Goal: Task Accomplishment & Management: Use online tool/utility

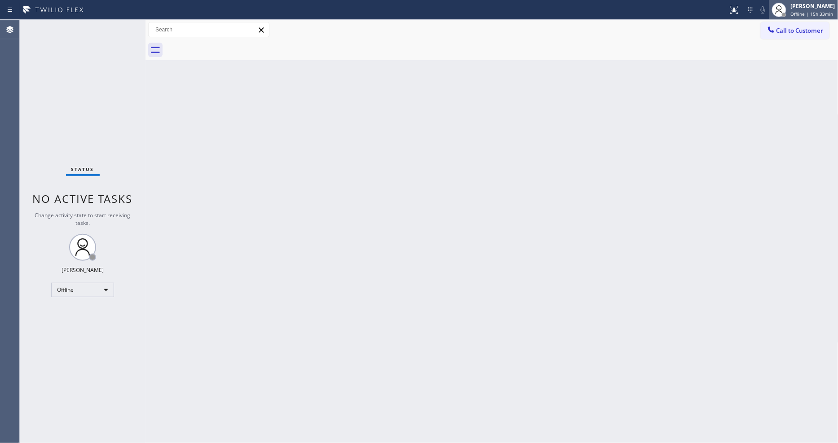
click at [754, 7] on div "[PERSON_NAME]" at bounding box center [813, 6] width 44 height 8
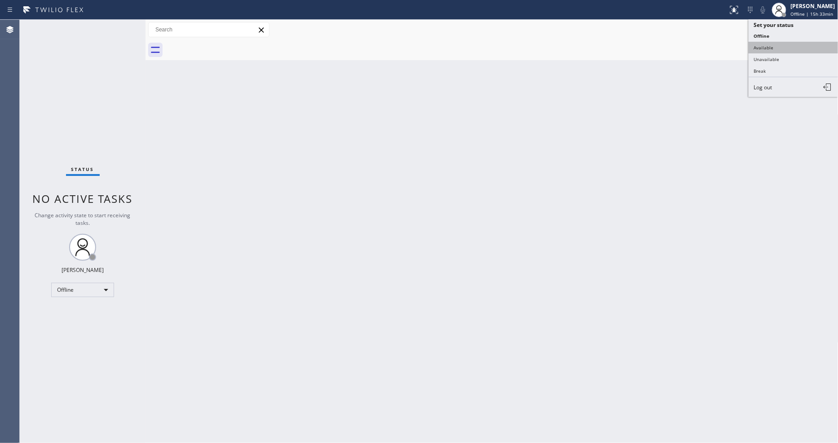
click at [754, 48] on button "Available" at bounding box center [794, 48] width 90 height 12
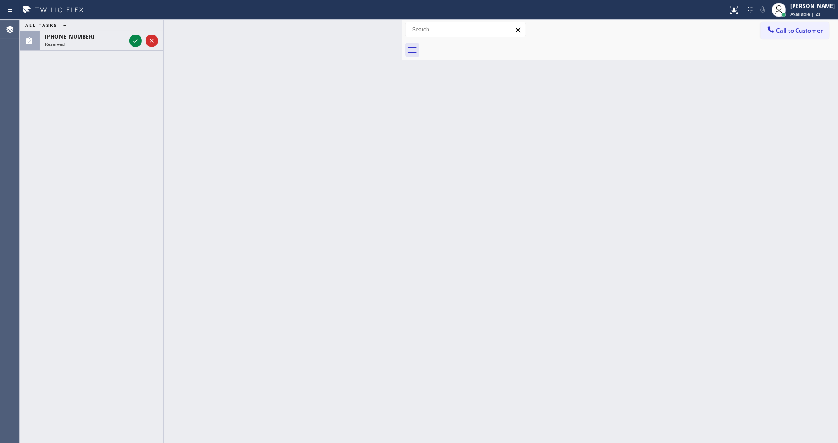
drag, startPoint x: 146, startPoint y: 48, endPoint x: 402, endPoint y: 69, distance: 257.8
click at [402, 69] on div at bounding box center [402, 232] width 0 height 424
click at [134, 41] on icon at bounding box center [135, 40] width 11 height 11
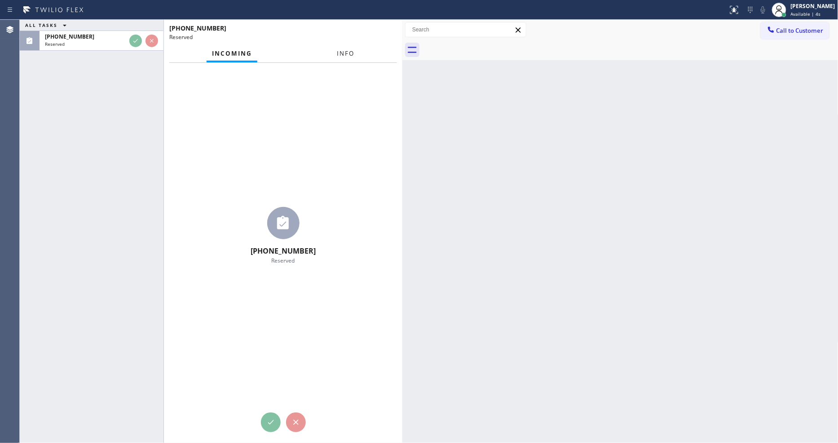
click at [344, 55] on div "Incoming Info" at bounding box center [283, 54] width 228 height 18
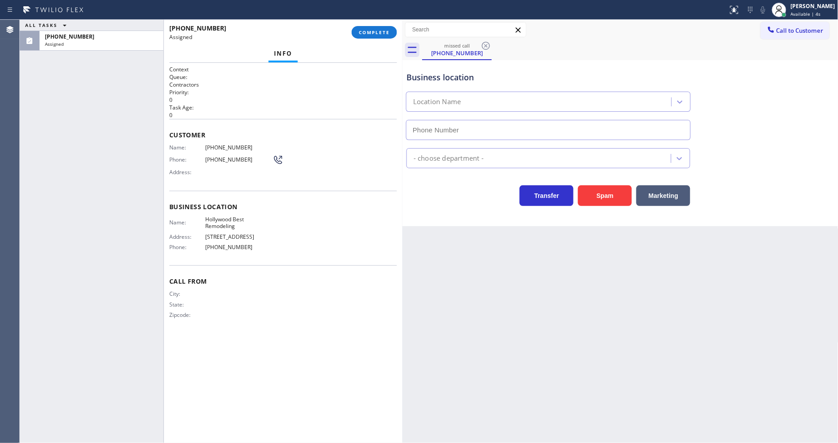
type input "[PHONE_NUMBER]"
click at [379, 21] on div "[PHONE_NUMBER] Assigned COMPLETE" at bounding box center [283, 32] width 228 height 23
click at [379, 23] on div "[PHONE_NUMBER] Assigned COMPLETE" at bounding box center [283, 32] width 228 height 23
click at [376, 24] on div "[PHONE_NUMBER] Assigned COMPLETE" at bounding box center [283, 32] width 228 height 23
click at [379, 27] on button "COMPLETE" at bounding box center [374, 32] width 45 height 13
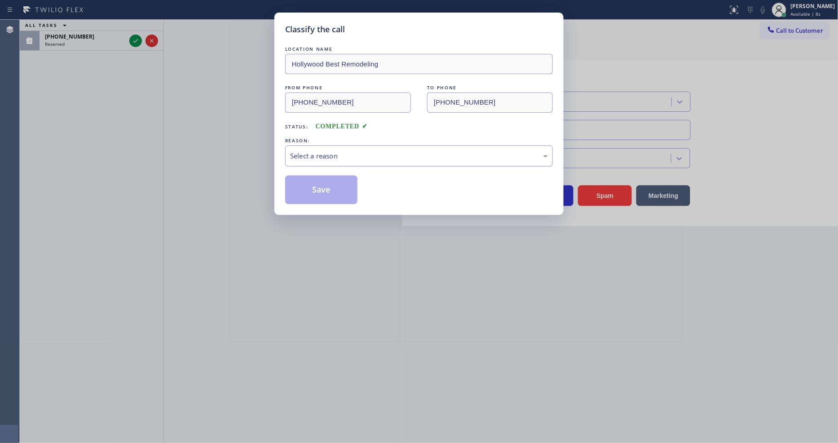
click at [312, 146] on div "Select a reason" at bounding box center [419, 156] width 268 height 21
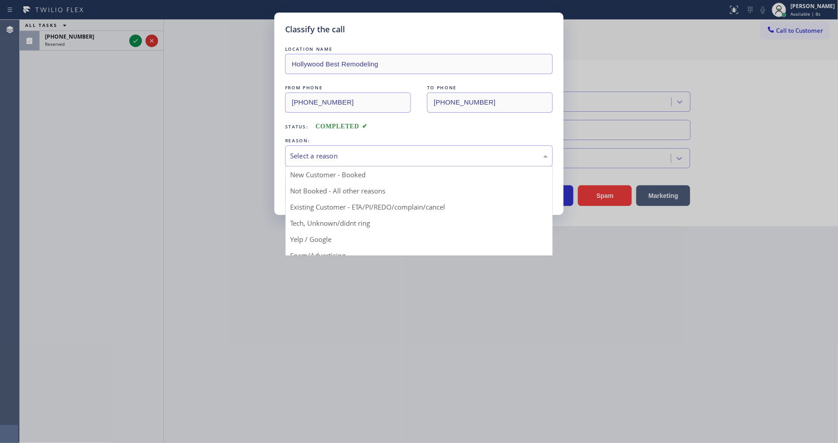
click at [307, 184] on button "Save" at bounding box center [321, 190] width 72 height 29
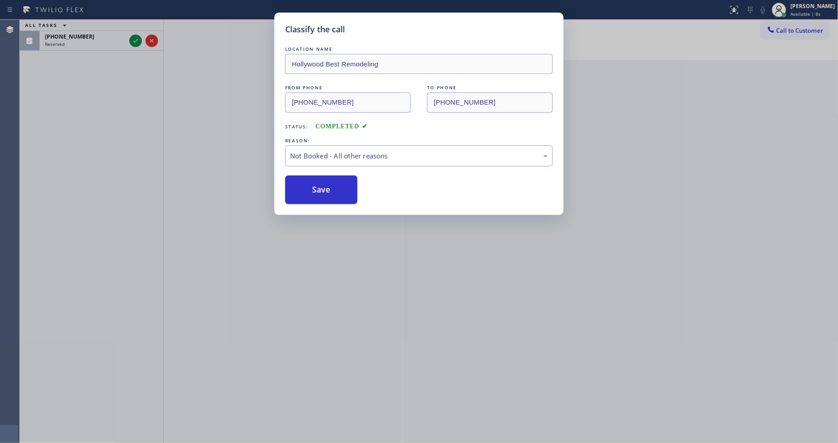
click at [307, 184] on button "Save" at bounding box center [321, 190] width 72 height 29
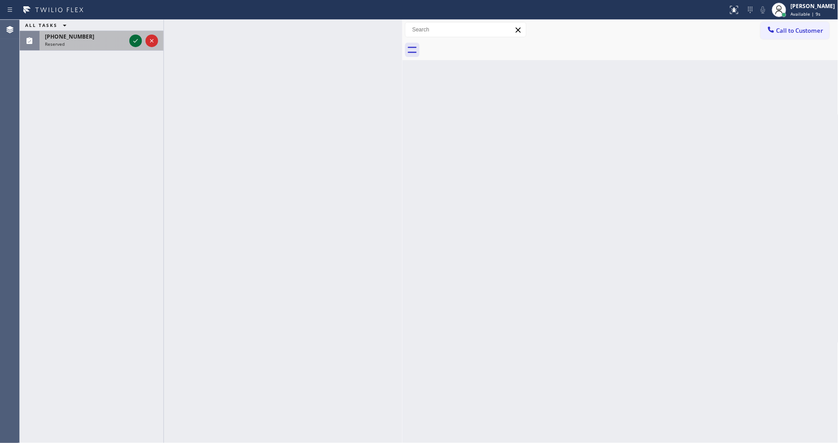
click at [137, 40] on icon at bounding box center [135, 40] width 11 height 11
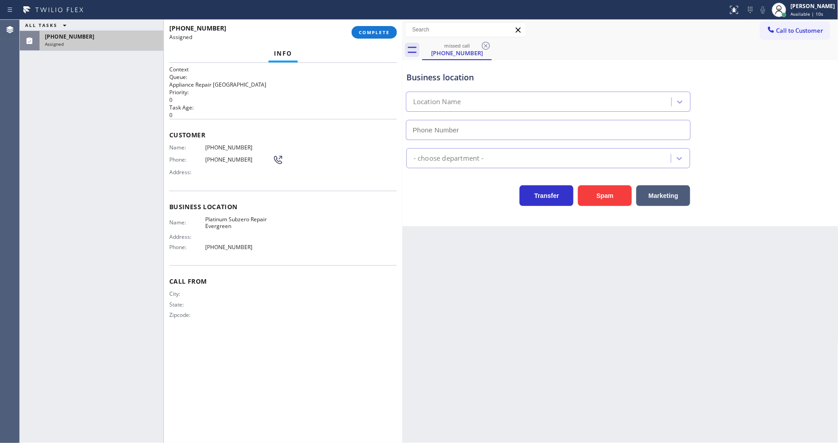
click at [347, 51] on div "Info" at bounding box center [283, 54] width 228 height 18
type input "[PHONE_NUMBER]"
click at [367, 33] on button "COMPLETE" at bounding box center [374, 32] width 45 height 13
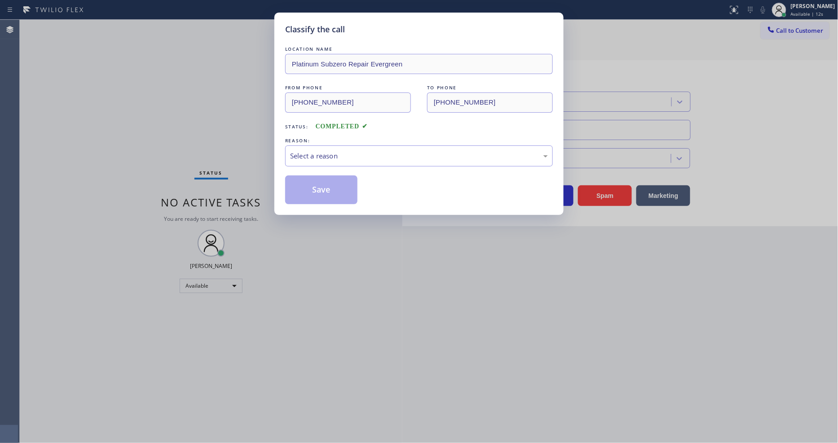
click at [331, 153] on div "Select a reason" at bounding box center [419, 156] width 258 height 10
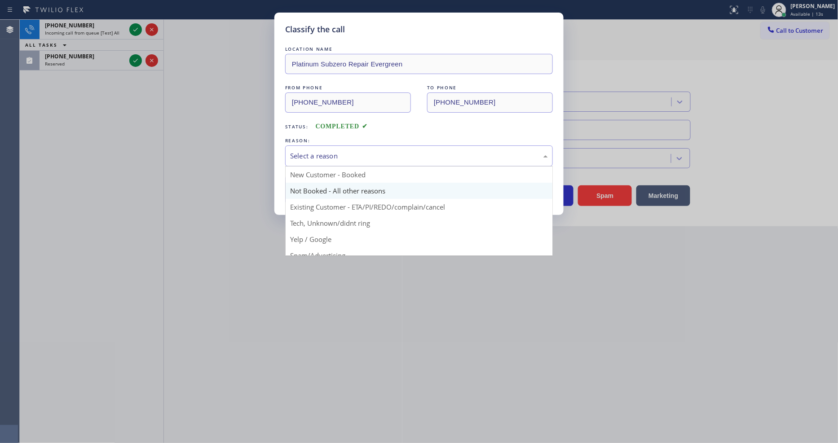
click at [305, 185] on button "Save" at bounding box center [321, 190] width 72 height 29
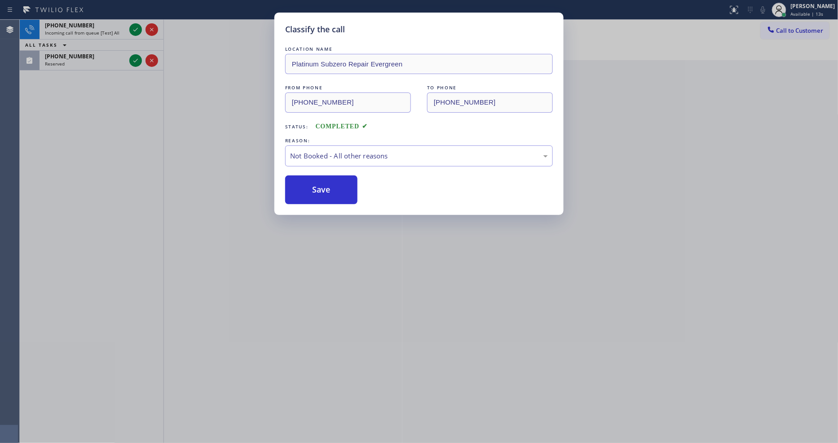
click at [305, 185] on button "Save" at bounding box center [321, 190] width 72 height 29
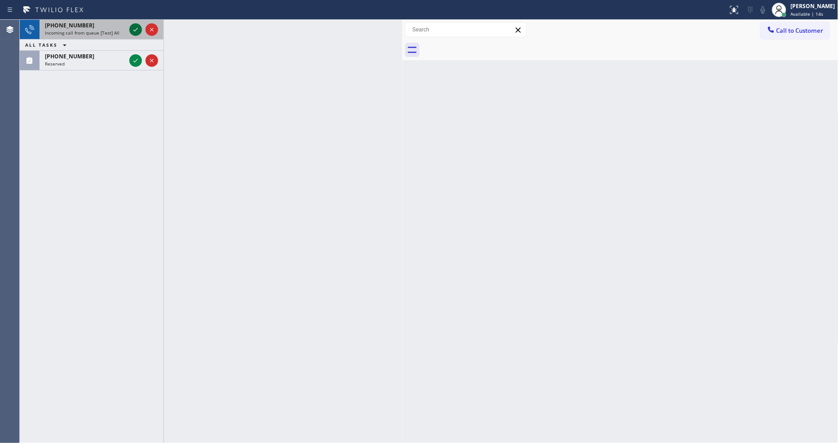
click at [134, 26] on icon at bounding box center [135, 29] width 11 height 11
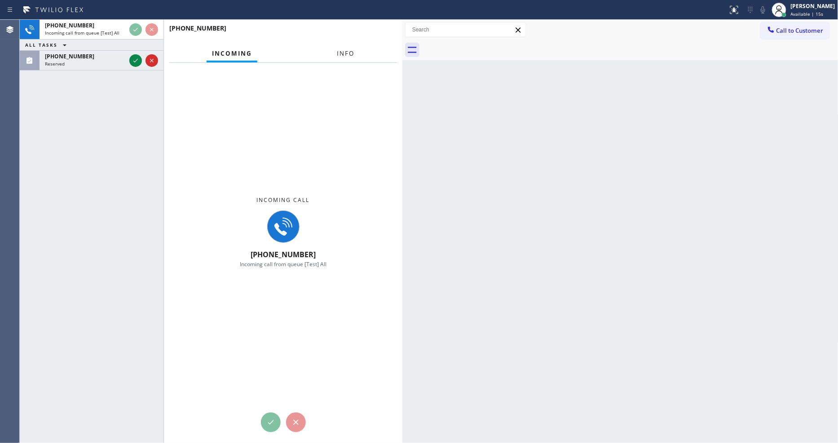
click at [349, 52] on span "Info" at bounding box center [346, 53] width 18 height 8
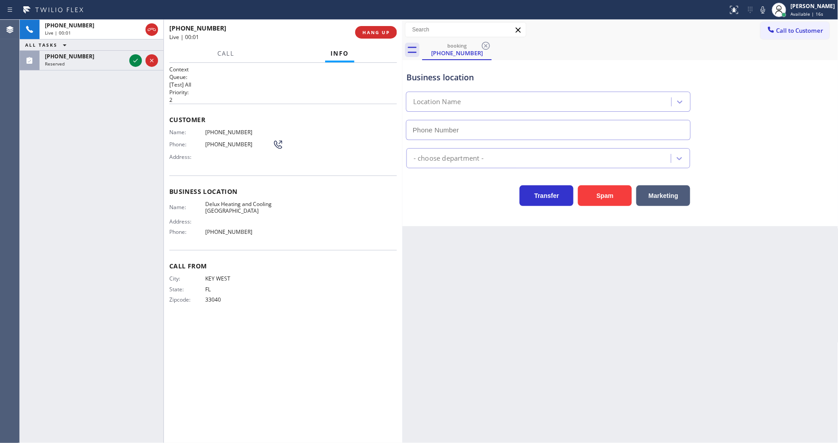
type input "[PHONE_NUMBER]"
click at [374, 30] on span "HANG UP" at bounding box center [376, 32] width 27 height 6
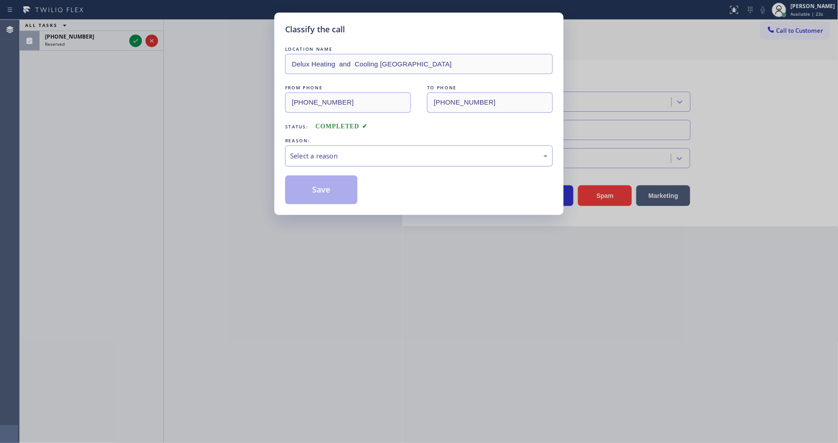
drag, startPoint x: 325, startPoint y: 155, endPoint x: 325, endPoint y: 163, distance: 8.1
click at [326, 154] on div "Select a reason" at bounding box center [419, 156] width 268 height 21
click at [323, 188] on button "Save" at bounding box center [321, 190] width 72 height 29
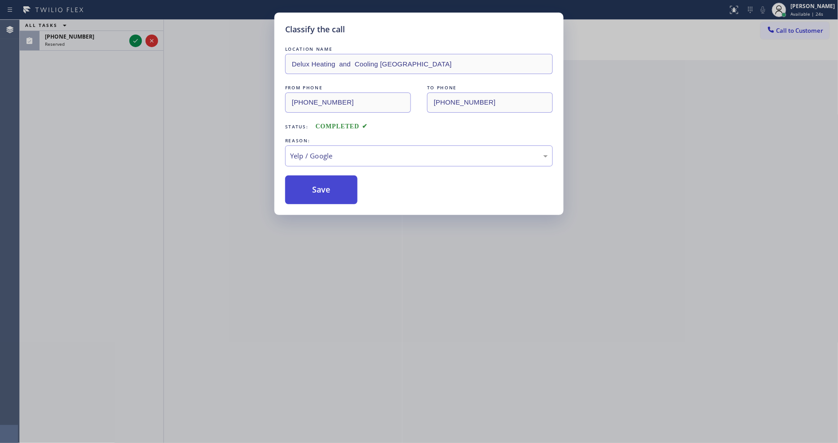
click at [323, 188] on button "Save" at bounding box center [321, 190] width 72 height 29
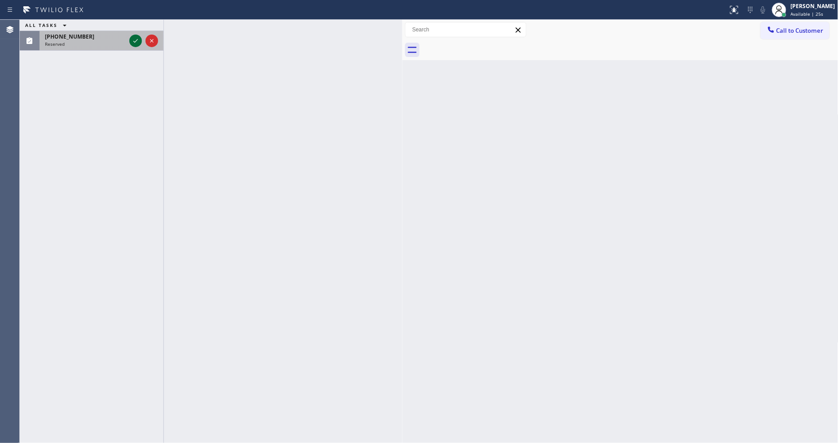
click at [133, 42] on icon at bounding box center [135, 40] width 11 height 11
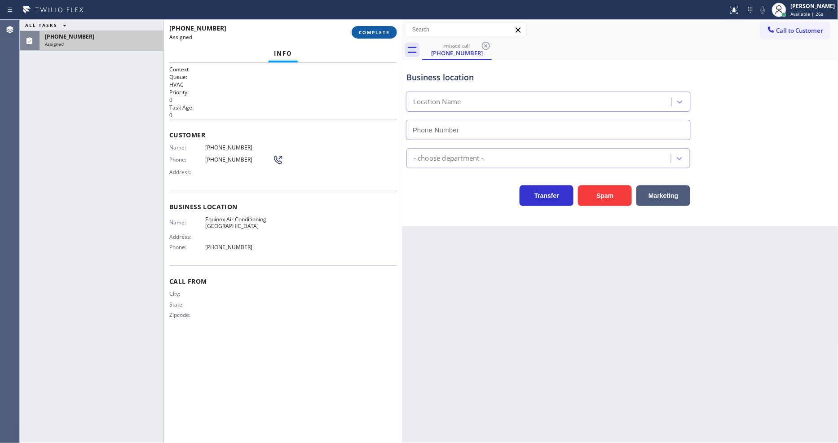
type input "[PHONE_NUMBER]"
click at [366, 30] on span "COMPLETE" at bounding box center [374, 32] width 31 height 6
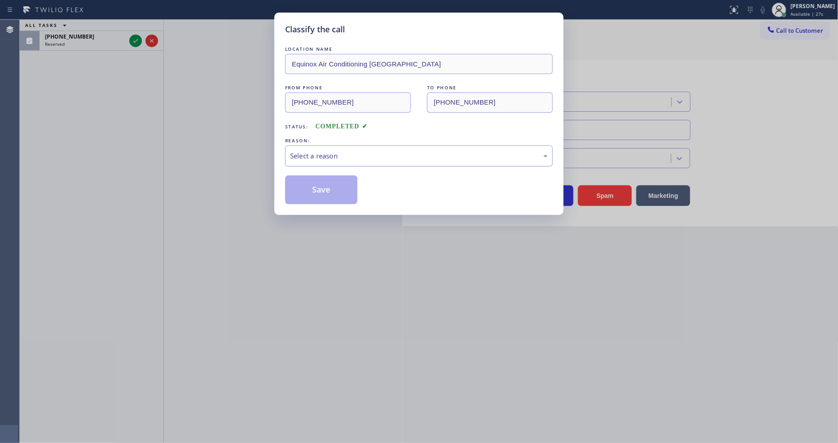
click at [300, 153] on div "Select a reason" at bounding box center [419, 156] width 258 height 10
click at [315, 190] on button "Save" at bounding box center [321, 190] width 72 height 29
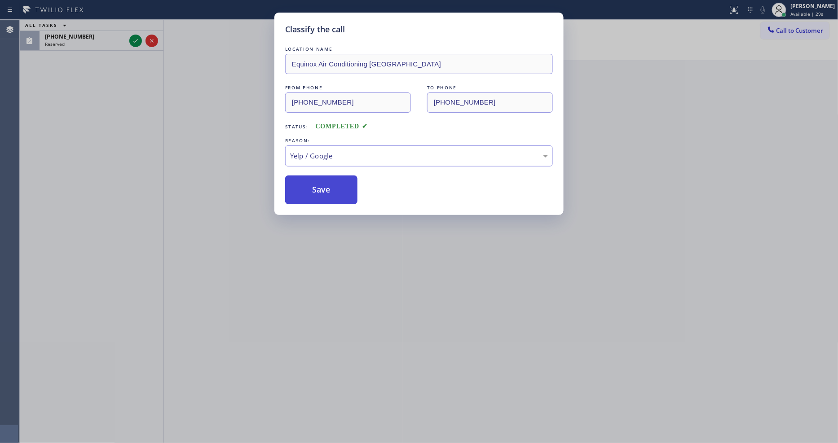
click at [315, 190] on button "Save" at bounding box center [321, 190] width 72 height 29
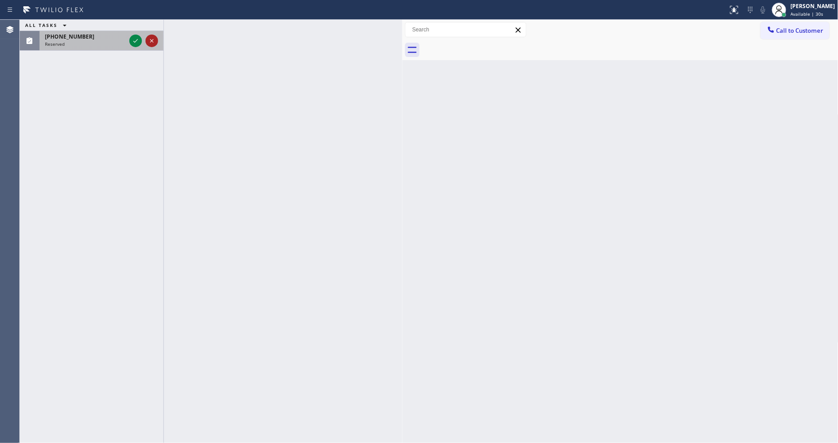
click at [134, 39] on icon at bounding box center [135, 40] width 11 height 11
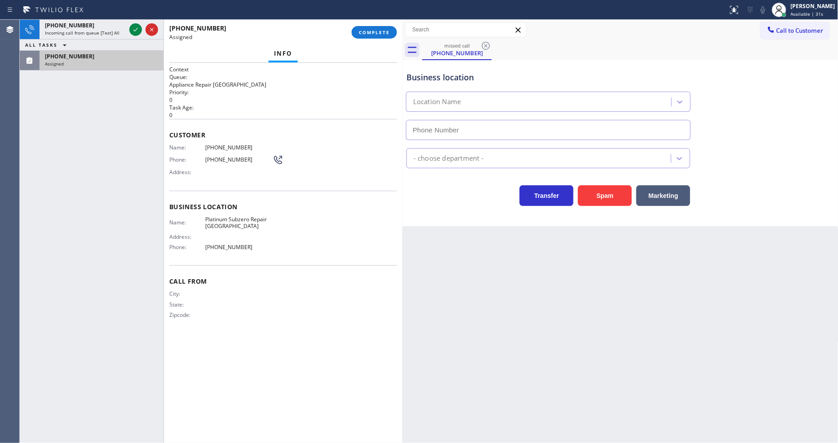
type input "[PHONE_NUMBER]"
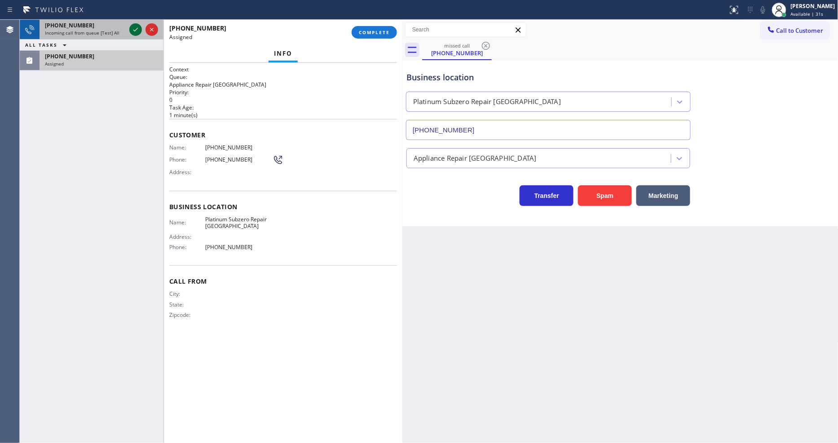
click at [132, 30] on icon at bounding box center [135, 29] width 11 height 11
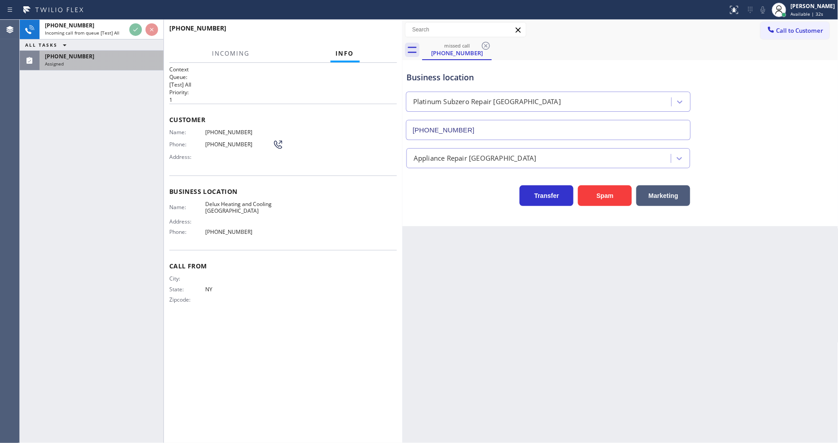
click at [124, 57] on div "[PHONE_NUMBER]" at bounding box center [101, 57] width 113 height 8
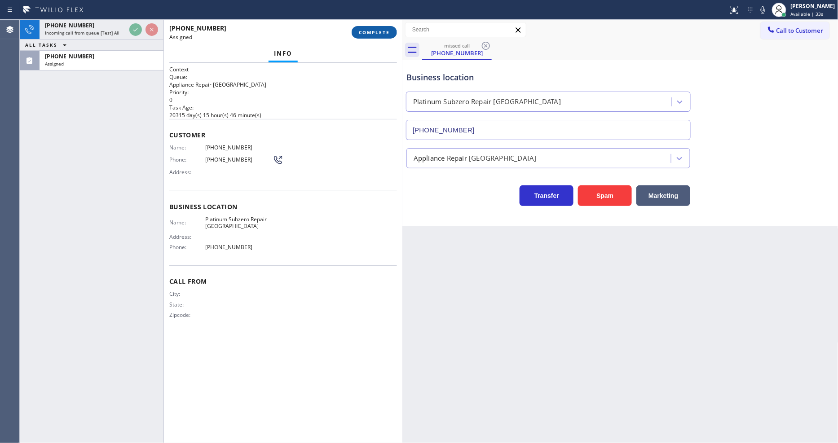
click at [357, 34] on button "COMPLETE" at bounding box center [374, 32] width 45 height 13
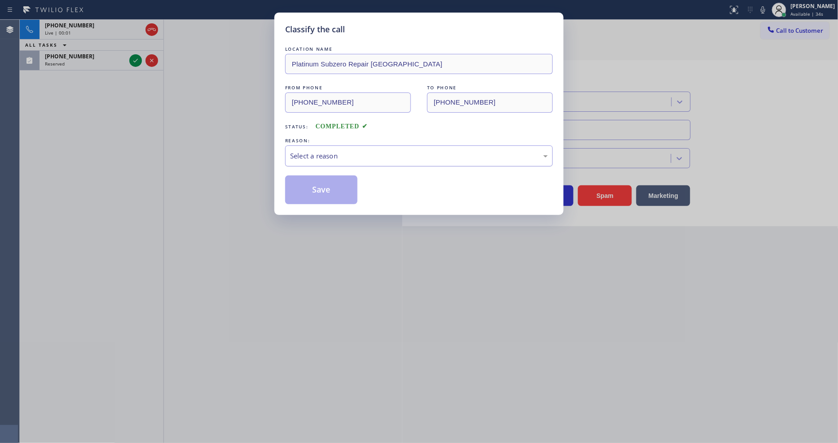
click at [312, 155] on div "Select a reason" at bounding box center [419, 156] width 258 height 10
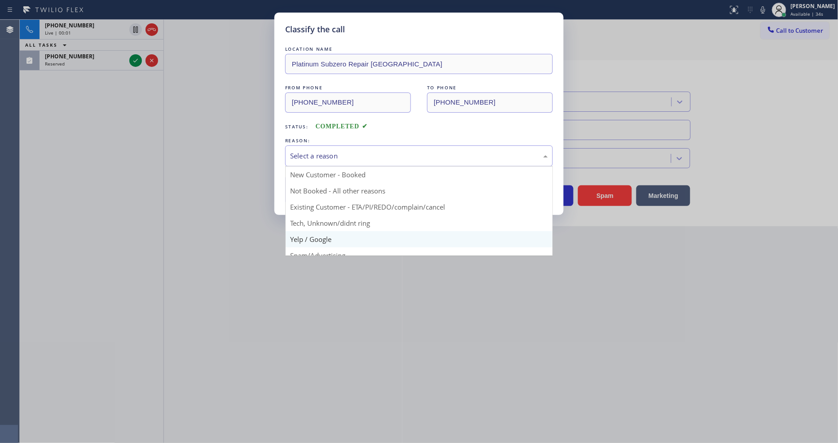
drag, startPoint x: 303, startPoint y: 240, endPoint x: 316, endPoint y: 198, distance: 43.8
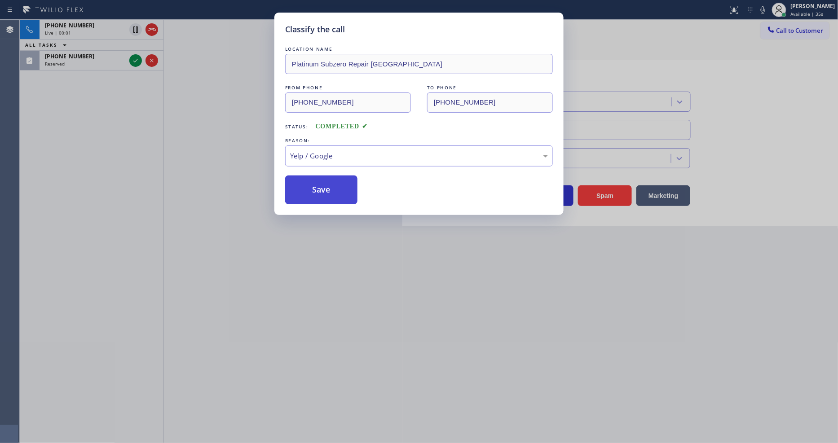
click at [316, 196] on button "Save" at bounding box center [321, 190] width 72 height 29
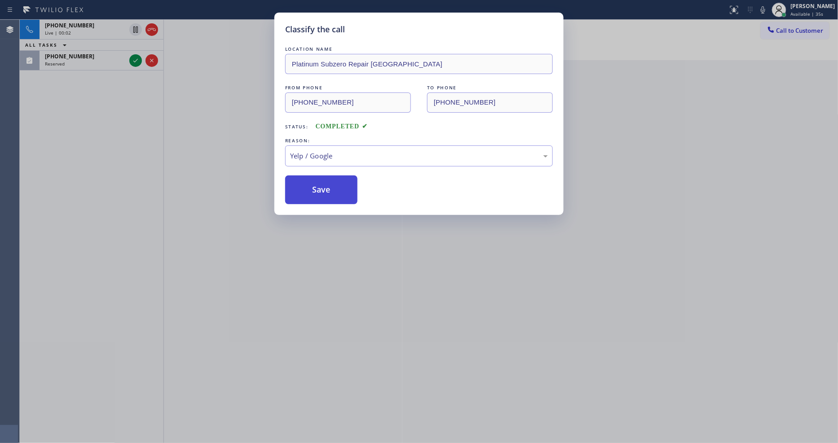
click at [316, 196] on button "Save" at bounding box center [321, 190] width 72 height 29
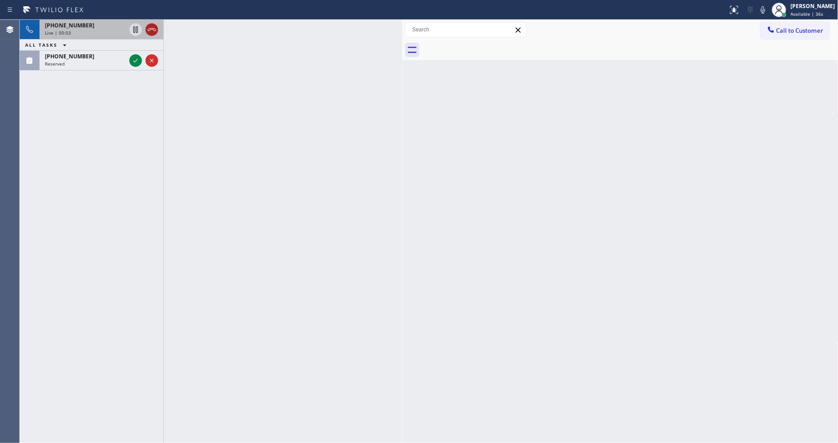
click at [152, 30] on icon at bounding box center [151, 29] width 11 height 11
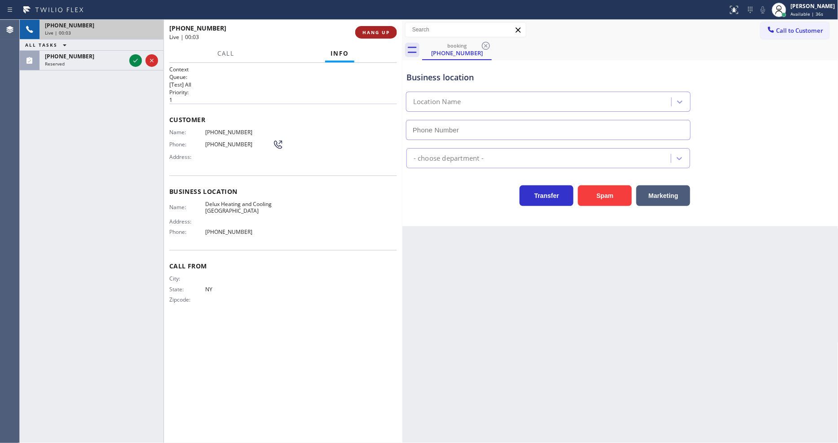
click at [382, 36] on button "HANG UP" at bounding box center [376, 32] width 42 height 13
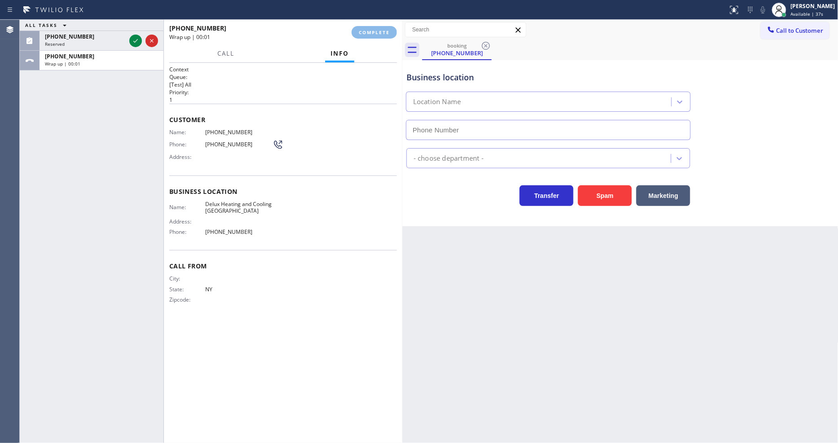
type input "[PHONE_NUMBER]"
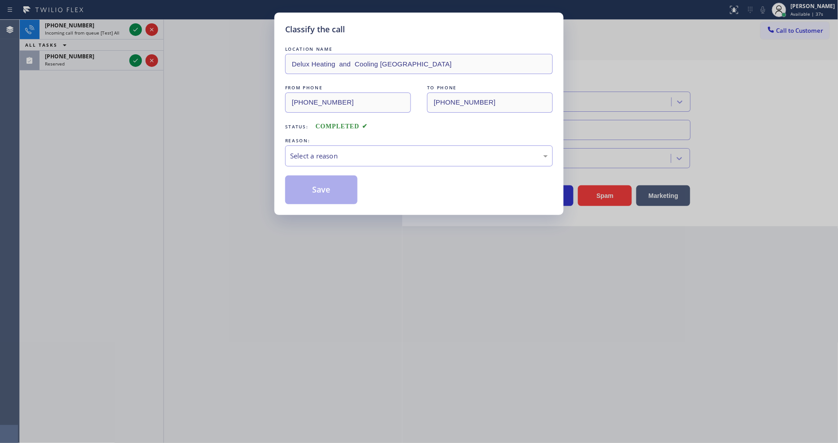
click at [339, 139] on div "LOCATION NAME Delux Heating and Cooling [GEOGRAPHIC_DATA] FROM PHONE [PHONE_NUM…" at bounding box center [419, 124] width 268 height 160
click at [336, 151] on div "Select a reason" at bounding box center [419, 156] width 258 height 10
click at [323, 198] on button "Save" at bounding box center [321, 190] width 72 height 29
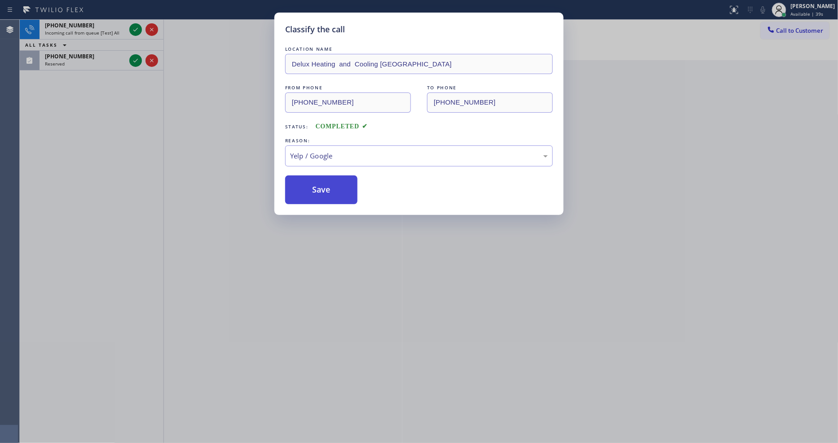
click at [323, 198] on button "Save" at bounding box center [321, 190] width 72 height 29
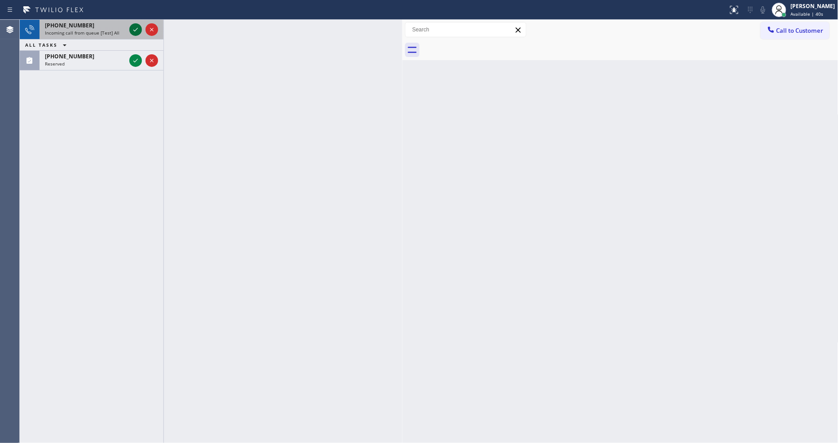
click at [133, 30] on icon at bounding box center [135, 29] width 11 height 11
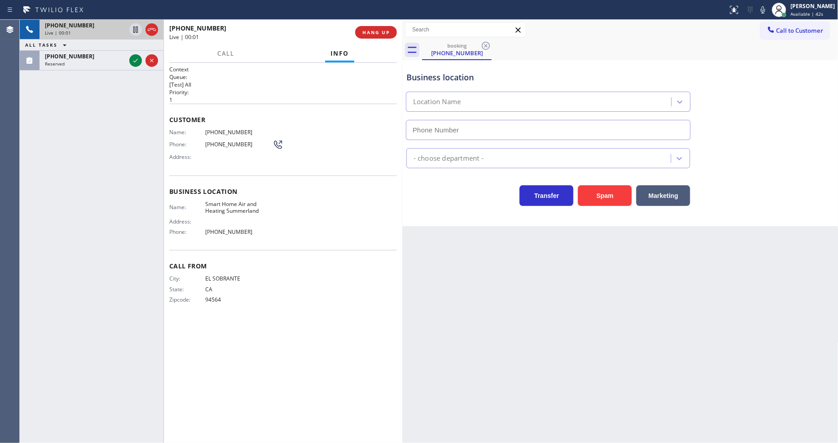
click at [376, 30] on span "HANG UP" at bounding box center [376, 32] width 27 height 6
type input "[PHONE_NUMBER]"
drag, startPoint x: 376, startPoint y: 30, endPoint x: 416, endPoint y: 48, distance: 44.2
click at [376, 30] on span "HANG UP" at bounding box center [376, 32] width 27 height 6
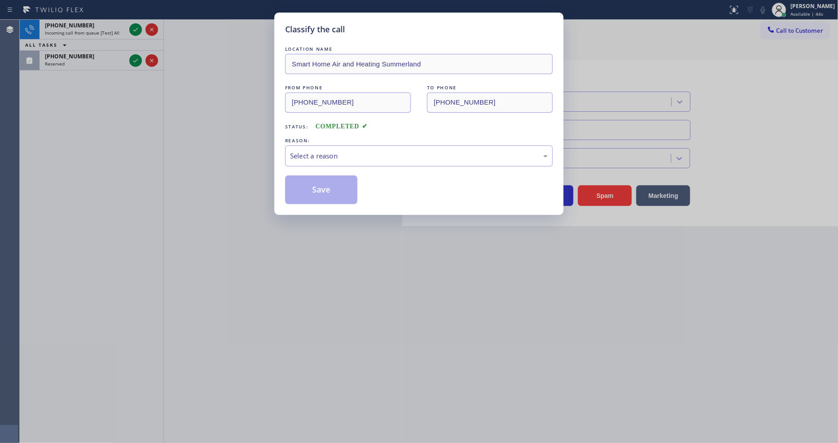
click at [358, 141] on div "REASON:" at bounding box center [419, 140] width 268 height 9
click at [348, 146] on div "Select a reason" at bounding box center [419, 156] width 268 height 21
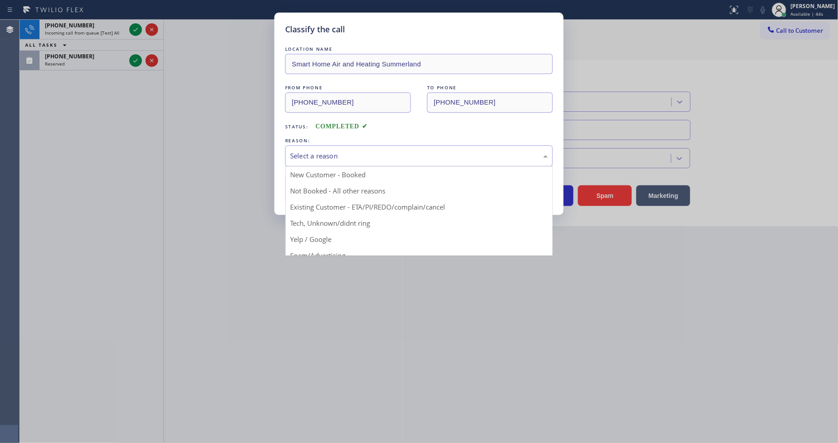
drag, startPoint x: 326, startPoint y: 235, endPoint x: 325, endPoint y: 217, distance: 18.0
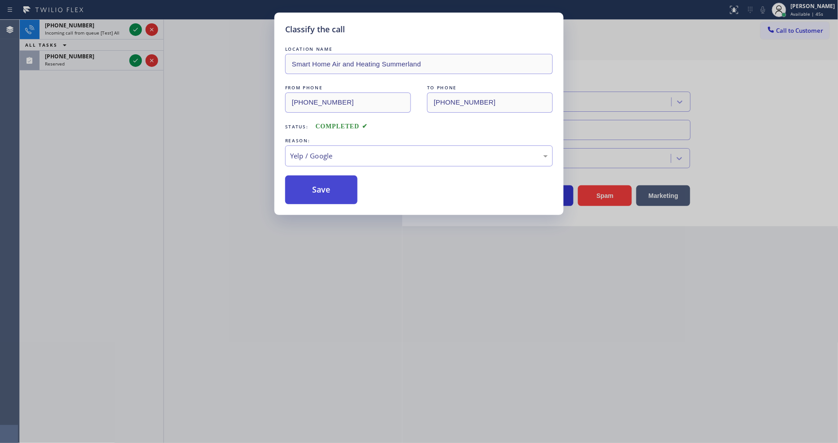
click at [324, 177] on button "Save" at bounding box center [321, 190] width 72 height 29
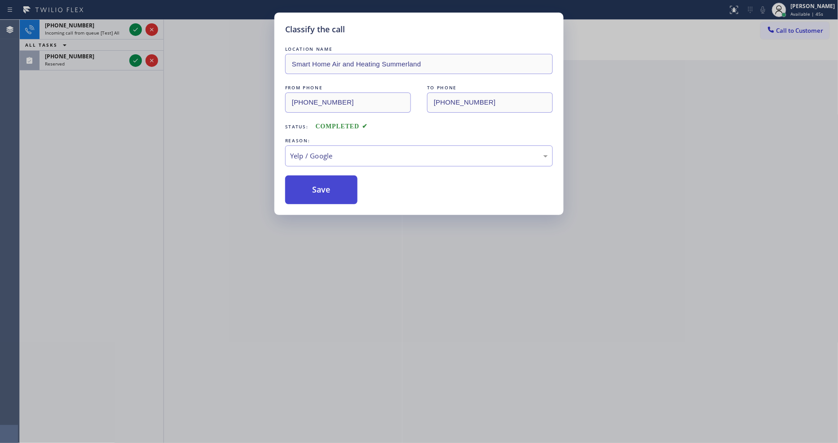
click at [324, 177] on button "Save" at bounding box center [321, 190] width 72 height 29
click at [329, 181] on button "Save" at bounding box center [321, 190] width 72 height 29
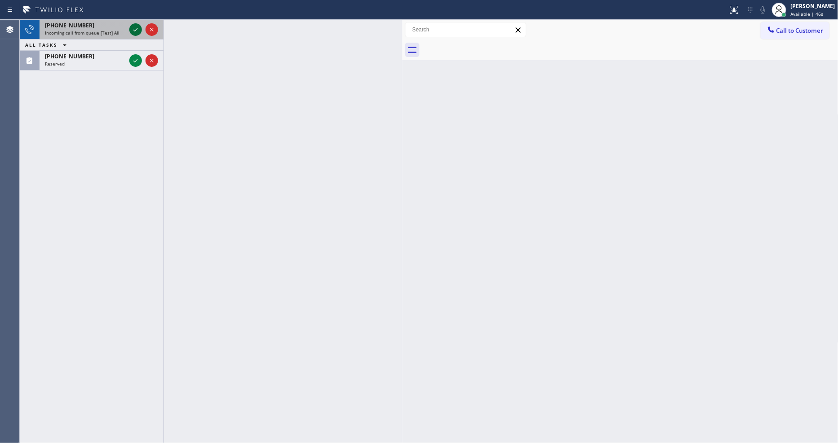
click at [136, 30] on icon at bounding box center [135, 29] width 11 height 11
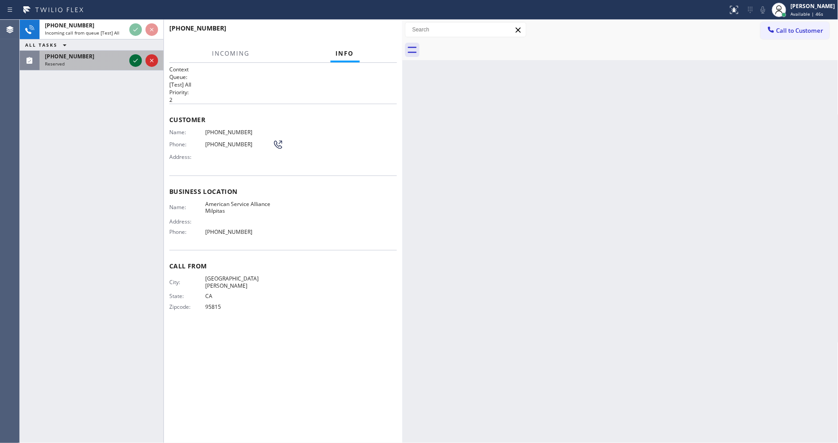
click at [133, 60] on icon at bounding box center [135, 60] width 11 height 11
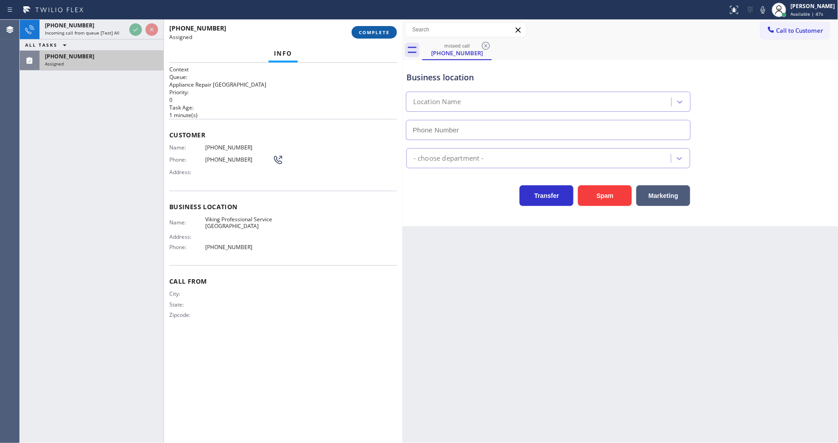
type input "[PHONE_NUMBER]"
click at [174, 169] on span "Address:" at bounding box center [187, 172] width 36 height 7
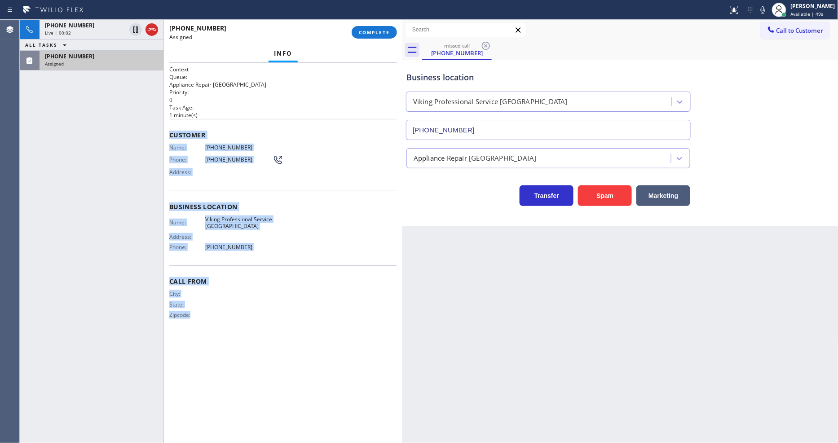
drag, startPoint x: 171, startPoint y: 133, endPoint x: 323, endPoint y: 165, distance: 156.0
click at [239, 319] on div "Context Queue: Appliance Repair High End Priority: 0 Task Age: [DEMOGRAPHIC_DAT…" at bounding box center [283, 200] width 228 height 268
copy div "Customer Name: [PHONE_NUMBER] Phone: [PHONE_NUMBER] Address: Business location …"
drag, startPoint x: 376, startPoint y: 33, endPoint x: 401, endPoint y: 44, distance: 27.4
click at [376, 32] on span "COMPLETE" at bounding box center [374, 32] width 31 height 6
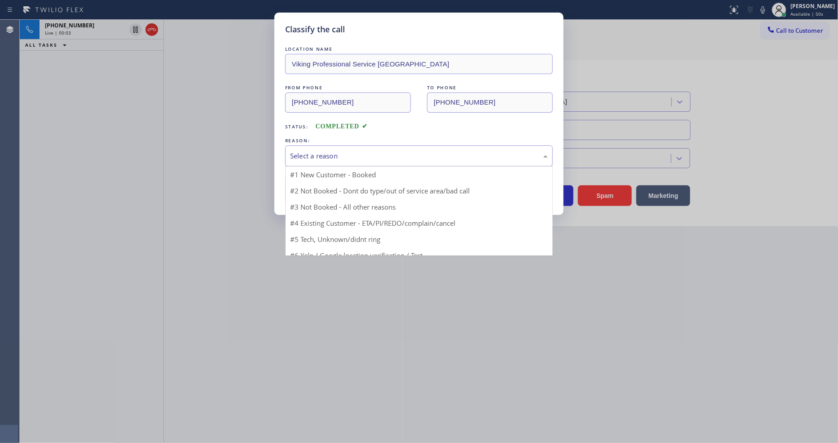
click at [303, 147] on div "Select a reason" at bounding box center [419, 156] width 268 height 21
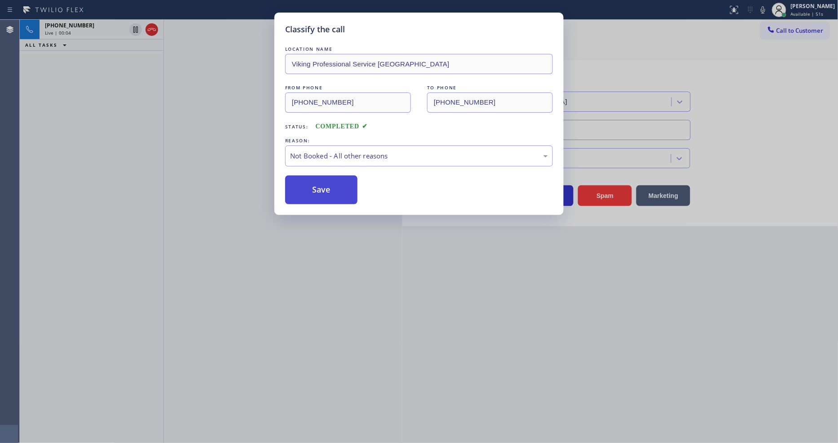
click at [303, 187] on button "Save" at bounding box center [321, 190] width 72 height 29
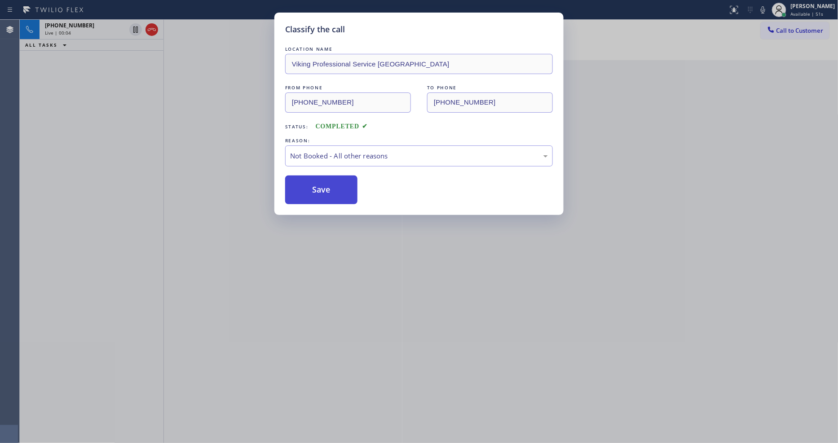
click at [303, 188] on button "Save" at bounding box center [321, 190] width 72 height 29
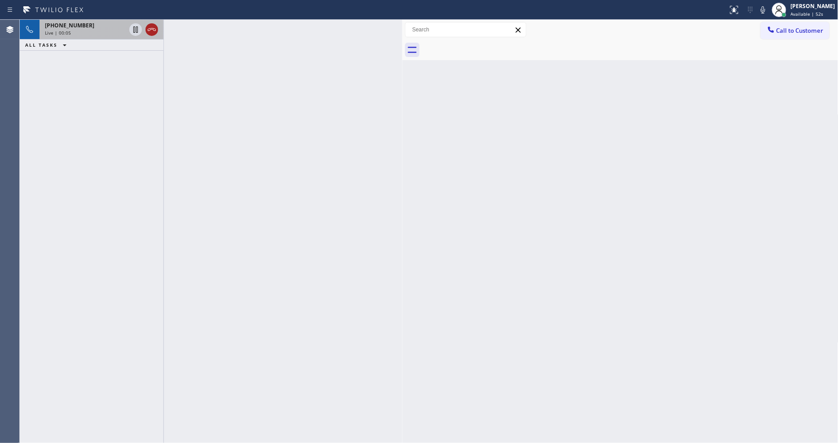
click at [151, 30] on icon at bounding box center [151, 29] width 11 height 11
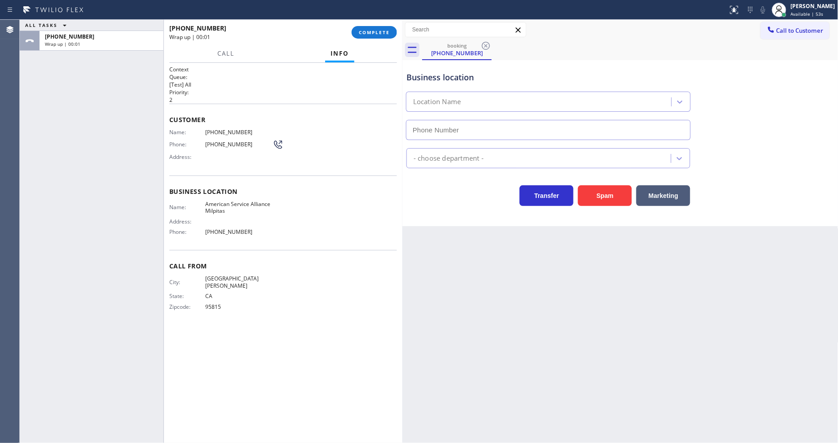
drag, startPoint x: 372, startPoint y: 33, endPoint x: 448, endPoint y: 85, distance: 92.3
click at [373, 33] on span "COMPLETE" at bounding box center [374, 32] width 31 height 6
type input "[PHONE_NUMBER]"
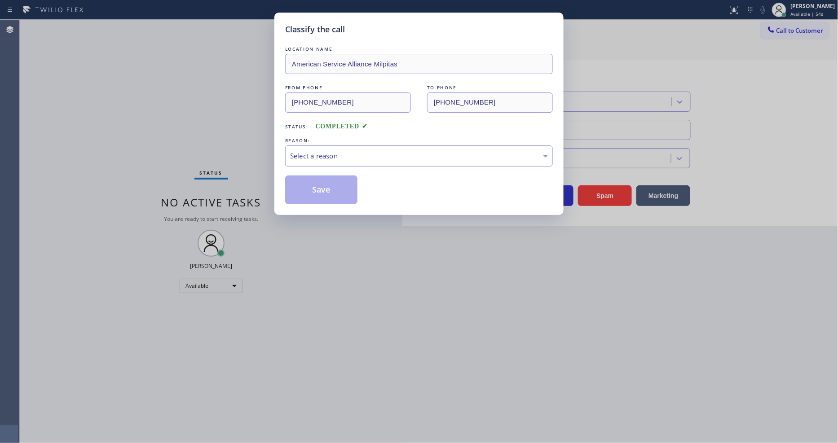
click at [326, 151] on div "Select a reason" at bounding box center [419, 156] width 258 height 10
click at [325, 191] on button "Save" at bounding box center [321, 190] width 72 height 29
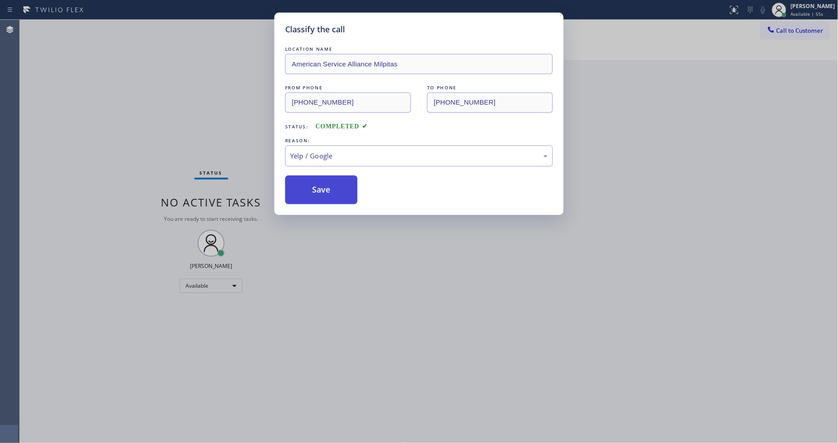
click at [325, 191] on button "Save" at bounding box center [321, 190] width 72 height 29
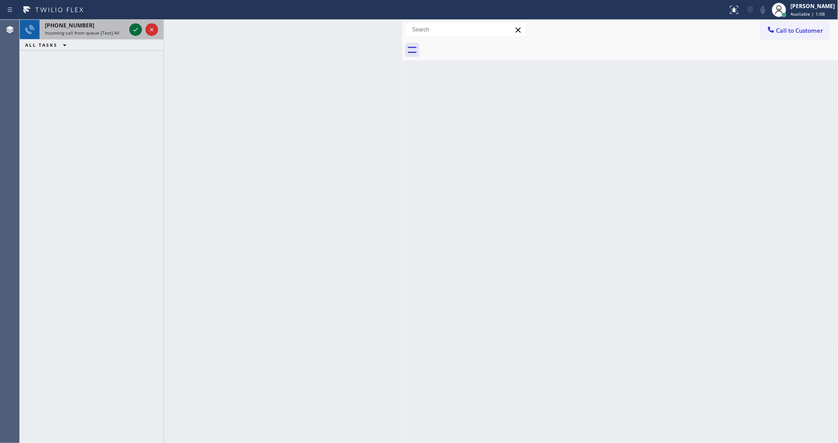
click at [133, 29] on icon at bounding box center [135, 29] width 11 height 11
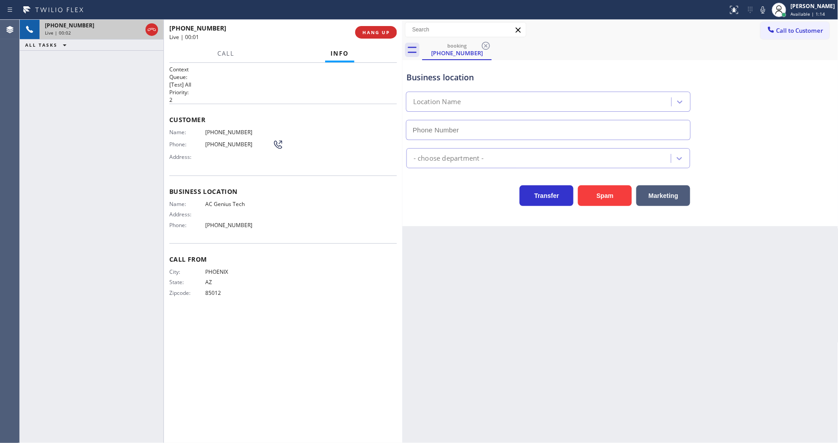
type input "[PHONE_NUMBER]"
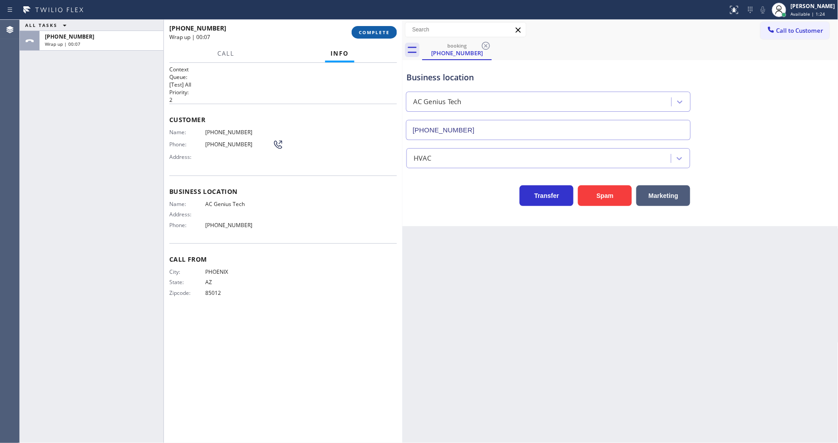
click at [382, 27] on button "COMPLETE" at bounding box center [374, 32] width 45 height 13
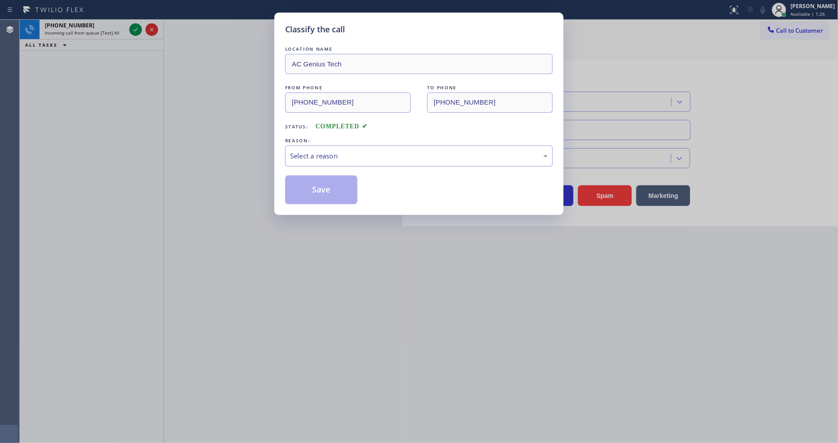
click at [307, 152] on div "Select a reason" at bounding box center [419, 156] width 258 height 10
click at [311, 194] on button "Save" at bounding box center [321, 190] width 72 height 29
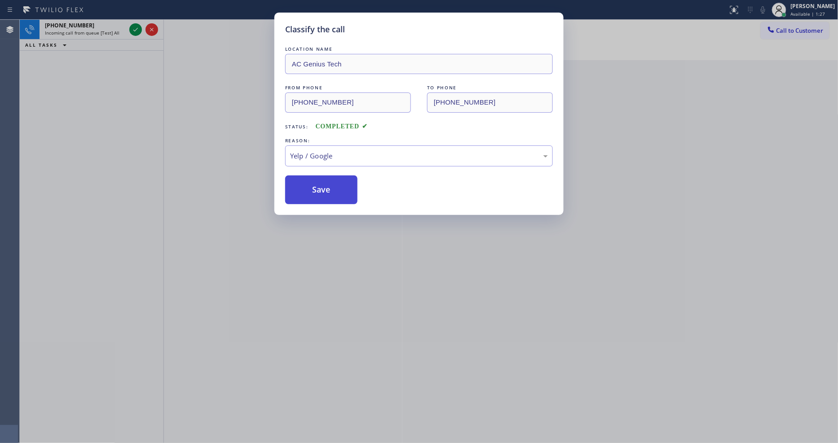
click at [311, 183] on button "Save" at bounding box center [321, 190] width 72 height 29
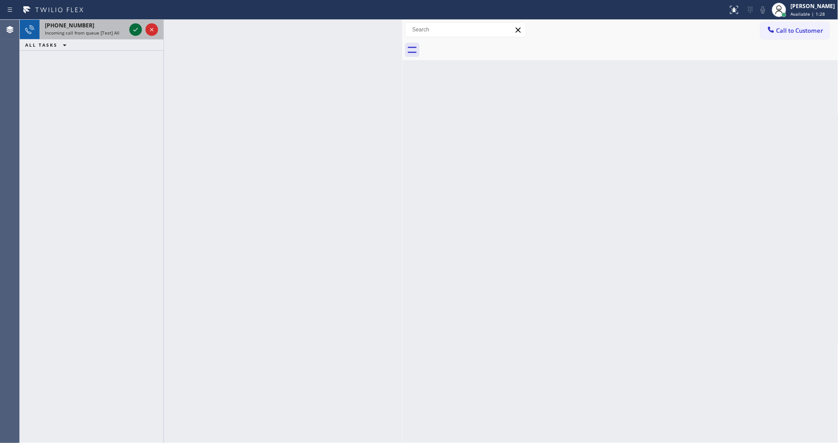
click at [136, 28] on icon at bounding box center [135, 29] width 11 height 11
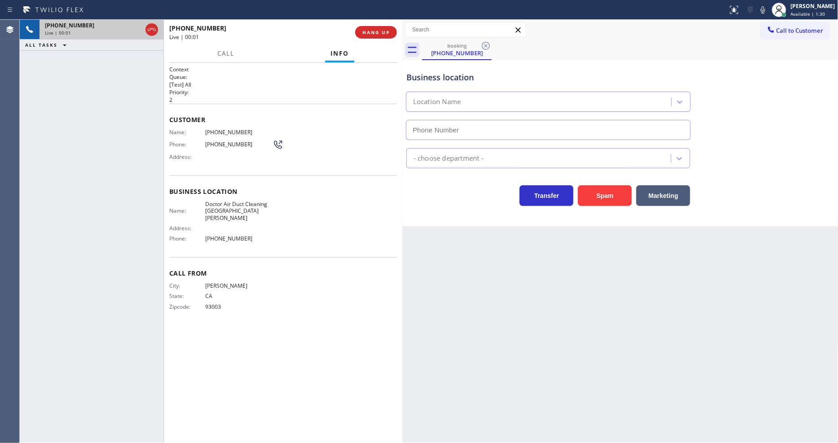
type input "[PHONE_NUMBER]"
click at [372, 29] on span "HANG UP" at bounding box center [376, 32] width 27 height 6
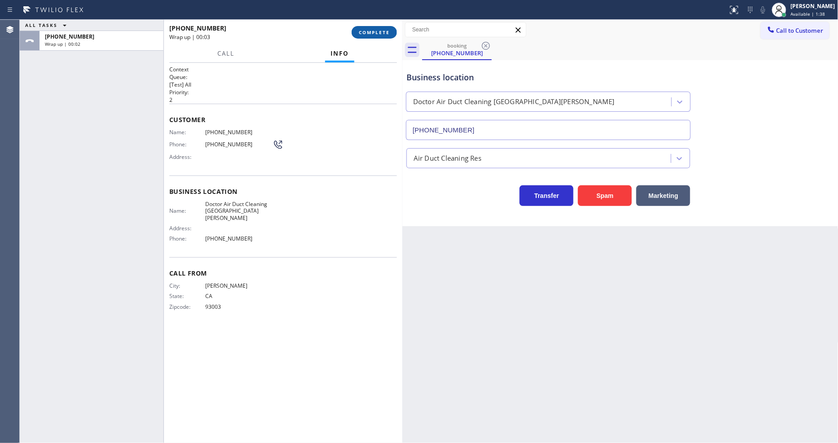
click at [376, 30] on span "COMPLETE" at bounding box center [374, 32] width 31 height 6
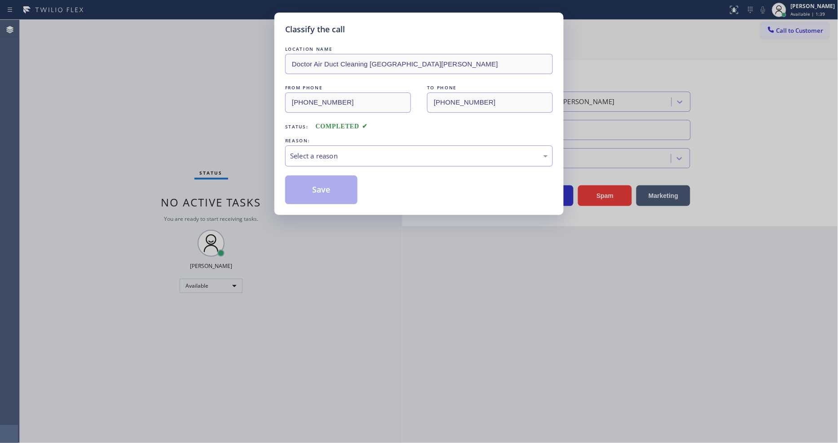
click at [320, 151] on div "Select a reason" at bounding box center [419, 156] width 258 height 10
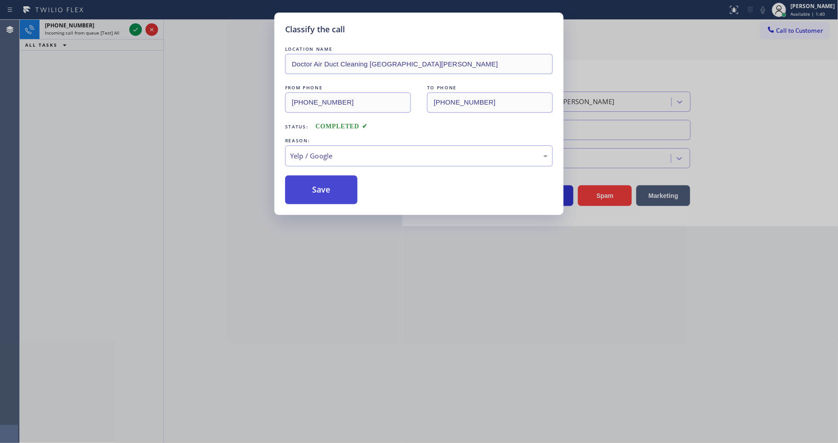
click at [327, 184] on button "Save" at bounding box center [321, 190] width 72 height 29
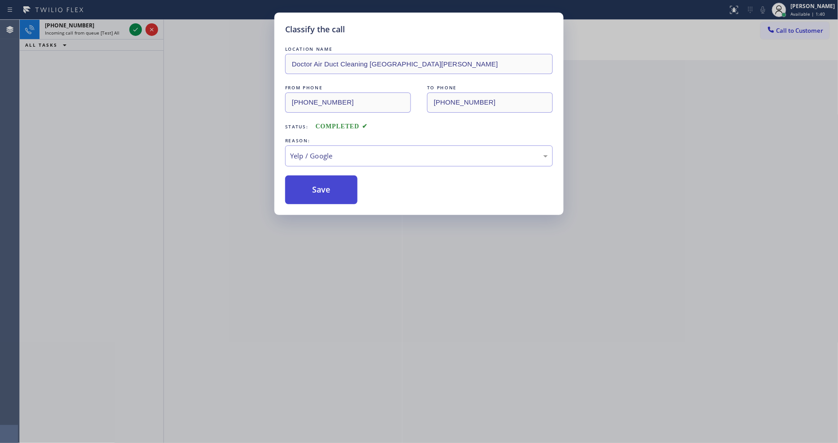
click at [327, 184] on button "Save" at bounding box center [321, 190] width 72 height 29
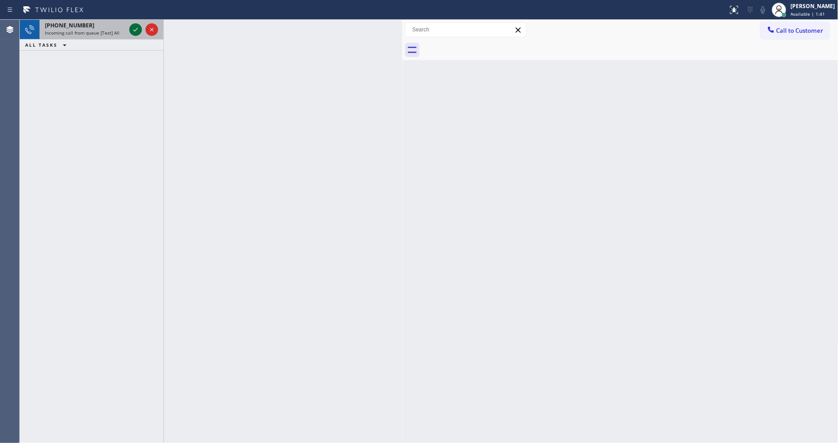
click at [133, 29] on icon at bounding box center [135, 29] width 11 height 11
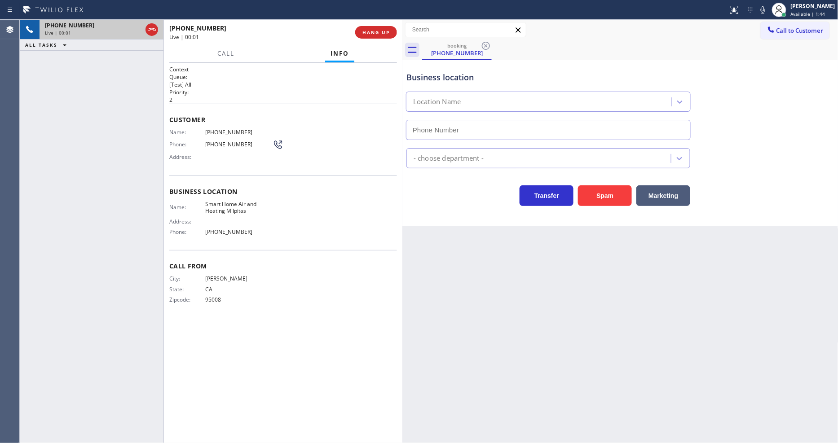
type input "[PHONE_NUMBER]"
click at [371, 29] on span "HANG UP" at bounding box center [376, 32] width 27 height 6
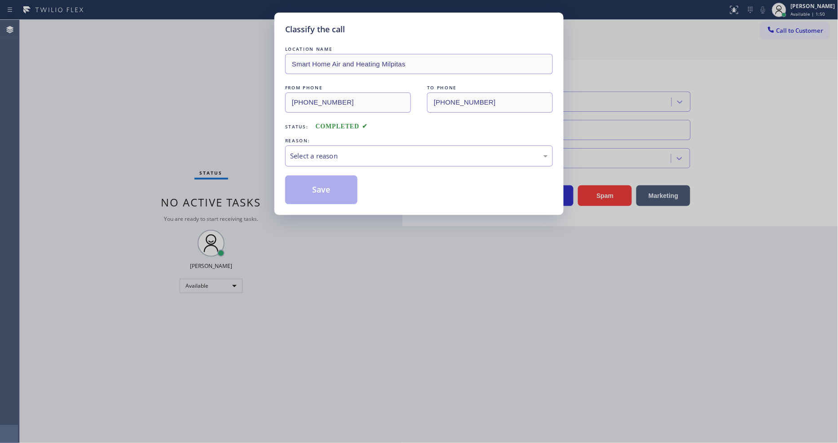
click at [349, 155] on div "Select a reason" at bounding box center [419, 156] width 258 height 10
click at [336, 182] on button "Save" at bounding box center [321, 190] width 72 height 29
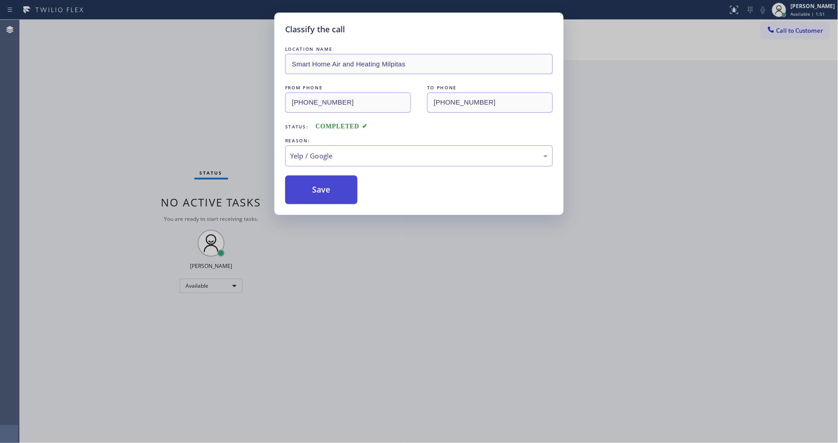
click at [336, 182] on button "Save" at bounding box center [321, 190] width 72 height 29
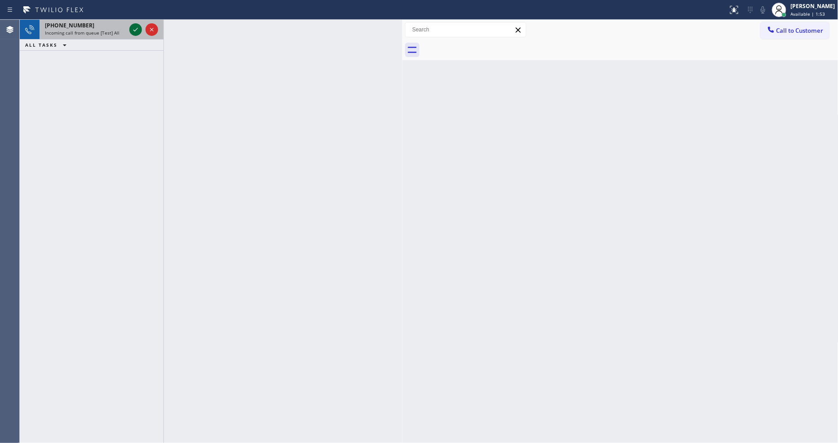
click at [135, 29] on icon at bounding box center [135, 29] width 11 height 11
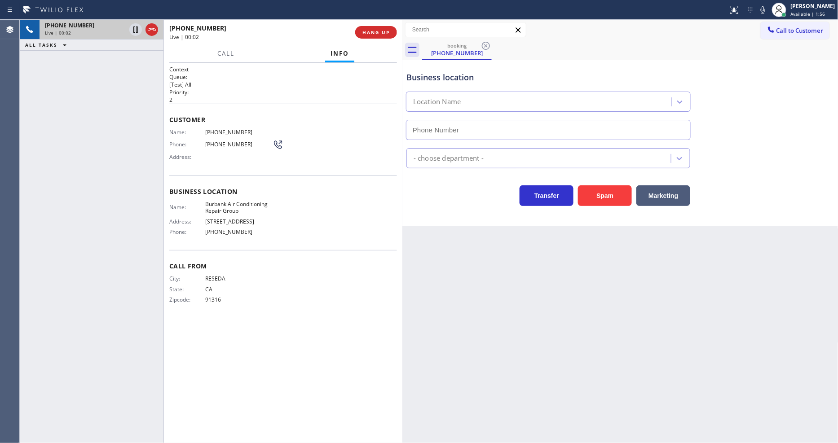
type input "[PHONE_NUMBER]"
click at [221, 288] on div "City: RESEDA State: [US_STATE] Zipcode: 91316" at bounding box center [220, 290] width 103 height 31
click at [366, 32] on span "HANG UP" at bounding box center [376, 32] width 27 height 6
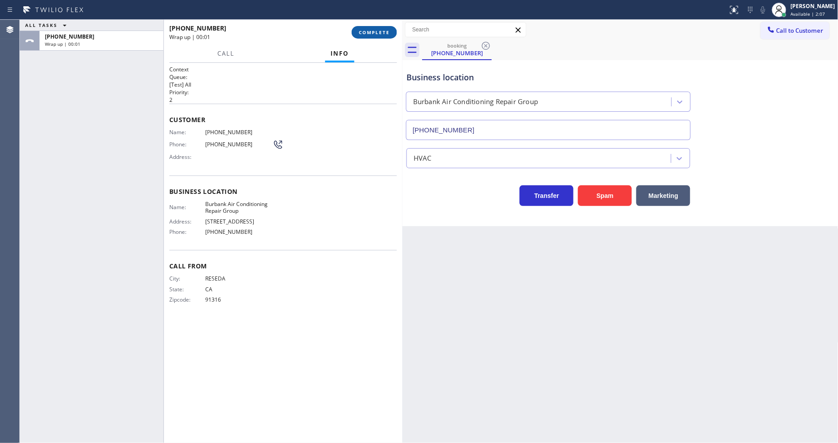
click at [366, 32] on span "COMPLETE" at bounding box center [374, 32] width 31 height 6
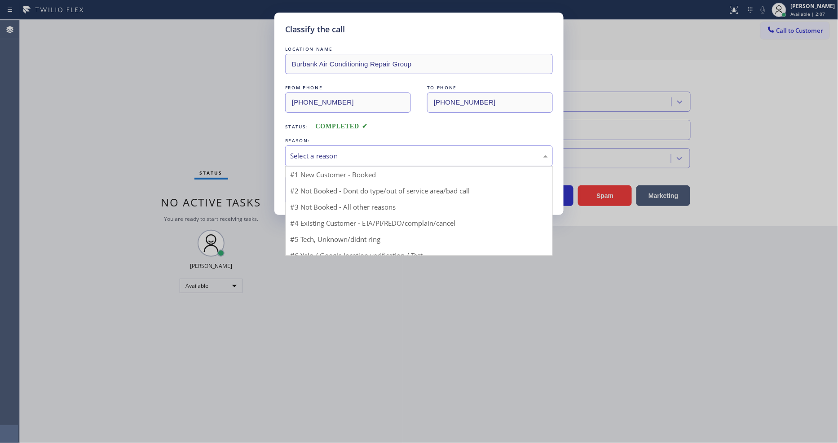
click at [324, 151] on div "Select a reason" at bounding box center [419, 156] width 258 height 10
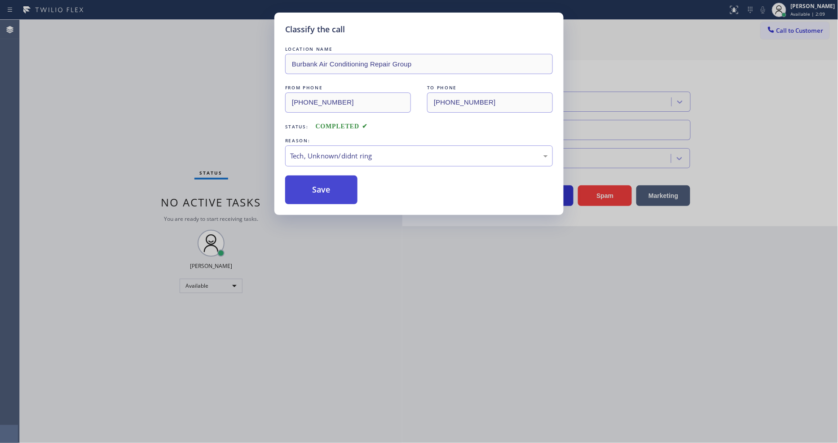
click at [330, 180] on button "Save" at bounding box center [321, 190] width 72 height 29
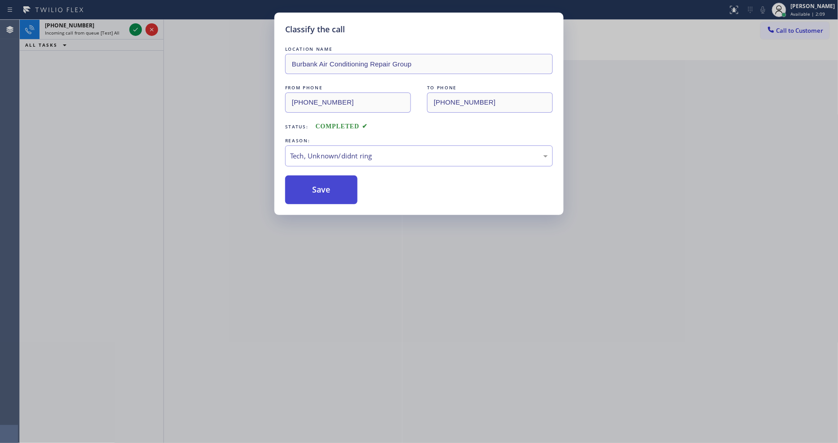
click at [330, 180] on button "Save" at bounding box center [321, 190] width 72 height 29
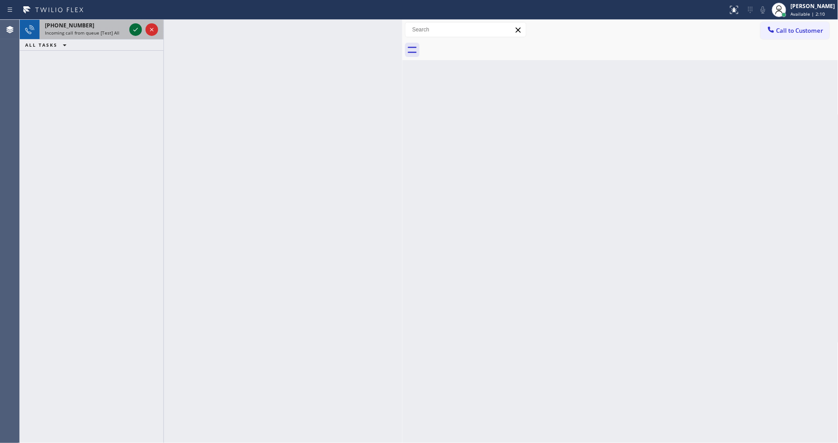
click at [136, 27] on icon at bounding box center [135, 29] width 11 height 11
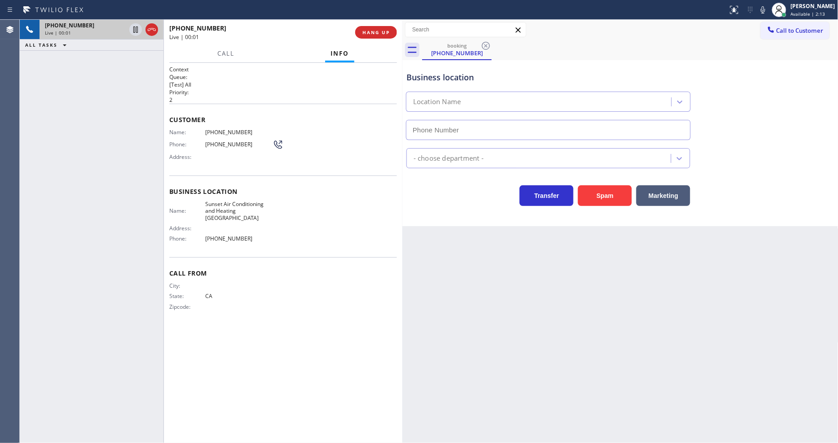
type input "[PHONE_NUMBER]"
click at [387, 29] on span "HANG UP" at bounding box center [376, 32] width 27 height 6
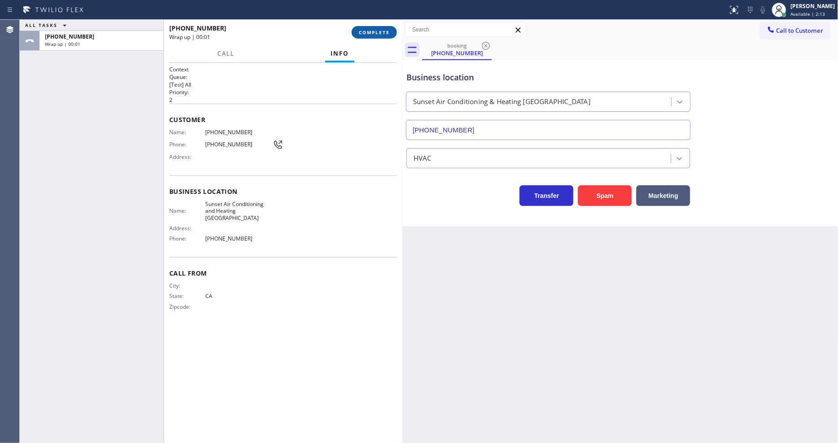
click at [387, 30] on span "COMPLETE" at bounding box center [374, 32] width 31 height 6
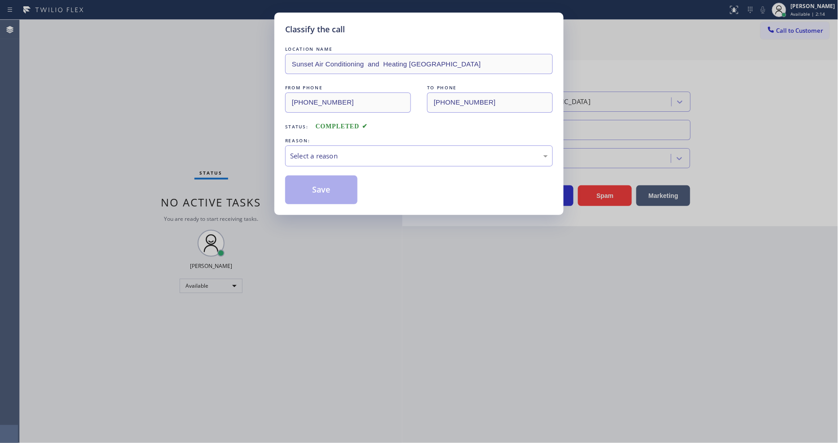
click at [347, 146] on div "Select a reason" at bounding box center [419, 156] width 268 height 21
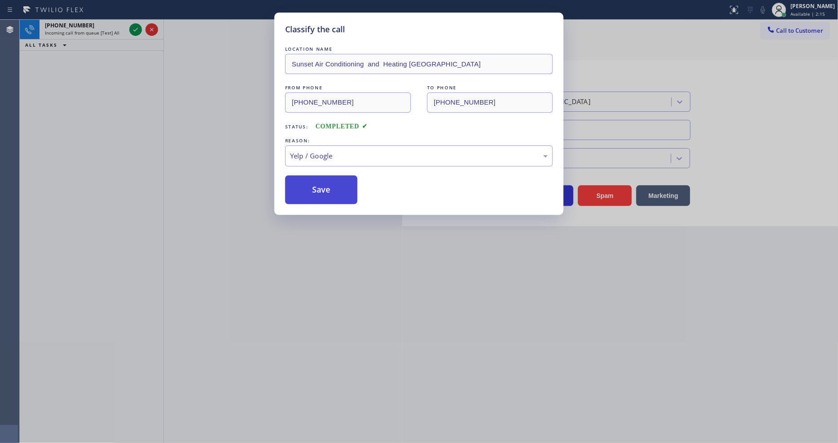
click at [331, 183] on button "Save" at bounding box center [321, 190] width 72 height 29
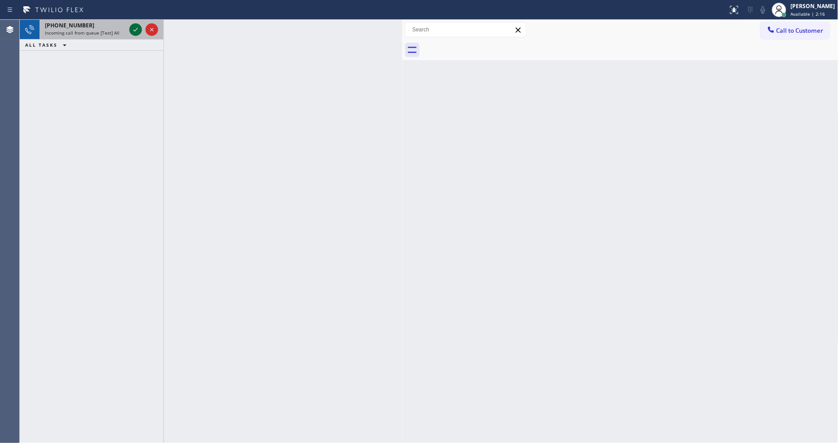
click at [133, 28] on icon at bounding box center [135, 29] width 11 height 11
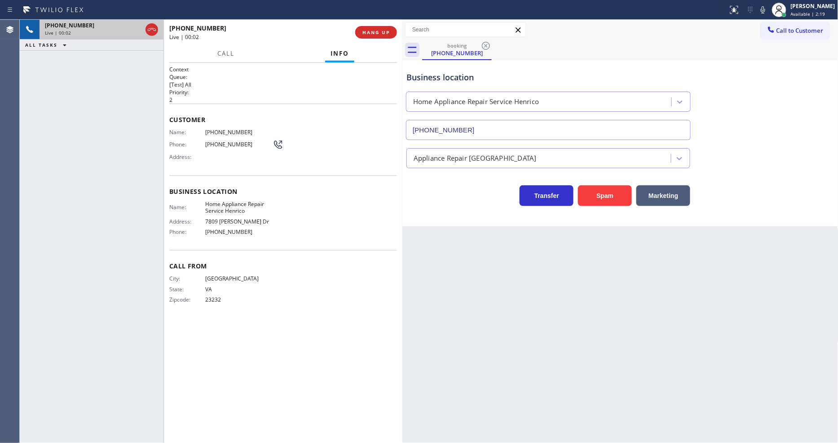
type input "[PHONE_NUMBER]"
click at [393, 30] on button "HANG UP" at bounding box center [376, 32] width 42 height 13
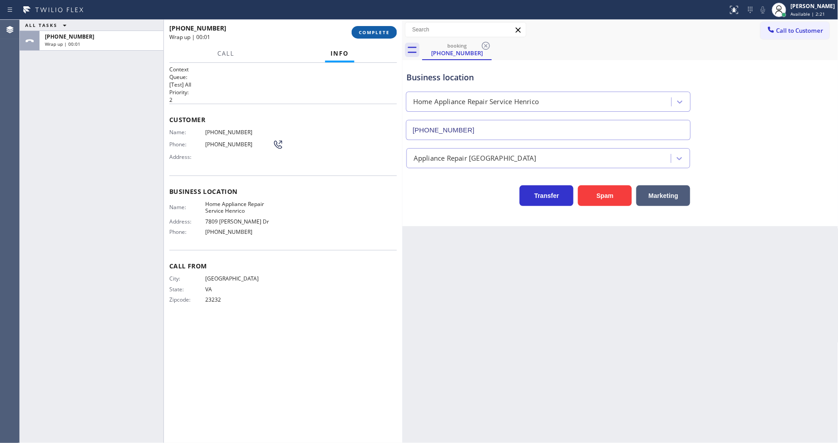
click at [391, 30] on button "COMPLETE" at bounding box center [374, 32] width 45 height 13
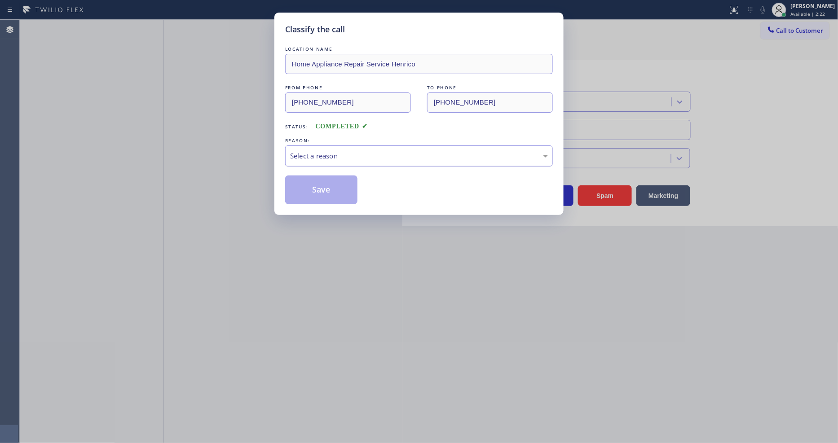
click at [340, 153] on div "Select a reason" at bounding box center [419, 156] width 258 height 10
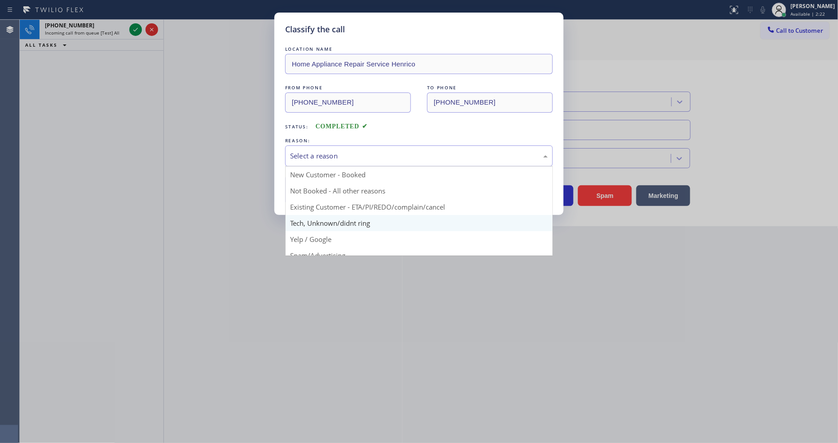
scroll to position [50, 0]
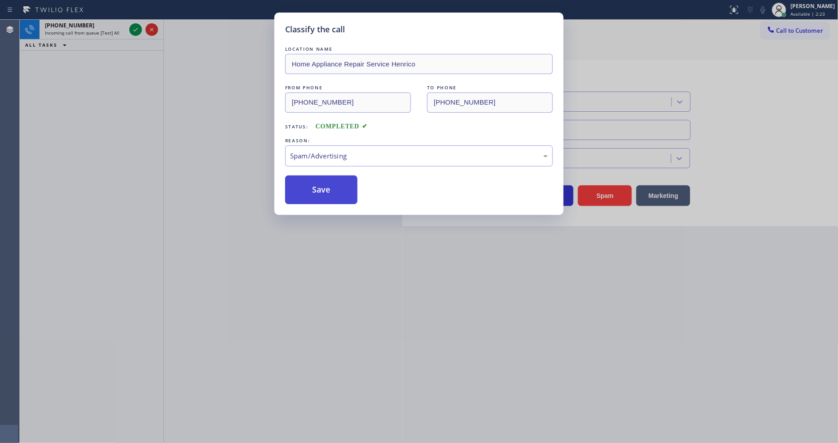
click at [328, 191] on button "Save" at bounding box center [321, 190] width 72 height 29
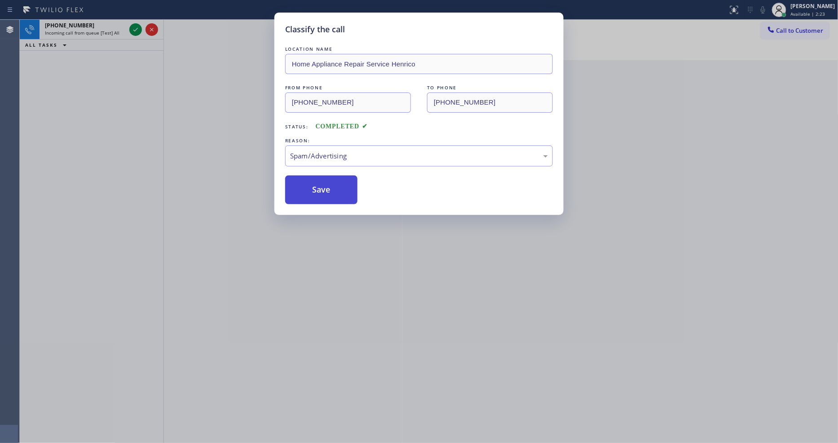
click at [328, 191] on button "Save" at bounding box center [321, 190] width 72 height 29
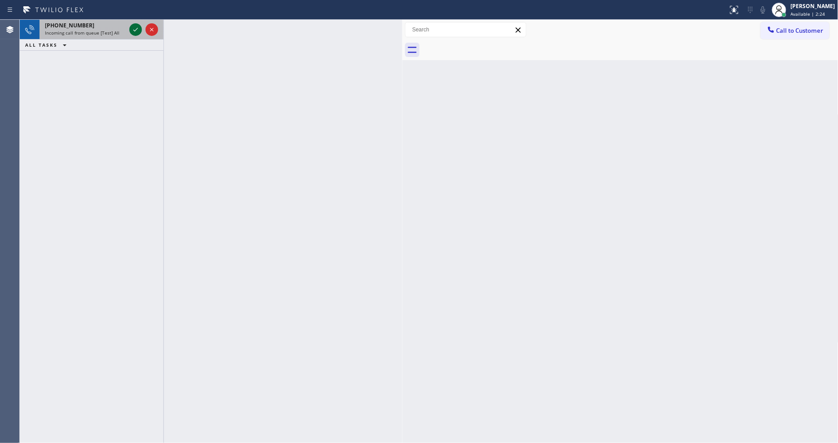
click at [133, 28] on icon at bounding box center [135, 29] width 11 height 11
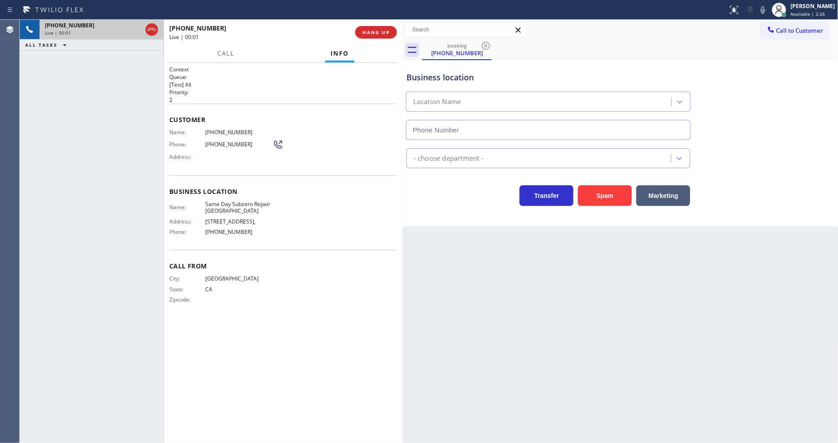
click at [374, 32] on span "HANG UP" at bounding box center [376, 32] width 27 height 6
type input "[PHONE_NUMBER]"
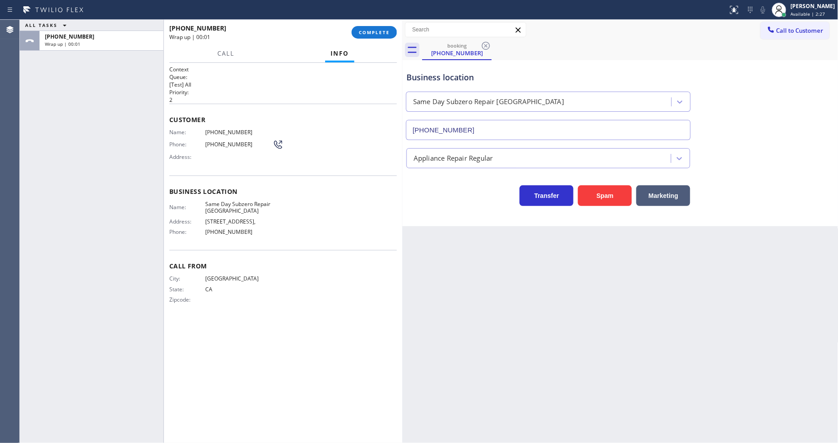
click at [374, 32] on span "COMPLETE" at bounding box center [374, 32] width 31 height 6
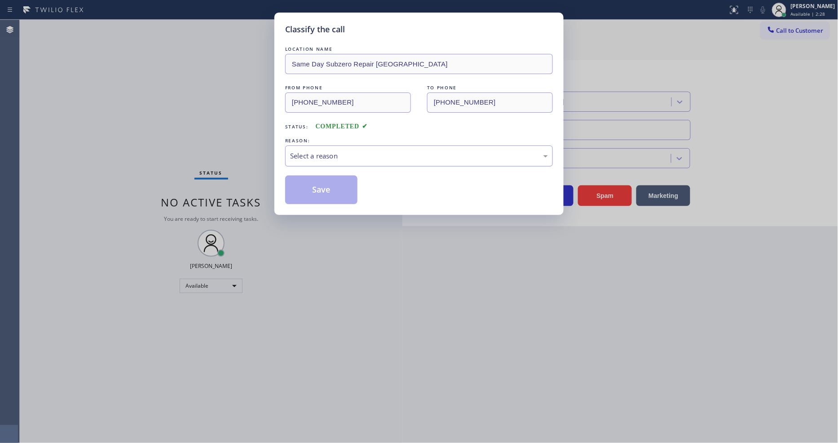
click at [329, 152] on div "Select a reason" at bounding box center [419, 156] width 258 height 10
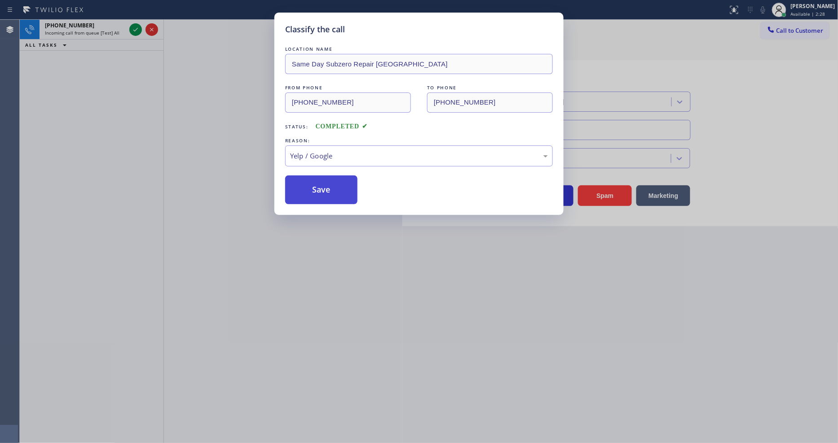
click at [327, 185] on button "Save" at bounding box center [321, 190] width 72 height 29
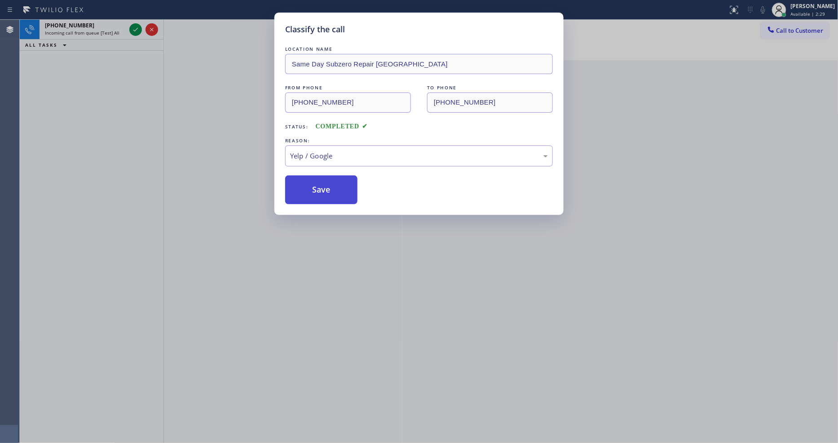
click at [327, 185] on button "Save" at bounding box center [321, 190] width 72 height 29
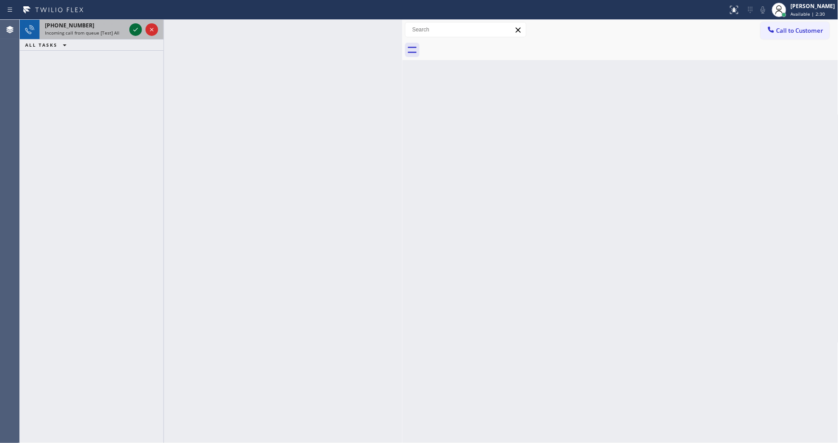
click at [133, 28] on icon at bounding box center [135, 29] width 11 height 11
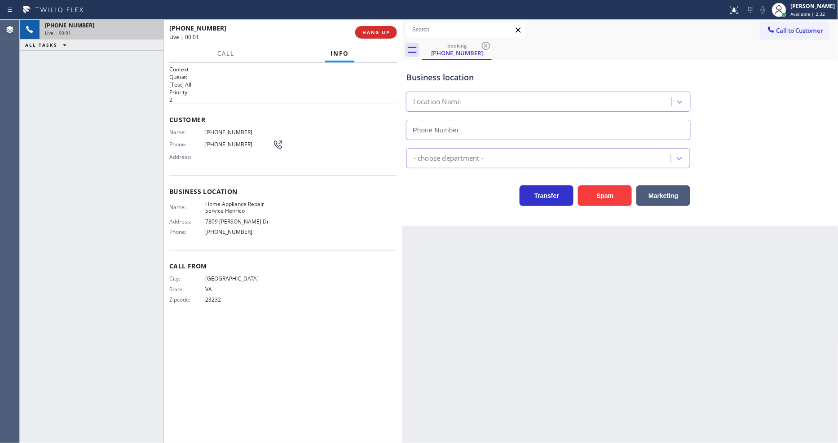
type input "[PHONE_NUMBER]"
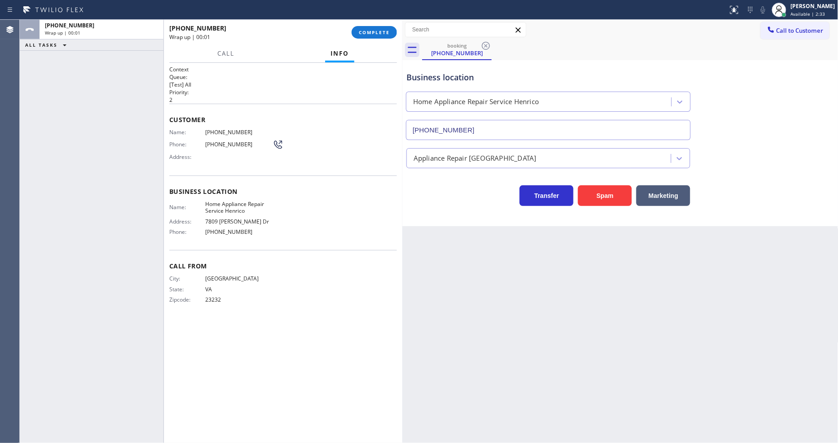
click at [377, 31] on span "COMPLETE" at bounding box center [374, 32] width 31 height 6
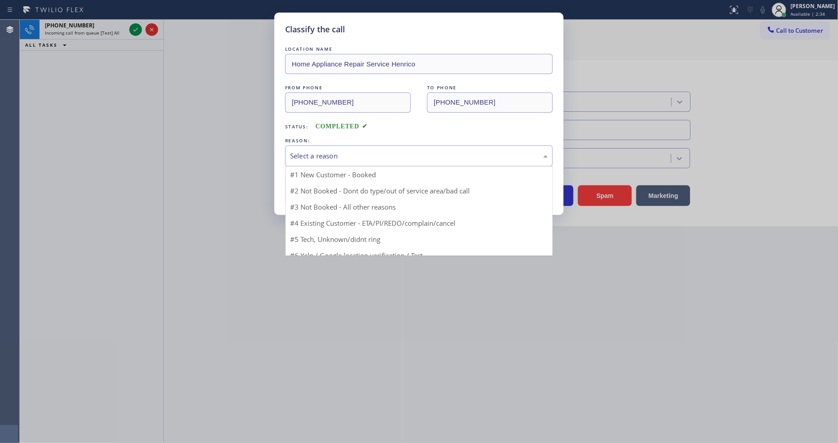
click at [344, 154] on div "Select a reason" at bounding box center [419, 156] width 258 height 10
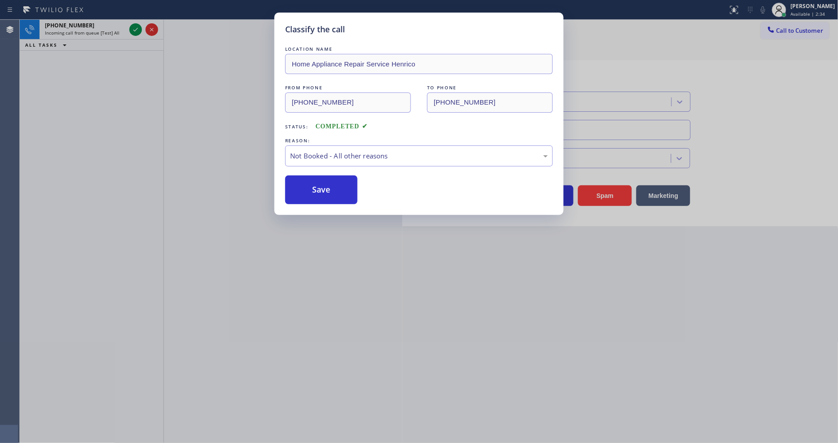
click at [329, 190] on button "Save" at bounding box center [321, 190] width 72 height 29
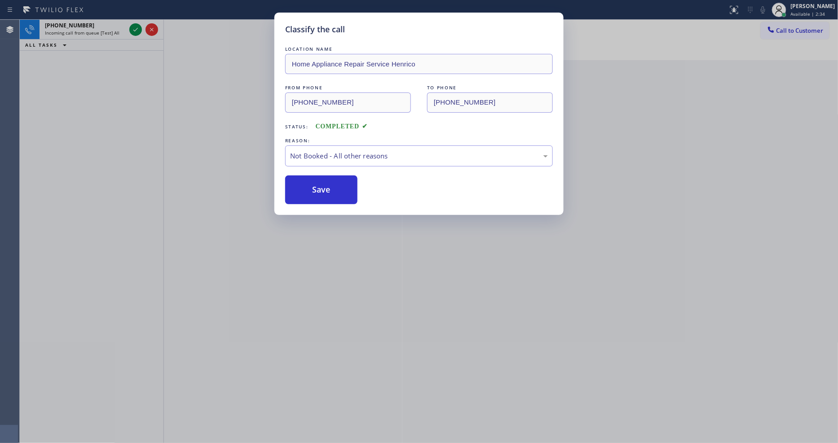
click at [329, 190] on button "Save" at bounding box center [321, 190] width 72 height 29
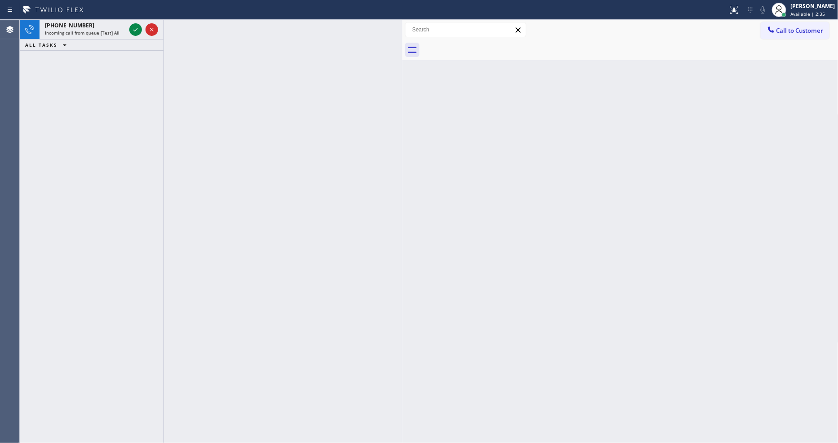
click at [137, 31] on icon at bounding box center [135, 29] width 11 height 11
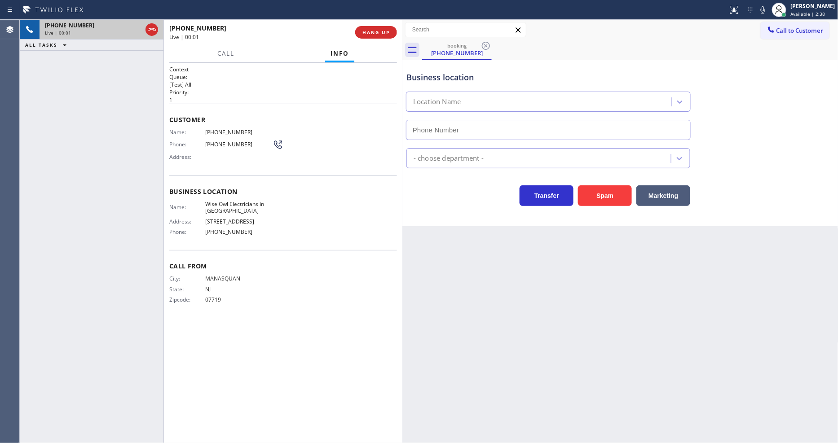
type input "[PHONE_NUMBER]"
click at [384, 29] on span "HANG UP" at bounding box center [376, 32] width 27 height 6
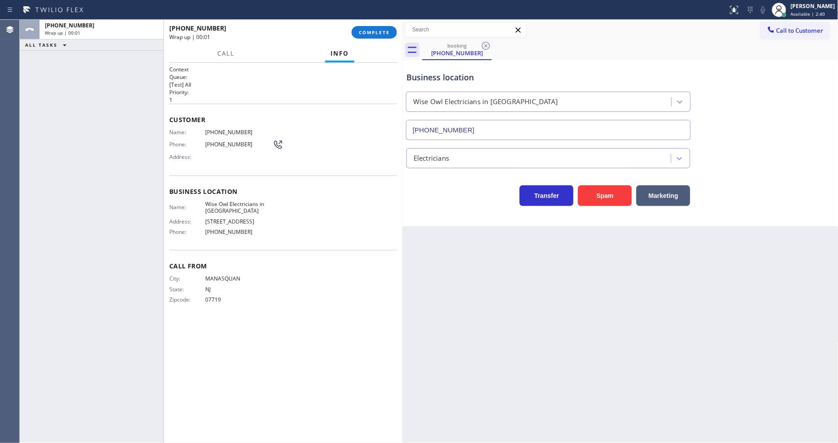
click at [384, 29] on span "COMPLETE" at bounding box center [374, 32] width 31 height 6
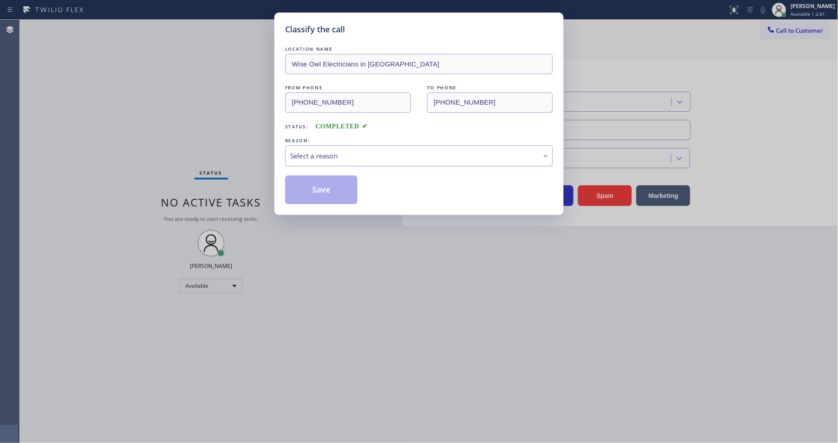
click at [353, 147] on div "Select a reason" at bounding box center [419, 156] width 268 height 21
click at [319, 193] on button "Save" at bounding box center [321, 190] width 72 height 29
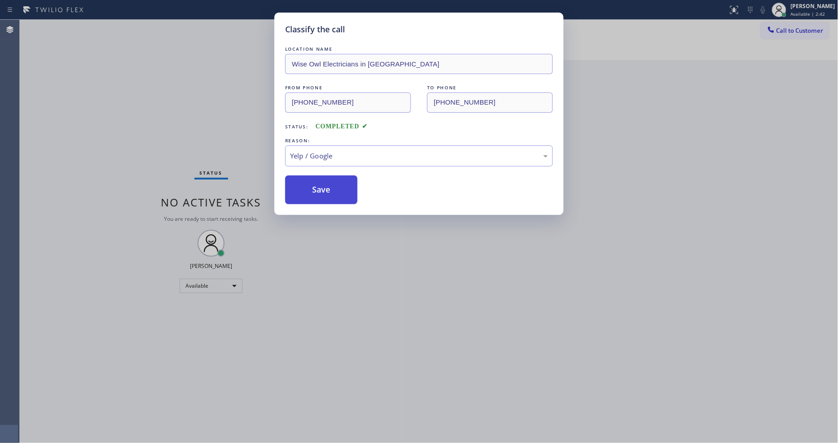
click at [319, 193] on button "Save" at bounding box center [321, 190] width 72 height 29
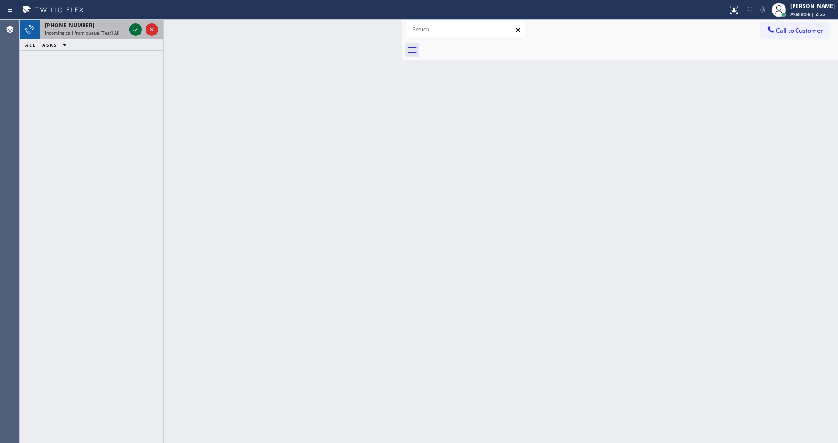
click at [132, 30] on icon at bounding box center [135, 29] width 11 height 11
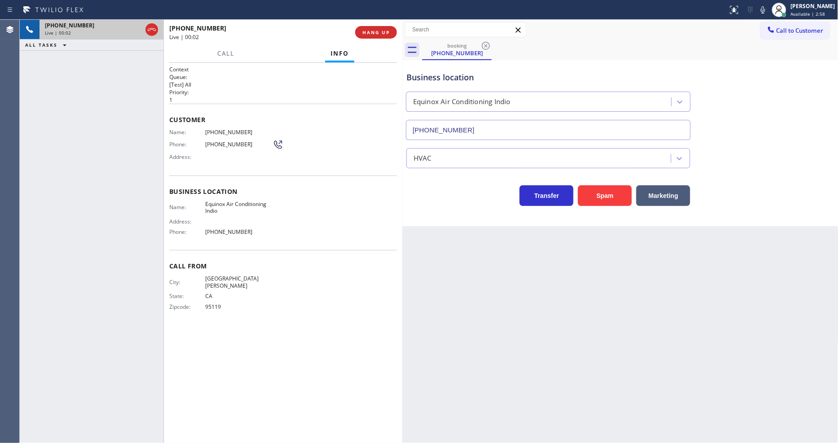
type input "[PHONE_NUMBER]"
click at [389, 33] on span "HANG UP" at bounding box center [376, 32] width 27 height 6
click at [389, 33] on span "COMPLETE" at bounding box center [374, 32] width 31 height 6
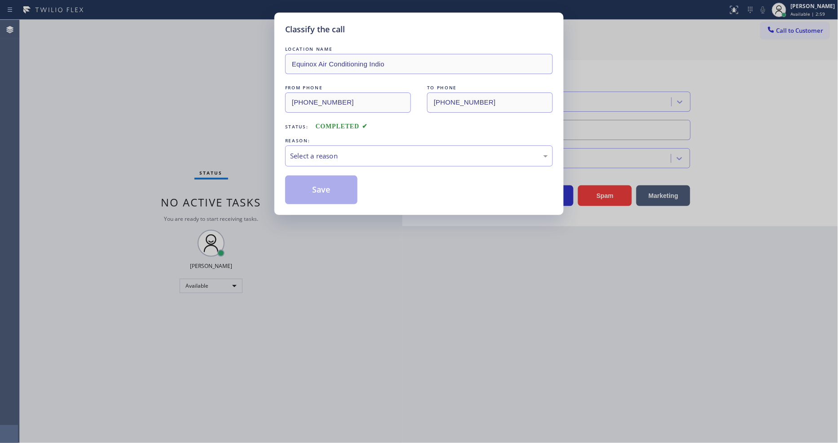
click at [319, 161] on div "Select a reason" at bounding box center [419, 156] width 268 height 21
click at [330, 196] on button "Save" at bounding box center [321, 190] width 72 height 29
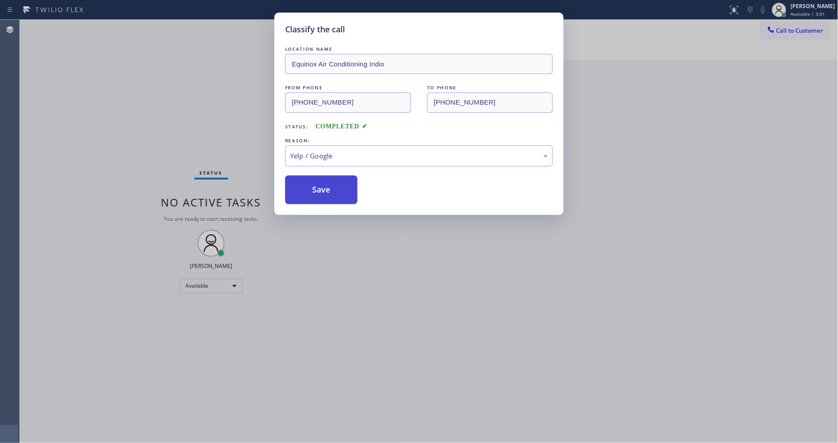
click at [330, 196] on button "Save" at bounding box center [321, 190] width 72 height 29
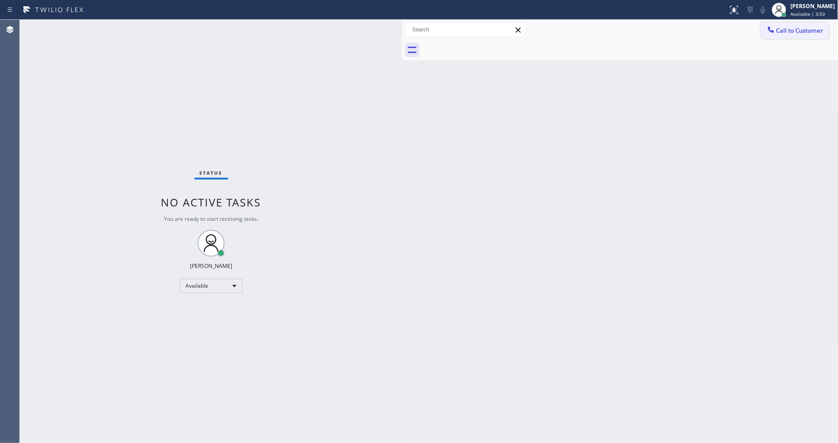
click at [754, 37] on button "Call to Customer" at bounding box center [795, 30] width 69 height 17
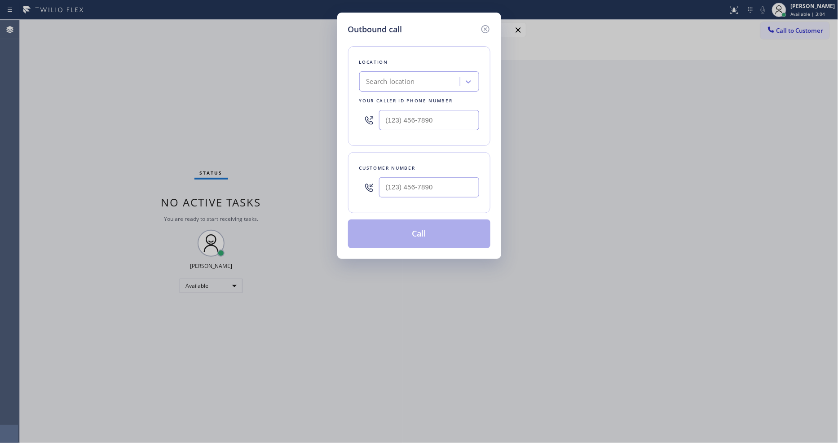
click at [438, 83] on div "Search location" at bounding box center [411, 82] width 98 height 16
paste input "Viking Professional Service [GEOGRAPHIC_DATA]"
type input "Viking Professional Service [GEOGRAPHIC_DATA]"
click at [402, 100] on div "Viking Professional Service [GEOGRAPHIC_DATA]" at bounding box center [419, 105] width 120 height 25
type input "[PHONE_NUMBER]"
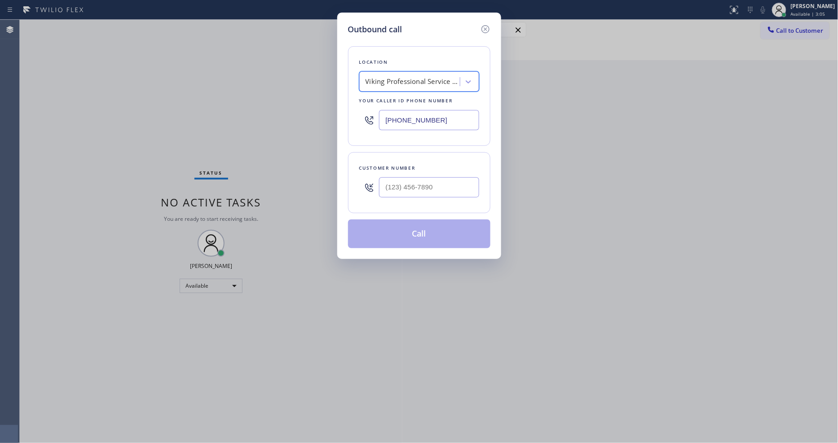
scroll to position [0, 1]
click at [237, 52] on div "Outbound call Location Viking Professional Service [GEOGRAPHIC_DATA] Your calle…" at bounding box center [419, 221] width 838 height 443
click at [415, 183] on input "(___) ___-____" at bounding box center [429, 187] width 100 height 20
paste input "509) 485-1759"
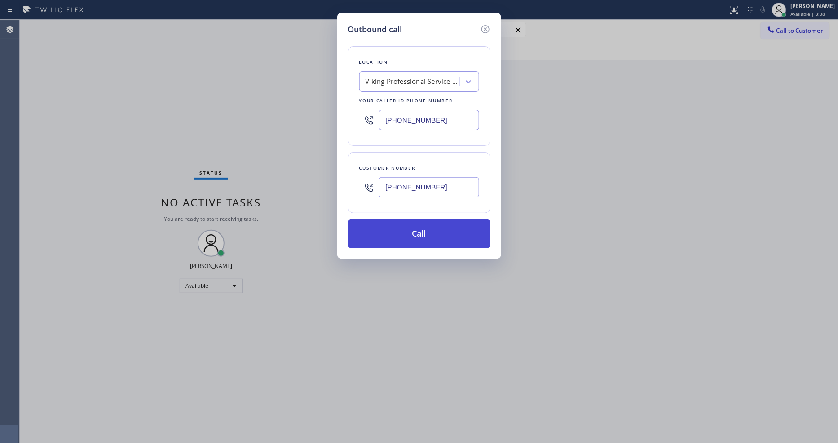
type input "[PHONE_NUMBER]"
click at [415, 236] on button "Call" at bounding box center [419, 234] width 142 height 29
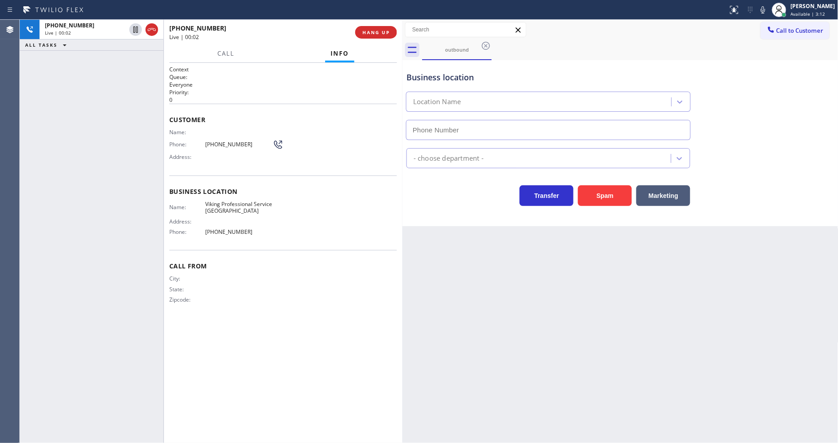
type input "[PHONE_NUMBER]"
click at [383, 31] on span "HANG UP" at bounding box center [376, 32] width 27 height 6
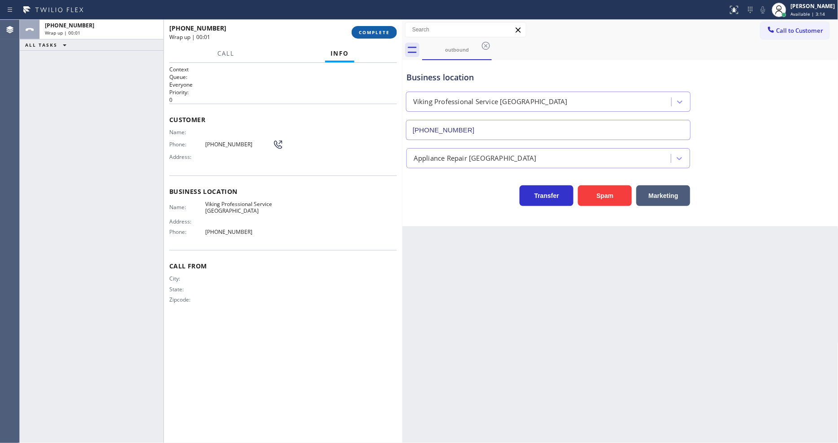
click at [383, 31] on span "COMPLETE" at bounding box center [374, 32] width 31 height 6
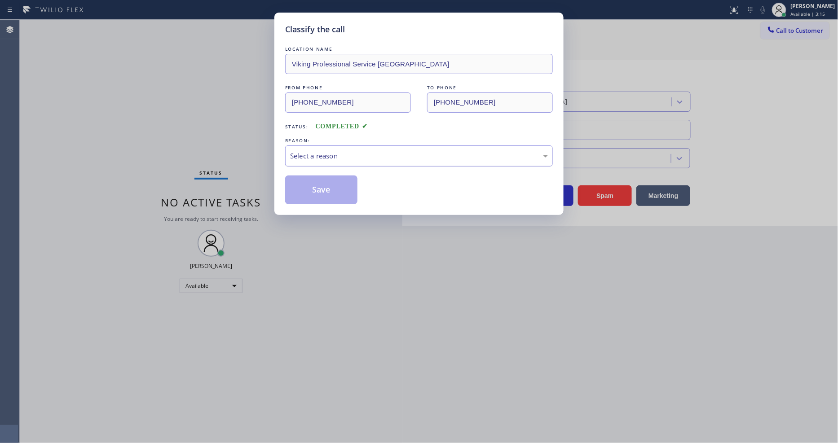
click at [348, 155] on div "Select a reason" at bounding box center [419, 156] width 258 height 10
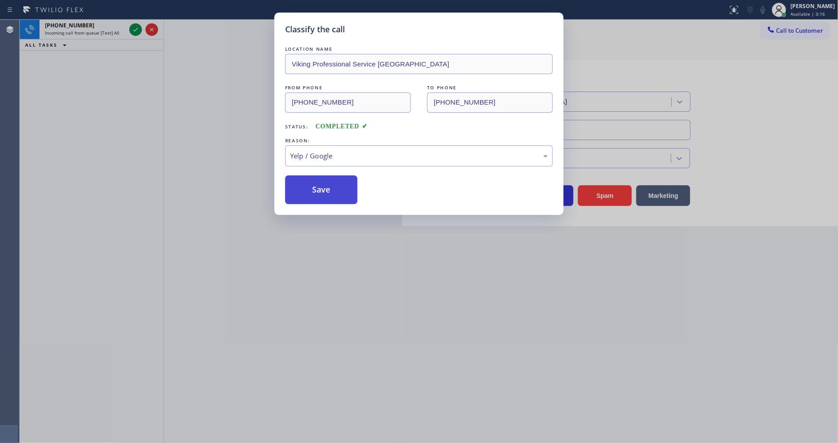
click at [333, 185] on button "Save" at bounding box center [321, 190] width 72 height 29
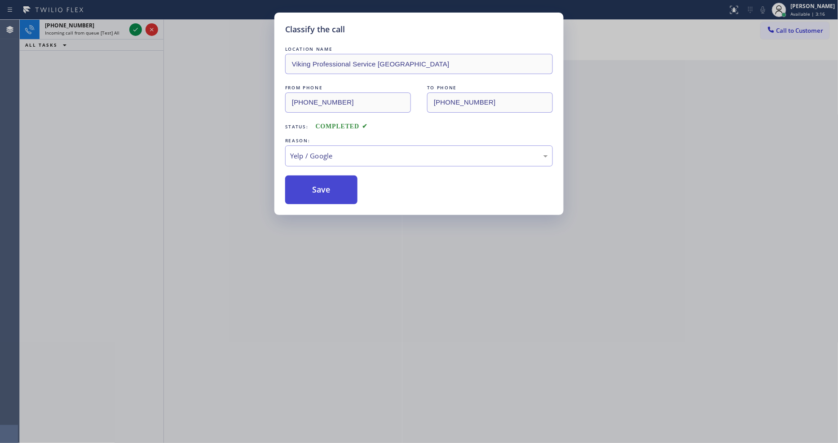
click at [333, 185] on button "Save" at bounding box center [321, 190] width 72 height 29
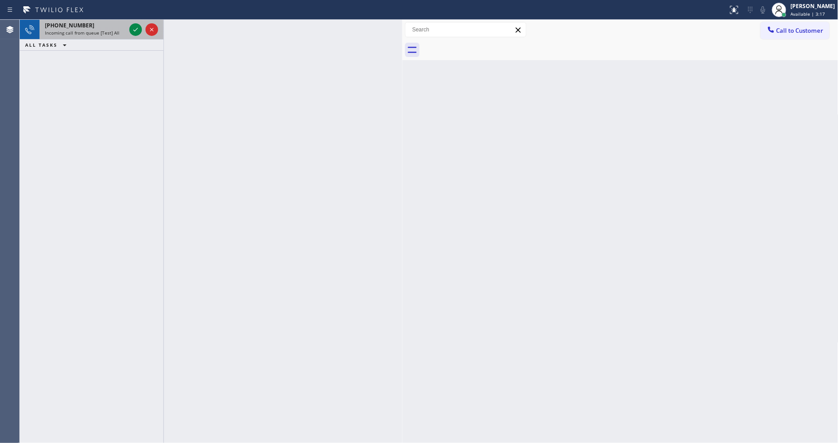
click at [128, 23] on div at bounding box center [144, 30] width 32 height 20
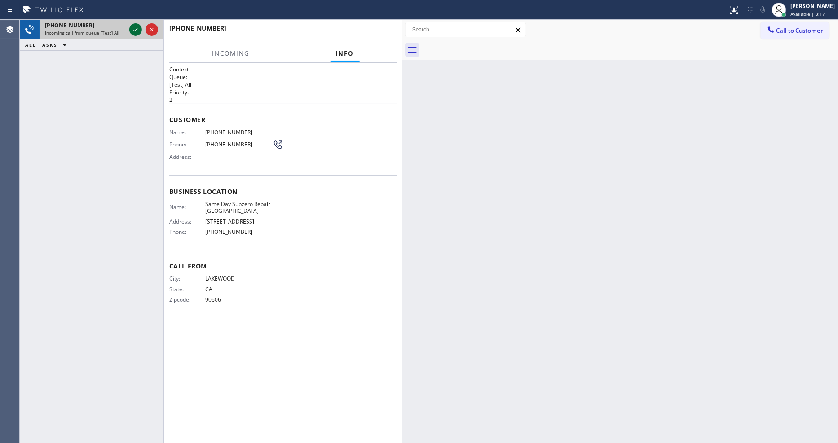
click at [136, 28] on icon at bounding box center [135, 29] width 11 height 11
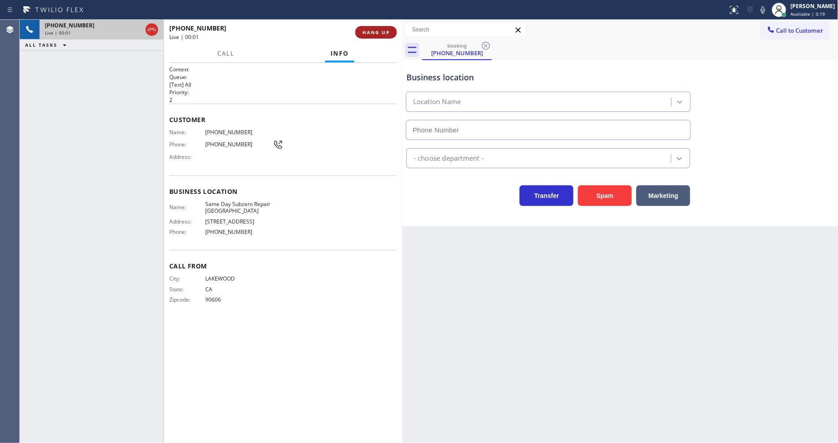
type input "[PHONE_NUMBER]"
click at [382, 28] on button "HANG UP" at bounding box center [376, 32] width 42 height 13
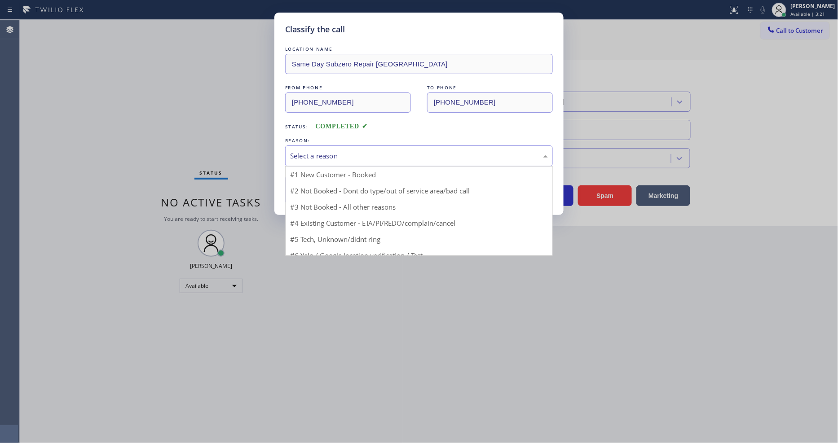
click at [345, 154] on div "Select a reason" at bounding box center [419, 156] width 258 height 10
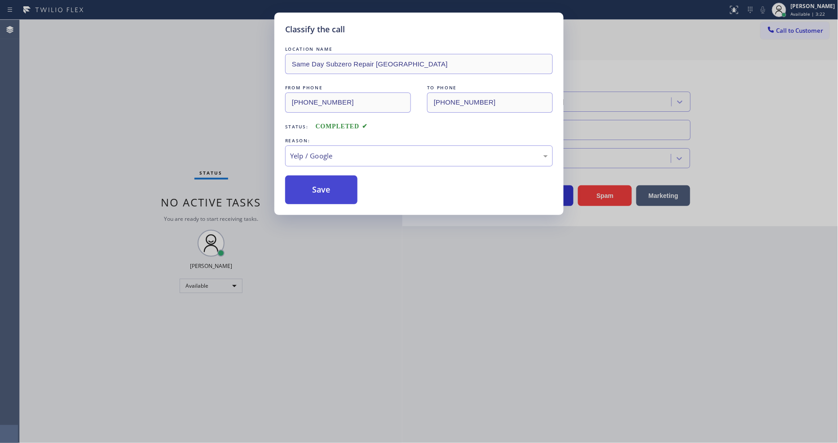
click at [338, 197] on button "Save" at bounding box center [321, 190] width 72 height 29
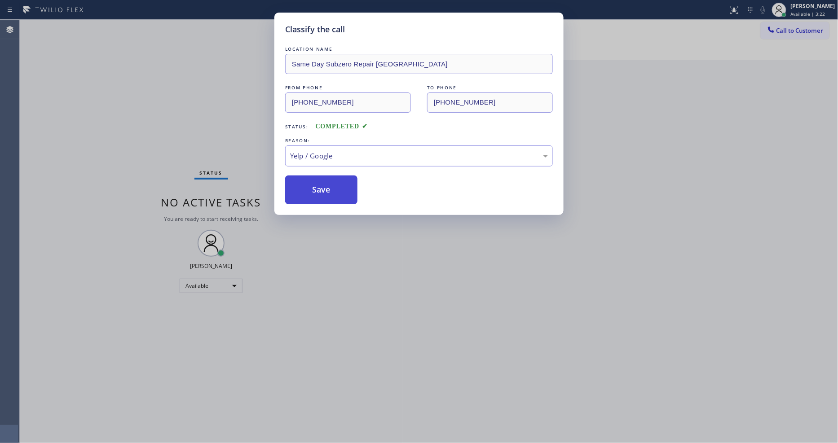
click at [338, 197] on button "Save" at bounding box center [321, 190] width 72 height 29
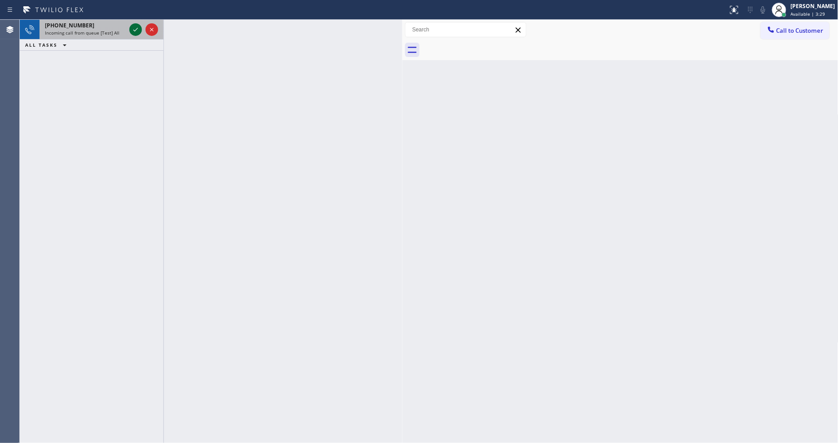
click at [132, 28] on icon at bounding box center [135, 29] width 11 height 11
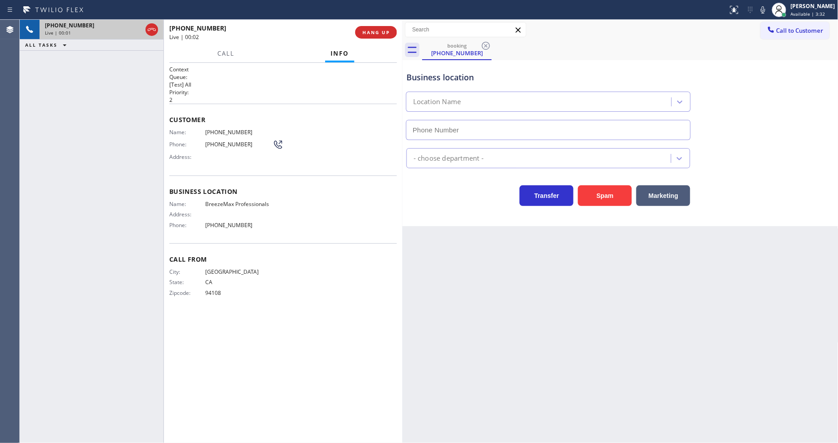
type input "[PHONE_NUMBER]"
click at [374, 35] on span "HANG UP" at bounding box center [376, 32] width 27 height 6
click at [375, 27] on button "HANG UP" at bounding box center [376, 32] width 42 height 13
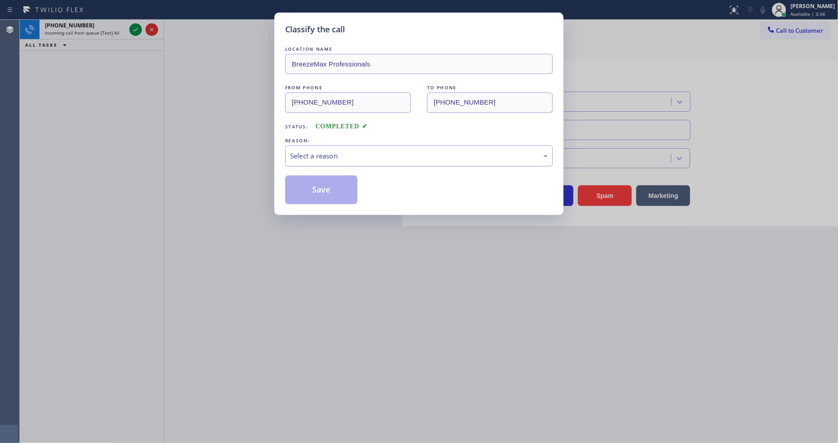
click at [317, 160] on div "Select a reason" at bounding box center [419, 156] width 268 height 21
click at [328, 186] on button "Save" at bounding box center [321, 190] width 72 height 29
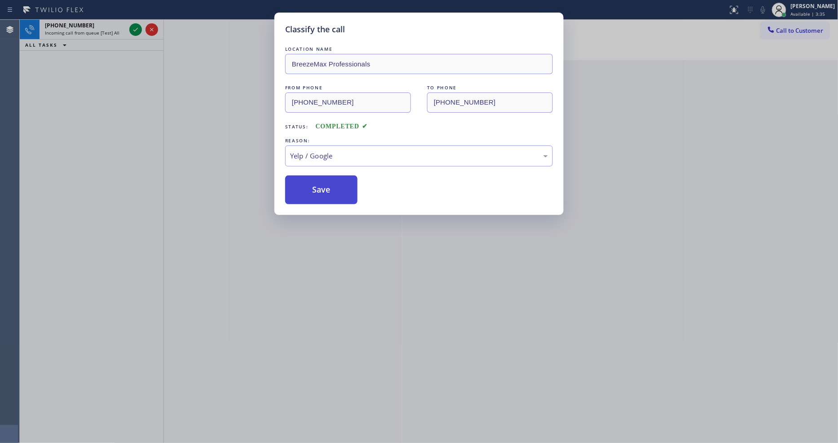
click at [328, 186] on button "Save" at bounding box center [321, 190] width 72 height 29
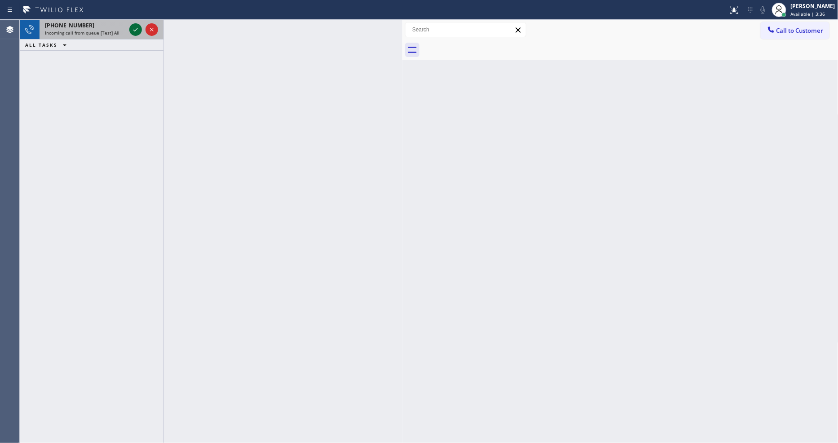
click at [137, 29] on icon at bounding box center [135, 29] width 11 height 11
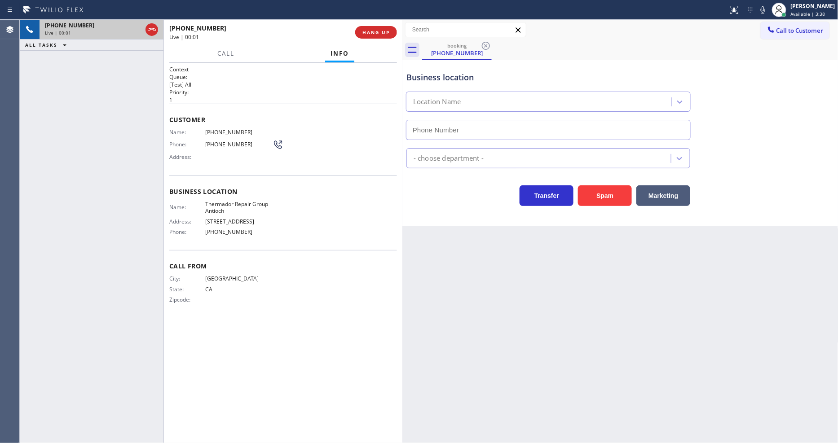
type input "[PHONE_NUMBER]"
click at [385, 34] on span "HANG UP" at bounding box center [376, 32] width 27 height 6
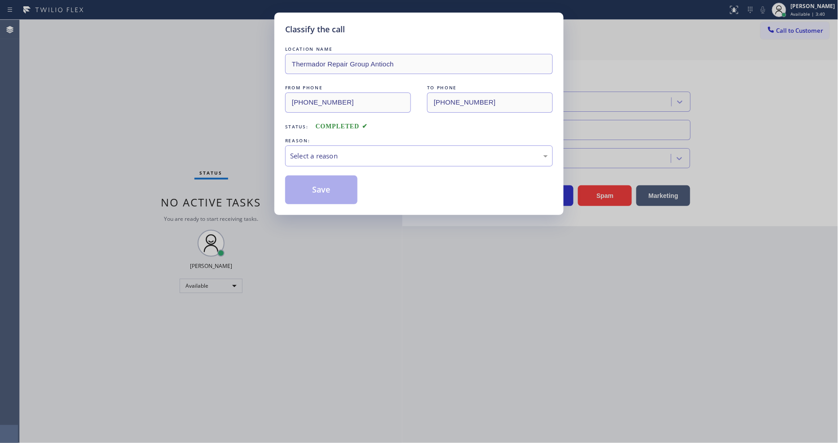
click at [328, 155] on div "Select a reason" at bounding box center [419, 156] width 258 height 10
click at [325, 199] on button "Save" at bounding box center [321, 190] width 72 height 29
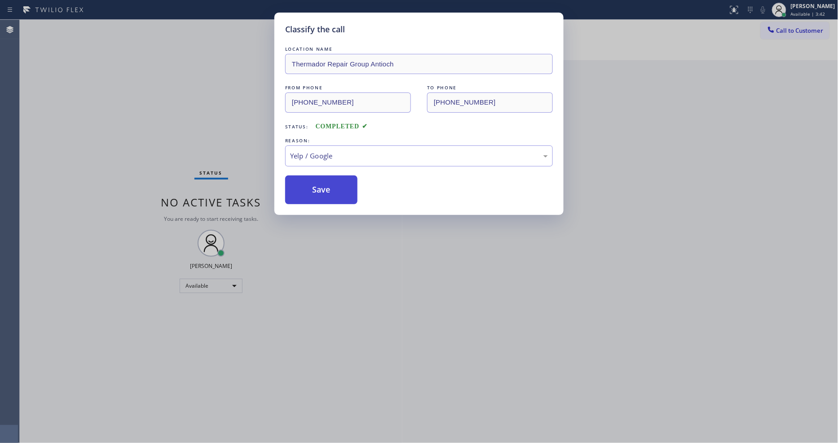
click at [325, 199] on button "Save" at bounding box center [321, 190] width 72 height 29
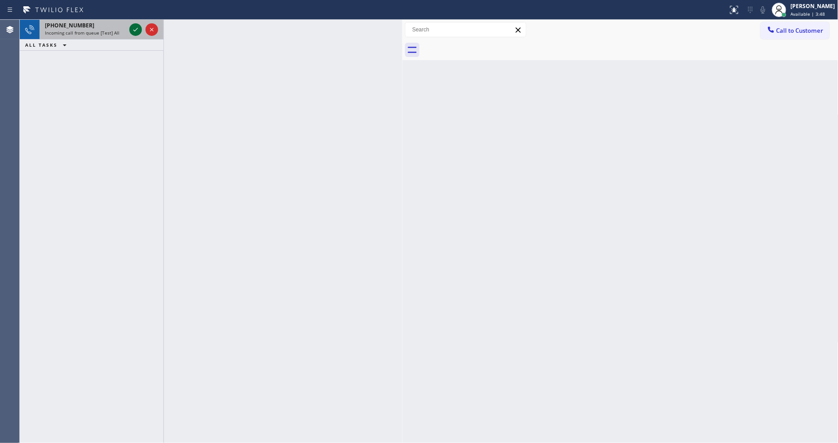
click at [138, 30] on icon at bounding box center [135, 29] width 11 height 11
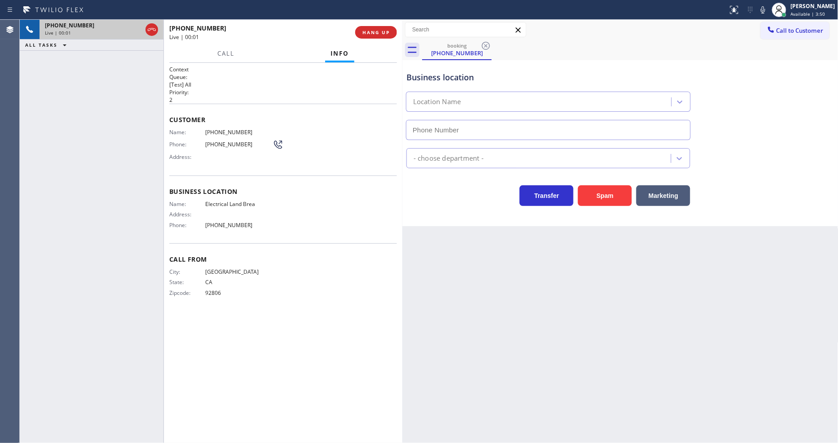
type input "[PHONE_NUMBER]"
click at [375, 30] on span "HANG UP" at bounding box center [376, 32] width 27 height 6
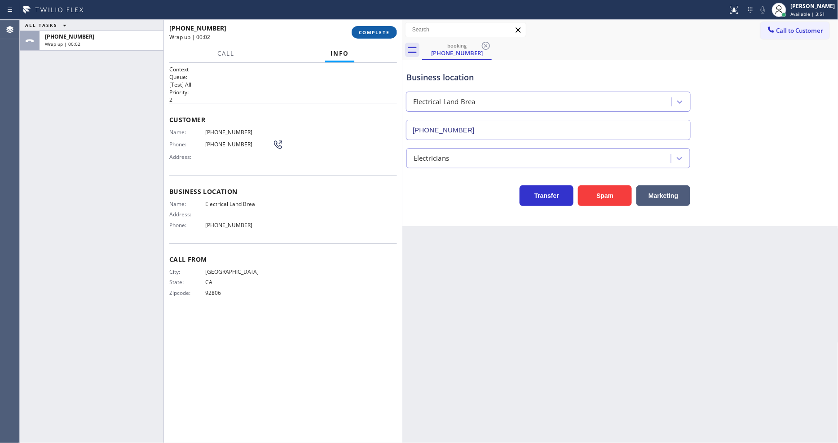
click at [375, 30] on span "COMPLETE" at bounding box center [374, 32] width 31 height 6
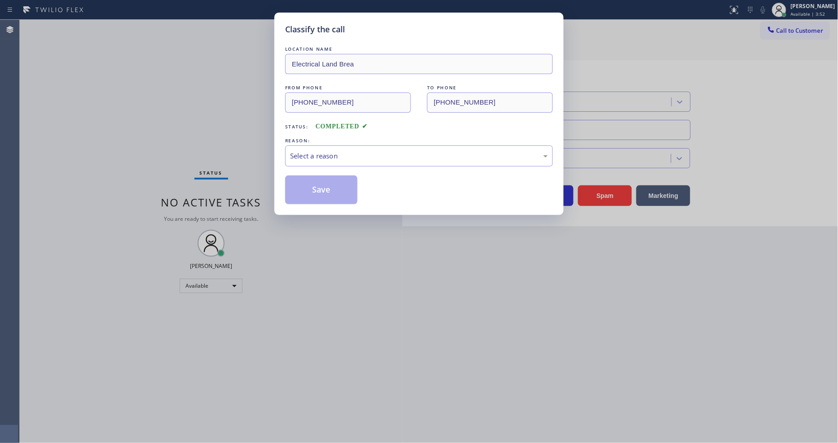
click at [351, 164] on div "LOCATION NAME Electrical Land Brea FROM PHONE [PHONE_NUMBER] TO PHONE [PHONE_NU…" at bounding box center [419, 124] width 268 height 160
click at [351, 151] on div "Select a reason" at bounding box center [419, 156] width 258 height 10
click at [338, 199] on button "Save" at bounding box center [321, 190] width 72 height 29
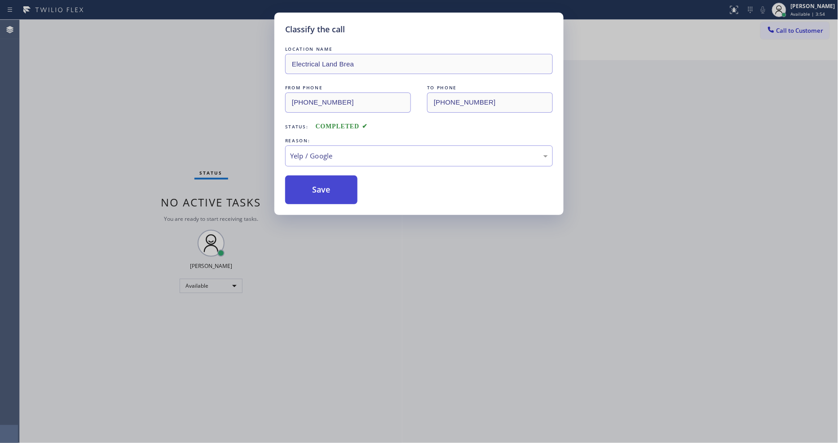
click at [338, 199] on button "Save" at bounding box center [321, 190] width 72 height 29
click at [339, 195] on button "Save" at bounding box center [321, 190] width 72 height 29
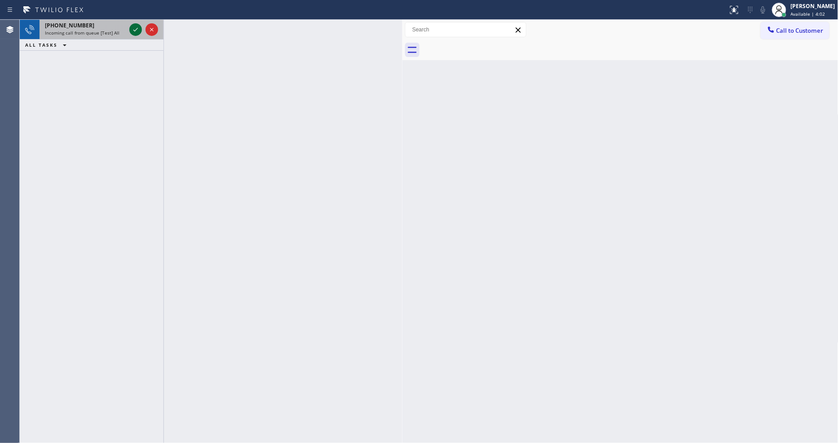
click at [133, 27] on icon at bounding box center [135, 29] width 11 height 11
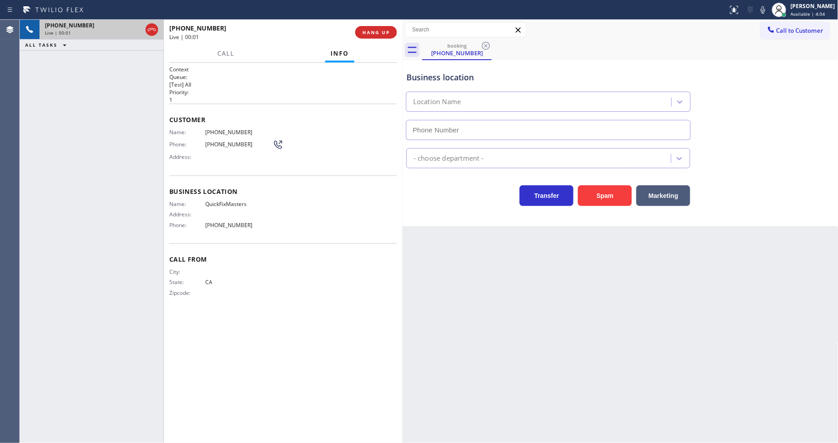
type input "[PHONE_NUMBER]"
click at [546, 256] on div "Back to Dashboard Change Sender ID Customers Technicians Select a contact Outbo…" at bounding box center [620, 232] width 436 height 424
click at [424, 288] on div "Back to Dashboard Change Sender ID Customers Technicians Select a contact Outbo…" at bounding box center [620, 232] width 436 height 424
click at [594, 291] on div "Back to Dashboard Change Sender ID Customers Technicians Select a contact Outbo…" at bounding box center [620, 232] width 436 height 424
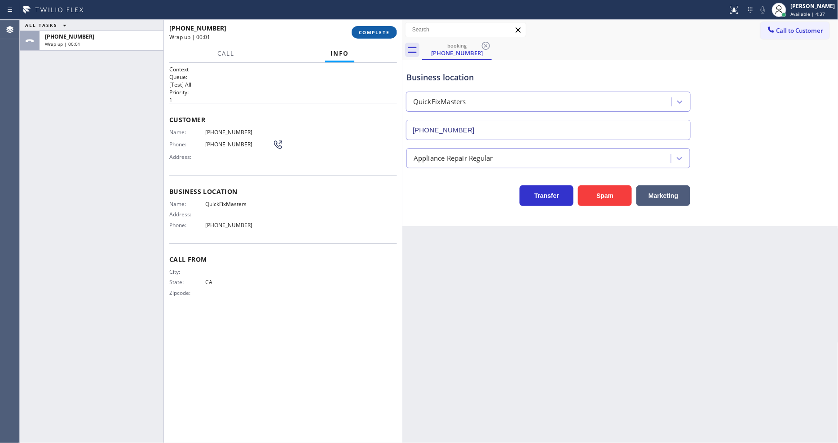
click at [381, 34] on span "COMPLETE" at bounding box center [374, 32] width 31 height 6
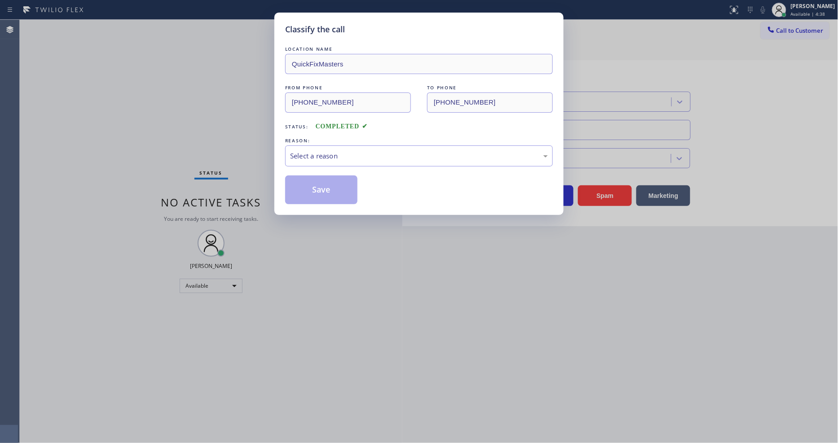
click at [337, 151] on div "Select a reason" at bounding box center [419, 156] width 258 height 10
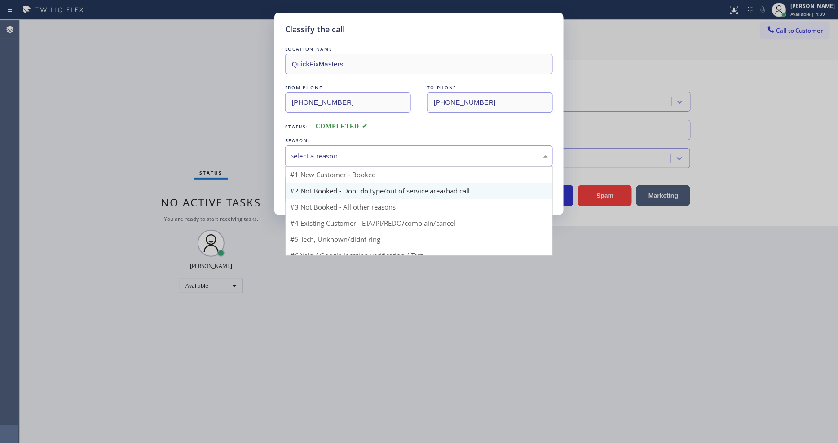
click at [329, 180] on button "Save" at bounding box center [321, 190] width 72 height 29
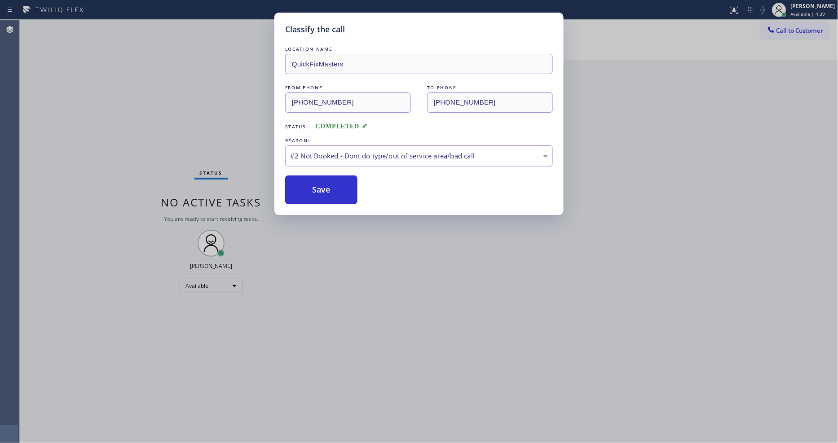
click at [329, 180] on button "Save" at bounding box center [321, 190] width 72 height 29
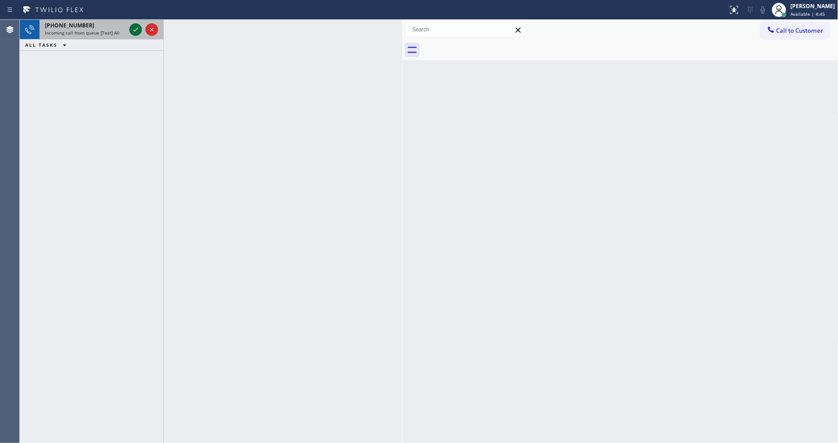
click at [136, 27] on icon at bounding box center [135, 29] width 11 height 11
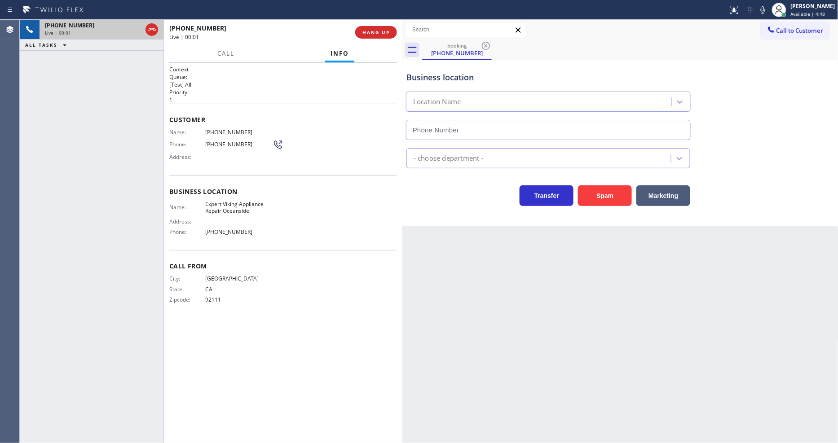
type input "[PHONE_NUMBER]"
click at [371, 34] on span "HANG UP" at bounding box center [376, 32] width 27 height 6
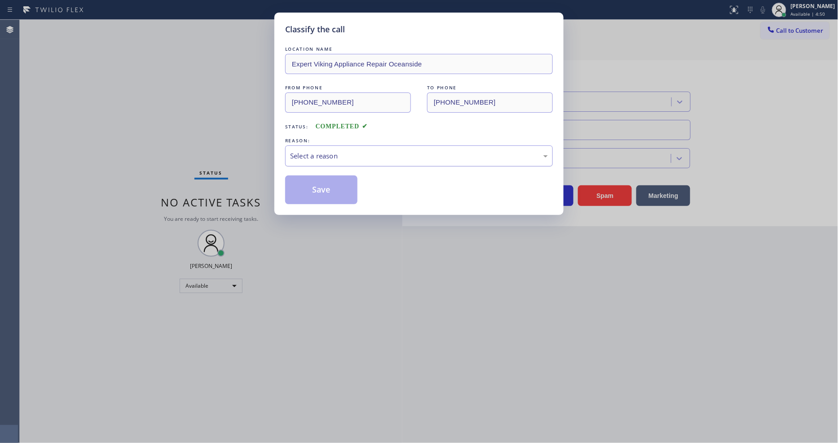
click at [323, 155] on div "Select a reason" at bounding box center [419, 156] width 258 height 10
click at [318, 192] on button "Save" at bounding box center [321, 190] width 72 height 29
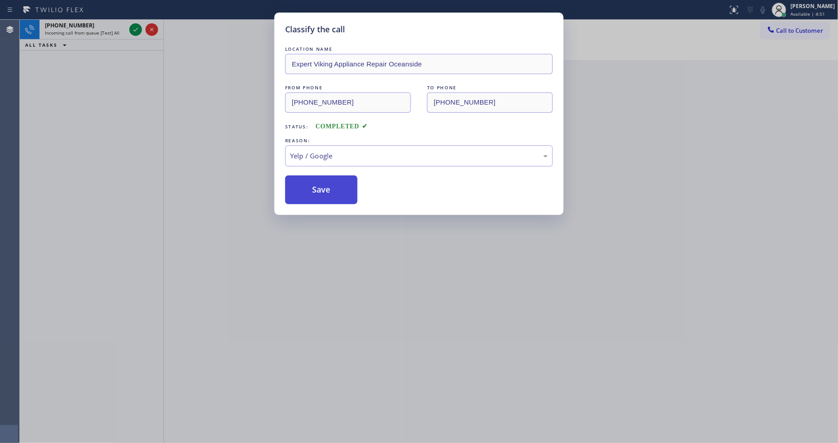
click at [318, 192] on button "Save" at bounding box center [321, 190] width 72 height 29
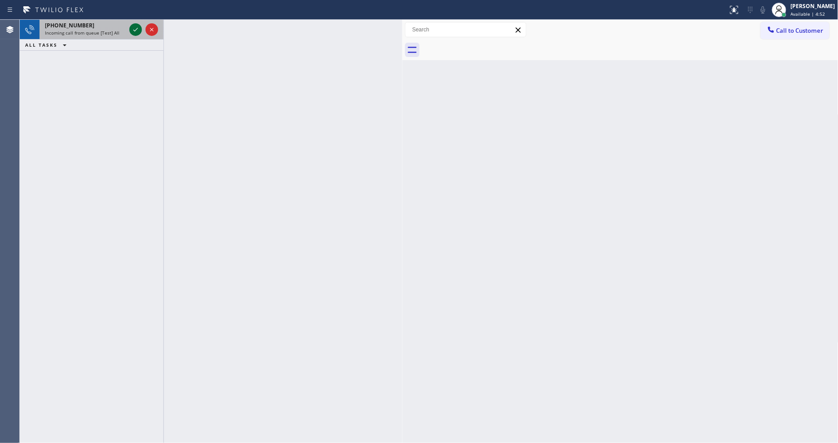
click at [128, 28] on div at bounding box center [144, 30] width 32 height 20
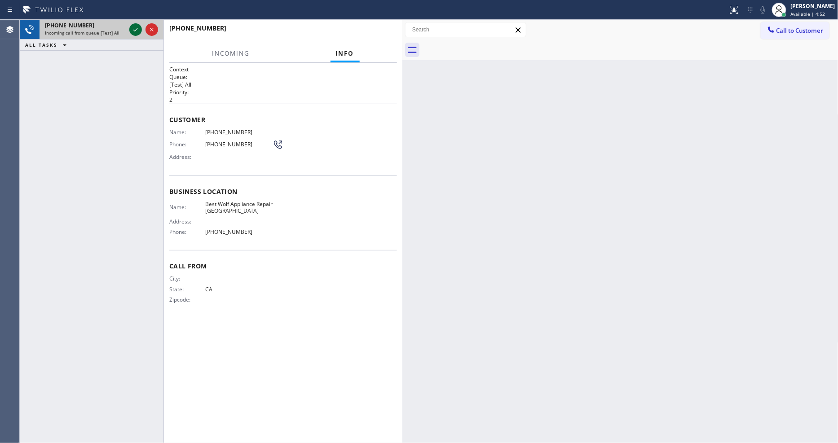
click at [140, 29] on icon at bounding box center [135, 29] width 11 height 11
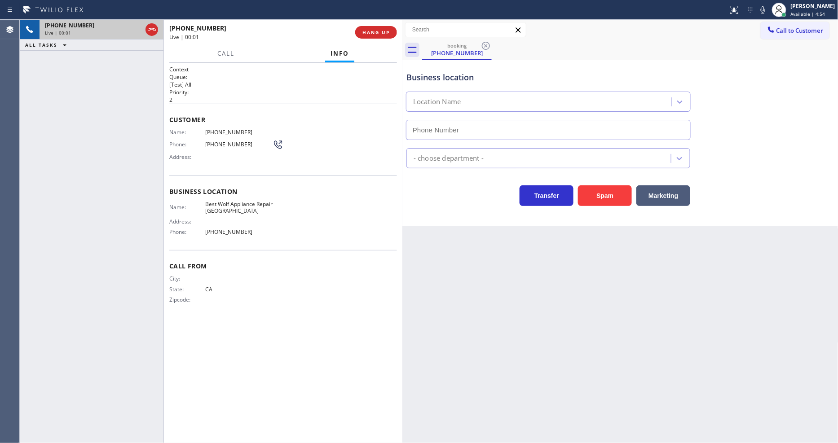
type input "[PHONE_NUMBER]"
click at [380, 32] on span "HANG UP" at bounding box center [376, 32] width 27 height 6
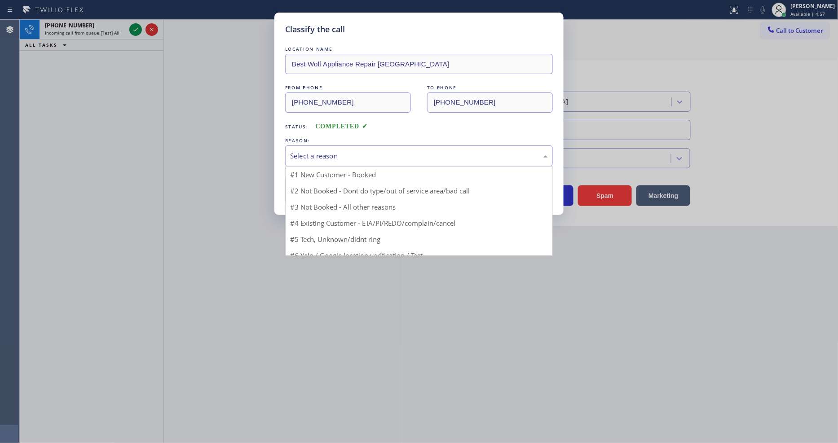
click at [311, 154] on div "Select a reason" at bounding box center [419, 156] width 258 height 10
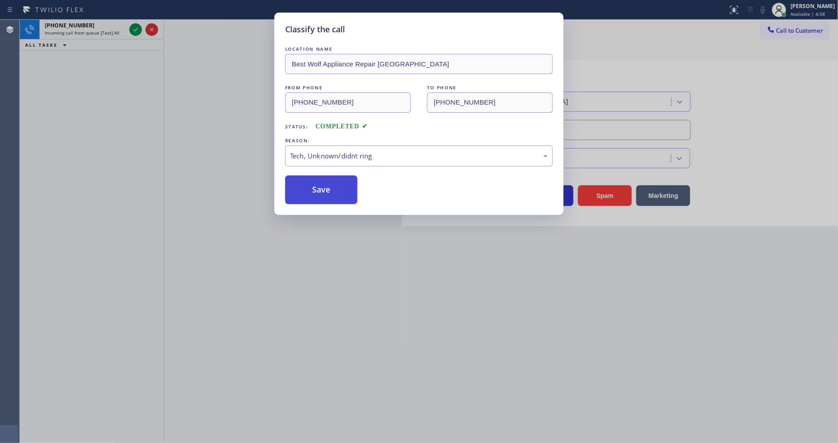
click at [316, 190] on button "Save" at bounding box center [321, 190] width 72 height 29
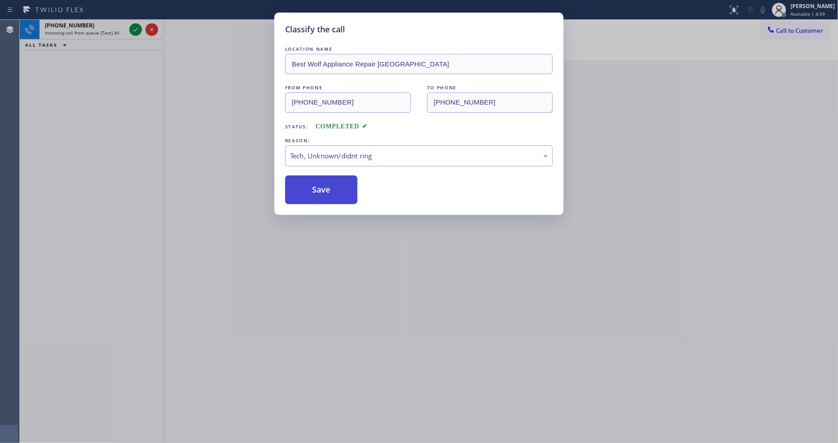
click at [316, 190] on button "Save" at bounding box center [321, 190] width 72 height 29
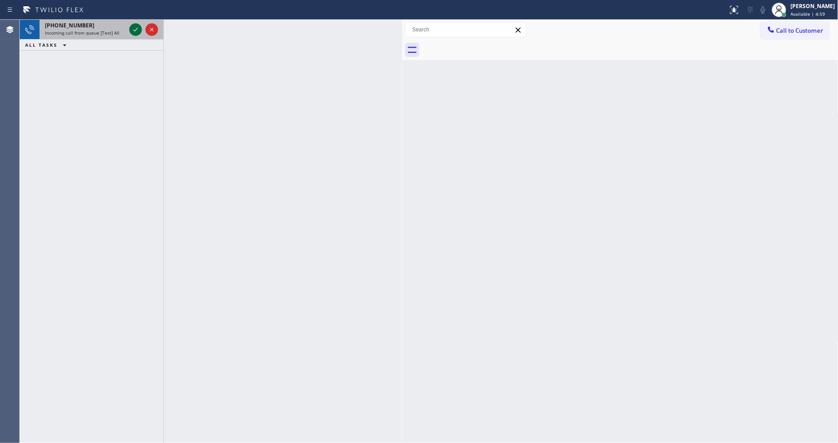
click at [135, 24] on icon at bounding box center [135, 29] width 11 height 11
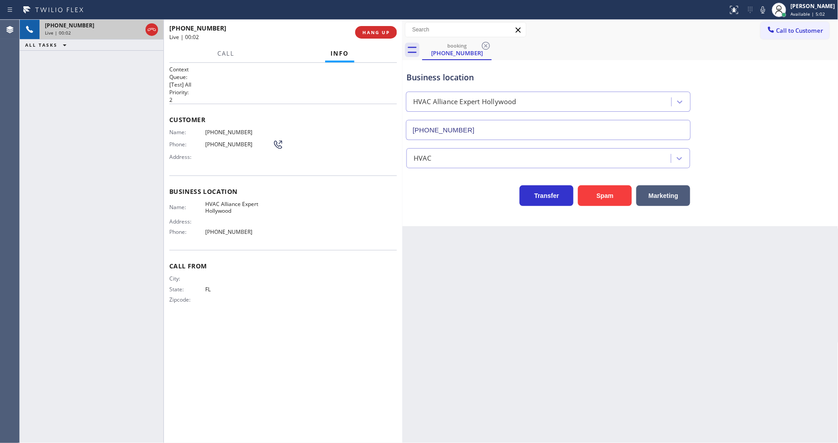
type input "[PHONE_NUMBER]"
click at [375, 32] on span "HANG UP" at bounding box center [376, 32] width 27 height 6
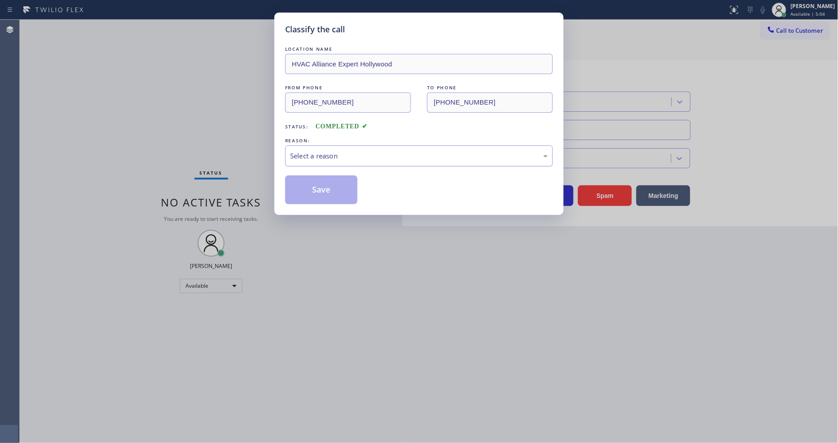
click at [363, 157] on div "Select a reason" at bounding box center [419, 156] width 258 height 10
click at [333, 176] on button "Save" at bounding box center [321, 190] width 72 height 29
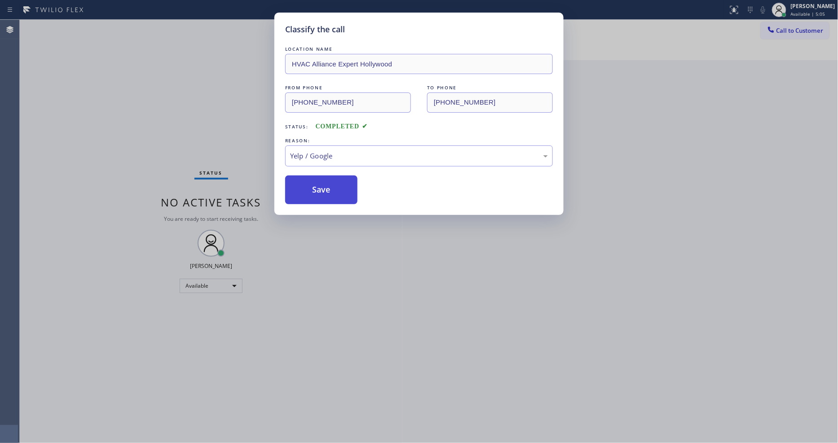
click at [333, 177] on button "Save" at bounding box center [321, 190] width 72 height 29
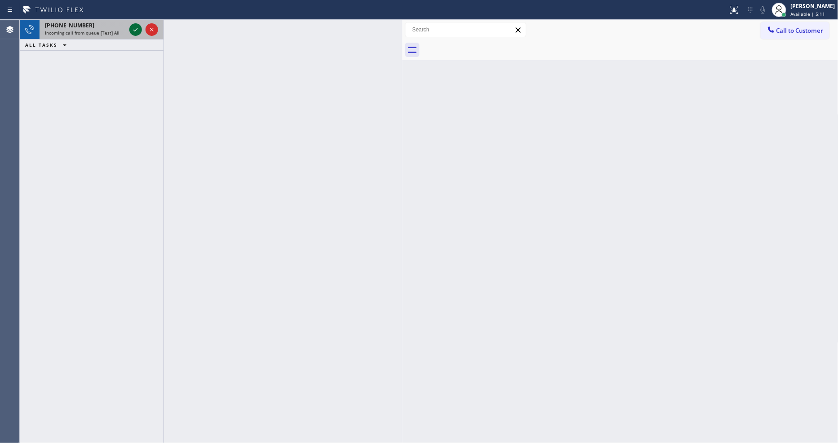
click at [133, 30] on icon at bounding box center [135, 29] width 11 height 11
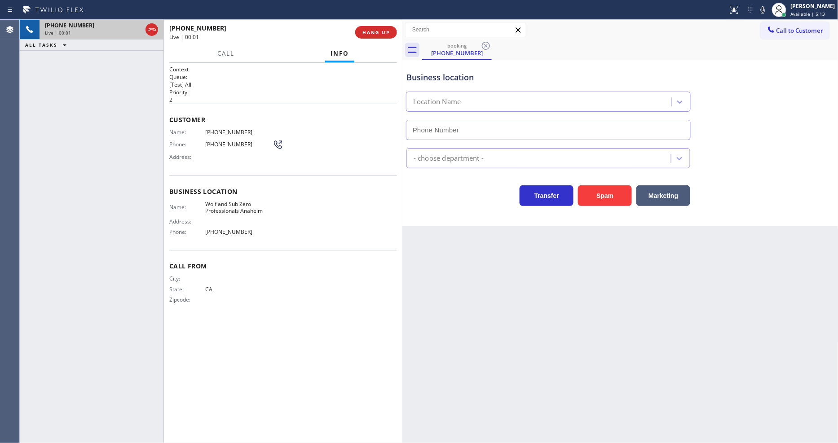
type input "[PHONE_NUMBER]"
click at [374, 32] on span "HANG UP" at bounding box center [376, 32] width 27 height 6
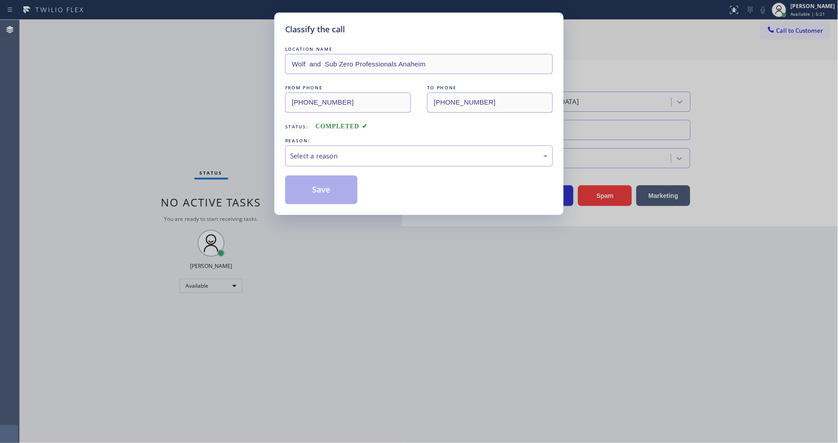
click at [333, 146] on div "Select a reason" at bounding box center [419, 156] width 268 height 21
click at [337, 180] on button "Save" at bounding box center [321, 190] width 72 height 29
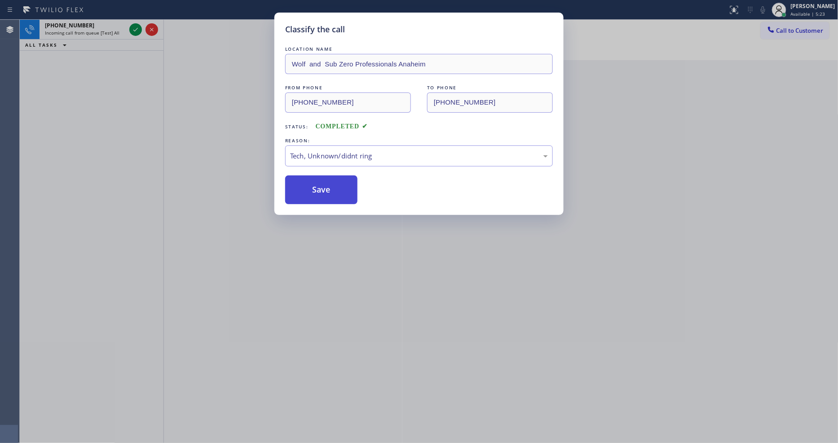
click at [337, 180] on button "Save" at bounding box center [321, 190] width 72 height 29
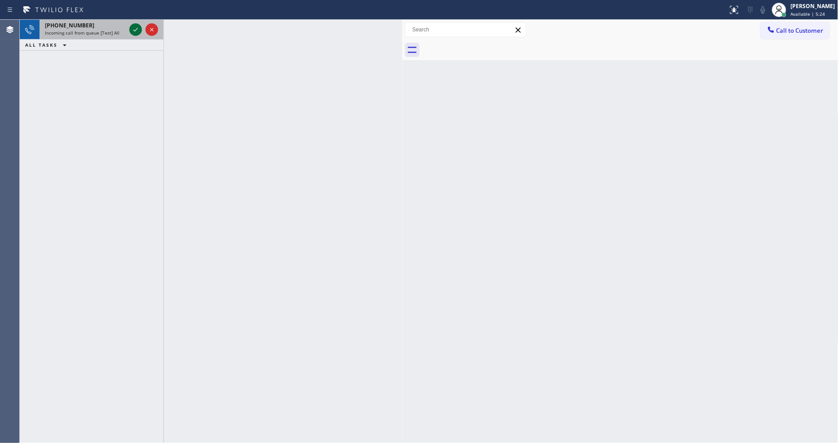
click at [136, 33] on icon at bounding box center [135, 29] width 11 height 11
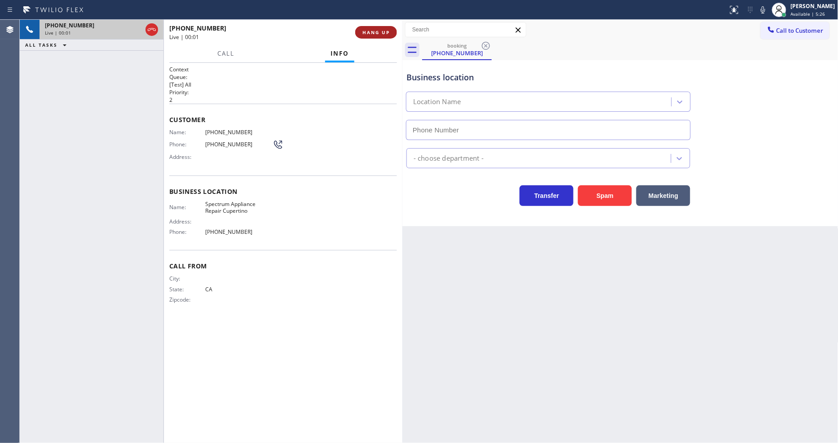
type input "[PHONE_NUMBER]"
click at [370, 26] on button "HANG UP" at bounding box center [376, 32] width 42 height 13
click at [370, 29] on span "HANG UP" at bounding box center [376, 32] width 27 height 6
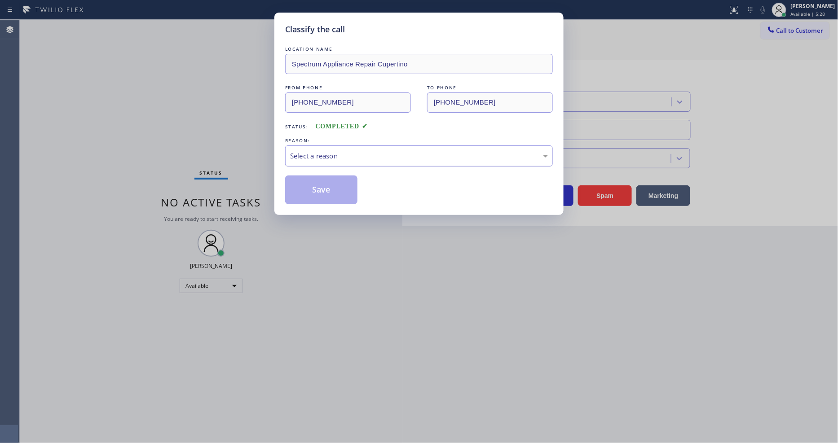
click at [322, 151] on div "Select a reason" at bounding box center [419, 156] width 258 height 10
click at [314, 192] on button "Save" at bounding box center [321, 190] width 72 height 29
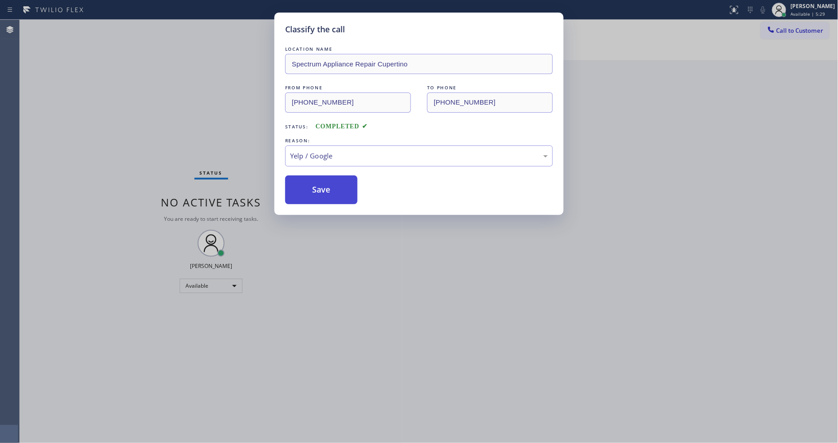
click at [314, 192] on button "Save" at bounding box center [321, 190] width 72 height 29
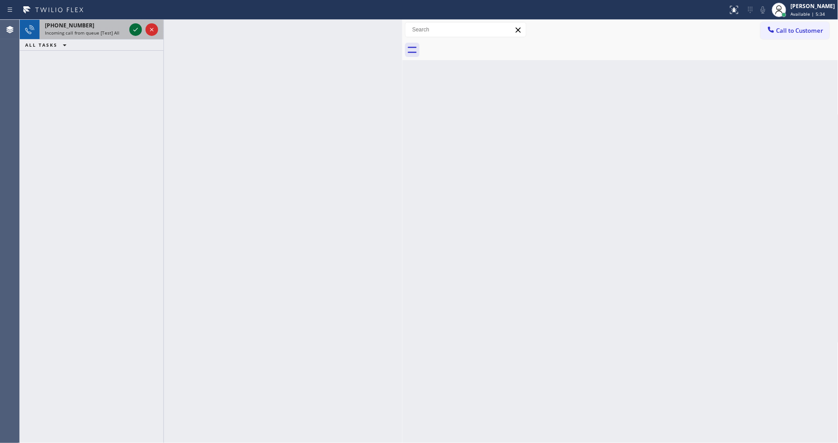
drag, startPoint x: 137, startPoint y: 24, endPoint x: 135, endPoint y: 32, distance: 8.1
click at [137, 24] on icon at bounding box center [135, 29] width 11 height 11
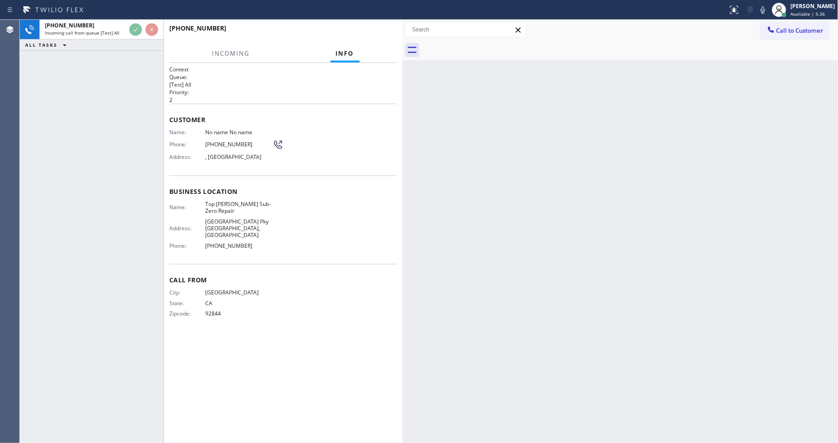
click at [267, 92] on h2 "Priority:" at bounding box center [283, 92] width 228 height 8
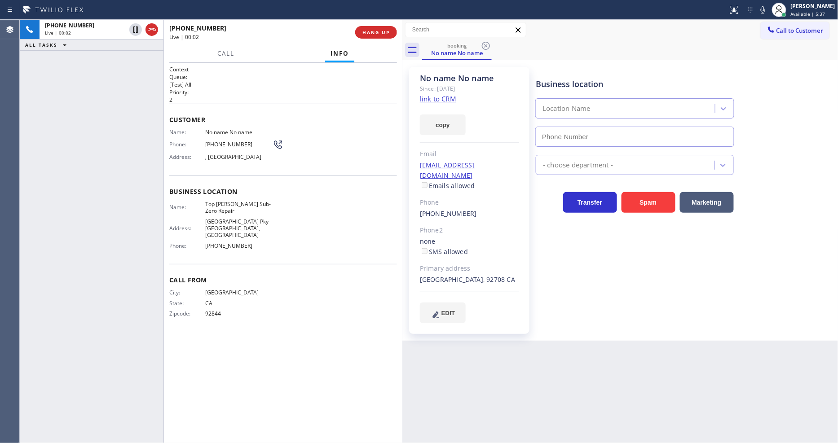
type input "[PHONE_NUMBER]"
click at [430, 100] on link "link to CRM" at bounding box center [438, 98] width 36 height 9
click at [355, 29] on div "[PHONE_NUMBER] Live | 00:17" at bounding box center [262, 32] width 186 height 23
click at [376, 33] on span "HANG UP" at bounding box center [376, 32] width 27 height 6
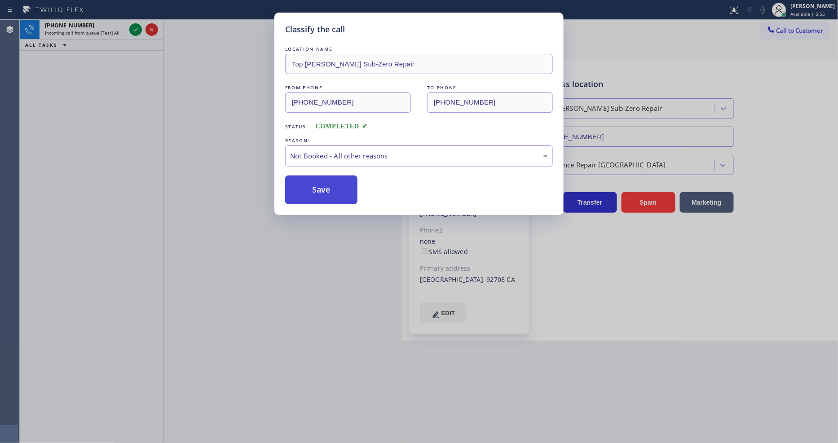
click at [314, 190] on button "Save" at bounding box center [321, 190] width 72 height 29
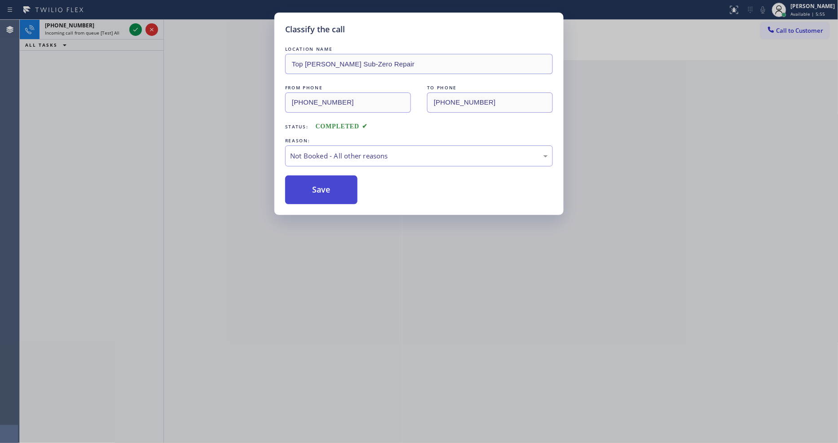
click at [314, 190] on button "Save" at bounding box center [321, 190] width 72 height 29
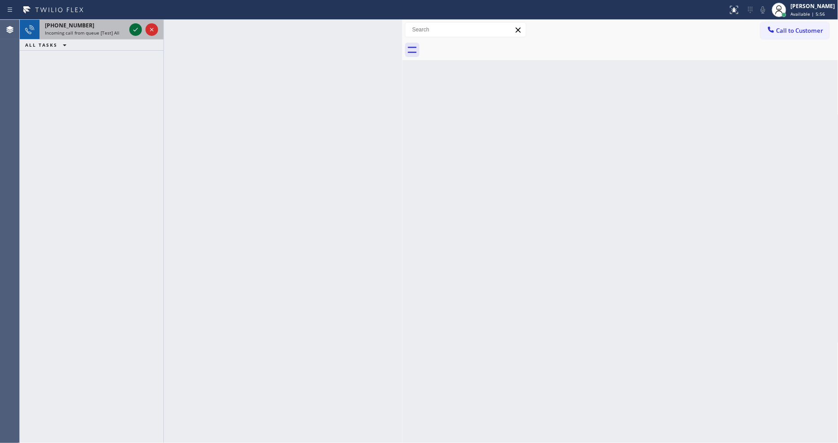
click at [134, 28] on icon at bounding box center [135, 29] width 11 height 11
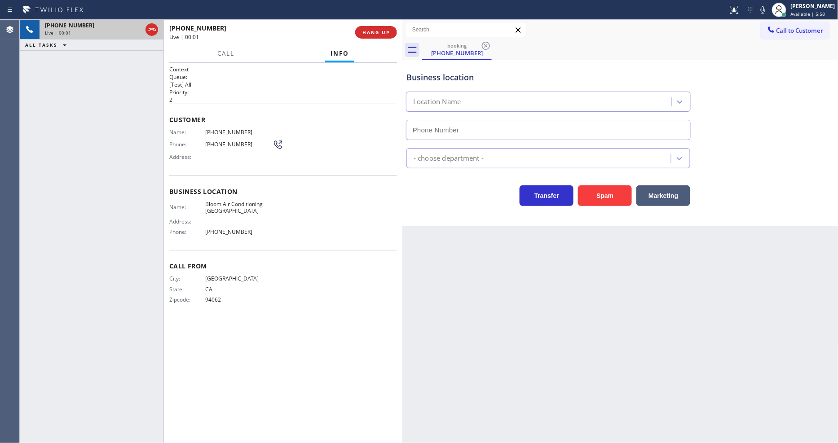
type input "[PHONE_NUMBER]"
click at [378, 26] on button "HANG UP" at bounding box center [376, 32] width 42 height 13
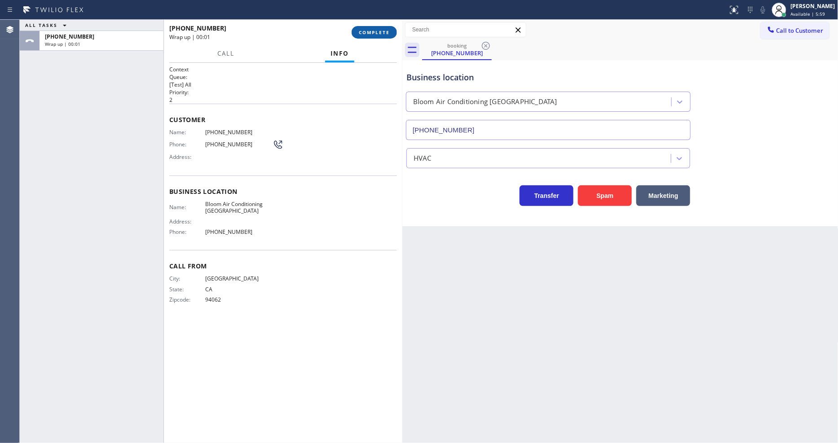
click at [378, 30] on span "COMPLETE" at bounding box center [374, 32] width 31 height 6
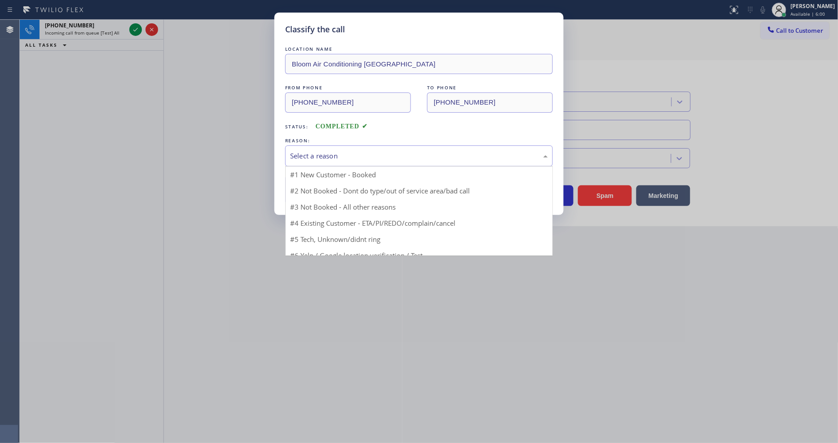
click at [334, 146] on div "Select a reason" at bounding box center [419, 156] width 268 height 21
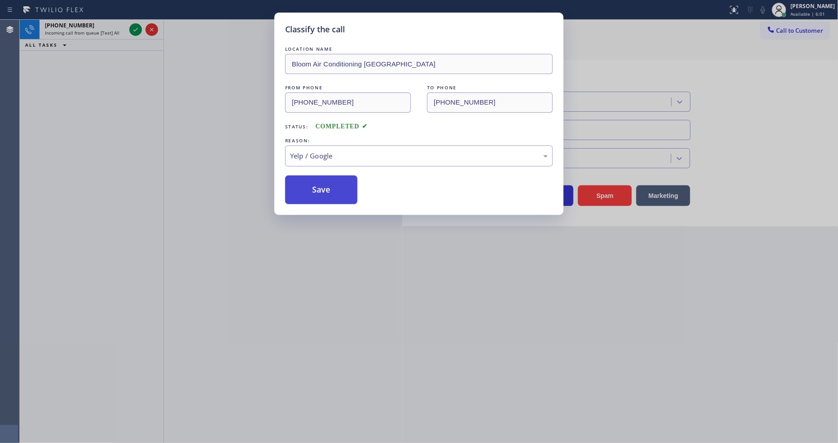
click at [331, 183] on button "Save" at bounding box center [321, 190] width 72 height 29
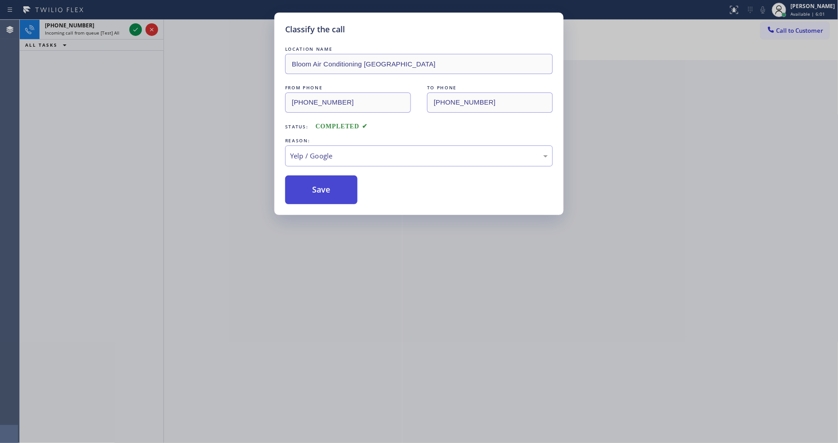
click at [331, 183] on button "Save" at bounding box center [321, 190] width 72 height 29
drag, startPoint x: 331, startPoint y: 183, endPoint x: 319, endPoint y: 163, distance: 23.3
click at [331, 182] on button "Save" at bounding box center [321, 190] width 72 height 29
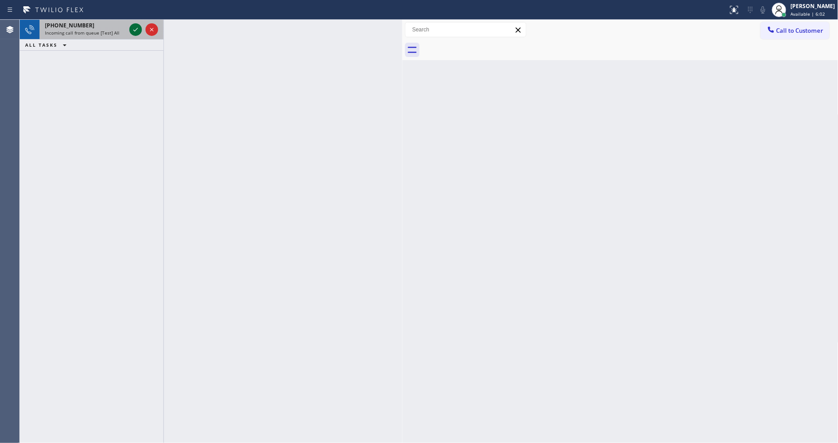
click at [136, 29] on icon at bounding box center [135, 29] width 11 height 11
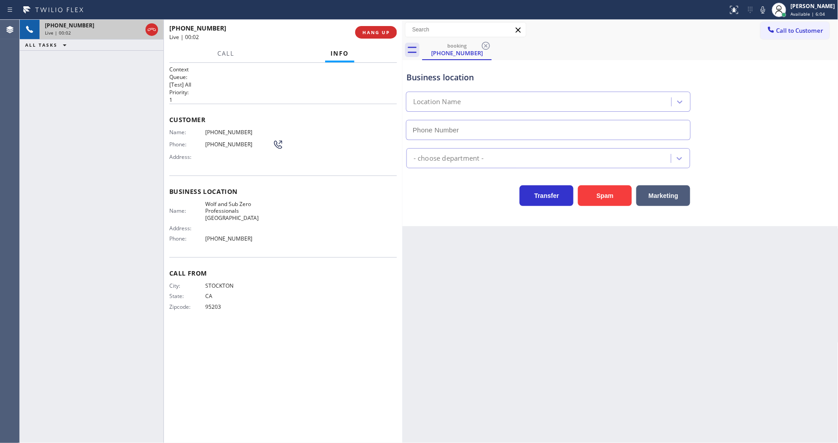
type input "[PHONE_NUMBER]"
click at [382, 28] on button "HANG UP" at bounding box center [376, 32] width 42 height 13
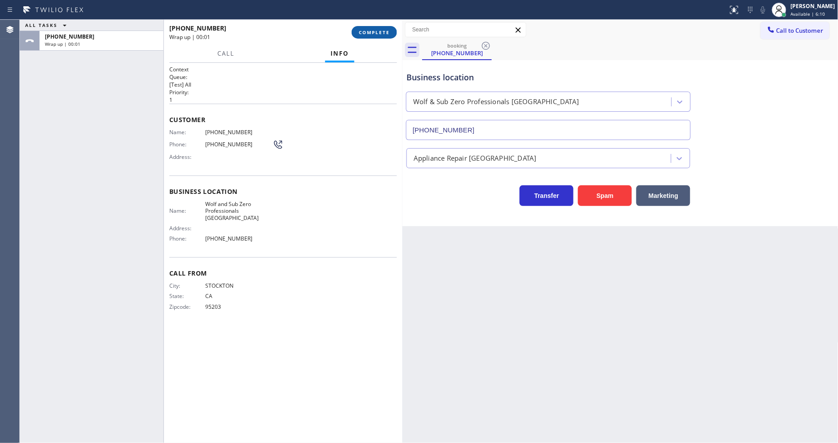
click at [382, 28] on button "COMPLETE" at bounding box center [374, 32] width 45 height 13
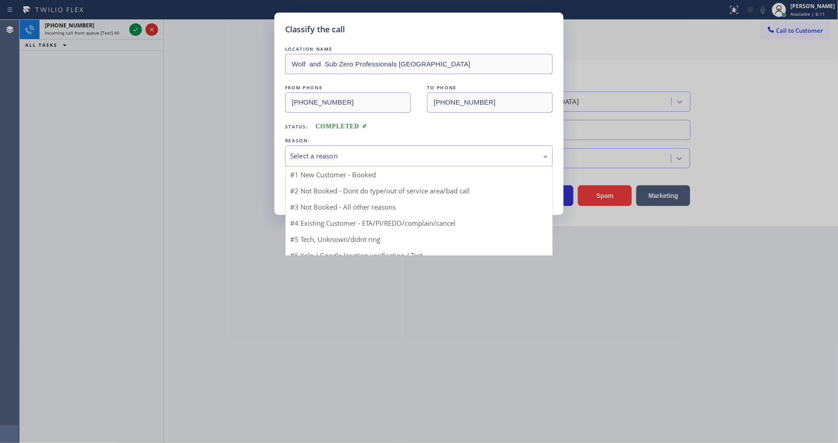
click at [340, 155] on div "Select a reason" at bounding box center [419, 156] width 258 height 10
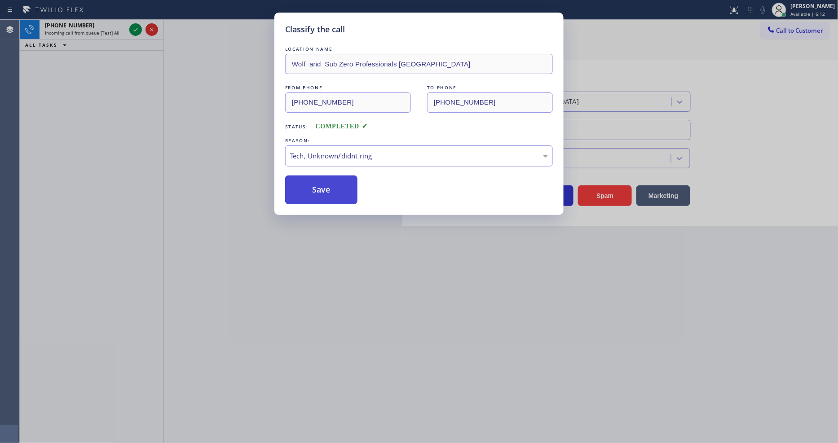
click at [333, 180] on button "Save" at bounding box center [321, 190] width 72 height 29
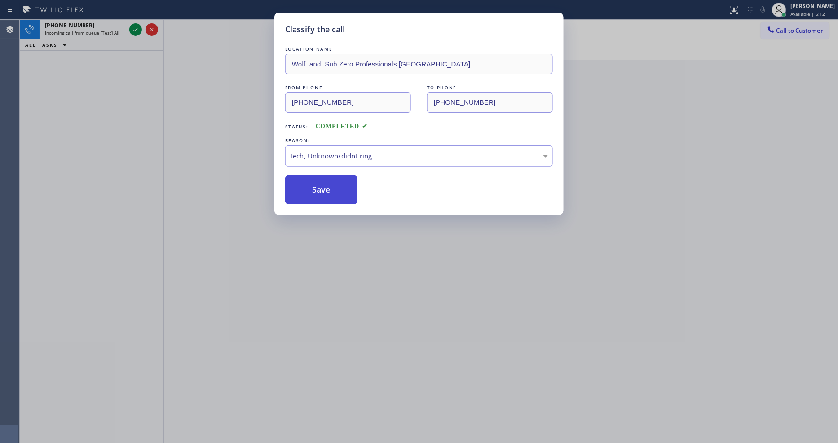
click at [333, 180] on button "Save" at bounding box center [321, 190] width 72 height 29
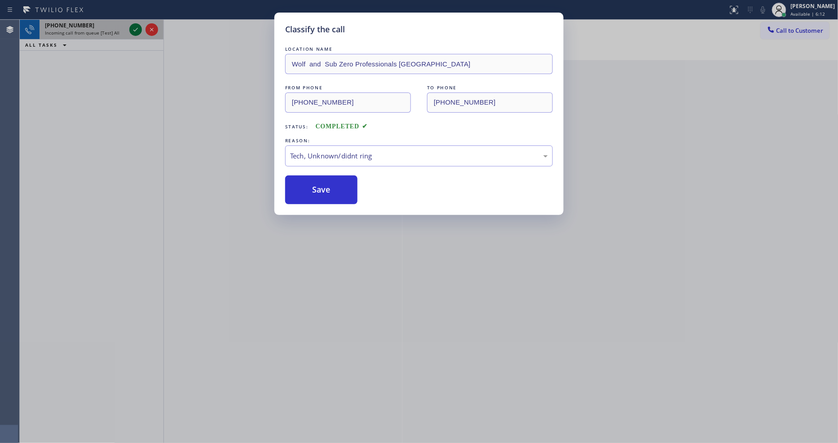
click at [136, 29] on icon at bounding box center [135, 29] width 11 height 11
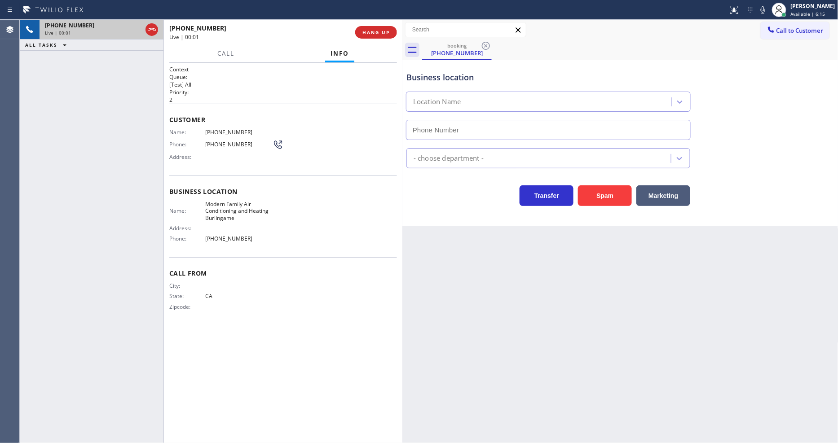
type input "[PHONE_NUMBER]"
click at [375, 30] on span "HANG UP" at bounding box center [376, 32] width 27 height 6
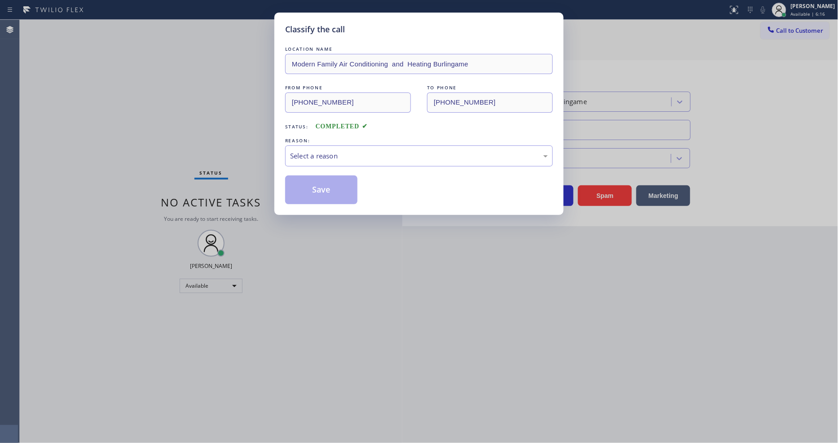
click at [324, 156] on div "Select a reason" at bounding box center [419, 156] width 258 height 10
click at [319, 181] on button "Save" at bounding box center [321, 190] width 72 height 29
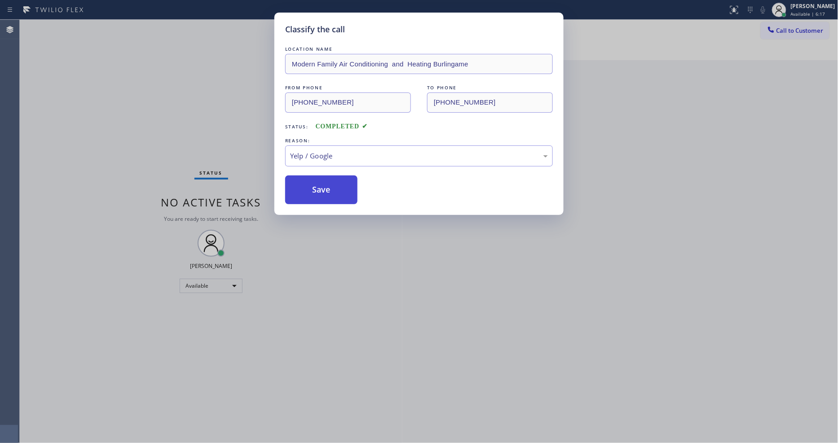
click at [319, 181] on button "Save" at bounding box center [321, 190] width 72 height 29
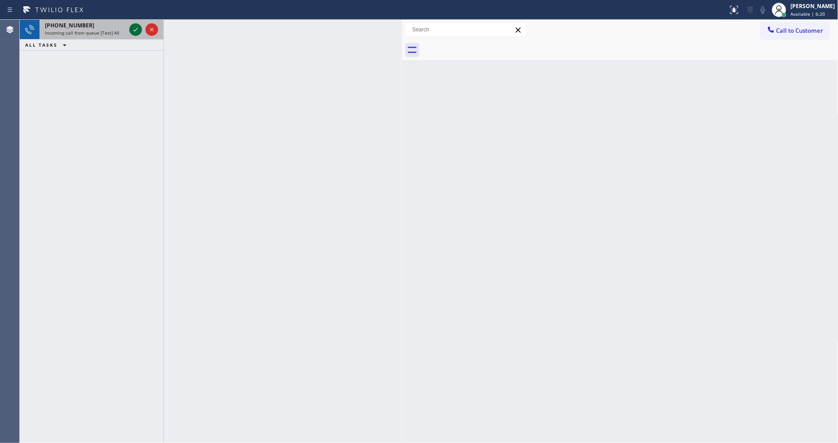
click at [135, 26] on icon at bounding box center [135, 29] width 11 height 11
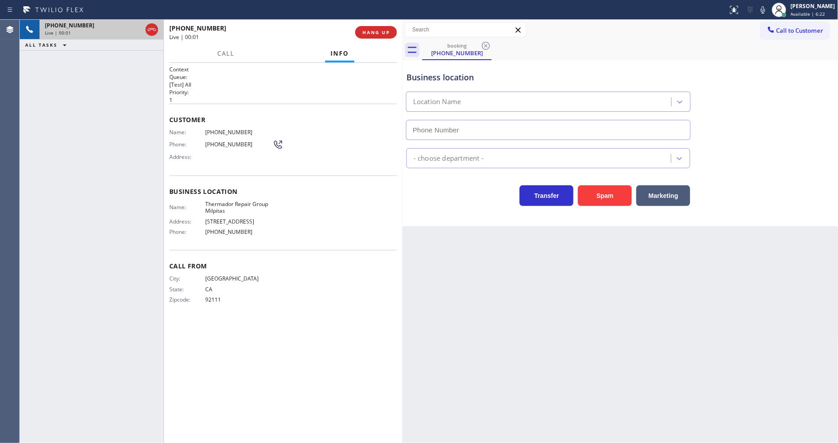
type input "[PHONE_NUMBER]"
click at [380, 20] on div "[PHONE_NUMBER] Live | 00:04 HANG UP" at bounding box center [283, 32] width 239 height 25
click at [380, 30] on span "HANG UP" at bounding box center [376, 32] width 27 height 6
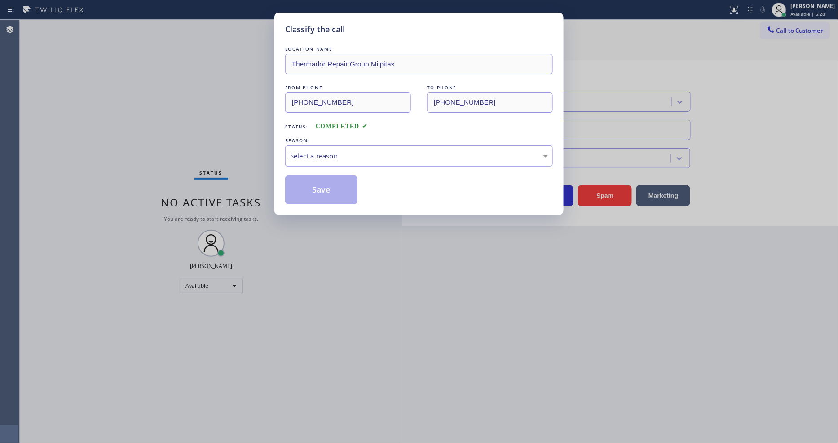
click at [339, 159] on div "Select a reason" at bounding box center [419, 156] width 268 height 21
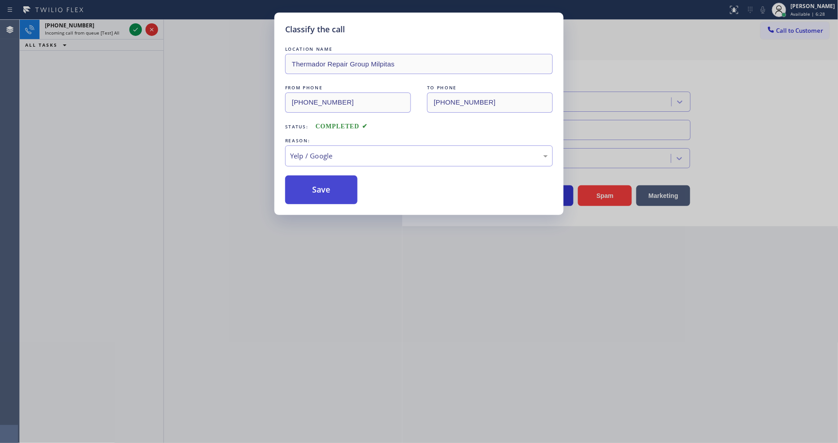
click at [329, 195] on button "Save" at bounding box center [321, 190] width 72 height 29
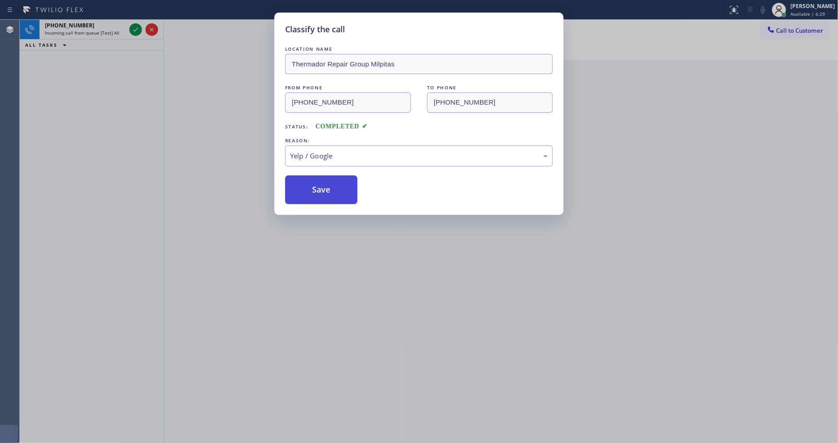
click at [329, 195] on button "Save" at bounding box center [321, 190] width 72 height 29
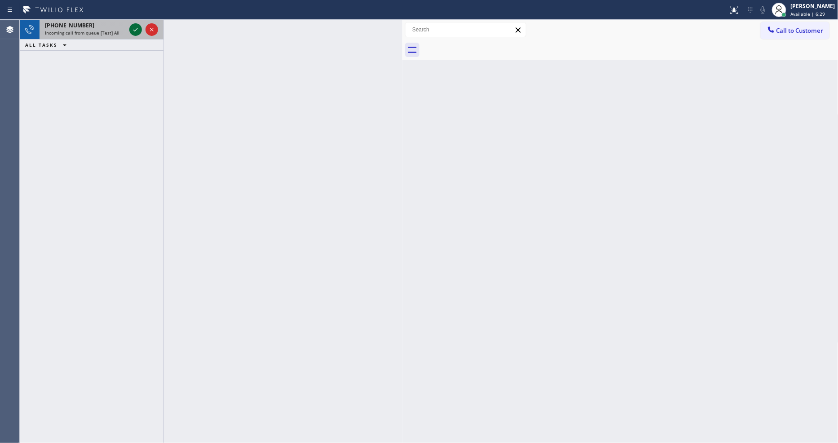
click at [135, 28] on icon at bounding box center [135, 29] width 11 height 11
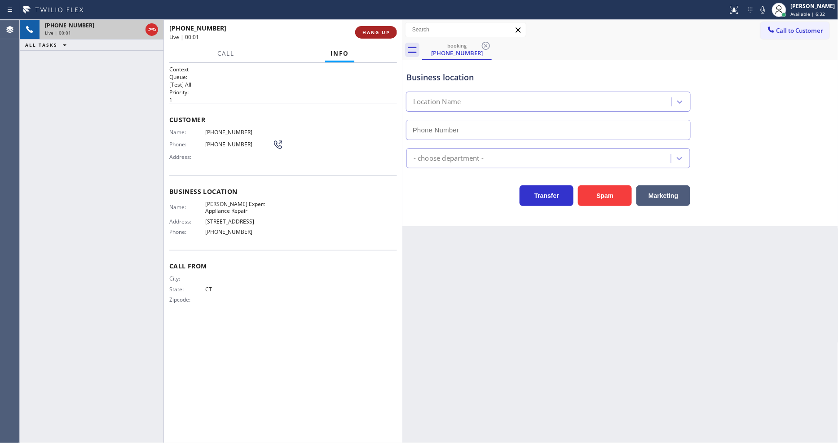
type input "[PHONE_NUMBER]"
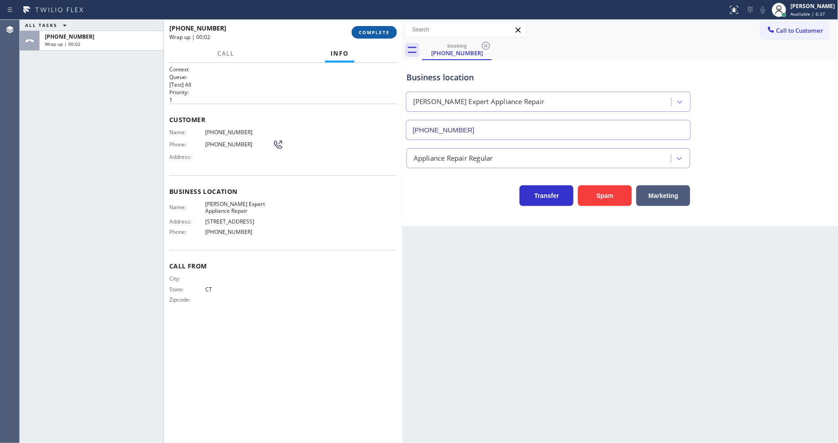
click at [382, 30] on span "COMPLETE" at bounding box center [374, 32] width 31 height 6
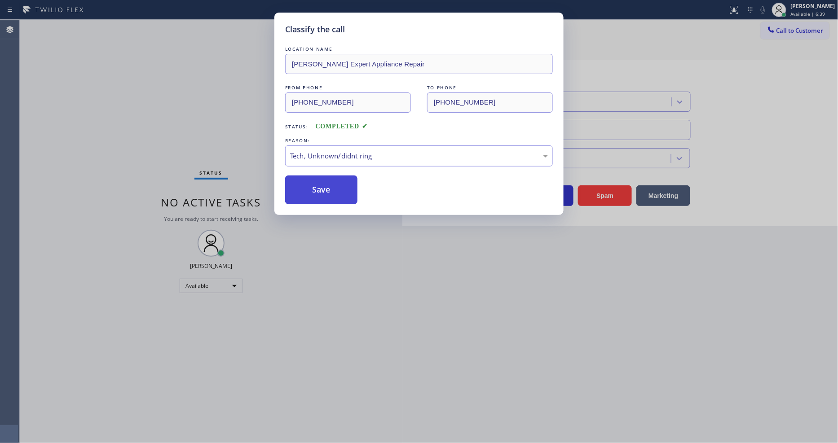
click at [333, 196] on button "Save" at bounding box center [321, 190] width 72 height 29
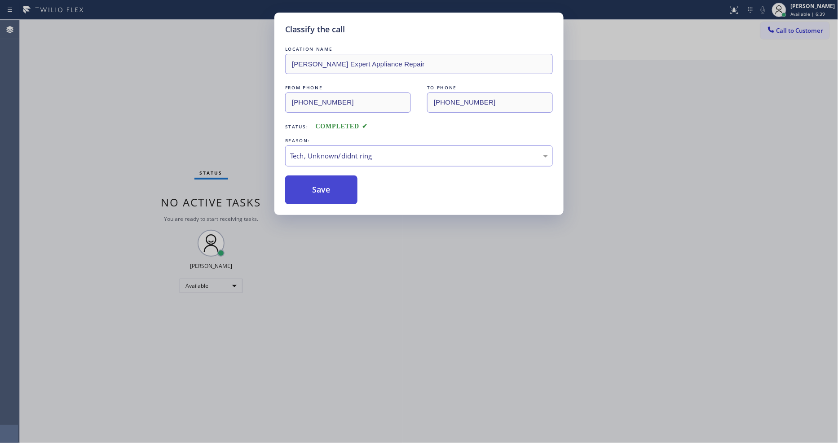
click at [333, 196] on button "Save" at bounding box center [321, 190] width 72 height 29
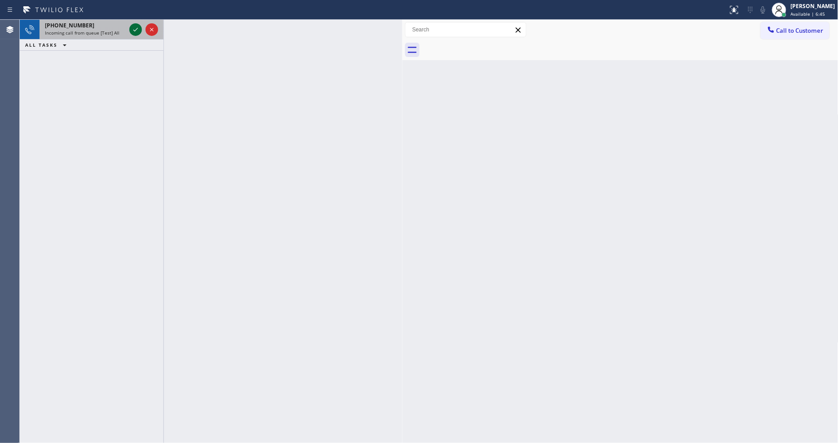
click at [138, 31] on icon at bounding box center [135, 29] width 11 height 11
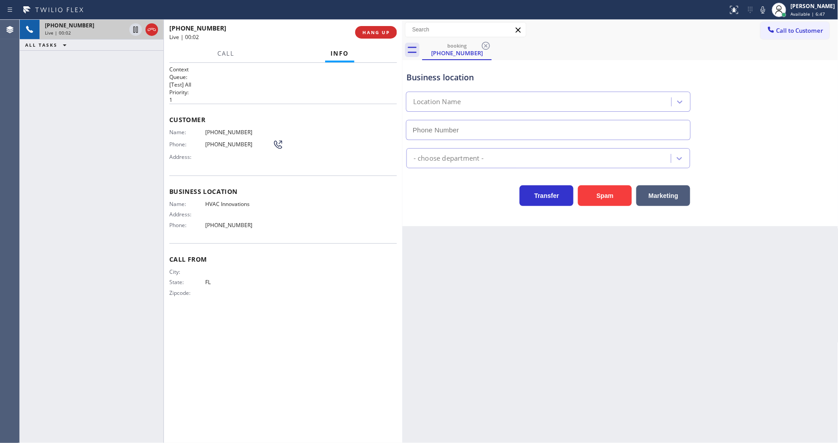
type input "[PHONE_NUMBER]"
click at [376, 33] on span "HANG UP" at bounding box center [376, 32] width 27 height 6
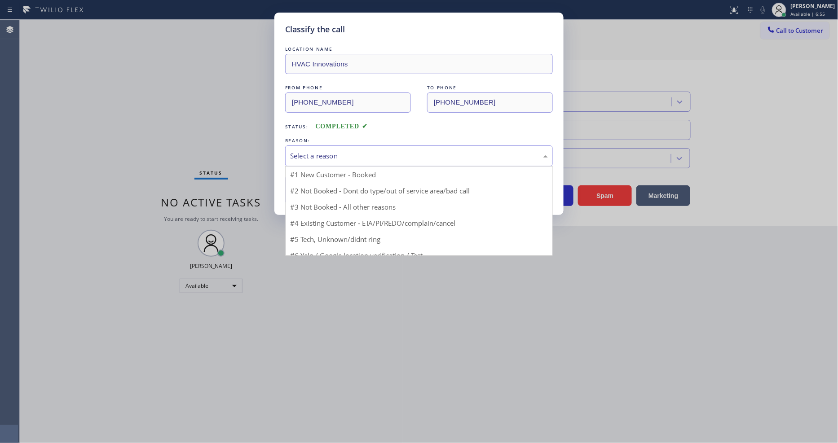
click at [346, 146] on div "Select a reason" at bounding box center [419, 156] width 268 height 21
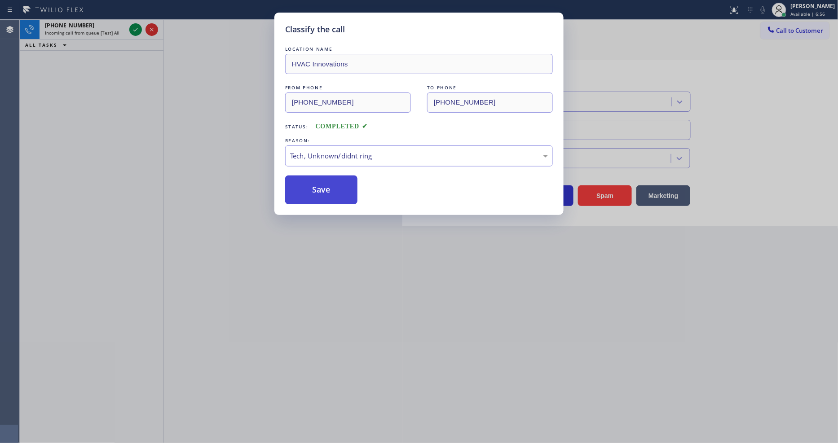
click at [342, 180] on button "Save" at bounding box center [321, 190] width 72 height 29
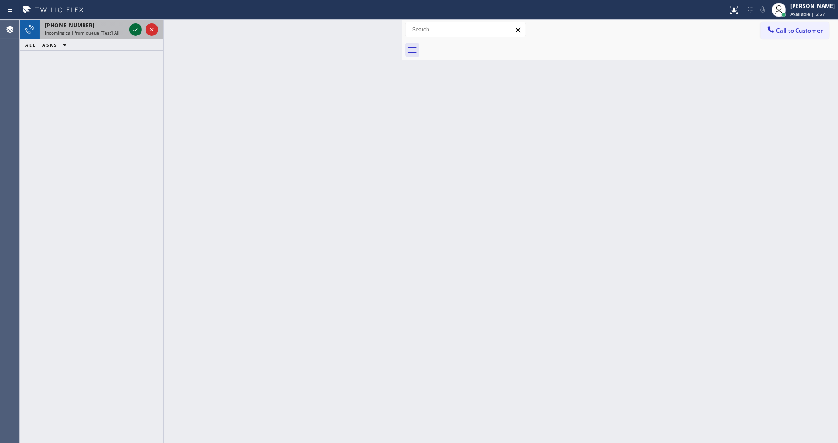
click at [132, 27] on icon at bounding box center [135, 29] width 11 height 11
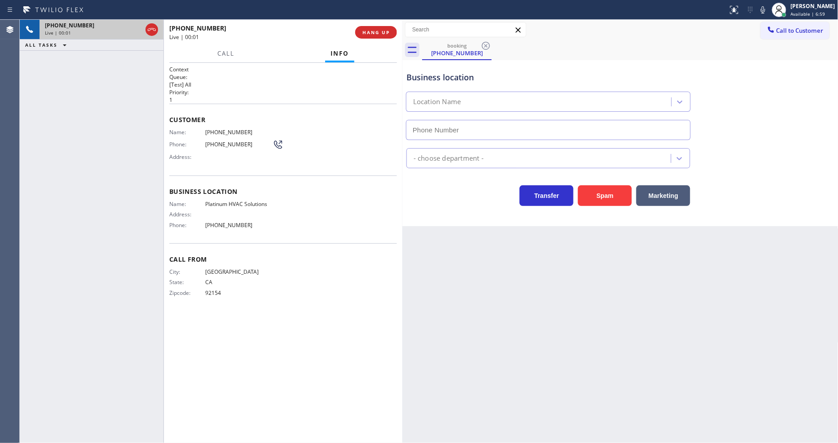
click at [377, 28] on button "HANG UP" at bounding box center [376, 32] width 42 height 13
type input "[PHONE_NUMBER]"
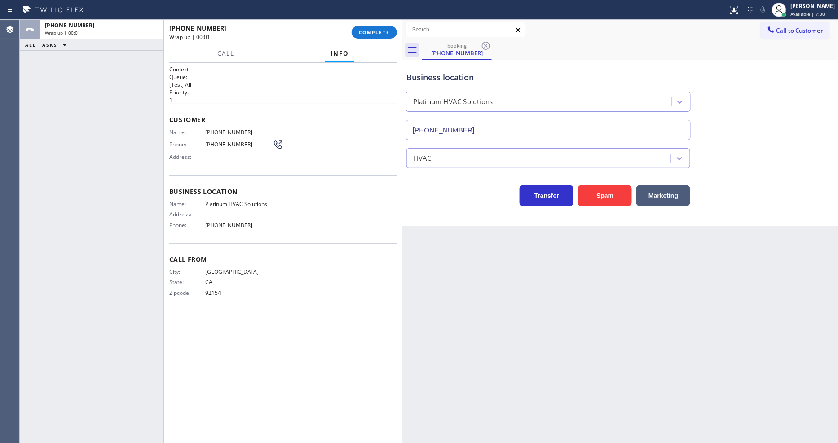
click at [377, 28] on button "COMPLETE" at bounding box center [374, 32] width 45 height 13
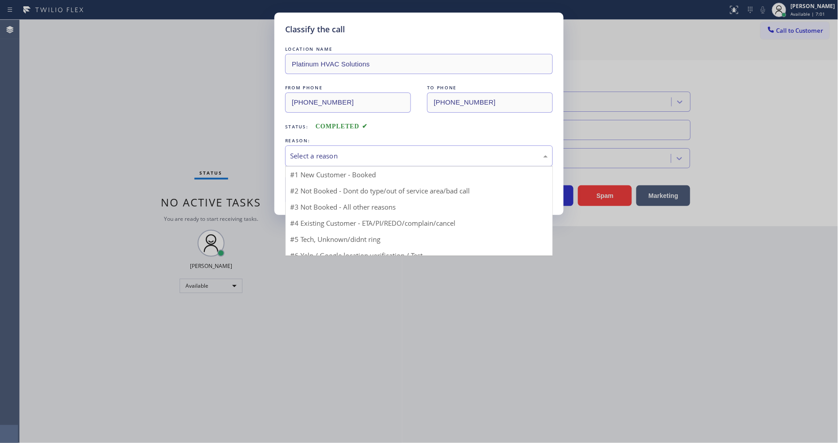
click at [328, 153] on div "Select a reason" at bounding box center [419, 156] width 258 height 10
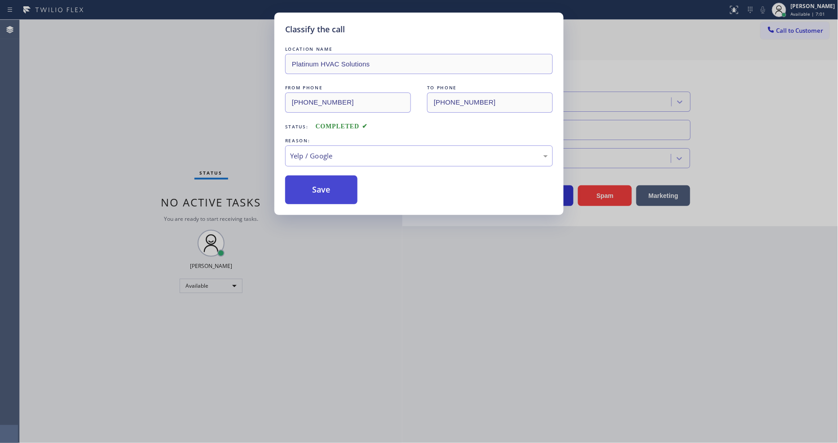
click at [317, 191] on button "Save" at bounding box center [321, 190] width 72 height 29
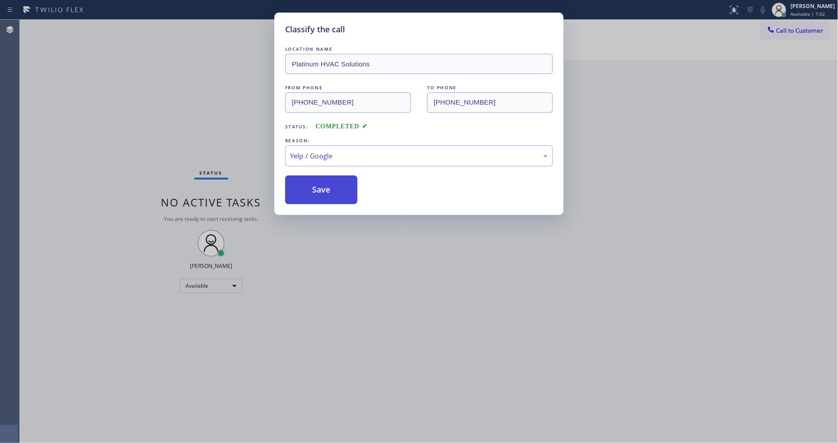
click at [317, 191] on button "Save" at bounding box center [321, 190] width 72 height 29
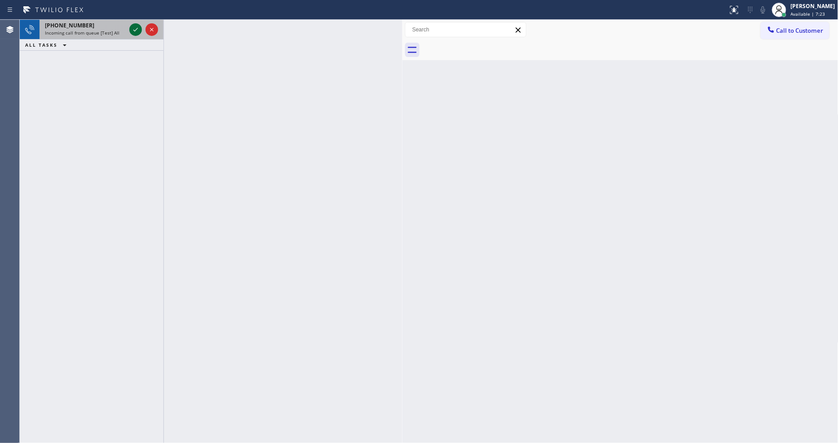
click at [138, 26] on icon at bounding box center [135, 29] width 11 height 11
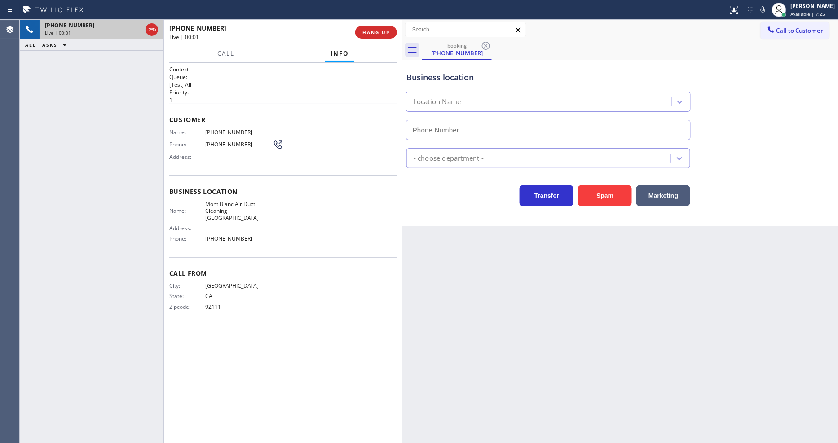
type input "[PHONE_NUMBER]"
click at [383, 30] on span "HANG UP" at bounding box center [376, 32] width 27 height 6
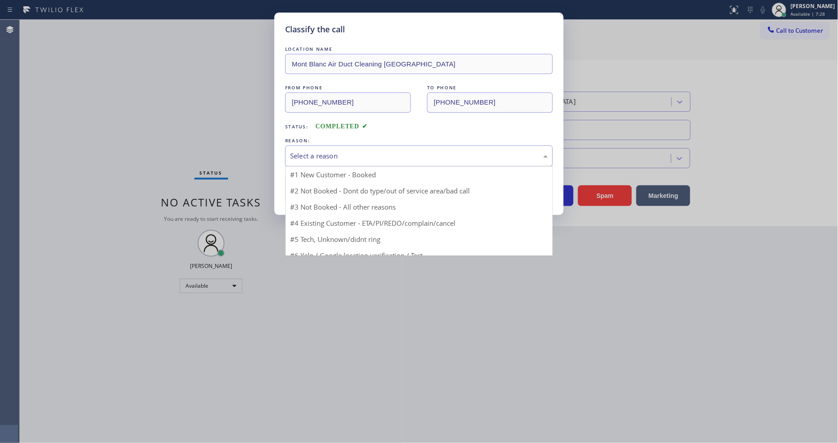
click at [333, 146] on div "Select a reason" at bounding box center [419, 156] width 268 height 21
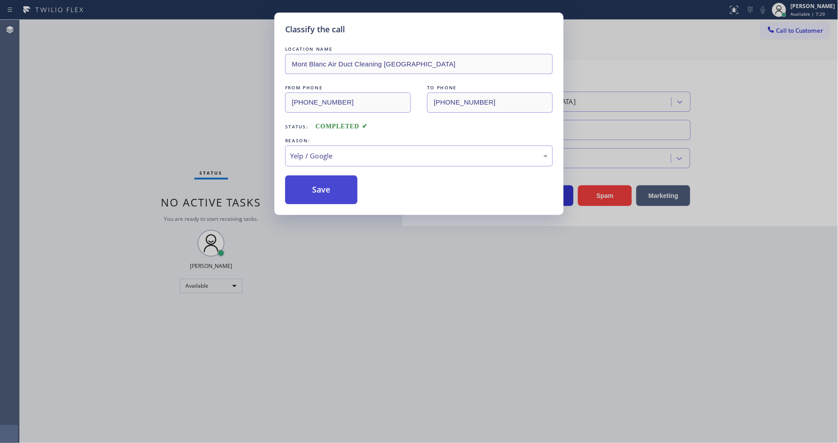
click at [347, 186] on button "Save" at bounding box center [321, 190] width 72 height 29
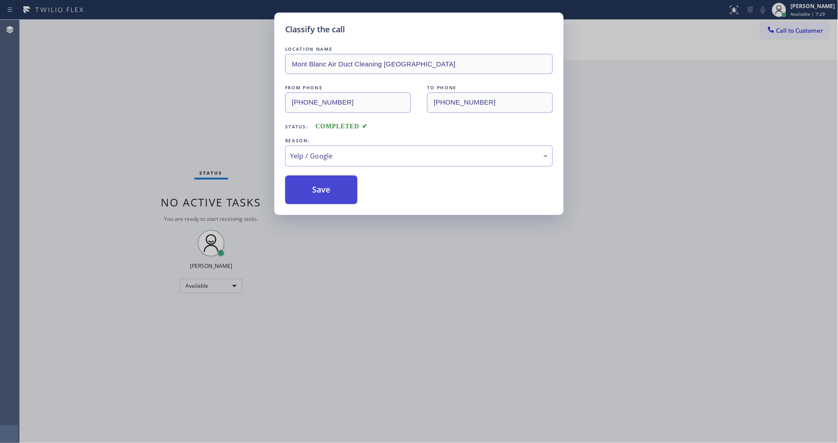
click at [347, 186] on button "Save" at bounding box center [321, 190] width 72 height 29
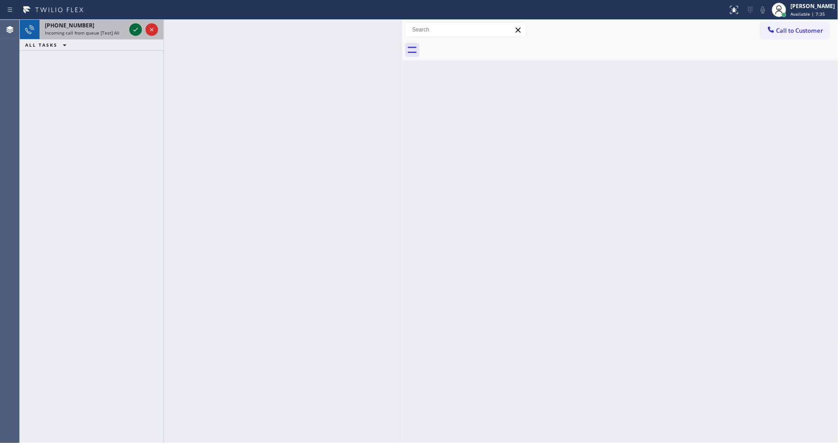
click at [131, 30] on icon at bounding box center [135, 29] width 11 height 11
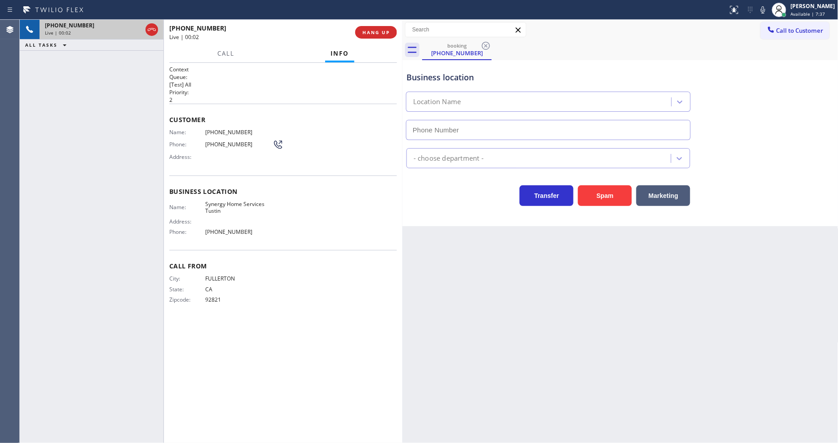
type input "[PHONE_NUMBER]"
click at [389, 31] on span "HANG UP" at bounding box center [376, 32] width 27 height 6
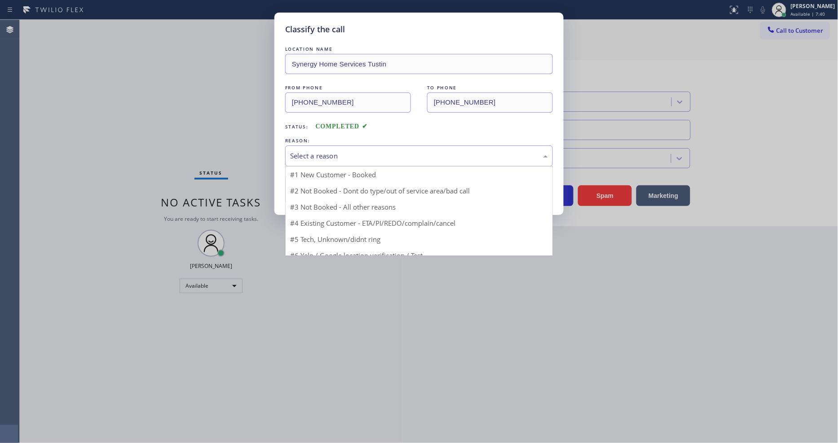
click at [358, 151] on div "Select a reason" at bounding box center [419, 156] width 258 height 10
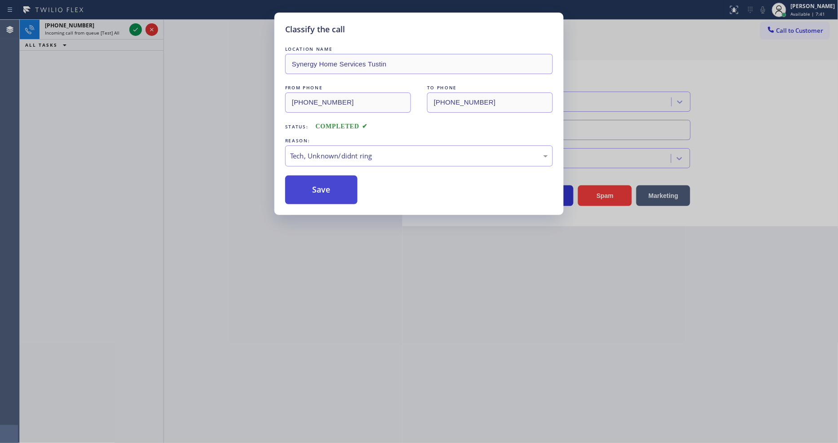
click at [345, 187] on button "Save" at bounding box center [321, 190] width 72 height 29
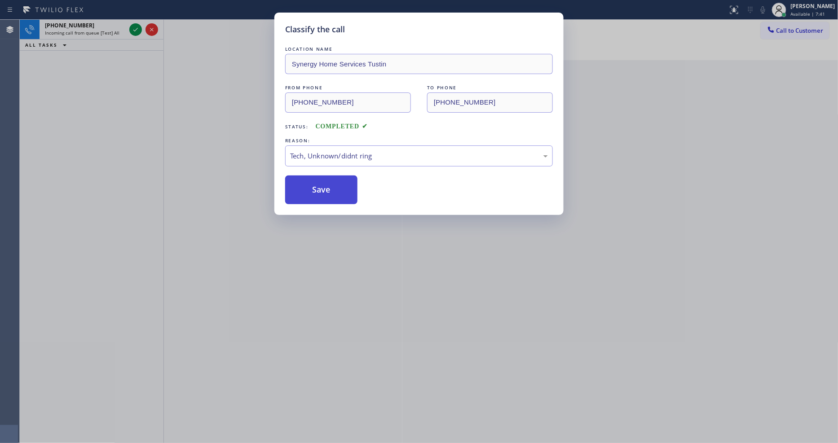
click at [345, 187] on button "Save" at bounding box center [321, 190] width 72 height 29
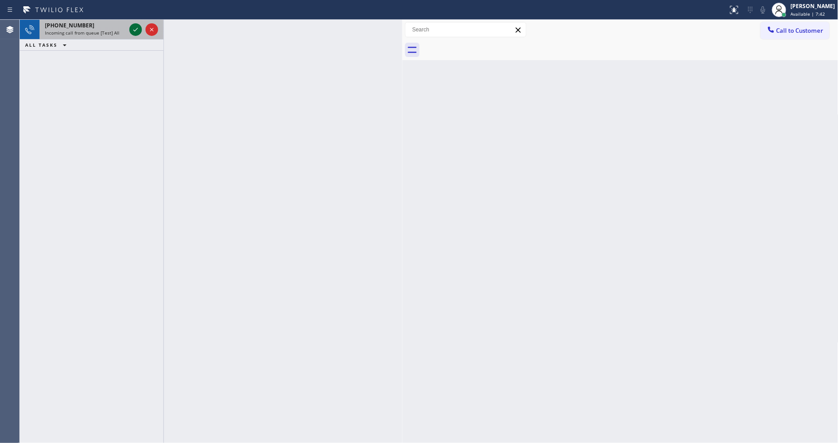
click at [132, 26] on icon at bounding box center [135, 29] width 11 height 11
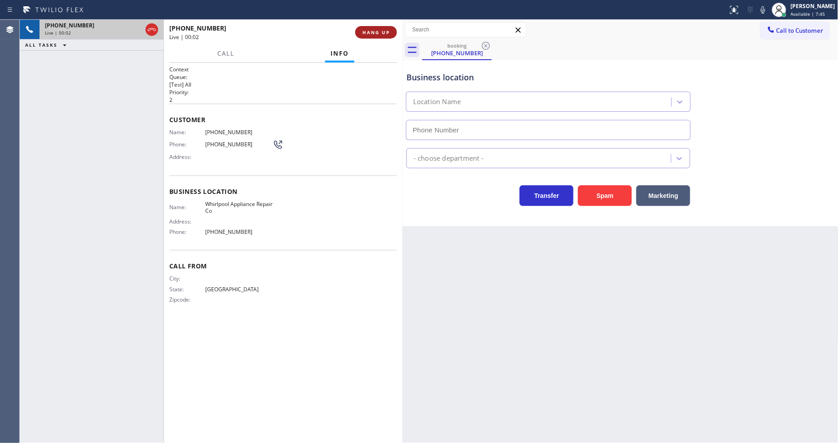
type input "[PHONE_NUMBER]"
click at [394, 33] on button "HANG UP" at bounding box center [376, 32] width 42 height 13
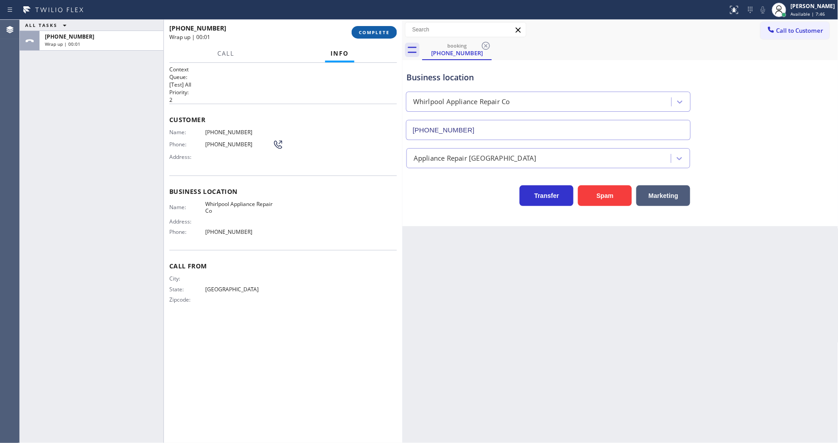
click at [388, 32] on span "COMPLETE" at bounding box center [374, 32] width 31 height 6
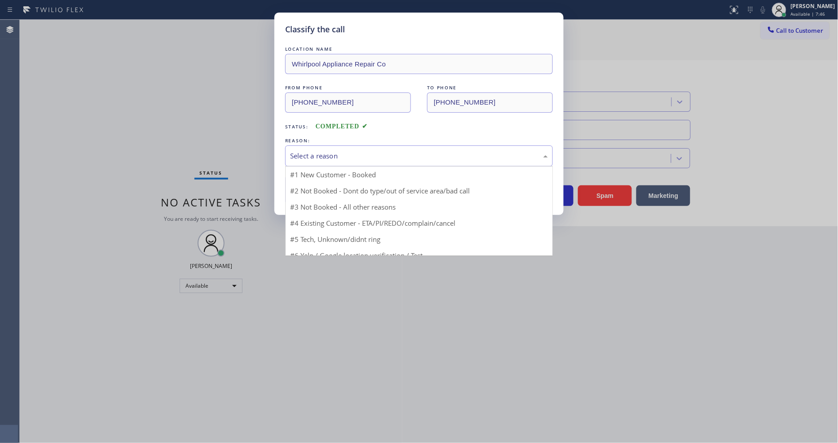
click at [349, 146] on div "Select a reason" at bounding box center [419, 156] width 268 height 21
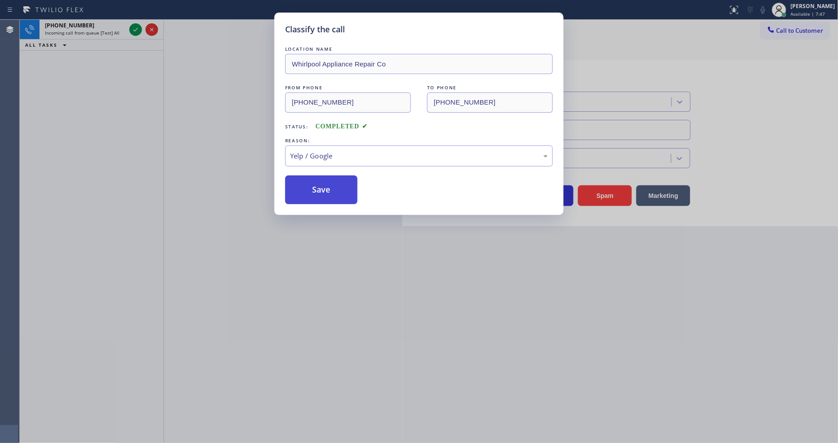
click at [337, 185] on button "Save" at bounding box center [321, 190] width 72 height 29
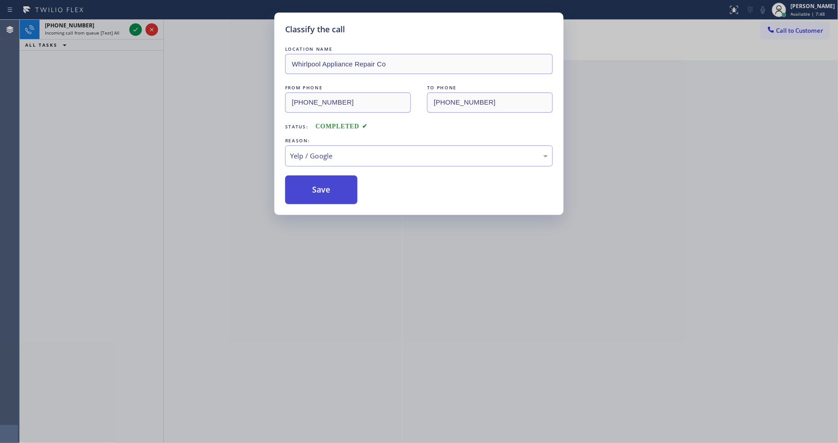
click at [337, 185] on button "Save" at bounding box center [321, 190] width 72 height 29
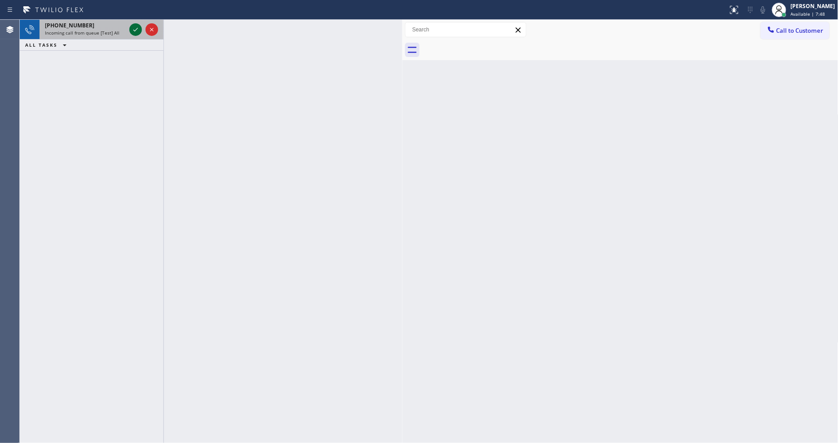
click at [134, 29] on icon at bounding box center [135, 29] width 11 height 11
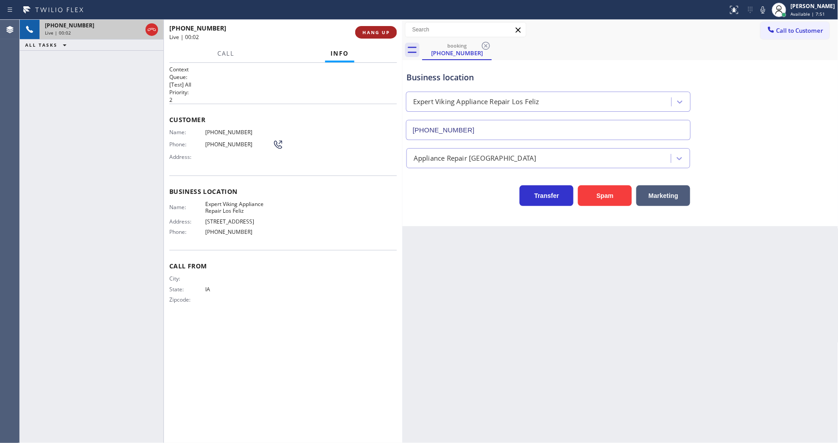
type input "[PHONE_NUMBER]"
click at [376, 30] on span "HANG UP" at bounding box center [376, 32] width 27 height 6
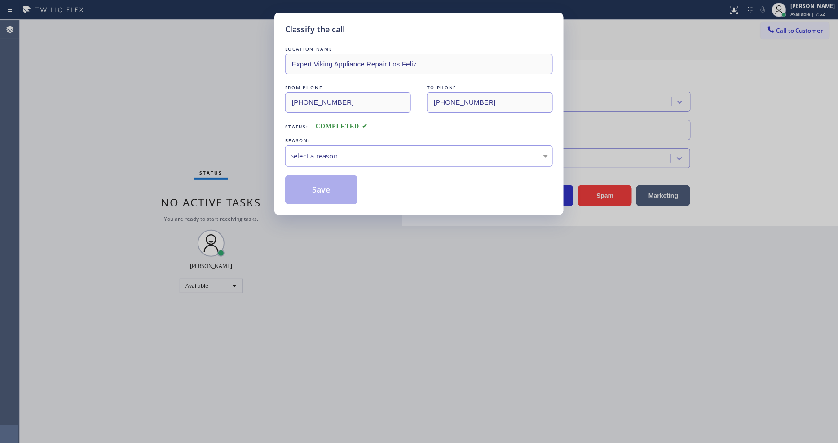
click at [311, 151] on div "Select a reason" at bounding box center [419, 156] width 258 height 10
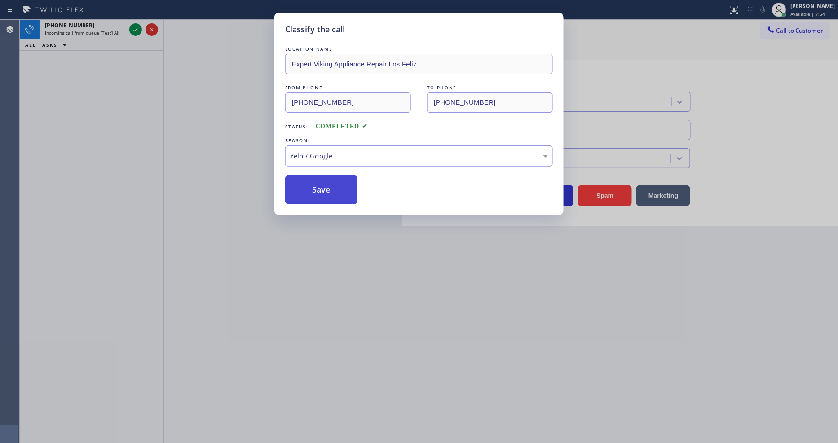
click at [314, 187] on button "Save" at bounding box center [321, 190] width 72 height 29
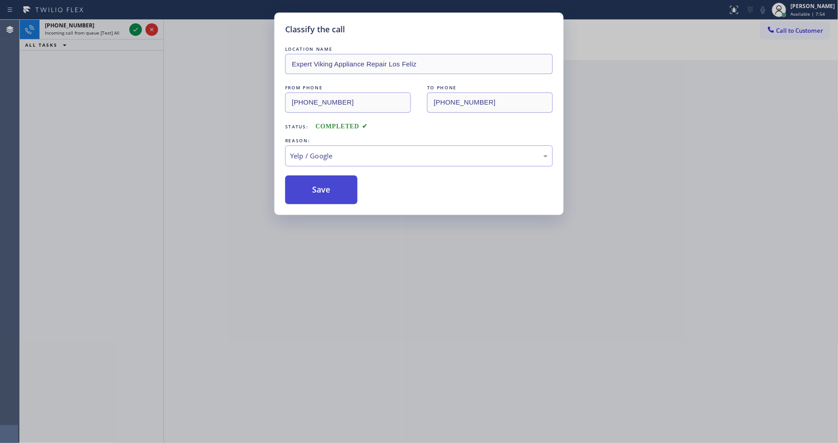
click at [314, 187] on button "Save" at bounding box center [321, 190] width 72 height 29
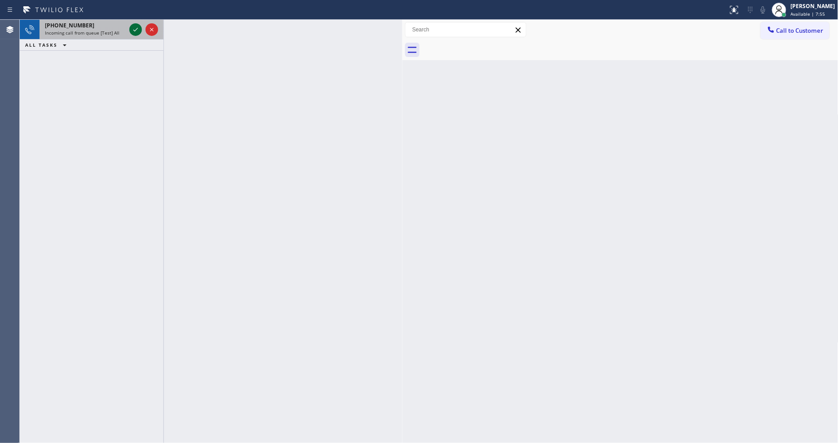
click at [135, 28] on icon at bounding box center [135, 29] width 11 height 11
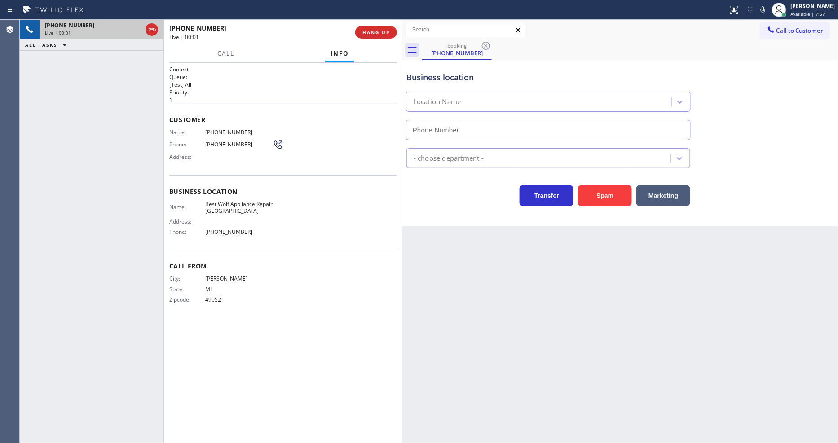
type input "[PHONE_NUMBER]"
click at [378, 30] on span "HANG UP" at bounding box center [376, 32] width 27 height 6
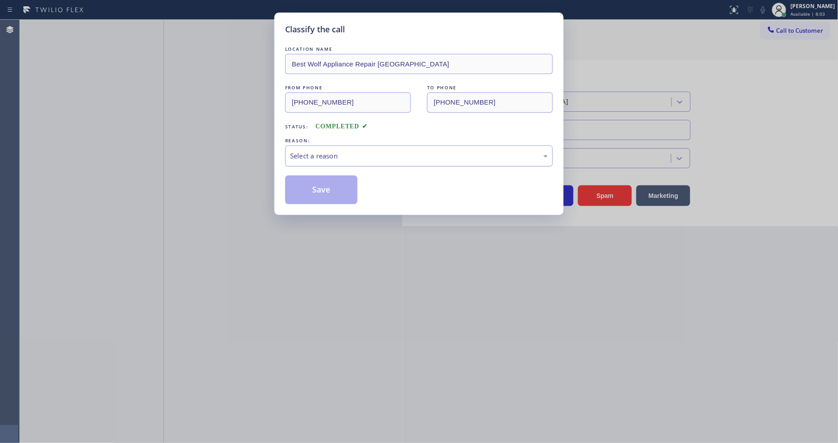
click at [364, 151] on div "Select a reason" at bounding box center [419, 156] width 258 height 10
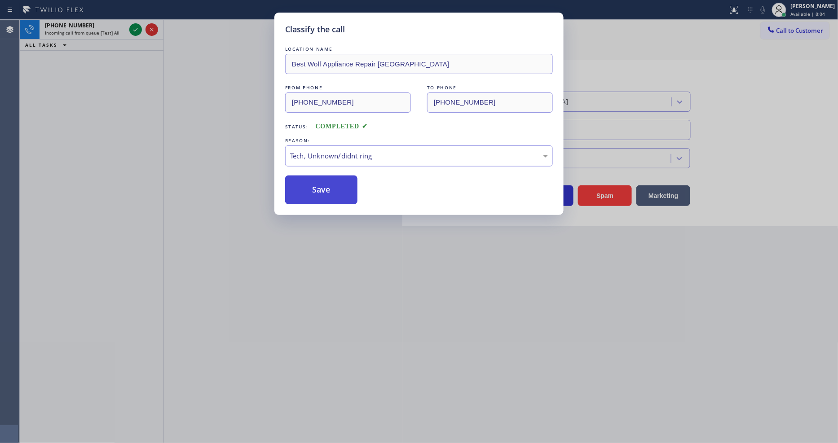
click at [338, 189] on button "Save" at bounding box center [321, 190] width 72 height 29
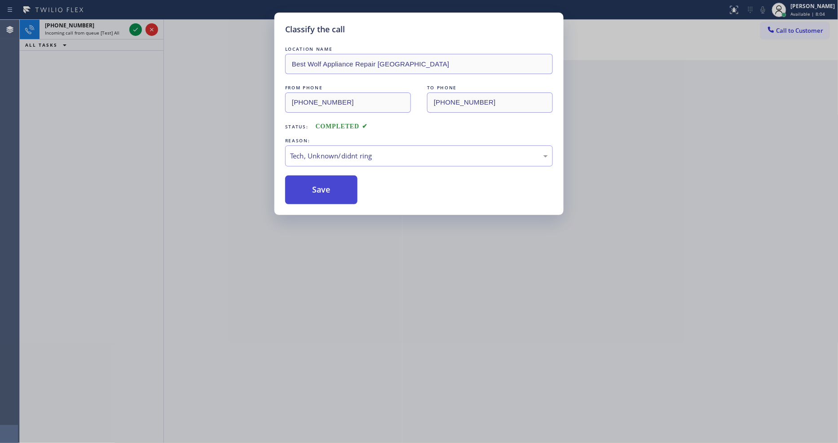
click at [338, 189] on button "Save" at bounding box center [321, 190] width 72 height 29
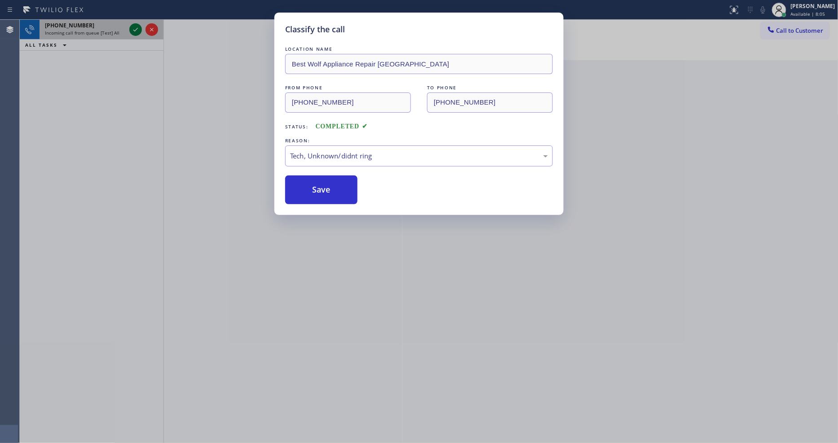
drag, startPoint x: 132, startPoint y: 25, endPoint x: 138, endPoint y: 36, distance: 13.1
click at [132, 25] on icon at bounding box center [135, 29] width 11 height 11
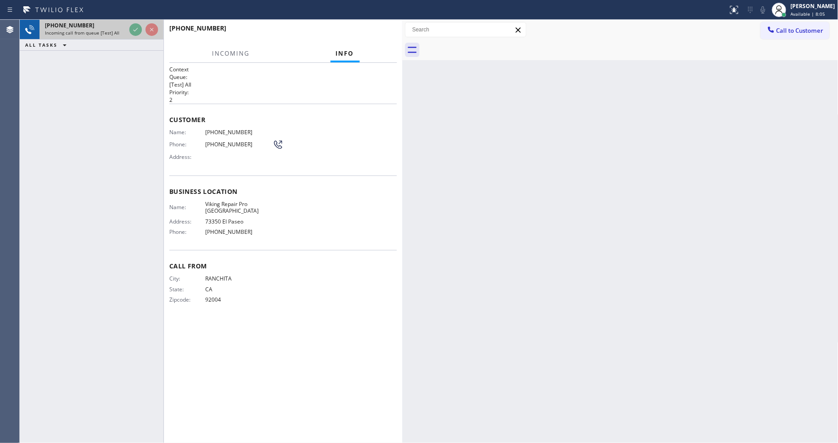
click at [138, 36] on div at bounding box center [144, 30] width 32 height 20
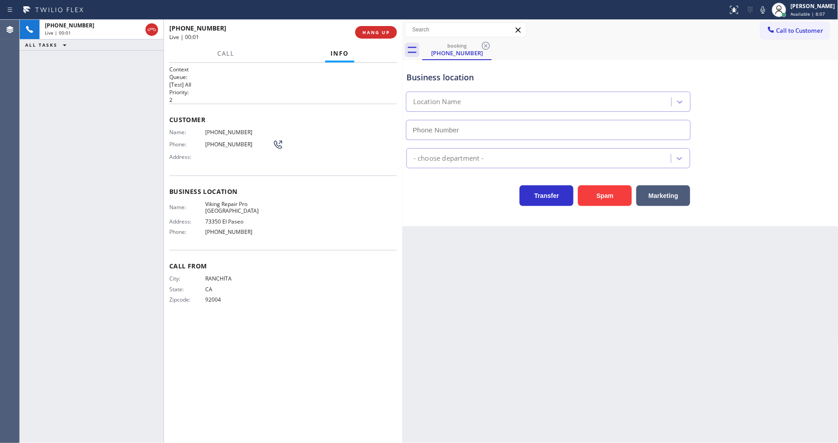
type input "[PHONE_NUMBER]"
click at [371, 26] on button "HANG UP" at bounding box center [376, 32] width 42 height 13
click at [371, 29] on span "HANG UP" at bounding box center [376, 32] width 27 height 6
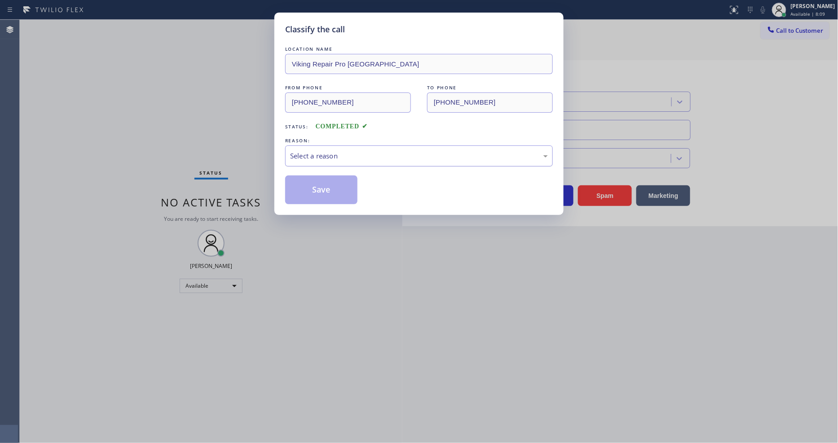
click at [332, 156] on div "Select a reason" at bounding box center [419, 156] width 258 height 10
click at [335, 180] on button "Save" at bounding box center [321, 190] width 72 height 29
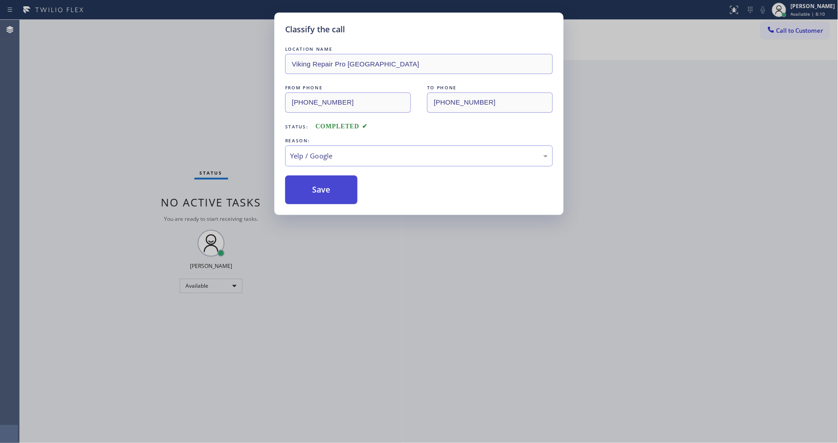
click at [335, 180] on button "Save" at bounding box center [321, 190] width 72 height 29
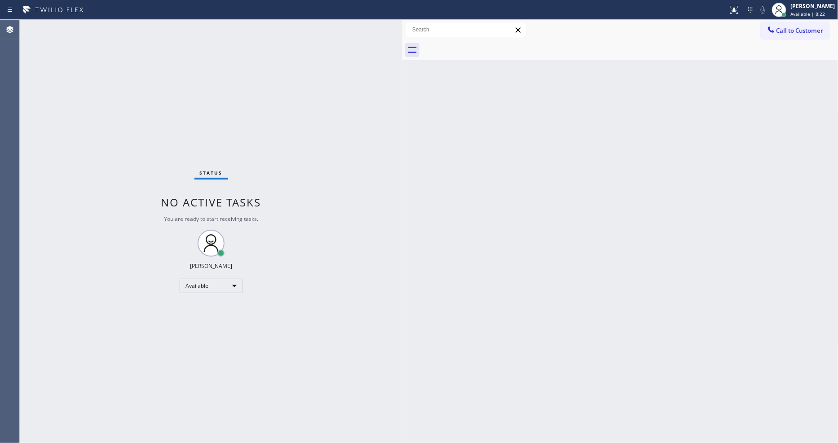
click at [119, 29] on div "Status No active tasks You are ready to start receiving tasks. [PERSON_NAME] Av…" at bounding box center [211, 232] width 383 height 424
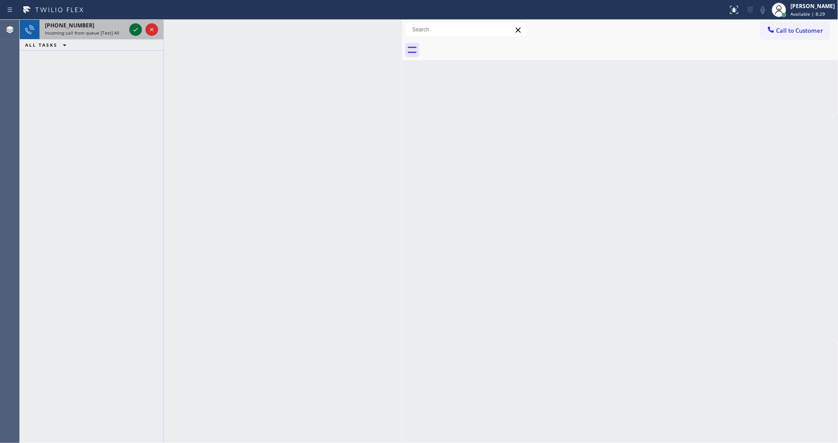
click at [136, 28] on icon at bounding box center [135, 29] width 11 height 11
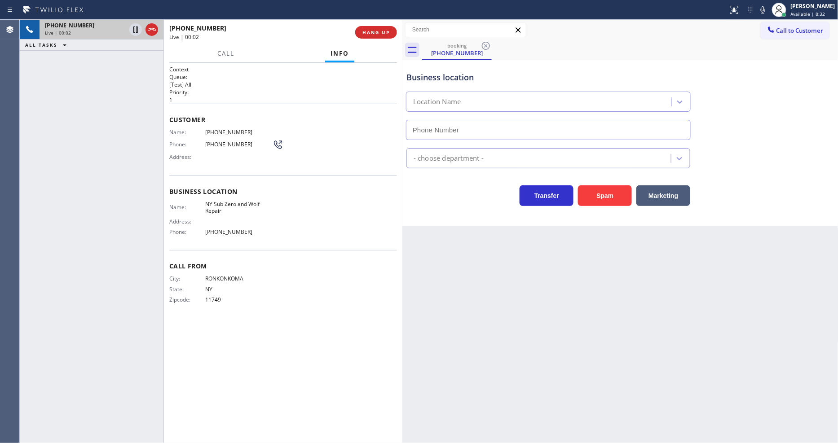
type input "[PHONE_NUMBER]"
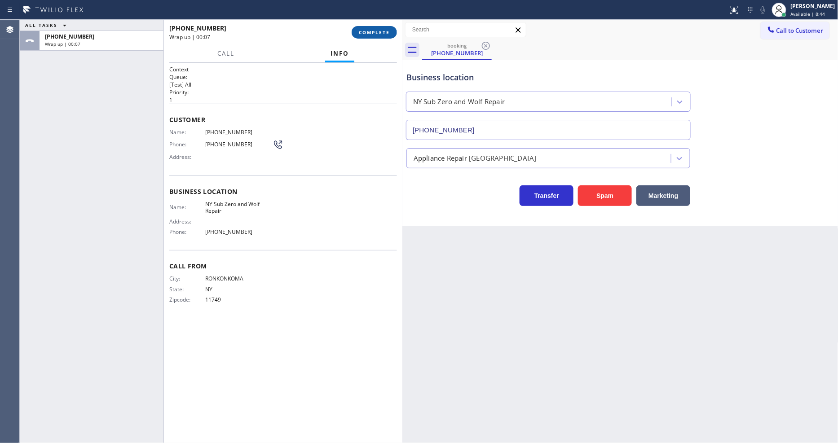
click at [369, 33] on span "COMPLETE" at bounding box center [374, 32] width 31 height 6
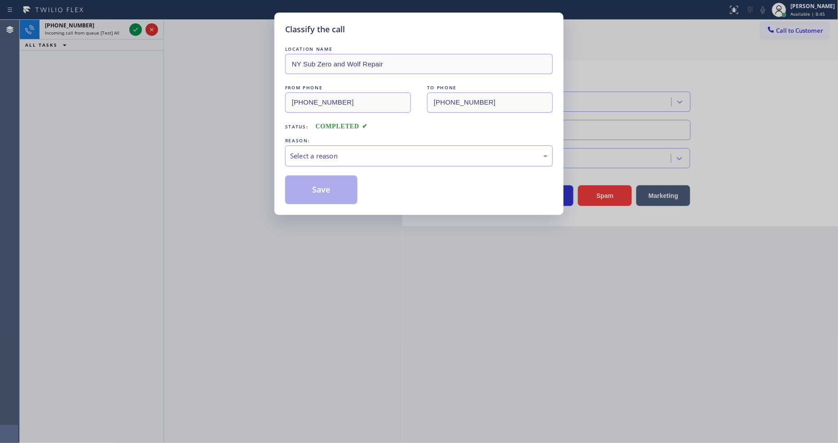
click at [345, 153] on div "Select a reason" at bounding box center [419, 156] width 258 height 10
click at [343, 159] on div "Existing Customer - ETA/PI/REDO/complain/cancel" at bounding box center [419, 156] width 268 height 21
click at [330, 181] on button "Save" at bounding box center [321, 190] width 72 height 29
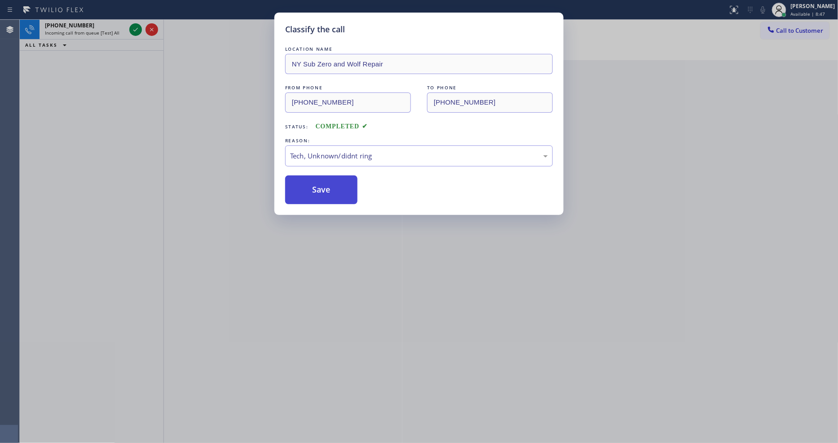
click at [330, 181] on button "Save" at bounding box center [321, 190] width 72 height 29
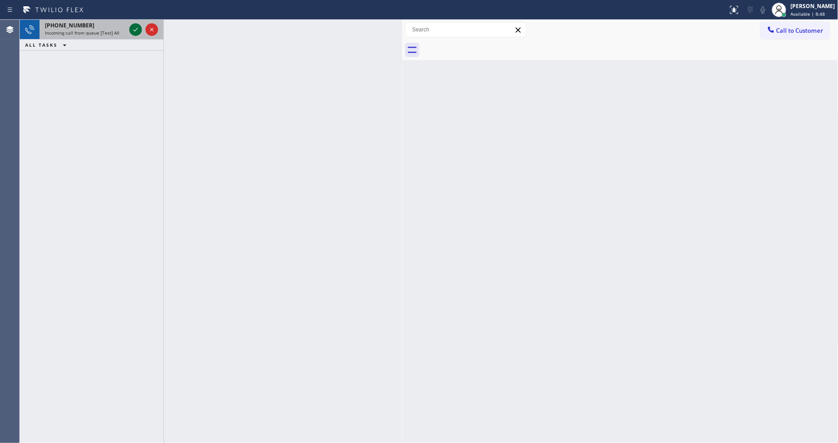
click at [136, 29] on icon at bounding box center [135, 29] width 11 height 11
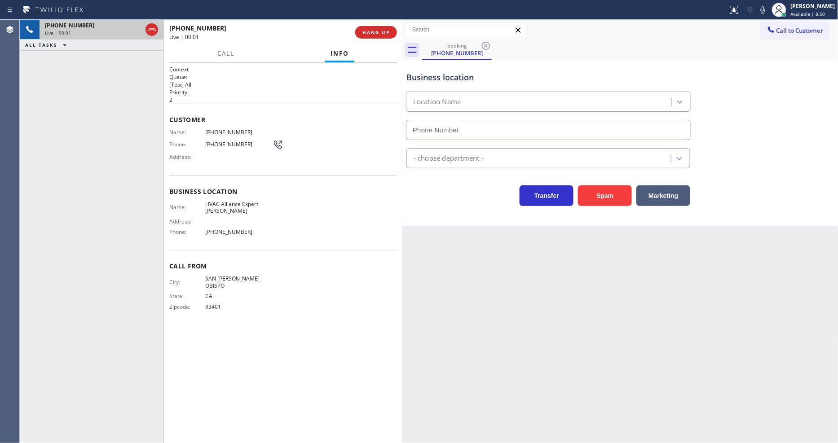
type input "[PHONE_NUMBER]"
click at [377, 35] on span "HANG UP" at bounding box center [376, 32] width 27 height 6
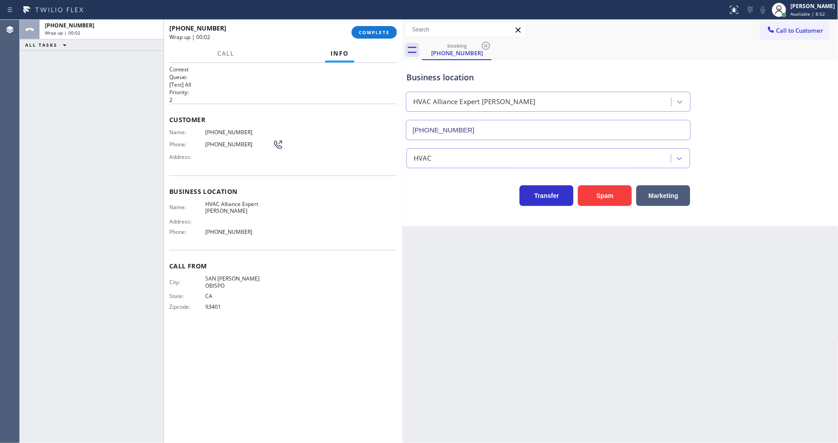
click at [379, 24] on div "[PHONE_NUMBER] Wrap up | 00:02 COMPLETE" at bounding box center [283, 32] width 228 height 23
click at [375, 27] on button "COMPLETE" at bounding box center [374, 32] width 45 height 13
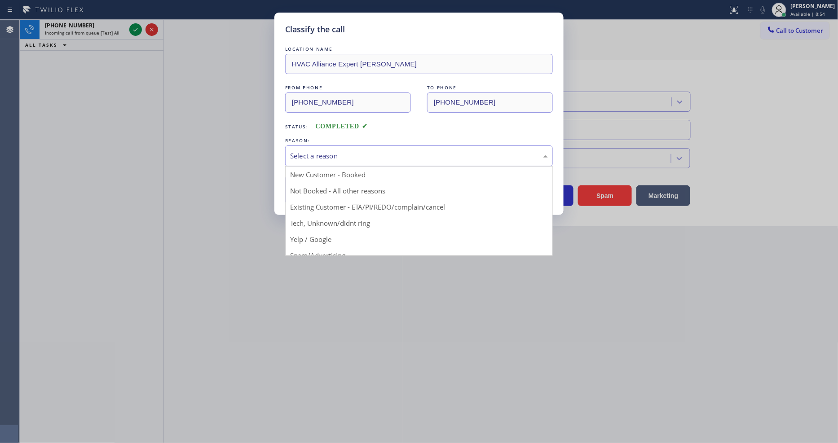
click at [339, 151] on div "Select a reason" at bounding box center [419, 156] width 258 height 10
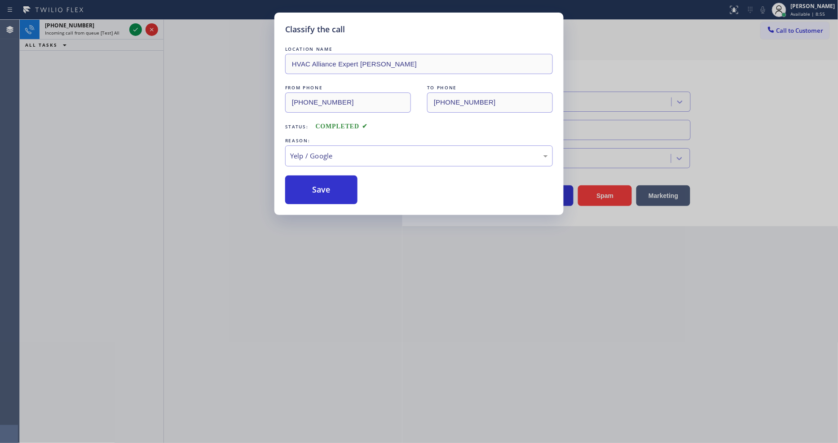
click at [329, 168] on div "LOCATION NAME HVAC Alliance Expert [PERSON_NAME] FROM PHONE [PHONE_NUMBER] TO P…" at bounding box center [419, 124] width 268 height 160
click at [330, 186] on button "Save" at bounding box center [321, 190] width 72 height 29
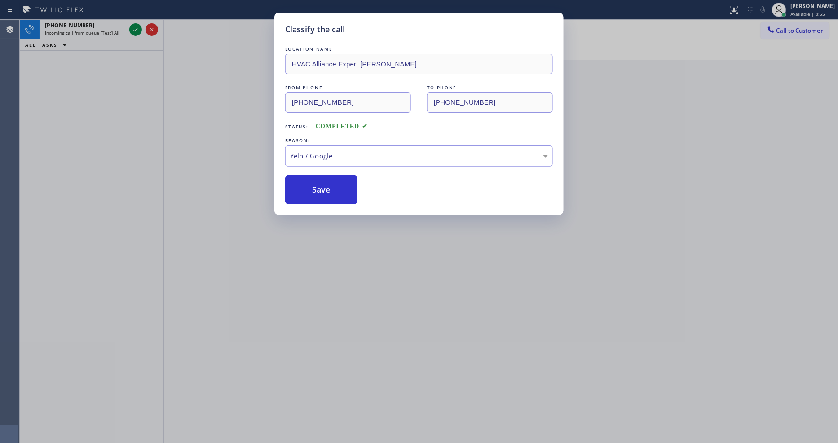
drag, startPoint x: 330, startPoint y: 186, endPoint x: 282, endPoint y: 106, distance: 93.3
click at [330, 186] on button "Save" at bounding box center [321, 190] width 72 height 29
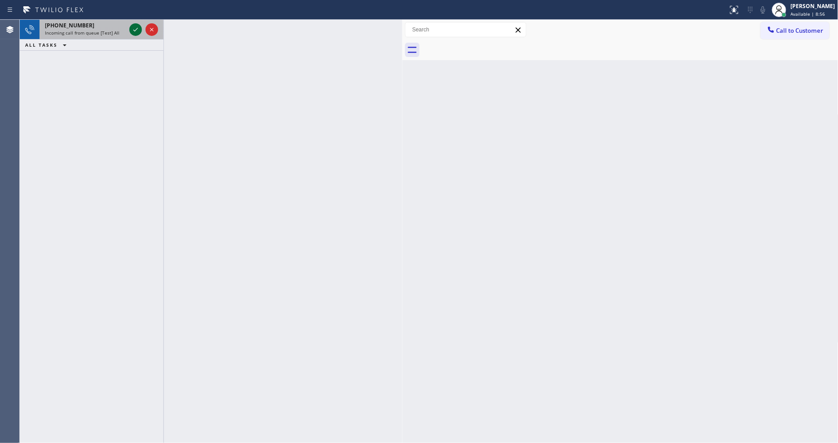
click at [133, 31] on icon at bounding box center [135, 29] width 11 height 11
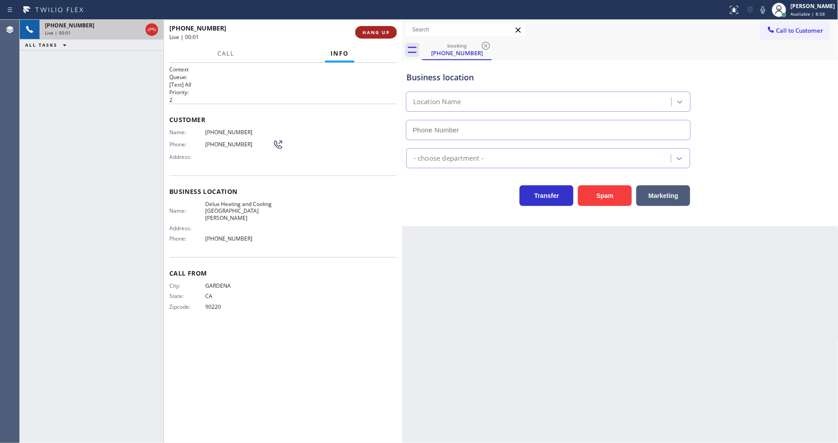
click at [378, 27] on button "HANG UP" at bounding box center [376, 32] width 42 height 13
type input "[PHONE_NUMBER]"
click at [379, 28] on button "HANG UP" at bounding box center [376, 32] width 42 height 13
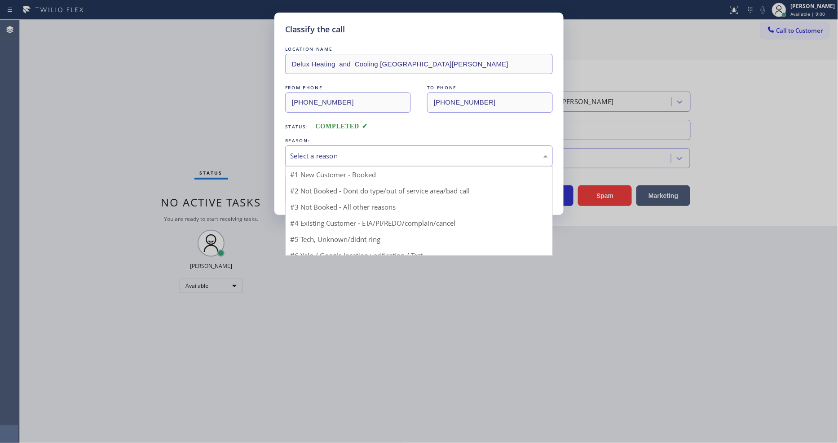
click at [338, 156] on div "Select a reason" at bounding box center [419, 156] width 258 height 10
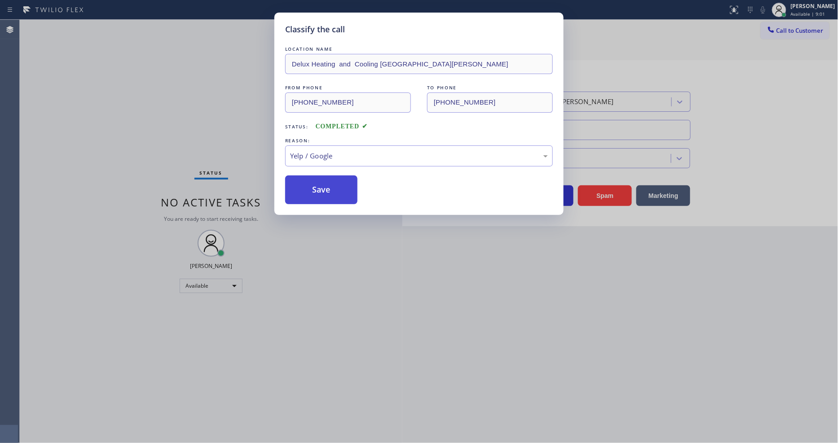
click at [332, 192] on button "Save" at bounding box center [321, 190] width 72 height 29
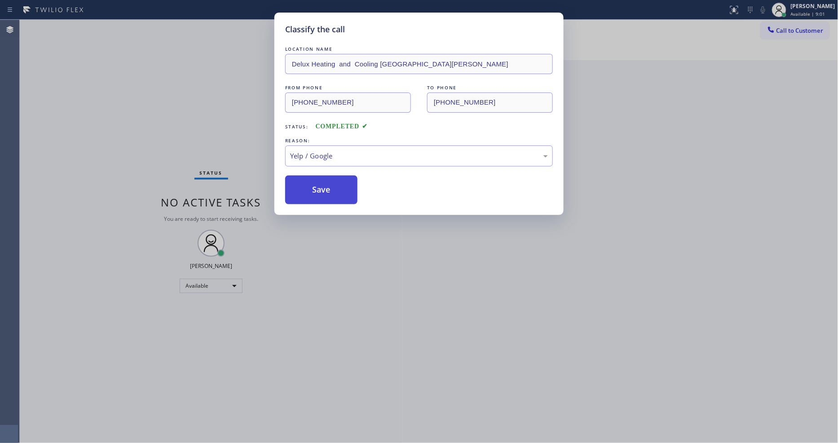
click at [332, 192] on button "Save" at bounding box center [321, 190] width 72 height 29
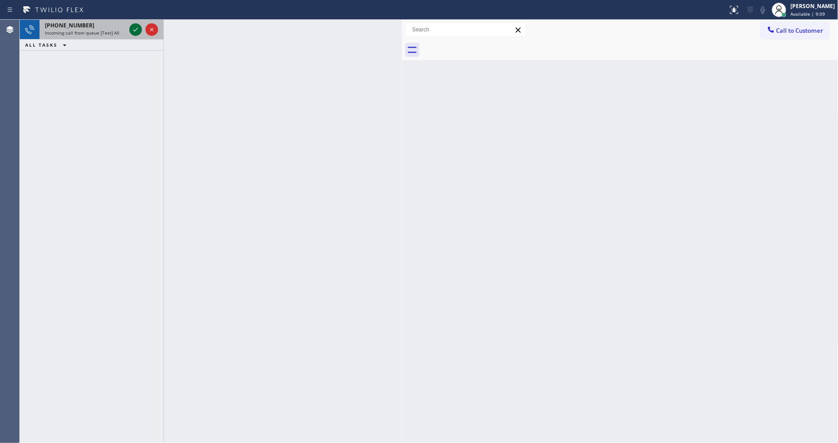
click at [137, 29] on icon at bounding box center [135, 29] width 11 height 11
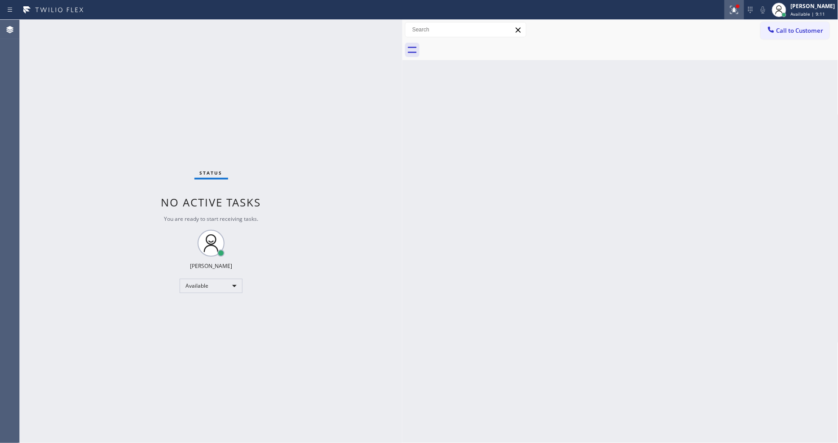
click at [739, 14] on icon at bounding box center [734, 9] width 11 height 11
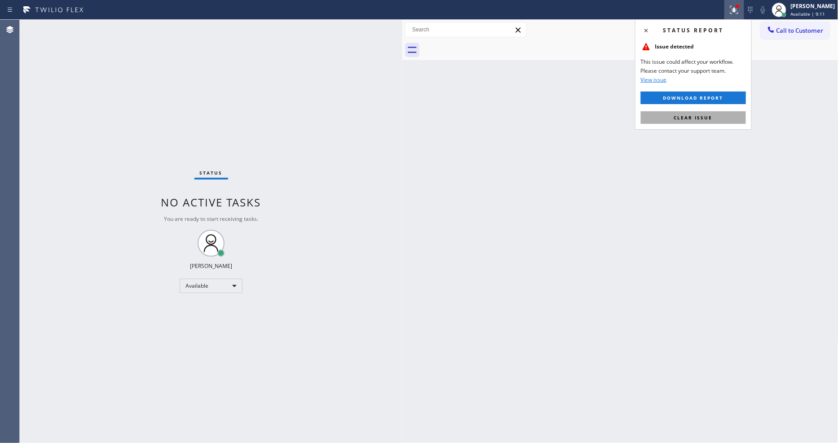
click at [730, 115] on button "Clear issue" at bounding box center [693, 117] width 105 height 13
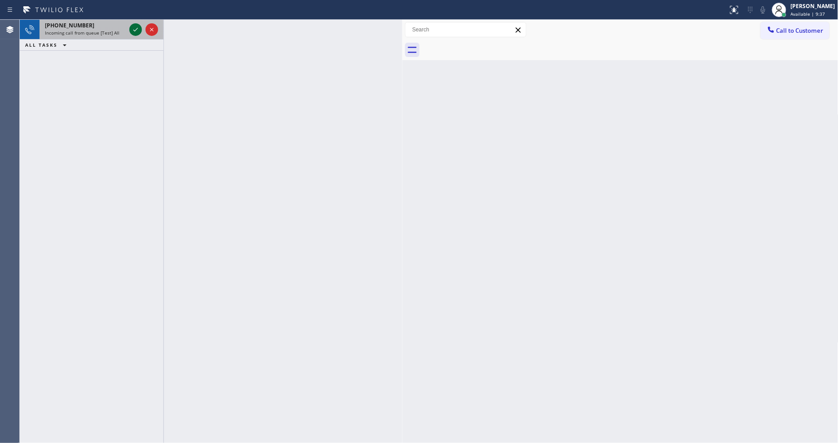
click at [135, 26] on icon at bounding box center [135, 29] width 11 height 11
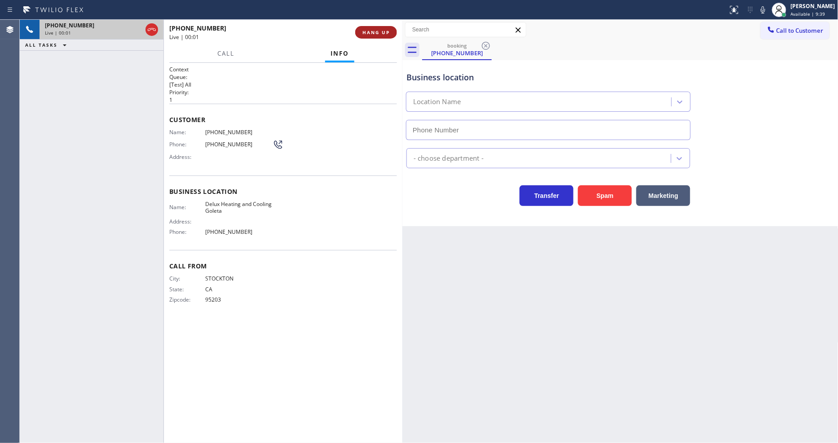
click at [376, 32] on span "HANG UP" at bounding box center [376, 32] width 27 height 6
type input "[PHONE_NUMBER]"
click at [376, 31] on span "HANG UP" at bounding box center [376, 32] width 27 height 6
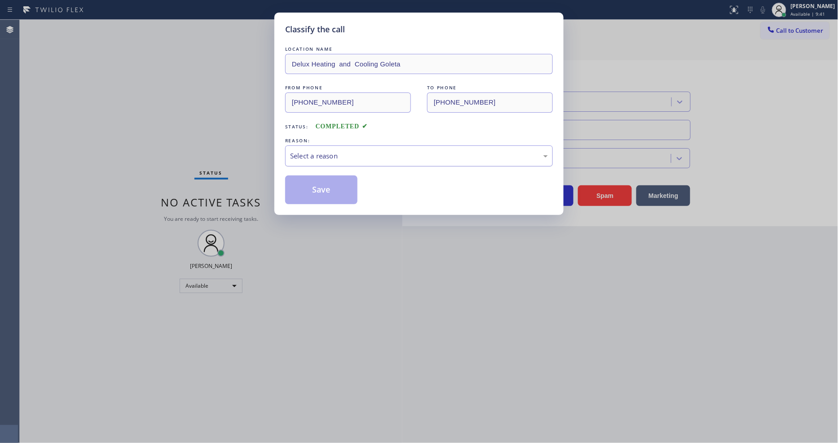
click at [340, 151] on div "Select a reason" at bounding box center [419, 156] width 258 height 10
click at [330, 186] on button "Save" at bounding box center [321, 190] width 72 height 29
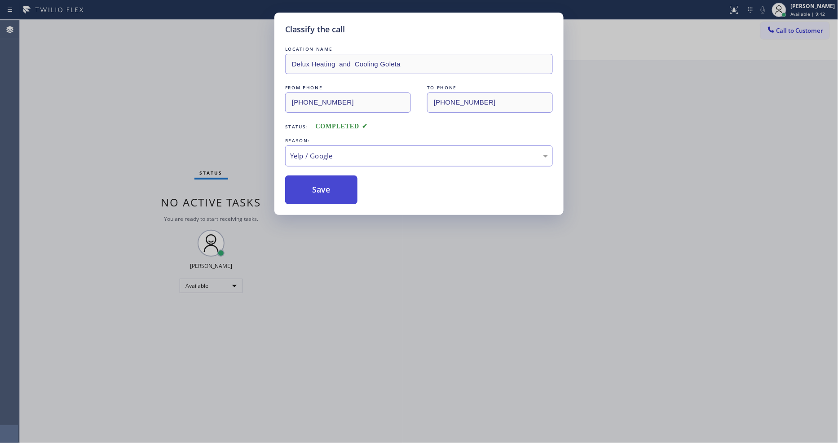
click at [330, 186] on button "Save" at bounding box center [321, 190] width 72 height 29
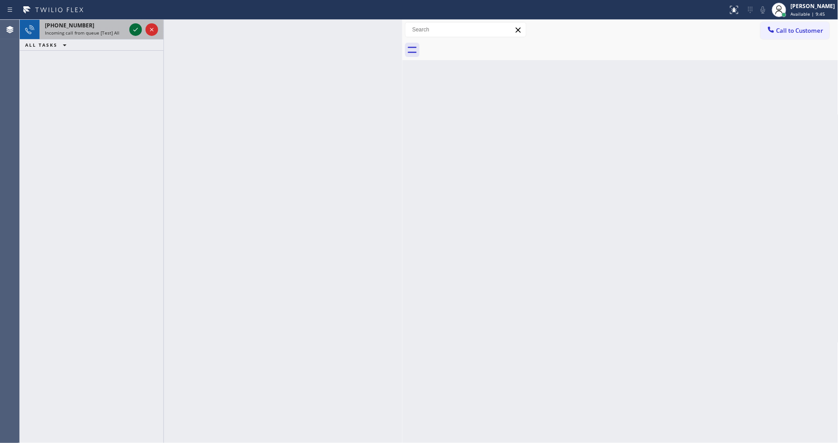
click at [134, 30] on icon at bounding box center [135, 30] width 4 height 4
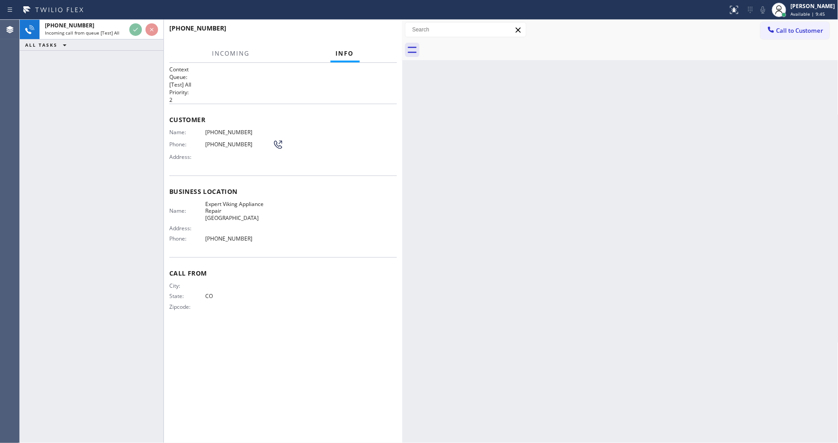
click at [116, 115] on div "[PHONE_NUMBER] Incoming call from queue [Test] All ALL TASKS ALL TASKS ACTIVE T…" at bounding box center [92, 232] width 144 height 424
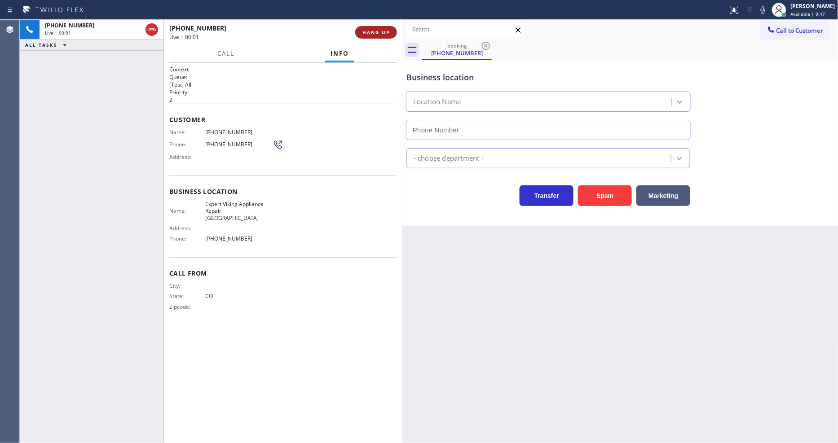
type input "[PHONE_NUMBER]"
click at [303, 289] on div "City: State: [US_STATE] Zipcode:" at bounding box center [283, 298] width 228 height 31
click at [373, 31] on span "HANG UP" at bounding box center [376, 32] width 27 height 6
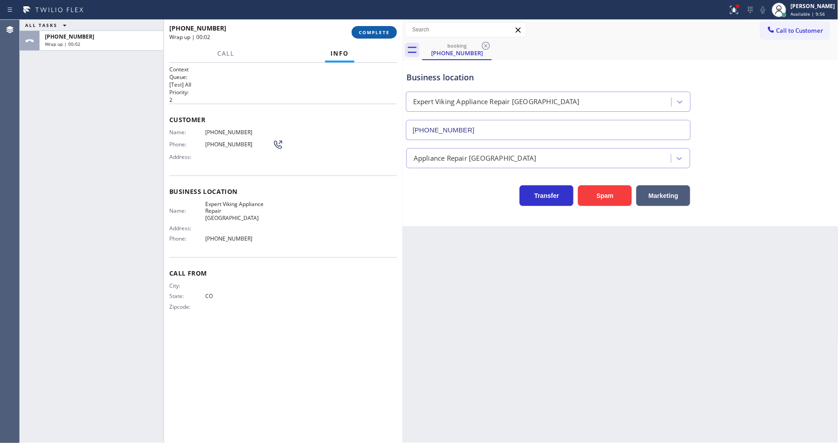
click at [373, 31] on span "COMPLETE" at bounding box center [374, 32] width 31 height 6
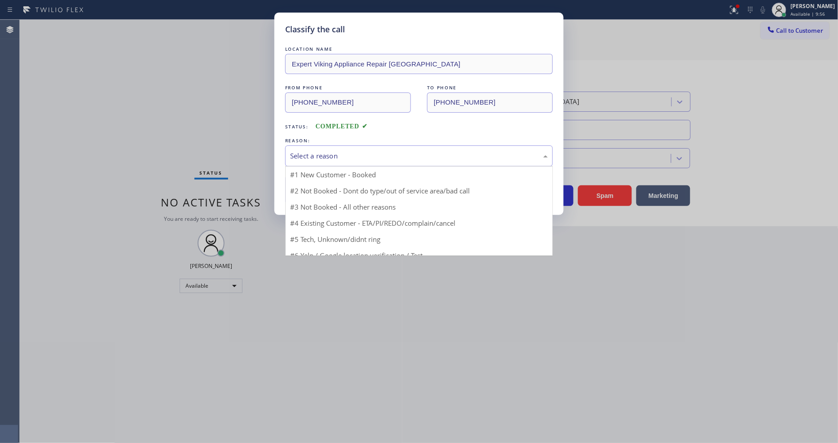
click at [337, 146] on div "Select a reason" at bounding box center [419, 156] width 268 height 21
drag, startPoint x: 337, startPoint y: 214, endPoint x: 337, endPoint y: 204, distance: 10.3
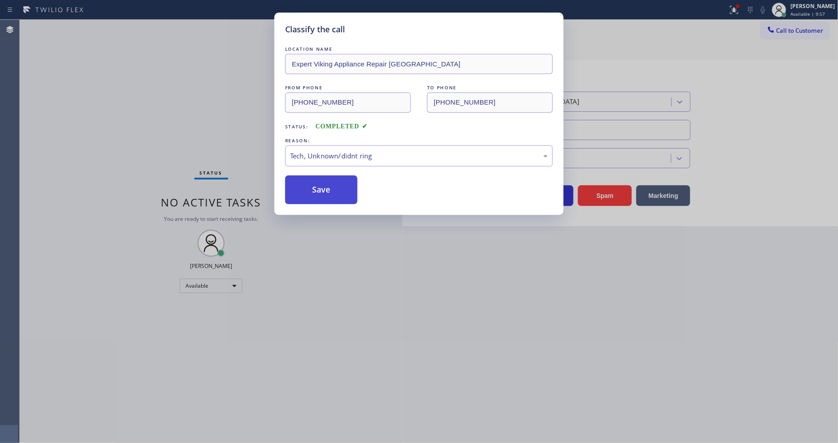
click at [339, 177] on button "Save" at bounding box center [321, 190] width 72 height 29
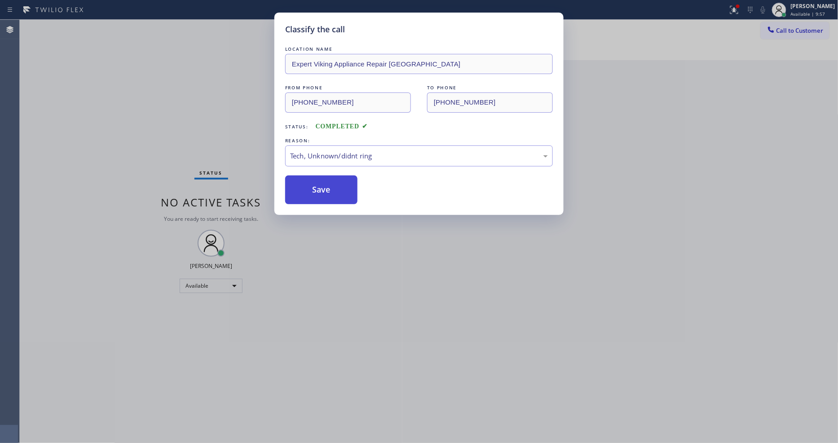
click at [339, 177] on button "Save" at bounding box center [321, 190] width 72 height 29
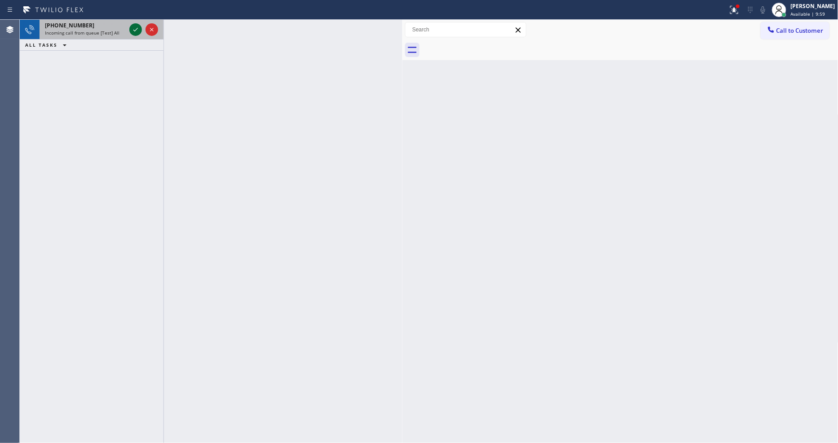
click at [135, 34] on icon at bounding box center [135, 29] width 11 height 11
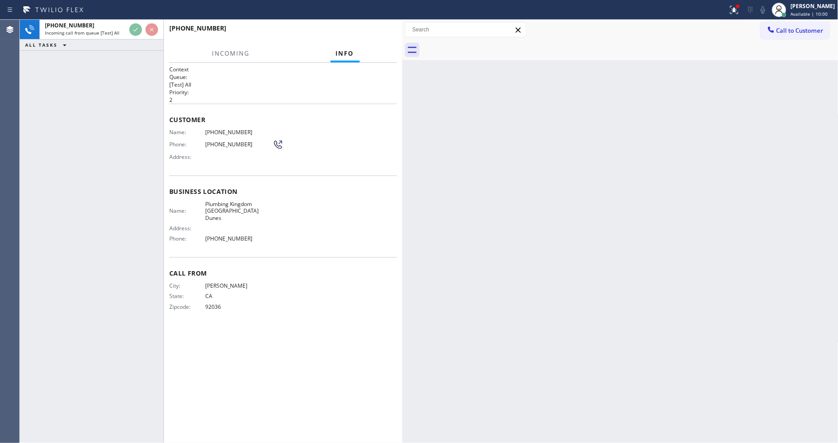
click at [93, 155] on div "[PHONE_NUMBER] Incoming call from queue [Test] All ALL TASKS ALL TASKS ACTIVE T…" at bounding box center [92, 232] width 144 height 424
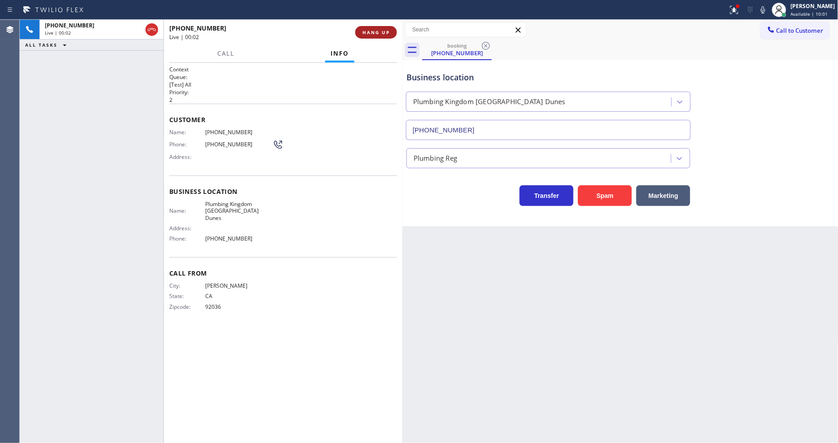
type input "[PHONE_NUMBER]"
click at [380, 29] on span "HANG UP" at bounding box center [376, 32] width 27 height 6
click at [380, 30] on span "HANG UP" at bounding box center [376, 32] width 27 height 6
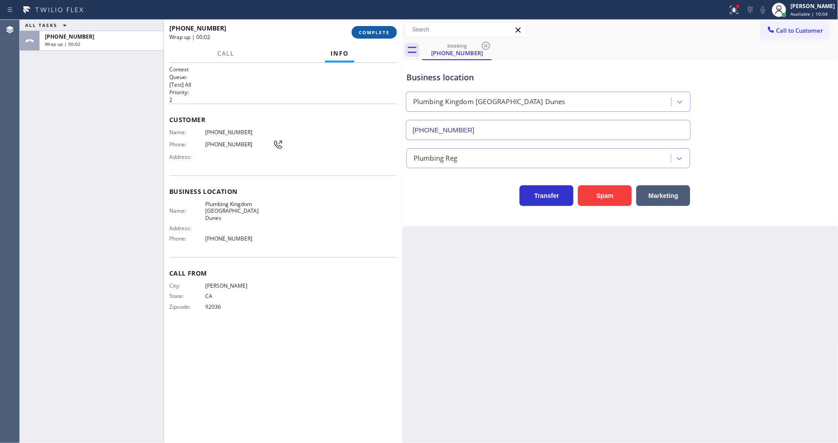
click at [388, 32] on span "COMPLETE" at bounding box center [374, 32] width 31 height 6
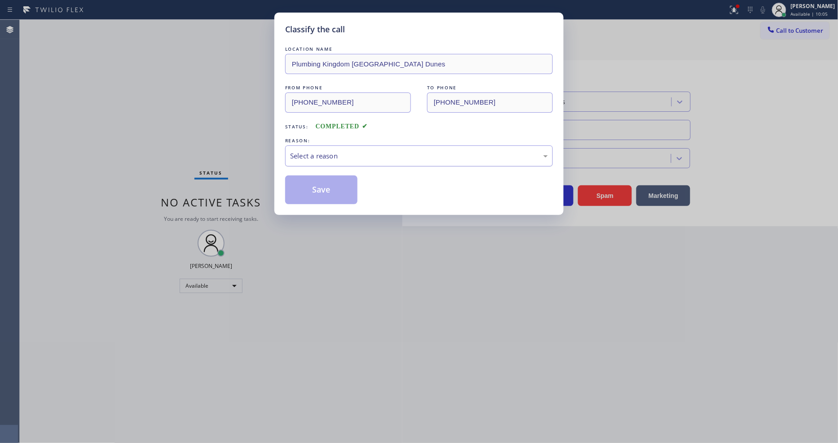
click at [315, 146] on div "Select a reason" at bounding box center [419, 156] width 268 height 21
click at [316, 196] on button "Save" at bounding box center [321, 190] width 72 height 29
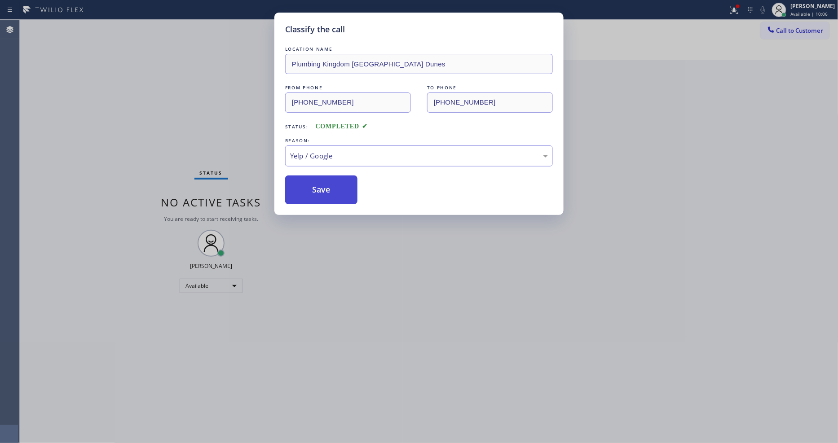
click at [316, 196] on button "Save" at bounding box center [321, 190] width 72 height 29
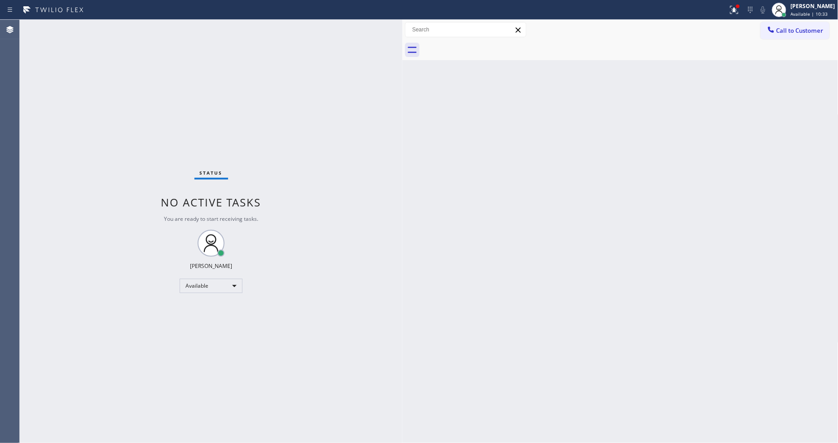
click at [754, 29] on span "Call to Customer" at bounding box center [800, 31] width 47 height 8
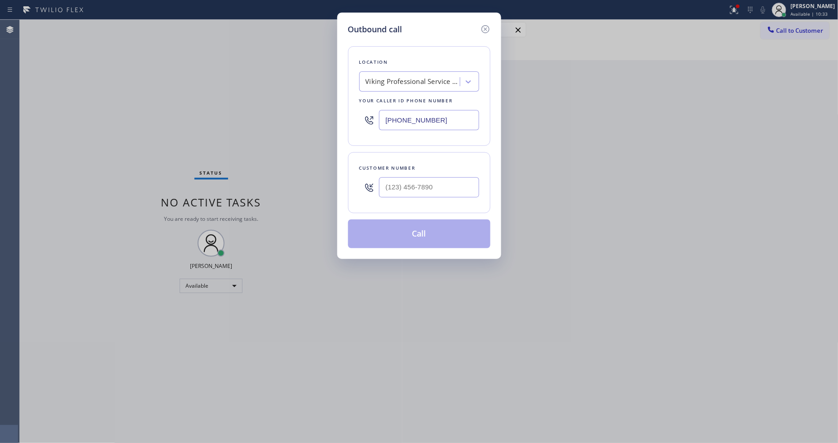
click at [437, 74] on div "Viking Professional Service [GEOGRAPHIC_DATA]" at bounding box center [411, 82] width 98 height 16
paste input "Subzero Repair Professionals"
type input "Subzero Repair Professionals"
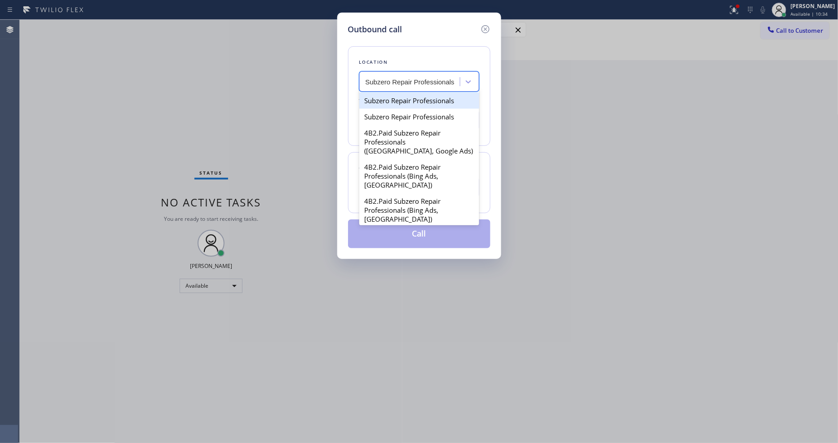
click at [389, 98] on div "Subzero Repair Professionals" at bounding box center [419, 101] width 120 height 16
type input "[PHONE_NUMBER]"
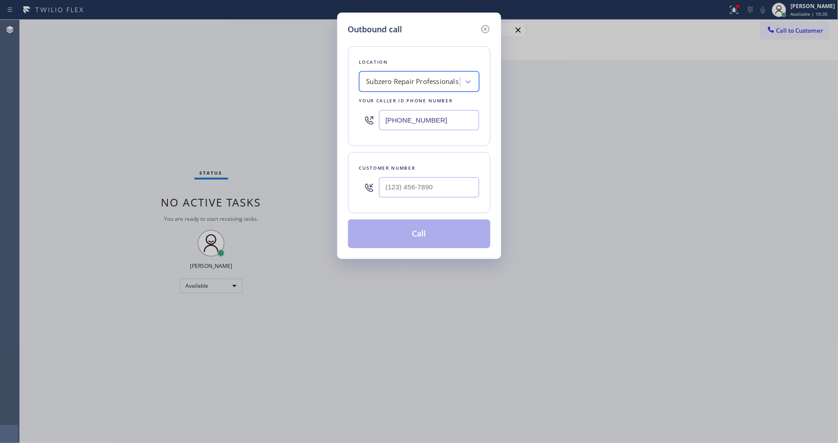
scroll to position [0, 0]
click at [394, 181] on input "(___) ___-____" at bounding box center [429, 187] width 100 height 20
paste input "646) 221-4021"
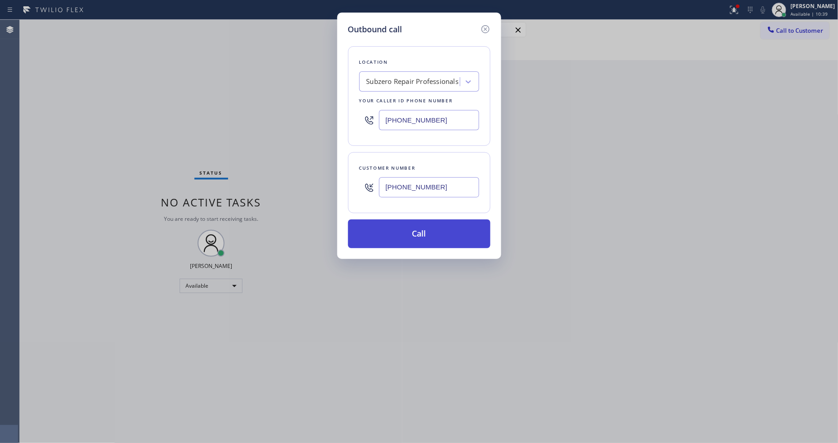
type input "[PHONE_NUMBER]"
click at [394, 225] on button "Call" at bounding box center [419, 234] width 142 height 29
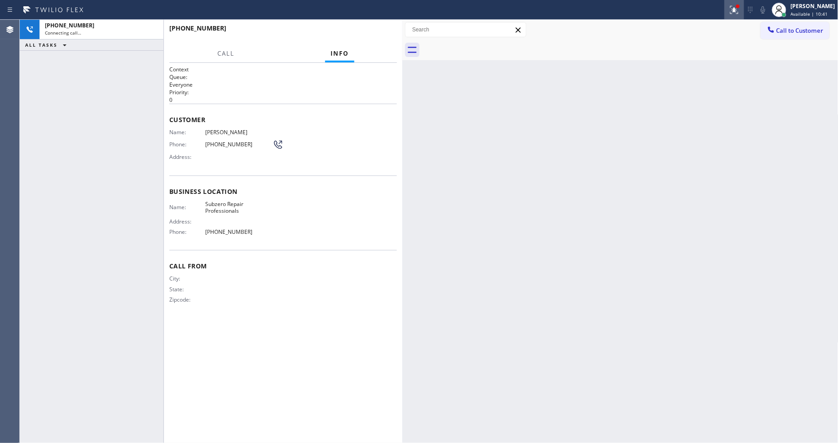
click at [740, 13] on icon at bounding box center [734, 9] width 11 height 11
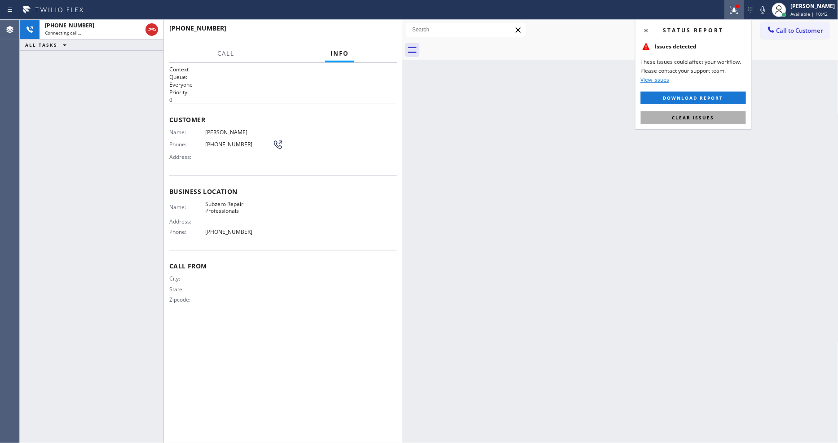
click at [716, 112] on button "Clear issues" at bounding box center [693, 117] width 105 height 13
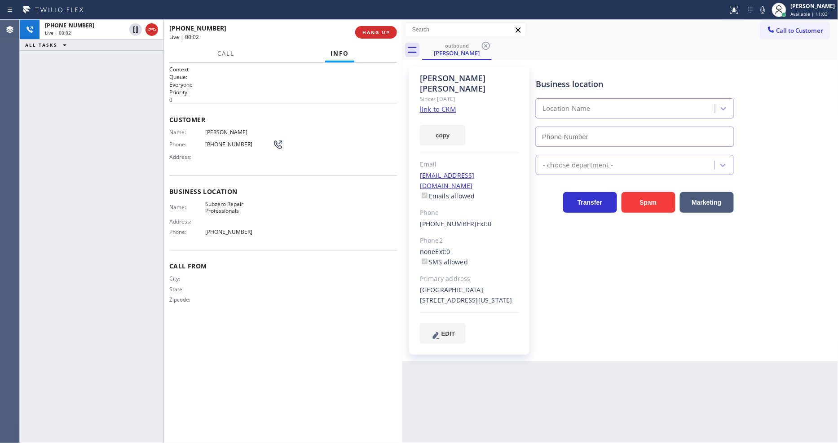
type input "[PHONE_NUMBER]"
click at [625, 314] on div "Business location Subzero Repair Professionals [PHONE_NUMBER] Appliance Repair …" at bounding box center [685, 205] width 302 height 272
click at [225, 229] on span "[PHONE_NUMBER]" at bounding box center [238, 232] width 67 height 7
click at [377, 28] on button "HANG UP" at bounding box center [376, 32] width 42 height 13
click at [377, 29] on span "HANG UP" at bounding box center [376, 32] width 27 height 6
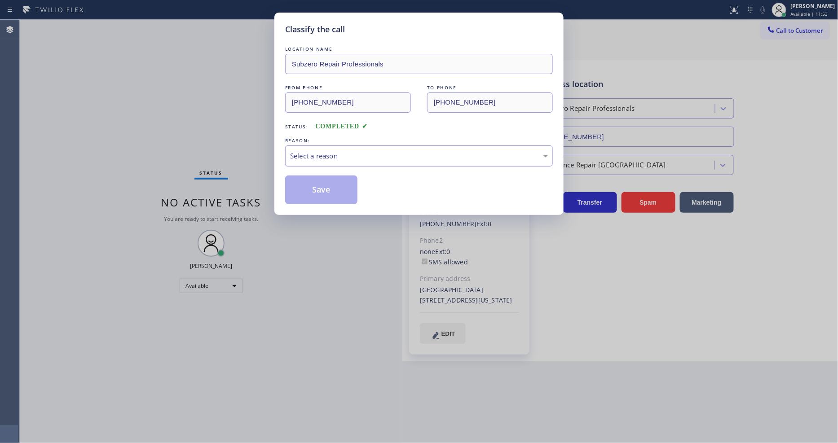
click at [348, 158] on div "Select a reason" at bounding box center [419, 156] width 258 height 10
click at [339, 193] on button "Save" at bounding box center [321, 190] width 72 height 29
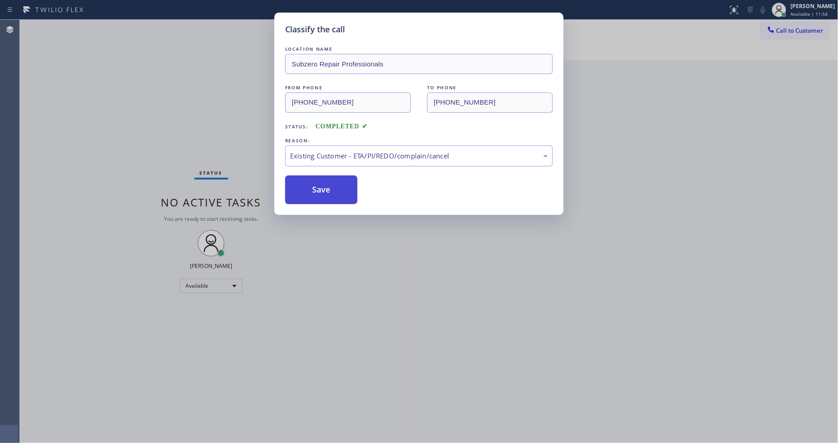
click at [339, 193] on button "Save" at bounding box center [321, 190] width 72 height 29
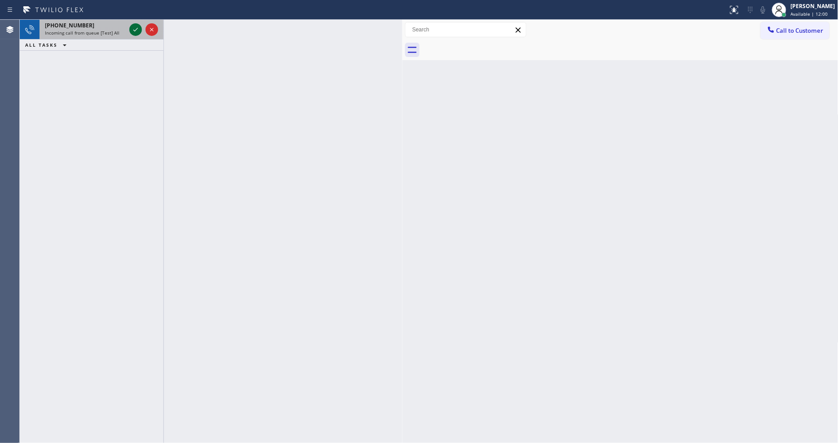
click at [135, 28] on icon at bounding box center [135, 29] width 11 height 11
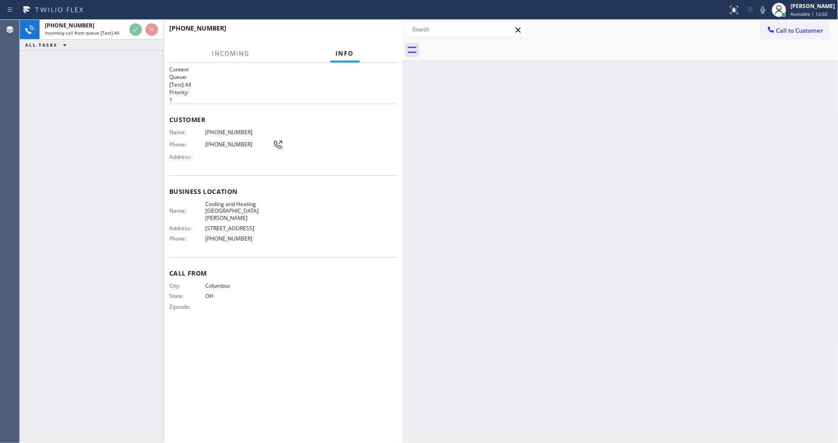
click at [610, 274] on div "Back to Dashboard Change Sender ID Customers Technicians Select a contact Outbo…" at bounding box center [620, 232] width 436 height 424
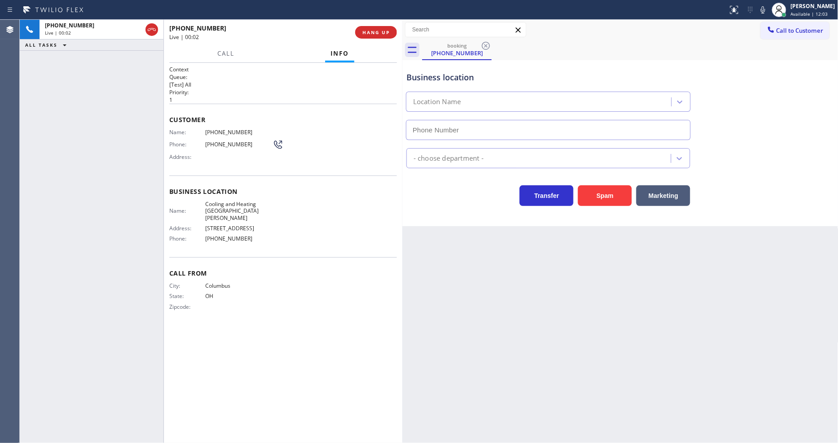
type input "[PHONE_NUMBER]"
click at [378, 30] on span "HANG UP" at bounding box center [376, 32] width 27 height 6
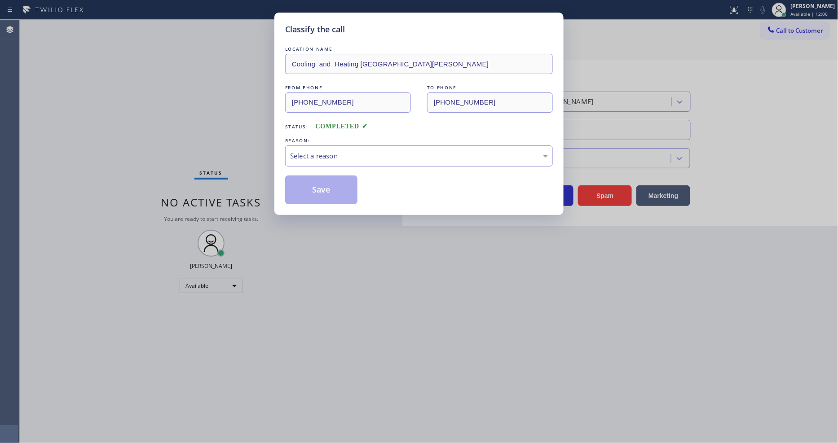
click at [307, 154] on div "Select a reason" at bounding box center [419, 156] width 258 height 10
click at [333, 177] on button "Save" at bounding box center [321, 190] width 72 height 29
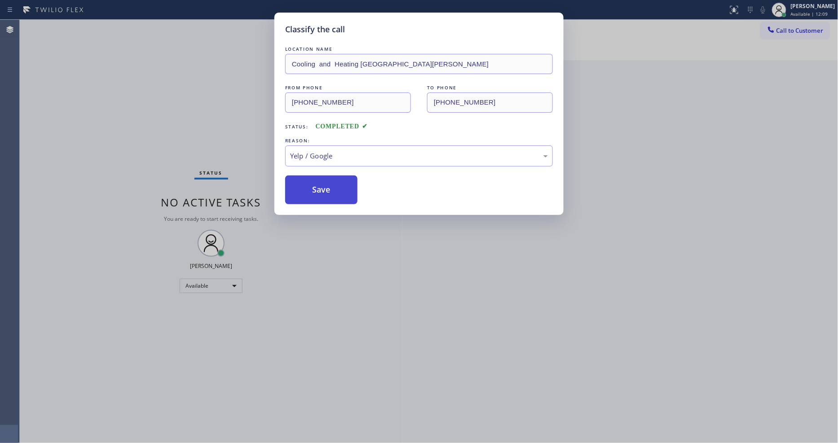
click at [333, 177] on button "Save" at bounding box center [321, 190] width 72 height 29
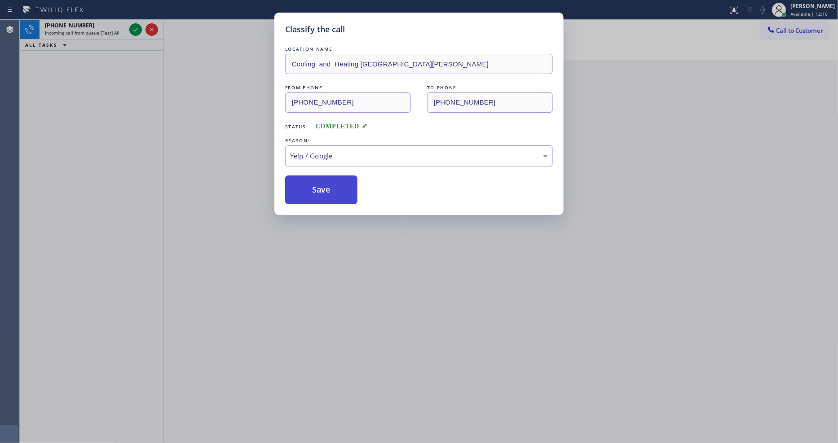
click at [333, 177] on button "Save" at bounding box center [321, 190] width 72 height 29
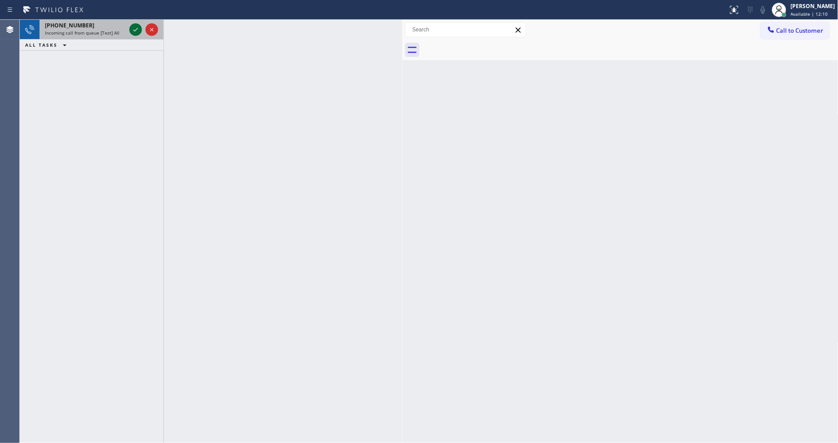
click at [130, 27] on icon at bounding box center [135, 29] width 11 height 11
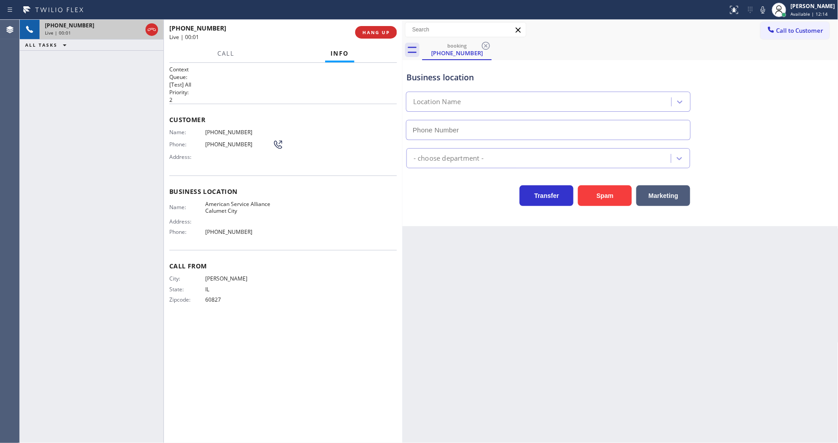
type input "[PHONE_NUMBER]"
click at [230, 205] on span "American Service Alliance Calumet City" at bounding box center [238, 208] width 67 height 14
copy span "American Service Alliance Calumet City"
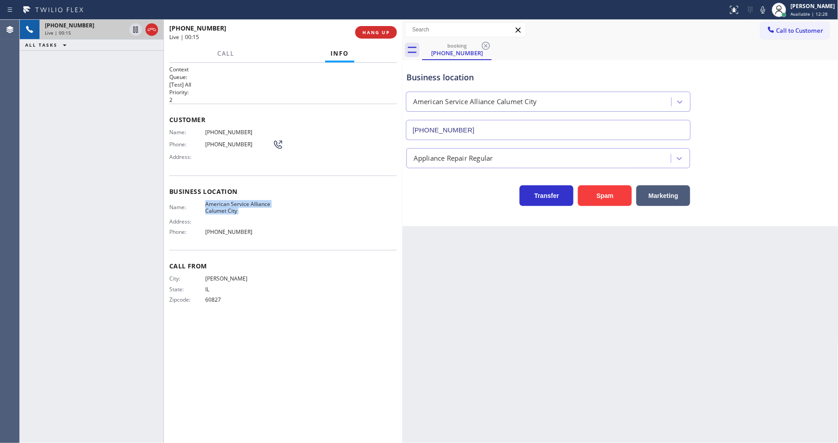
click at [241, 131] on span "[PHONE_NUMBER]" at bounding box center [238, 132] width 67 height 7
copy span "[PHONE_NUMBER]"
click at [754, 13] on icon at bounding box center [763, 9] width 4 height 7
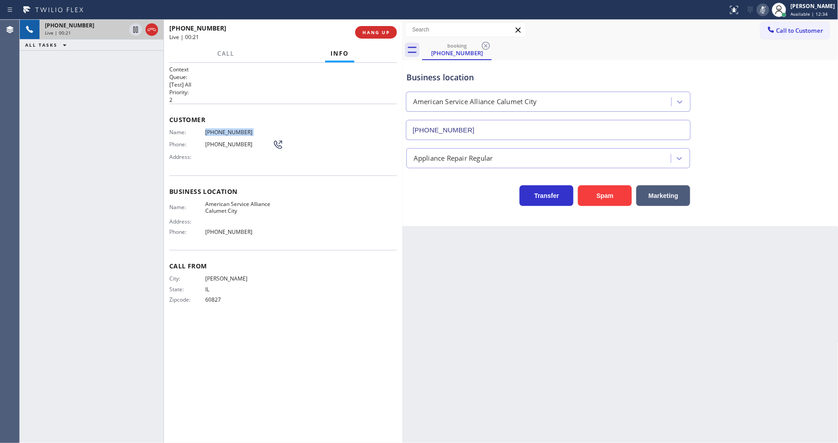
click at [754, 9] on rect at bounding box center [763, 9] width 6 height 6
click at [167, 206] on div "Context Queue: [Test] All Priority: 2 Customer Name: [PHONE_NUMBER] Phone: [PHO…" at bounding box center [283, 253] width 239 height 380
click at [137, 26] on icon at bounding box center [135, 29] width 11 height 11
click at [754, 12] on icon at bounding box center [763, 9] width 11 height 11
click at [226, 130] on span "[PHONE_NUMBER]" at bounding box center [238, 132] width 67 height 7
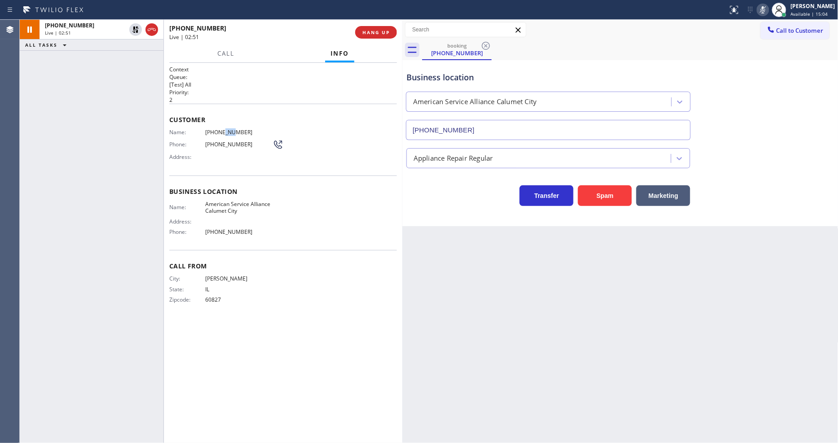
click at [226, 130] on span "[PHONE_NUMBER]" at bounding box center [238, 132] width 67 height 7
copy span "[PHONE_NUMBER]"
click at [133, 27] on icon at bounding box center [135, 29] width 11 height 11
click at [754, 8] on icon at bounding box center [763, 9] width 11 height 11
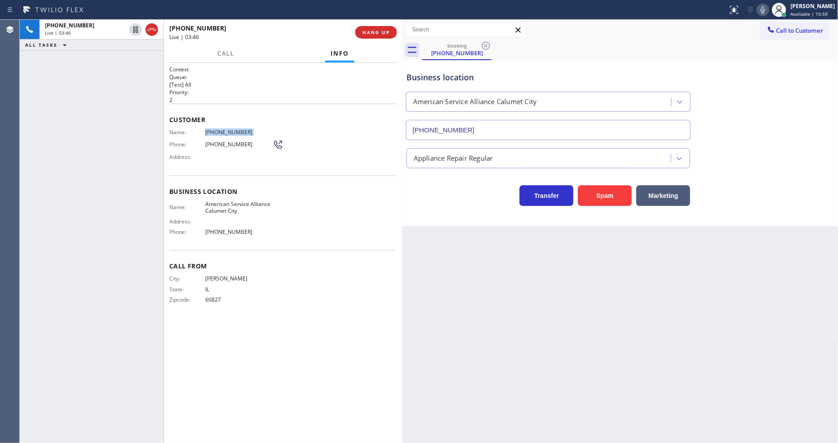
click at [302, 340] on div "Context Queue: [Test] All Priority: 2 Customer Name: [PHONE_NUMBER] Phone: [PHO…" at bounding box center [283, 253] width 228 height 375
click at [216, 205] on span "American Service Alliance Calumet City" at bounding box center [238, 208] width 67 height 14
copy span "American Service Alliance Calumet City"
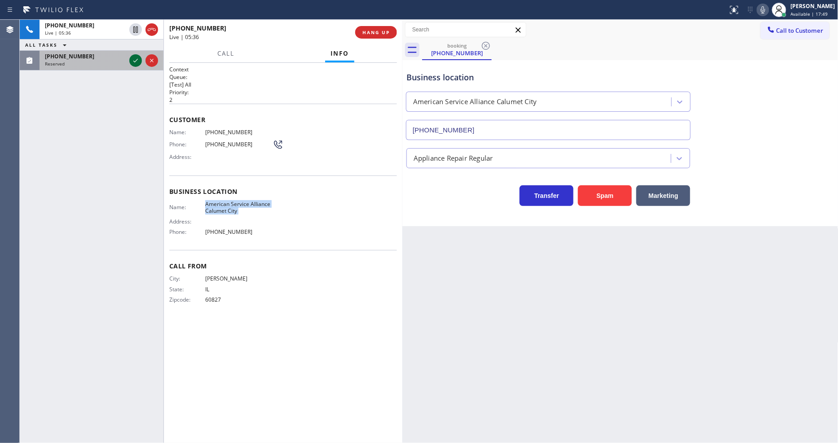
click at [132, 60] on icon at bounding box center [135, 60] width 11 height 11
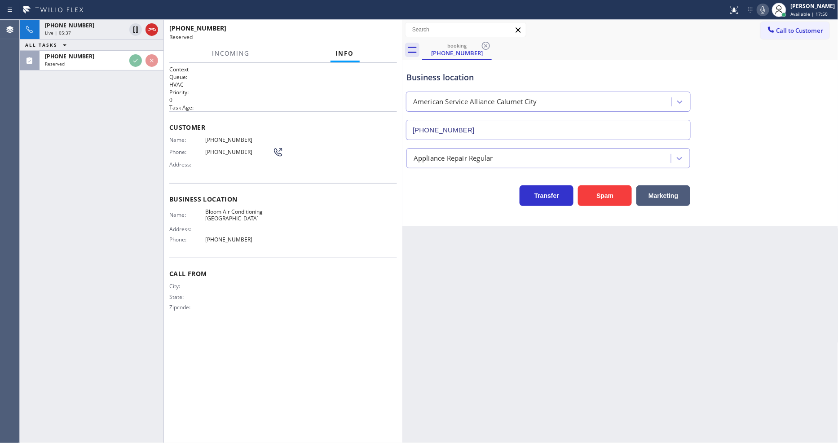
click at [133, 153] on div "[PHONE_NUMBER] Live | 05:37 ALL TASKS ALL TASKS ACTIVE TASKS TASKS IN WRAP UP […" at bounding box center [92, 232] width 144 height 424
click at [215, 165] on div "Name: [PHONE_NUMBER] Phone: [PHONE_NUMBER] Address:" at bounding box center [226, 154] width 114 height 35
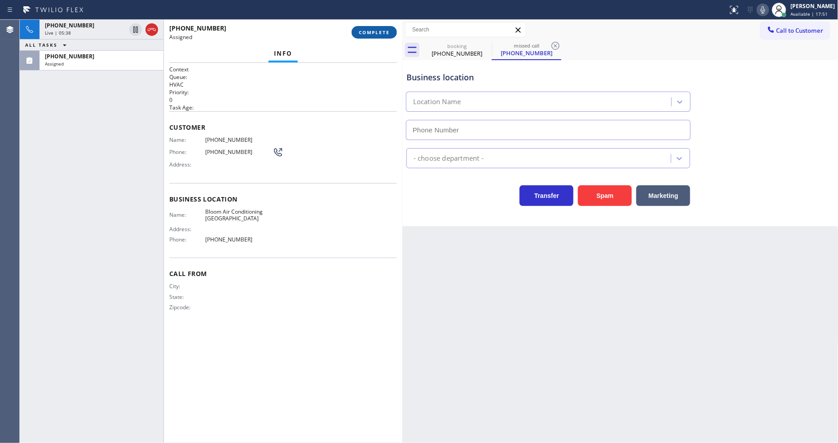
type input "[PHONE_NUMBER]"
click at [367, 35] on button "COMPLETE" at bounding box center [374, 32] width 45 height 13
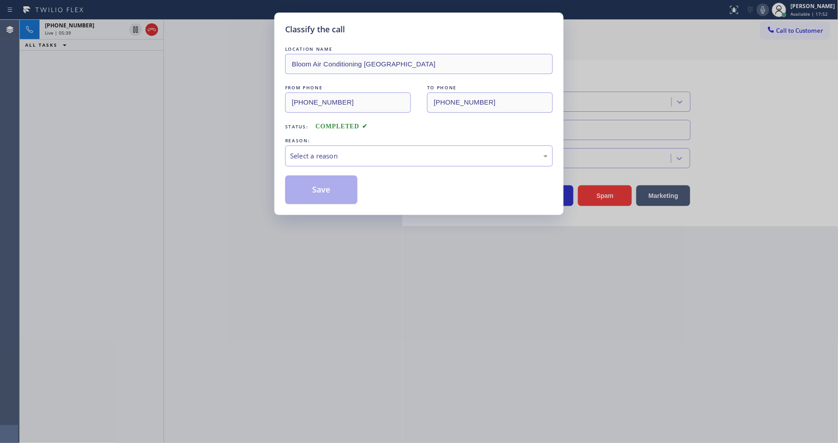
click at [314, 146] on div "Select a reason" at bounding box center [419, 156] width 268 height 21
click at [313, 189] on button "Save" at bounding box center [321, 190] width 72 height 29
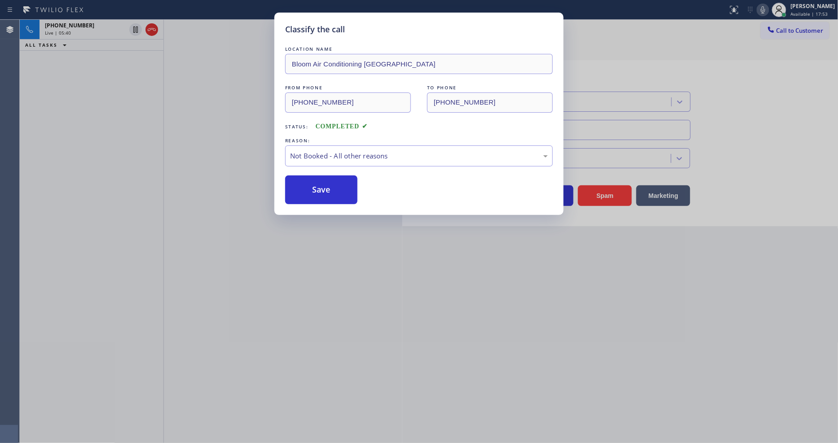
click at [313, 189] on button "Save" at bounding box center [321, 190] width 72 height 29
click at [77, 109] on div "[PHONE_NUMBER] Live | 05:40 ALL TASKS ALL TASKS ACTIVE TASKS TASKS IN WRAP UP" at bounding box center [92, 232] width 144 height 424
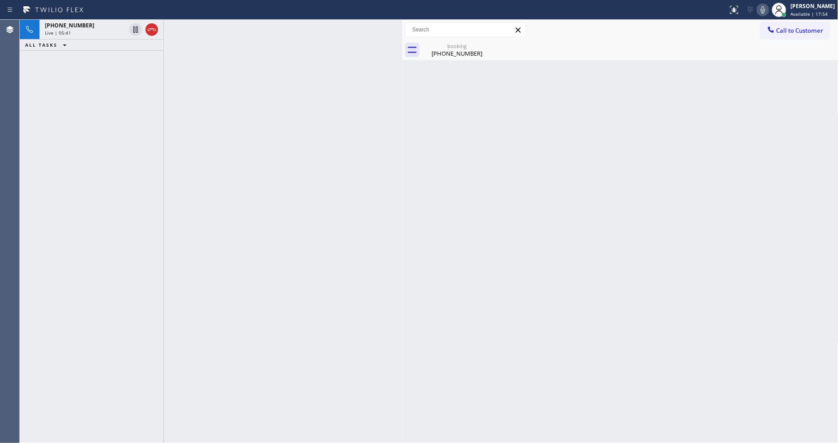
click at [95, 27] on div "[PHONE_NUMBER]" at bounding box center [85, 26] width 81 height 8
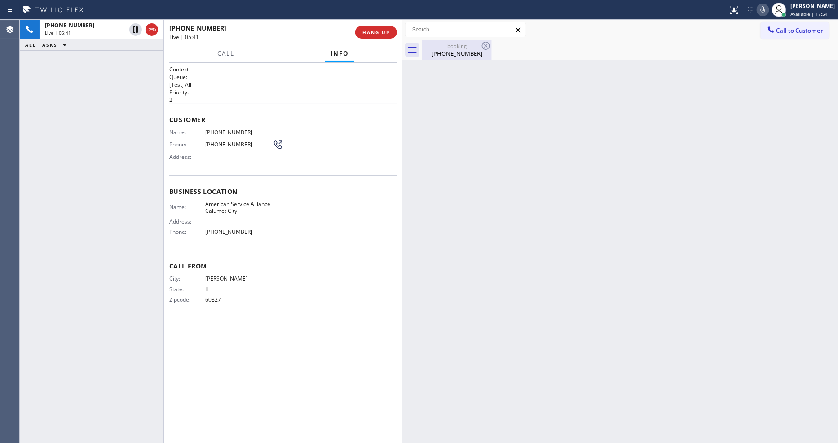
click at [442, 50] on div "[PHONE_NUMBER]" at bounding box center [457, 53] width 68 height 8
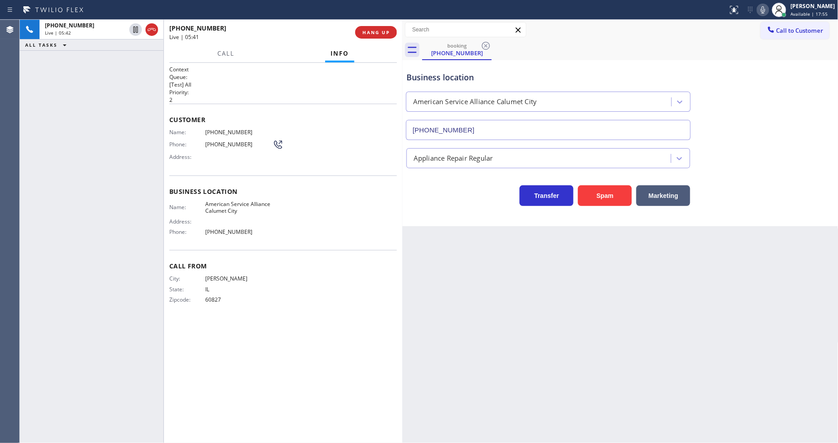
click at [358, 230] on div "Name: American Service Alliance Calumet City Address: Phone: [PHONE_NUMBER]" at bounding box center [283, 220] width 228 height 39
click at [231, 49] on button "Call" at bounding box center [226, 54] width 28 height 18
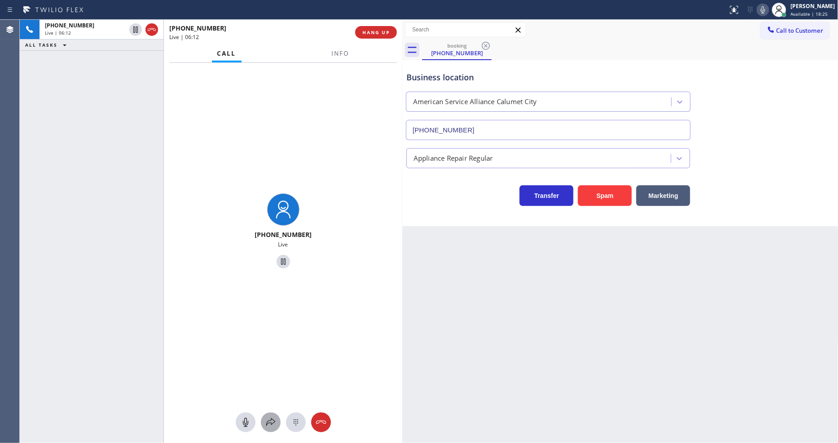
click at [273, 399] on icon at bounding box center [270, 422] width 11 height 11
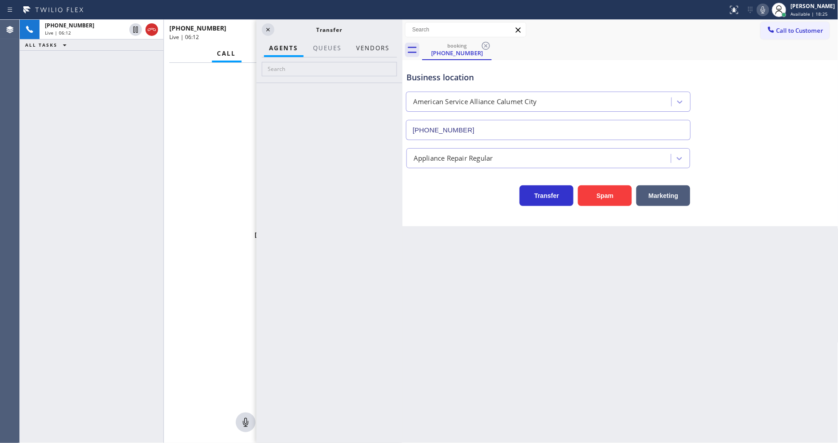
click at [379, 48] on button "Vendors" at bounding box center [373, 49] width 44 height 18
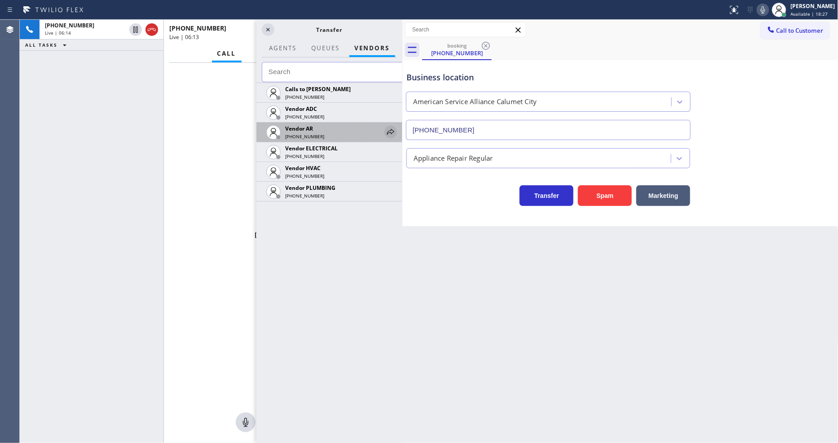
click at [391, 132] on icon at bounding box center [390, 132] width 7 height 6
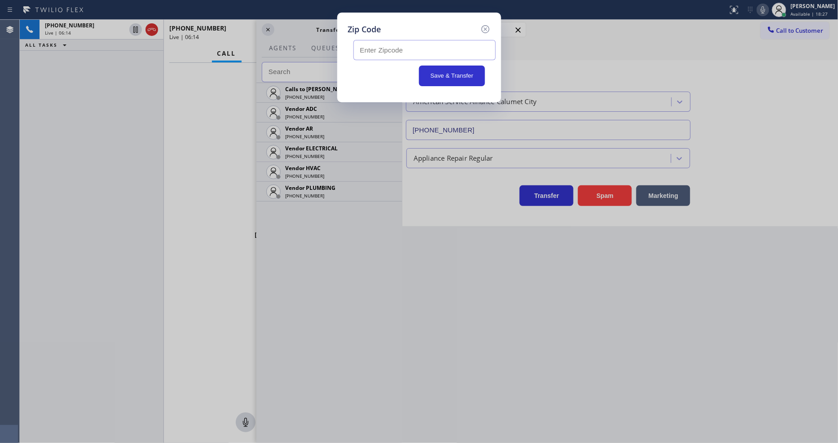
click at [382, 46] on input "text" at bounding box center [425, 50] width 142 height 20
paste input "60409"
type input "60409"
click at [442, 66] on button "Save & Transfer" at bounding box center [452, 76] width 66 height 21
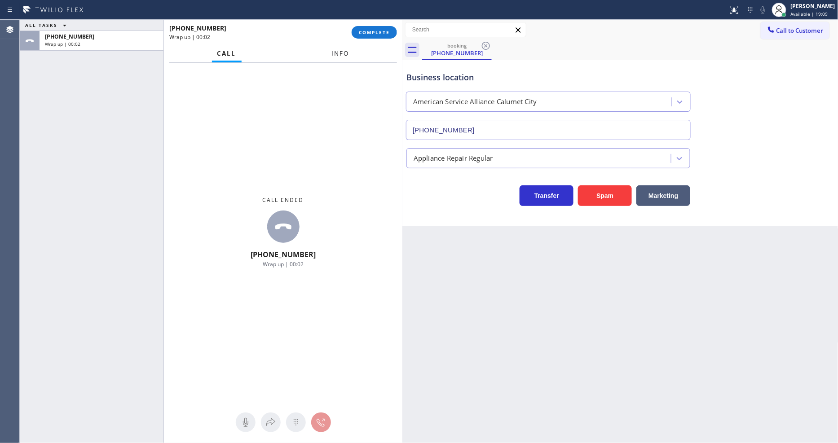
click at [336, 50] on span "Info" at bounding box center [341, 53] width 18 height 8
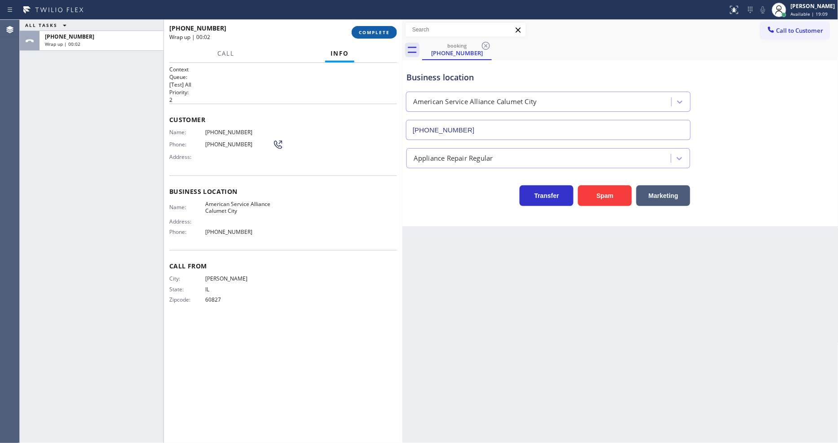
click at [382, 29] on span "COMPLETE" at bounding box center [374, 32] width 31 height 6
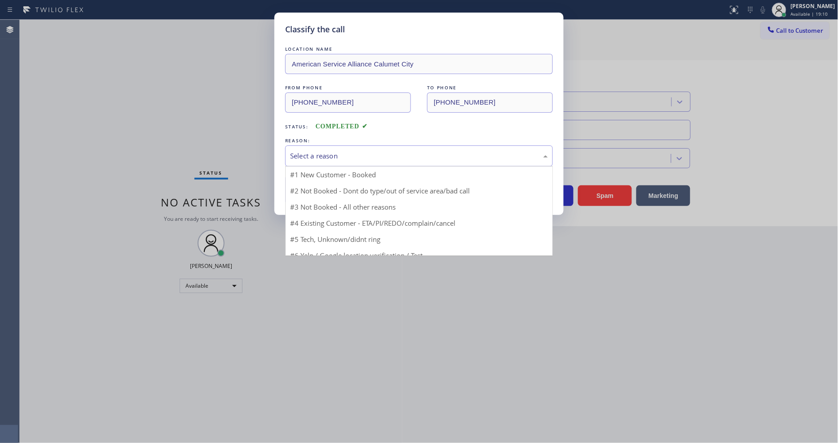
click at [320, 151] on div "Select a reason" at bounding box center [419, 156] width 258 height 10
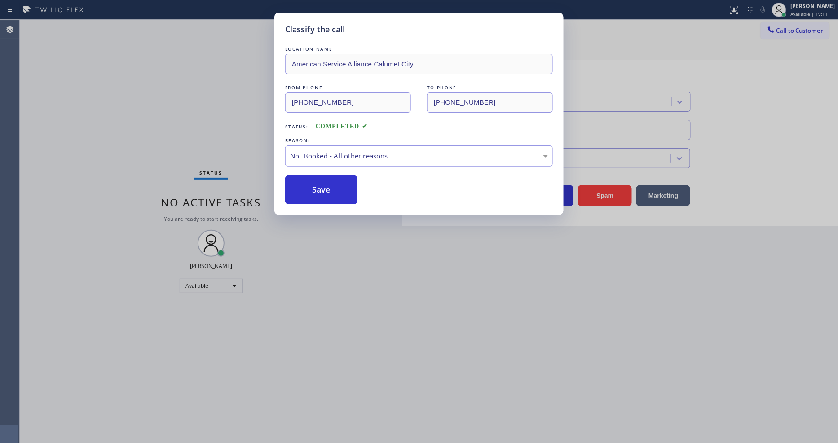
click at [320, 190] on button "Save" at bounding box center [321, 190] width 72 height 29
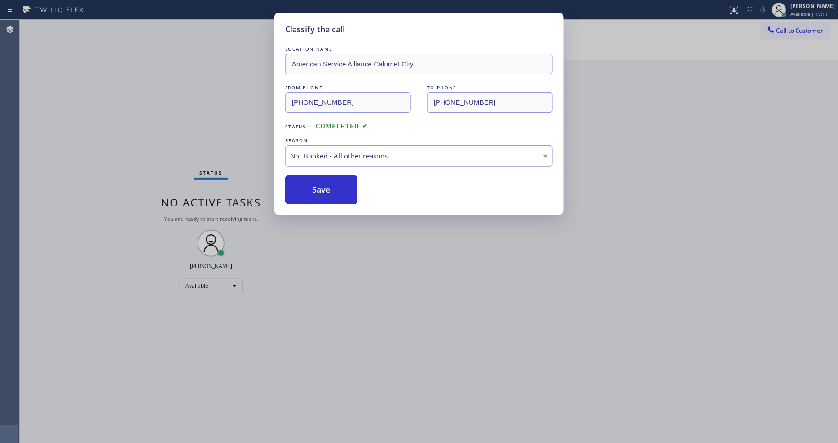
click at [320, 190] on button "Save" at bounding box center [321, 190] width 72 height 29
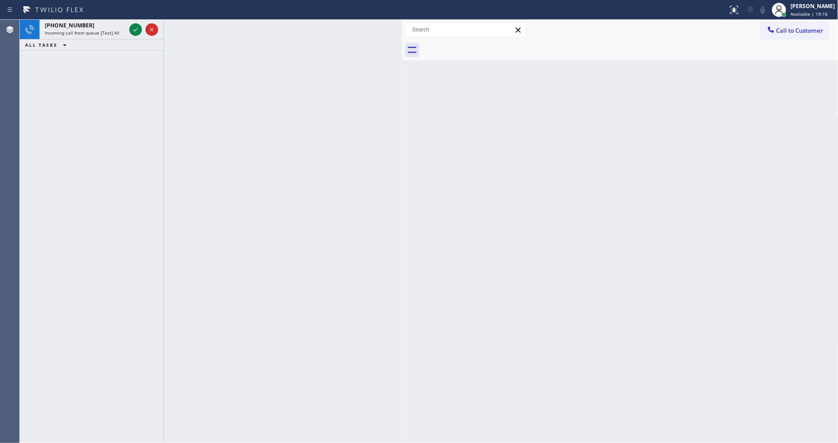
click at [136, 27] on icon at bounding box center [135, 29] width 11 height 11
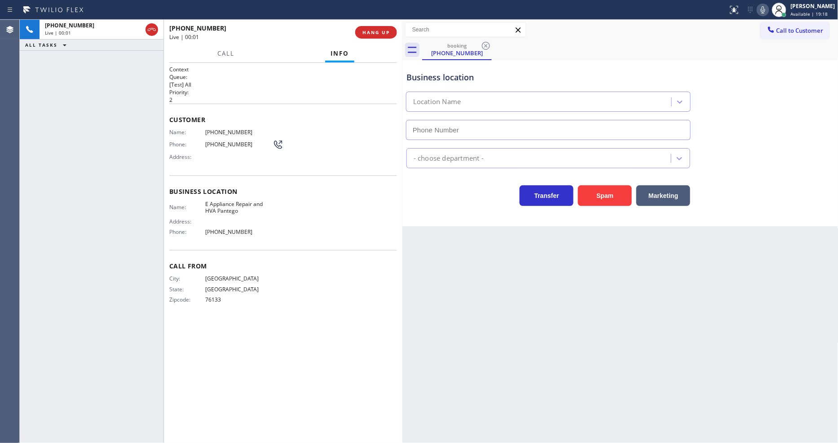
type input "[PHONE_NUMBER]"
click at [380, 37] on button "HANG UP" at bounding box center [376, 32] width 42 height 13
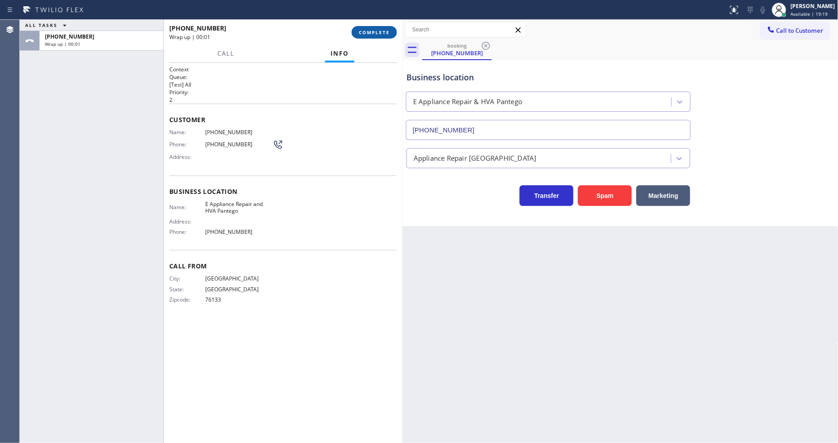
click at [380, 32] on span "COMPLETE" at bounding box center [374, 32] width 31 height 6
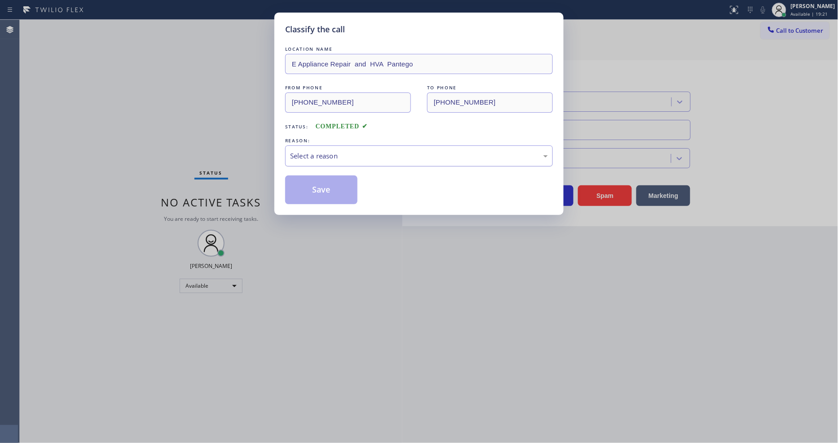
click at [336, 151] on div "Select a reason" at bounding box center [419, 156] width 258 height 10
click at [336, 180] on button "Save" at bounding box center [321, 190] width 72 height 29
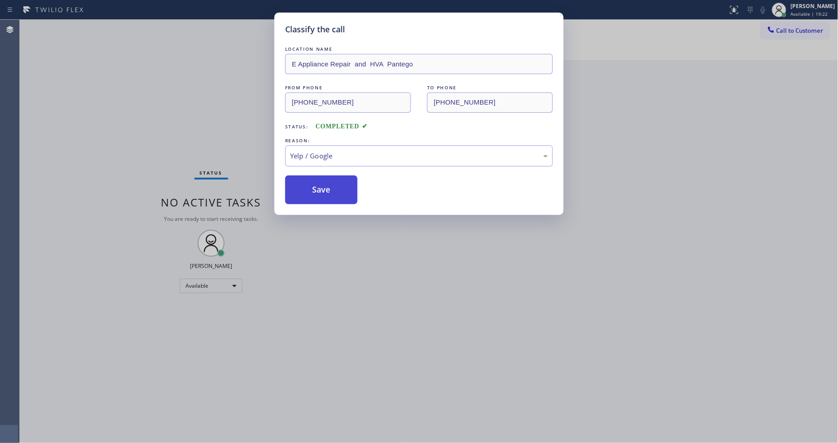
click at [336, 180] on button "Save" at bounding box center [321, 190] width 72 height 29
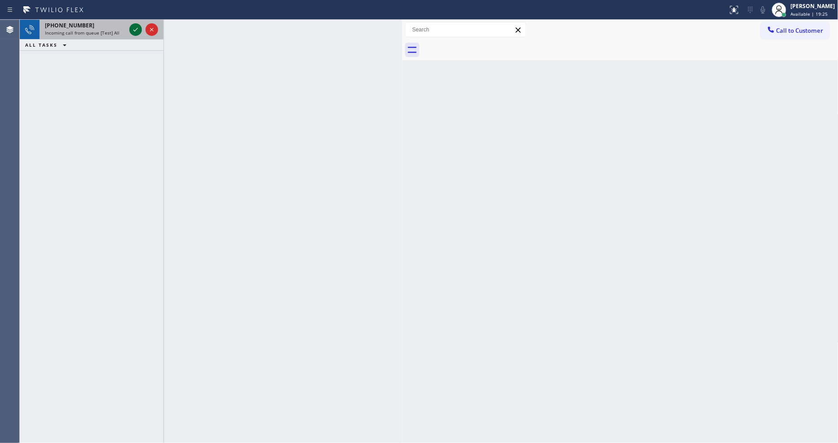
click at [136, 29] on icon at bounding box center [135, 29] width 11 height 11
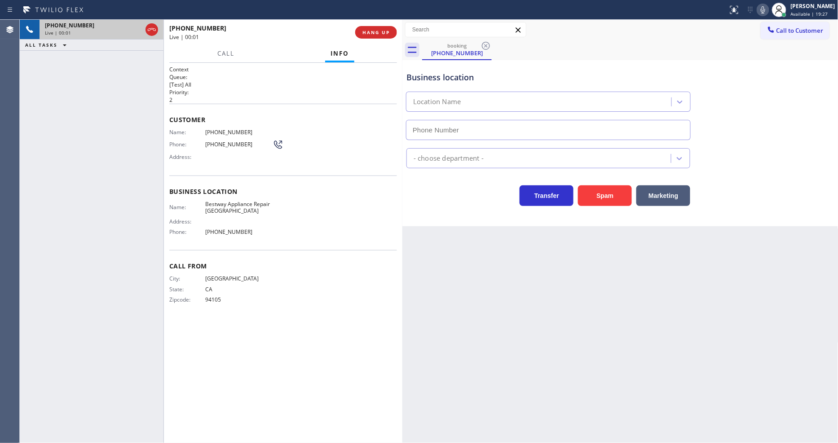
type input "[PHONE_NUMBER]"
click at [383, 34] on span "HANG UP" at bounding box center [376, 32] width 27 height 6
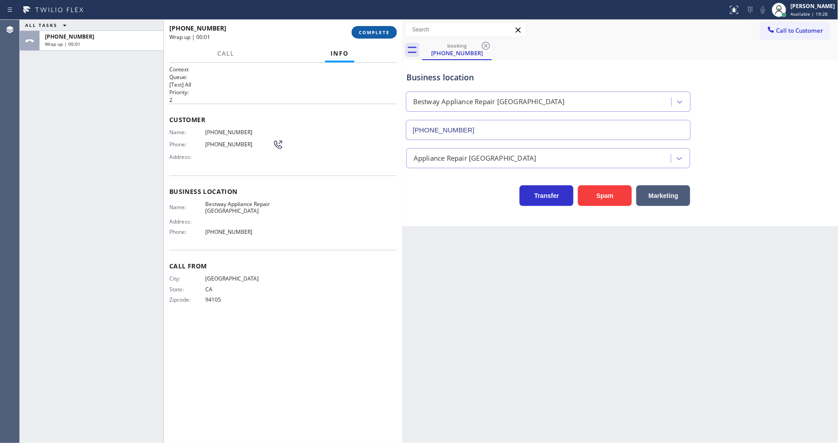
click at [382, 34] on span "COMPLETE" at bounding box center [374, 32] width 31 height 6
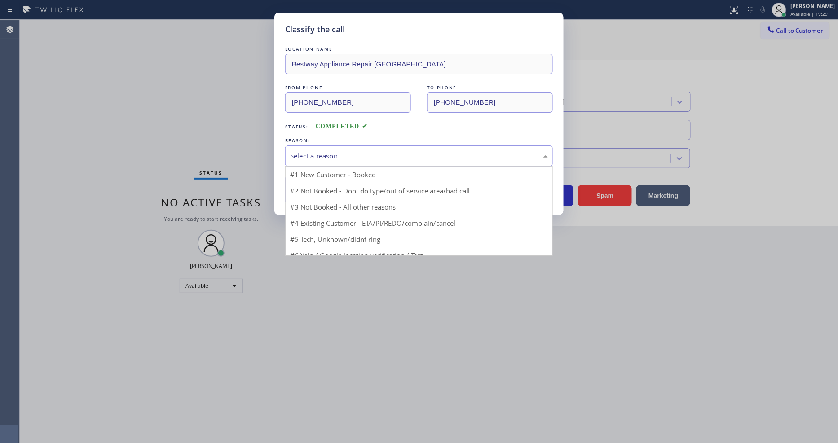
click at [334, 155] on div "Select a reason" at bounding box center [419, 156] width 258 height 10
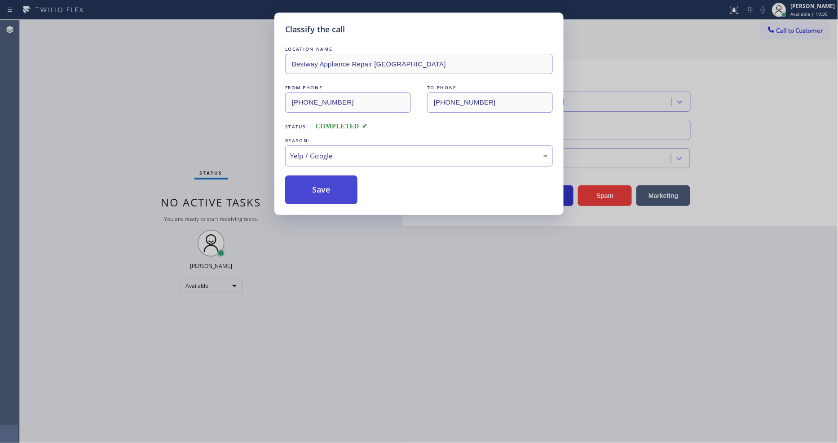
click at [335, 182] on button "Save" at bounding box center [321, 190] width 72 height 29
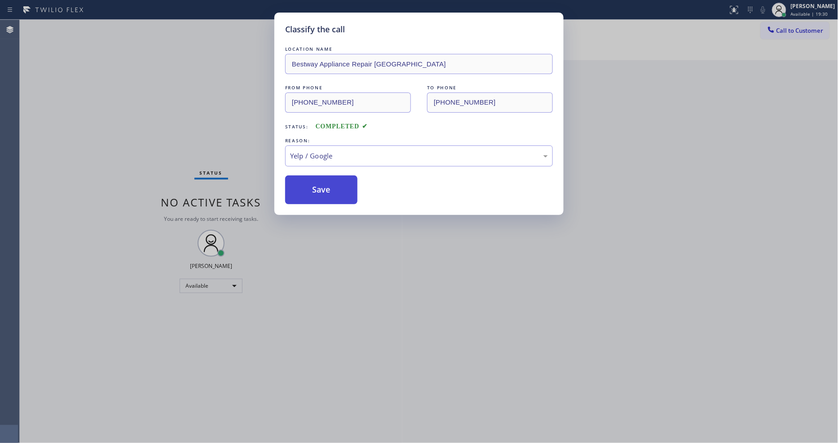
click at [335, 182] on button "Save" at bounding box center [321, 190] width 72 height 29
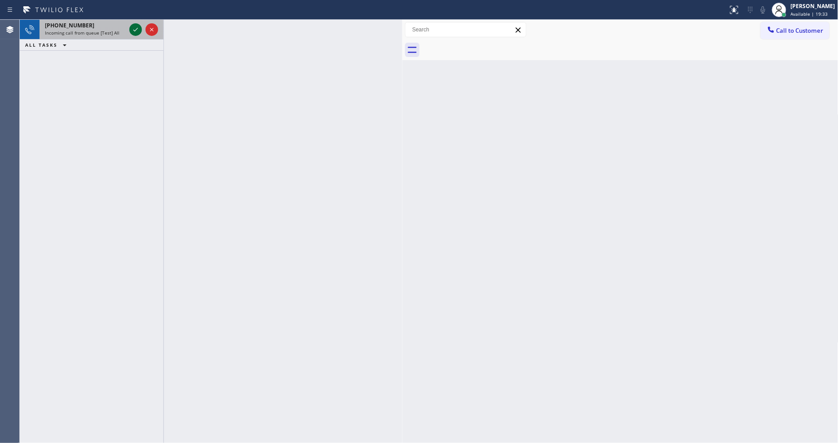
click at [134, 28] on icon at bounding box center [135, 29] width 11 height 11
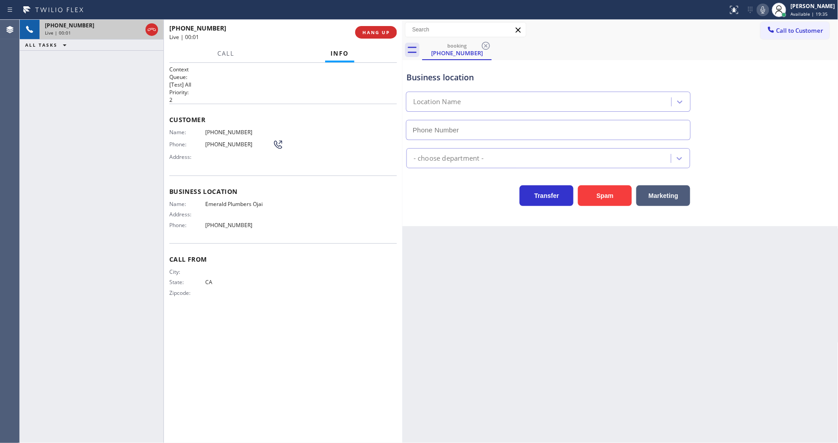
type input "[PHONE_NUMBER]"
click at [367, 27] on button "HANG UP" at bounding box center [376, 32] width 42 height 13
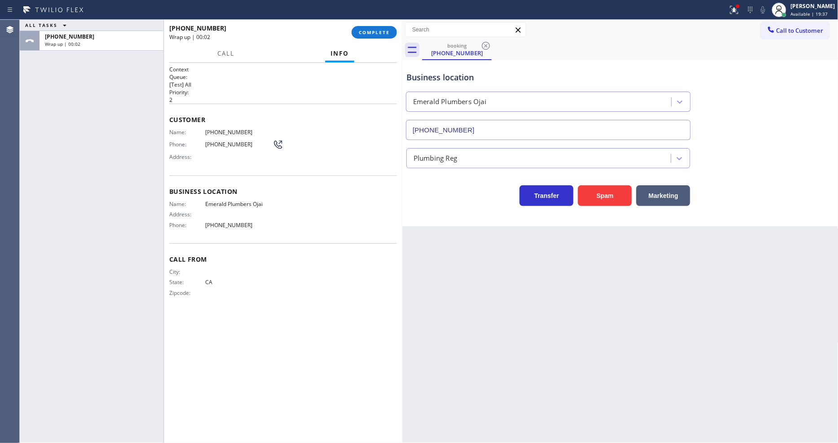
click at [313, 154] on div "Name: [PHONE_NUMBER] Phone: [PHONE_NUMBER] Address:" at bounding box center [283, 146] width 228 height 35
click at [373, 31] on span "COMPLETE" at bounding box center [374, 32] width 31 height 6
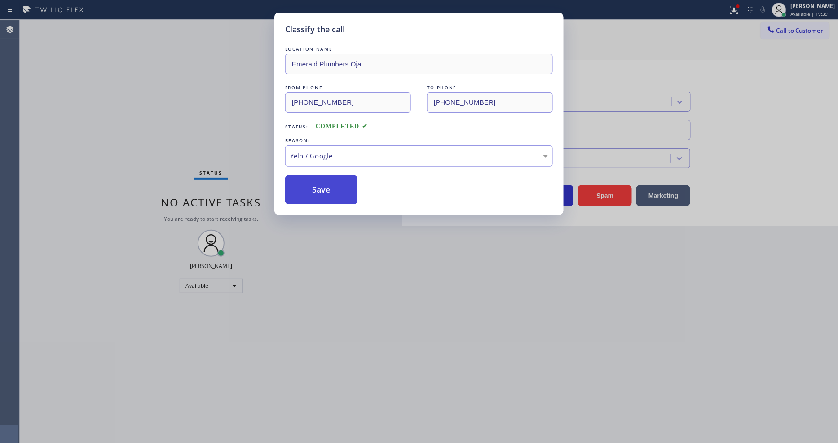
click at [334, 186] on button "Save" at bounding box center [321, 190] width 72 height 29
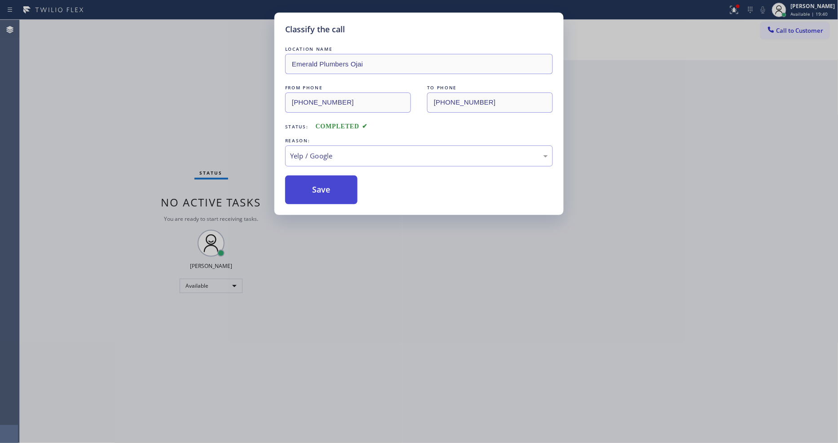
click at [334, 186] on button "Save" at bounding box center [321, 190] width 72 height 29
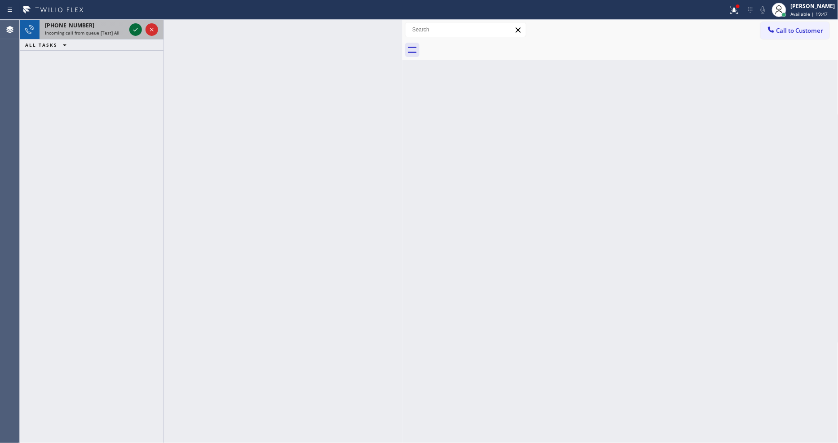
click at [135, 27] on icon at bounding box center [135, 29] width 11 height 11
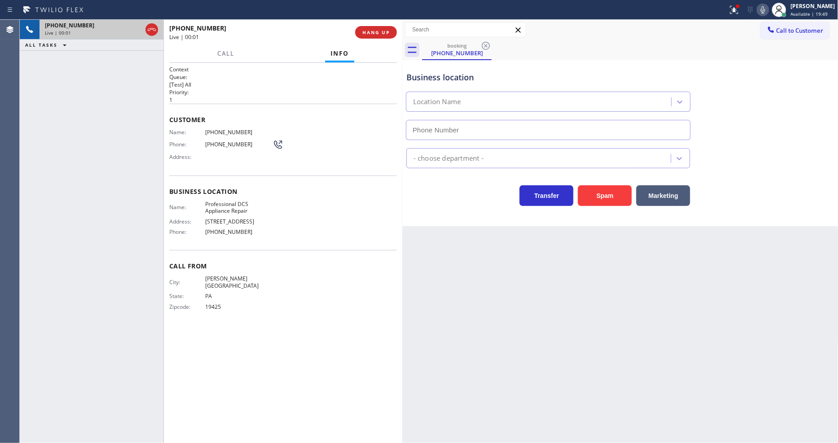
type input "[PHONE_NUMBER]"
click at [376, 31] on span "HANG UP" at bounding box center [376, 32] width 27 height 6
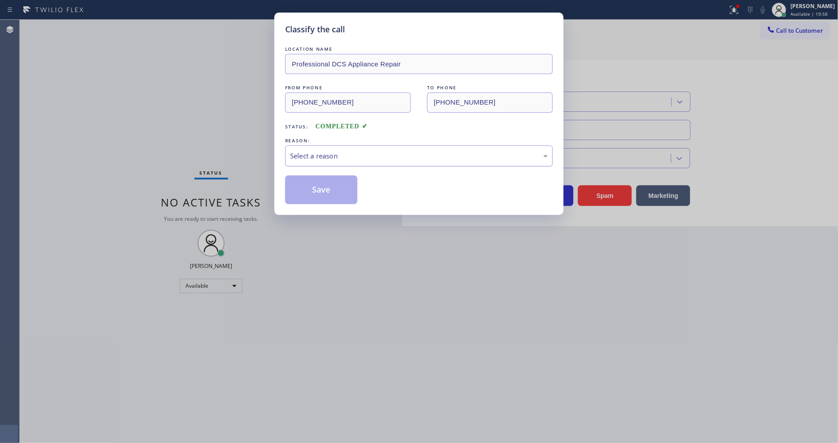
click at [329, 155] on div "Select a reason" at bounding box center [419, 156] width 258 height 10
click at [335, 182] on button "Save" at bounding box center [321, 190] width 72 height 29
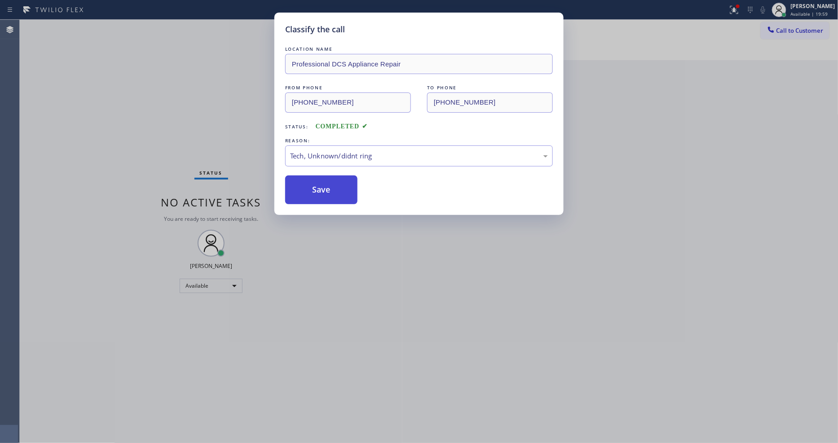
click at [335, 182] on button "Save" at bounding box center [321, 190] width 72 height 29
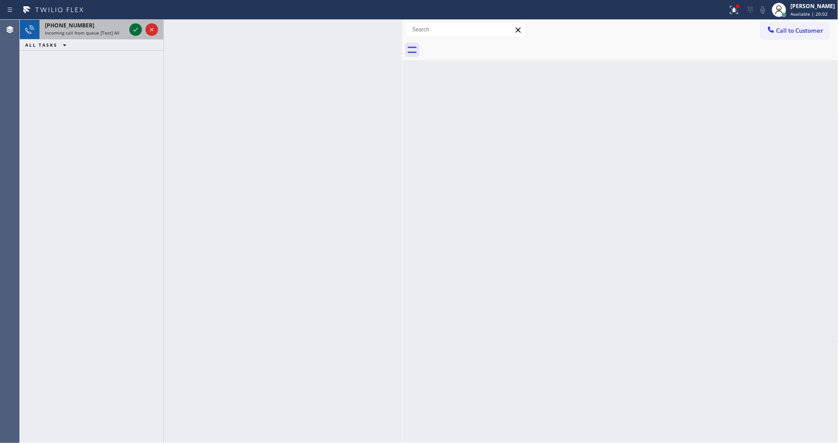
click at [137, 25] on icon at bounding box center [135, 29] width 11 height 11
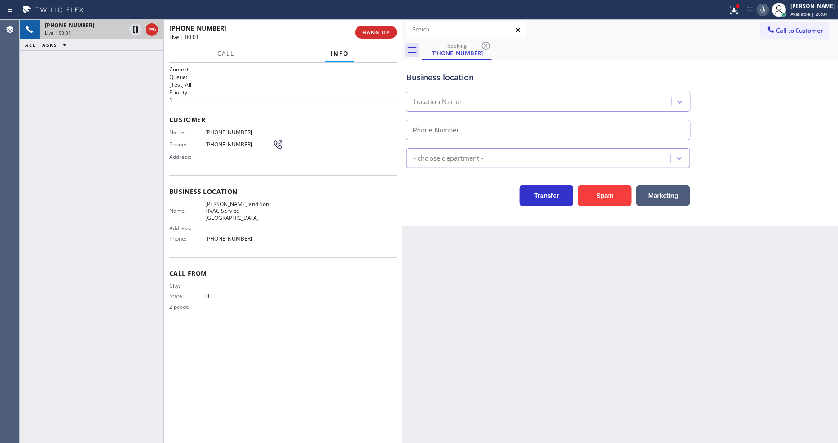
type input "[PHONE_NUMBER]"
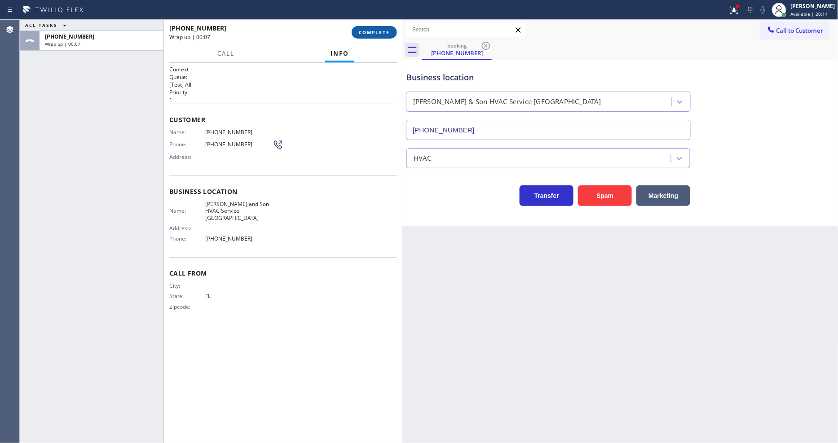
click at [382, 36] on button "COMPLETE" at bounding box center [374, 32] width 45 height 13
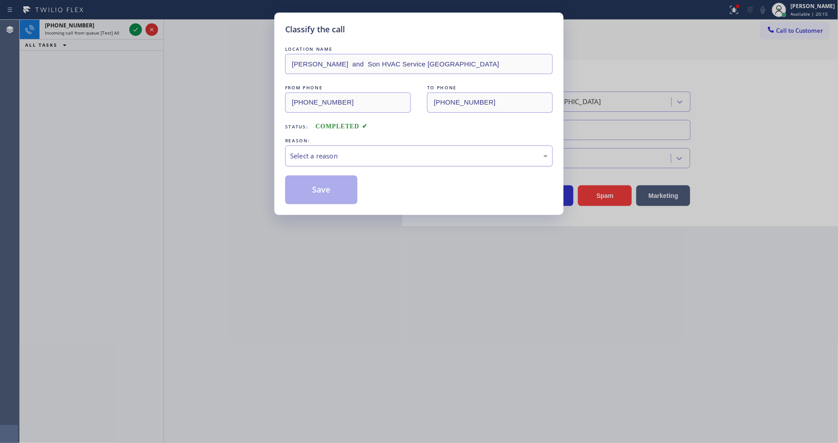
click at [358, 151] on div "Select a reason" at bounding box center [419, 156] width 258 height 10
click at [338, 178] on button "Save" at bounding box center [321, 190] width 72 height 29
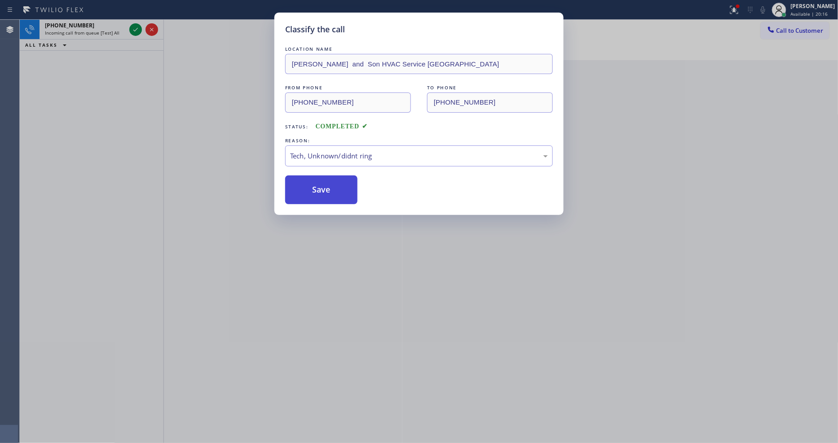
click at [338, 178] on button "Save" at bounding box center [321, 190] width 72 height 29
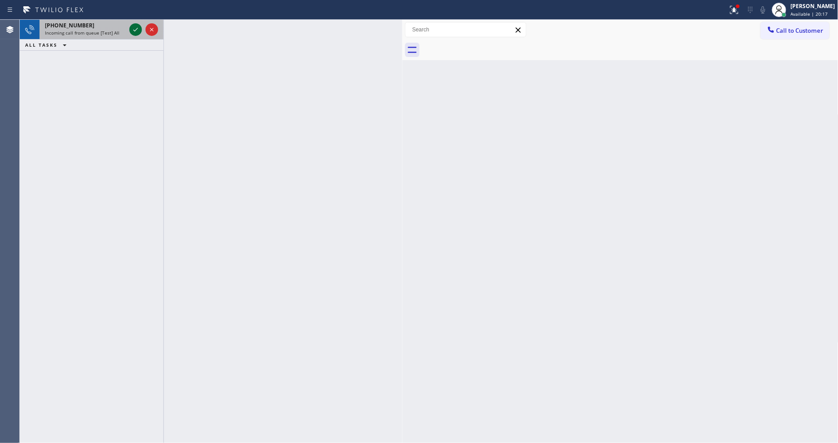
click at [135, 30] on icon at bounding box center [135, 29] width 11 height 11
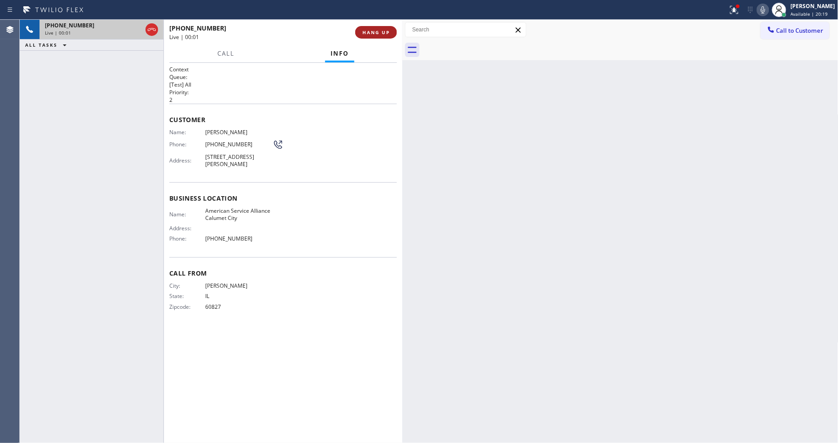
click at [373, 32] on span "HANG UP" at bounding box center [376, 32] width 27 height 6
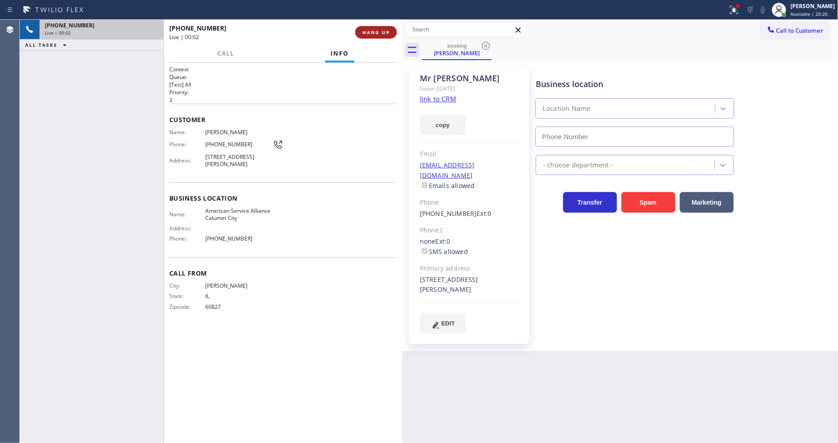
type input "[PHONE_NUMBER]"
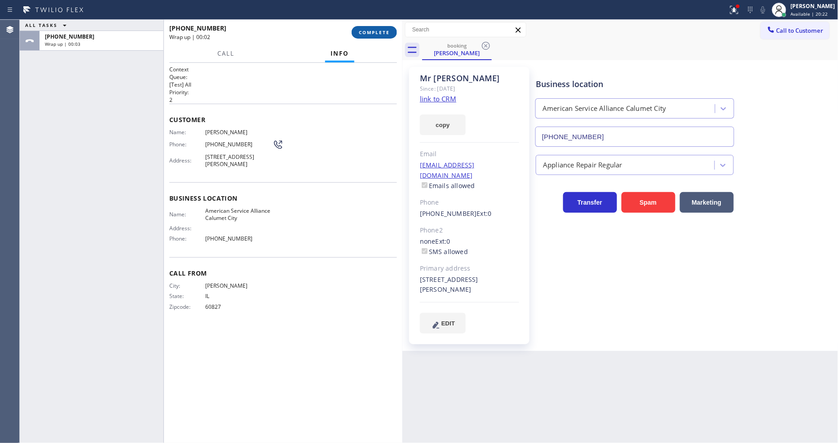
click at [373, 32] on span "COMPLETE" at bounding box center [374, 32] width 31 height 6
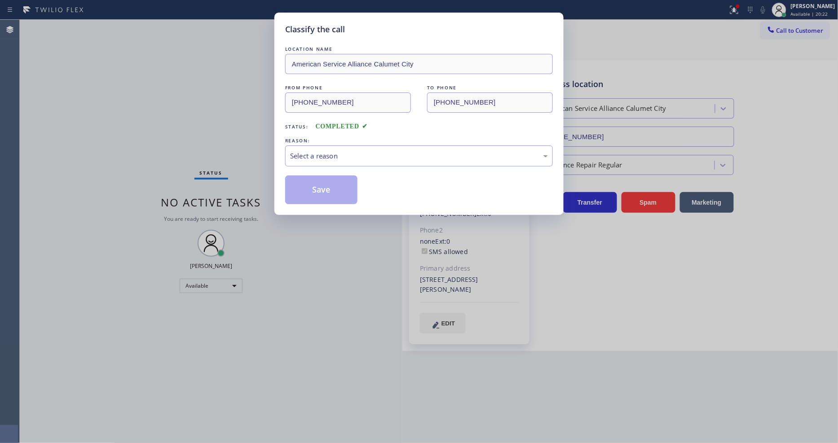
click at [326, 152] on div "Select a reason" at bounding box center [419, 156] width 258 height 10
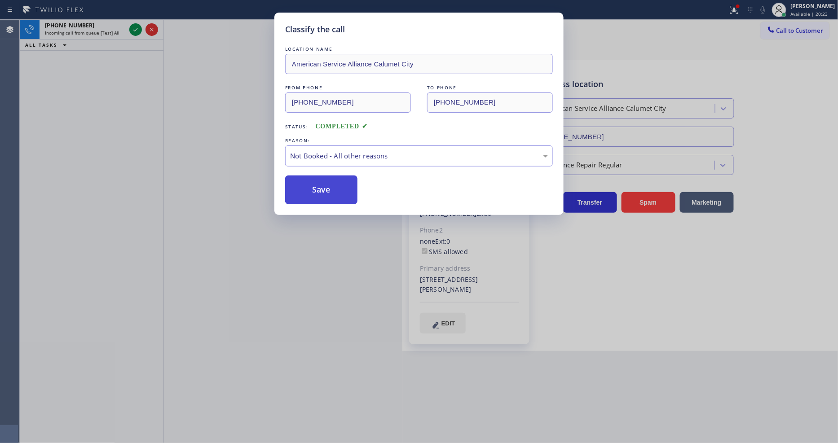
click at [316, 194] on button "Save" at bounding box center [321, 190] width 72 height 29
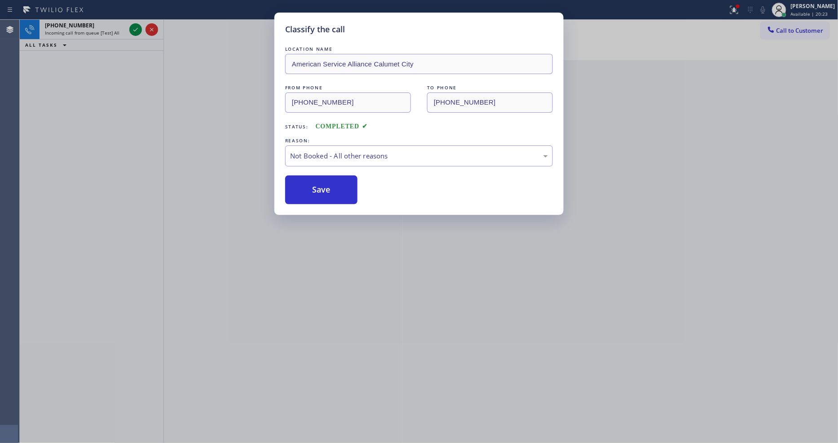
drag, startPoint x: 316, startPoint y: 194, endPoint x: 114, endPoint y: 46, distance: 250.8
click at [315, 192] on button "Save" at bounding box center [321, 190] width 72 height 29
click at [137, 26] on div "Classify the call LOCATION NAME American Service Alliance Calumet City FROM PHO…" at bounding box center [419, 221] width 838 height 443
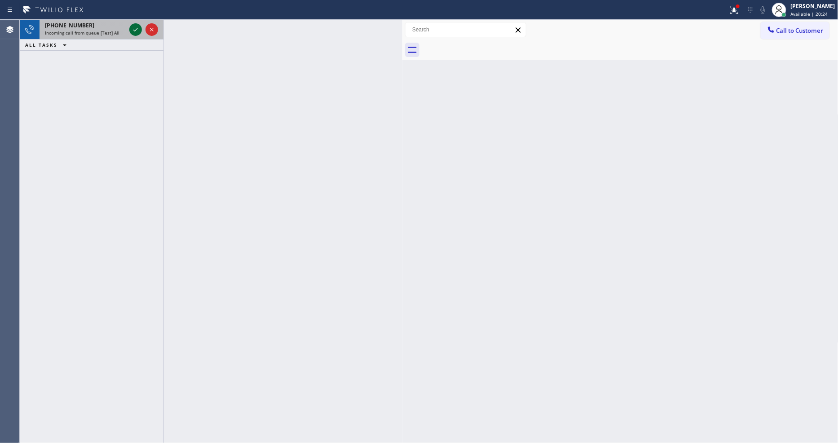
click at [136, 27] on icon at bounding box center [135, 29] width 11 height 11
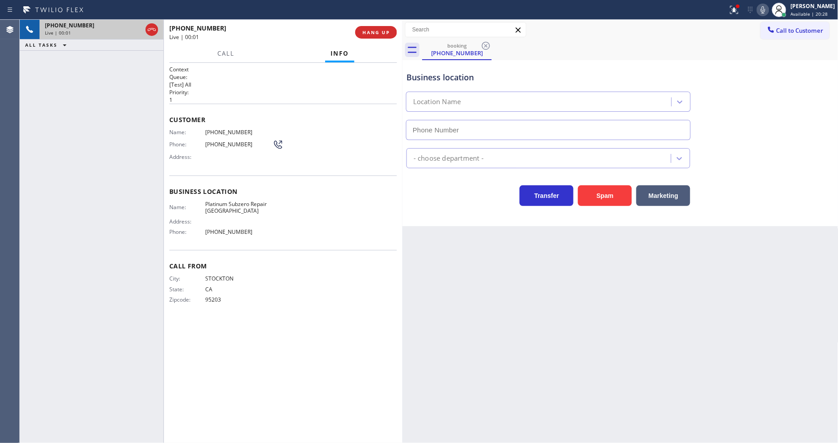
type input "[PHONE_NUMBER]"
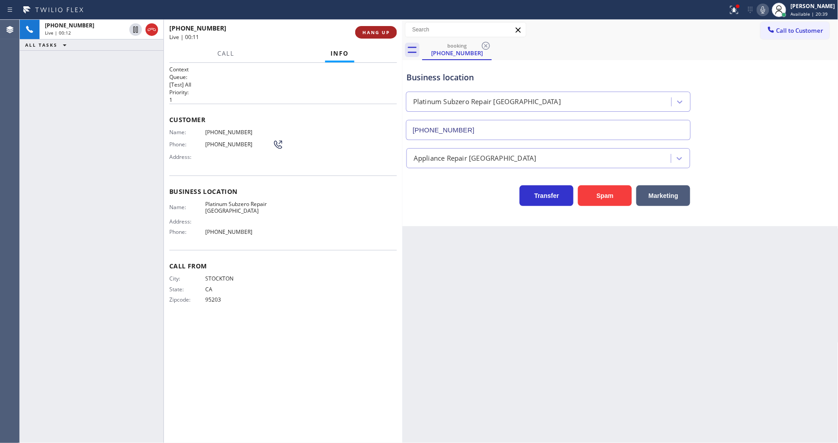
click at [387, 31] on span "HANG UP" at bounding box center [376, 32] width 27 height 6
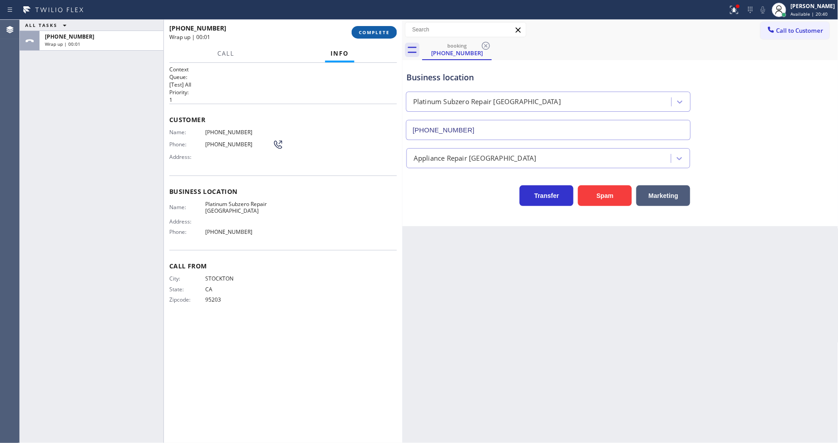
click at [387, 32] on span "COMPLETE" at bounding box center [374, 32] width 31 height 6
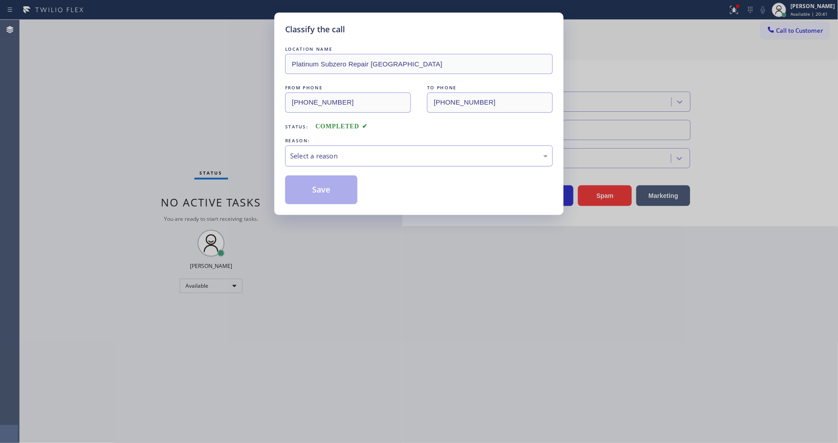
drag, startPoint x: 357, startPoint y: 146, endPoint x: 356, endPoint y: 151, distance: 5.5
click at [356, 146] on div "Select a reason" at bounding box center [419, 156] width 268 height 21
click at [327, 189] on button "Save" at bounding box center [321, 190] width 72 height 29
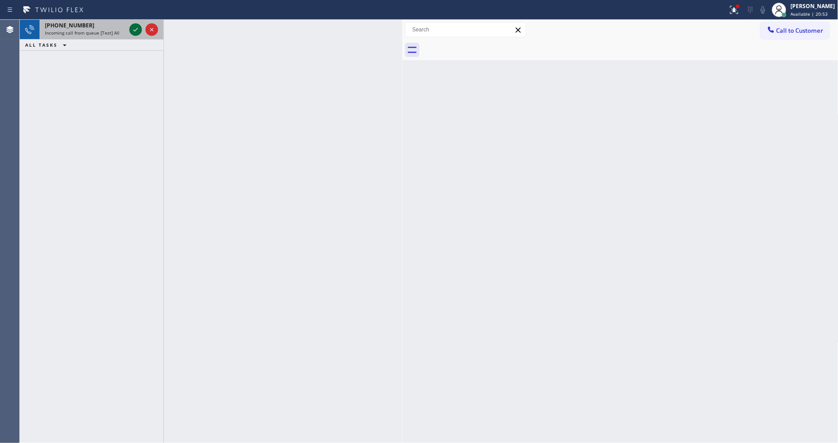
click at [134, 25] on icon at bounding box center [135, 29] width 11 height 11
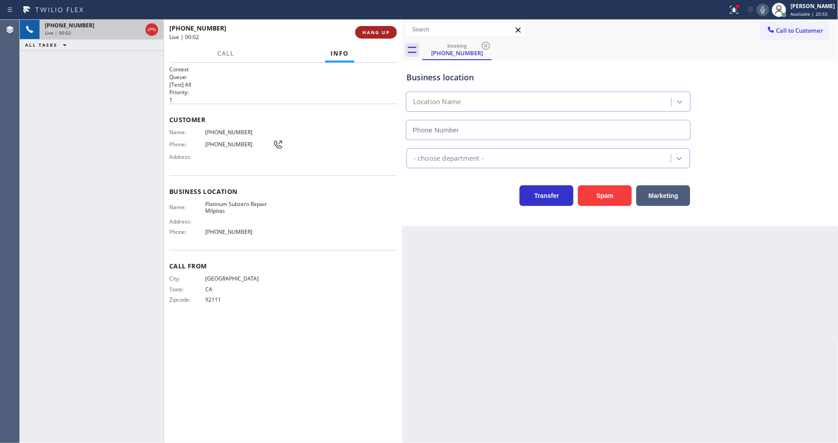
type input "[PHONE_NUMBER]"
click at [377, 28] on button "HANG UP" at bounding box center [376, 32] width 42 height 13
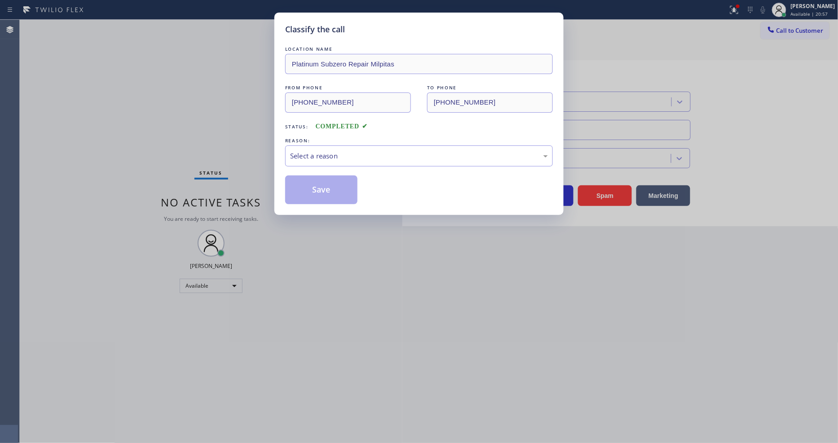
click at [306, 156] on div "Select a reason" at bounding box center [419, 156] width 258 height 10
click at [324, 185] on button "Save" at bounding box center [321, 190] width 72 height 29
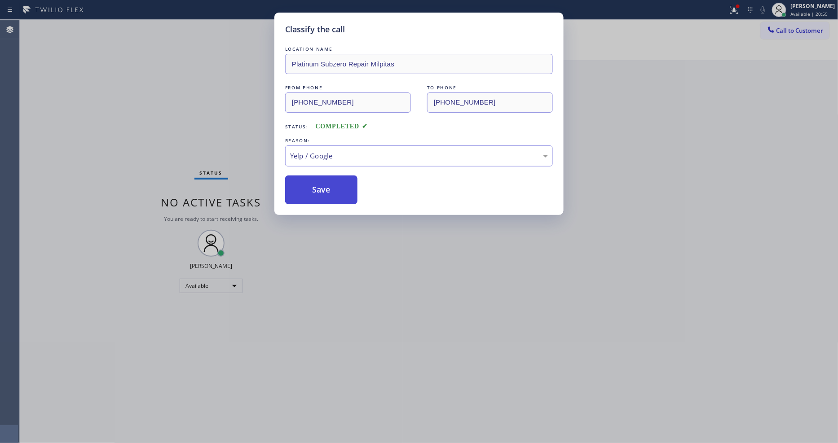
click at [324, 185] on button "Save" at bounding box center [321, 190] width 72 height 29
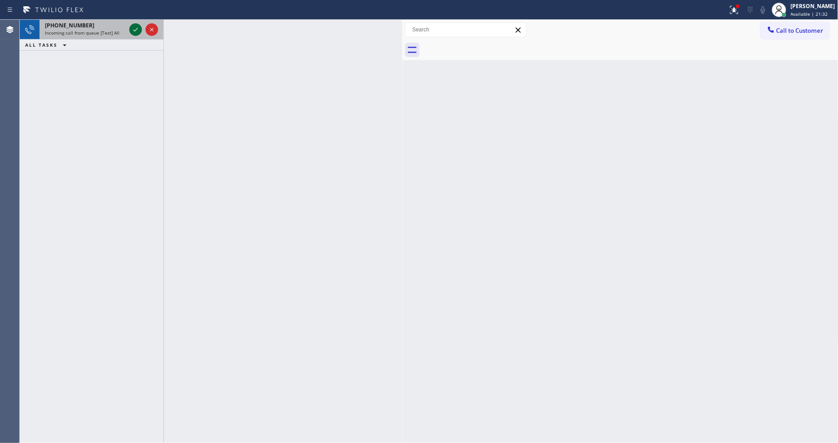
click at [136, 30] on icon at bounding box center [135, 29] width 11 height 11
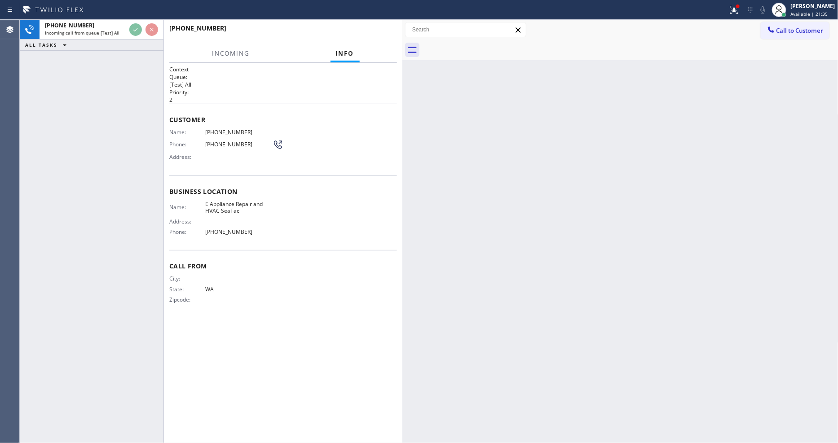
click at [594, 233] on div "Back to Dashboard Change Sender ID Customers Technicians Select a contact Outbo…" at bounding box center [620, 232] width 436 height 424
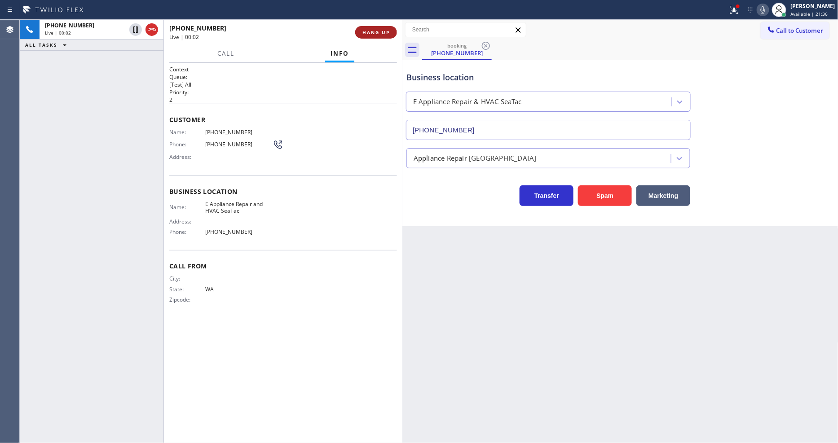
type input "[PHONE_NUMBER]"
click at [389, 34] on span "HANG UP" at bounding box center [376, 32] width 27 height 6
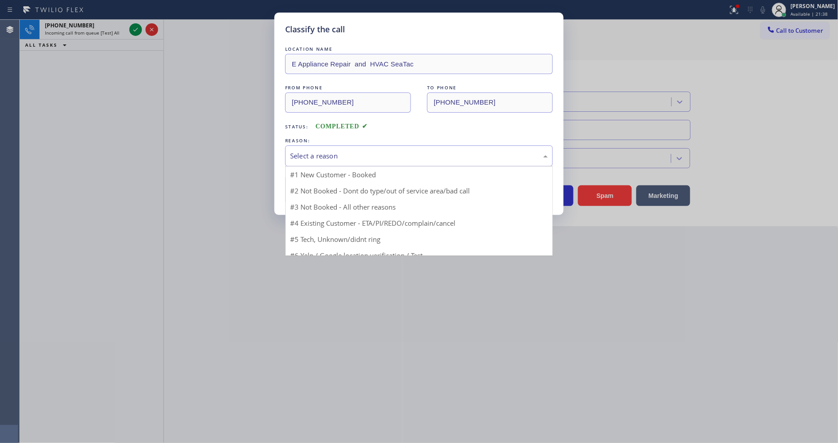
click at [342, 155] on div "Select a reason" at bounding box center [419, 156] width 258 height 10
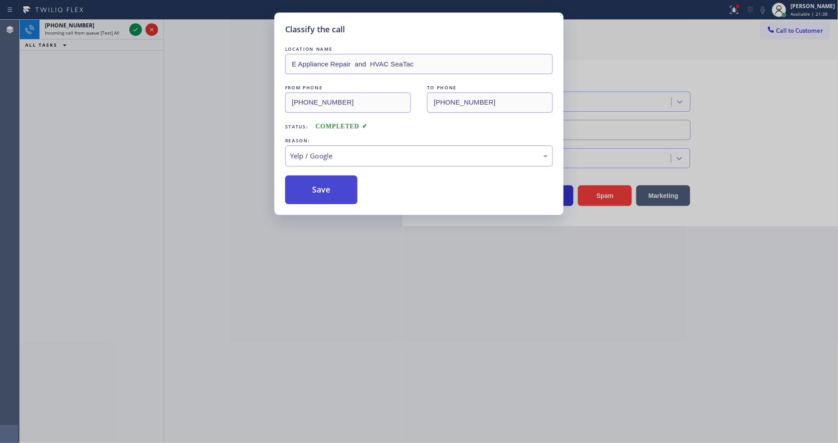
click at [327, 189] on button "Save" at bounding box center [321, 190] width 72 height 29
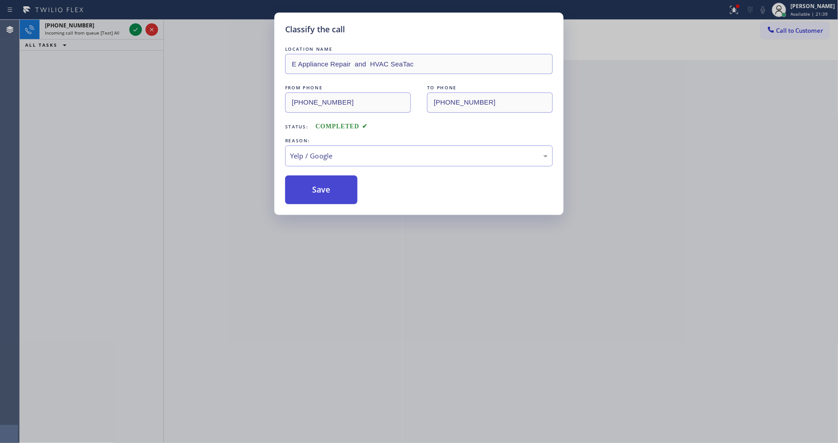
click at [327, 189] on button "Save" at bounding box center [321, 190] width 72 height 29
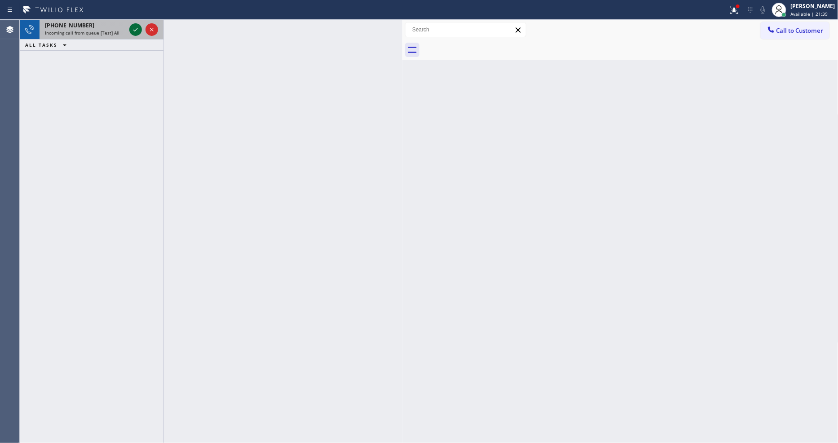
click at [134, 31] on icon at bounding box center [135, 30] width 4 height 4
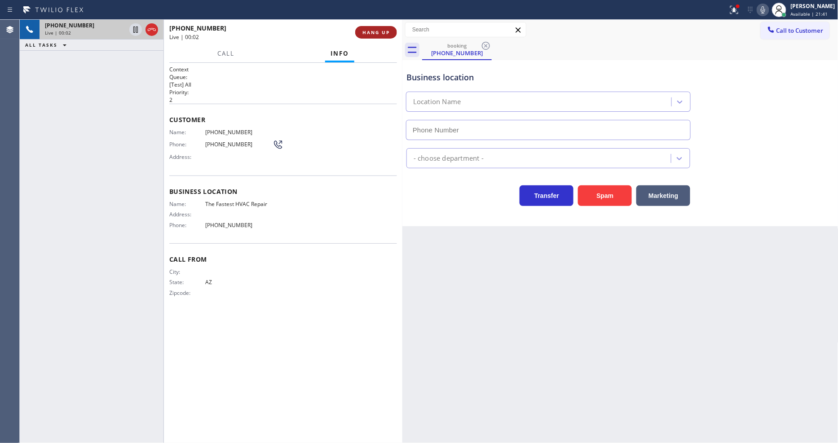
type input "[PHONE_NUMBER]"
click at [370, 29] on span "HANG UP" at bounding box center [376, 32] width 27 height 6
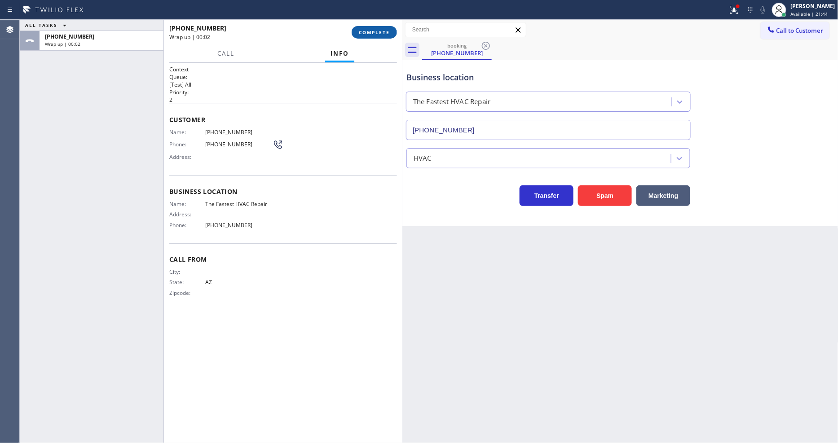
click at [383, 35] on span "COMPLETE" at bounding box center [374, 32] width 31 height 6
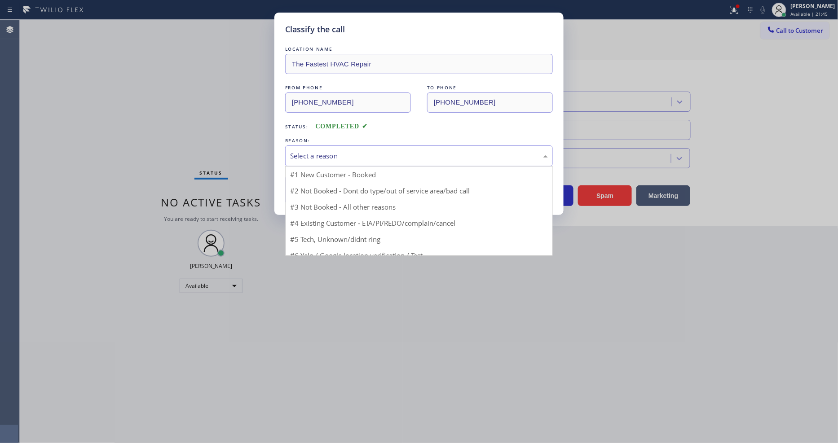
click at [344, 151] on div "Select a reason" at bounding box center [419, 156] width 258 height 10
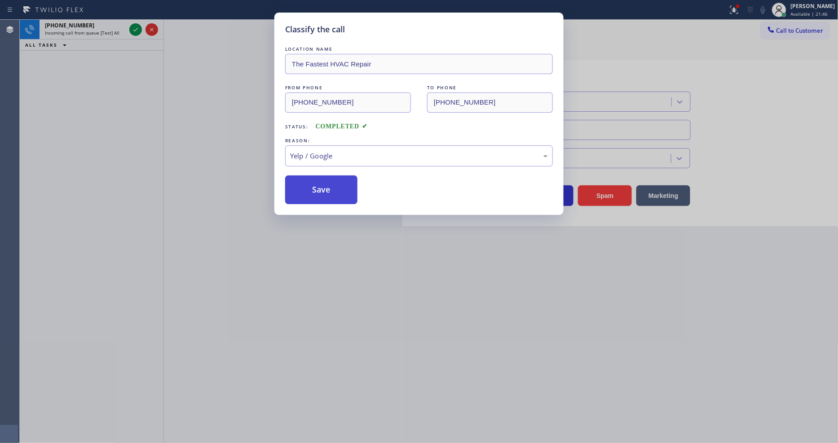
click at [335, 195] on button "Save" at bounding box center [321, 190] width 72 height 29
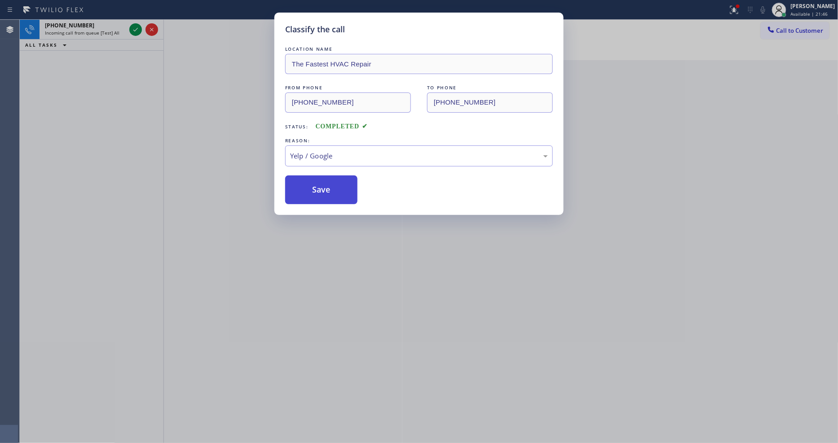
click at [335, 195] on button "Save" at bounding box center [321, 190] width 72 height 29
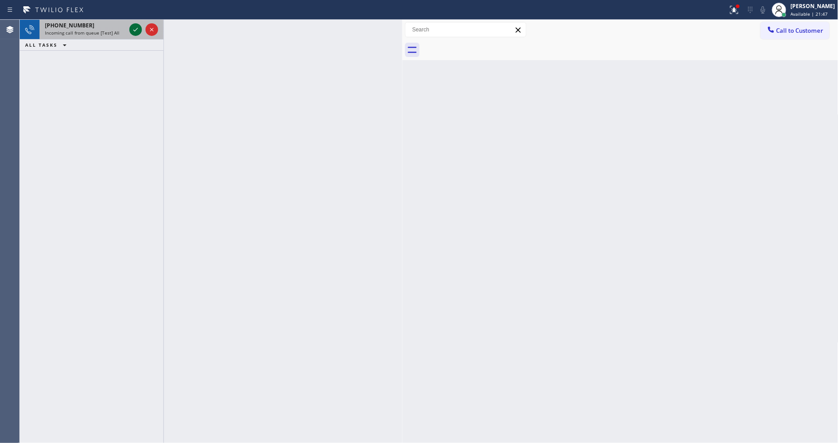
click at [135, 25] on icon at bounding box center [135, 29] width 11 height 11
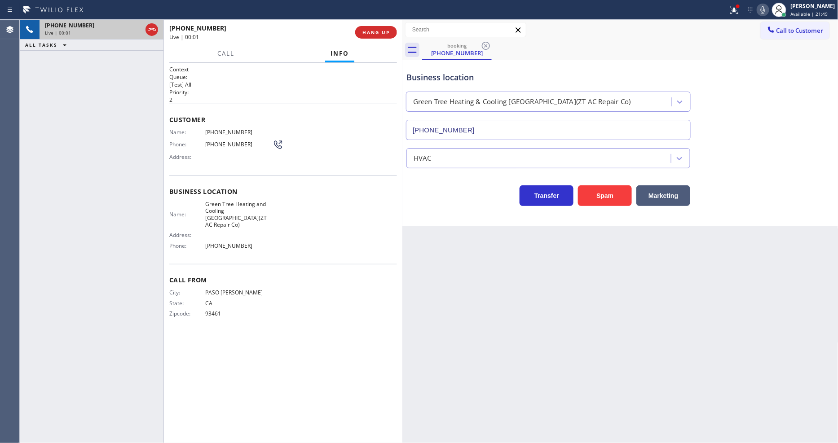
type input "[PHONE_NUMBER]"
click at [360, 38] on div "[PHONE_NUMBER] Live | 00:01 HANG UP" at bounding box center [283, 32] width 228 height 23
click at [374, 31] on span "HANG UP" at bounding box center [376, 32] width 27 height 6
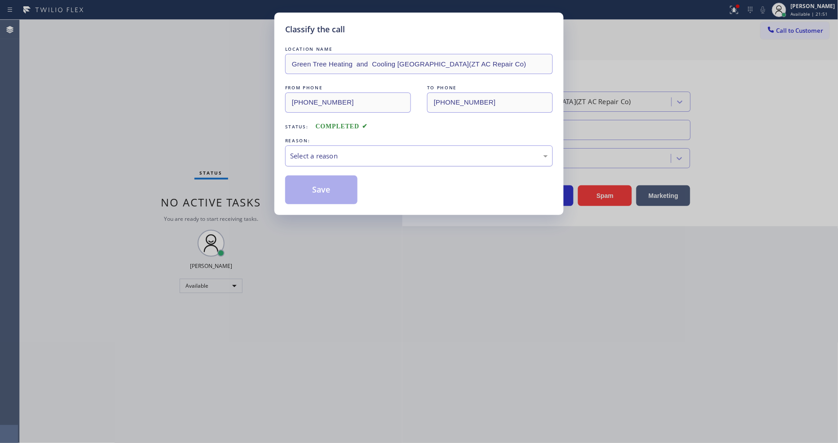
click at [324, 154] on div "Select a reason" at bounding box center [419, 156] width 258 height 10
click at [325, 191] on button "Save" at bounding box center [321, 190] width 72 height 29
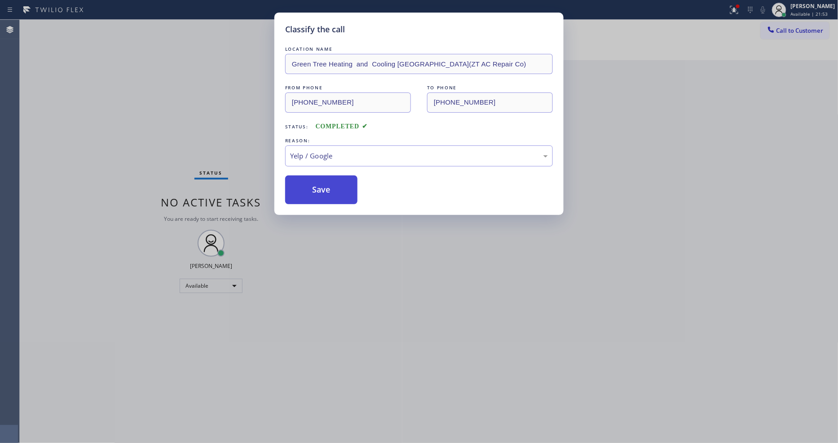
click at [325, 191] on button "Save" at bounding box center [321, 190] width 72 height 29
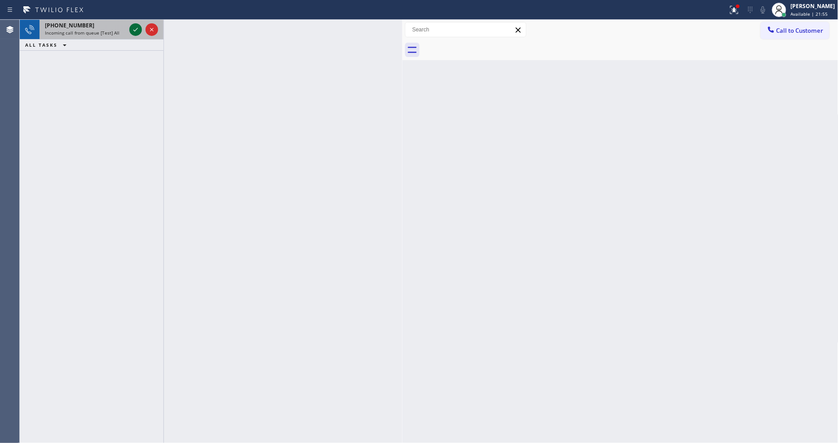
click at [132, 27] on icon at bounding box center [135, 29] width 11 height 11
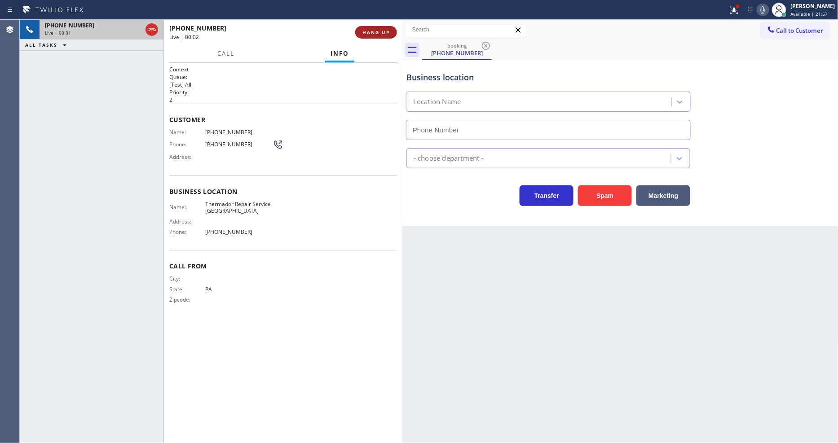
click at [376, 31] on span "HANG UP" at bounding box center [376, 32] width 27 height 6
type input "[PHONE_NUMBER]"
click at [376, 31] on span "HANG UP" at bounding box center [376, 32] width 27 height 6
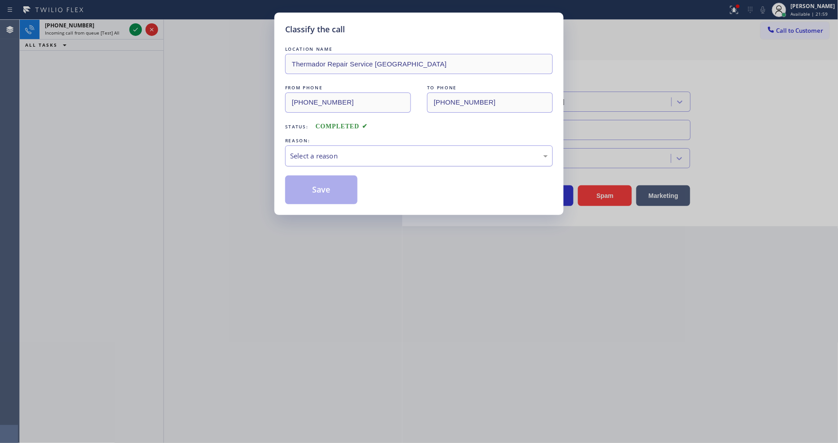
click at [293, 151] on div "Select a reason" at bounding box center [419, 156] width 258 height 10
click at [326, 204] on div "Classify the call LOCATION NAME Thermador Repair Service [GEOGRAPHIC_DATA] FROM…" at bounding box center [418, 114] width 289 height 203
click at [326, 188] on button "Save" at bounding box center [321, 190] width 72 height 29
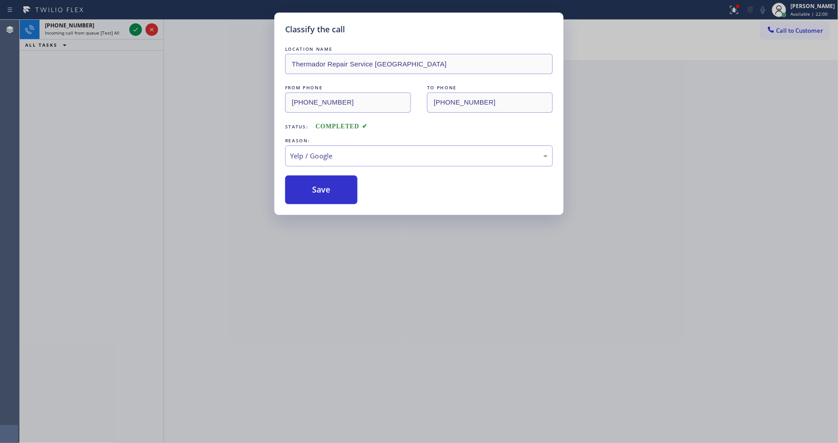
drag, startPoint x: 326, startPoint y: 188, endPoint x: 328, endPoint y: 274, distance: 86.7
click at [326, 192] on button "Save" at bounding box center [321, 190] width 72 height 29
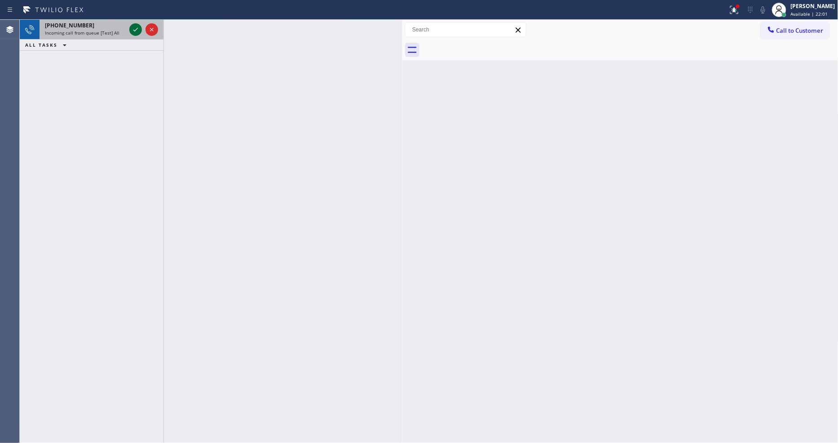
click at [133, 24] on icon at bounding box center [135, 29] width 11 height 11
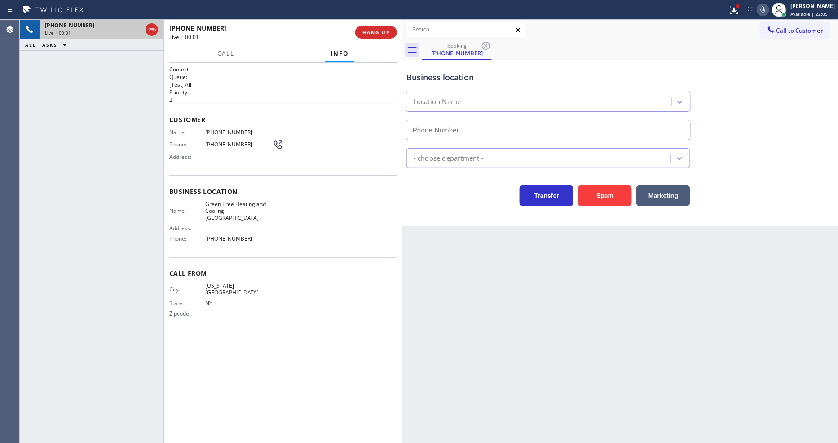
type input "[PHONE_NUMBER]"
click at [736, 9] on icon at bounding box center [732, 9] width 5 height 6
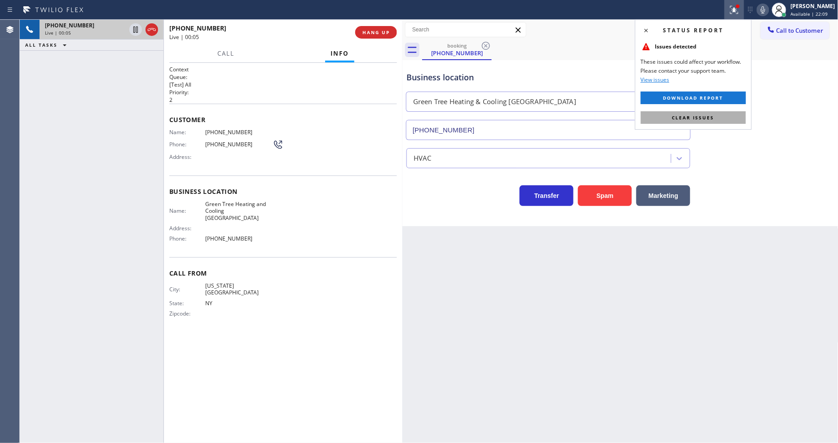
click at [738, 120] on button "Clear issues" at bounding box center [693, 117] width 105 height 13
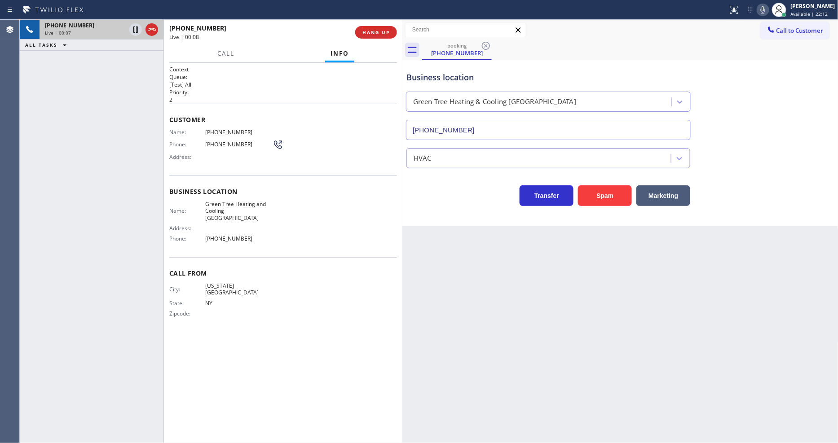
drag, startPoint x: 290, startPoint y: 204, endPoint x: 358, endPoint y: 86, distance: 136.5
click at [289, 204] on div "Name: Green Tree Heating and Cooling Brooklyn Address: Phone: [PHONE_NUMBER]" at bounding box center [283, 223] width 228 height 45
drag, startPoint x: 367, startPoint y: 13, endPoint x: 367, endPoint y: 18, distance: 4.9
click at [367, 16] on div at bounding box center [364, 10] width 721 height 14
click at [367, 36] on button "HANG UP" at bounding box center [376, 32] width 42 height 13
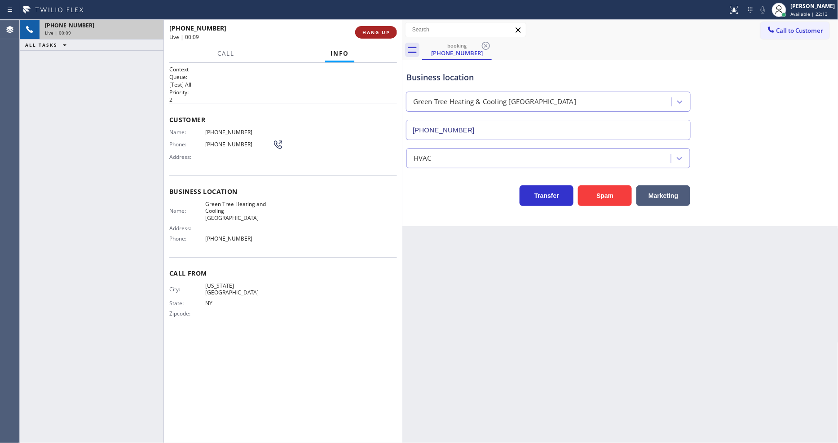
click at [367, 35] on span "HANG UP" at bounding box center [376, 32] width 27 height 6
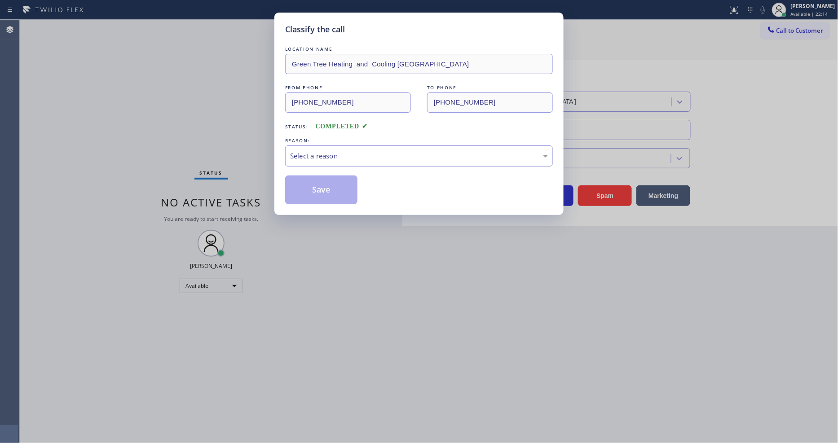
click at [337, 156] on div "Select a reason" at bounding box center [419, 156] width 258 height 10
click at [321, 182] on button "Save" at bounding box center [321, 190] width 72 height 29
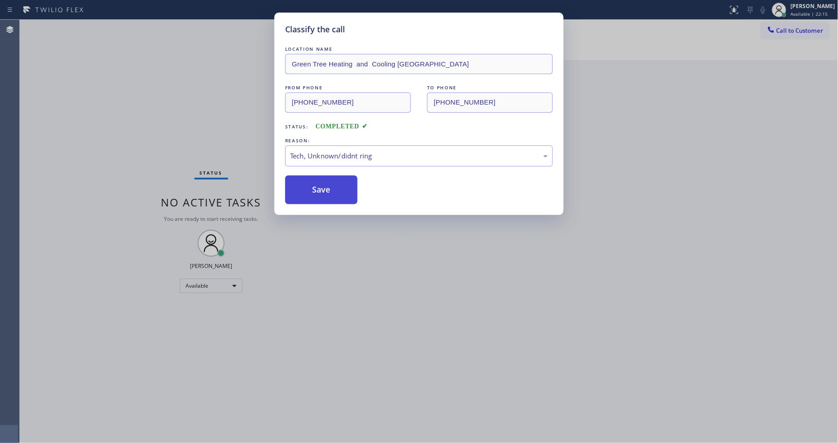
click at [321, 182] on button "Save" at bounding box center [321, 190] width 72 height 29
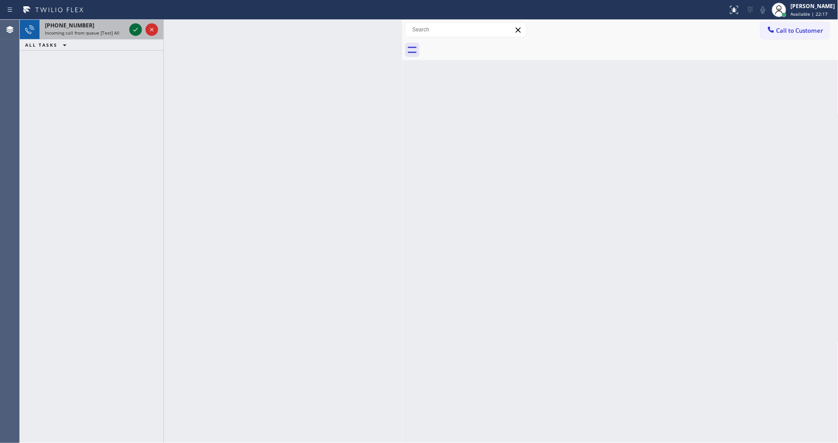
click at [133, 26] on icon at bounding box center [135, 29] width 11 height 11
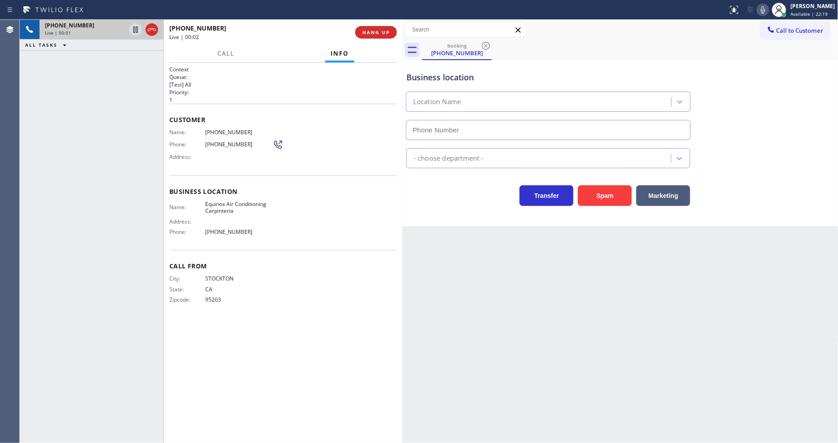
type input "[PHONE_NUMBER]"
click at [367, 30] on span "HANG UP" at bounding box center [376, 32] width 27 height 6
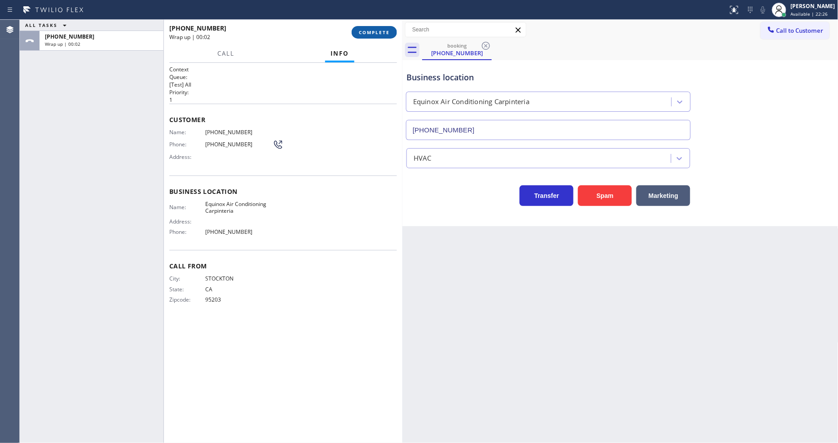
click at [367, 30] on span "COMPLETE" at bounding box center [374, 32] width 31 height 6
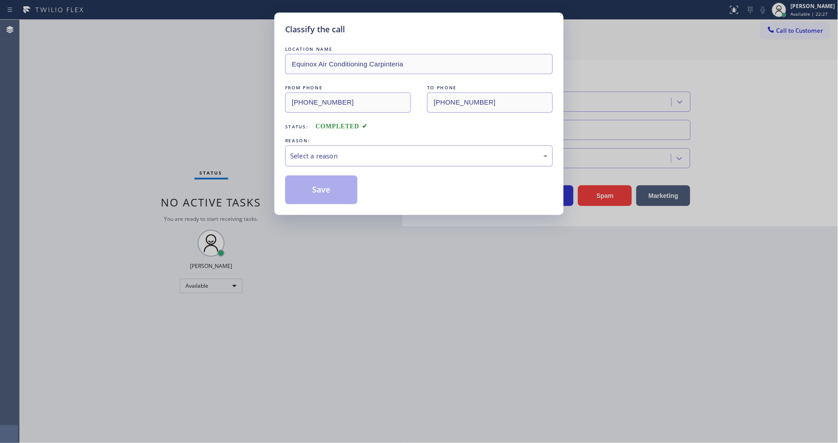
click at [358, 151] on div "Select a reason" at bounding box center [419, 156] width 258 height 10
click at [343, 186] on button "Save" at bounding box center [321, 190] width 72 height 29
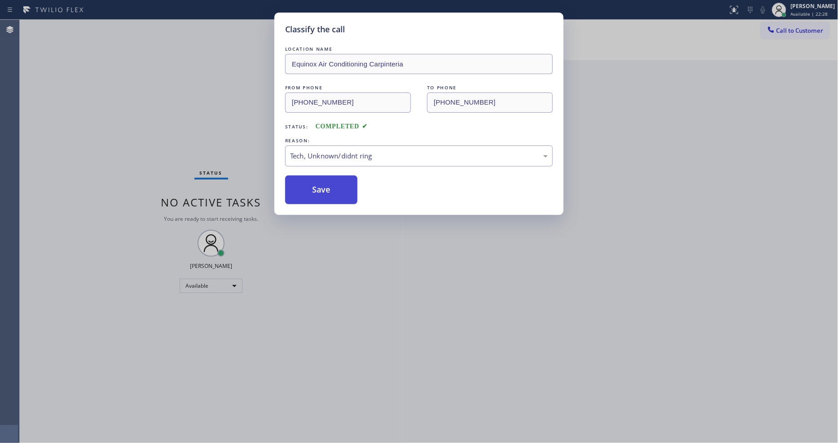
click at [343, 186] on button "Save" at bounding box center [321, 190] width 72 height 29
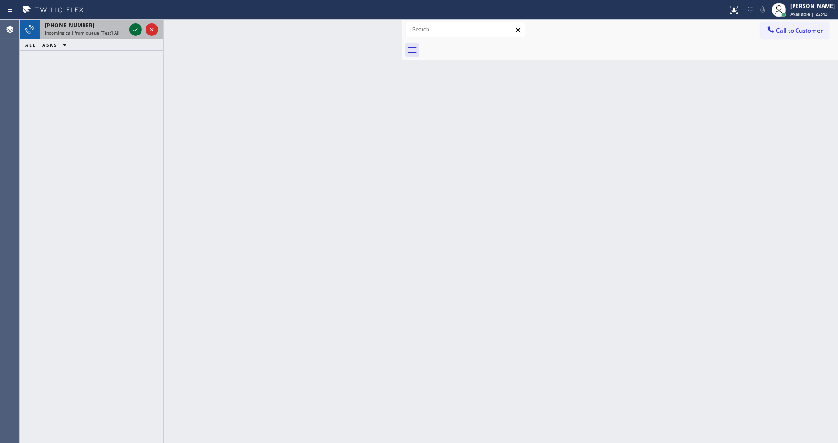
click at [136, 31] on icon at bounding box center [135, 29] width 11 height 11
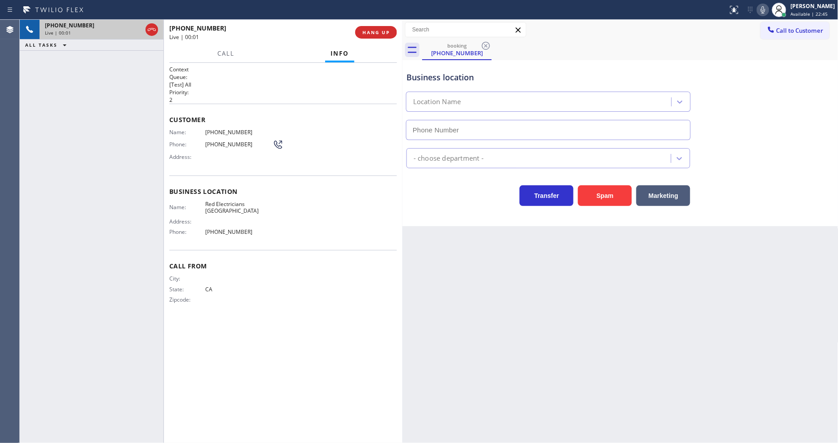
type input "[PHONE_NUMBER]"
click at [388, 32] on span "HANG UP" at bounding box center [376, 32] width 27 height 6
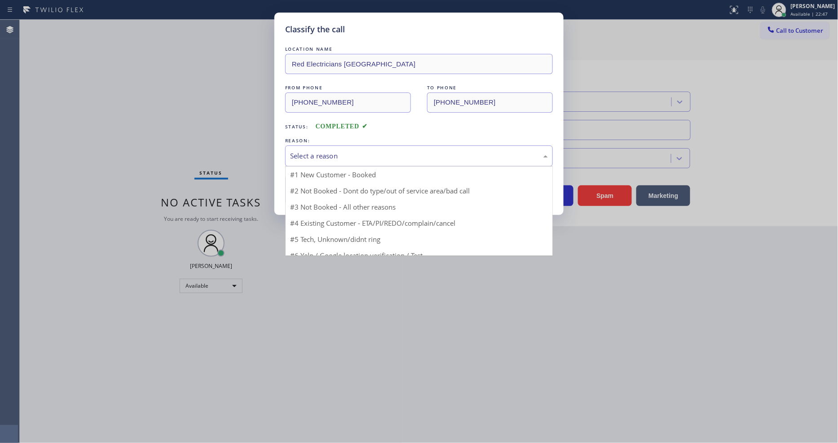
click at [344, 155] on div "Select a reason" at bounding box center [419, 156] width 258 height 10
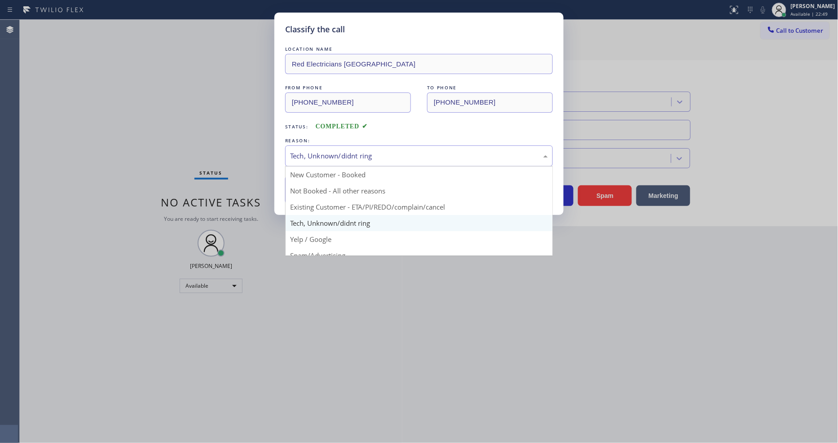
click at [339, 154] on div "Tech, Unknown/didnt ring" at bounding box center [419, 156] width 258 height 10
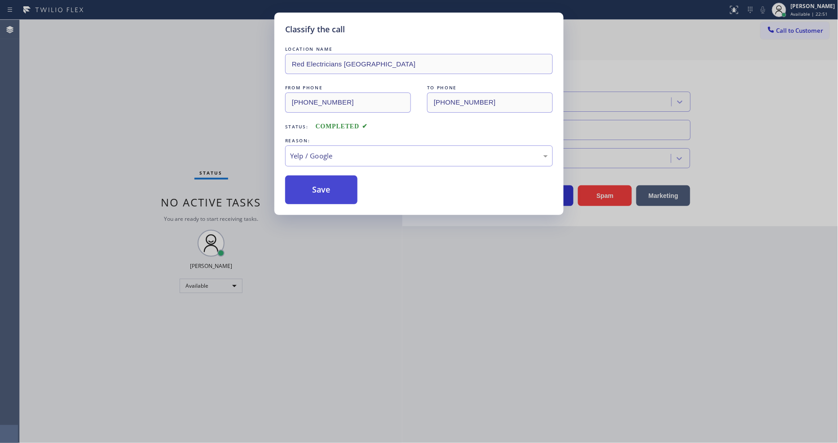
click at [323, 191] on button "Save" at bounding box center [321, 190] width 72 height 29
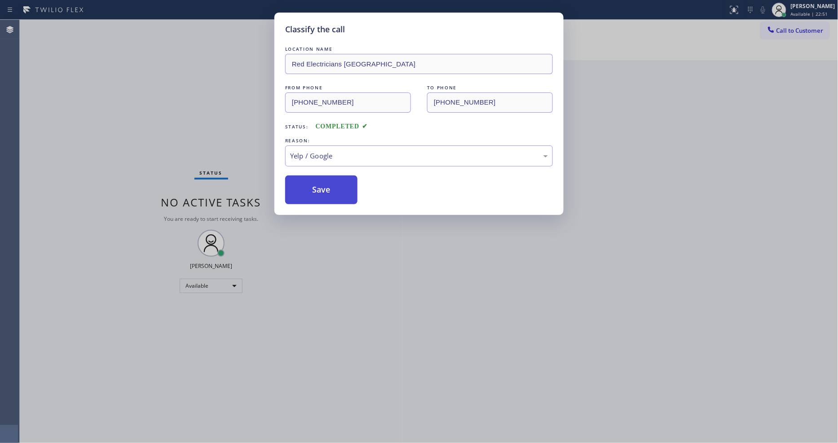
click at [323, 191] on button "Save" at bounding box center [321, 190] width 72 height 29
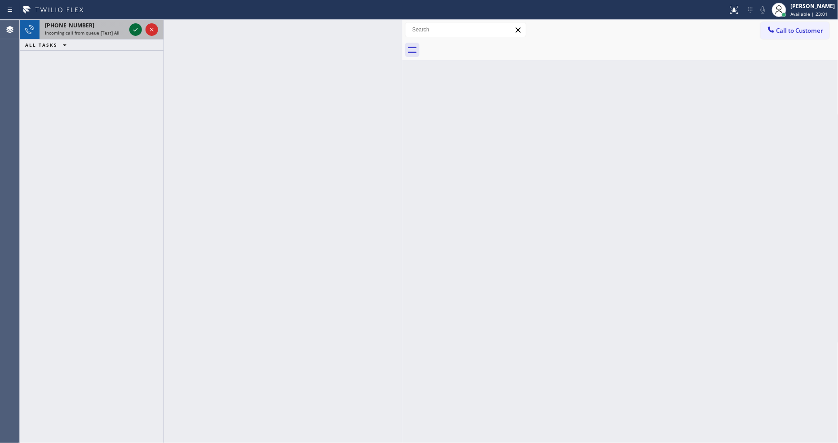
click at [135, 31] on icon at bounding box center [135, 29] width 11 height 11
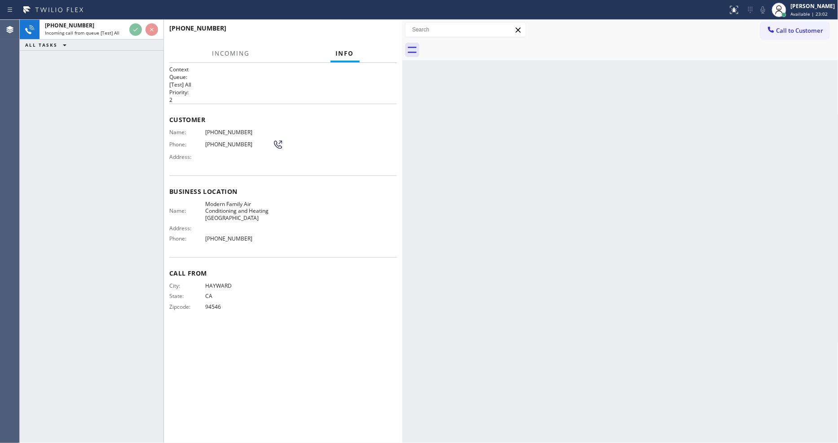
click at [128, 85] on div "[PHONE_NUMBER] Incoming call from queue [Test] All ALL TASKS ALL TASKS ACTIVE T…" at bounding box center [92, 232] width 144 height 424
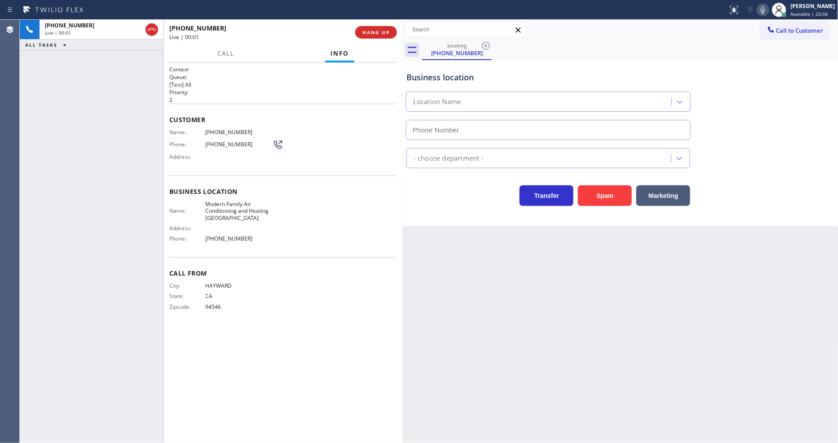
type input "[PHONE_NUMBER]"
click at [382, 32] on span "HANG UP" at bounding box center [376, 32] width 27 height 6
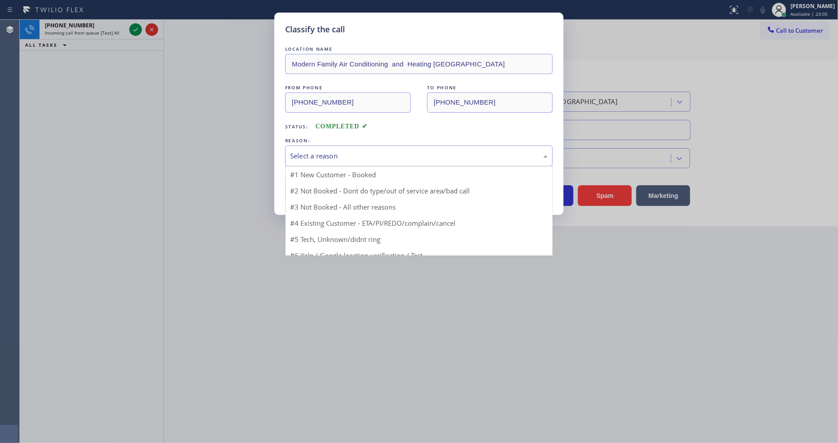
click at [328, 155] on div "Select a reason" at bounding box center [419, 156] width 258 height 10
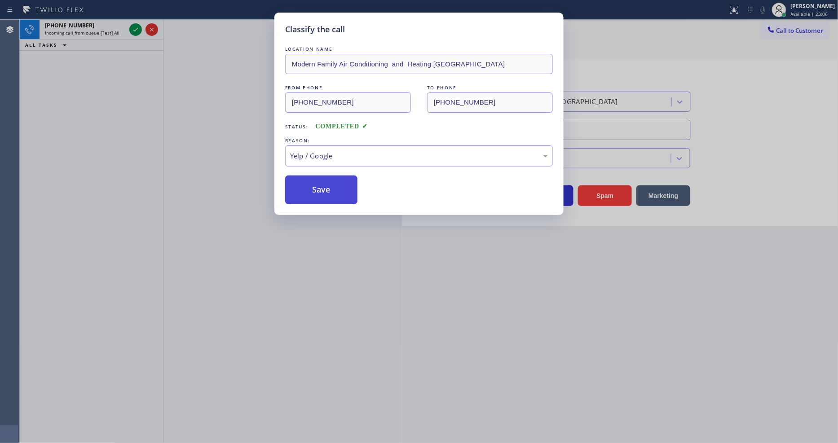
click at [318, 187] on button "Save" at bounding box center [321, 190] width 72 height 29
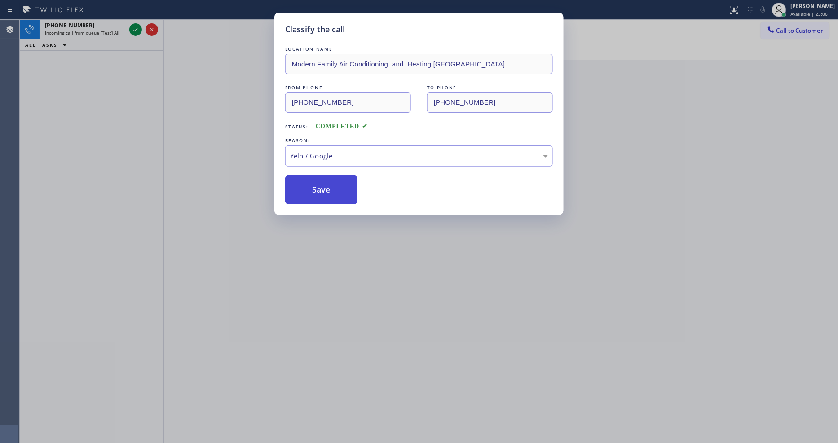
click at [318, 187] on button "Save" at bounding box center [321, 190] width 72 height 29
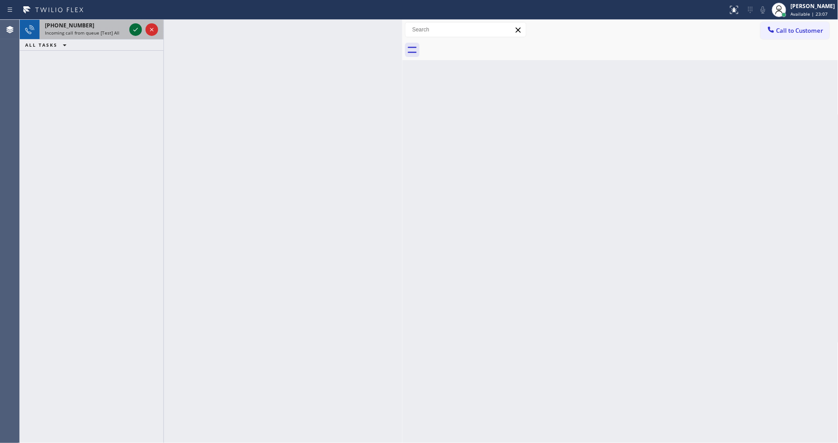
click at [132, 25] on icon at bounding box center [135, 29] width 11 height 11
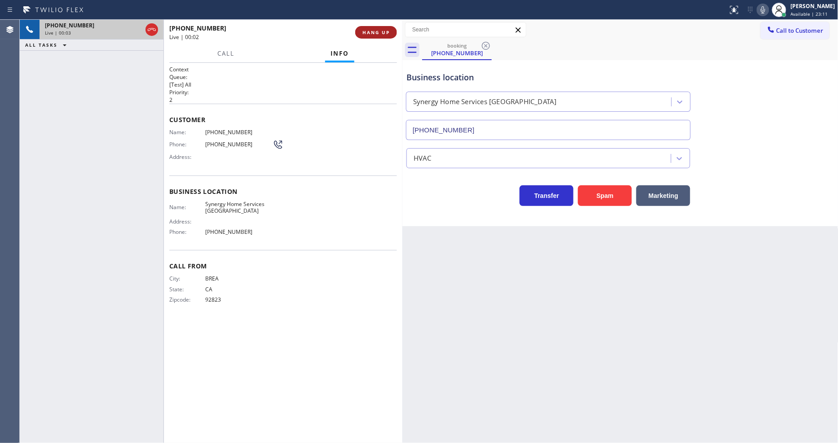
type input "[PHONE_NUMBER]"
click at [382, 29] on span "HANG UP" at bounding box center [376, 32] width 27 height 6
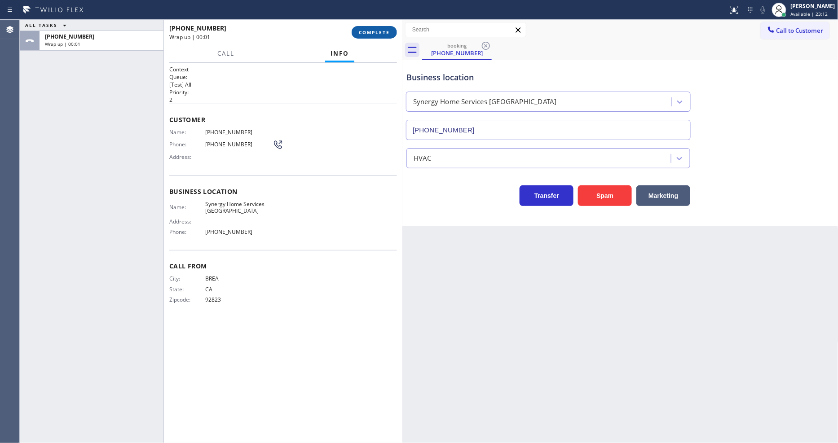
click at [380, 30] on span "COMPLETE" at bounding box center [374, 32] width 31 height 6
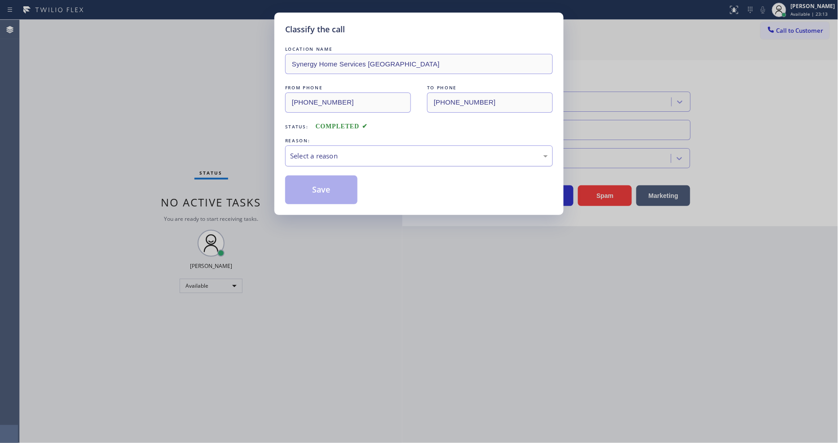
click at [336, 155] on div "Select a reason" at bounding box center [419, 156] width 258 height 10
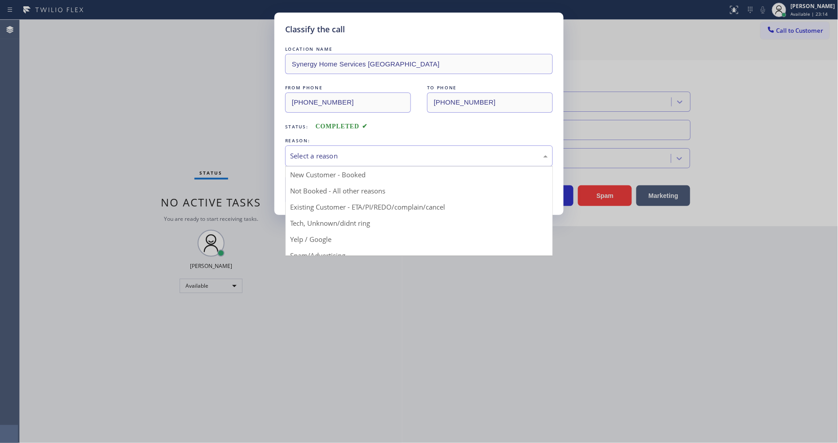
drag, startPoint x: 319, startPoint y: 232, endPoint x: 321, endPoint y: 214, distance: 18.1
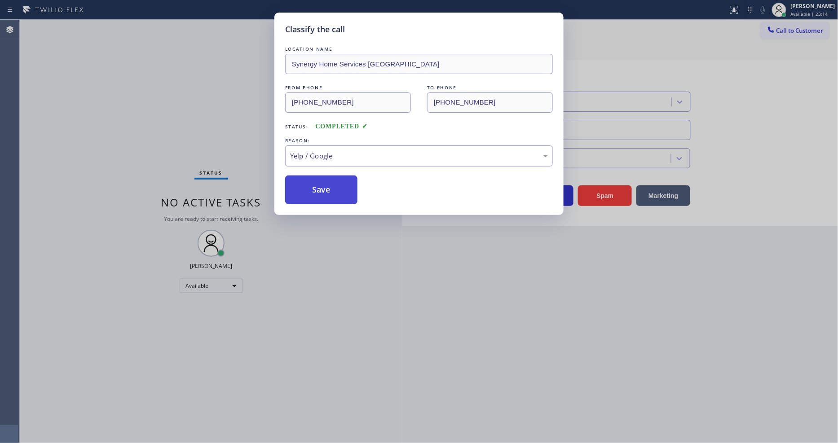
click at [327, 180] on button "Save" at bounding box center [321, 190] width 72 height 29
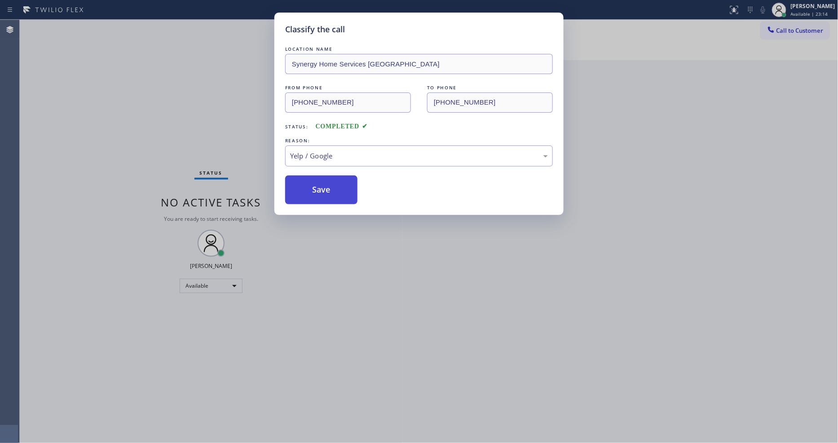
click at [327, 180] on button "Save" at bounding box center [321, 190] width 72 height 29
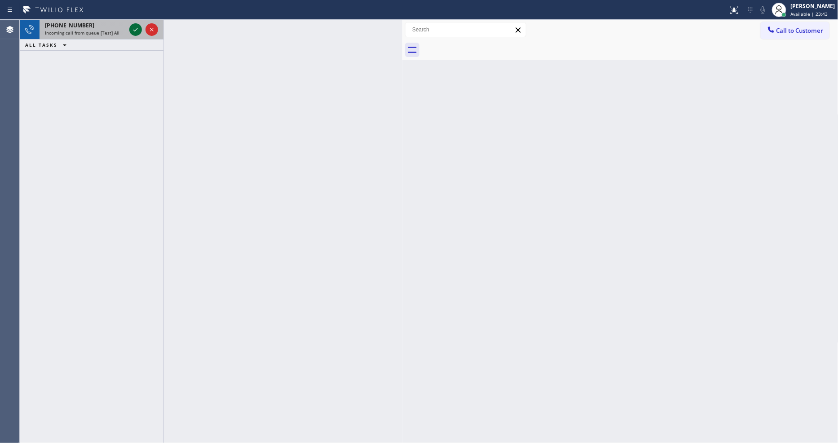
click at [133, 31] on icon at bounding box center [135, 29] width 11 height 11
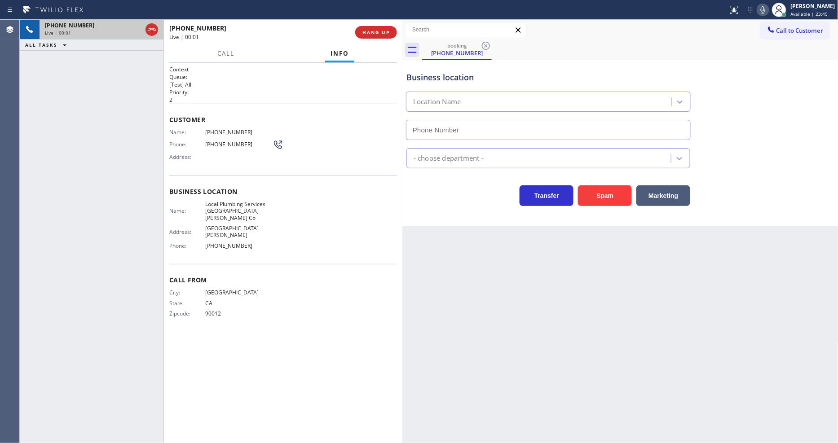
type input "[PHONE_NUMBER]"
click at [389, 32] on span "HANG UP" at bounding box center [376, 32] width 27 height 6
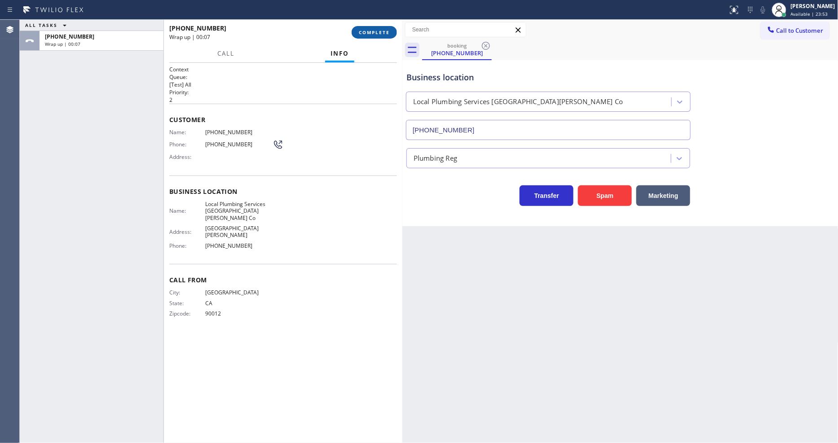
click at [385, 34] on span "COMPLETE" at bounding box center [374, 32] width 31 height 6
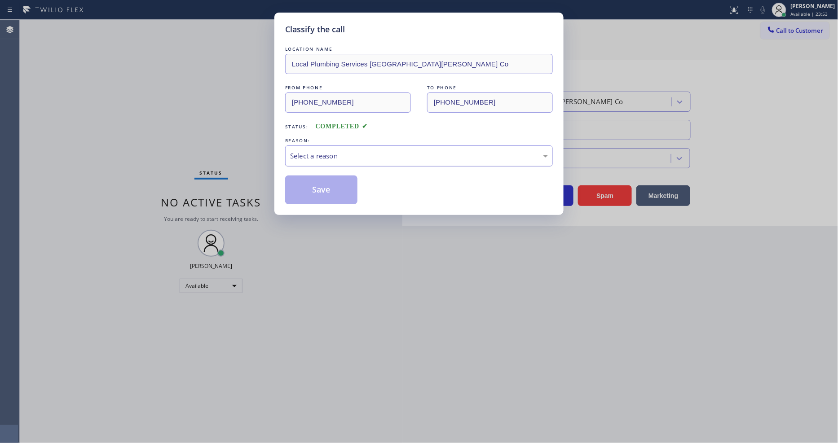
click at [298, 153] on div "Select a reason" at bounding box center [419, 156] width 258 height 10
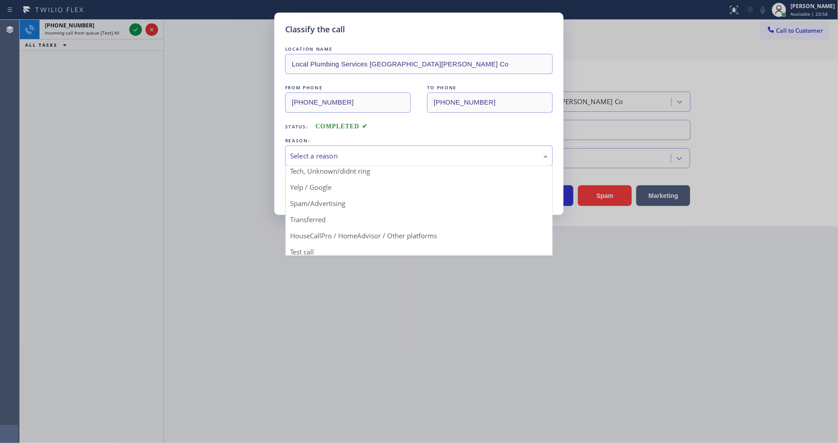
scroll to position [56, 0]
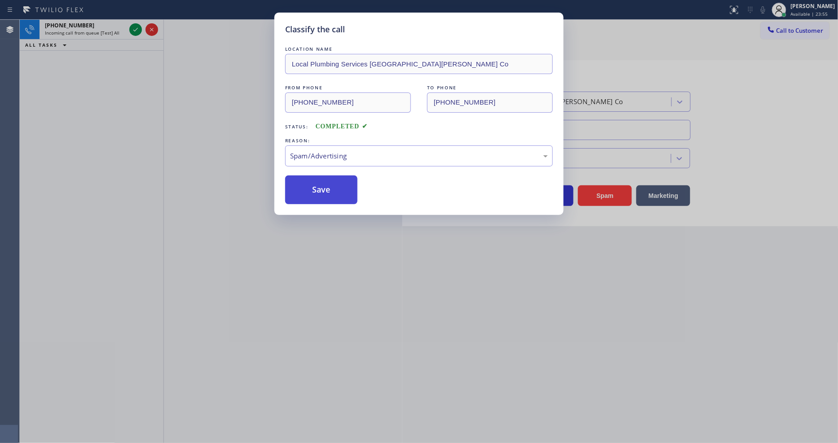
click at [320, 186] on button "Save" at bounding box center [321, 190] width 72 height 29
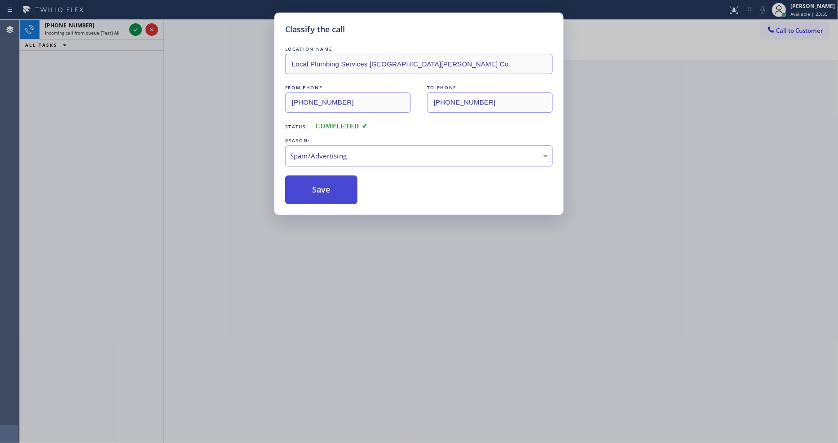
click at [320, 186] on button "Save" at bounding box center [321, 190] width 72 height 29
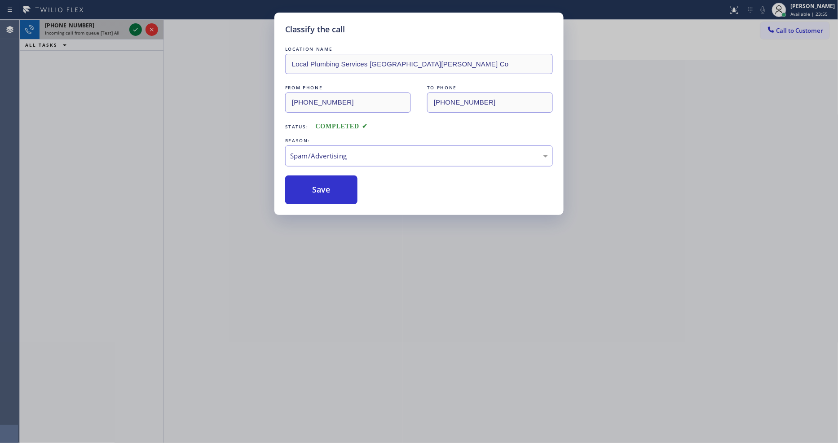
click at [130, 30] on icon at bounding box center [135, 29] width 11 height 11
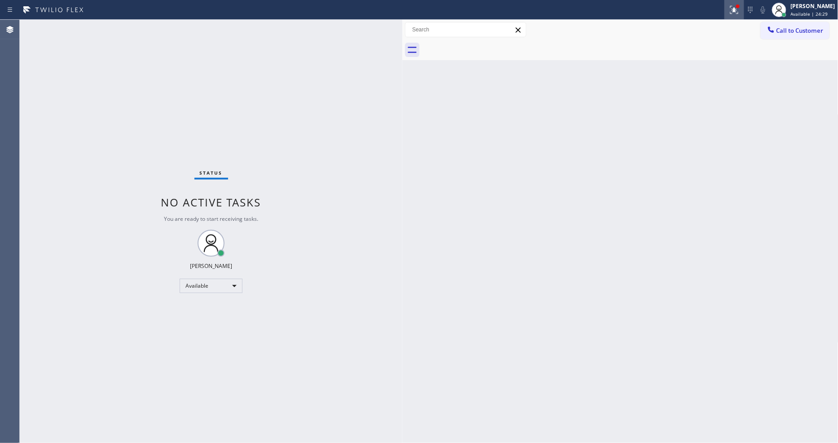
click at [738, 11] on icon at bounding box center [734, 10] width 8 height 8
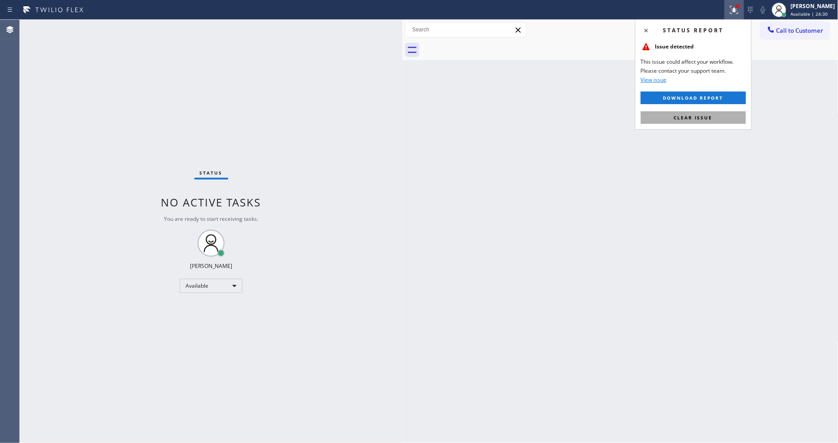
click at [663, 119] on button "Clear issue" at bounding box center [693, 117] width 105 height 13
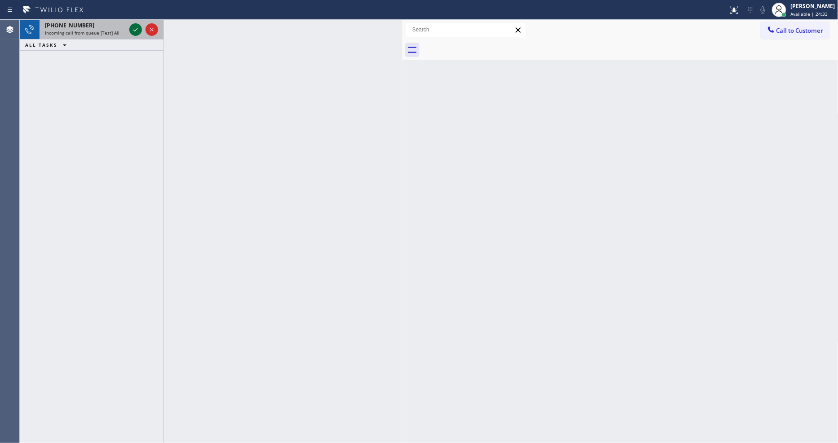
click at [136, 31] on icon at bounding box center [135, 29] width 11 height 11
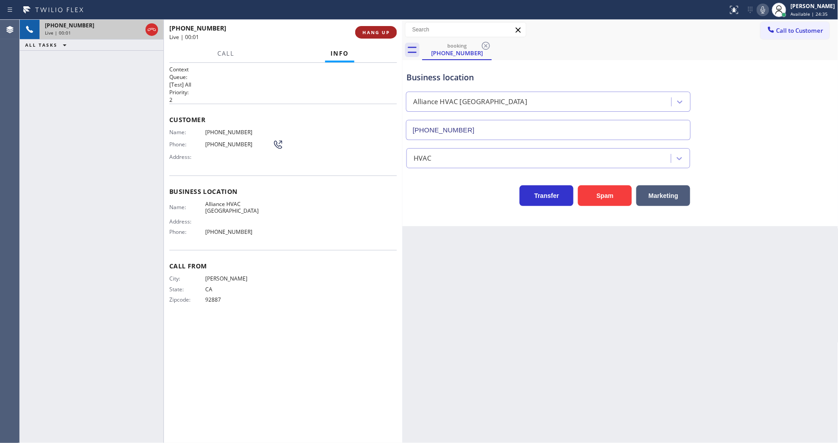
type input "[PHONE_NUMBER]"
click at [381, 32] on span "HANG UP" at bounding box center [376, 32] width 27 height 6
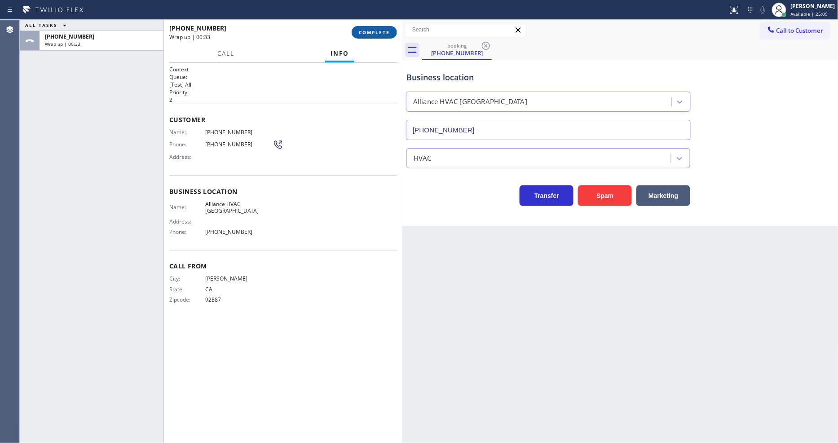
click at [365, 32] on span "COMPLETE" at bounding box center [374, 32] width 31 height 6
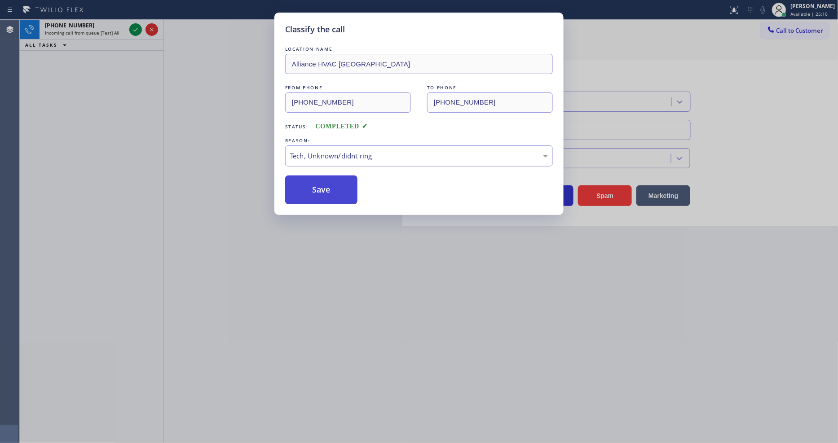
click at [340, 189] on button "Save" at bounding box center [321, 190] width 72 height 29
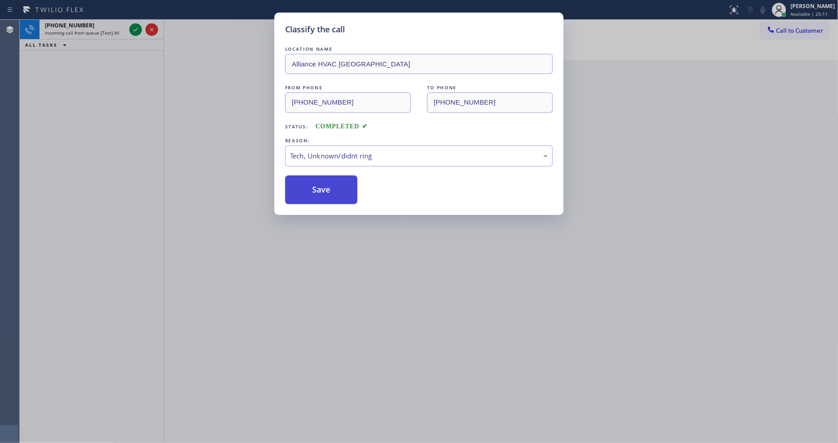
click at [340, 189] on button "Save" at bounding box center [321, 190] width 72 height 29
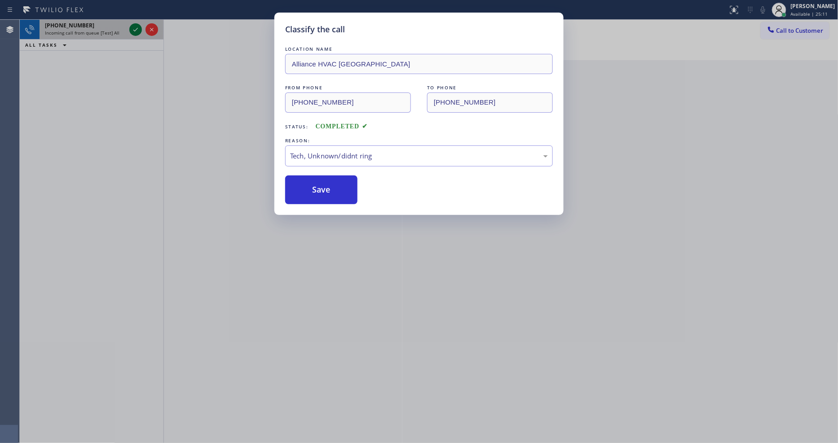
click at [135, 28] on icon at bounding box center [135, 29] width 11 height 11
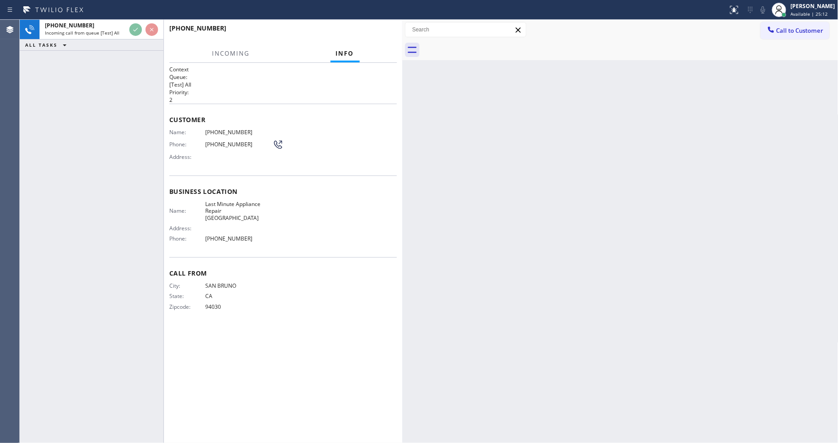
click at [327, 88] on h2 "Priority:" at bounding box center [283, 92] width 228 height 8
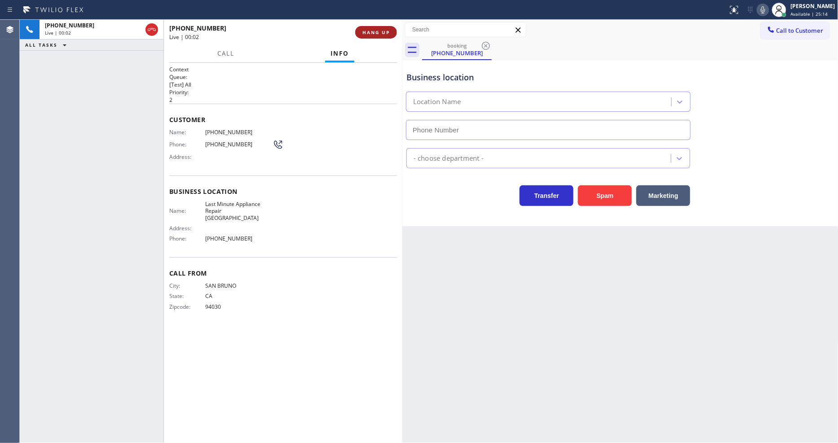
type input "[PHONE_NUMBER]"
click at [387, 29] on span "HANG UP" at bounding box center [376, 32] width 27 height 6
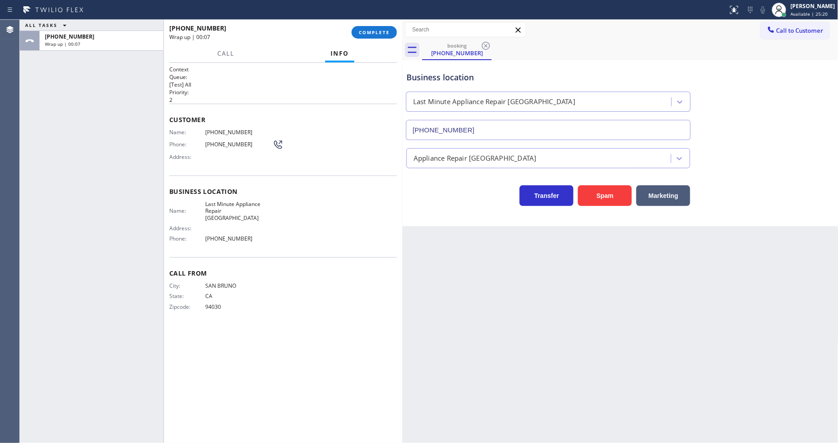
click at [304, 309] on div "Call From City: [GEOGRAPHIC_DATA]: [US_STATE] Zipcode: 94030" at bounding box center [283, 291] width 228 height 68
click at [375, 37] on button "COMPLETE" at bounding box center [374, 32] width 45 height 13
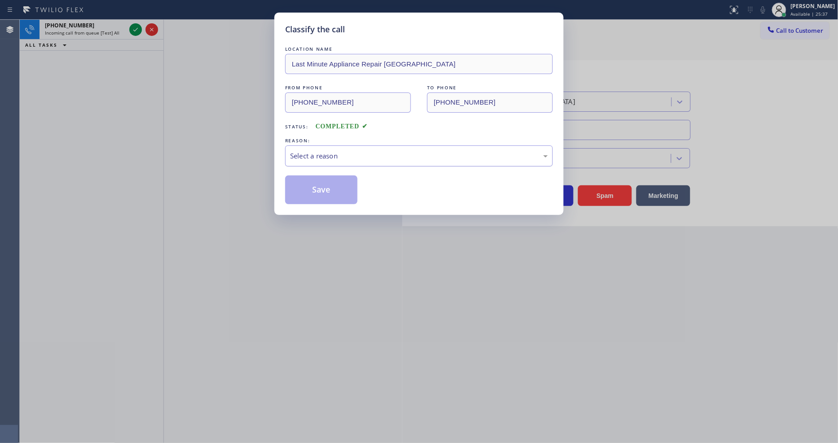
click at [357, 157] on div "Select a reason" at bounding box center [419, 156] width 258 height 10
click at [340, 177] on button "Save" at bounding box center [321, 190] width 72 height 29
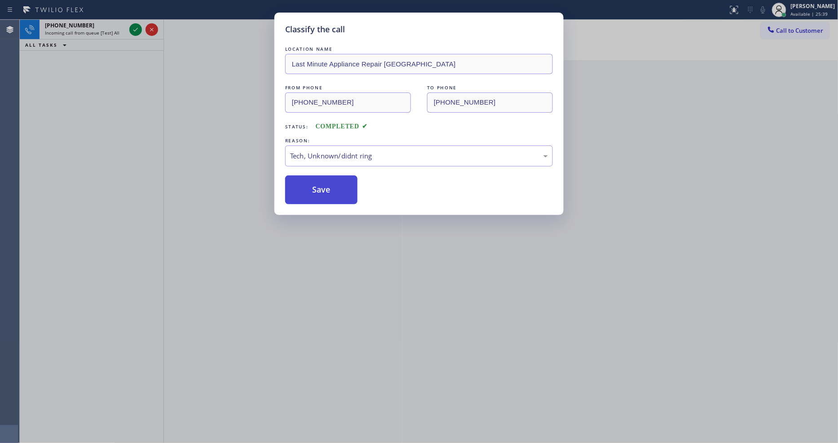
click at [340, 177] on button "Save" at bounding box center [321, 190] width 72 height 29
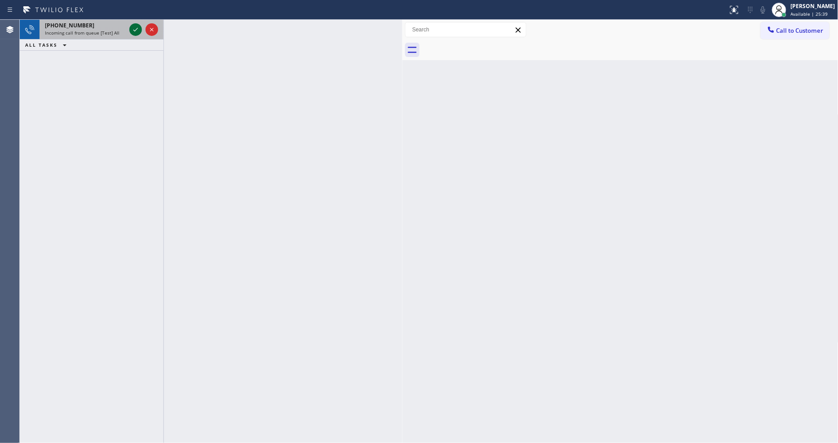
click at [137, 27] on icon at bounding box center [135, 29] width 11 height 11
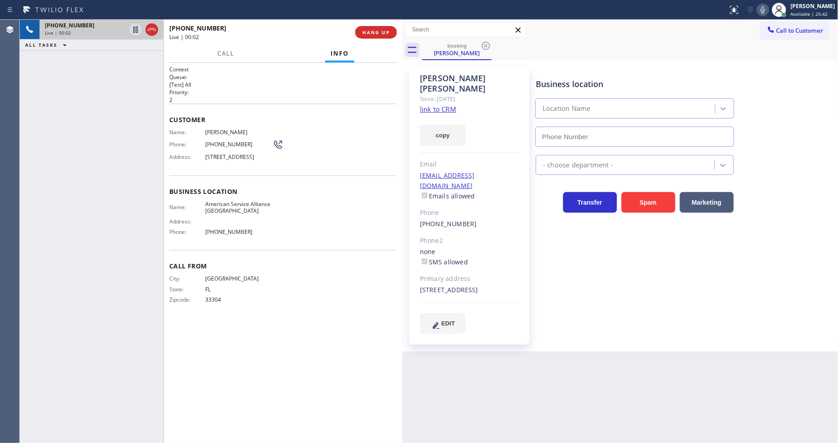
type input "[PHONE_NUMBER]"
click at [428, 105] on link "link to CRM" at bounding box center [438, 109] width 36 height 9
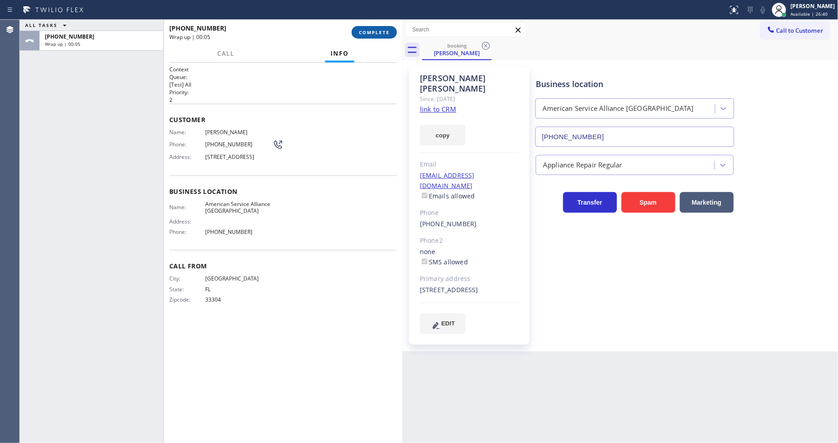
click at [365, 31] on span "COMPLETE" at bounding box center [374, 32] width 31 height 6
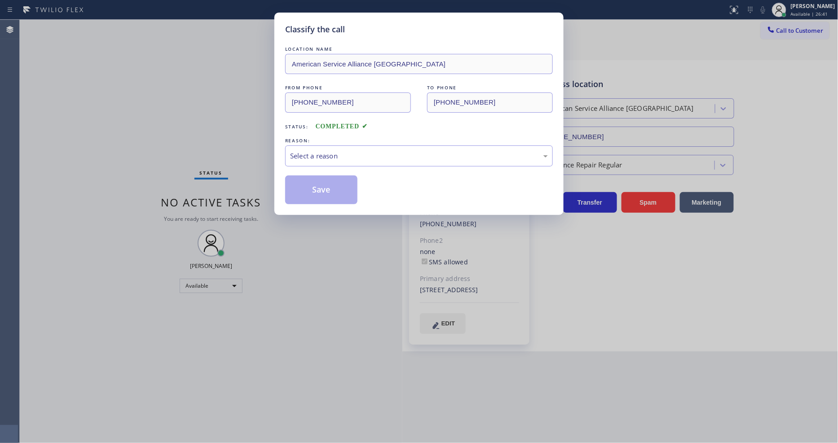
click at [329, 151] on div "Select a reason" at bounding box center [419, 156] width 258 height 10
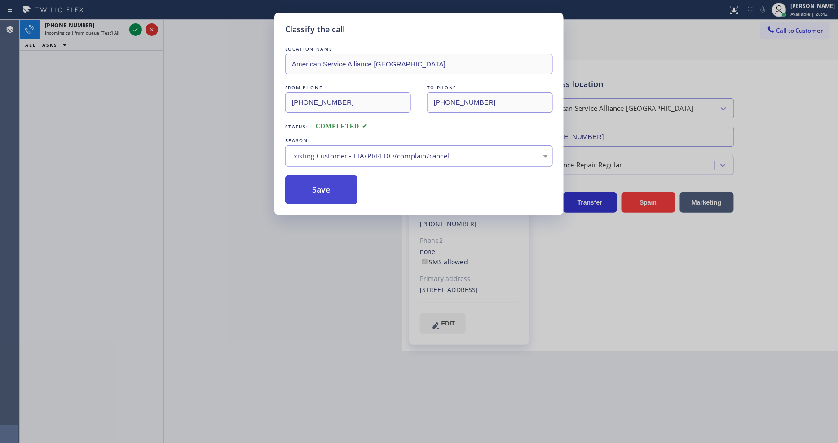
click at [327, 194] on button "Save" at bounding box center [321, 190] width 72 height 29
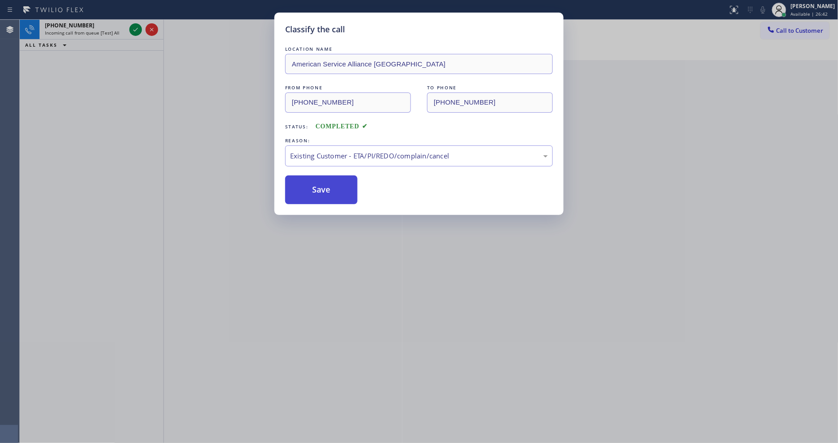
click at [327, 194] on button "Save" at bounding box center [321, 190] width 72 height 29
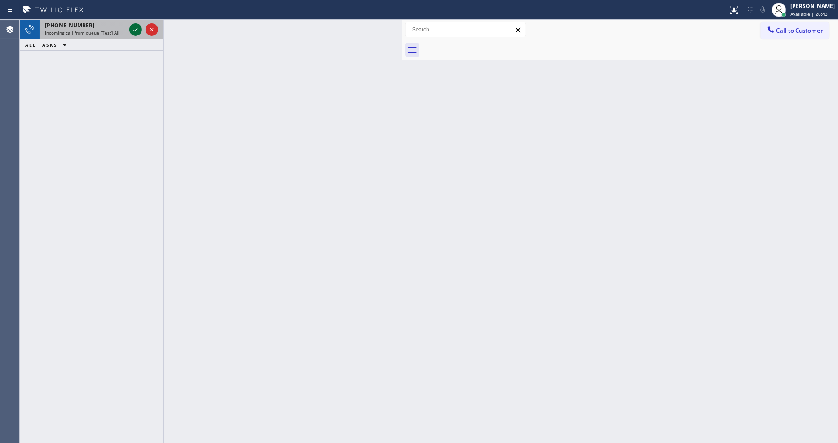
click at [138, 28] on icon at bounding box center [135, 29] width 11 height 11
click at [137, 29] on icon at bounding box center [135, 29] width 11 height 11
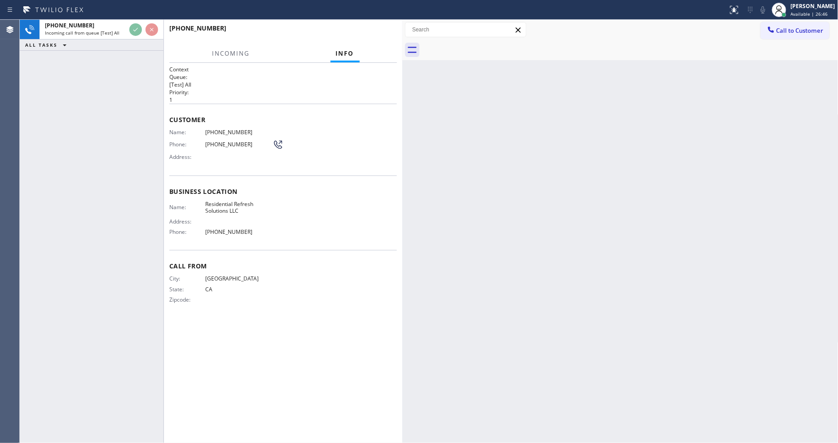
click at [129, 100] on div "[PHONE_NUMBER] Incoming call from queue [Test] All ALL TASKS ALL TASKS ACTIVE T…" at bounding box center [92, 232] width 144 height 424
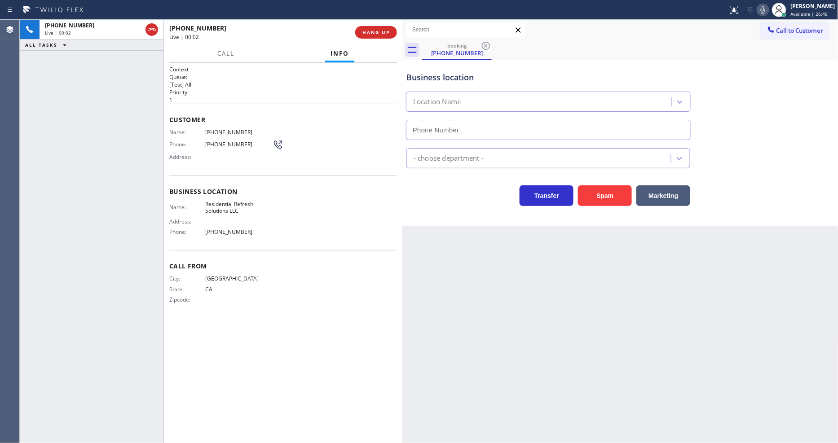
type input "[PHONE_NUMBER]"
click at [379, 23] on div "[PHONE_NUMBER] Live | 00:02 HANG UP" at bounding box center [283, 32] width 228 height 23
click at [375, 33] on span "HANG UP" at bounding box center [376, 32] width 27 height 6
click at [375, 33] on span "COMPLETE" at bounding box center [374, 32] width 31 height 6
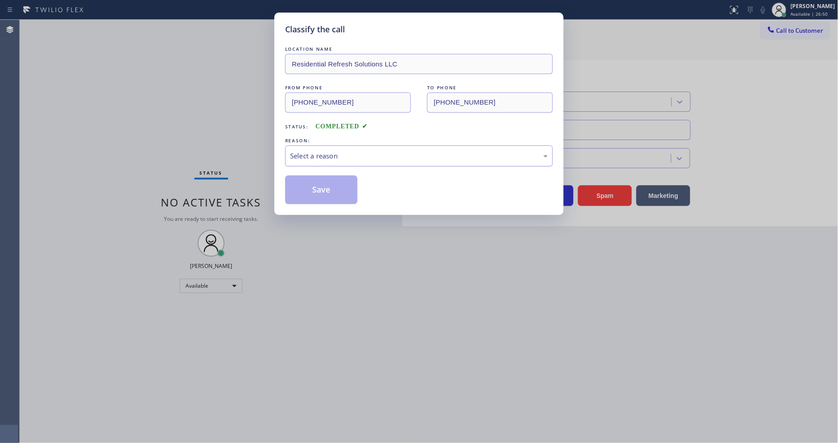
click at [314, 151] on div "Select a reason" at bounding box center [419, 156] width 258 height 10
click at [340, 191] on button "Save" at bounding box center [321, 190] width 72 height 29
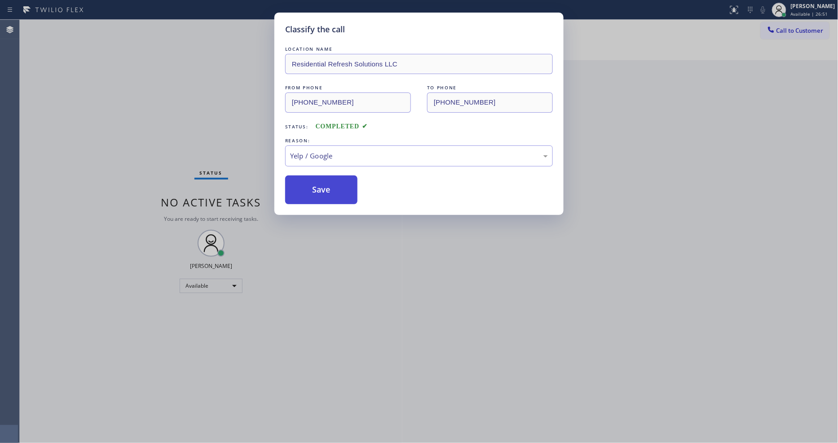
click at [340, 191] on button "Save" at bounding box center [321, 190] width 72 height 29
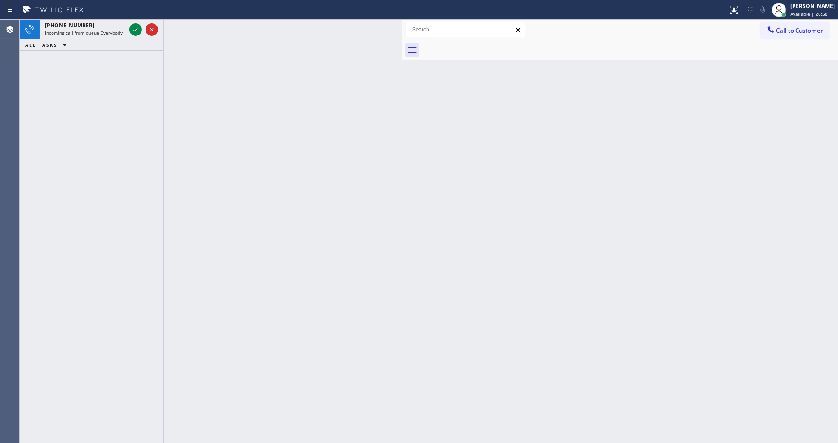
click at [164, 172] on div at bounding box center [164, 232] width 0 height 424
click at [135, 31] on icon at bounding box center [135, 29] width 11 height 11
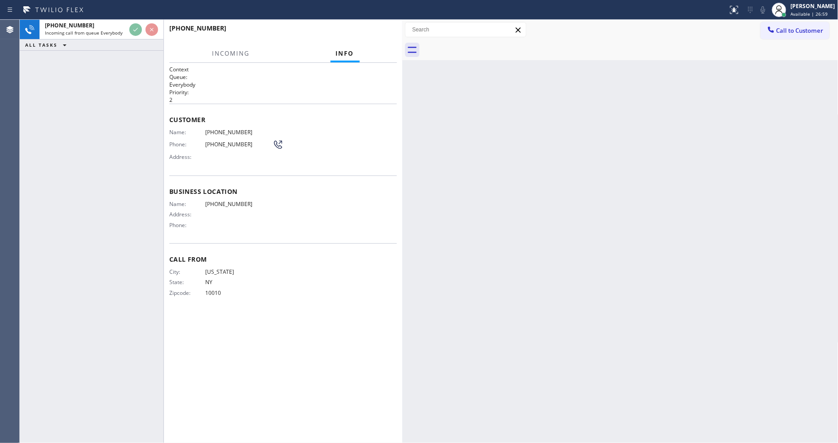
click at [256, 263] on div "Call From City: [US_STATE][GEOGRAPHIC_DATA]: [US_STATE] Zipcode: 10010" at bounding box center [283, 277] width 228 height 68
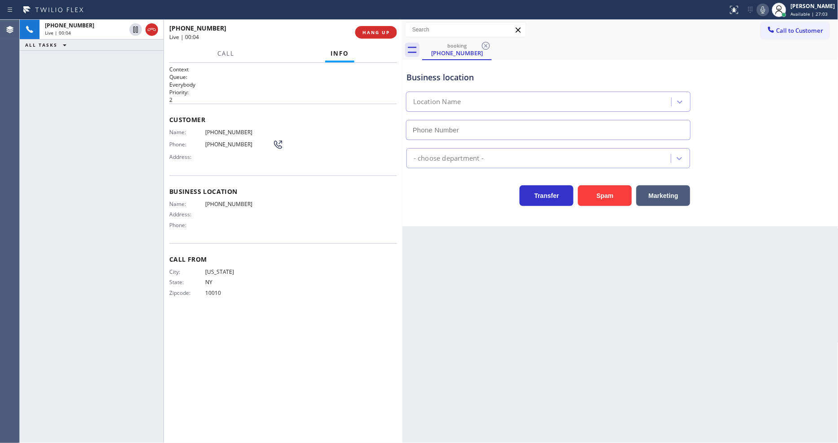
drag, startPoint x: 649, startPoint y: 376, endPoint x: 708, endPoint y: 396, distance: 62.6
click at [649, 376] on div "Back to Dashboard Change Sender ID Customers Technicians Select a contact Outbo…" at bounding box center [620, 232] width 436 height 424
click at [322, 306] on div "Call From City: [US_STATE][GEOGRAPHIC_DATA]: [US_STATE] Zipcode: 10010" at bounding box center [283, 277] width 228 height 68
click at [376, 31] on span "HANG UP" at bounding box center [376, 32] width 27 height 6
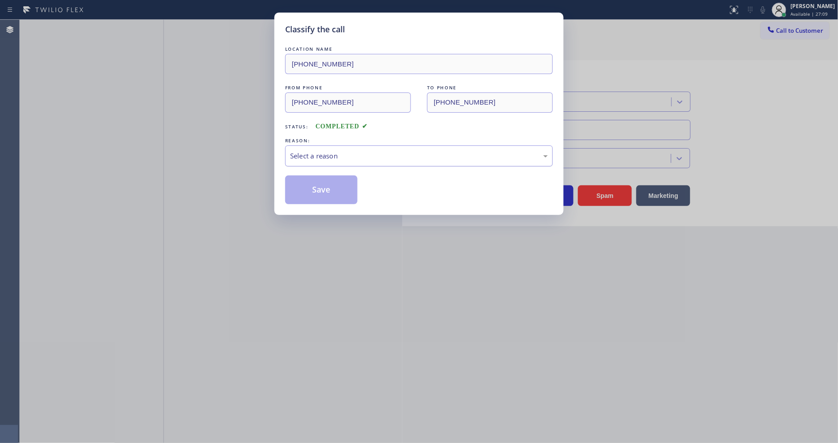
click at [352, 151] on div "Select a reason" at bounding box center [419, 156] width 258 height 10
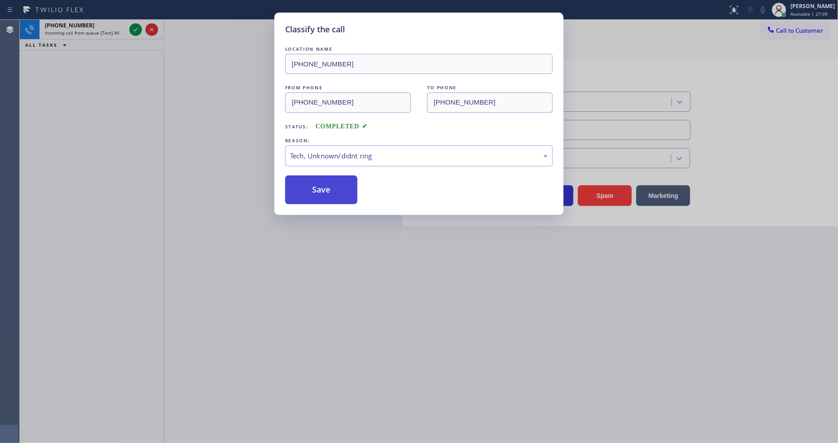
click at [343, 177] on button "Save" at bounding box center [321, 190] width 72 height 29
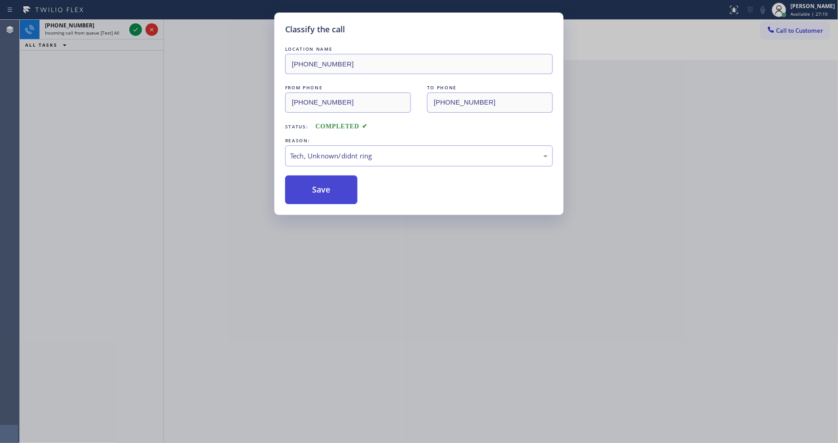
click at [343, 177] on button "Save" at bounding box center [321, 190] width 72 height 29
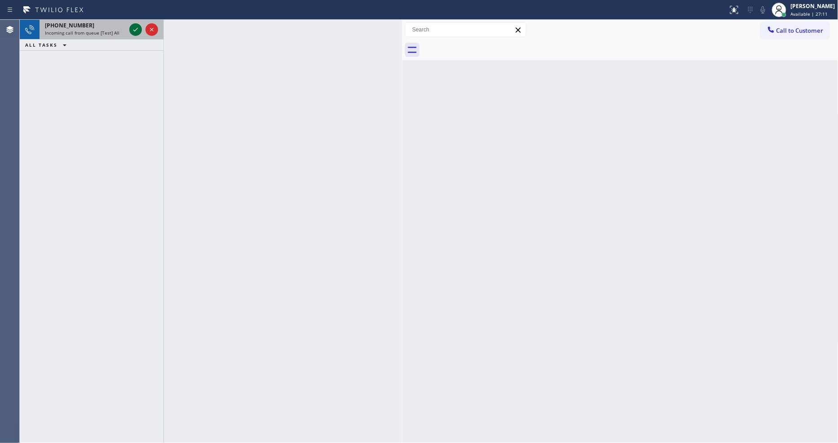
click at [135, 31] on icon at bounding box center [135, 29] width 11 height 11
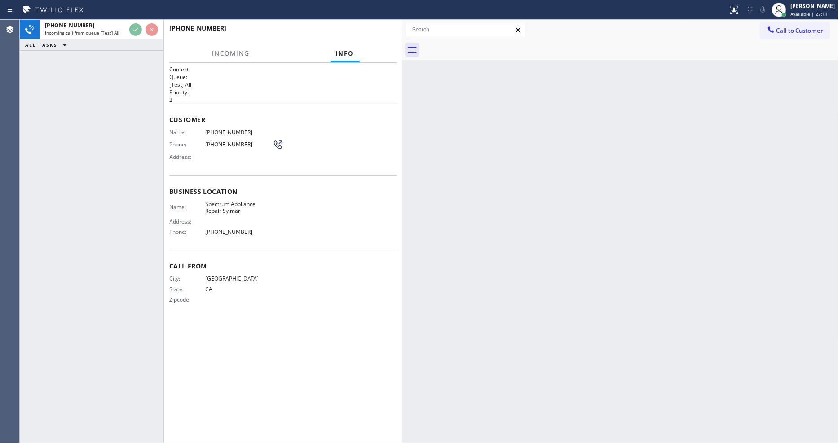
click at [104, 113] on div "[PHONE_NUMBER] Incoming call from queue [Test] All ALL TASKS ALL TASKS ACTIVE T…" at bounding box center [92, 232] width 144 height 424
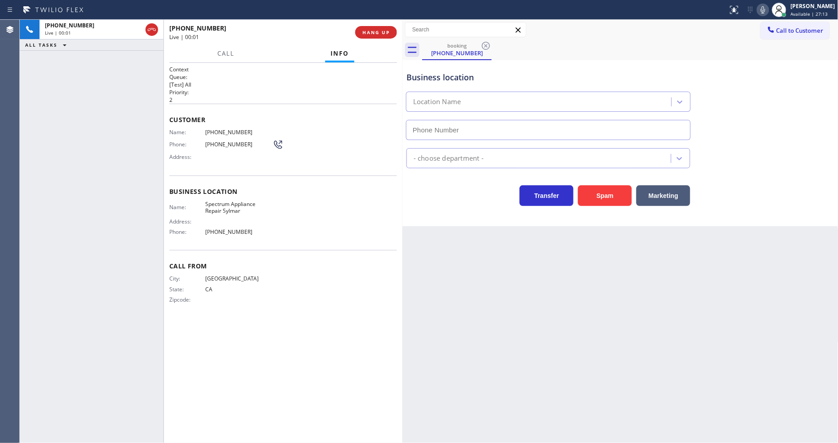
type input "[PHONE_NUMBER]"
click at [378, 28] on button "HANG UP" at bounding box center [376, 32] width 42 height 13
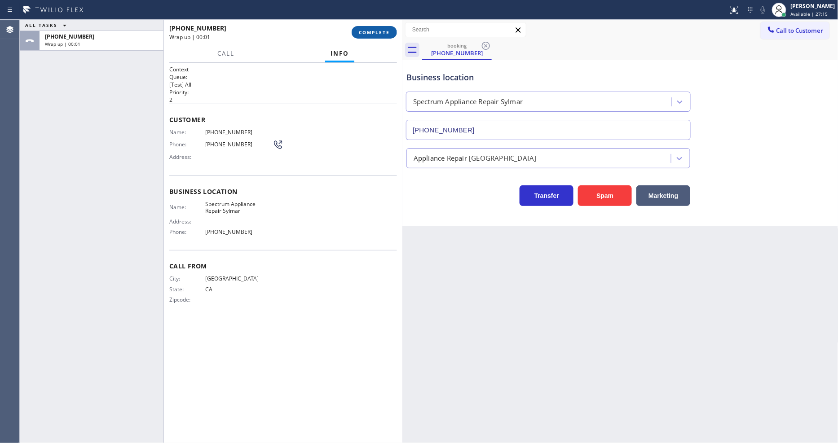
click at [378, 28] on button "COMPLETE" at bounding box center [374, 32] width 45 height 13
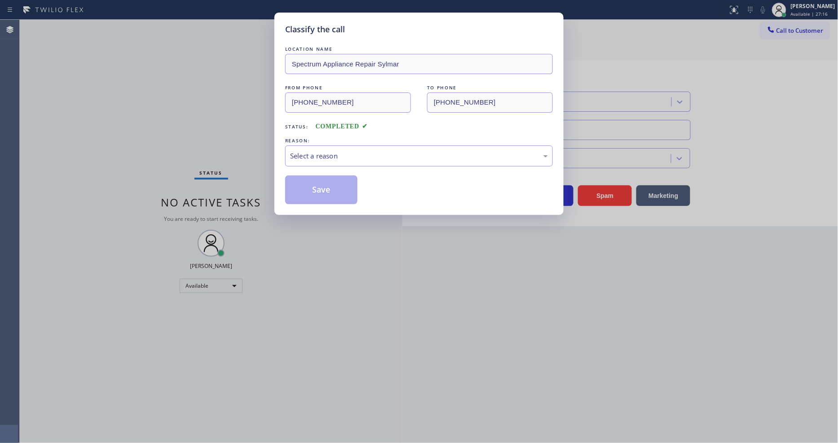
click at [352, 156] on div "Select a reason" at bounding box center [419, 156] width 258 height 10
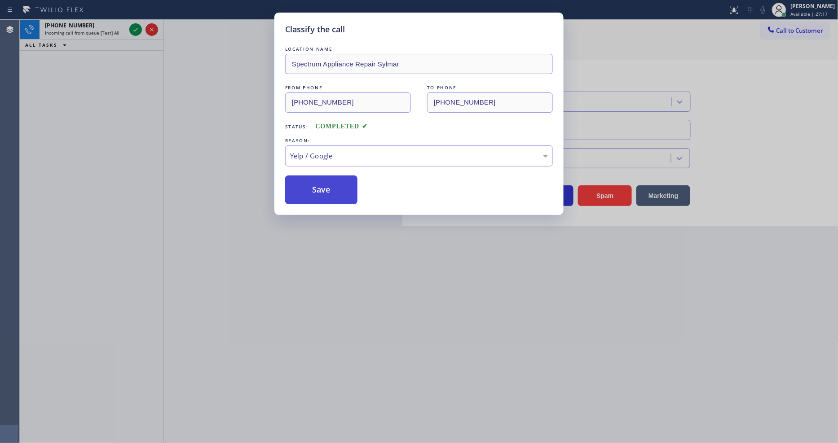
click at [334, 191] on button "Save" at bounding box center [321, 190] width 72 height 29
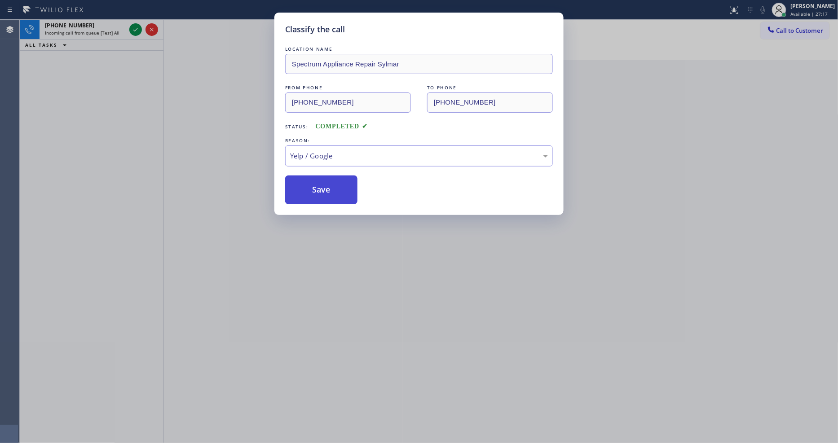
click at [334, 191] on button "Save" at bounding box center [321, 190] width 72 height 29
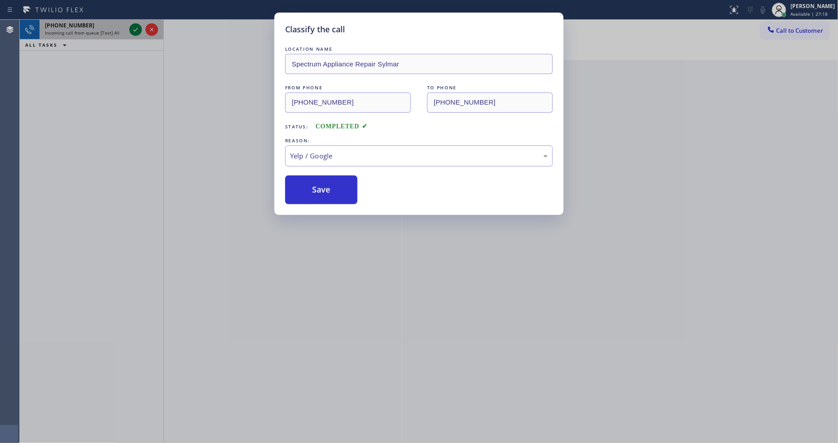
click at [133, 29] on icon at bounding box center [135, 29] width 11 height 11
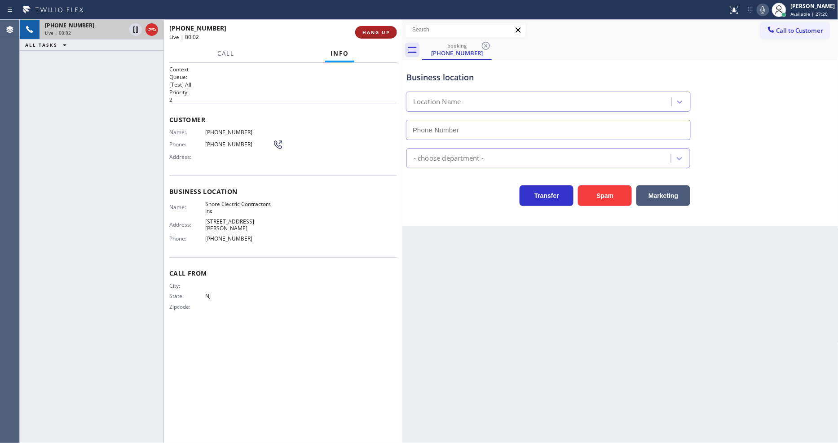
click at [397, 28] on div "[PHONE_NUMBER] Live | 00:02 HANG UP" at bounding box center [283, 32] width 239 height 25
click at [380, 28] on button "HANG UP" at bounding box center [376, 32] width 42 height 13
type input "[PHONE_NUMBER]"
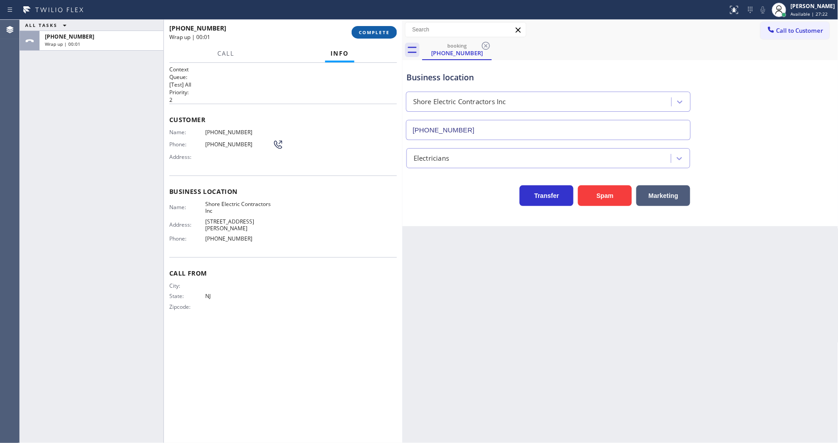
click at [380, 28] on button "COMPLETE" at bounding box center [374, 32] width 45 height 13
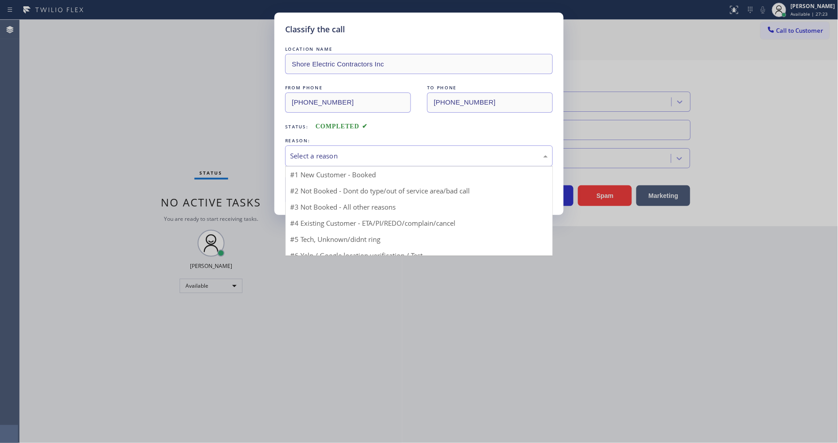
click at [307, 159] on div "Select a reason" at bounding box center [419, 156] width 268 height 21
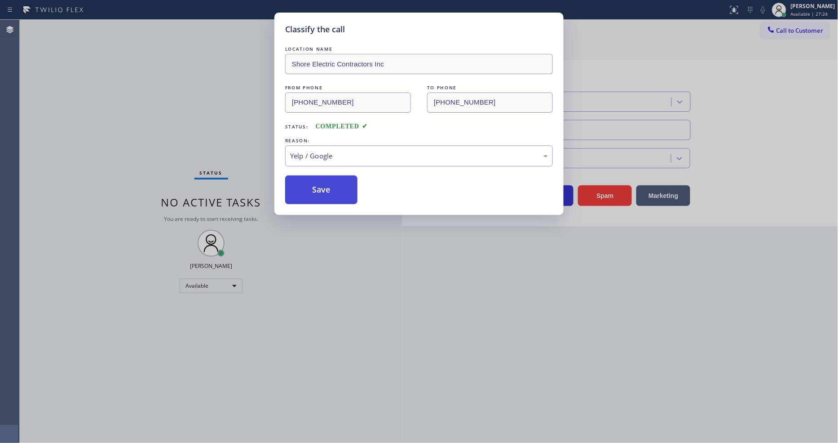
click at [312, 186] on button "Save" at bounding box center [321, 190] width 72 height 29
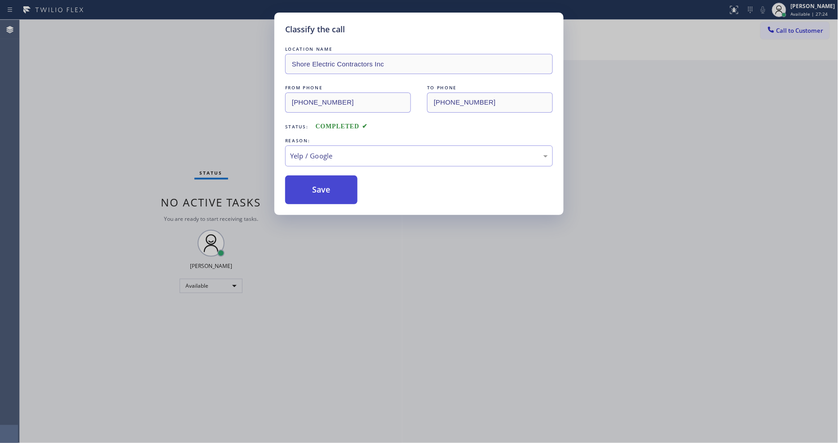
click at [312, 186] on button "Save" at bounding box center [321, 190] width 72 height 29
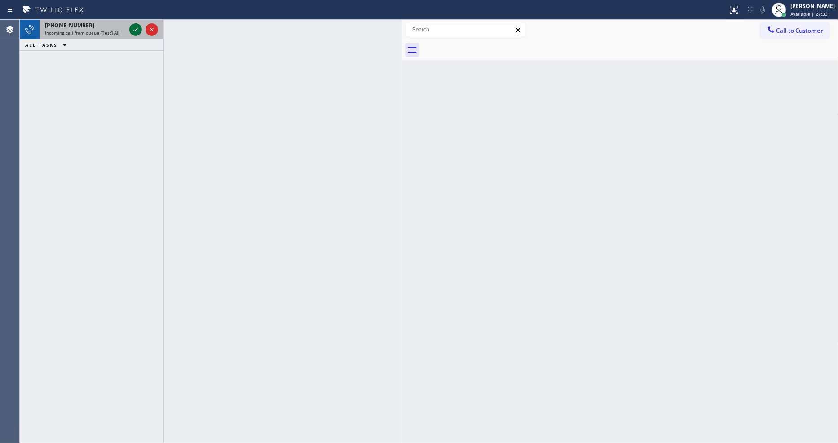
click at [129, 27] on div at bounding box center [135, 29] width 13 height 11
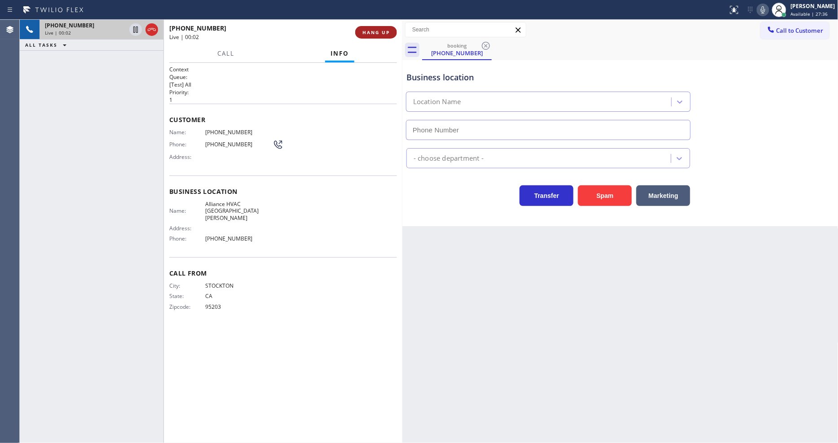
type input "[PHONE_NUMBER]"
click at [375, 30] on span "HANG UP" at bounding box center [376, 32] width 27 height 6
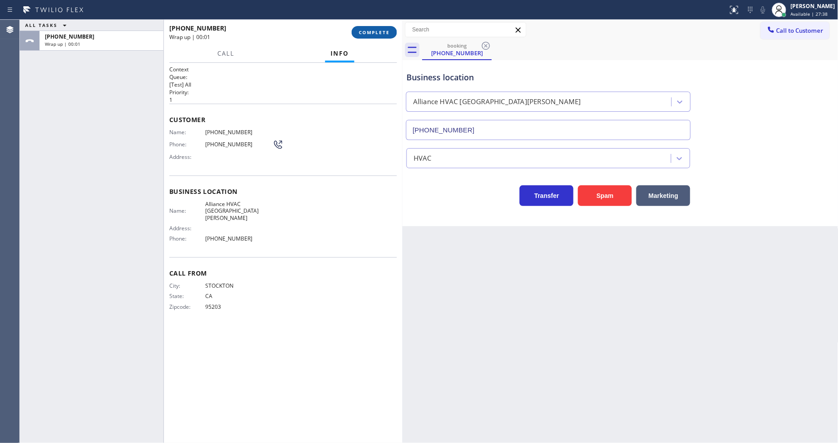
click at [375, 30] on span "COMPLETE" at bounding box center [374, 32] width 31 height 6
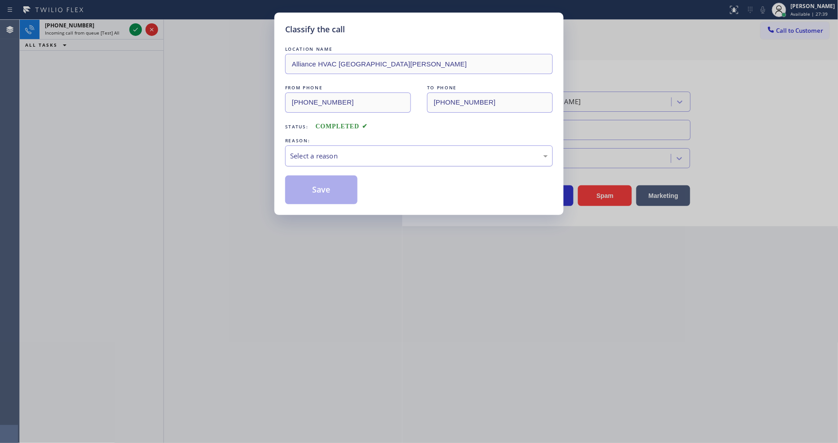
click at [343, 146] on div "Select a reason" at bounding box center [419, 156] width 268 height 21
click at [330, 172] on div "LOCATION NAME Alliance HVAC [GEOGRAPHIC_DATA][PERSON_NAME] FROM PHONE [PHONE_NU…" at bounding box center [419, 124] width 268 height 160
click at [327, 186] on button "Save" at bounding box center [321, 190] width 72 height 29
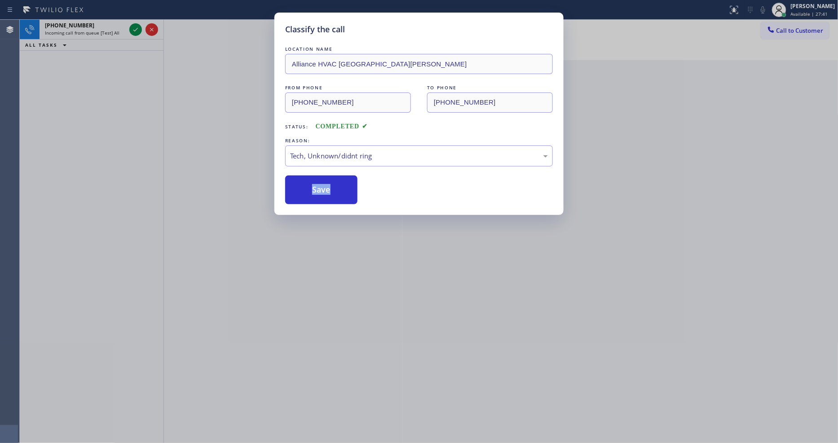
click at [137, 29] on icon at bounding box center [135, 29] width 11 height 11
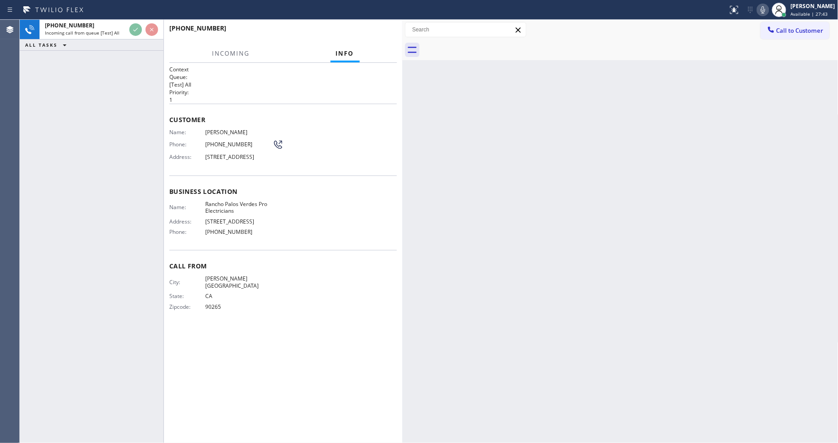
click at [277, 176] on div "Customer Name: [PERSON_NAME] Phone: [PHONE_NUMBER] Address: [STREET_ADDRESS]" at bounding box center [283, 140] width 228 height 72
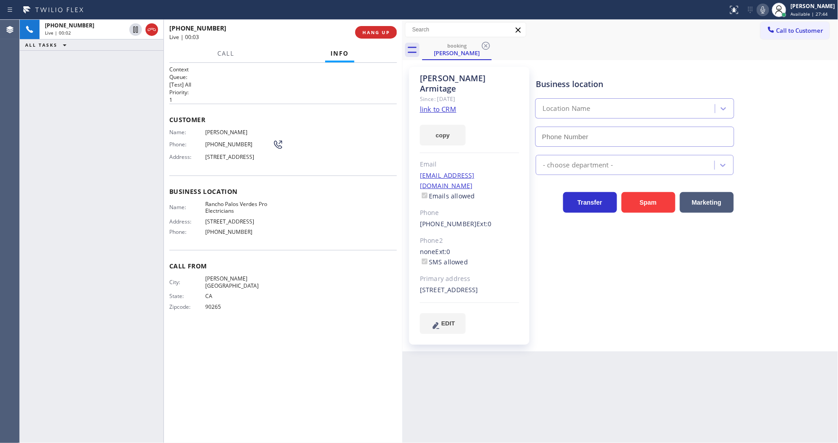
type input "[PHONE_NUMBER]"
click at [429, 105] on link "link to CRM" at bounding box center [438, 109] width 36 height 9
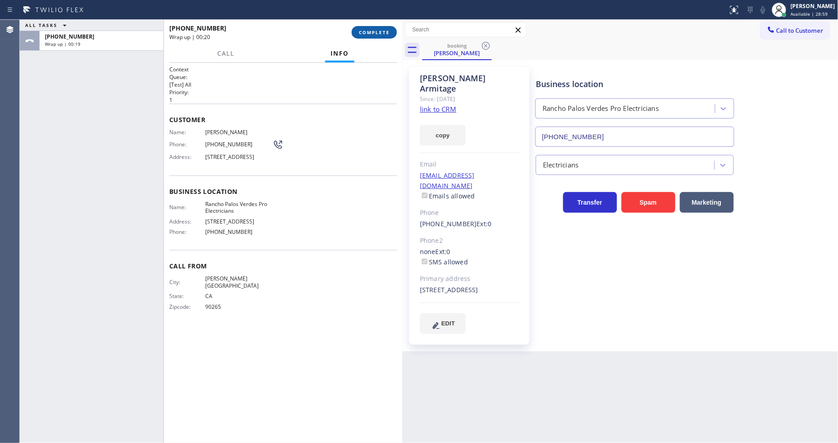
click at [371, 36] on button "COMPLETE" at bounding box center [374, 32] width 45 height 13
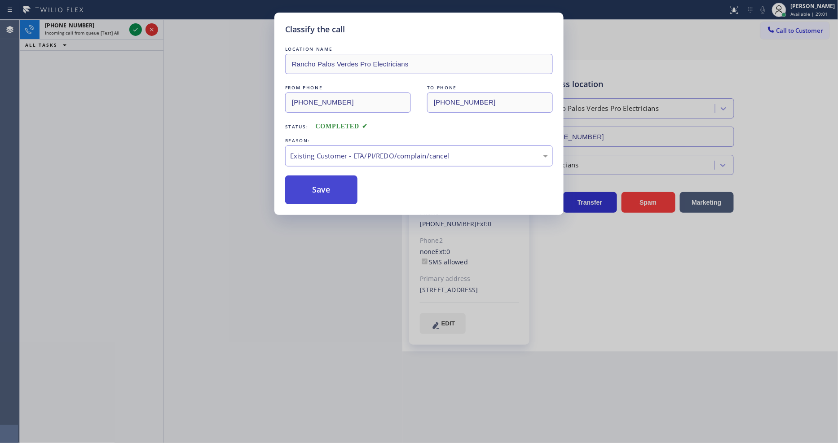
click at [327, 181] on button "Save" at bounding box center [321, 190] width 72 height 29
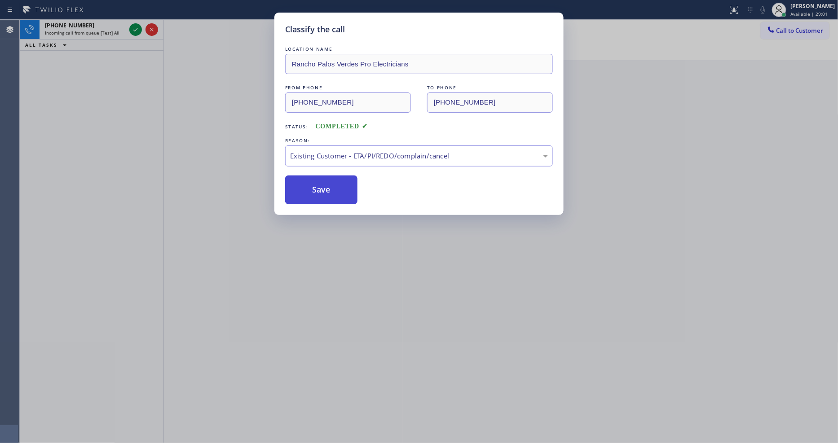
click at [327, 181] on button "Save" at bounding box center [321, 190] width 72 height 29
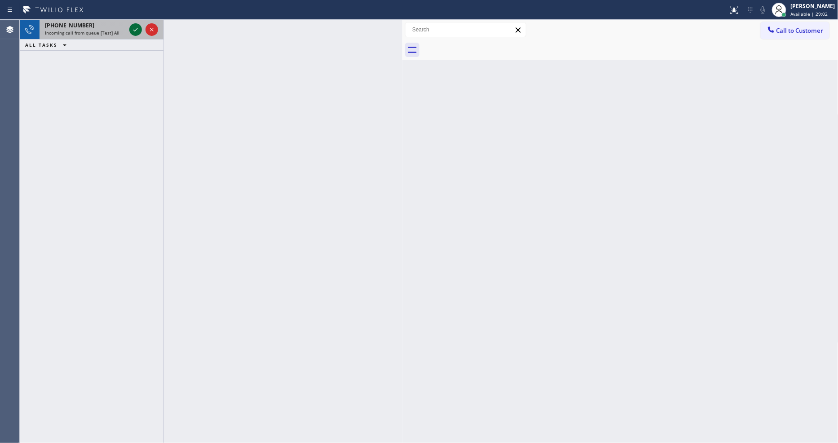
click at [133, 28] on icon at bounding box center [135, 29] width 11 height 11
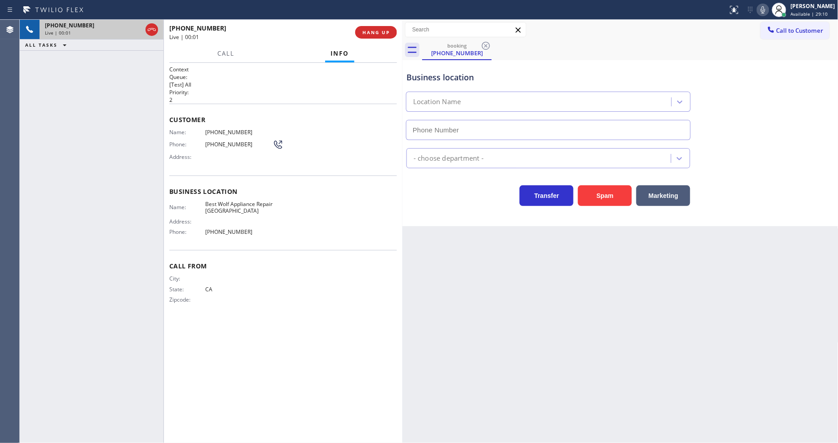
type input "[PHONE_NUMBER]"
click at [397, 31] on div "[PHONE_NUMBER] Live | 00:02 HANG UP" at bounding box center [283, 32] width 239 height 25
click at [385, 32] on span "HANG UP" at bounding box center [376, 32] width 27 height 6
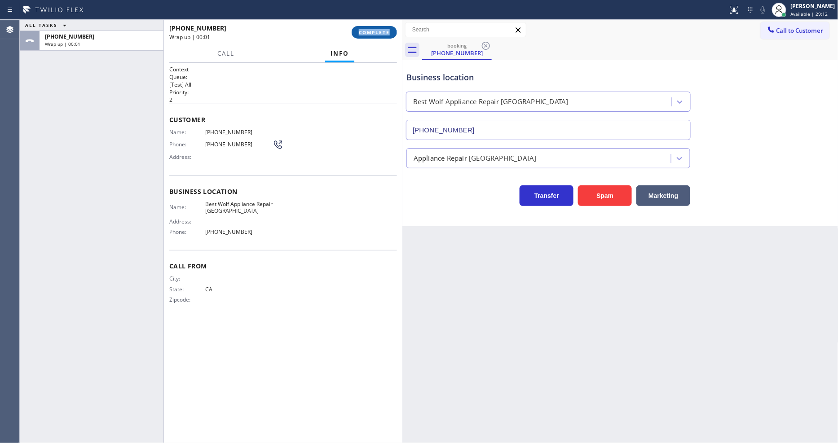
drag, startPoint x: 385, startPoint y: 32, endPoint x: 452, endPoint y: 48, distance: 68.2
click at [385, 32] on span "COMPLETE" at bounding box center [374, 32] width 31 height 6
click at [343, 151] on div "Name: [PHONE_NUMBER] Phone: [PHONE_NUMBER] Address:" at bounding box center [283, 146] width 228 height 35
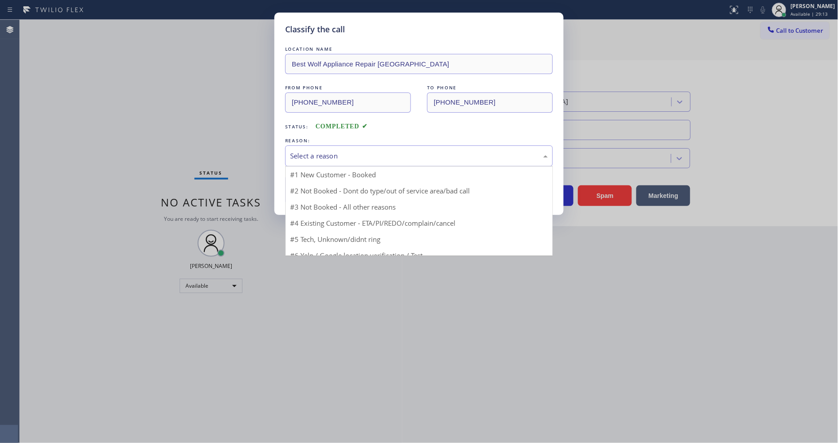
click at [343, 151] on div "Select a reason" at bounding box center [419, 156] width 258 height 10
drag, startPoint x: 333, startPoint y: 235, endPoint x: 332, endPoint y: 225, distance: 10.4
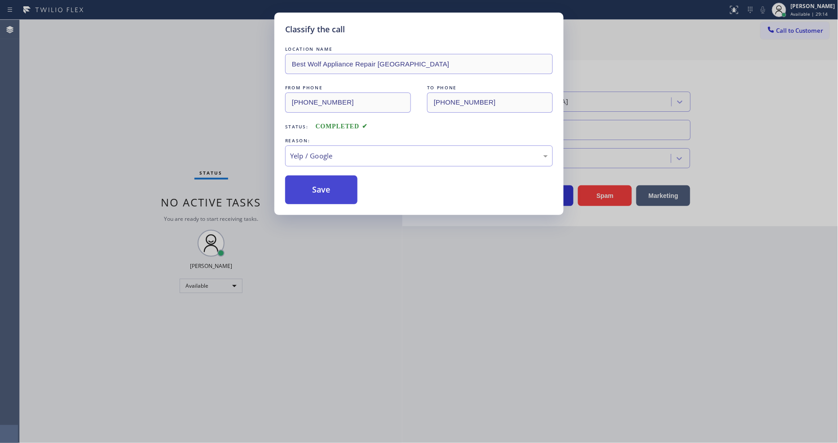
click at [342, 190] on button "Save" at bounding box center [321, 190] width 72 height 29
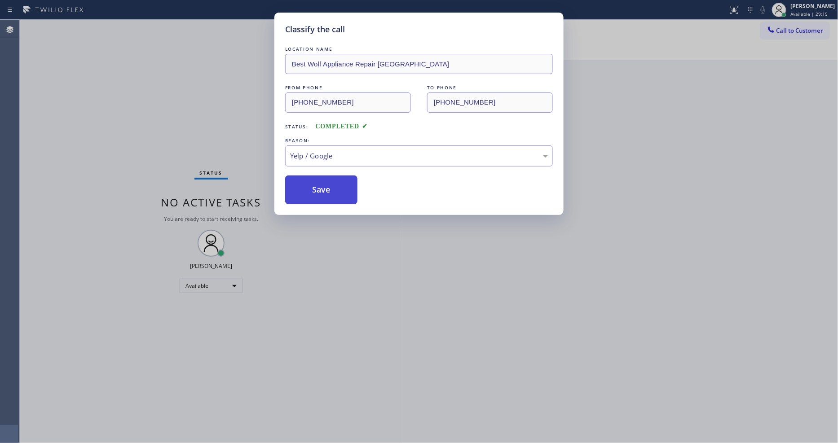
click at [342, 190] on button "Save" at bounding box center [321, 190] width 72 height 29
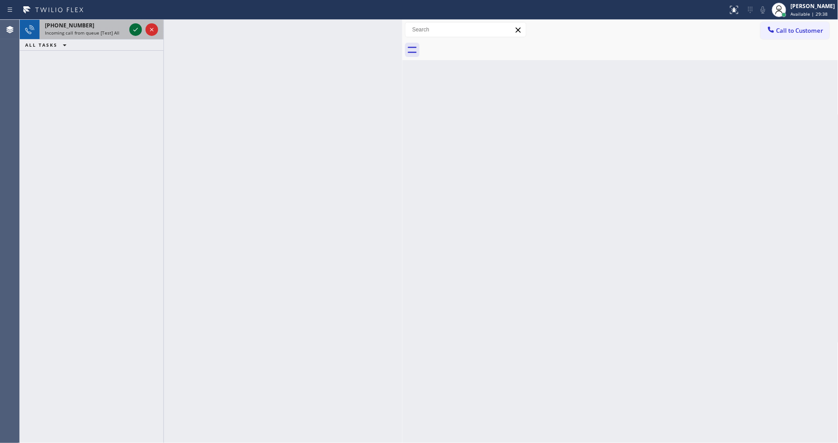
click at [131, 28] on icon at bounding box center [135, 29] width 11 height 11
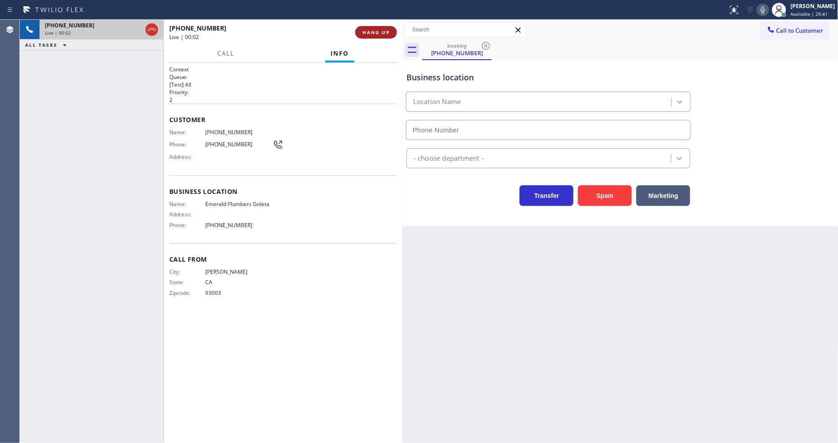
type input "[PHONE_NUMBER]"
click at [371, 32] on span "HANG UP" at bounding box center [376, 32] width 27 height 6
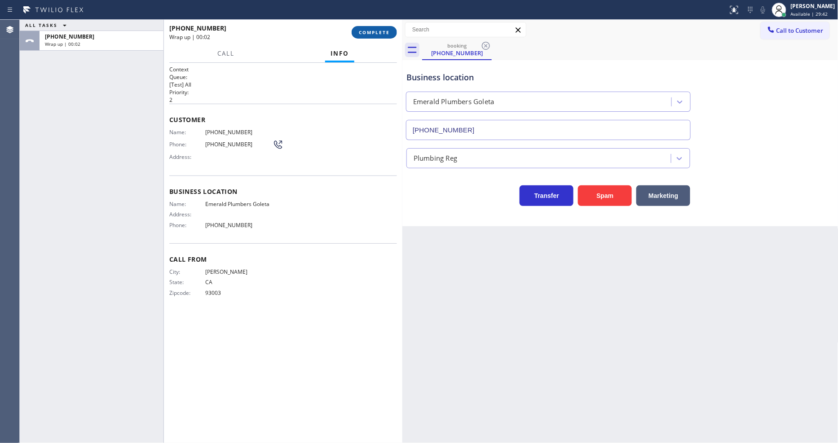
click at [371, 32] on span "COMPLETE" at bounding box center [374, 32] width 31 height 6
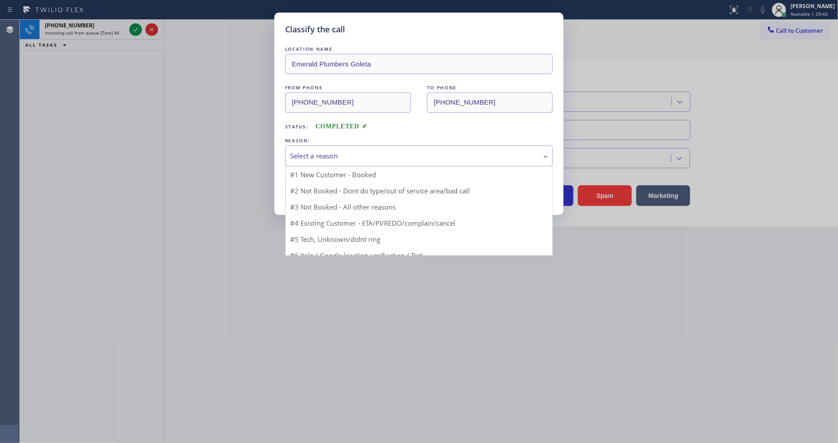
click at [333, 159] on div "Select a reason" at bounding box center [419, 156] width 268 height 21
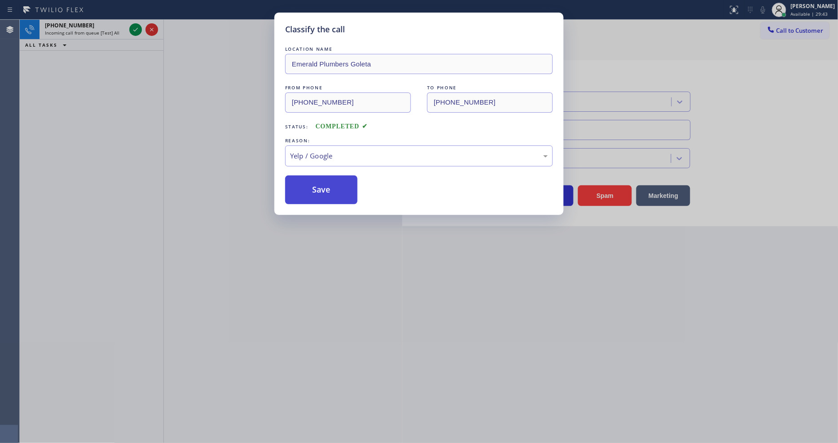
click at [325, 186] on button "Save" at bounding box center [321, 190] width 72 height 29
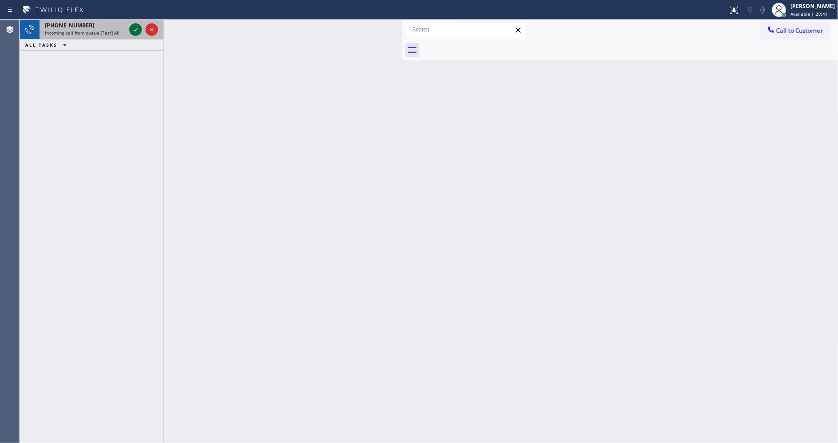
click at [131, 26] on icon at bounding box center [135, 29] width 11 height 11
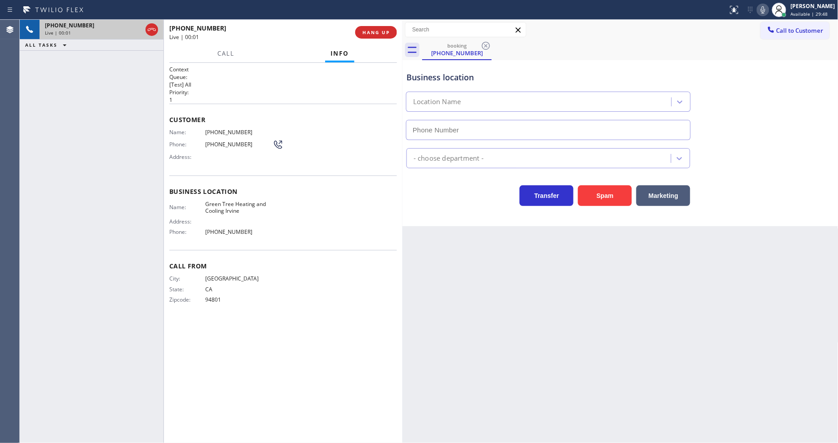
type input "[PHONE_NUMBER]"
click at [369, 37] on button "HANG UP" at bounding box center [376, 32] width 42 height 13
click at [370, 34] on span "HANG UP" at bounding box center [376, 32] width 27 height 6
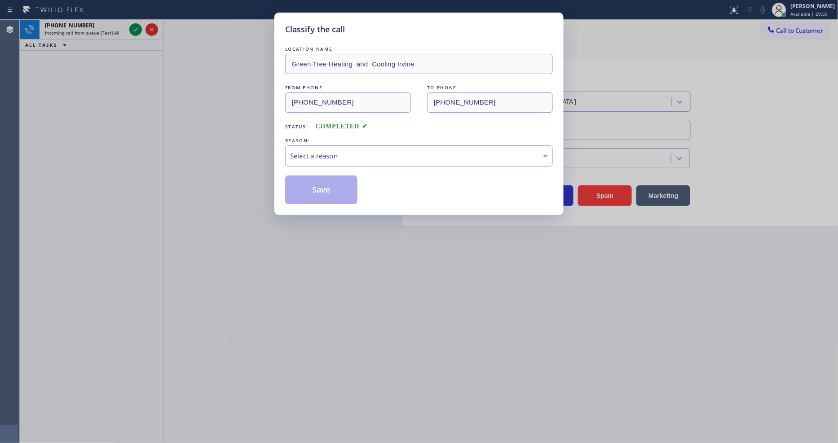
click at [352, 151] on div "Select a reason" at bounding box center [419, 156] width 258 height 10
click at [340, 190] on button "Save" at bounding box center [321, 190] width 72 height 29
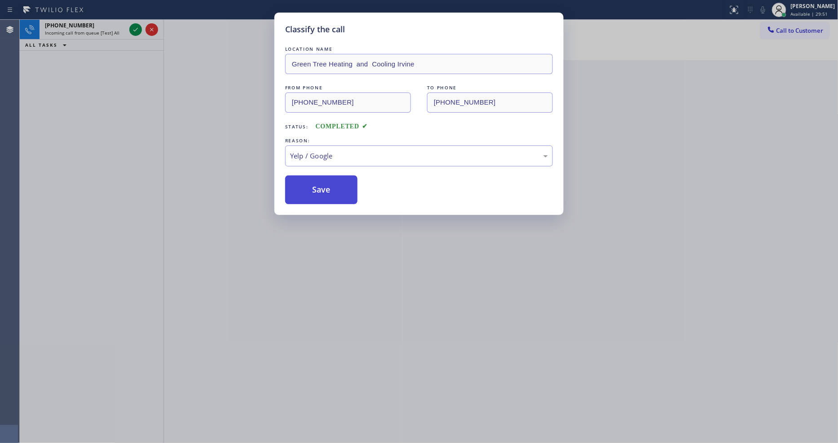
click at [340, 190] on button "Save" at bounding box center [321, 190] width 72 height 29
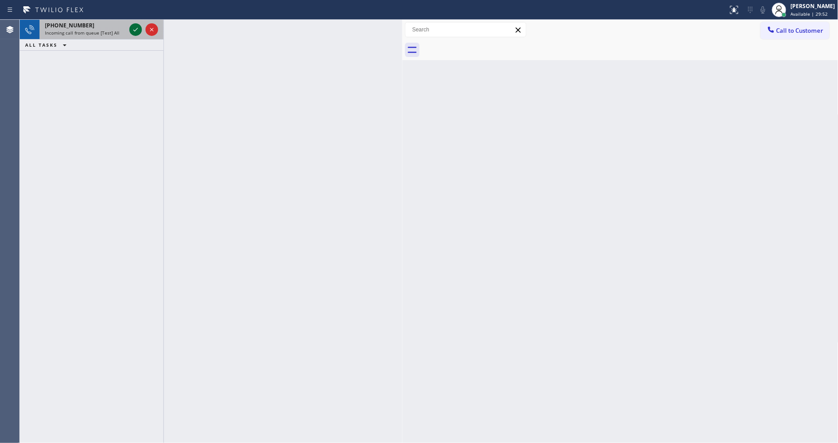
click at [133, 30] on icon at bounding box center [135, 30] width 4 height 4
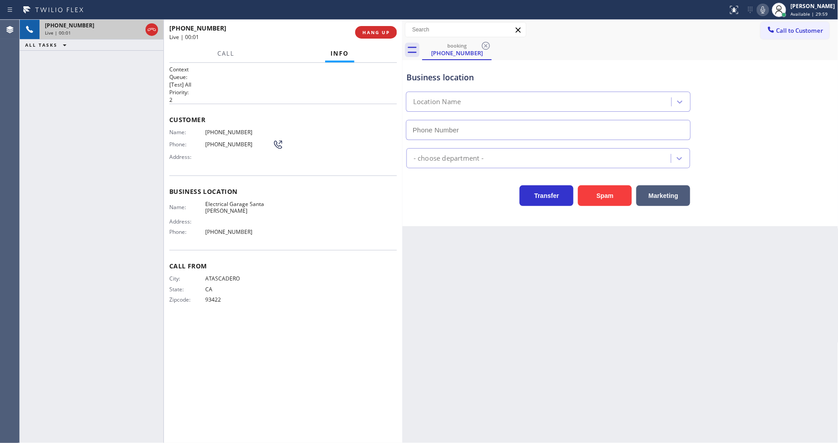
type input "[PHONE_NUMBER]"
click at [374, 33] on span "HANG UP" at bounding box center [376, 32] width 27 height 6
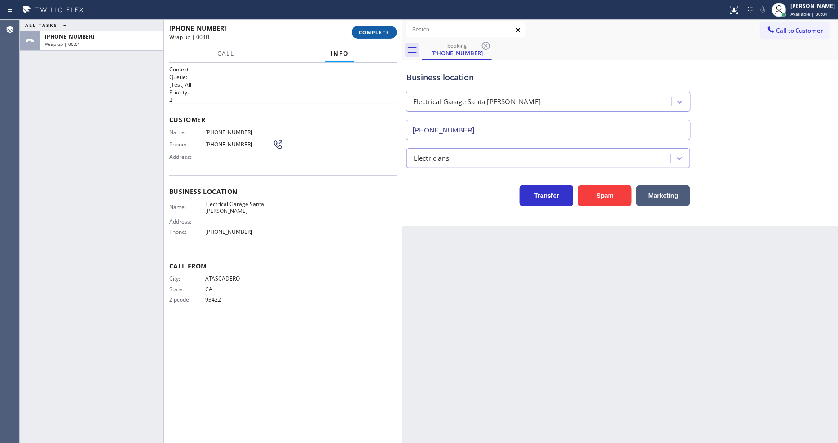
click at [374, 33] on span "COMPLETE" at bounding box center [374, 32] width 31 height 6
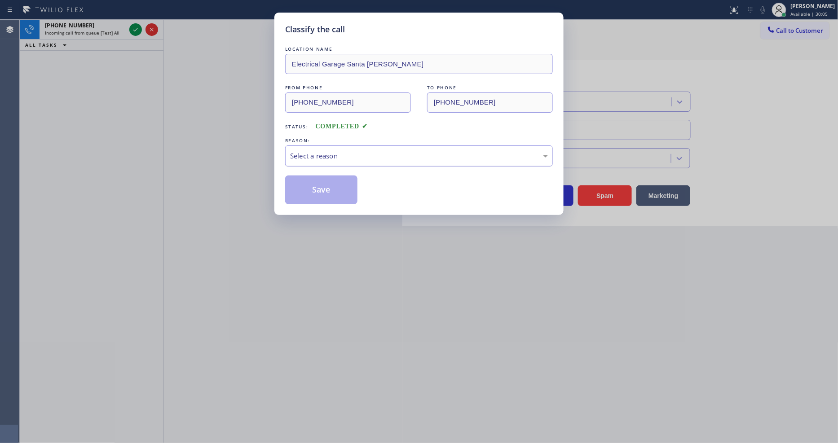
click at [306, 151] on div "Select a reason" at bounding box center [419, 156] width 258 height 10
click at [317, 190] on button "Save" at bounding box center [321, 190] width 72 height 29
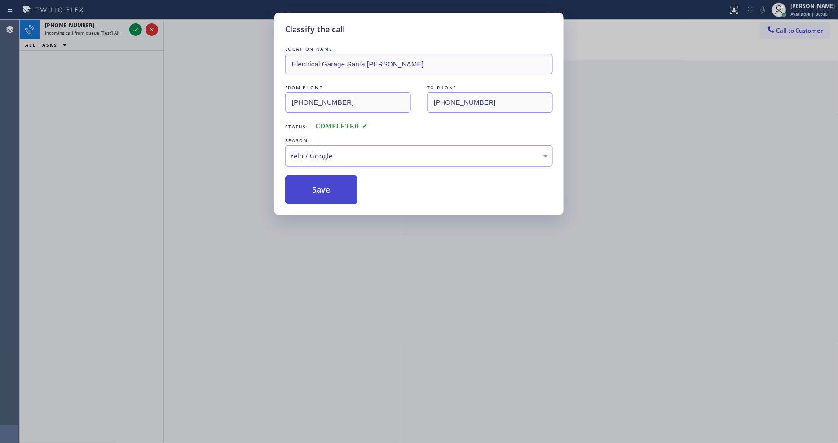
click at [317, 190] on button "Save" at bounding box center [321, 190] width 72 height 29
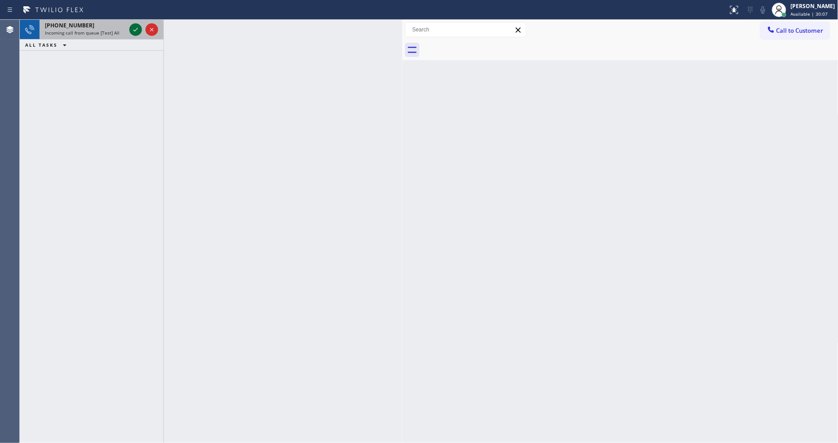
click at [137, 30] on icon at bounding box center [135, 29] width 11 height 11
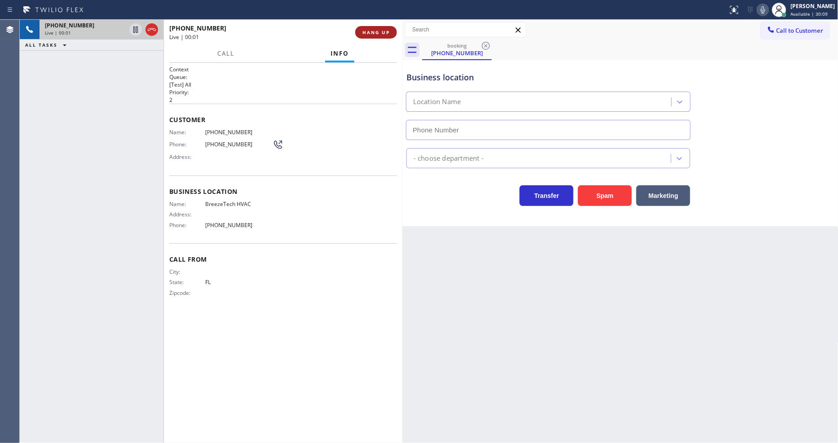
type input "[PHONE_NUMBER]"
click at [389, 32] on span "HANG UP" at bounding box center [376, 32] width 27 height 6
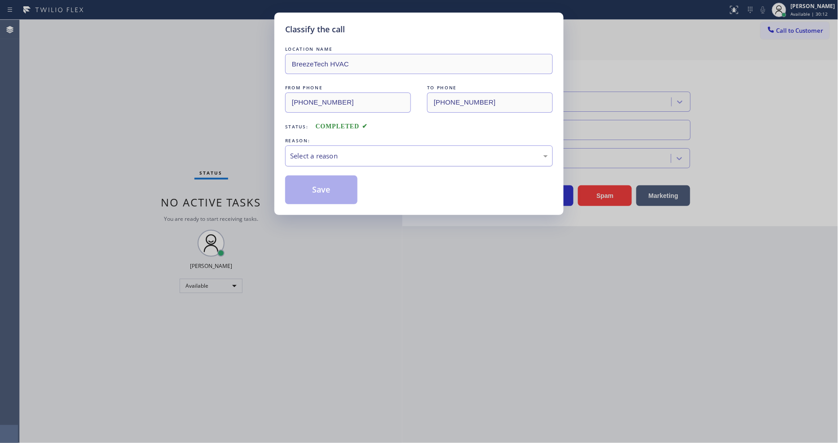
click at [343, 153] on div "Select a reason" at bounding box center [419, 156] width 258 height 10
click at [338, 187] on button "Save" at bounding box center [321, 190] width 72 height 29
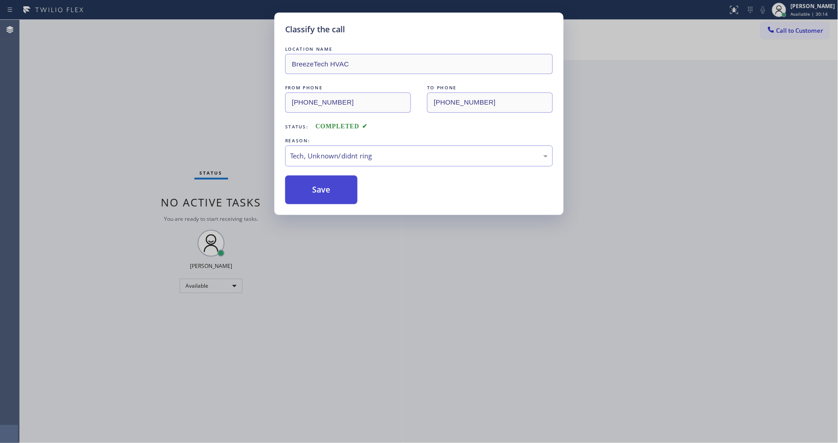
click at [338, 187] on button "Save" at bounding box center [321, 190] width 72 height 29
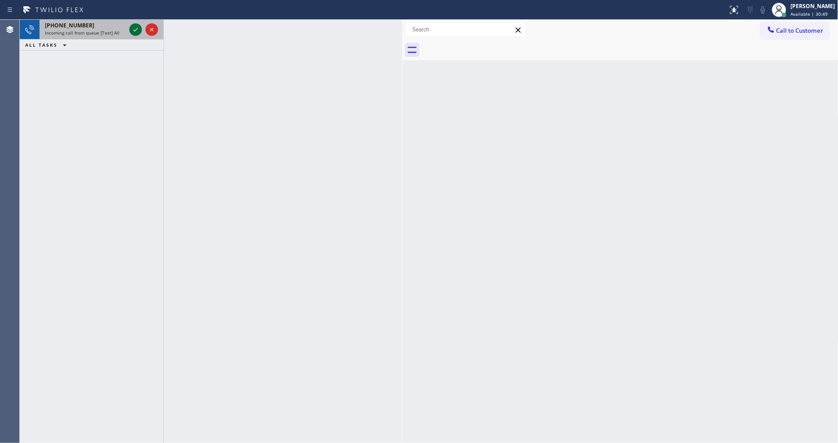
click at [133, 31] on icon at bounding box center [135, 29] width 11 height 11
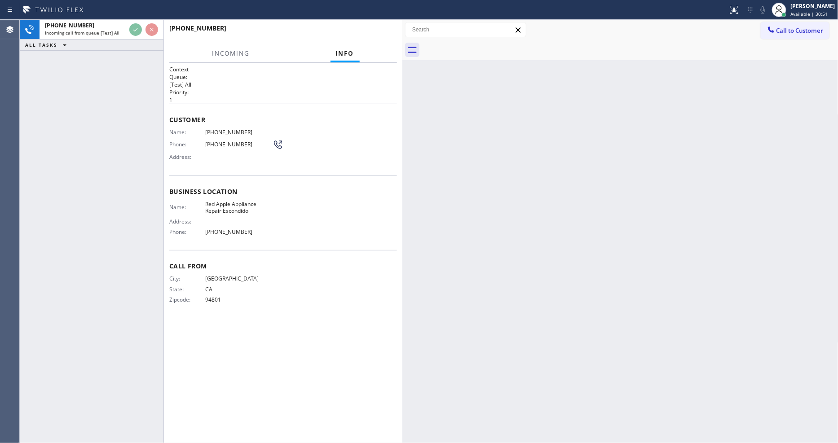
click at [352, 327] on div "Context Queue: [Test] All Priority: 1 Customer Name: [PHONE_NUMBER] Phone: [PHO…" at bounding box center [283, 253] width 228 height 375
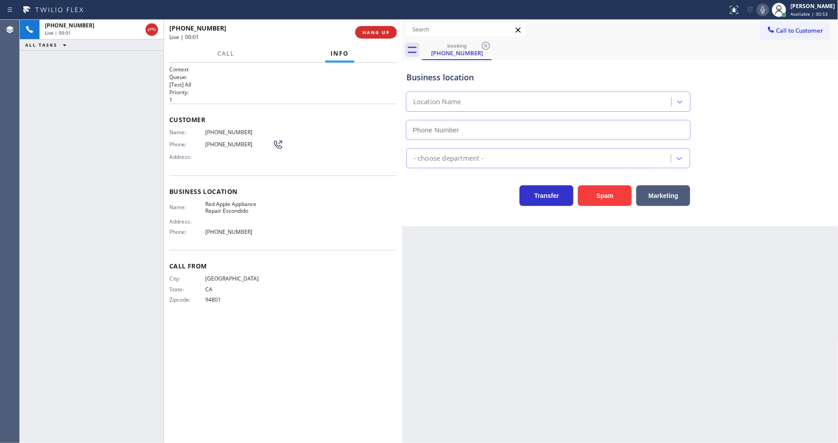
type input "[PHONE_NUMBER]"
click at [373, 28] on button "HANG UP" at bounding box center [376, 32] width 42 height 13
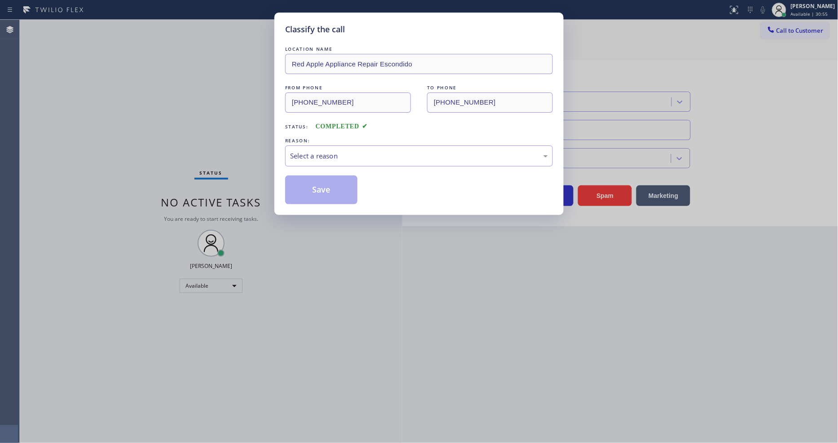
click at [362, 151] on div "Select a reason" at bounding box center [419, 156] width 258 height 10
click at [348, 155] on div "Tech, Unknown/didnt ring" at bounding box center [419, 156] width 258 height 10
click at [334, 189] on button "Save" at bounding box center [321, 190] width 72 height 29
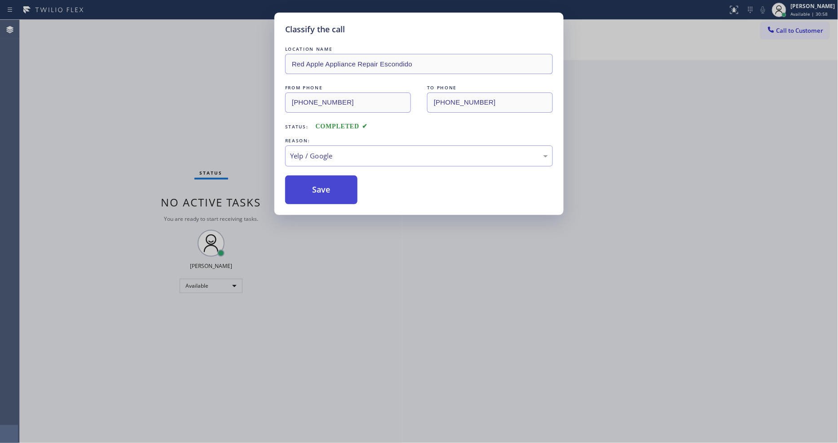
click at [334, 189] on button "Save" at bounding box center [321, 190] width 72 height 29
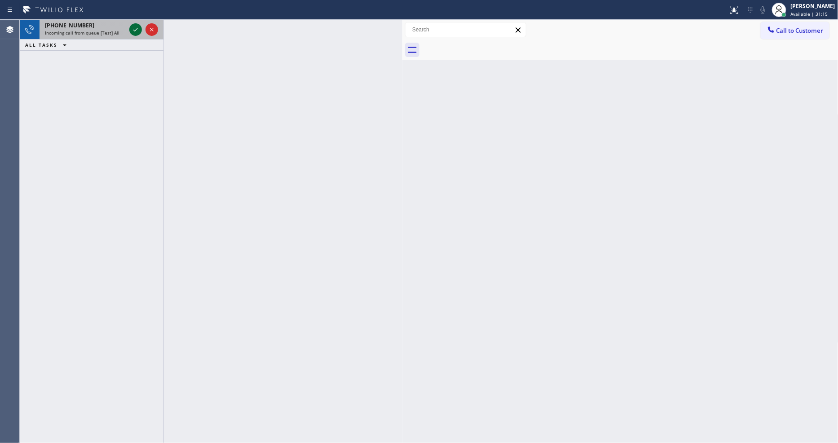
click at [136, 27] on icon at bounding box center [135, 29] width 11 height 11
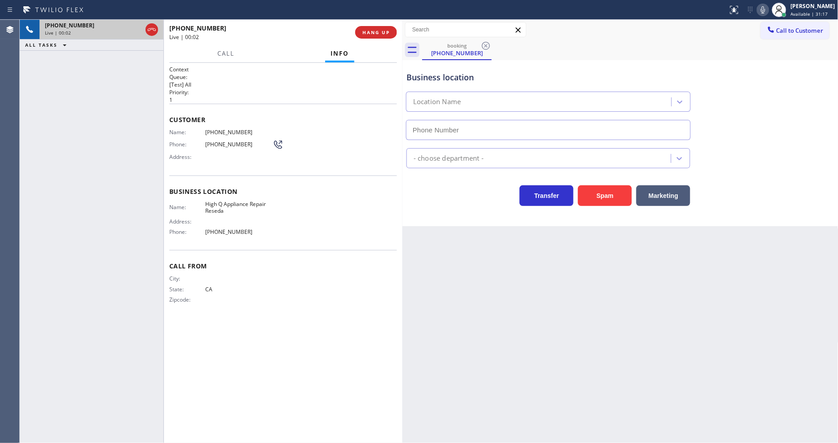
type input "[PHONE_NUMBER]"
click at [391, 33] on button "HANG UP" at bounding box center [376, 32] width 42 height 13
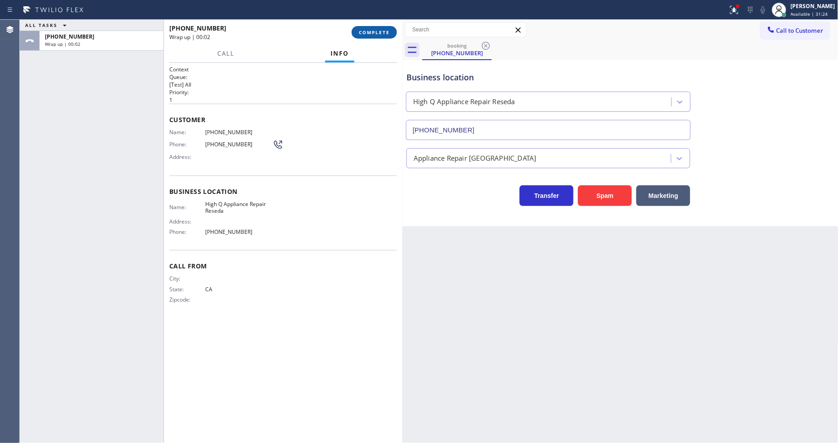
click at [382, 31] on span "COMPLETE" at bounding box center [374, 32] width 31 height 6
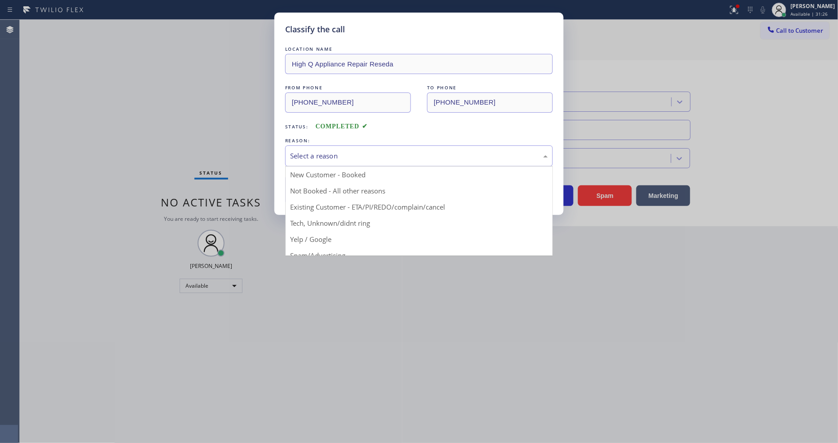
drag, startPoint x: 332, startPoint y: 225, endPoint x: 332, endPoint y: 189, distance: 35.9
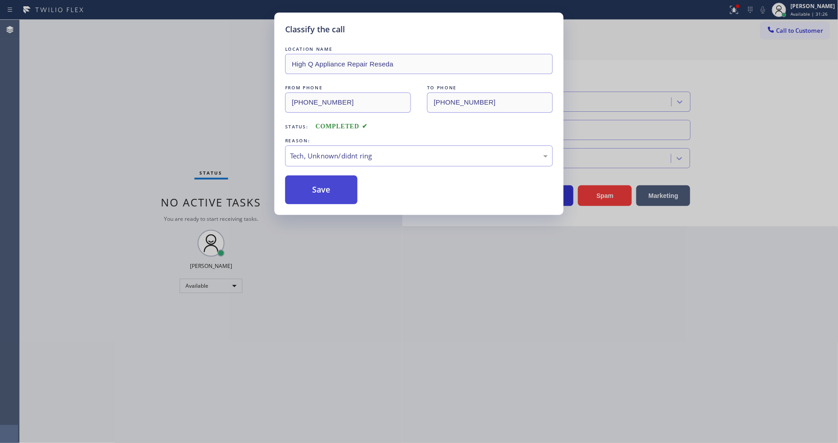
click at [332, 183] on button "Save" at bounding box center [321, 190] width 72 height 29
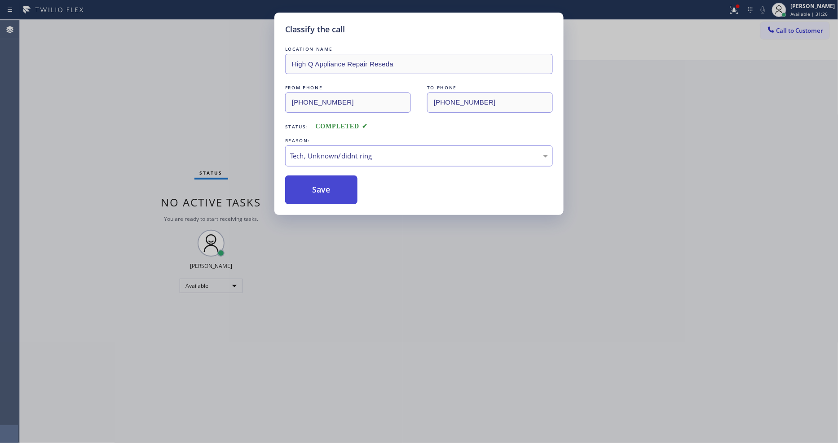
click at [332, 183] on button "Save" at bounding box center [321, 190] width 72 height 29
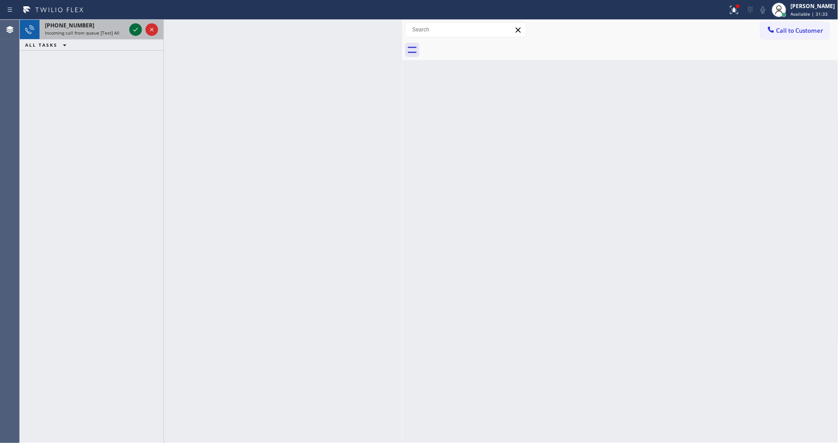
click at [136, 32] on icon at bounding box center [135, 29] width 11 height 11
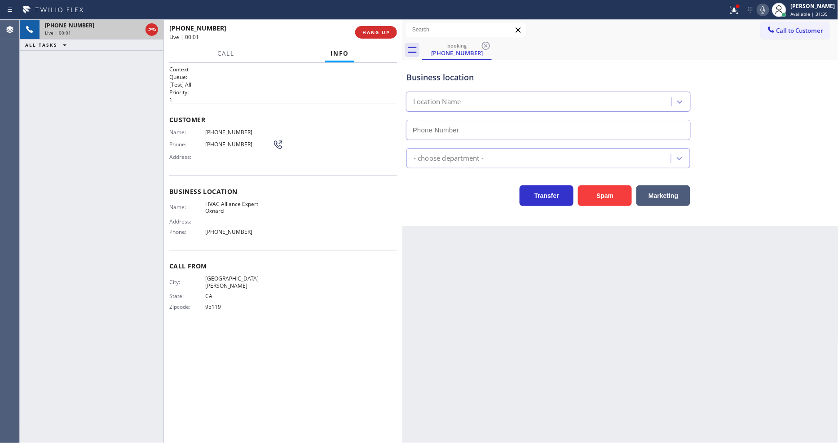
type input "[PHONE_NUMBER]"
click at [383, 27] on button "HANG UP" at bounding box center [376, 32] width 42 height 13
click at [382, 35] on span "HANG UP" at bounding box center [376, 32] width 27 height 6
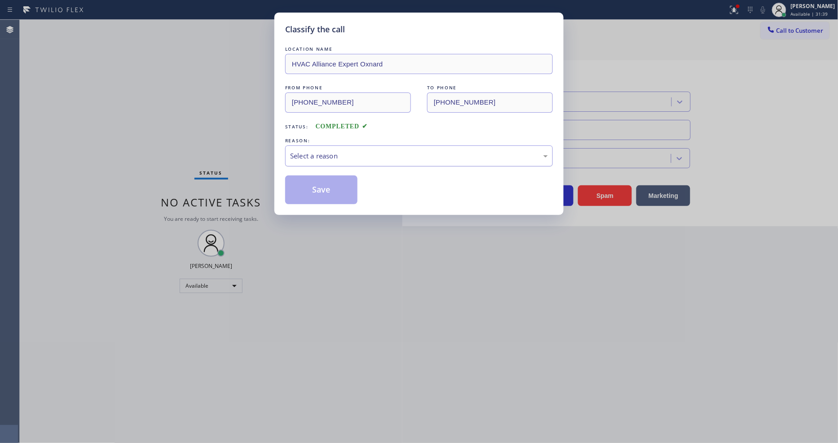
click at [339, 154] on div "Select a reason" at bounding box center [419, 156] width 258 height 10
click at [330, 190] on button "Save" at bounding box center [321, 190] width 72 height 29
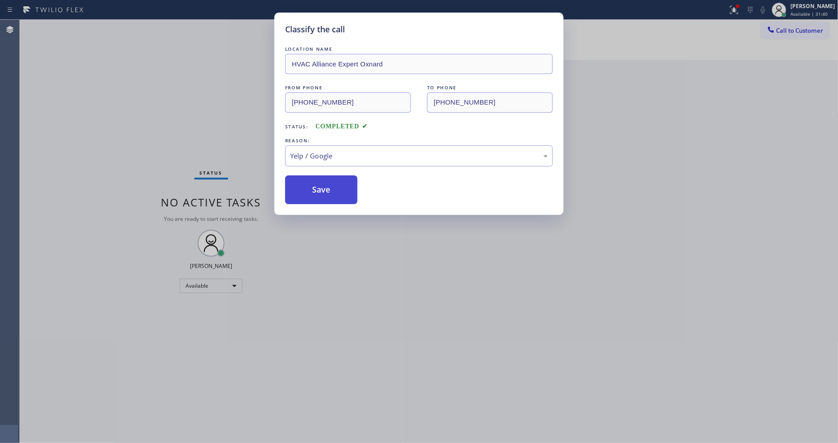
click at [330, 190] on button "Save" at bounding box center [321, 190] width 72 height 29
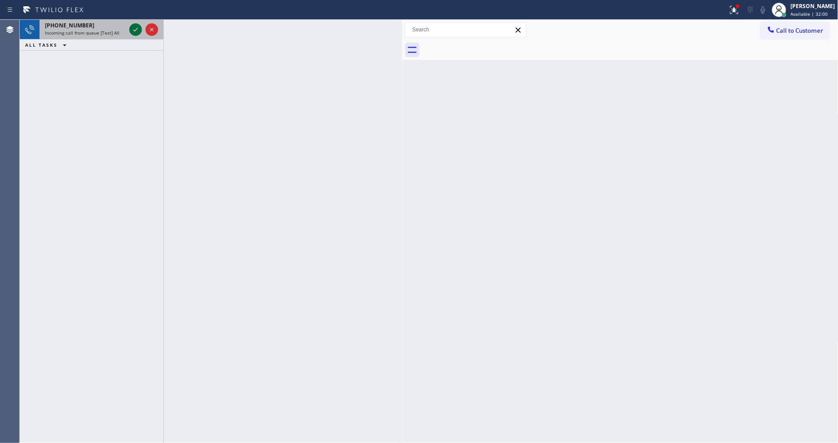
click at [137, 31] on icon at bounding box center [135, 29] width 11 height 11
click at [134, 28] on icon at bounding box center [135, 29] width 11 height 11
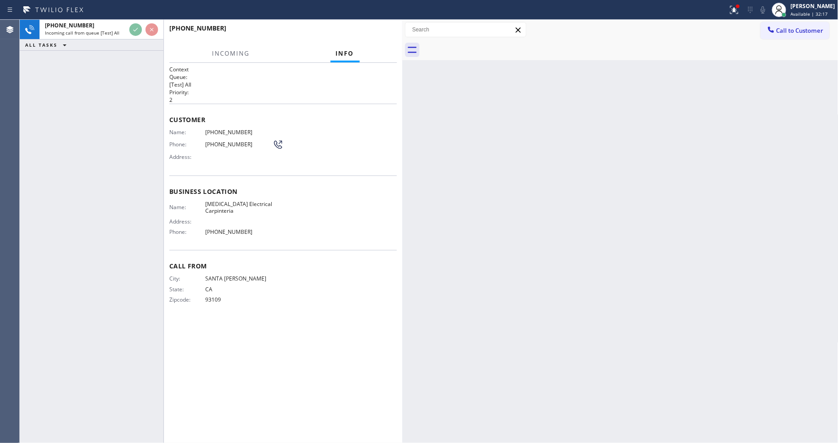
drag, startPoint x: 320, startPoint y: 87, endPoint x: 352, endPoint y: 78, distance: 33.1
click at [320, 88] on h2 "Priority:" at bounding box center [283, 92] width 228 height 8
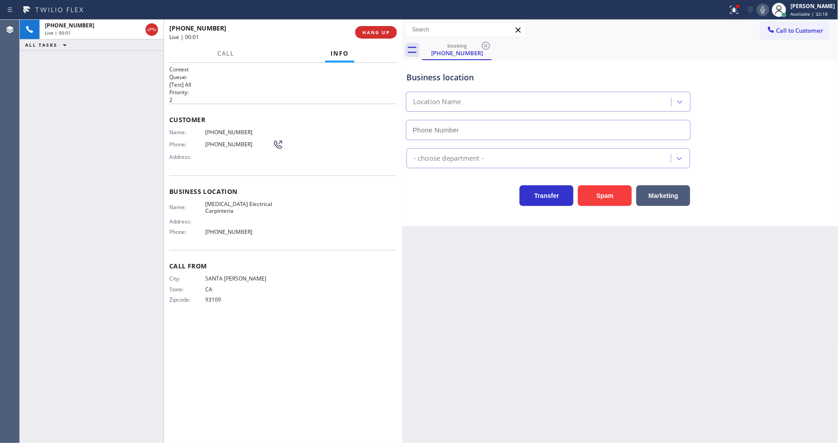
type input "[PHONE_NUMBER]"
click at [388, 28] on button "HANG UP" at bounding box center [376, 32] width 42 height 13
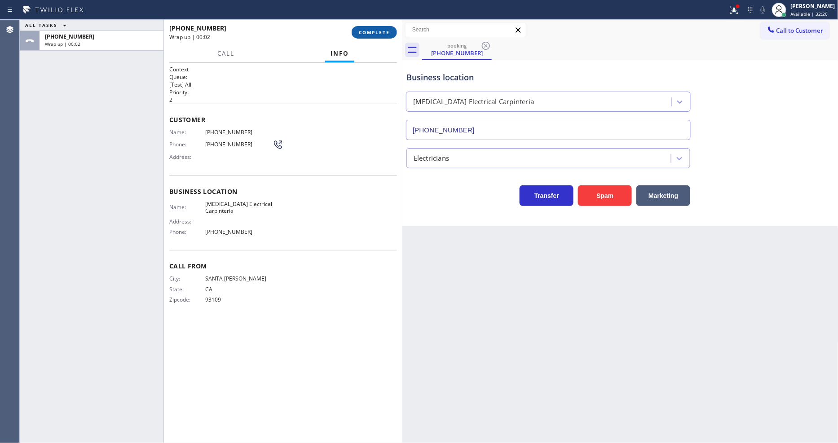
click at [380, 28] on button "COMPLETE" at bounding box center [374, 32] width 45 height 13
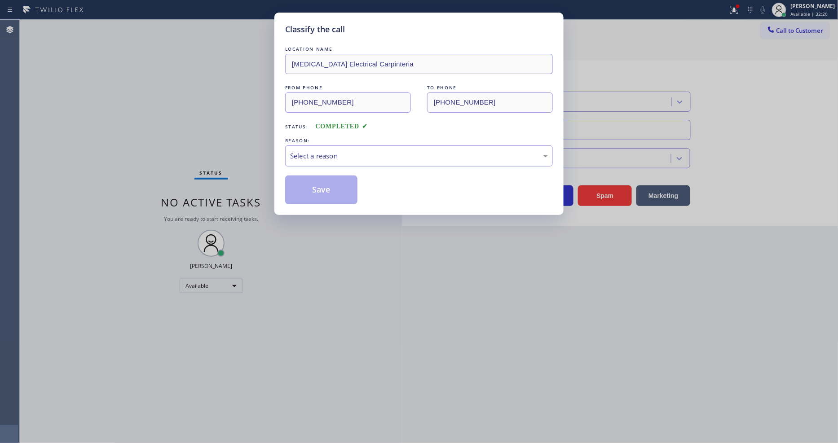
click at [350, 146] on div "Select a reason" at bounding box center [419, 156] width 268 height 21
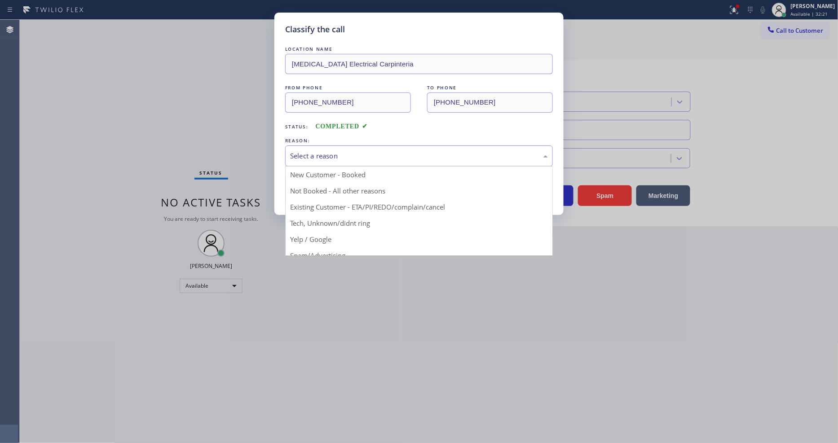
drag, startPoint x: 328, startPoint y: 230, endPoint x: 335, endPoint y: 198, distance: 33.5
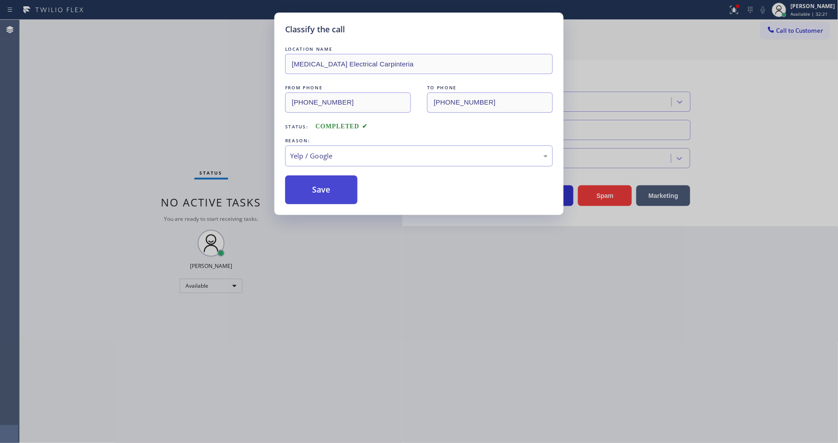
click at [335, 194] on button "Save" at bounding box center [321, 190] width 72 height 29
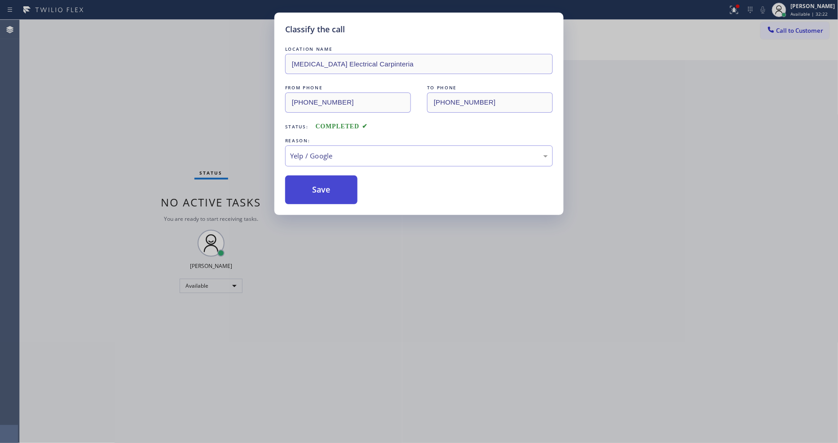
click at [335, 194] on button "Save" at bounding box center [321, 190] width 72 height 29
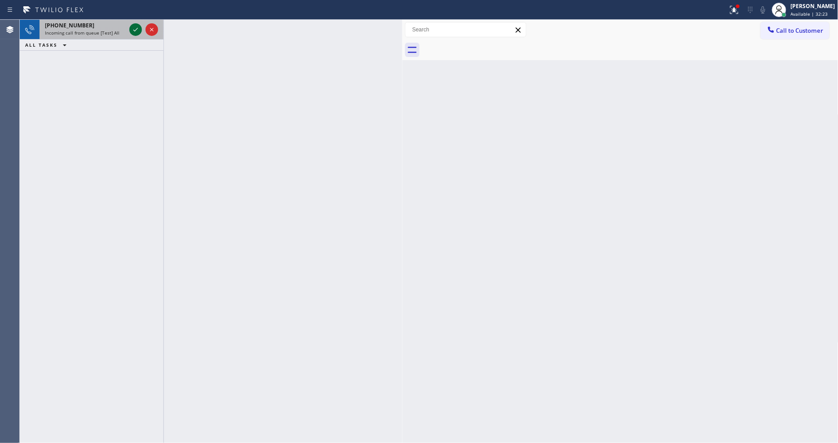
click at [132, 29] on icon at bounding box center [135, 29] width 11 height 11
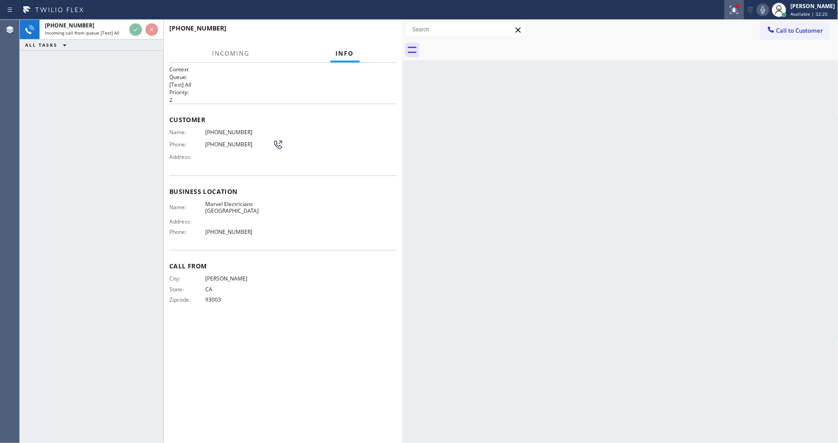
click at [744, 8] on div at bounding box center [735, 9] width 20 height 11
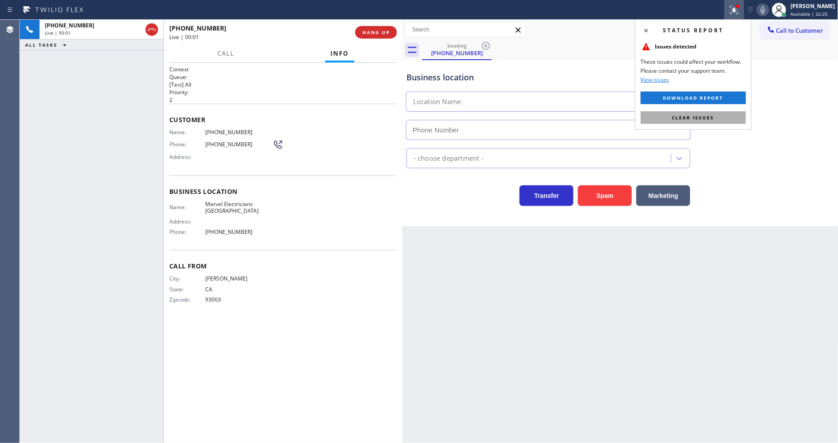
type input "[PHONE_NUMBER]"
click at [717, 123] on button "Clear issues" at bounding box center [693, 117] width 105 height 13
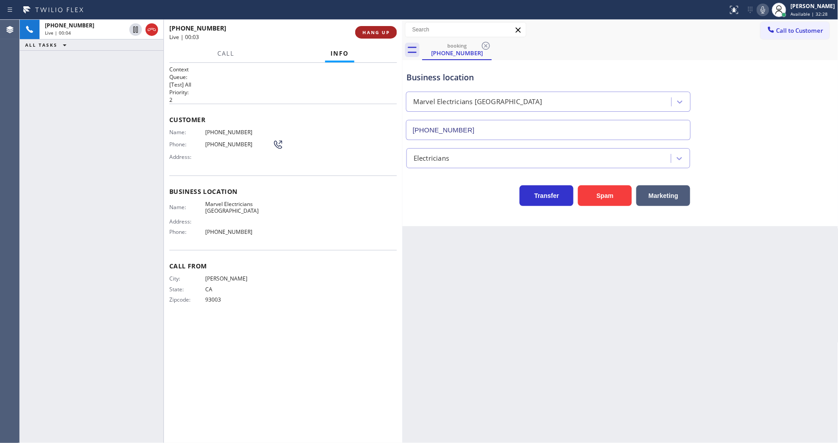
click at [380, 36] on button "HANG UP" at bounding box center [376, 32] width 42 height 13
click at [380, 30] on span "HANG UP" at bounding box center [376, 32] width 27 height 6
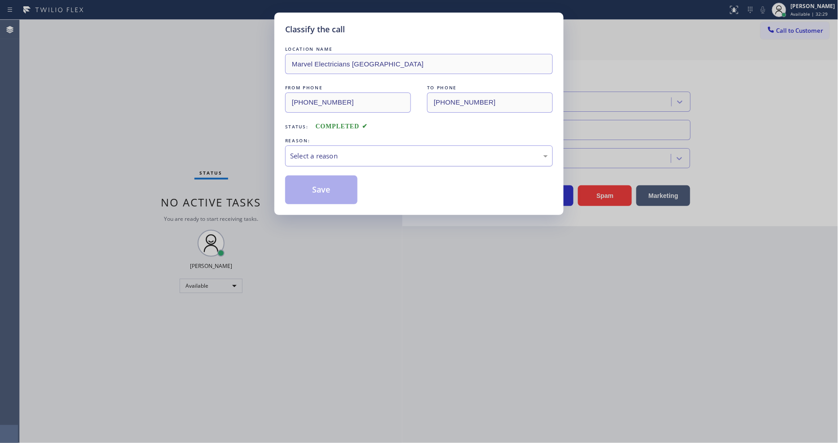
click at [353, 153] on div "Select a reason" at bounding box center [419, 156] width 258 height 10
click at [334, 186] on button "Save" at bounding box center [321, 190] width 72 height 29
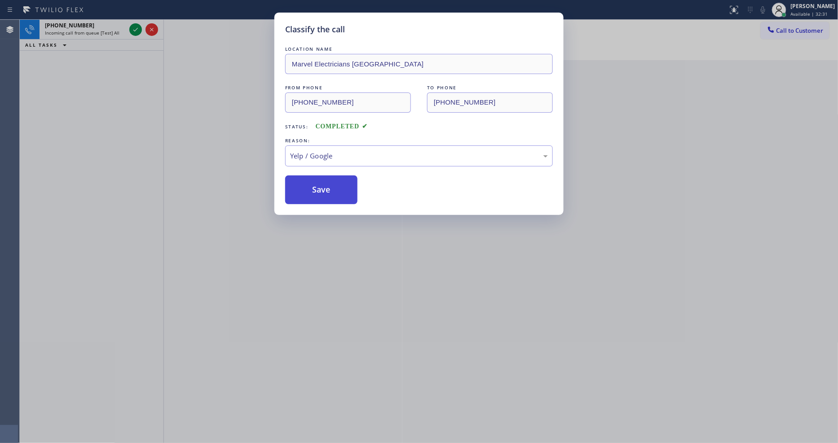
click at [334, 186] on button "Save" at bounding box center [321, 190] width 72 height 29
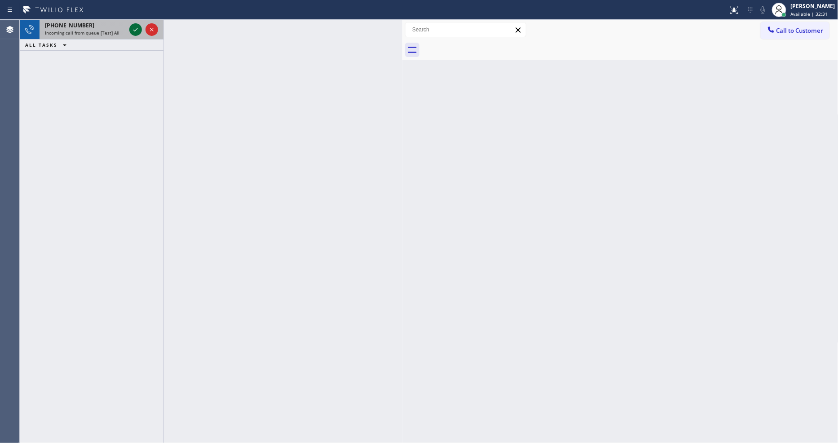
click at [135, 29] on icon at bounding box center [135, 29] width 11 height 11
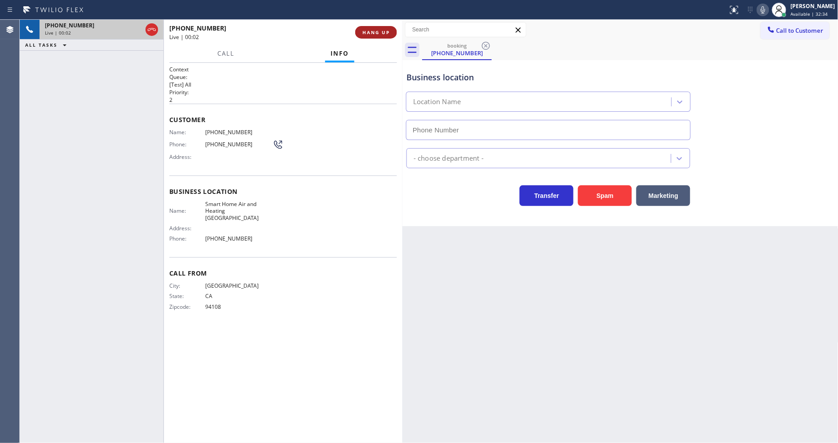
type input "[PHONE_NUMBER]"
click at [363, 29] on span "HANG UP" at bounding box center [376, 32] width 27 height 6
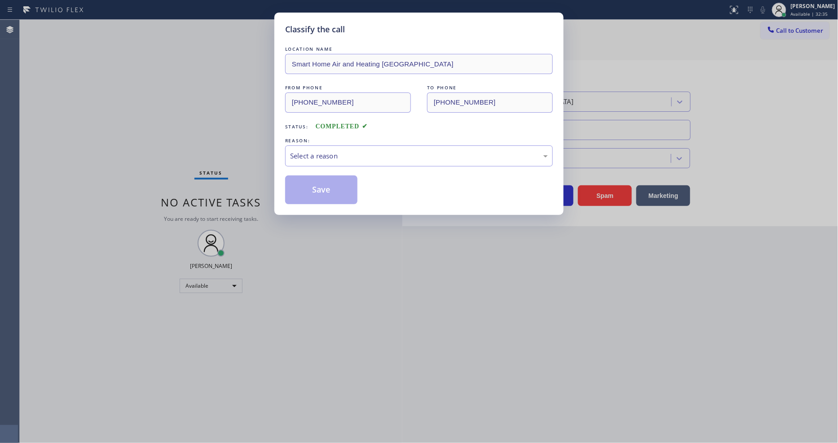
click at [344, 151] on div "Select a reason" at bounding box center [419, 156] width 258 height 10
click at [331, 181] on button "Save" at bounding box center [321, 190] width 72 height 29
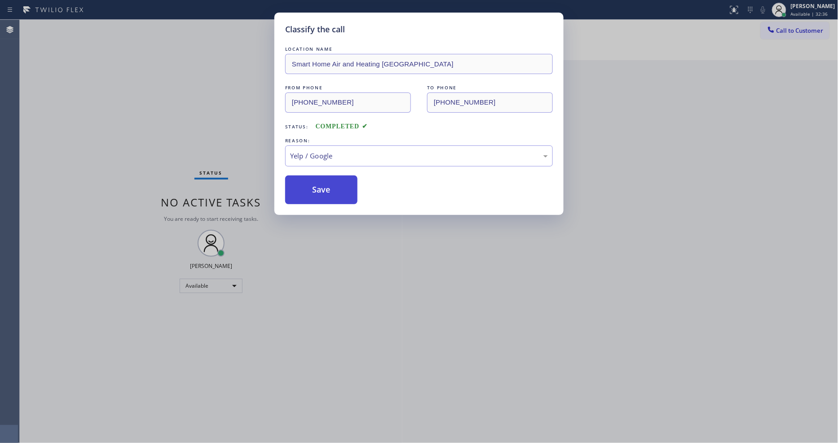
click at [331, 181] on button "Save" at bounding box center [321, 190] width 72 height 29
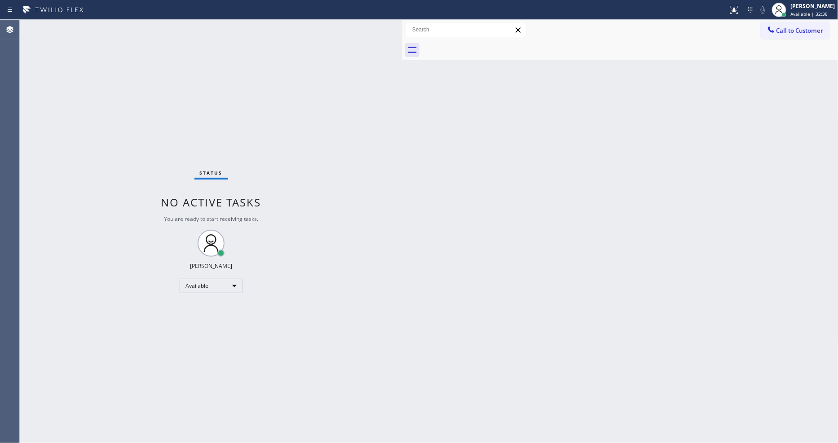
click at [344, 384] on div "Status No active tasks You are ready to start receiving tasks. [PERSON_NAME] Av…" at bounding box center [211, 232] width 383 height 424
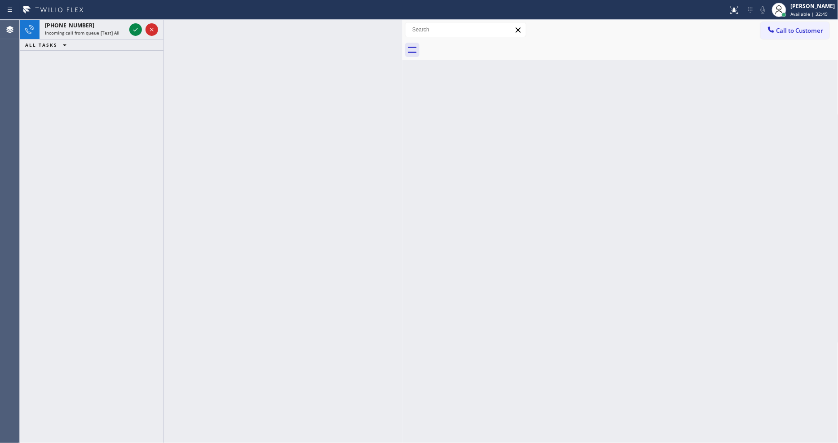
click at [134, 26] on icon at bounding box center [135, 29] width 11 height 11
click at [135, 29] on icon at bounding box center [135, 29] width 11 height 11
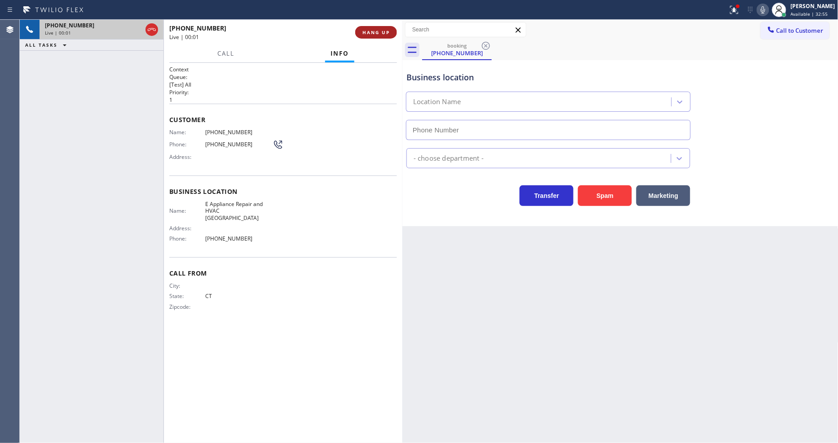
type input "[PHONE_NUMBER]"
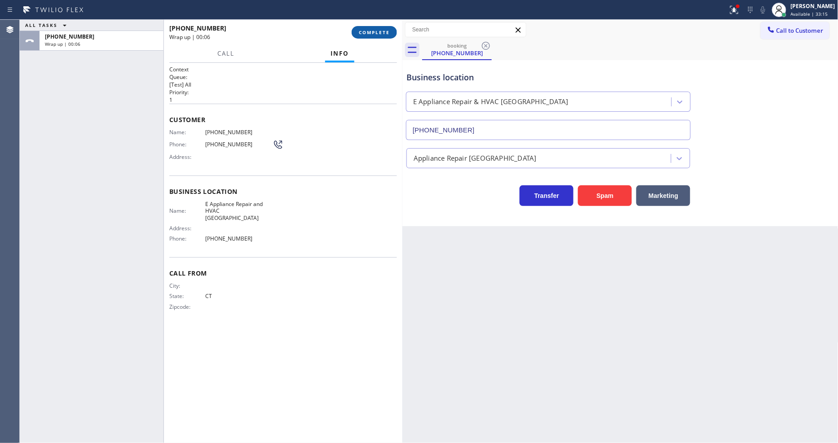
click at [376, 31] on span "COMPLETE" at bounding box center [374, 32] width 31 height 6
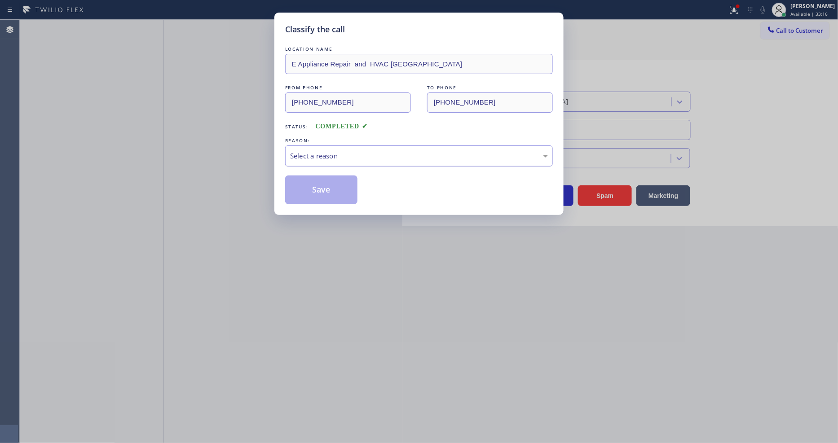
click at [340, 151] on div "Select a reason" at bounding box center [419, 156] width 258 height 10
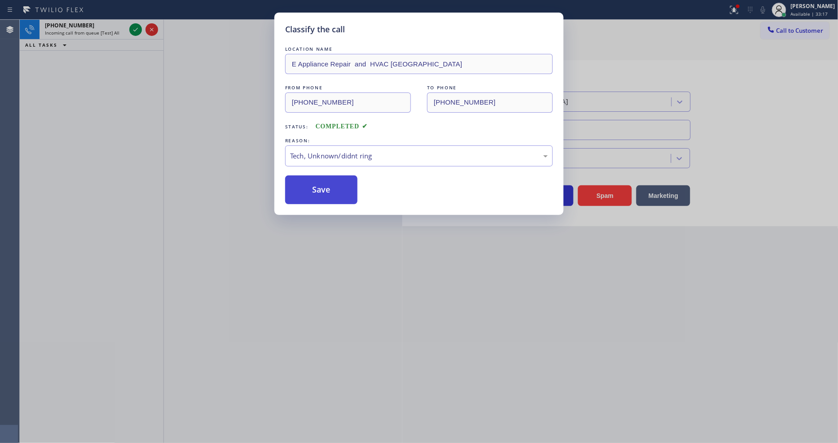
click at [335, 188] on button "Save" at bounding box center [321, 190] width 72 height 29
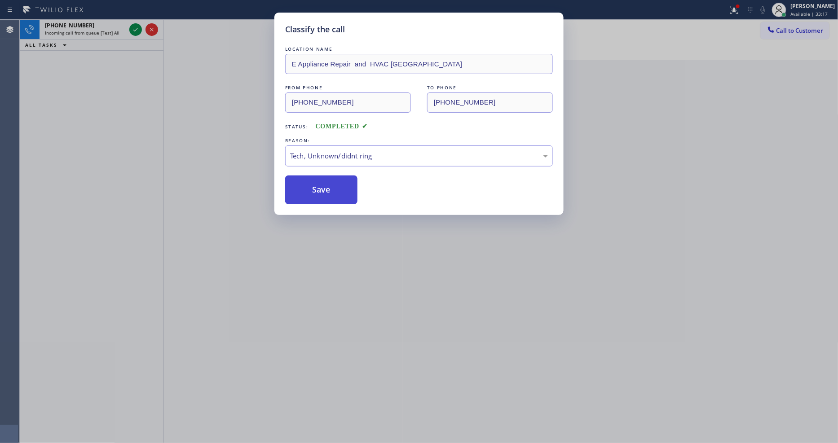
click at [335, 188] on button "Save" at bounding box center [321, 190] width 72 height 29
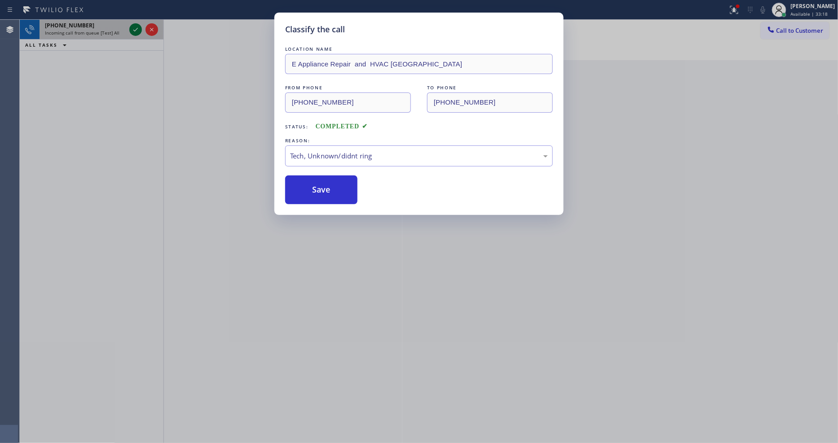
click at [137, 24] on icon at bounding box center [135, 29] width 11 height 11
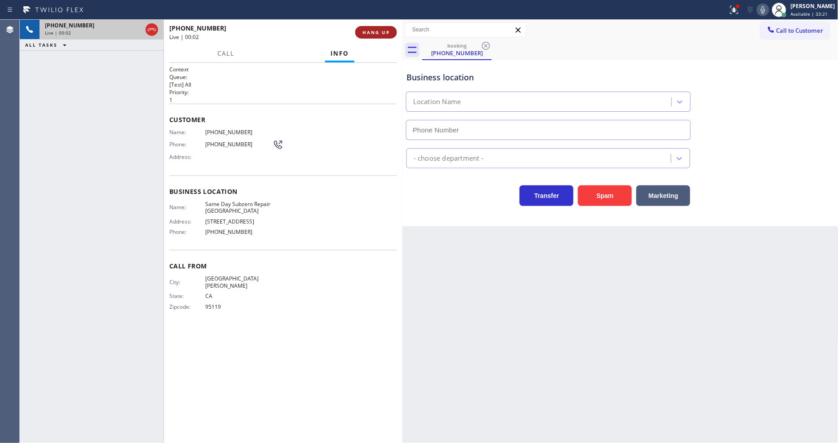
click at [378, 28] on button "HANG UP" at bounding box center [376, 32] width 42 height 13
type input "[PHONE_NUMBER]"
click at [378, 28] on button "HANG UP" at bounding box center [376, 32] width 42 height 13
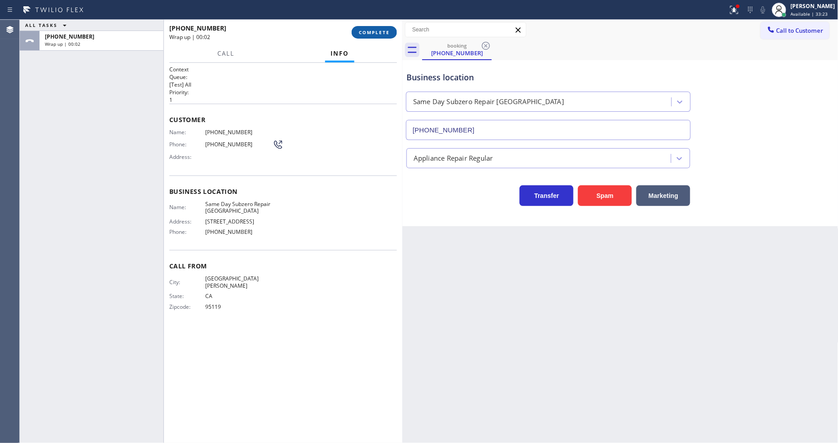
click at [376, 31] on span "COMPLETE" at bounding box center [374, 32] width 31 height 6
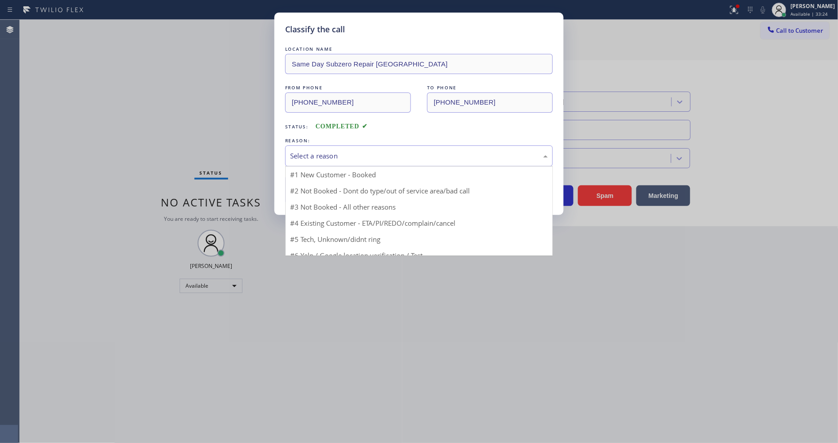
click at [320, 156] on div "Select a reason" at bounding box center [419, 156] width 258 height 10
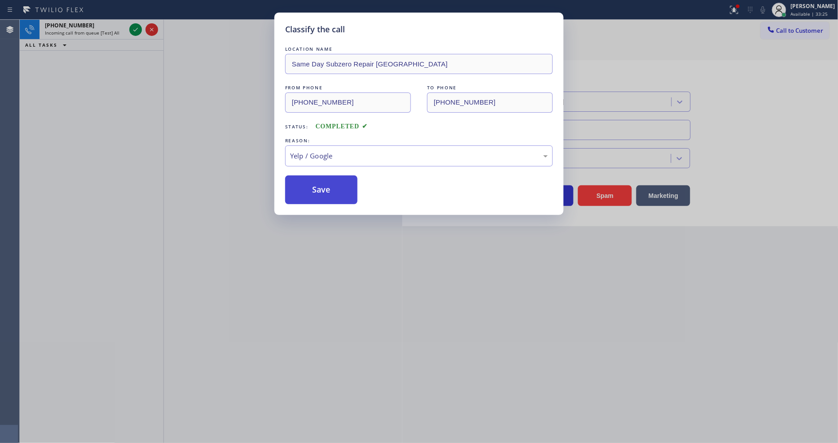
click at [323, 197] on button "Save" at bounding box center [321, 190] width 72 height 29
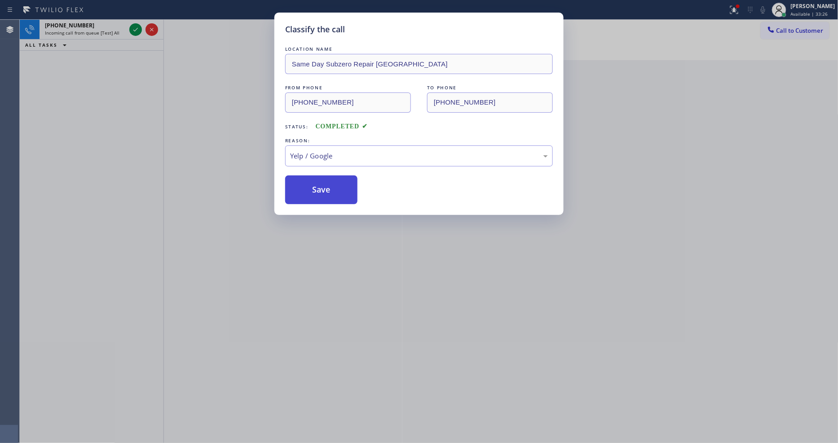
click at [323, 197] on button "Save" at bounding box center [321, 190] width 72 height 29
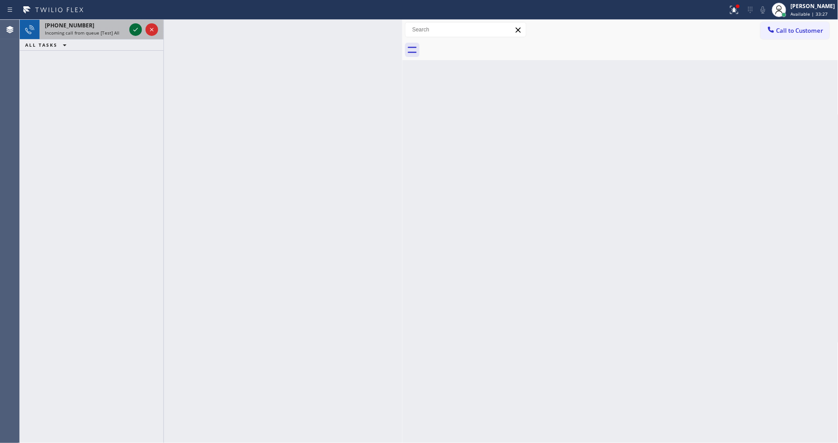
click at [134, 29] on icon at bounding box center [135, 29] width 11 height 11
click at [133, 29] on icon at bounding box center [135, 29] width 11 height 11
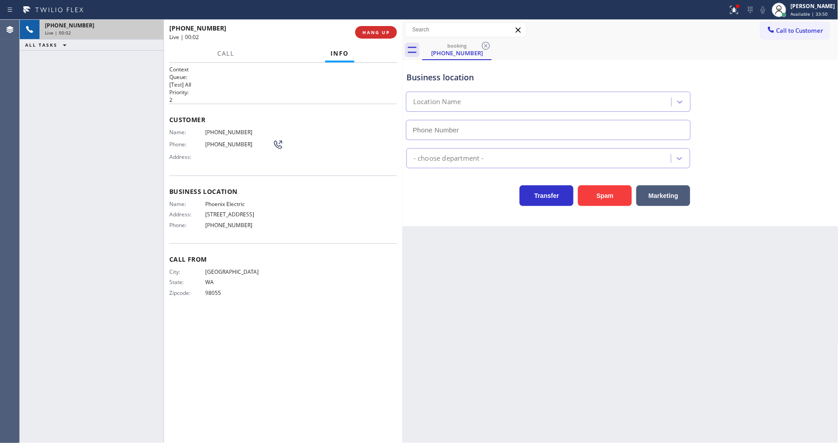
type input "[PHONE_NUMBER]"
click at [374, 31] on span "HANG UP" at bounding box center [376, 32] width 27 height 6
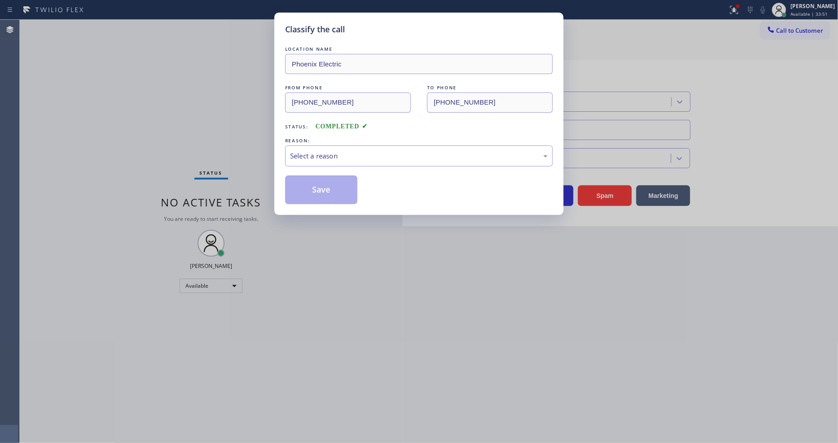
click at [348, 146] on div "Select a reason" at bounding box center [419, 156] width 268 height 21
click at [331, 190] on button "Save" at bounding box center [321, 190] width 72 height 29
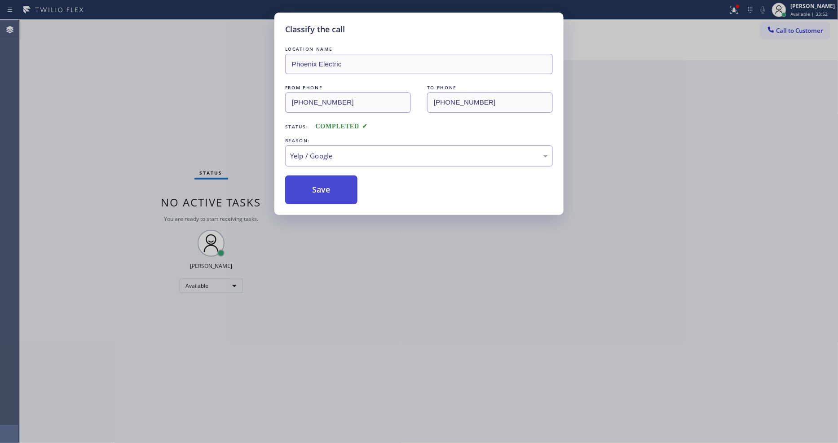
click at [331, 190] on button "Save" at bounding box center [321, 190] width 72 height 29
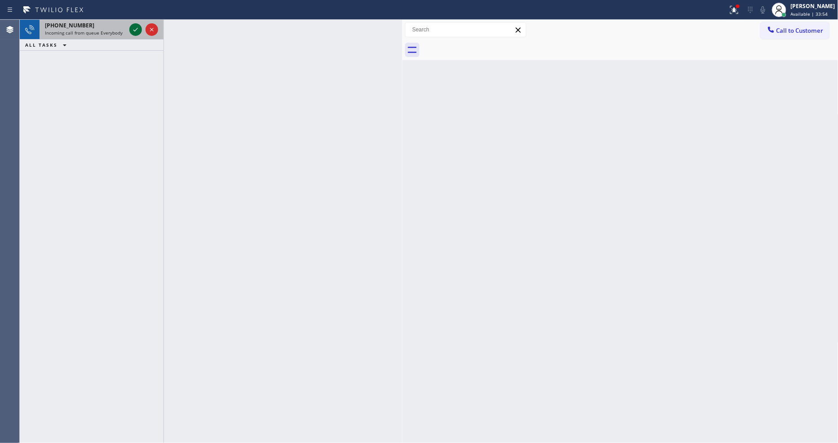
click at [134, 27] on icon at bounding box center [135, 29] width 11 height 11
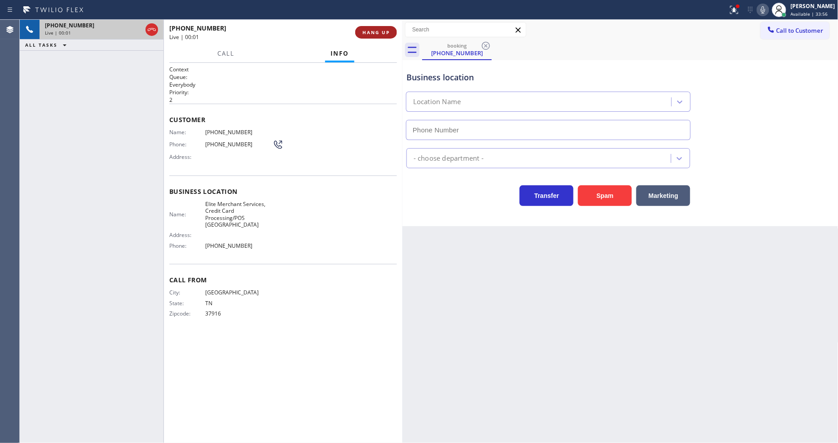
type input "[PHONE_NUMBER]"
click at [388, 32] on span "HANG UP" at bounding box center [376, 32] width 27 height 6
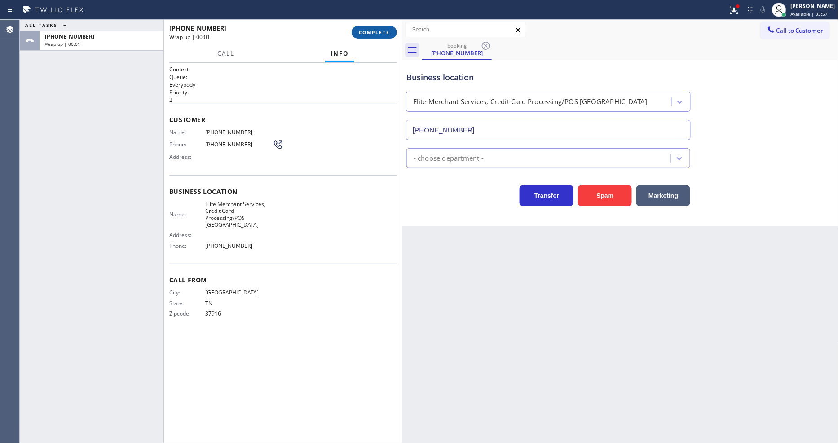
click at [388, 32] on span "COMPLETE" at bounding box center [374, 32] width 31 height 6
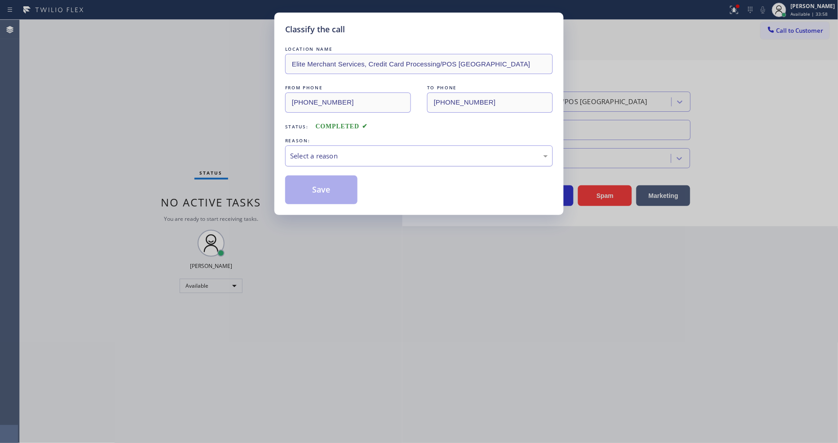
click at [316, 153] on div "Select a reason" at bounding box center [419, 156] width 258 height 10
click at [332, 186] on button "Save" at bounding box center [321, 190] width 72 height 29
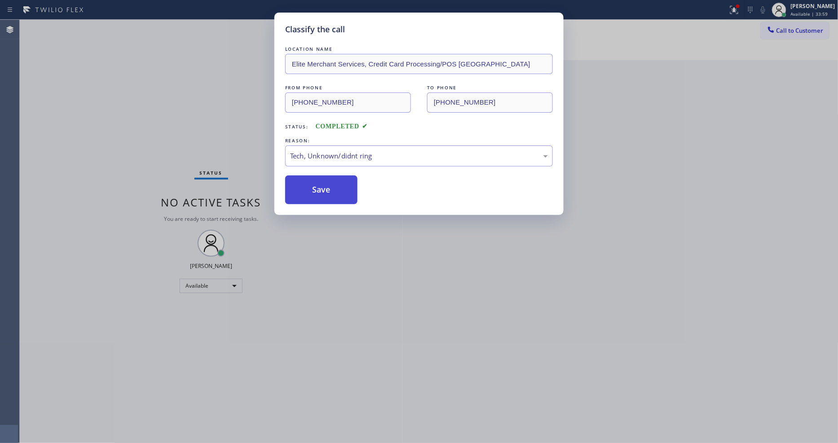
click at [332, 186] on button "Save" at bounding box center [321, 190] width 72 height 29
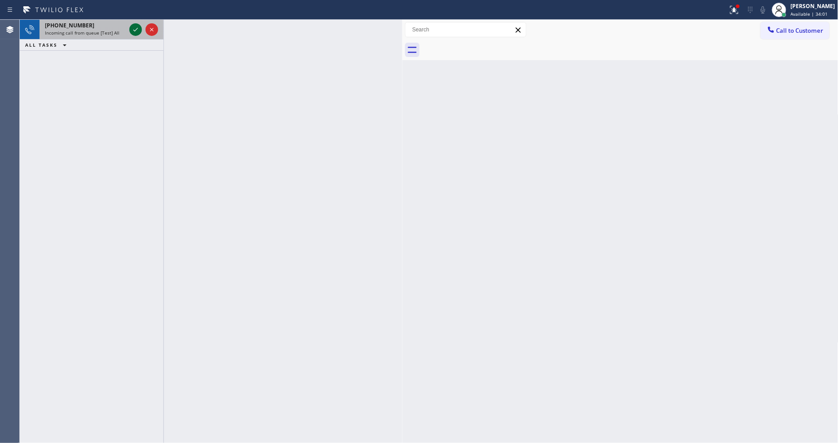
click at [129, 30] on div at bounding box center [135, 29] width 13 height 11
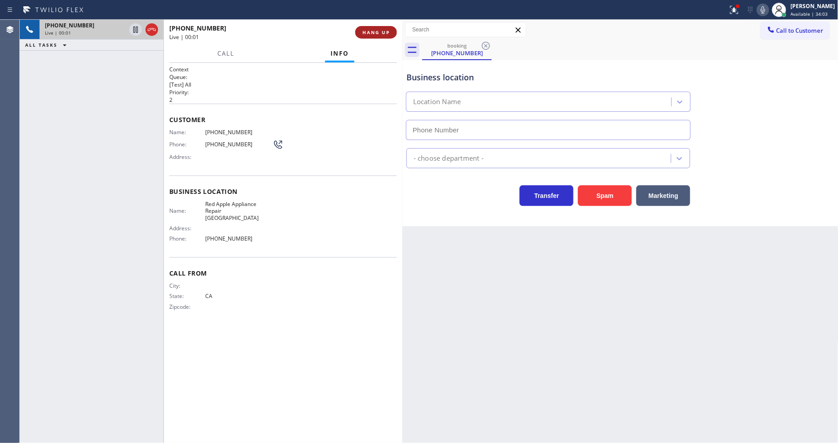
click at [377, 32] on span "HANG UP" at bounding box center [376, 32] width 27 height 6
type input "[PHONE_NUMBER]"
click at [377, 32] on span "HANG UP" at bounding box center [376, 32] width 27 height 6
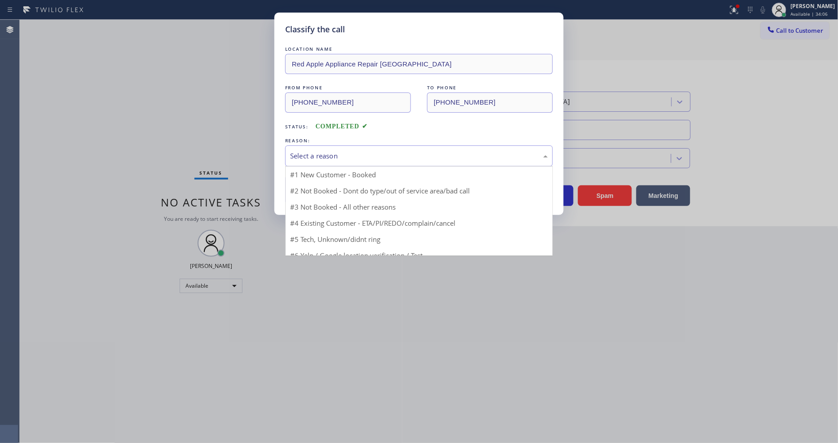
click at [365, 147] on div "Select a reason" at bounding box center [419, 156] width 268 height 21
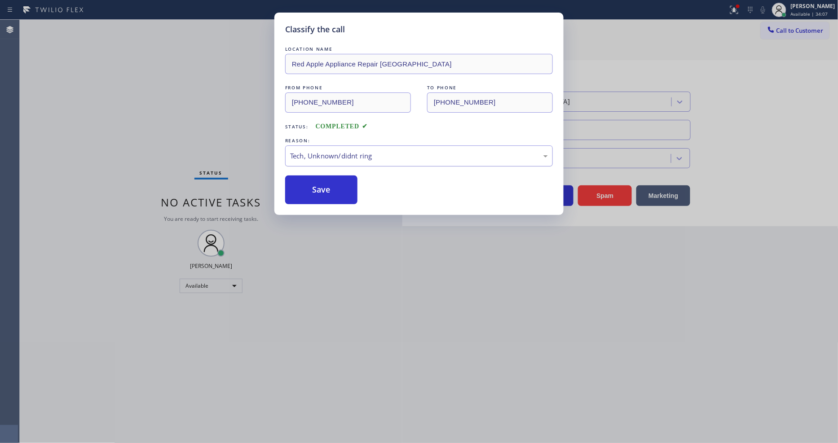
click at [338, 155] on div "Tech, Unknown/didnt ring" at bounding box center [419, 156] width 258 height 10
click at [322, 189] on button "Save" at bounding box center [321, 190] width 72 height 29
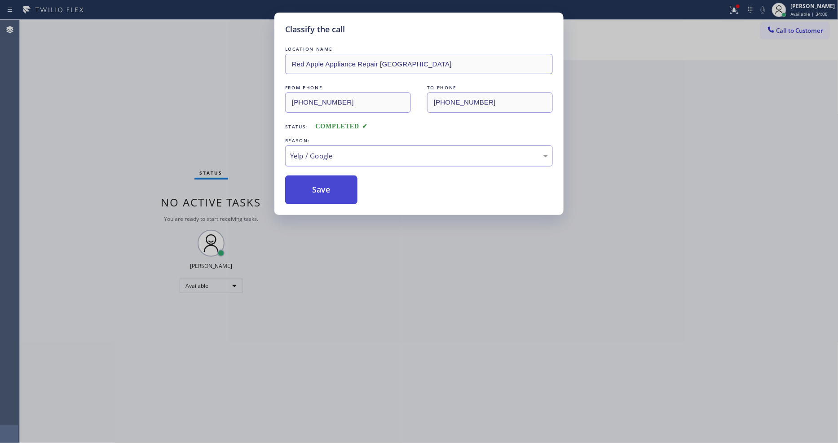
click at [322, 189] on button "Save" at bounding box center [321, 190] width 72 height 29
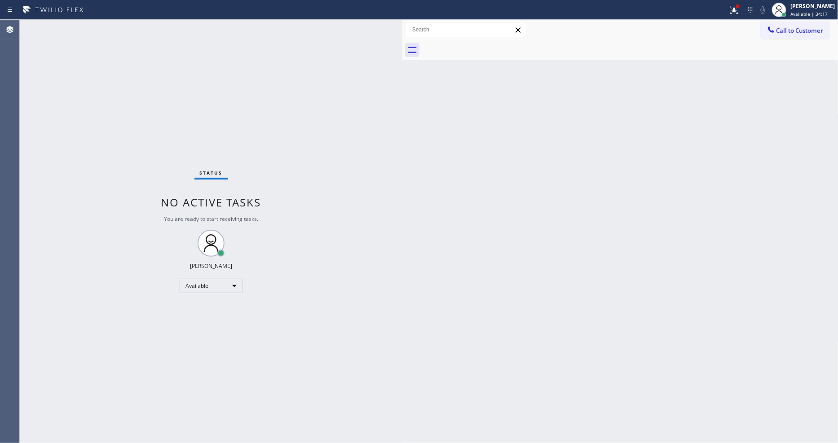
click at [608, 366] on div "Back to Dashboard Change Sender ID Customers Technicians Select a contact Outbo…" at bounding box center [620, 232] width 436 height 424
click at [562, 321] on div "Back to Dashboard Change Sender ID Customers Technicians Select a contact Outbo…" at bounding box center [620, 232] width 436 height 424
click at [738, 13] on icon at bounding box center [734, 10] width 8 height 8
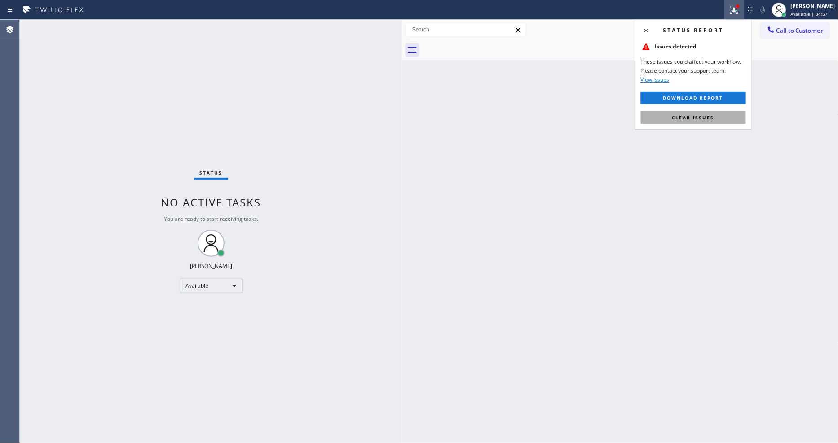
click at [726, 120] on button "Clear issues" at bounding box center [693, 117] width 105 height 13
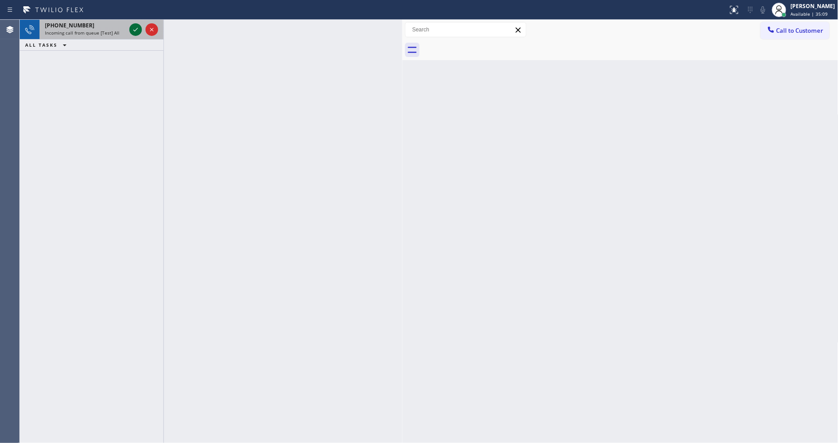
click at [137, 33] on icon at bounding box center [135, 29] width 11 height 11
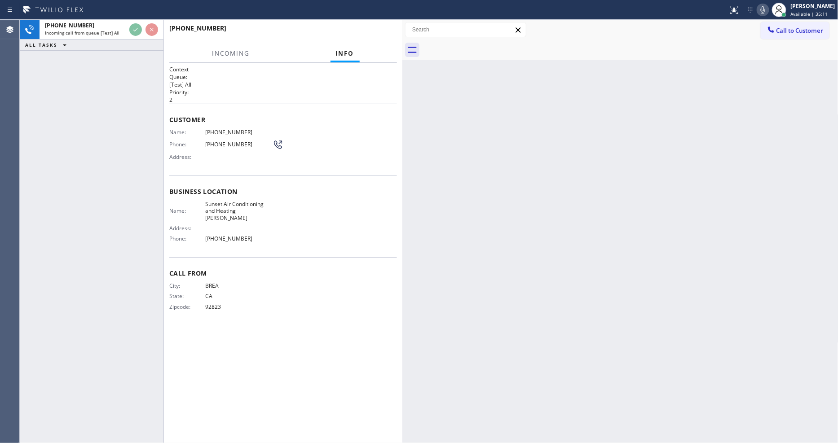
click at [342, 304] on div "City: BREA State: [US_STATE] Zipcode: 92823" at bounding box center [283, 298] width 228 height 31
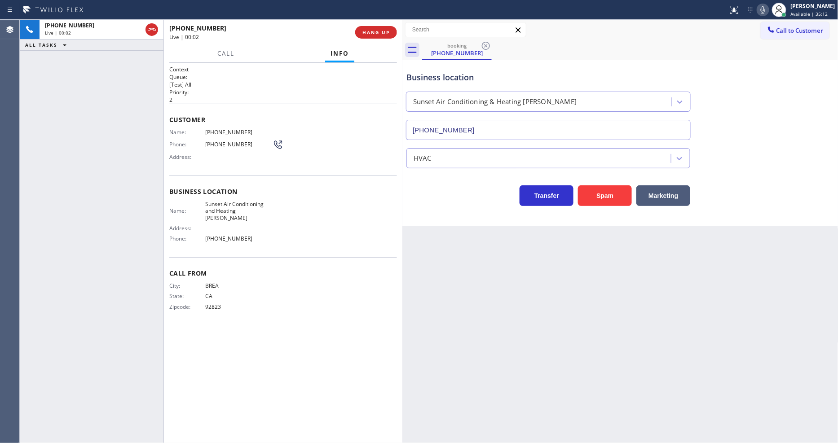
type input "[PHONE_NUMBER]"
click at [389, 31] on span "HANG UP" at bounding box center [376, 32] width 27 height 6
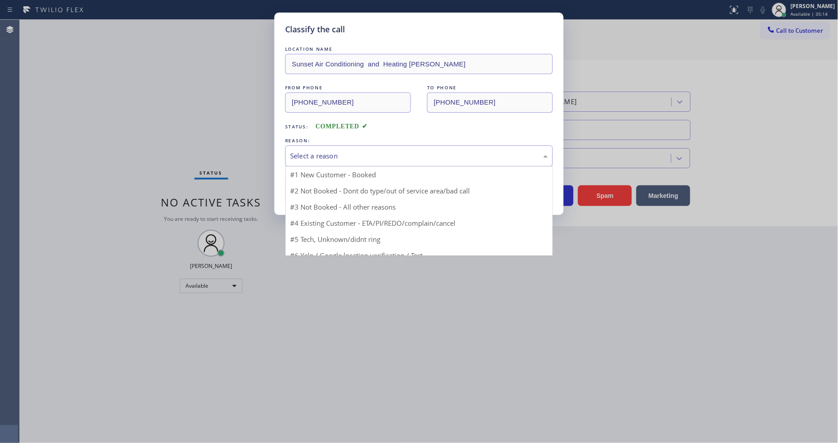
click at [349, 147] on div "Select a reason" at bounding box center [419, 156] width 268 height 21
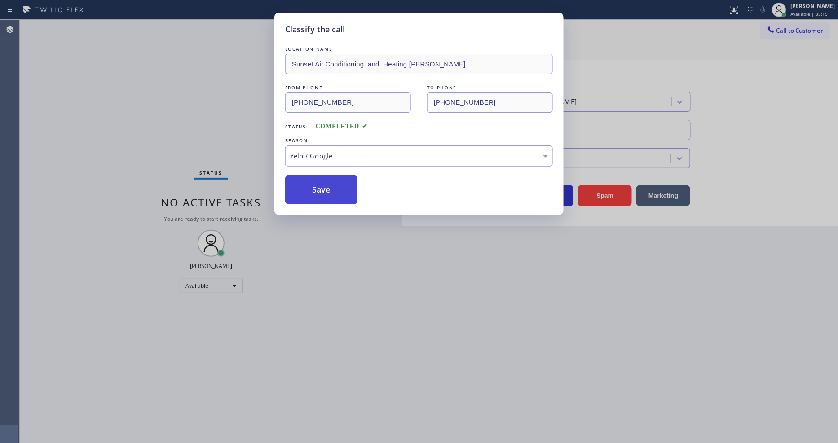
click at [334, 197] on button "Save" at bounding box center [321, 190] width 72 height 29
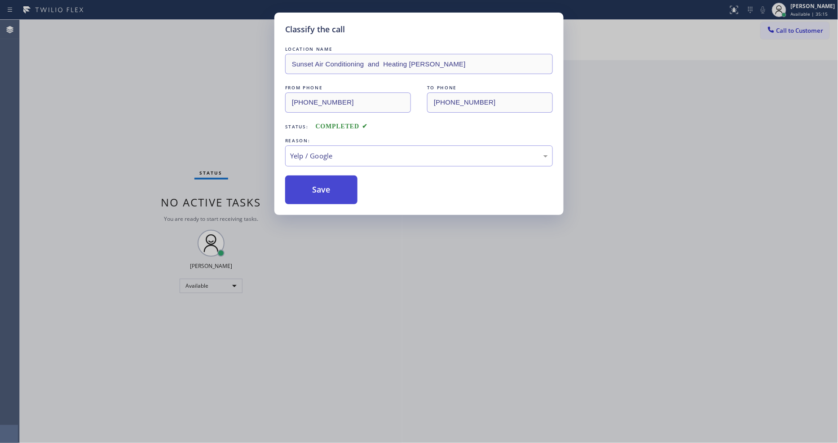
click at [334, 197] on button "Save" at bounding box center [321, 190] width 72 height 29
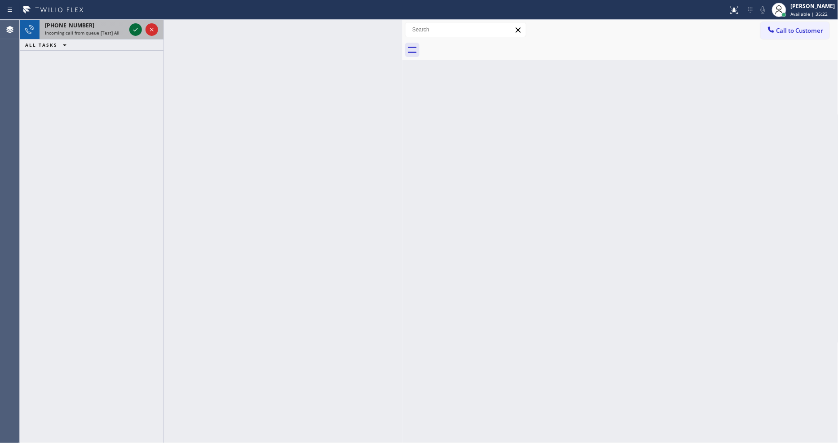
click at [132, 29] on icon at bounding box center [135, 29] width 11 height 11
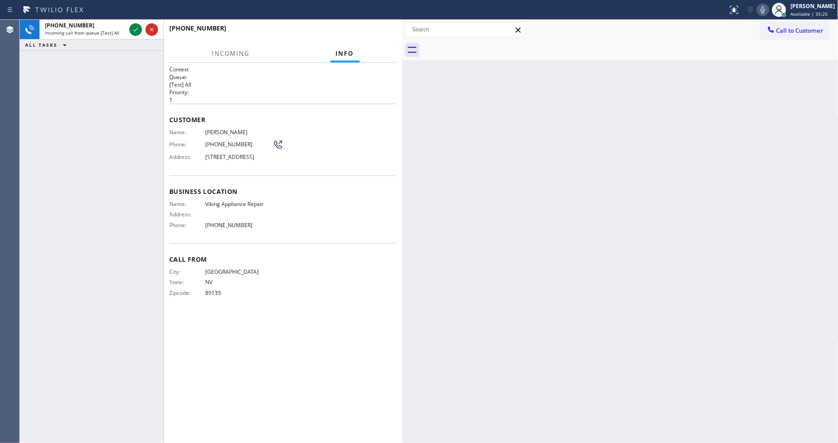
click at [356, 324] on div "Context Queue: [Test] All Priority: 1 Customer Name: [PERSON_NAME] Phone: [PHON…" at bounding box center [283, 253] width 228 height 375
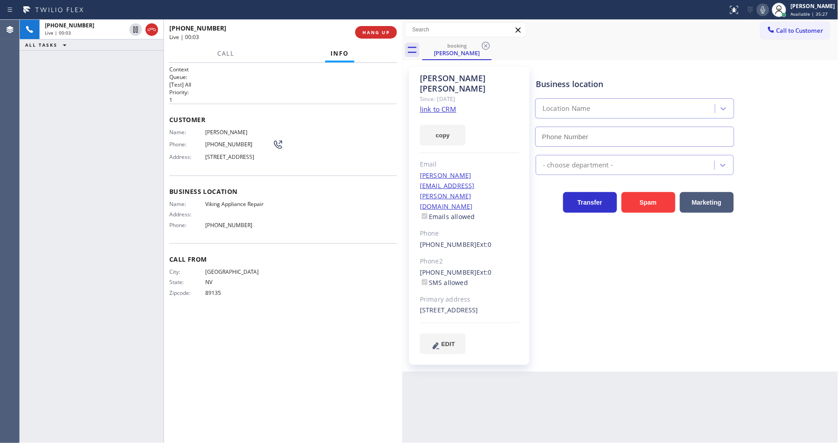
click at [438, 105] on link "link to CRM" at bounding box center [438, 109] width 36 height 9
type input "[PHONE_NUMBER]"
click at [565, 318] on div "Business location Viking Appliance Repair [PHONE_NUMBER] Appliance Repair High …" at bounding box center [685, 210] width 302 height 283
click at [271, 275] on span "[GEOGRAPHIC_DATA]" at bounding box center [238, 272] width 67 height 7
click at [239, 200] on div "Business location Name: Viking Appliance Repair Address: Phone: [PHONE_NUMBER]" at bounding box center [283, 210] width 228 height 68
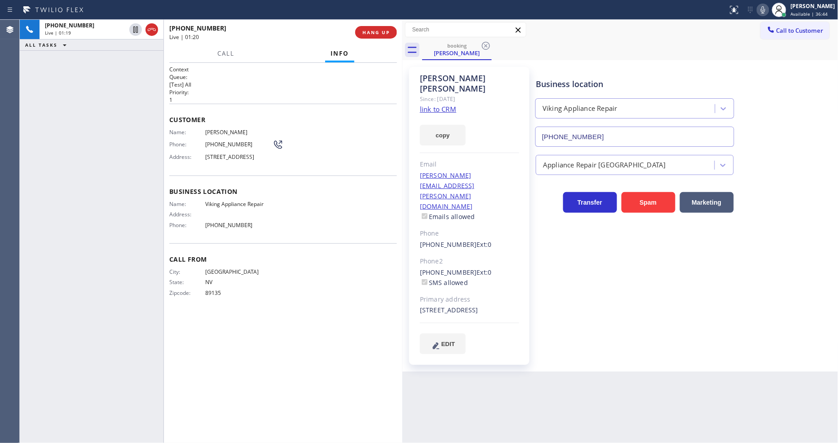
click at [239, 201] on div "Business location Name: Viking Appliance Repair Address: Phone: [PHONE_NUMBER]" at bounding box center [283, 210] width 228 height 68
click at [231, 216] on div "Name: Viking Appliance Repair Address: Phone: [PHONE_NUMBER]" at bounding box center [220, 216] width 103 height 31
click at [236, 208] on span "Viking Appliance Repair" at bounding box center [238, 204] width 67 height 7
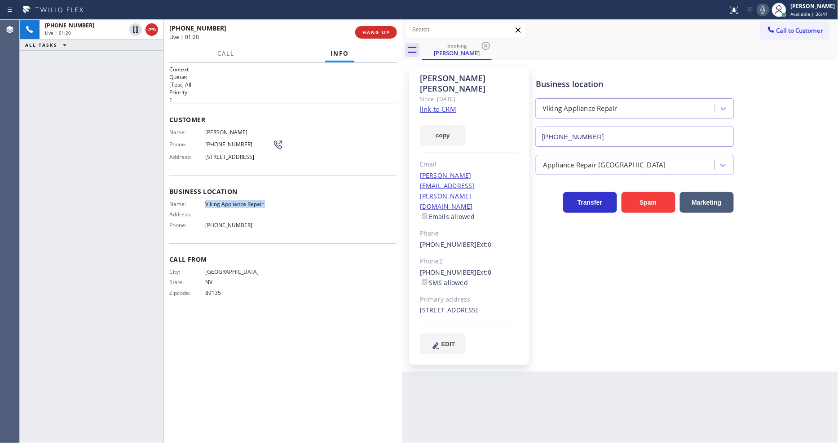
copy span "Viking Appliance Repair"
click at [213, 142] on span "[PHONE_NUMBER]" at bounding box center [238, 144] width 67 height 7
copy div "[PHONE_NUMBER]"
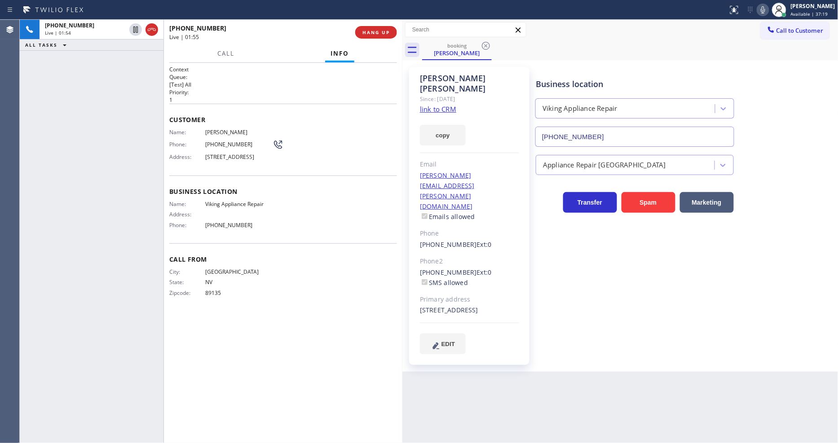
click at [219, 129] on span "[PERSON_NAME]" at bounding box center [238, 132] width 67 height 7
copy span "[PERSON_NAME]"
click at [176, 196] on span "Business location" at bounding box center [283, 191] width 228 height 9
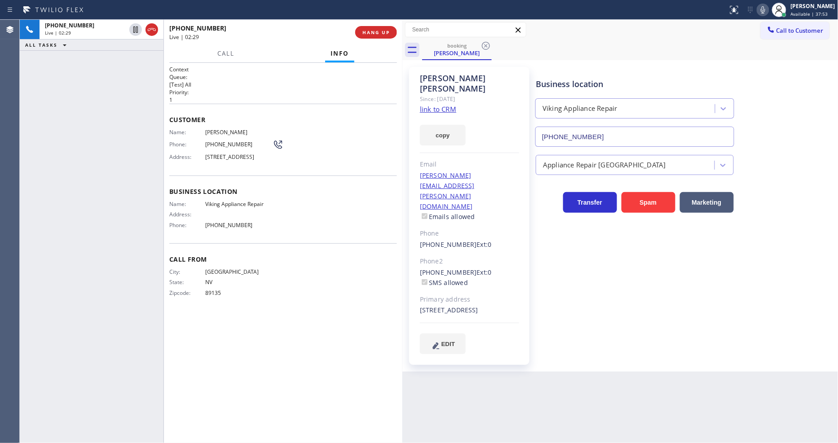
click at [228, 156] on span "[STREET_ADDRESS]" at bounding box center [238, 157] width 67 height 7
copy span "[STREET_ADDRESS]"
click at [186, 185] on div "Business location Name: Viking Appliance Repair Address: Phone: [PHONE_NUMBER]" at bounding box center [283, 210] width 228 height 68
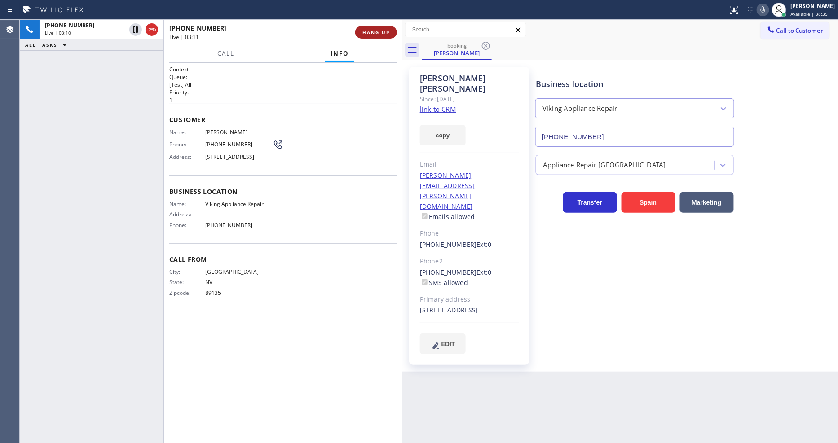
click at [387, 33] on span "HANG UP" at bounding box center [376, 32] width 27 height 6
click at [387, 33] on span "COMPLETE" at bounding box center [374, 32] width 31 height 6
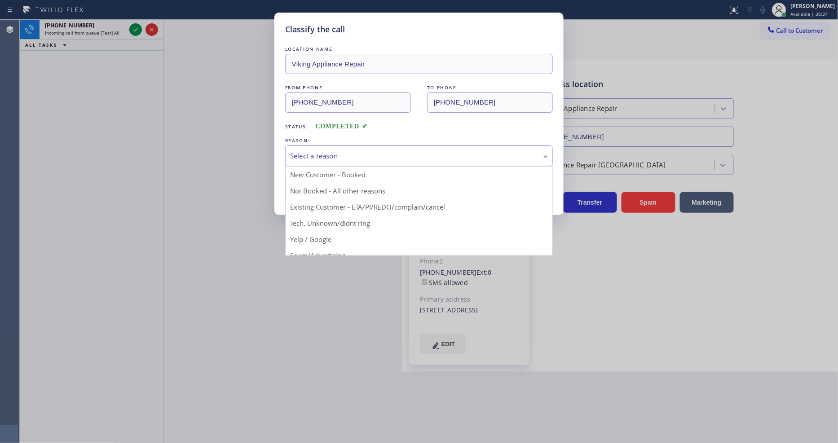
click at [329, 147] on div "Select a reason" at bounding box center [419, 156] width 268 height 21
click at [312, 186] on button "Save" at bounding box center [321, 190] width 72 height 29
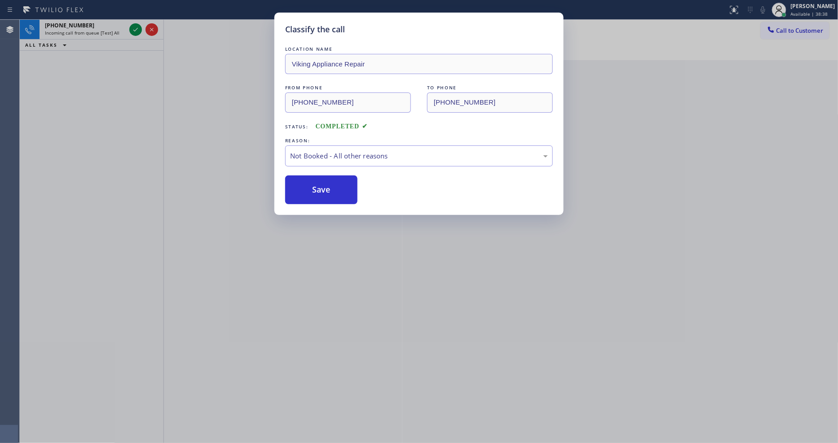
click at [312, 186] on button "Save" at bounding box center [321, 190] width 72 height 29
click at [137, 30] on icon at bounding box center [135, 29] width 11 height 11
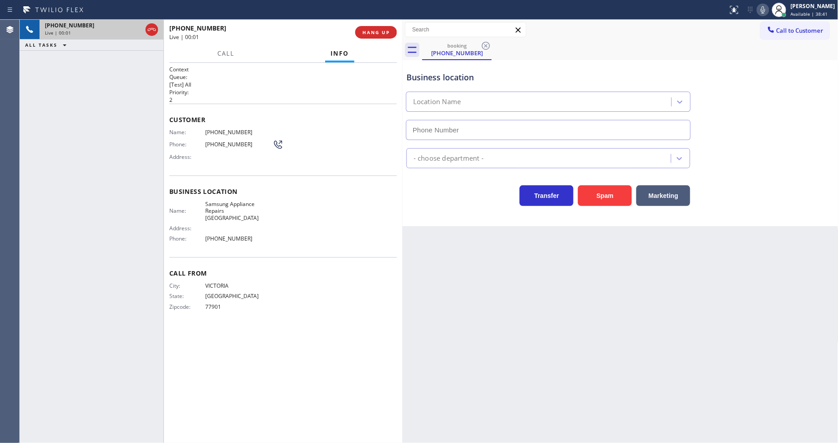
type input "[PHONE_NUMBER]"
click at [384, 23] on div "[PHONE_NUMBER] Live | 00:02 HANG UP" at bounding box center [283, 32] width 228 height 23
click at [384, 30] on span "HANG UP" at bounding box center [376, 32] width 27 height 6
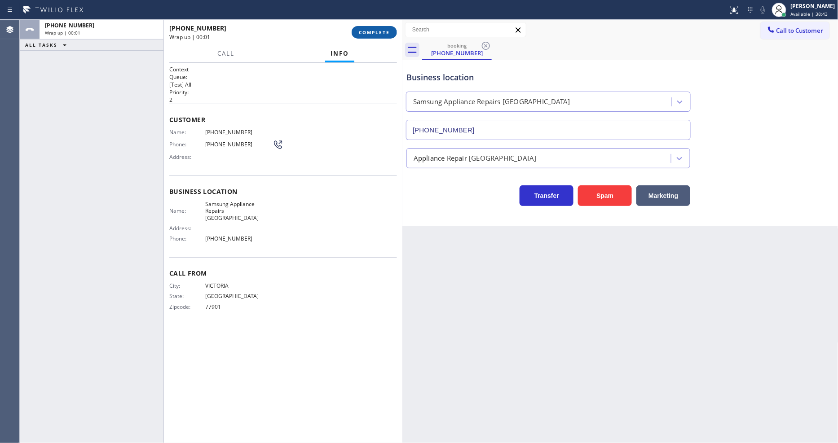
click at [384, 30] on span "COMPLETE" at bounding box center [374, 32] width 31 height 6
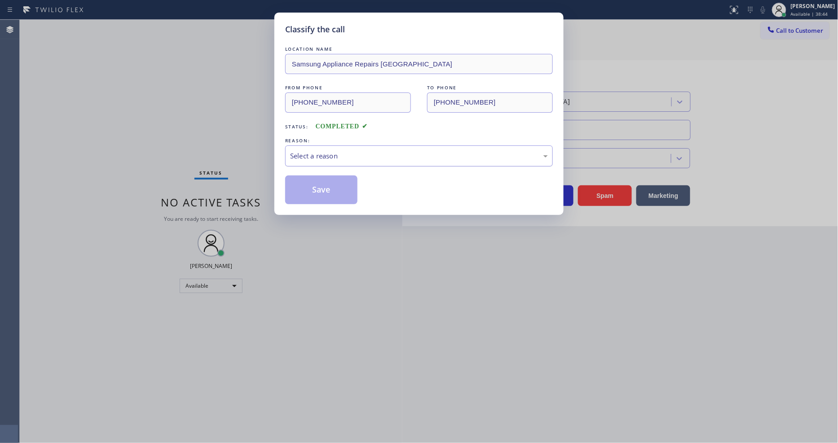
click at [342, 146] on div "Select a reason" at bounding box center [419, 156] width 268 height 21
click at [329, 195] on button "Save" at bounding box center [321, 190] width 72 height 29
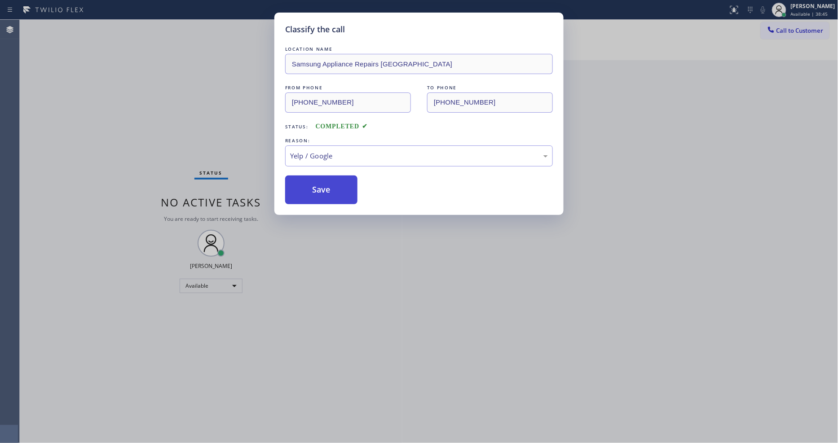
click at [329, 195] on button "Save" at bounding box center [321, 190] width 72 height 29
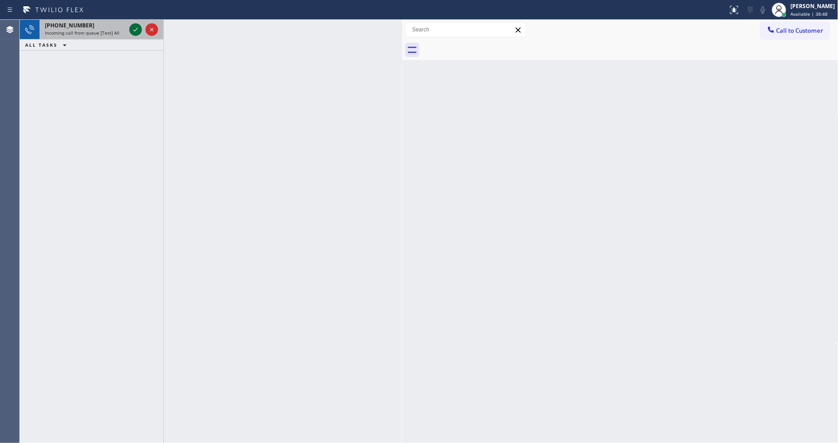
click at [133, 27] on icon at bounding box center [135, 29] width 11 height 11
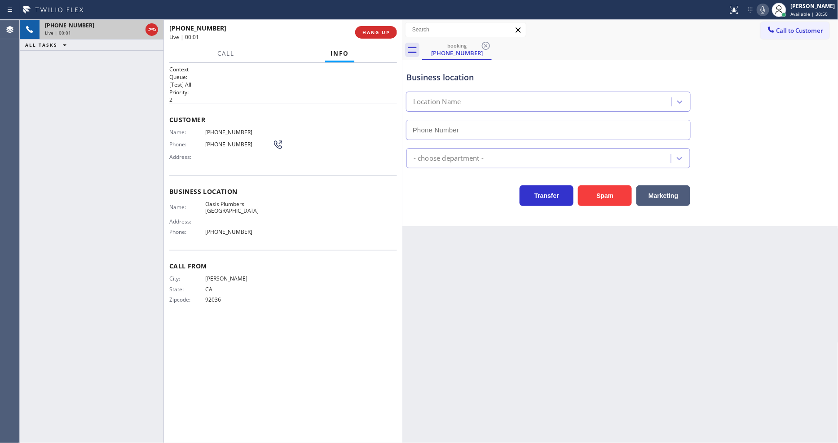
type input "[PHONE_NUMBER]"
click at [221, 141] on span "[PHONE_NUMBER]" at bounding box center [238, 144] width 67 height 7
click at [370, 35] on span "HANG UP" at bounding box center [376, 32] width 27 height 6
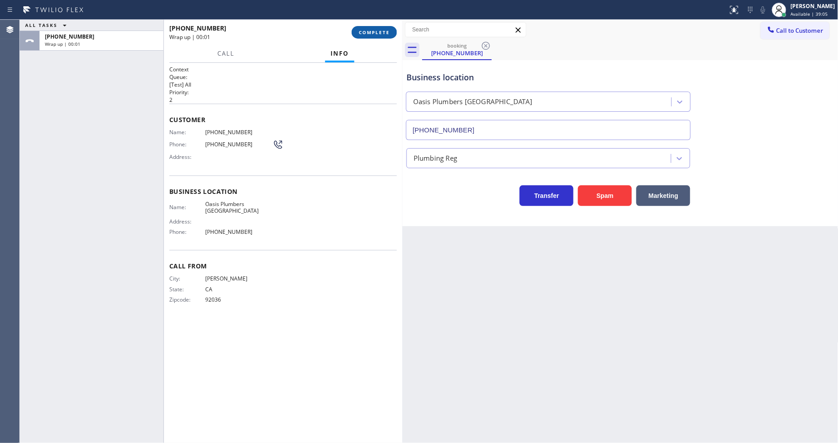
click at [370, 35] on span "COMPLETE" at bounding box center [374, 32] width 31 height 6
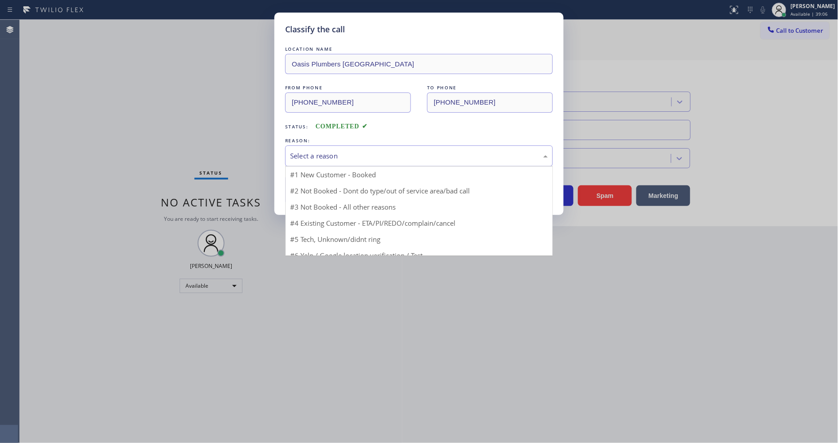
click at [323, 147] on div "Select a reason" at bounding box center [419, 156] width 268 height 21
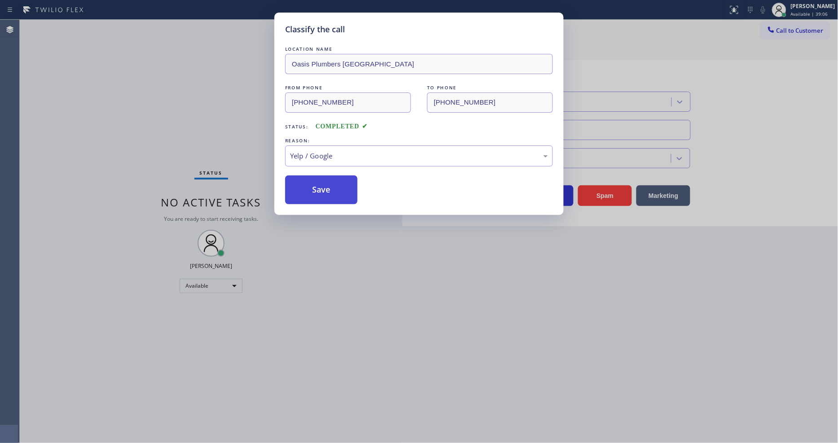
click at [338, 199] on button "Save" at bounding box center [321, 190] width 72 height 29
click at [338, 196] on button "Save" at bounding box center [321, 190] width 72 height 29
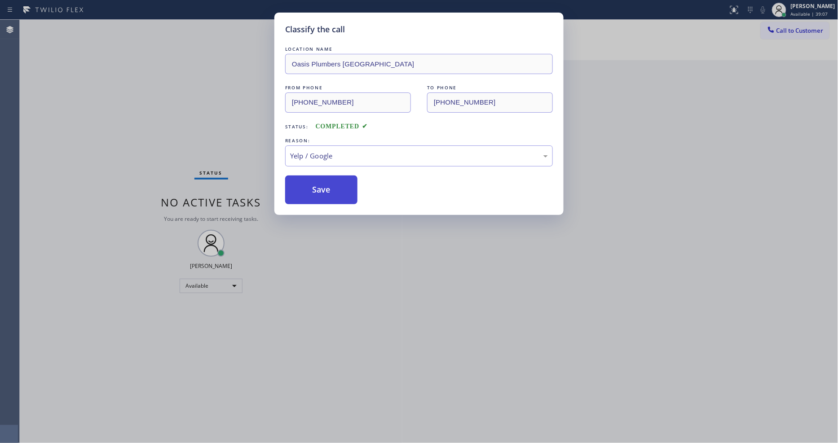
click at [338, 196] on button "Save" at bounding box center [321, 190] width 72 height 29
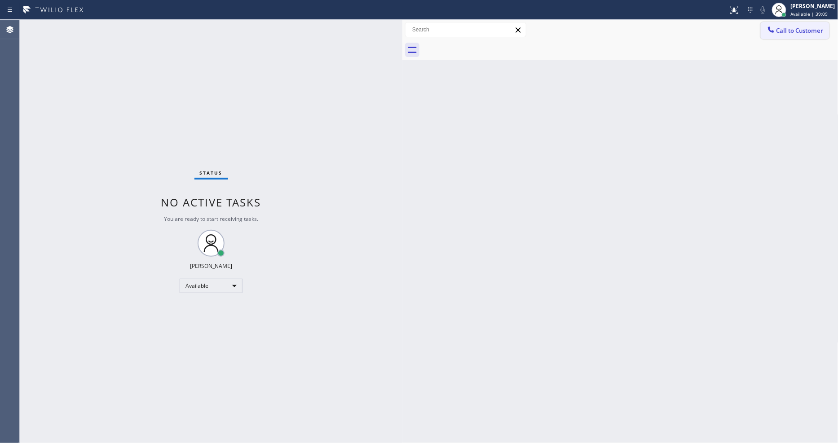
click at [754, 32] on span "Call to Customer" at bounding box center [800, 31] width 47 height 8
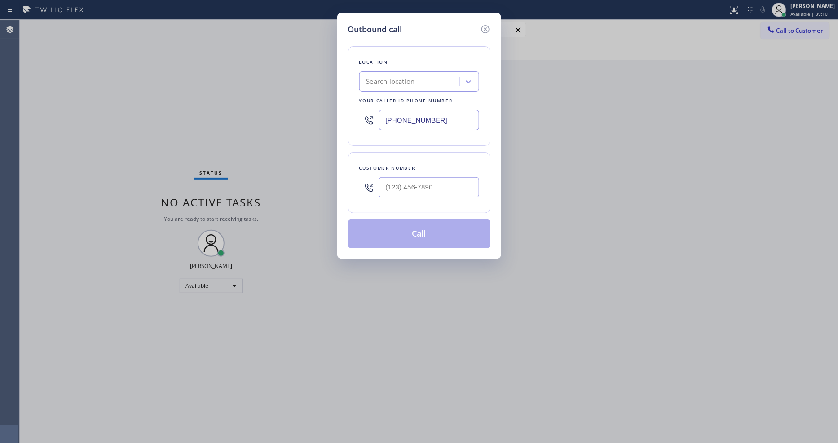
click at [396, 82] on div "Search location" at bounding box center [391, 82] width 49 height 10
paste input "Viking Appliance Repair"
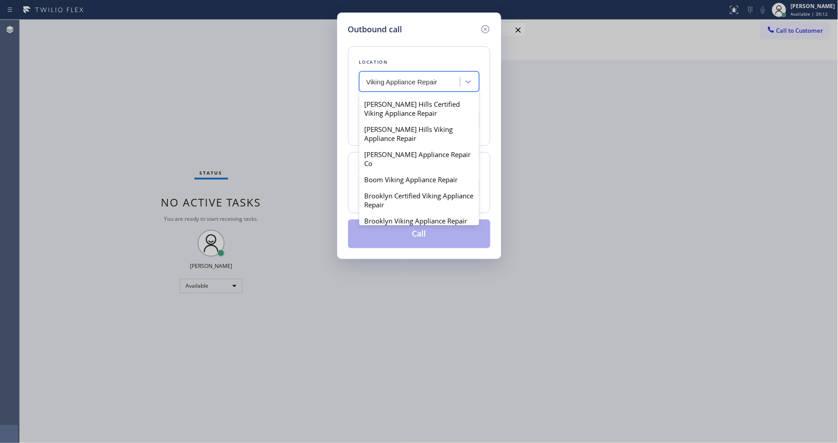
scroll to position [150, 0]
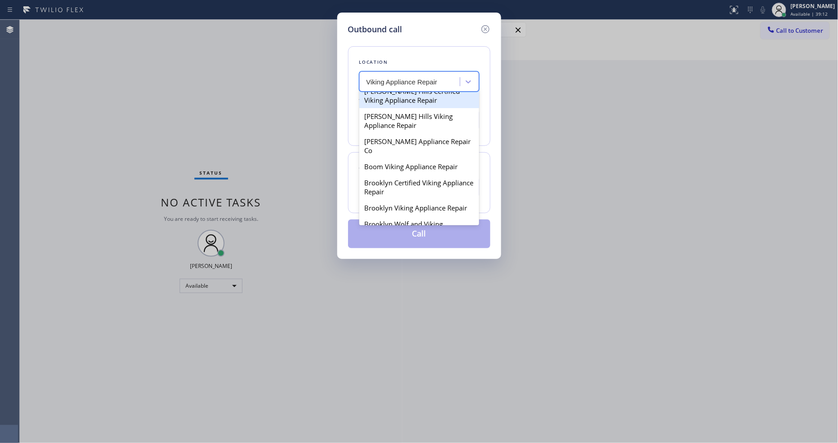
type input "Viking Appliance Repair"
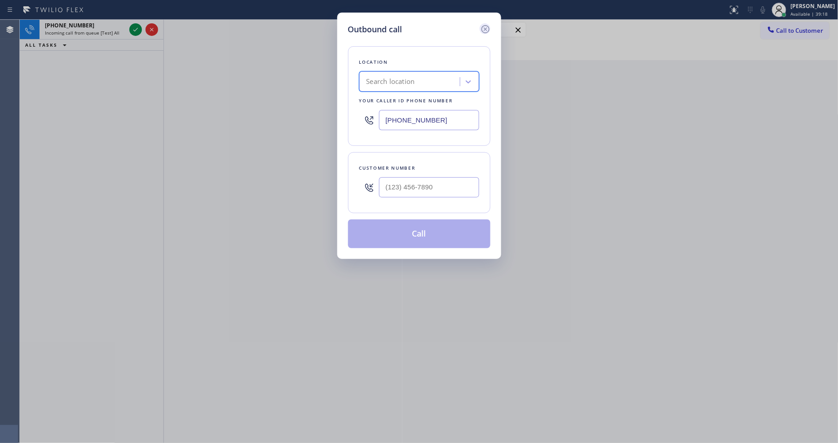
drag, startPoint x: 482, startPoint y: 25, endPoint x: 423, endPoint y: 26, distance: 59.8
click at [482, 25] on icon at bounding box center [485, 29] width 11 height 11
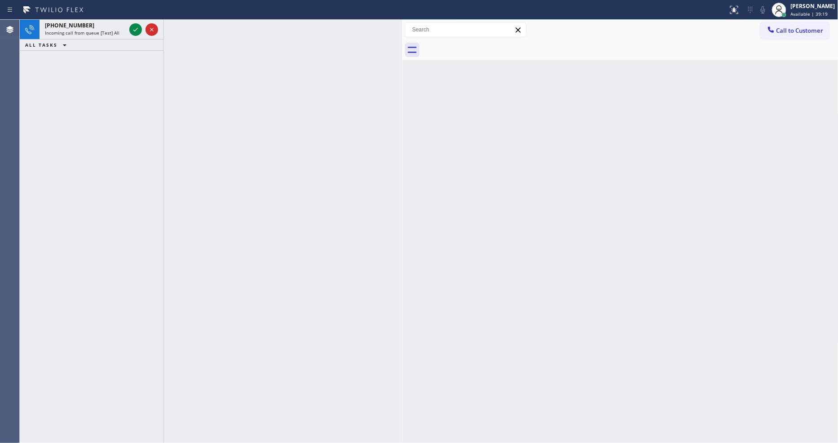
drag, startPoint x: 136, startPoint y: 31, endPoint x: 147, endPoint y: 8, distance: 25.3
click at [136, 31] on icon at bounding box center [135, 29] width 11 height 11
click at [132, 34] on icon at bounding box center [135, 29] width 11 height 11
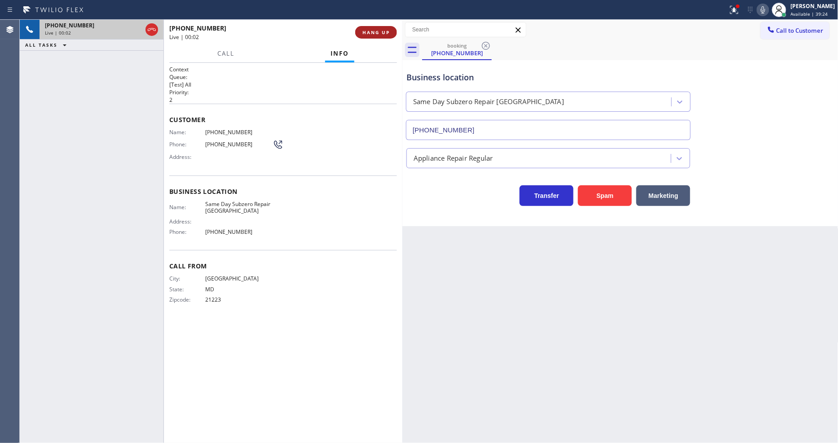
type input "[PHONE_NUMBER]"
click at [388, 31] on span "HANG UP" at bounding box center [376, 32] width 27 height 6
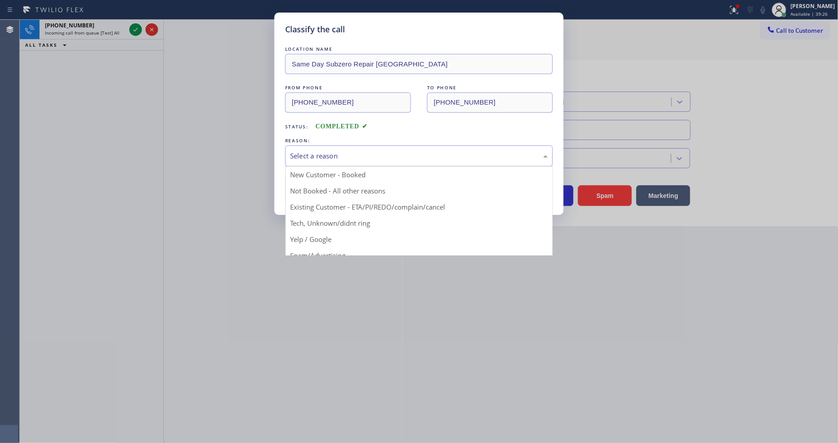
click at [337, 155] on div "Select a reason" at bounding box center [419, 156] width 258 height 10
drag, startPoint x: 328, startPoint y: 232, endPoint x: 335, endPoint y: 181, distance: 50.7
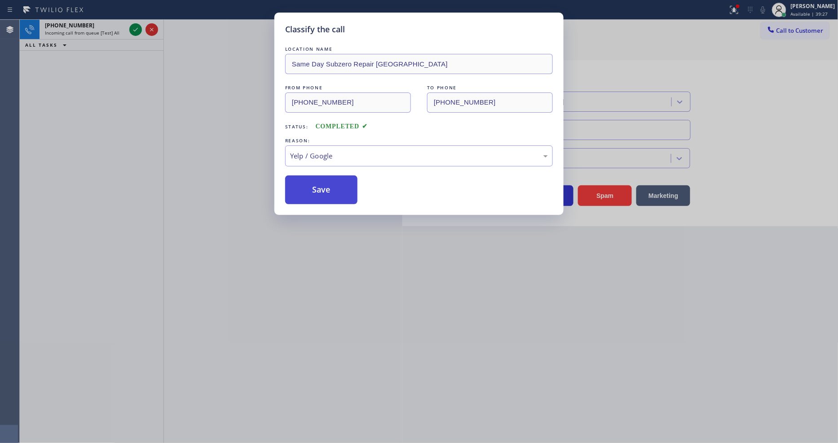
click at [335, 181] on button "Save" at bounding box center [321, 190] width 72 height 29
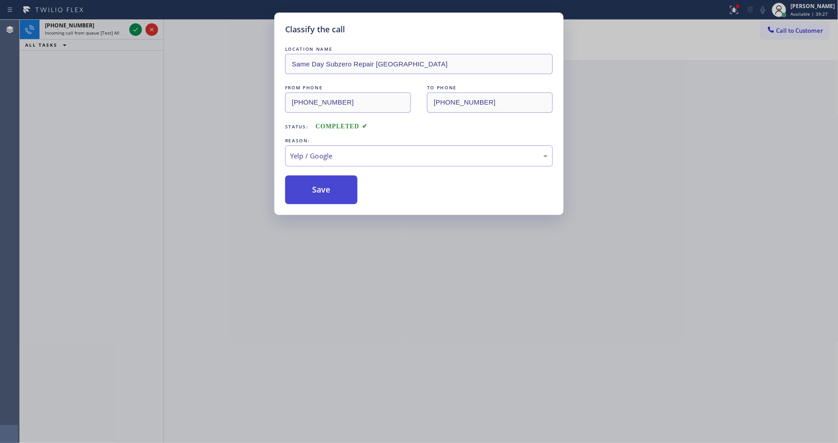
click at [335, 181] on button "Save" at bounding box center [321, 190] width 72 height 29
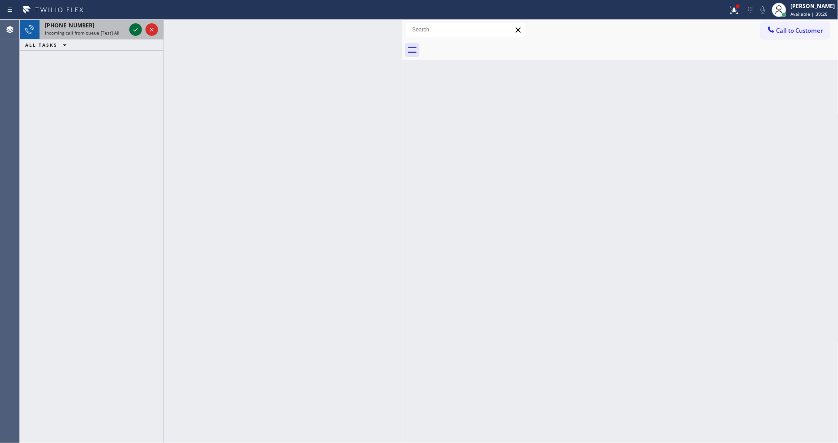
click at [132, 28] on icon at bounding box center [135, 29] width 11 height 11
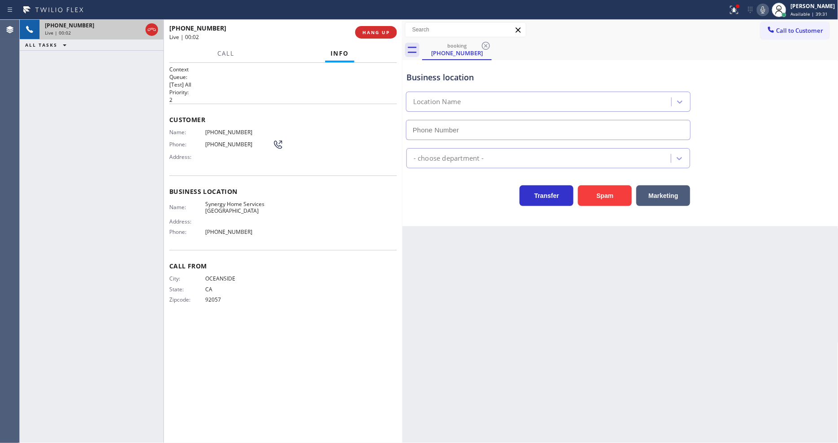
type input "[PHONE_NUMBER]"
click at [375, 33] on span "HANG UP" at bounding box center [376, 32] width 27 height 6
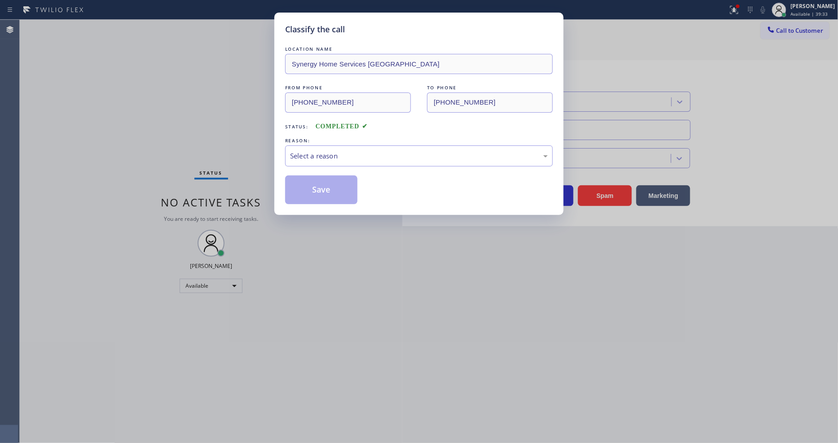
click at [351, 151] on div "Select a reason" at bounding box center [419, 156] width 258 height 10
click at [332, 188] on button "Save" at bounding box center [321, 190] width 72 height 29
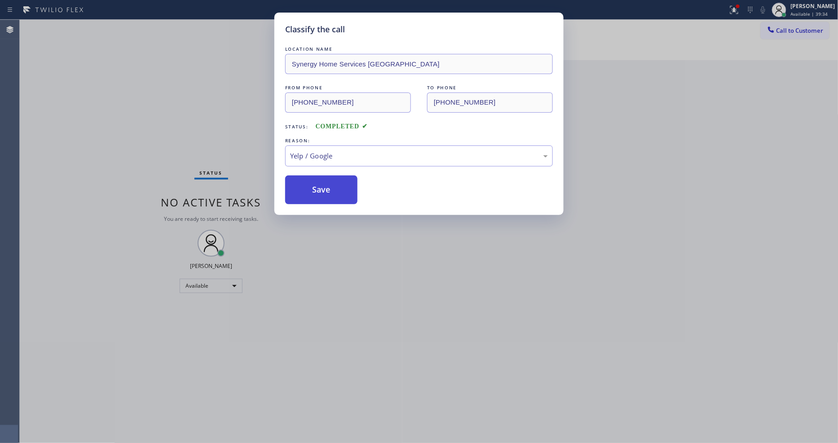
click at [332, 188] on button "Save" at bounding box center [321, 190] width 72 height 29
drag, startPoint x: 332, startPoint y: 188, endPoint x: 327, endPoint y: 168, distance: 20.1
click at [332, 187] on button "Save" at bounding box center [321, 190] width 72 height 29
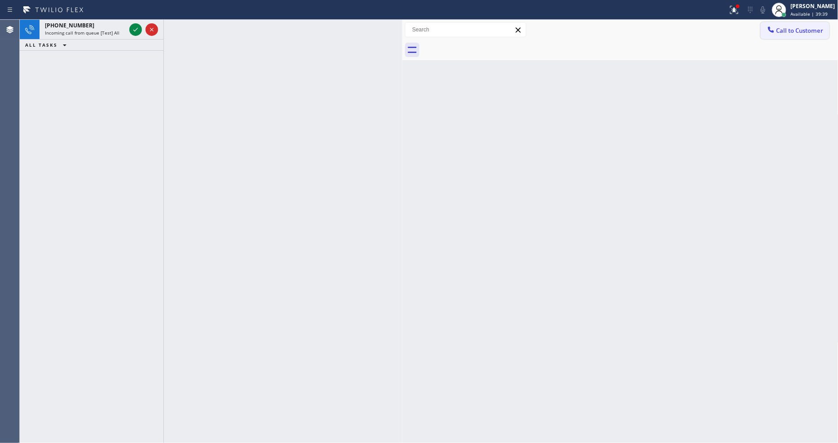
click at [754, 35] on div at bounding box center [771, 30] width 11 height 11
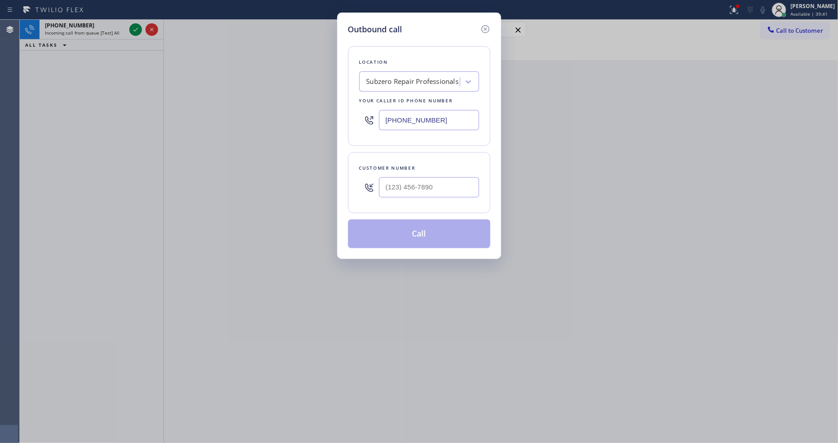
click at [407, 114] on input "[PHONE_NUMBER]" at bounding box center [429, 120] width 100 height 20
paste input "734) 229-____"
type input "(734) 229-____"
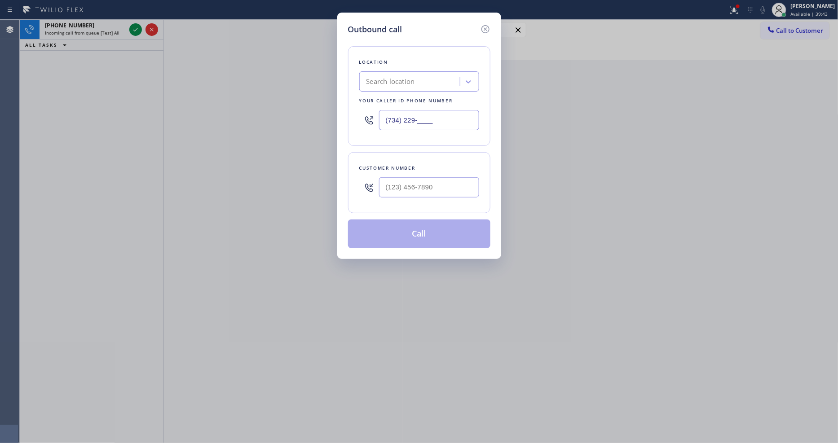
drag, startPoint x: 240, startPoint y: 87, endPoint x: 343, endPoint y: 148, distance: 119.9
click at [240, 87] on div "Outbound call Location Search location Your caller id phone number (734) 229-__…" at bounding box center [419, 221] width 838 height 443
click at [433, 186] on input "(___) ___-____" at bounding box center [429, 187] width 100 height 20
paste input "818) 839-5555"
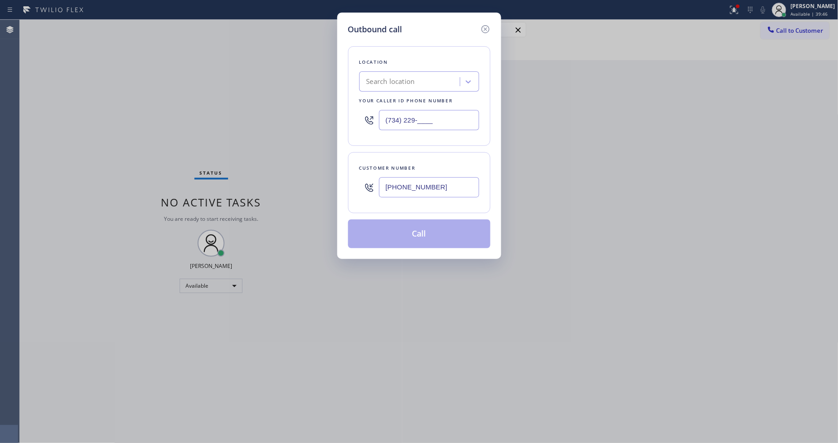
type input "[PHONE_NUMBER]"
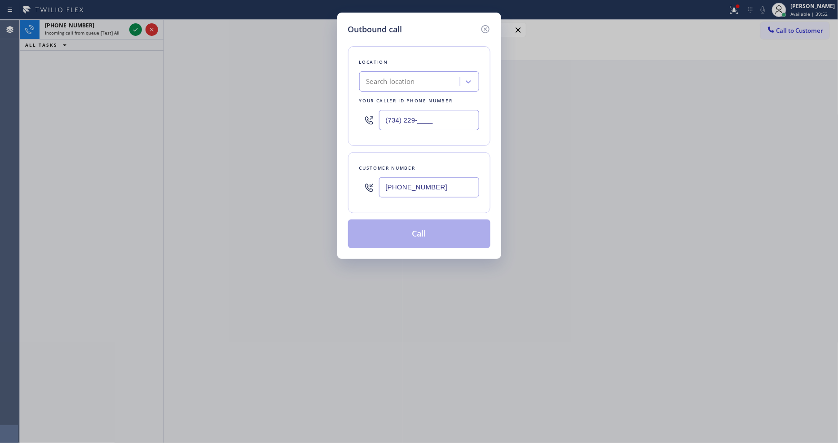
click at [410, 115] on input "(734) 229-____" at bounding box center [429, 120] width 100 height 20
paste input "855-3933"
click at [410, 115] on input "[PHONE_NUMBER]" at bounding box center [429, 120] width 100 height 20
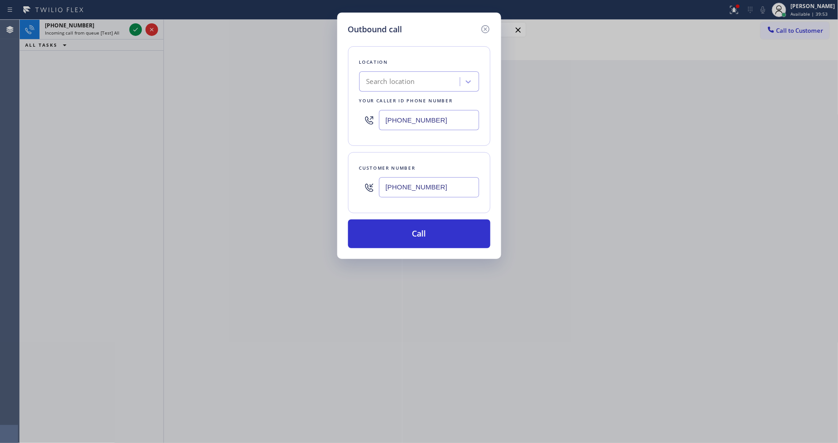
click at [410, 115] on input "[PHONE_NUMBER]" at bounding box center [429, 120] width 100 height 20
paste input "855) 393-3634"
type input "[PHONE_NUMBER]"
click at [406, 155] on div "Customer number [PHONE_NUMBER]" at bounding box center [419, 182] width 142 height 61
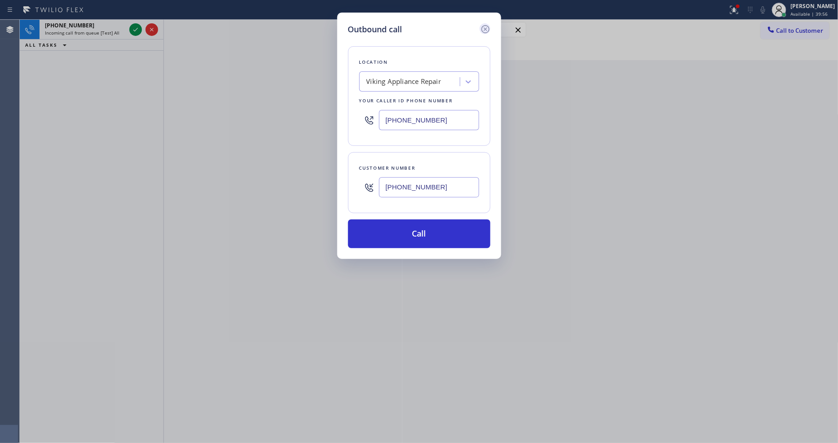
click at [487, 26] on icon at bounding box center [485, 29] width 11 height 11
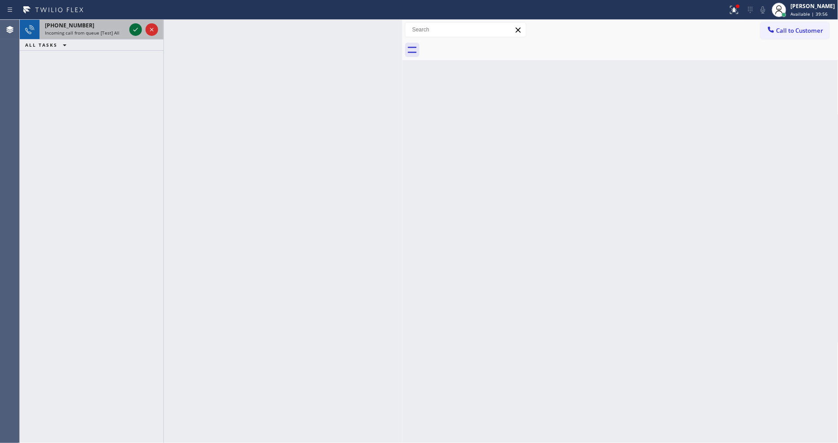
click at [133, 24] on icon at bounding box center [135, 29] width 11 height 11
click at [133, 25] on icon at bounding box center [135, 29] width 11 height 11
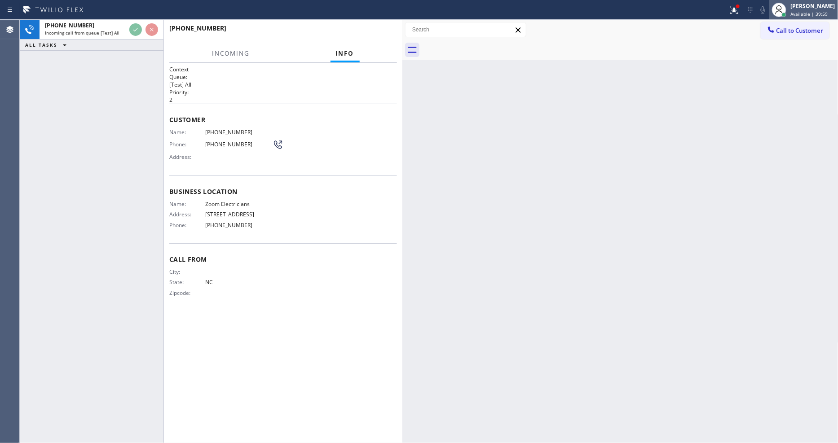
click at [754, 18] on div at bounding box center [779, 10] width 20 height 20
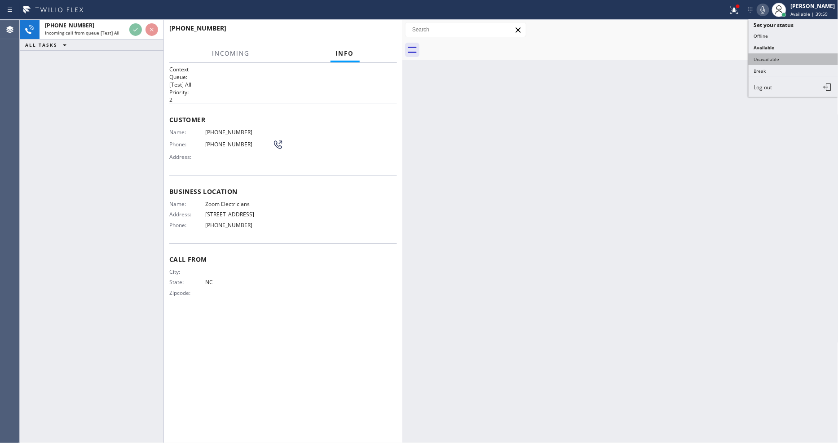
click at [754, 57] on button "Unavailable" at bounding box center [794, 59] width 90 height 12
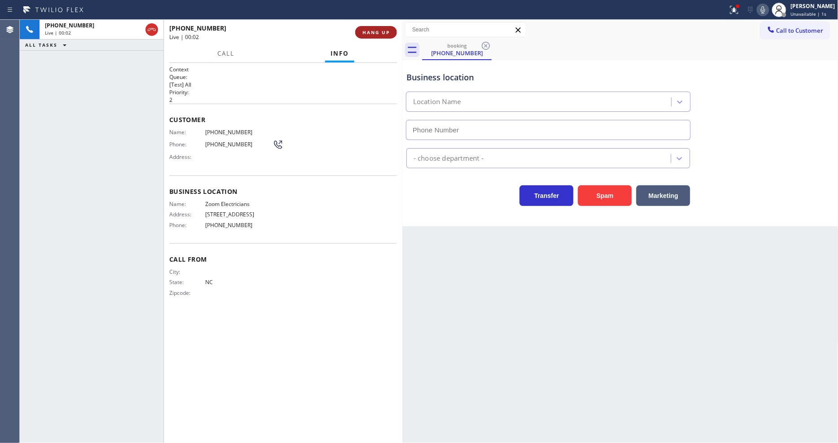
click at [379, 37] on button "HANG UP" at bounding box center [376, 32] width 42 height 13
type input "[PHONE_NUMBER]"
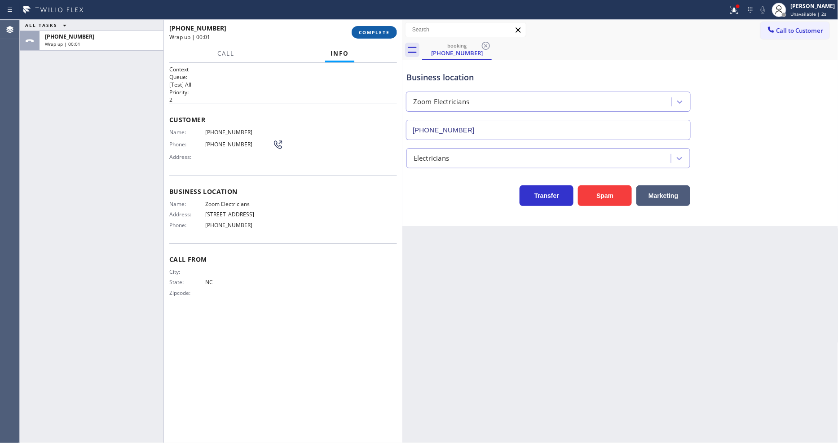
click at [379, 35] on span "COMPLETE" at bounding box center [374, 32] width 31 height 6
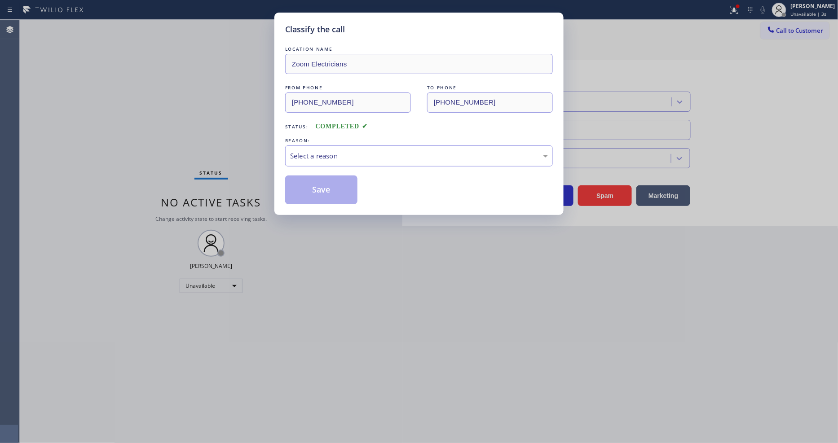
click at [328, 147] on div "Select a reason" at bounding box center [419, 156] width 268 height 21
click at [339, 184] on button "Save" at bounding box center [321, 190] width 72 height 29
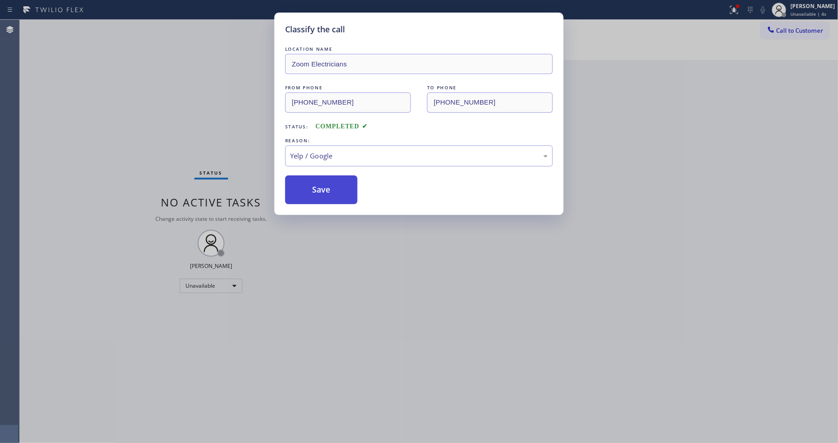
click at [339, 184] on button "Save" at bounding box center [321, 190] width 72 height 29
click at [340, 183] on button "Save" at bounding box center [321, 190] width 72 height 29
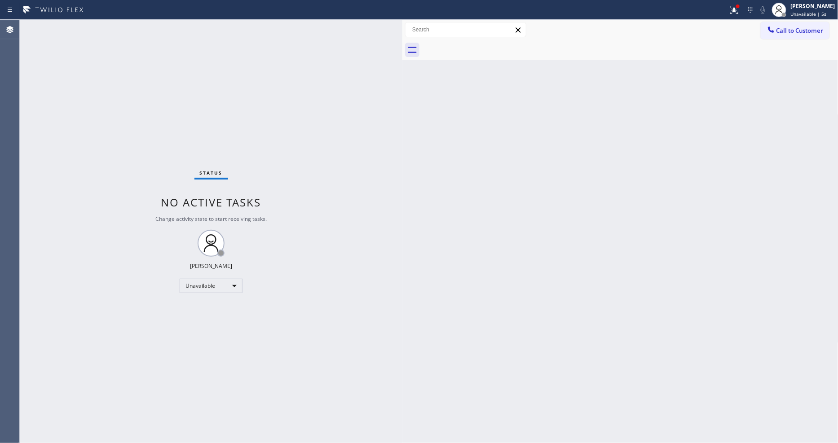
click at [754, 32] on span "Call to Customer" at bounding box center [800, 31] width 47 height 8
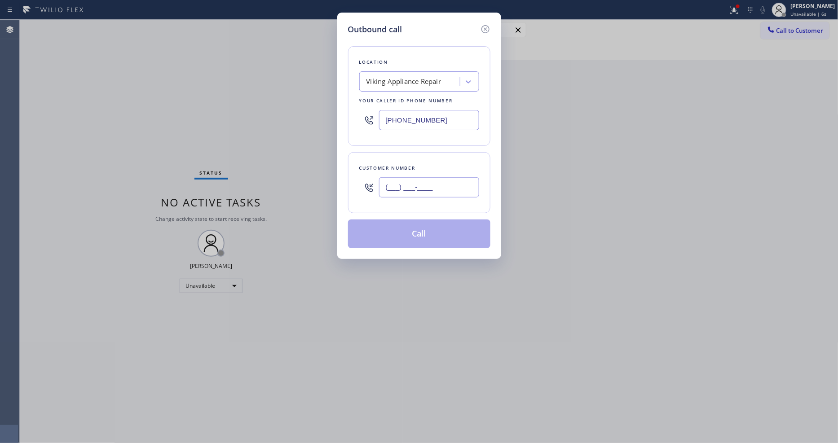
click at [402, 186] on input "(___) ___-____" at bounding box center [429, 187] width 100 height 20
paste input "855) 393-3634"
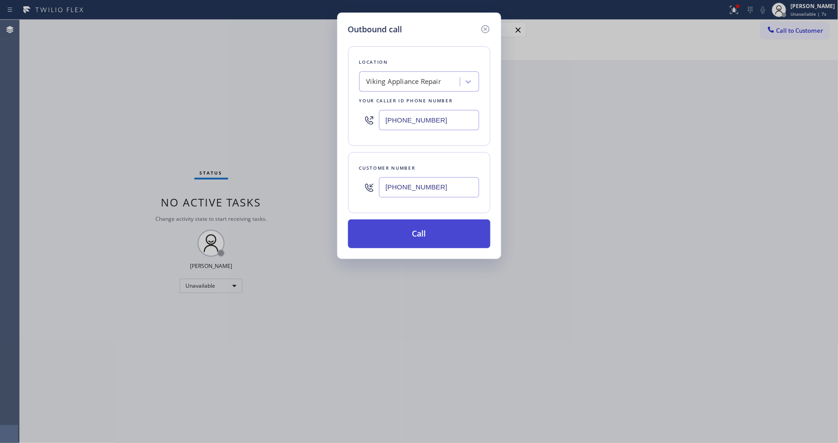
type input "[PHONE_NUMBER]"
click at [403, 232] on button "Call" at bounding box center [419, 234] width 142 height 29
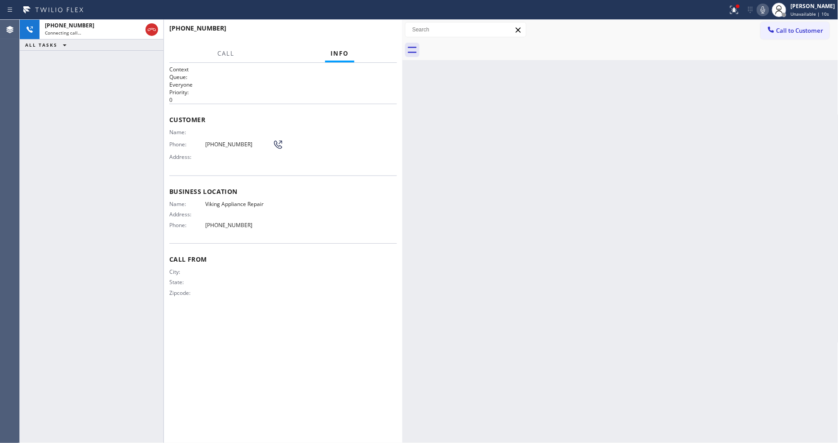
drag, startPoint x: 211, startPoint y: 85, endPoint x: 318, endPoint y: 66, distance: 108.7
click at [210, 84] on p "Everyone" at bounding box center [283, 85] width 228 height 8
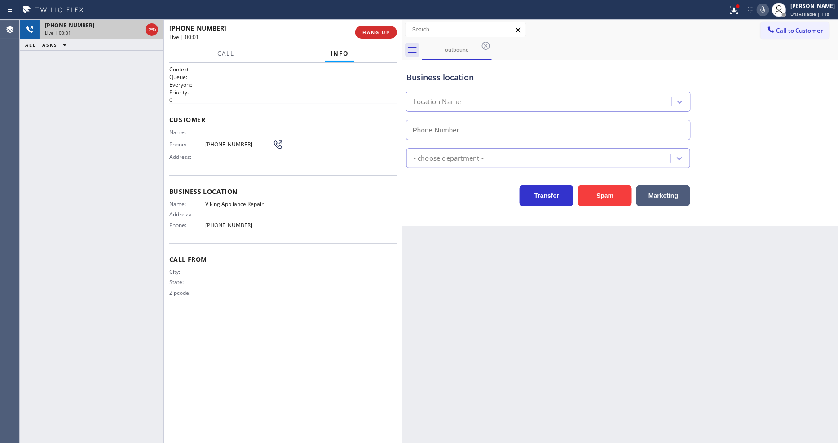
type input "[PHONE_NUMBER]"
click at [146, 30] on icon at bounding box center [151, 29] width 11 height 11
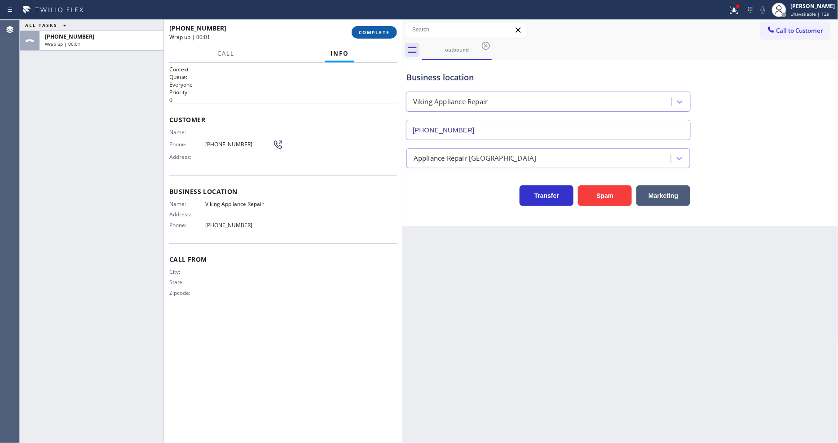
click at [379, 28] on button "COMPLETE" at bounding box center [374, 32] width 45 height 13
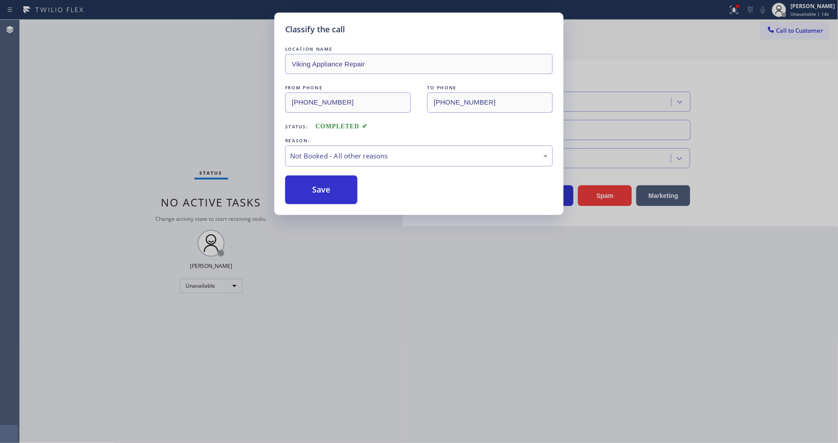
drag, startPoint x: 309, startPoint y: 189, endPoint x: 324, endPoint y: 185, distance: 16.4
click at [308, 189] on button "Save" at bounding box center [321, 190] width 72 height 29
click at [311, 189] on button "Save" at bounding box center [321, 190] width 72 height 29
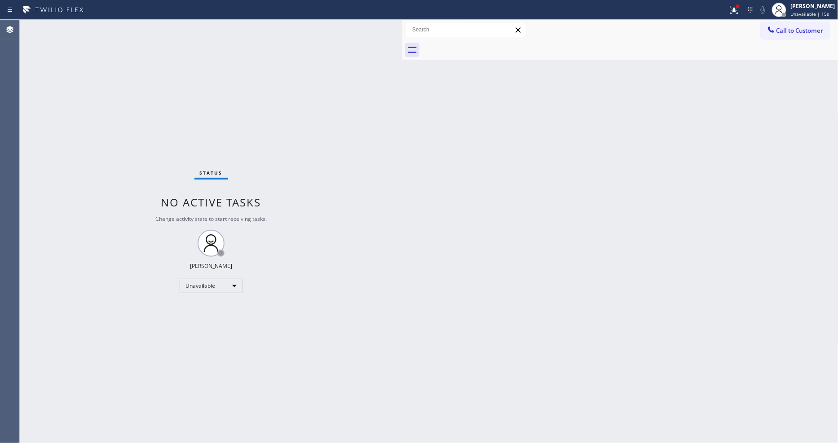
click at [754, 32] on span "Call to Customer" at bounding box center [800, 31] width 47 height 8
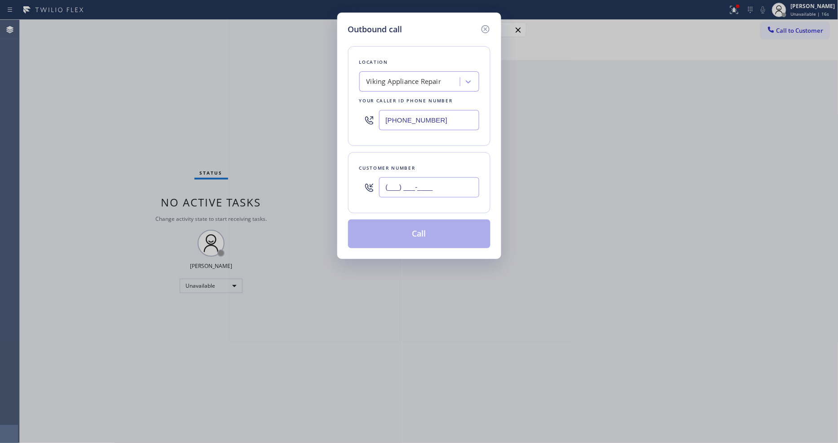
click at [398, 190] on input "(___) ___-____" at bounding box center [429, 187] width 100 height 20
paste input "818) 839-5555"
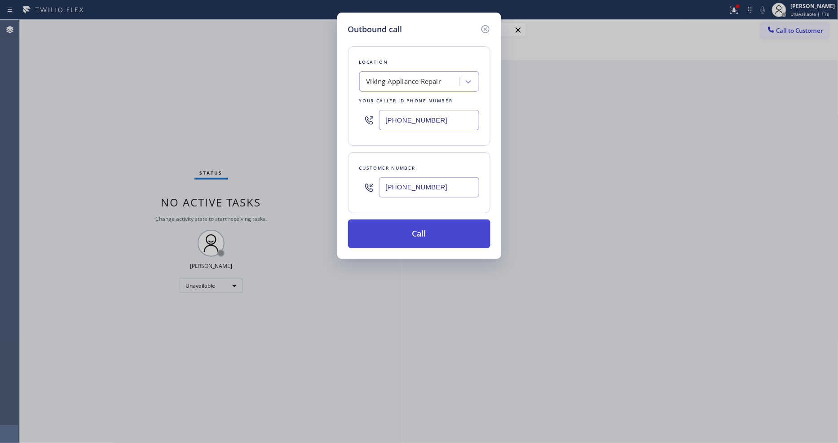
type input "[PHONE_NUMBER]"
click at [397, 228] on button "Call" at bounding box center [419, 234] width 142 height 29
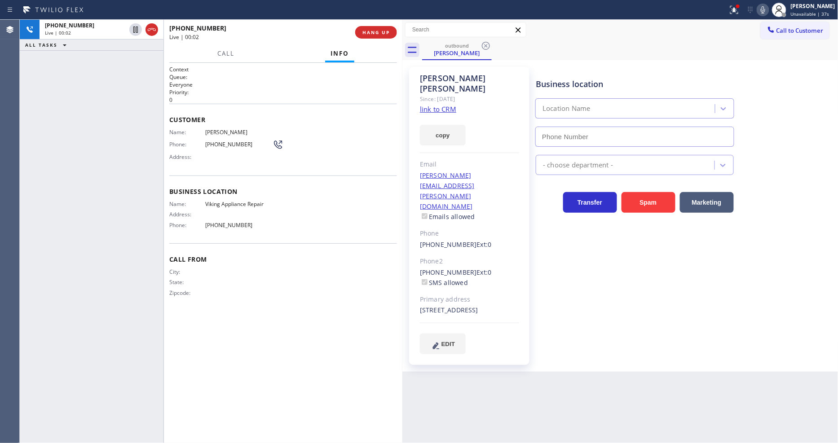
type input "[PHONE_NUMBER]"
click at [369, 27] on button "HANG UP" at bounding box center [376, 32] width 42 height 13
click at [369, 29] on span "HANG UP" at bounding box center [376, 32] width 27 height 6
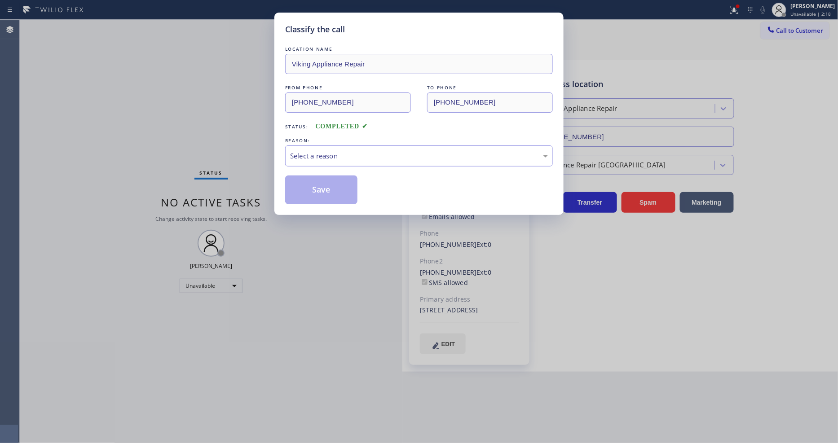
click at [335, 146] on div "Select a reason" at bounding box center [419, 156] width 268 height 21
click at [322, 192] on button "Save" at bounding box center [321, 190] width 72 height 29
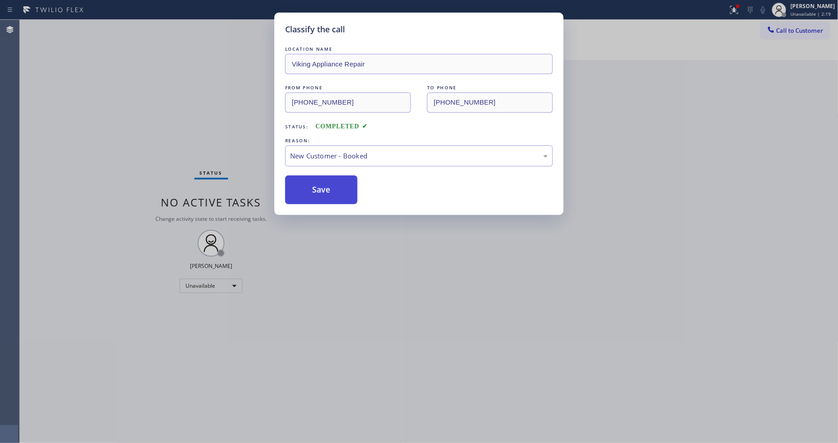
click at [322, 192] on button "Save" at bounding box center [321, 190] width 72 height 29
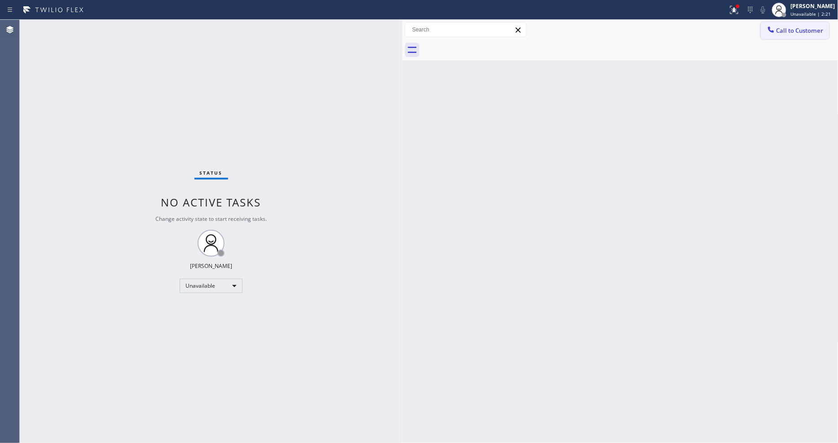
click at [754, 38] on button "Call to Customer" at bounding box center [795, 30] width 69 height 17
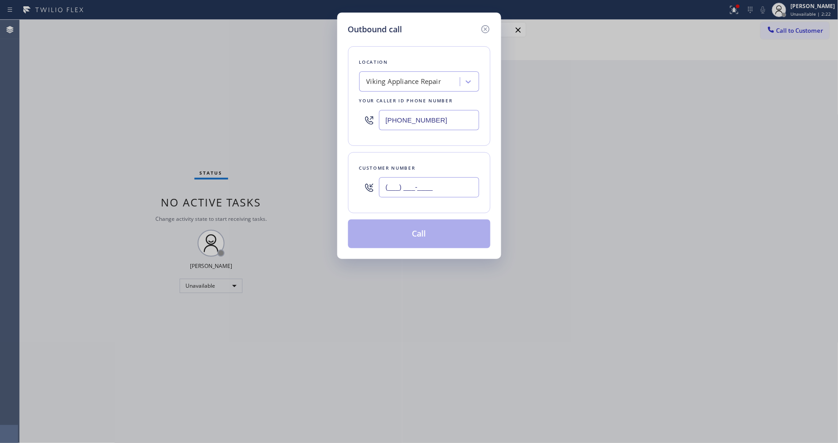
click at [428, 186] on input "(___) ___-____" at bounding box center [429, 187] width 100 height 20
paste input "702) 301-8020"
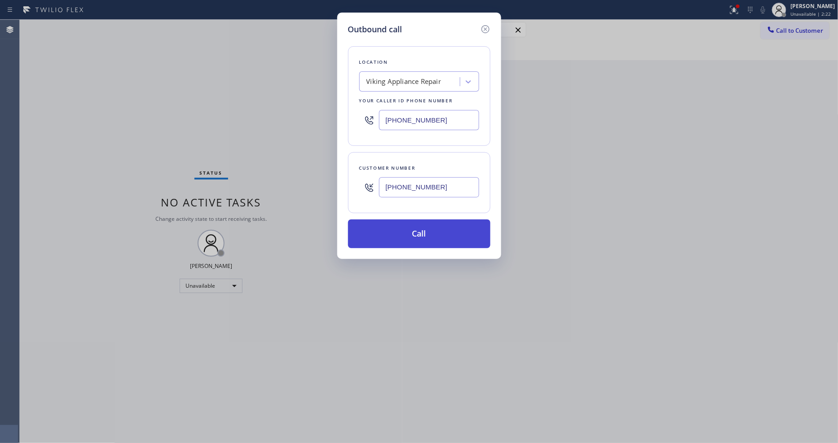
type input "[PHONE_NUMBER]"
click at [405, 232] on button "Call" at bounding box center [419, 234] width 142 height 29
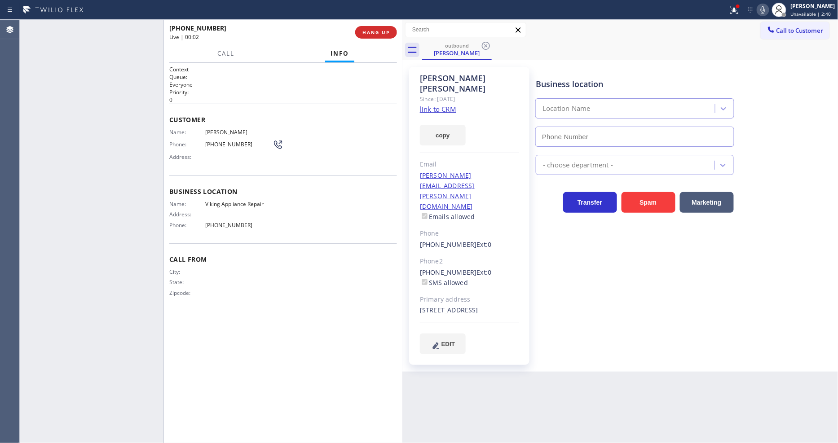
type input "[PHONE_NUMBER]"
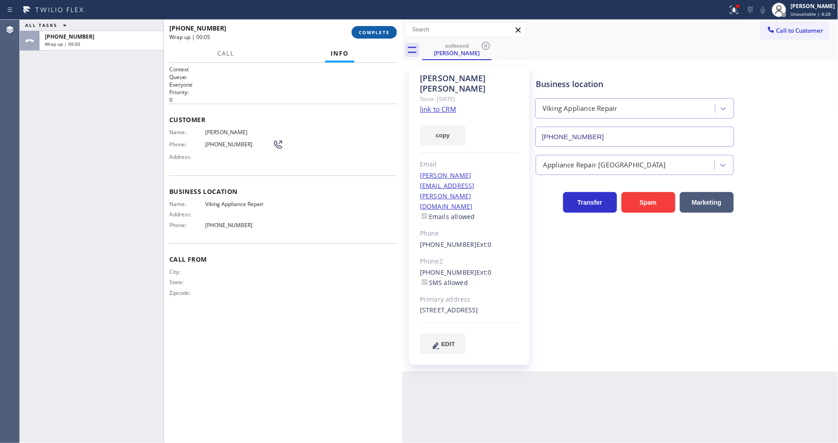
click at [363, 32] on span "COMPLETE" at bounding box center [374, 32] width 31 height 6
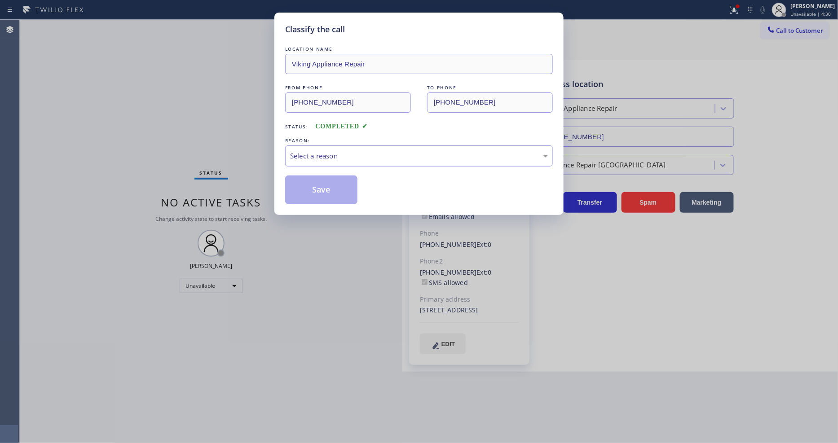
click at [292, 159] on div "Select a reason" at bounding box center [419, 156] width 268 height 21
click at [301, 190] on button "Save" at bounding box center [321, 190] width 72 height 29
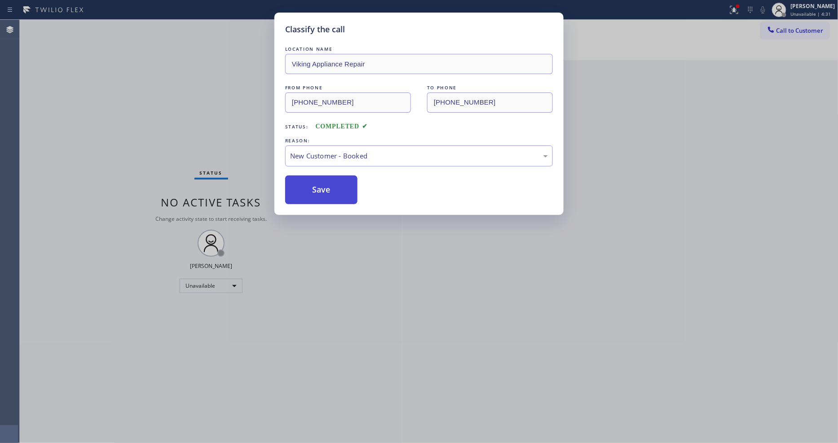
click at [301, 190] on button "Save" at bounding box center [321, 190] width 72 height 29
click at [208, 288] on div "Unavailable" at bounding box center [211, 286] width 63 height 14
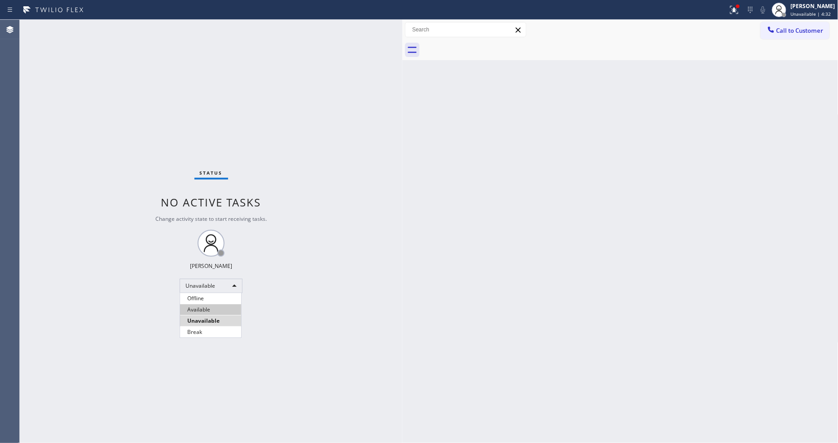
click at [215, 310] on li "Available" at bounding box center [210, 310] width 61 height 11
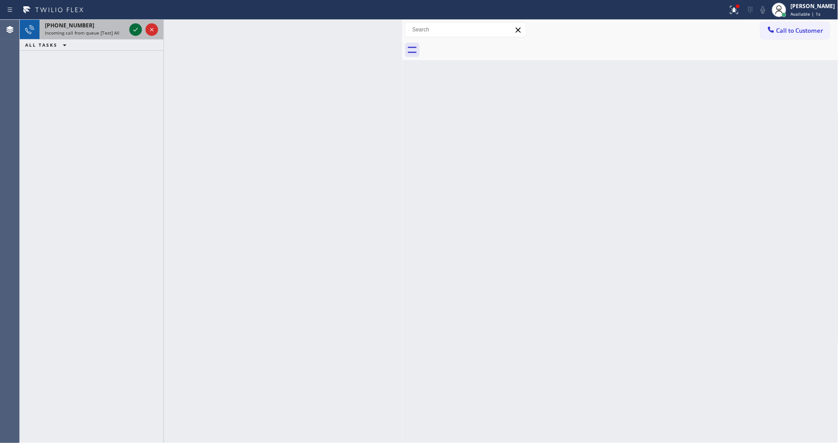
click at [138, 32] on icon at bounding box center [135, 29] width 11 height 11
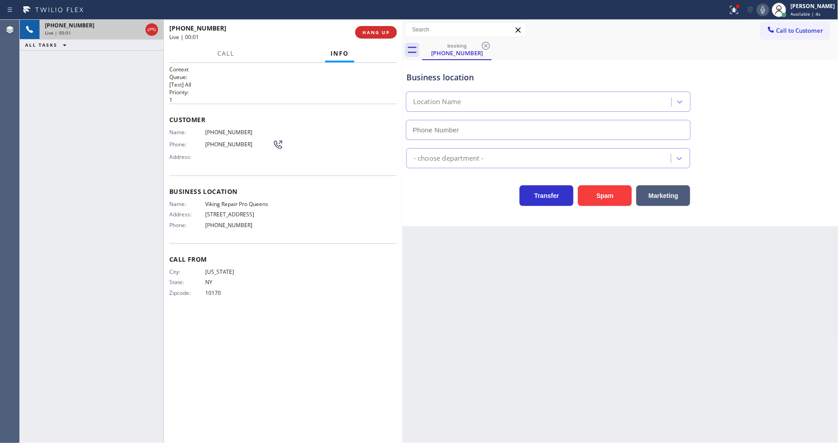
type input "[PHONE_NUMBER]"
click at [380, 30] on span "HANG UP" at bounding box center [376, 32] width 27 height 6
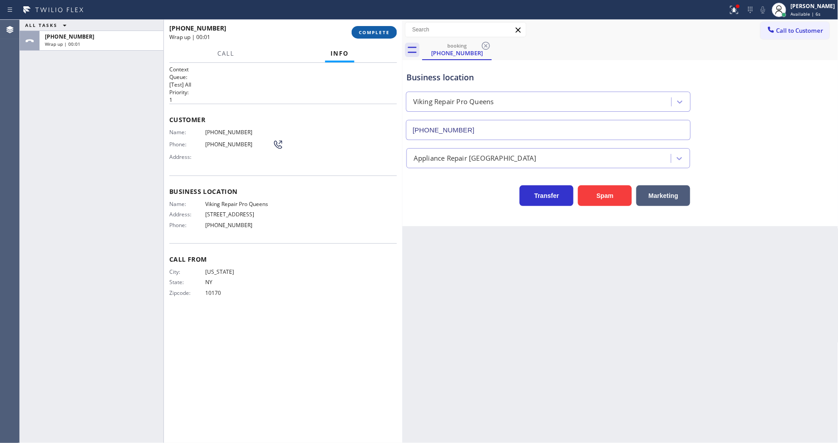
click at [380, 30] on span "COMPLETE" at bounding box center [374, 32] width 31 height 6
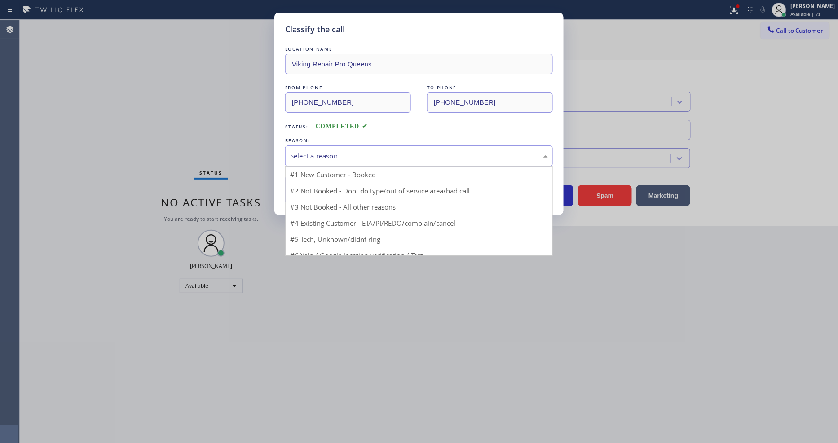
click at [349, 151] on div "Select a reason" at bounding box center [419, 156] width 258 height 10
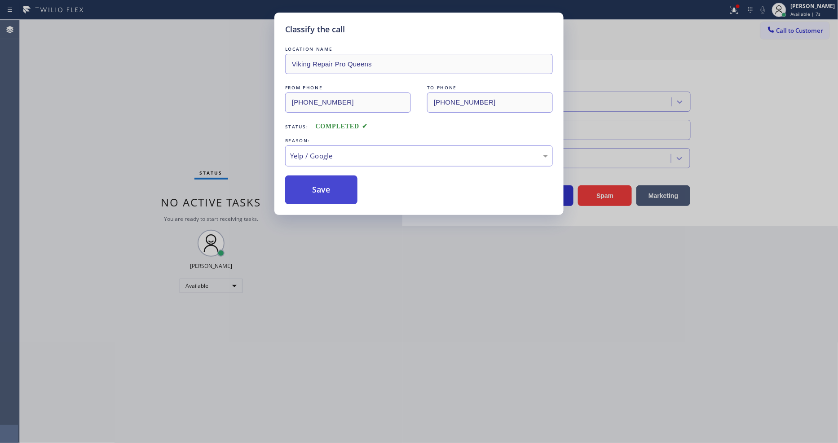
click at [327, 181] on button "Save" at bounding box center [321, 190] width 72 height 29
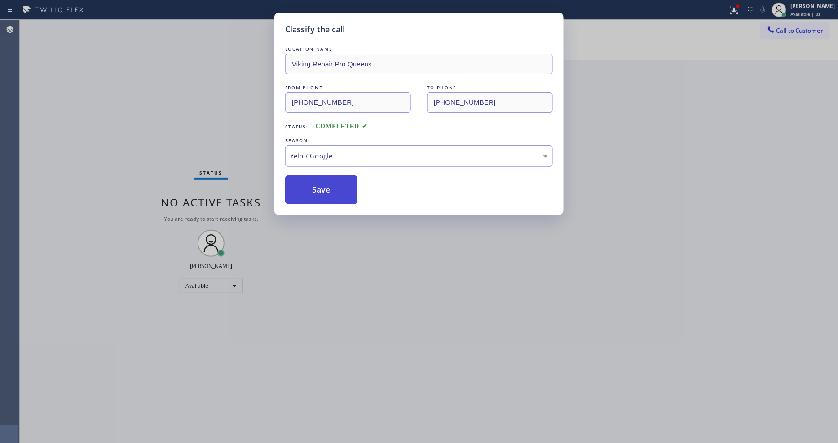
click at [327, 181] on button "Save" at bounding box center [321, 190] width 72 height 29
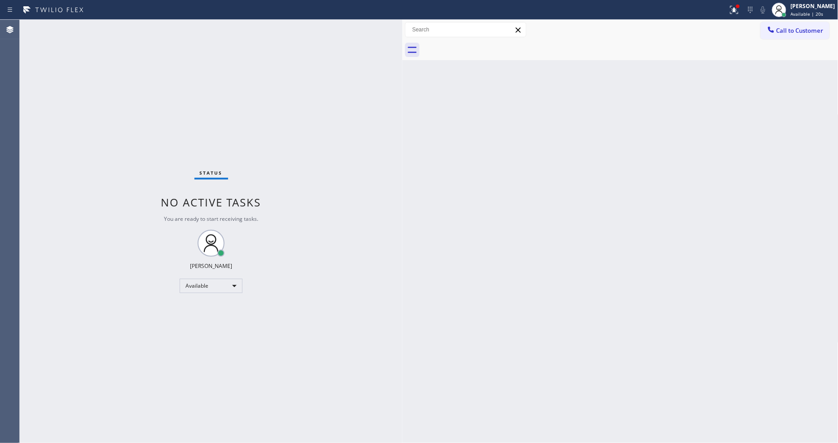
drag, startPoint x: 783, startPoint y: 37, endPoint x: 738, endPoint y: 37, distance: 44.5
click at [754, 37] on button "Call to Customer" at bounding box center [795, 30] width 69 height 17
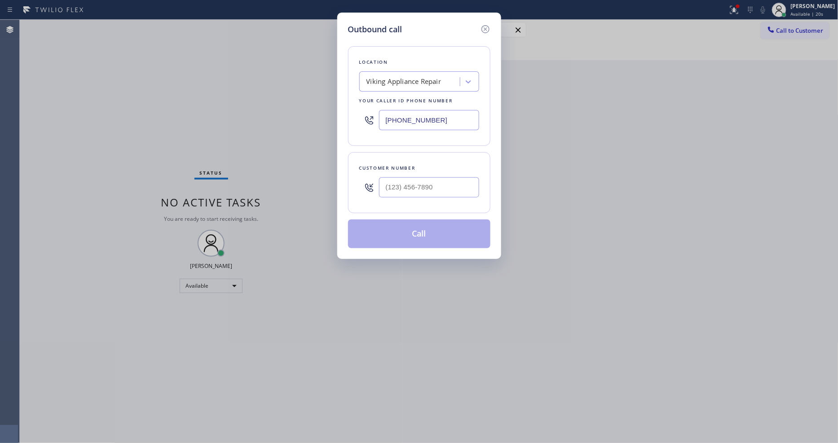
click at [421, 119] on input "[PHONE_NUMBER]" at bounding box center [429, 120] width 100 height 20
click at [487, 26] on icon at bounding box center [485, 29] width 11 height 11
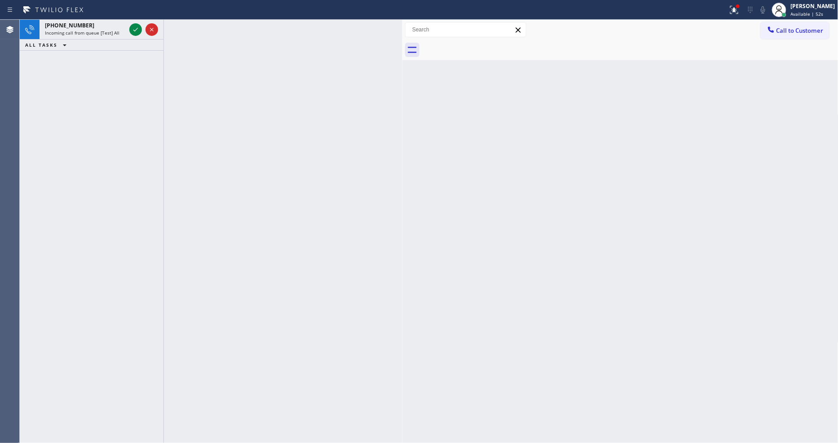
drag, startPoint x: 133, startPoint y: 29, endPoint x: 134, endPoint y: 43, distance: 14.4
click at [133, 29] on icon at bounding box center [135, 29] width 11 height 11
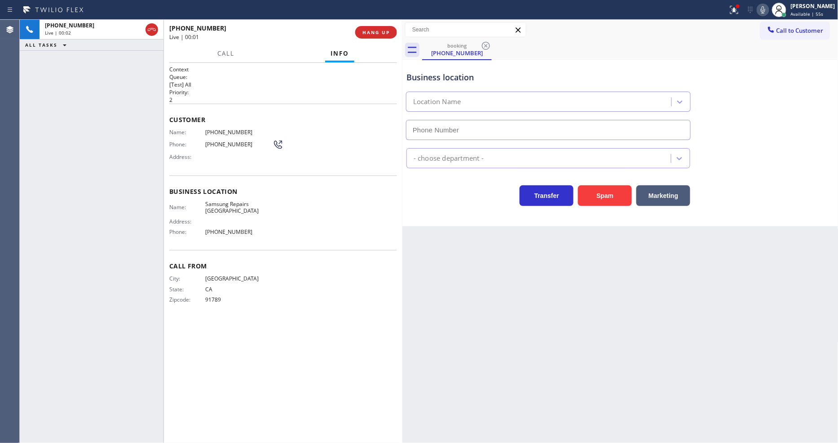
type input "[PHONE_NUMBER]"
click at [388, 37] on button "HANG UP" at bounding box center [376, 32] width 42 height 13
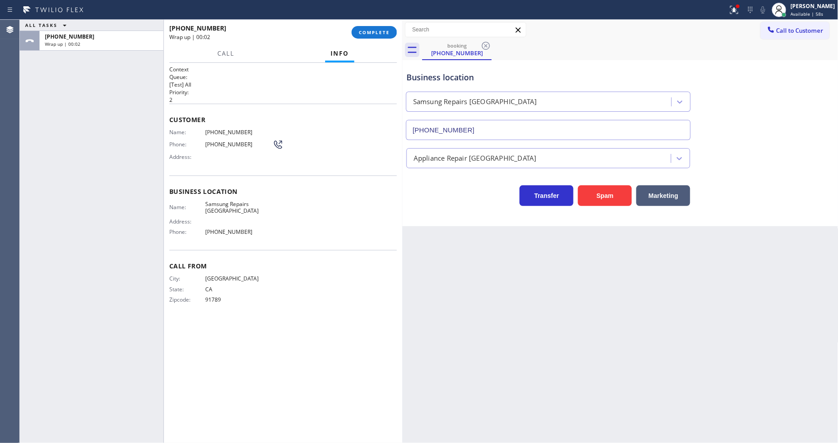
click at [383, 29] on span "COMPLETE" at bounding box center [374, 32] width 31 height 6
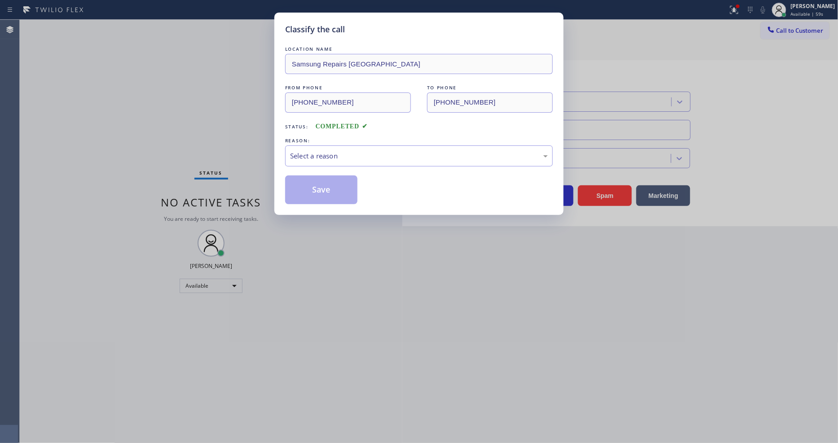
click at [337, 141] on div "REASON:" at bounding box center [419, 140] width 268 height 9
click at [333, 159] on div "Select a reason" at bounding box center [419, 156] width 268 height 21
click at [332, 181] on button "Save" at bounding box center [321, 190] width 72 height 29
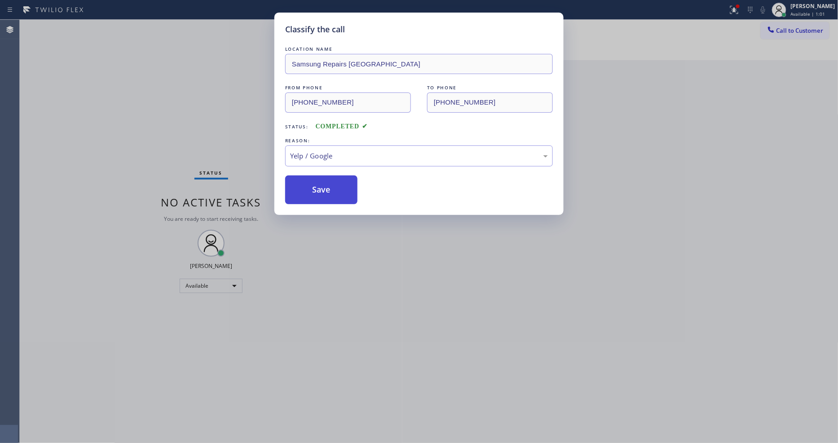
click at [332, 181] on button "Save" at bounding box center [321, 190] width 72 height 29
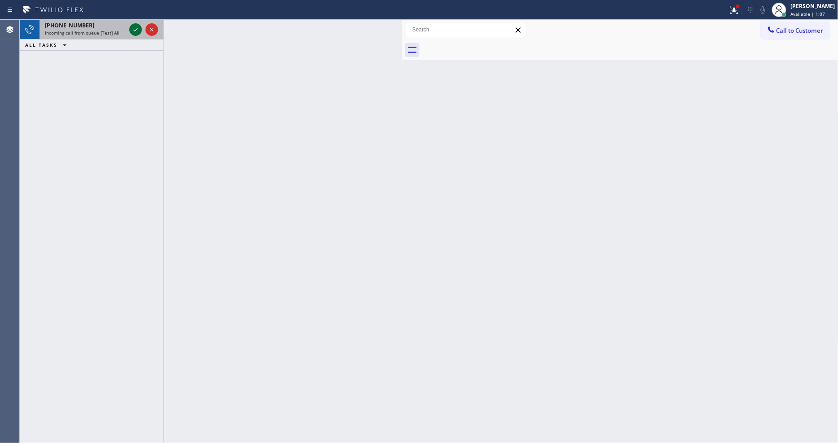
click at [136, 27] on icon at bounding box center [135, 29] width 11 height 11
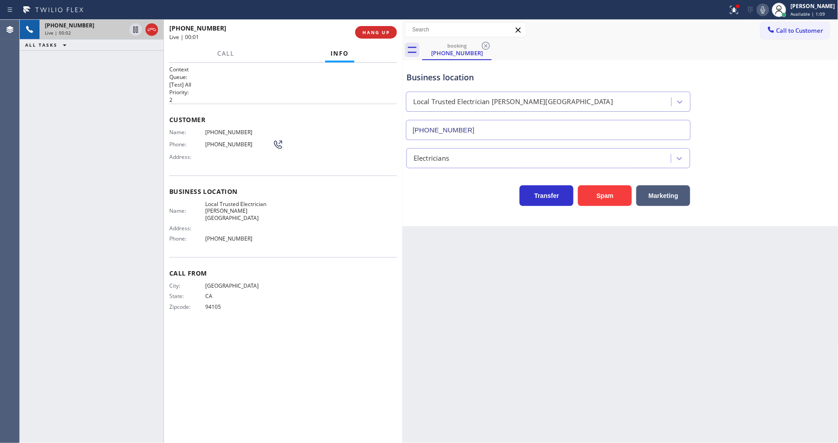
type input "[PHONE_NUMBER]"
click at [376, 32] on span "HANG UP" at bounding box center [376, 32] width 27 height 6
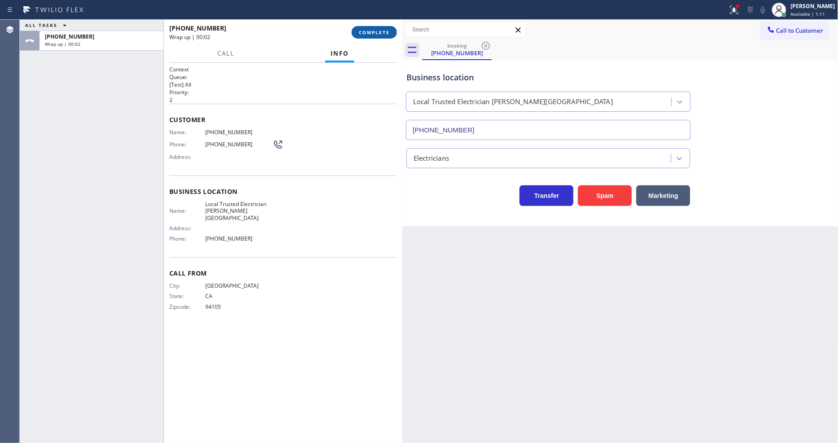
click at [376, 34] on span "COMPLETE" at bounding box center [374, 32] width 31 height 6
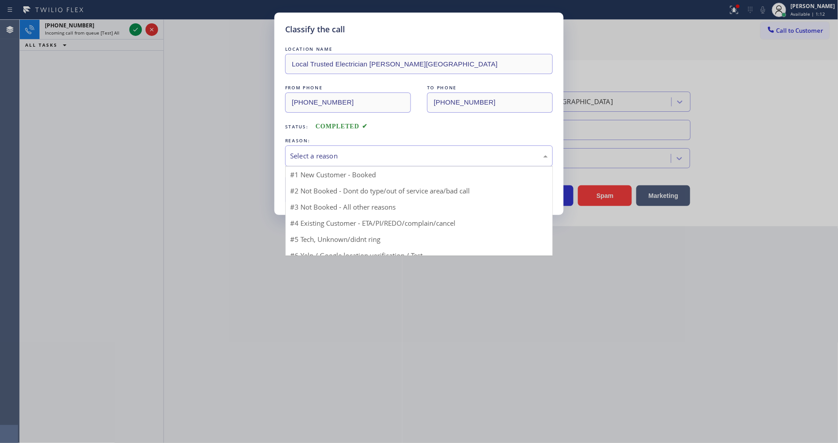
click at [312, 151] on div "Select a reason" at bounding box center [419, 156] width 258 height 10
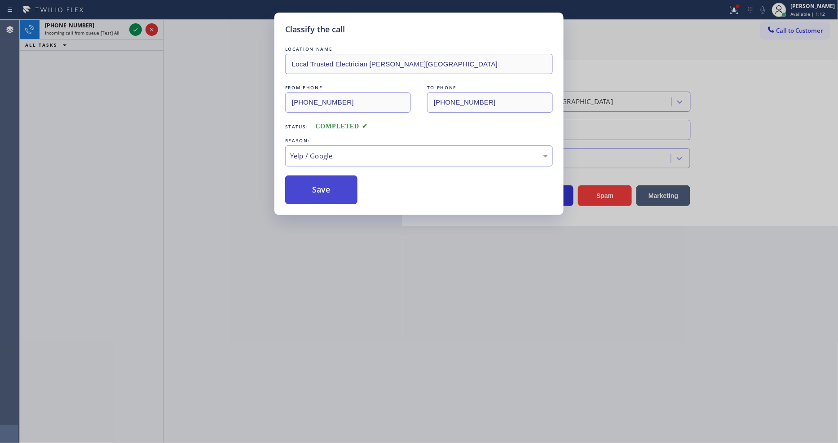
click at [316, 187] on button "Save" at bounding box center [321, 190] width 72 height 29
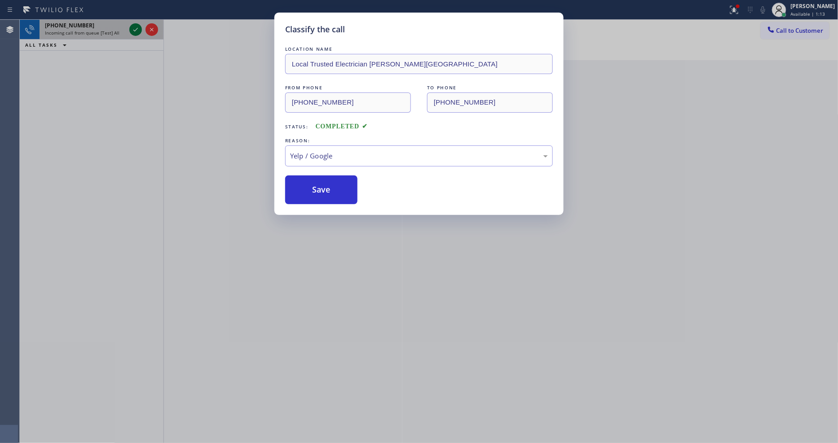
click at [135, 29] on icon at bounding box center [135, 29] width 11 height 11
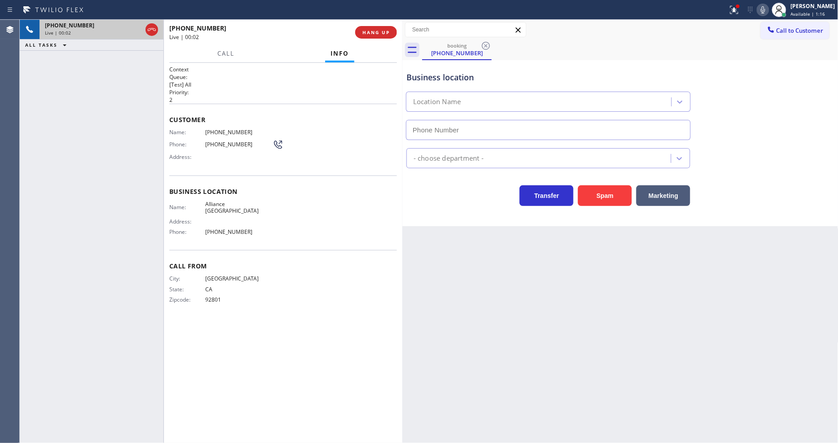
type input "[PHONE_NUMBER]"
click at [235, 96] on p "2" at bounding box center [283, 100] width 228 height 8
click at [372, 31] on span "HANG UP" at bounding box center [376, 32] width 27 height 6
click at [372, 32] on span "HANG UP" at bounding box center [376, 32] width 27 height 6
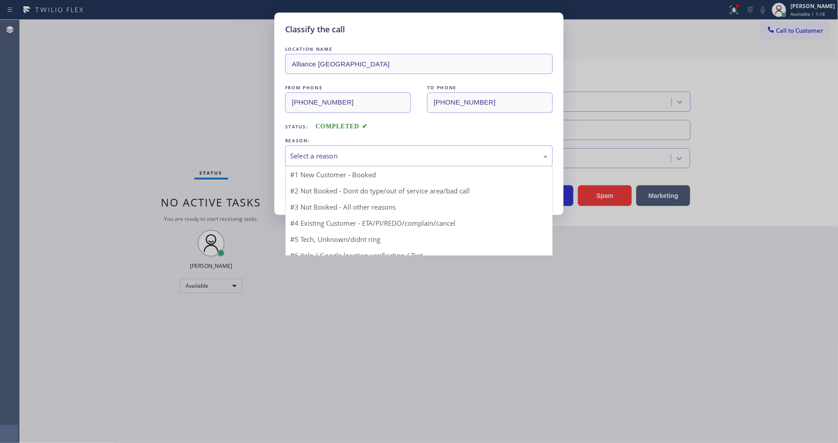
click at [340, 151] on div "Select a reason" at bounding box center [419, 156] width 258 height 10
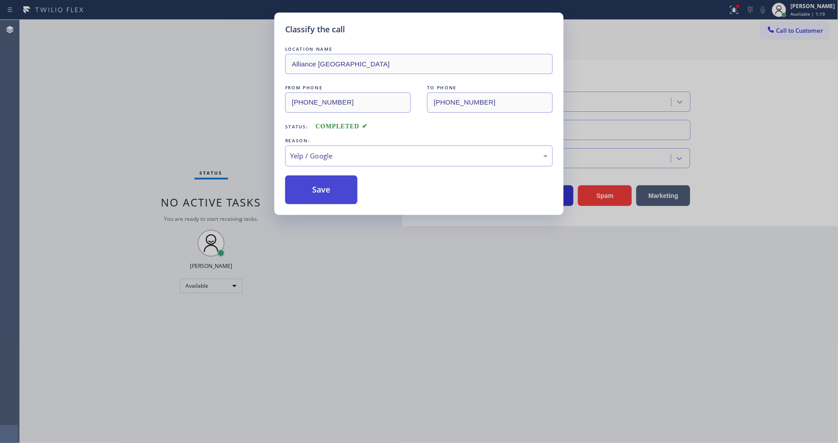
click at [324, 183] on button "Save" at bounding box center [321, 190] width 72 height 29
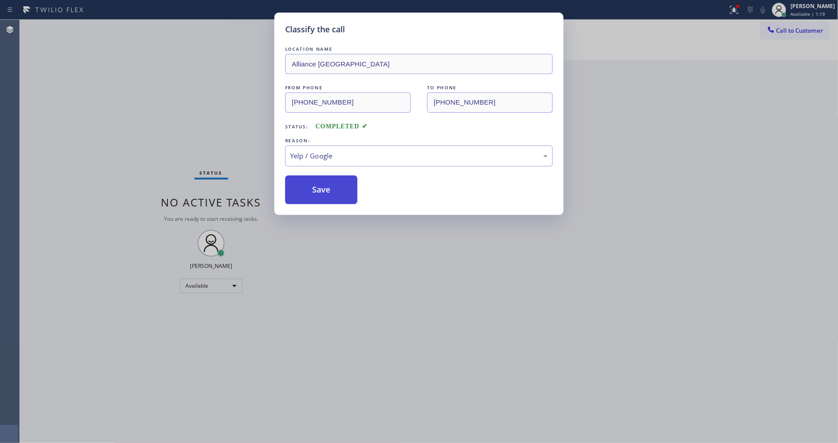
click at [324, 183] on button "Save" at bounding box center [321, 190] width 72 height 29
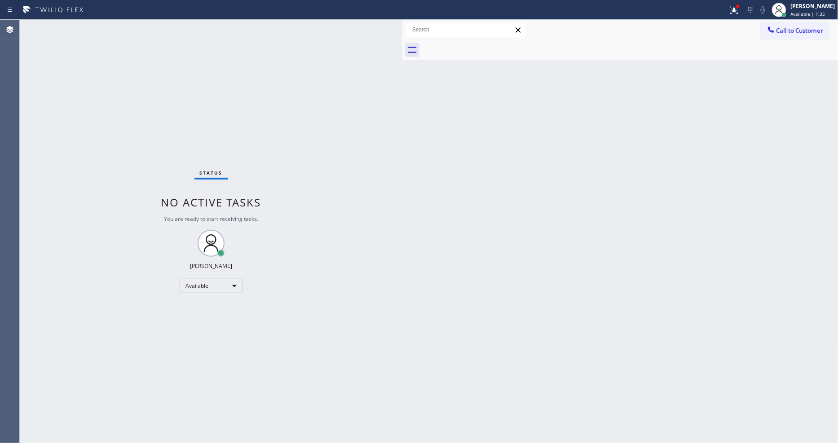
drag, startPoint x: 663, startPoint y: 301, endPoint x: 370, endPoint y: 376, distance: 302.9
click at [663, 301] on div "Back to Dashboard Change Sender ID Customers Technicians Select a contact Outbo…" at bounding box center [620, 232] width 436 height 424
click at [740, 6] on div at bounding box center [738, 6] width 4 height 4
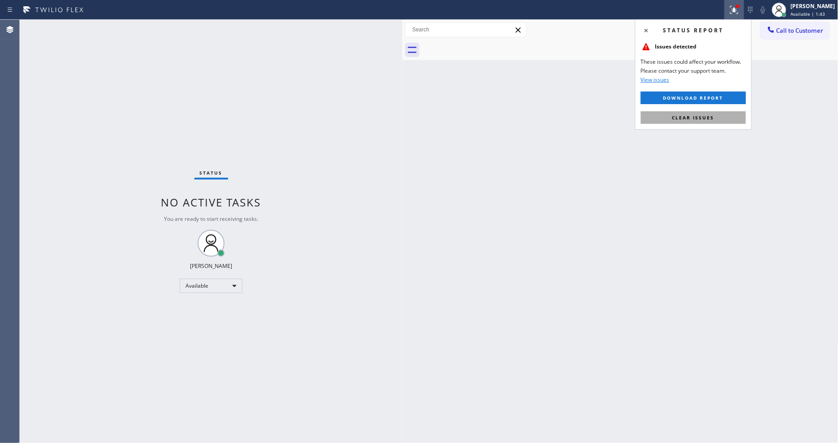
click at [705, 118] on span "Clear issues" at bounding box center [693, 118] width 42 height 6
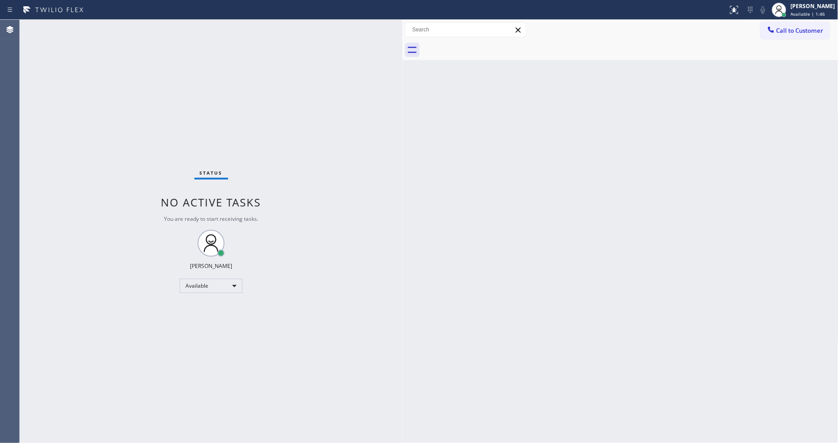
click at [341, 292] on div "Status No active tasks You are ready to start receiving tasks. [PERSON_NAME] Av…" at bounding box center [211, 232] width 383 height 424
click at [584, 216] on div "Back to Dashboard Change Sender ID Customers Technicians Select a contact Outbo…" at bounding box center [620, 232] width 436 height 424
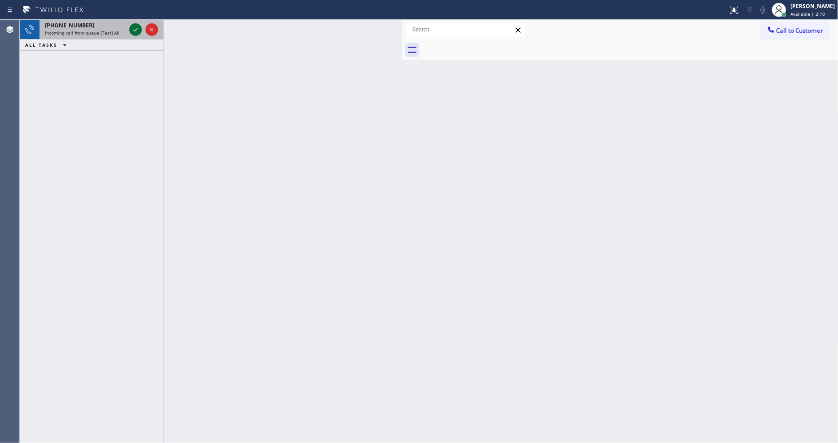
click at [135, 29] on icon at bounding box center [135, 29] width 11 height 11
click at [132, 29] on icon at bounding box center [135, 29] width 11 height 11
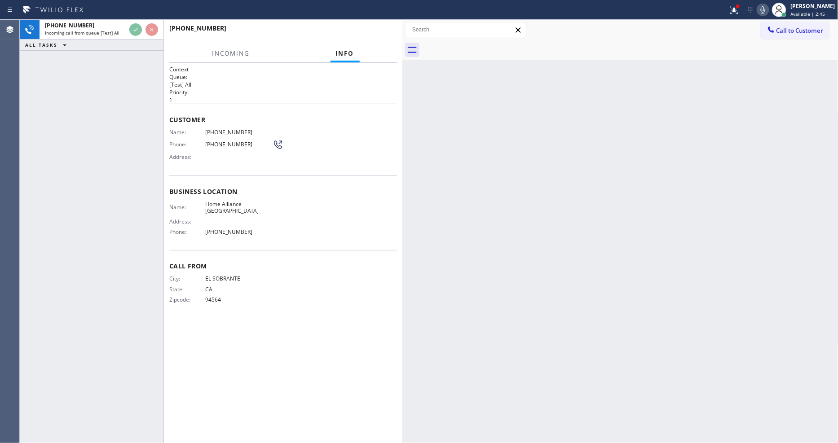
click at [333, 344] on div "Context Queue: [Test] All Priority: 1 Customer Name: [PHONE_NUMBER] Phone: [PHO…" at bounding box center [283, 253] width 228 height 375
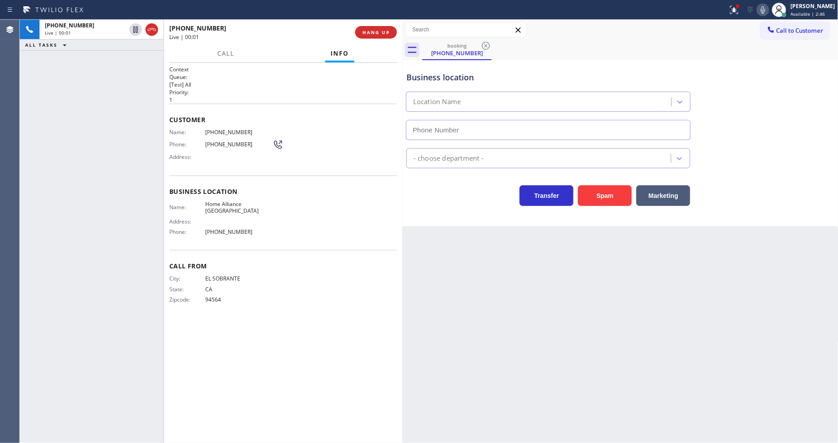
type input "[PHONE_NUMBER]"
click at [382, 31] on span "HANG UP" at bounding box center [376, 32] width 27 height 6
click at [382, 31] on span "COMPLETE" at bounding box center [374, 32] width 31 height 6
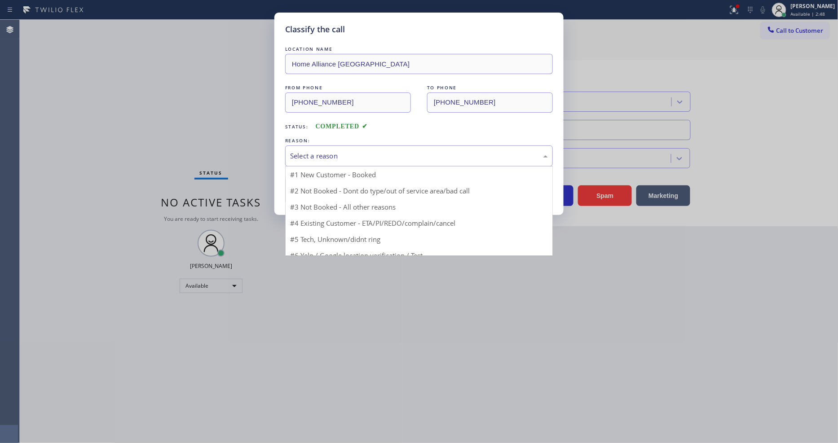
click at [370, 154] on div "Select a reason" at bounding box center [419, 156] width 258 height 10
drag, startPoint x: 330, startPoint y: 237, endPoint x: 329, endPoint y: 215, distance: 22.0
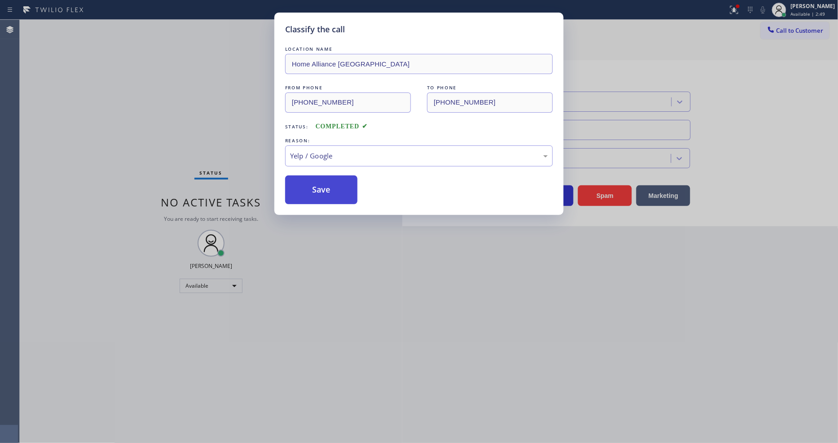
click at [330, 191] on button "Save" at bounding box center [321, 190] width 72 height 29
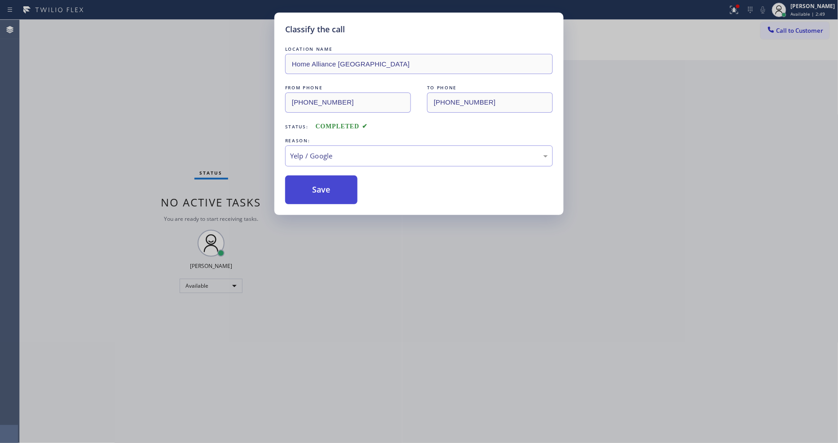
click at [330, 191] on button "Save" at bounding box center [321, 190] width 72 height 29
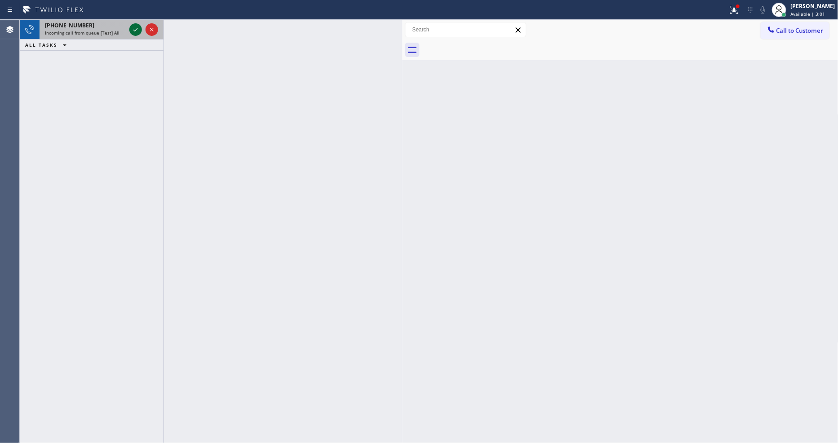
click at [136, 29] on icon at bounding box center [135, 30] width 4 height 4
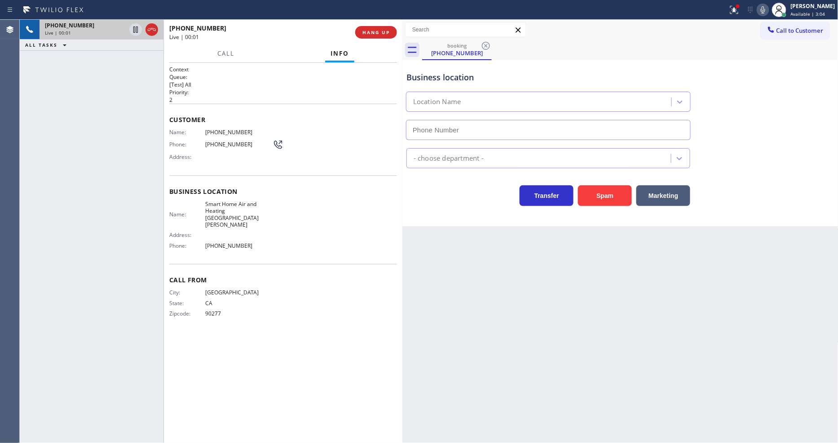
click at [379, 30] on span "HANG UP" at bounding box center [376, 32] width 27 height 6
type input "[PHONE_NUMBER]"
click at [379, 30] on span "HANG UP" at bounding box center [376, 32] width 27 height 6
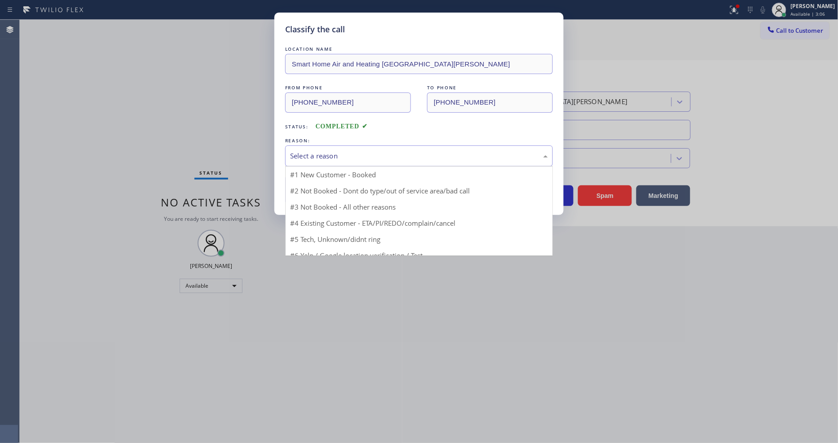
click at [337, 153] on div "Select a reason" at bounding box center [419, 156] width 258 height 10
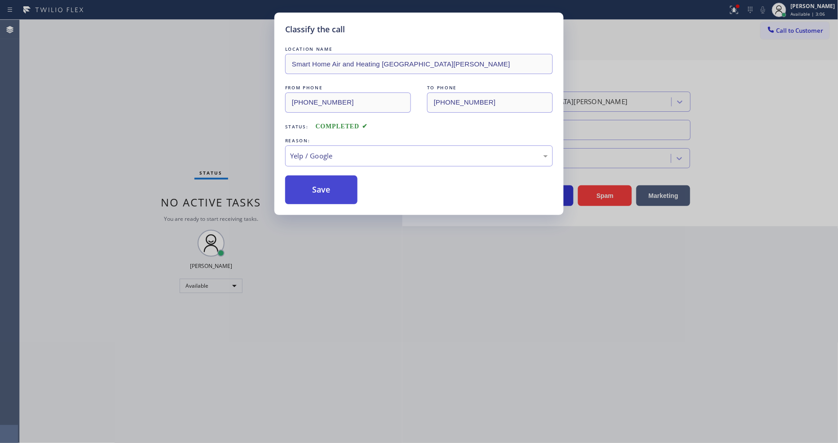
click at [329, 187] on button "Save" at bounding box center [321, 190] width 72 height 29
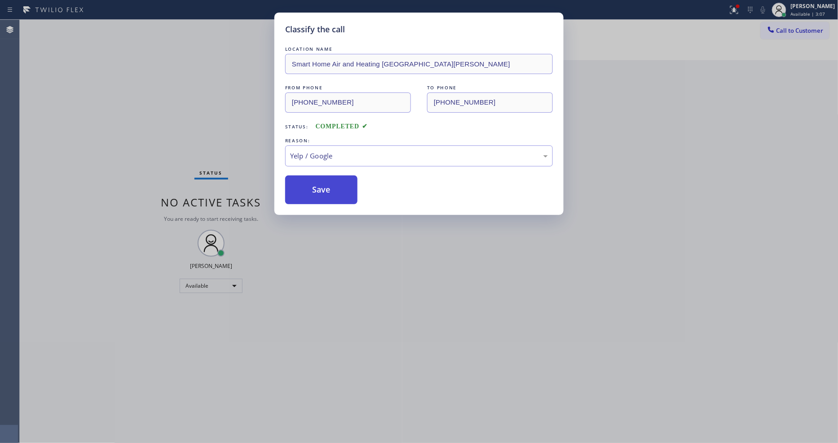
click at [329, 187] on button "Save" at bounding box center [321, 190] width 72 height 29
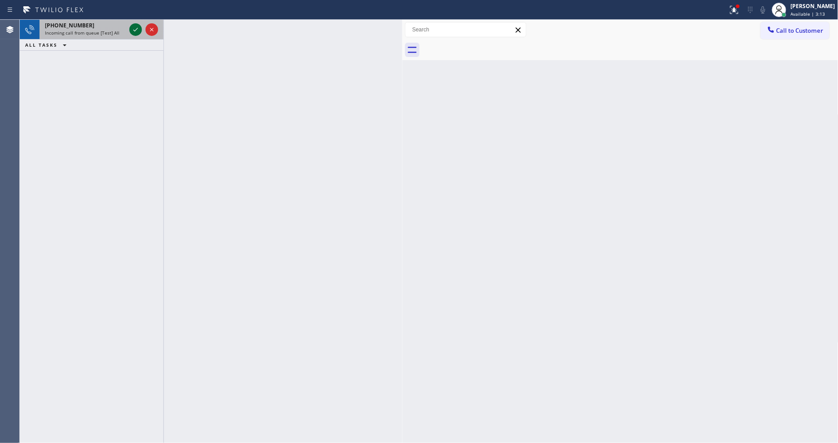
drag, startPoint x: 135, startPoint y: 24, endPoint x: 135, endPoint y: 31, distance: 7.2
click at [135, 24] on icon at bounding box center [135, 29] width 11 height 11
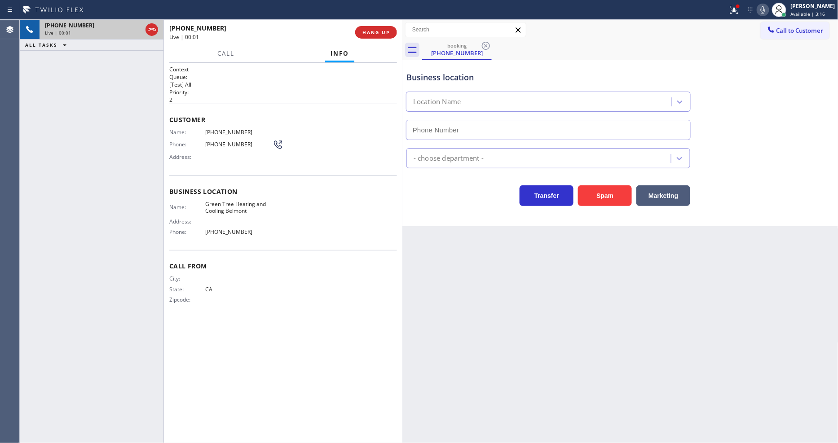
type input "[PHONE_NUMBER]"
click at [384, 33] on span "HANG UP" at bounding box center [376, 32] width 27 height 6
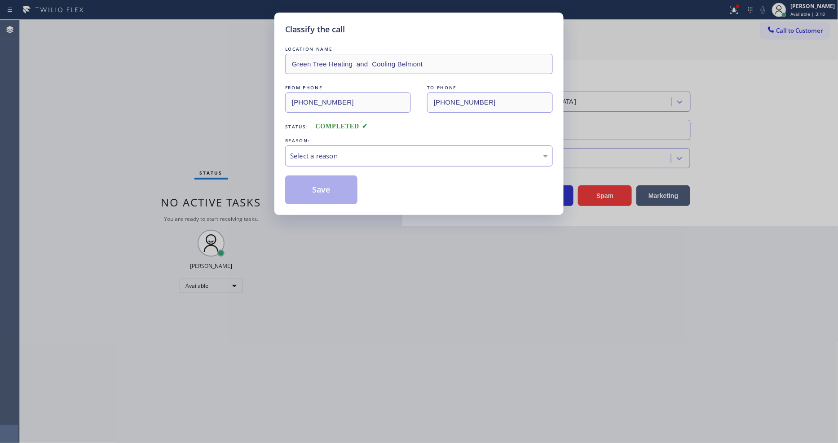
click at [342, 146] on div "Select a reason" at bounding box center [419, 156] width 268 height 21
click at [341, 186] on button "Save" at bounding box center [321, 190] width 72 height 29
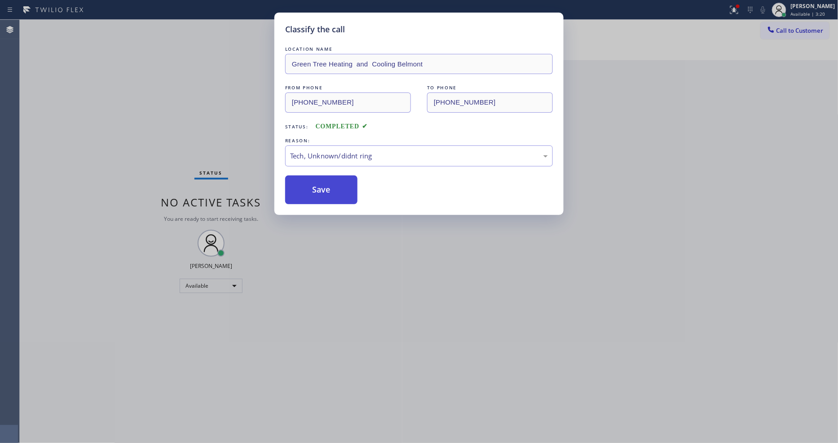
click at [341, 186] on button "Save" at bounding box center [321, 190] width 72 height 29
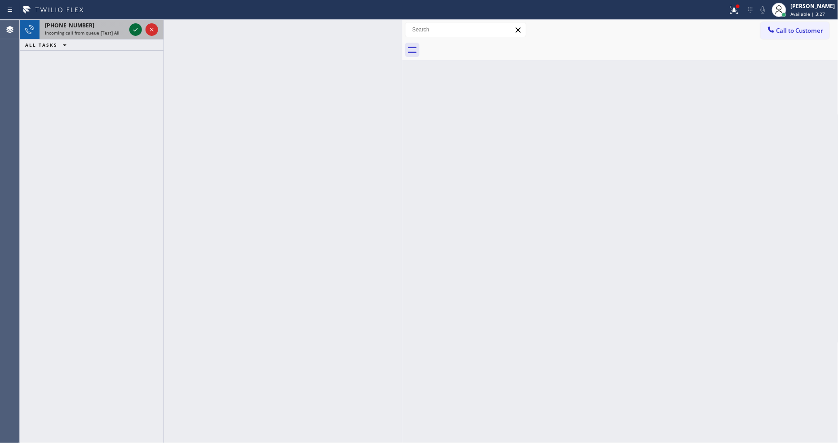
click at [134, 28] on icon at bounding box center [135, 29] width 11 height 11
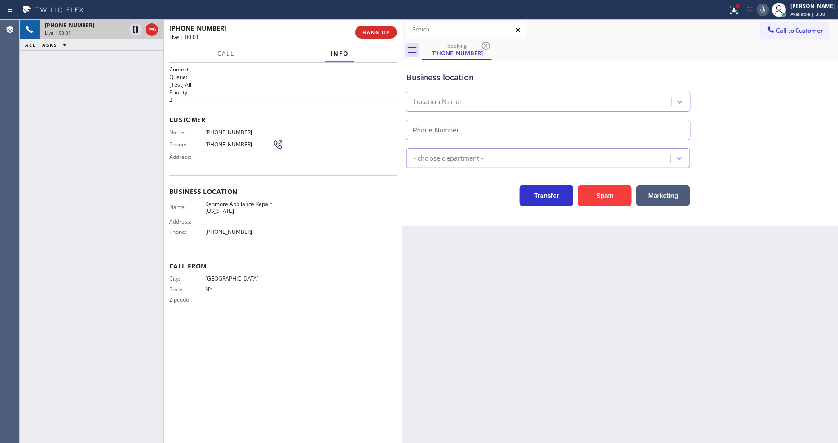
type input "[PHONE_NUMBER]"
click at [373, 30] on span "HANG UP" at bounding box center [376, 32] width 27 height 6
click at [374, 30] on span "HANG UP" at bounding box center [376, 32] width 27 height 6
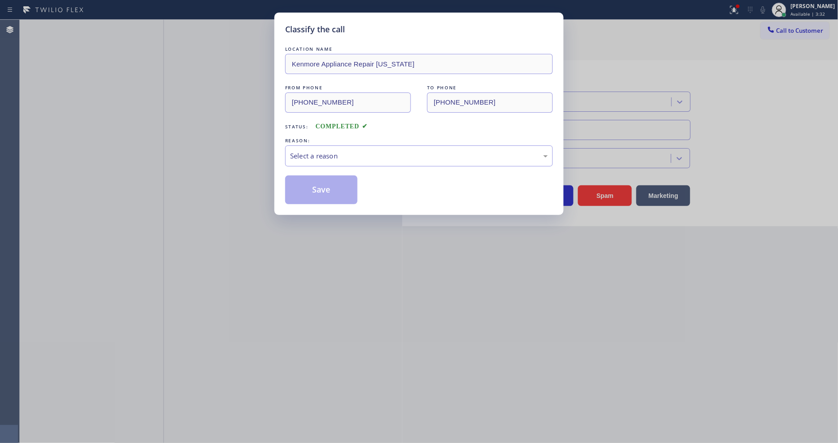
click at [353, 155] on div "Select a reason" at bounding box center [419, 156] width 258 height 10
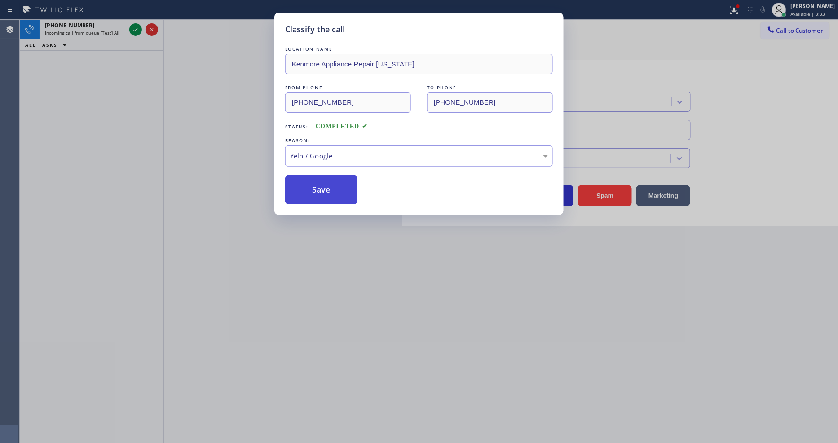
click at [335, 190] on button "Save" at bounding box center [321, 190] width 72 height 29
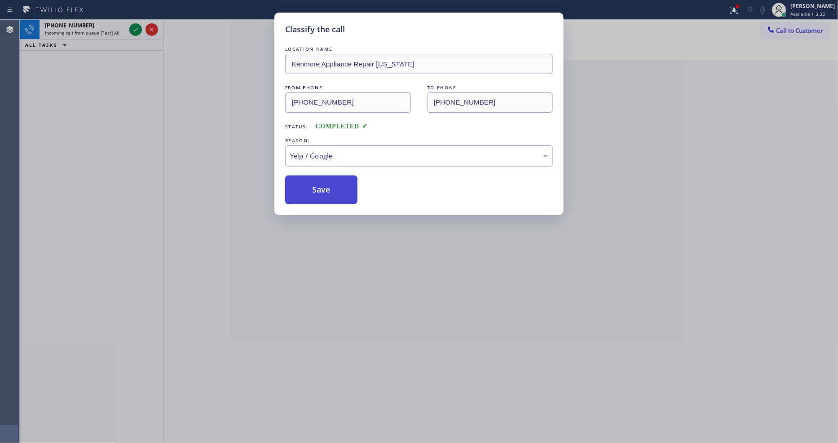
click at [335, 190] on button "Save" at bounding box center [321, 190] width 72 height 29
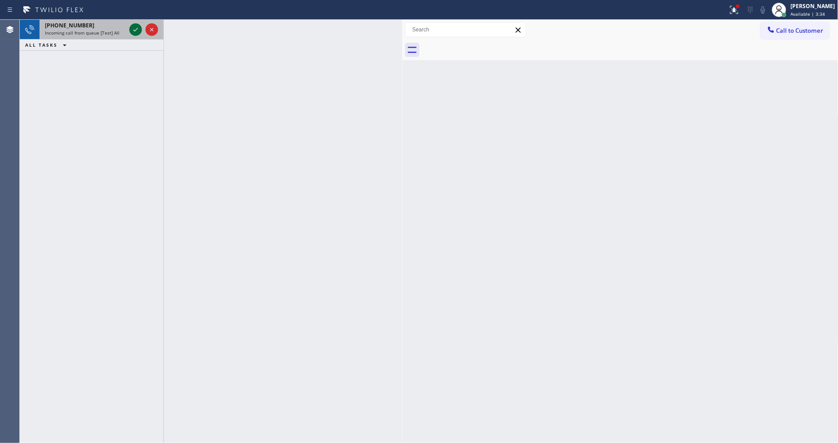
click at [136, 27] on icon at bounding box center [135, 29] width 11 height 11
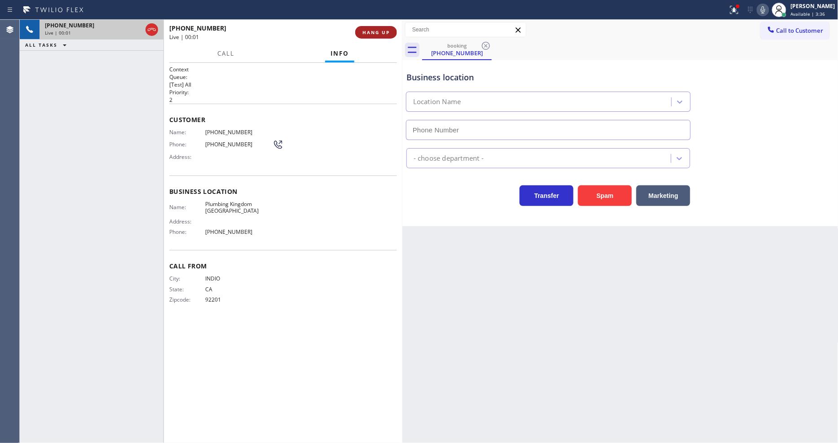
type input "[PHONE_NUMBER]"
click at [371, 35] on span "HANG UP" at bounding box center [376, 32] width 27 height 6
click at [372, 34] on span "HANG UP" at bounding box center [376, 32] width 27 height 6
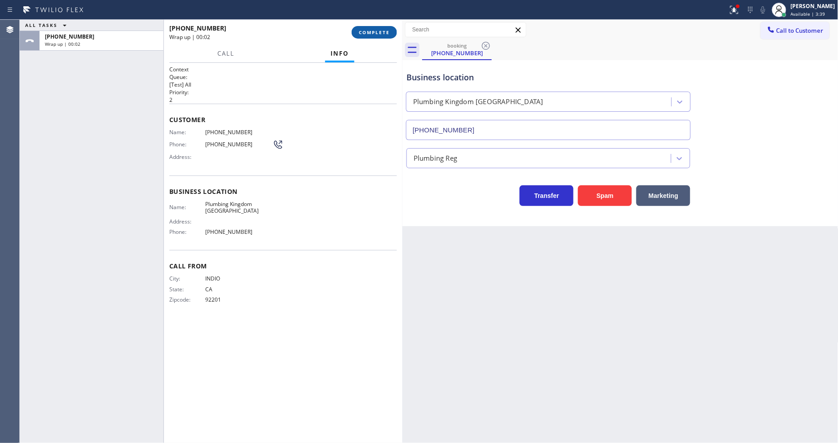
click at [370, 29] on span "COMPLETE" at bounding box center [374, 32] width 31 height 6
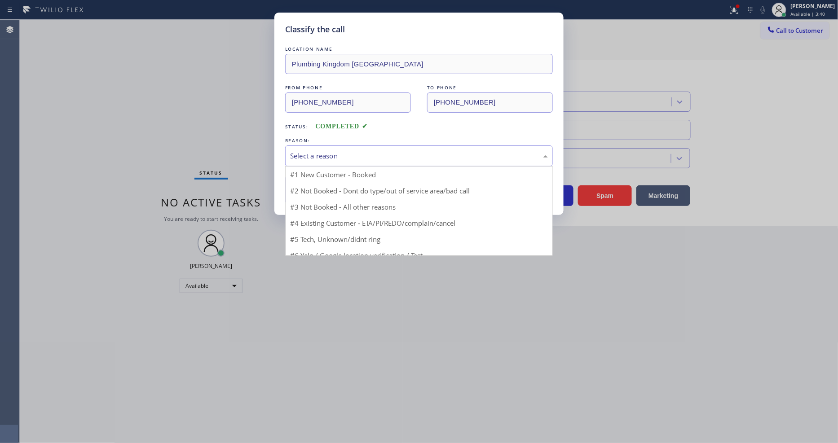
click at [344, 151] on div "Select a reason" at bounding box center [419, 156] width 258 height 10
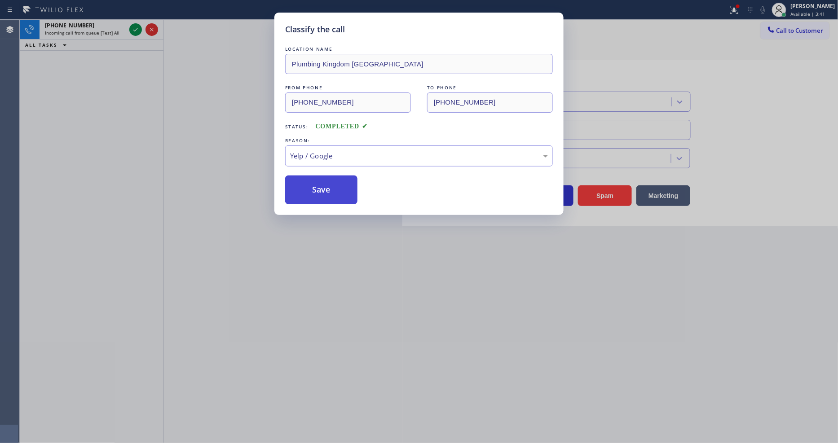
click at [328, 178] on button "Save" at bounding box center [321, 190] width 72 height 29
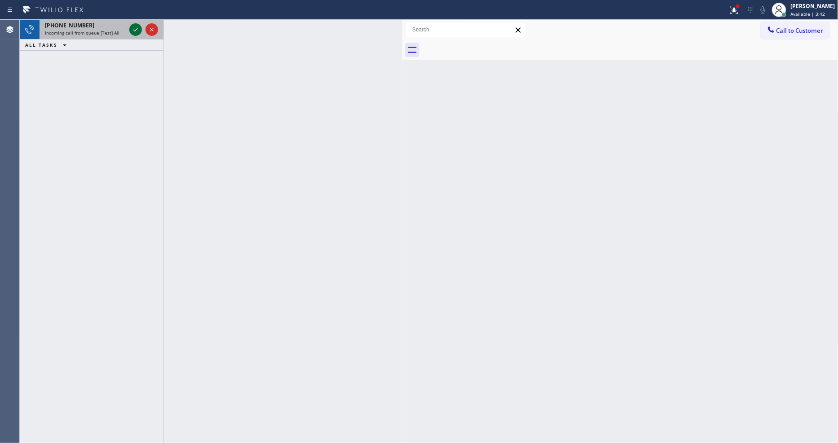
click at [135, 28] on icon at bounding box center [135, 29] width 11 height 11
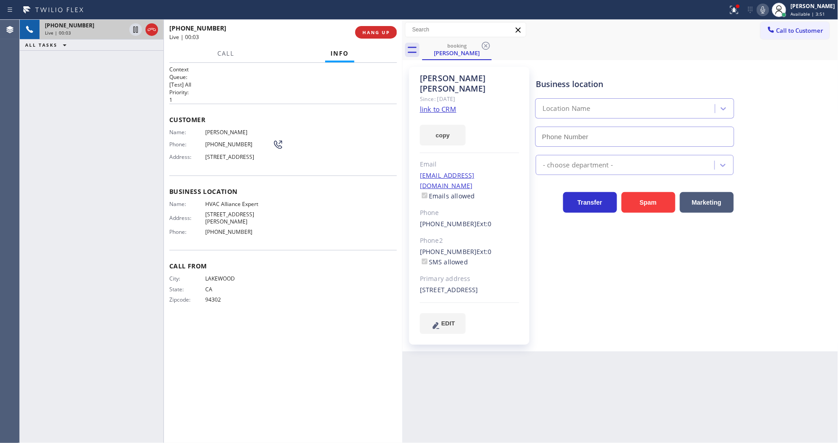
click at [427, 105] on link "link to CRM" at bounding box center [438, 109] width 36 height 9
type input "[PHONE_NUMBER]"
drag, startPoint x: 137, startPoint y: 31, endPoint x: 398, endPoint y: 31, distance: 260.5
click at [137, 31] on icon at bounding box center [135, 30] width 4 height 6
click at [754, 9] on icon at bounding box center [763, 9] width 11 height 11
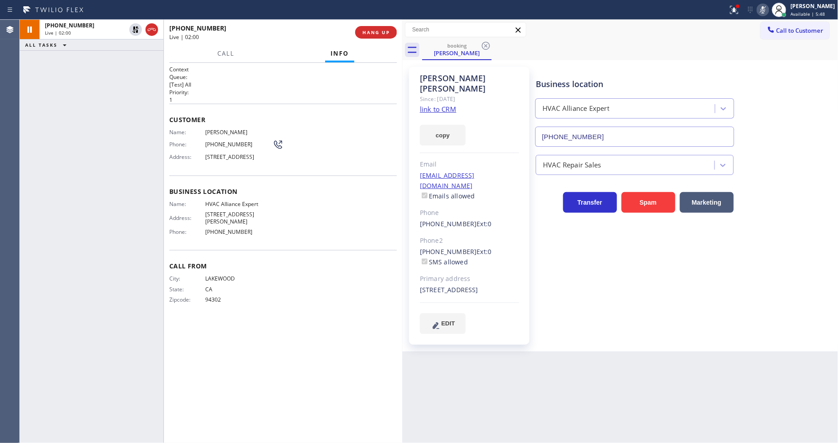
click at [526, 321] on div "[PERSON_NAME] Since: [DATE] link to CRM copy Email [EMAIL_ADDRESS][DOMAIN_NAME]…" at bounding box center [469, 206] width 120 height 278
click at [307, 389] on div "Context Queue: [Test] All Priority: 1 Customer Name: [PERSON_NAME] Phone: [PHON…" at bounding box center [283, 253] width 228 height 375
click at [541, 379] on div "Back to Dashboard Change Sender ID Customers Technicians Select a contact Outbo…" at bounding box center [620, 232] width 436 height 424
drag, startPoint x: 747, startPoint y: 14, endPoint x: 747, endPoint y: 25, distance: 11.2
click at [740, 14] on icon at bounding box center [734, 9] width 11 height 11
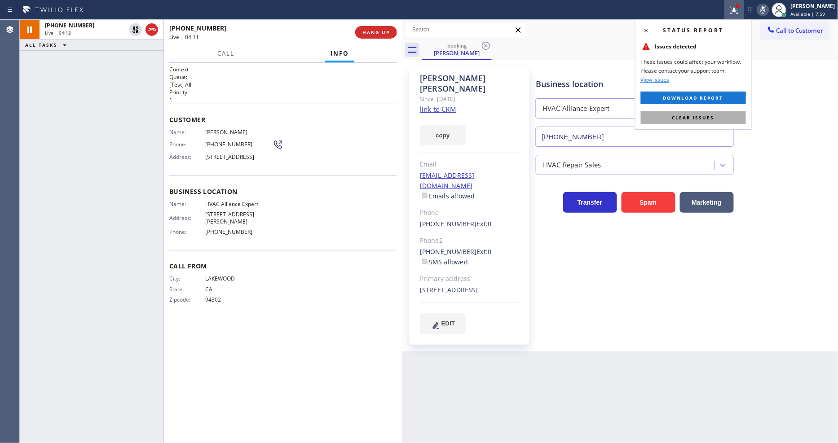
click at [719, 115] on button "Clear issues" at bounding box center [693, 117] width 105 height 13
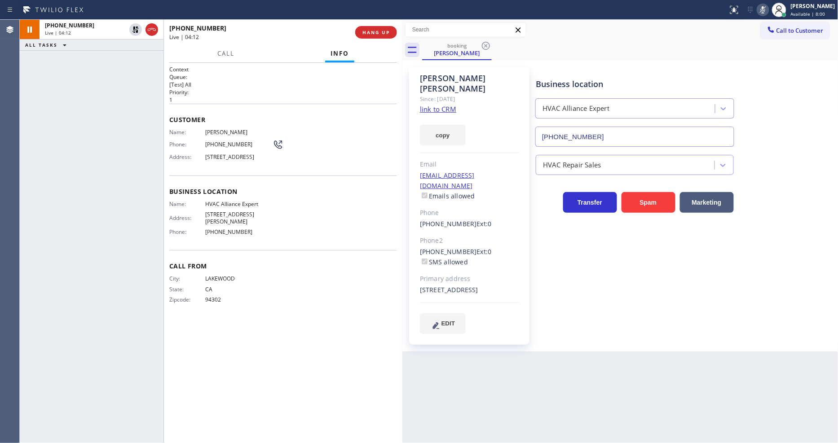
click at [302, 246] on div "Business location Name: HVAC Alliance Expert Address: [STREET_ADDRESS][PERSON_N…" at bounding box center [283, 213] width 228 height 75
click at [135, 27] on icon at bounding box center [135, 29] width 11 height 11
click at [754, 9] on icon at bounding box center [763, 9] width 11 height 11
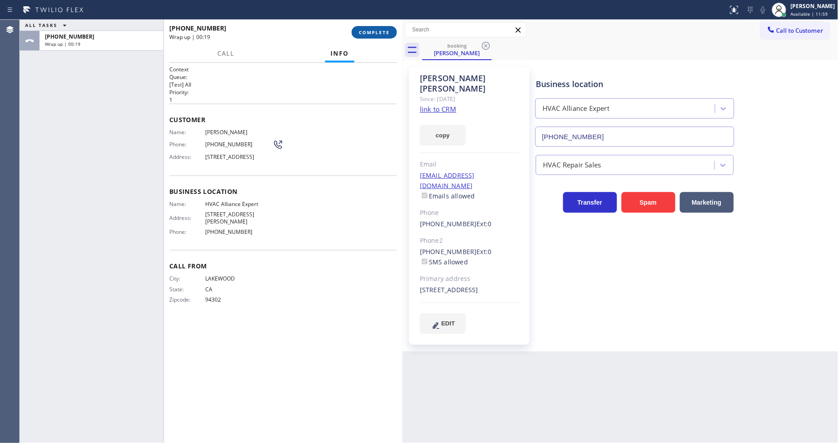
click at [376, 34] on span "COMPLETE" at bounding box center [374, 32] width 31 height 6
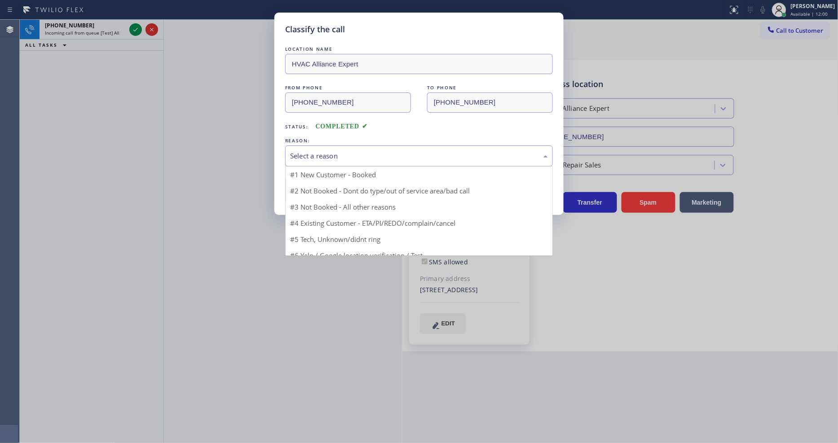
click at [335, 153] on div "Select a reason" at bounding box center [419, 156] width 258 height 10
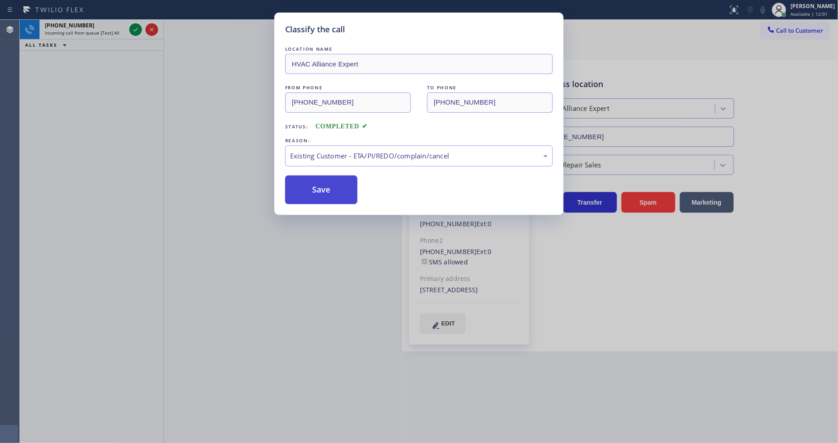
click at [332, 187] on button "Save" at bounding box center [321, 190] width 72 height 29
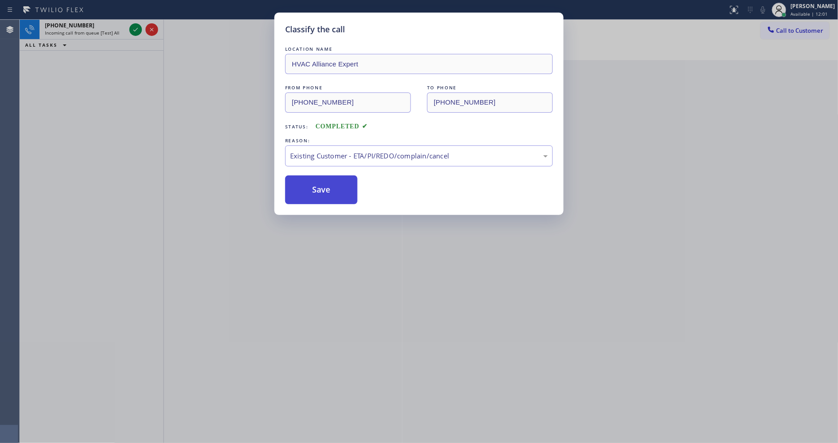
click at [332, 187] on button "Save" at bounding box center [321, 190] width 72 height 29
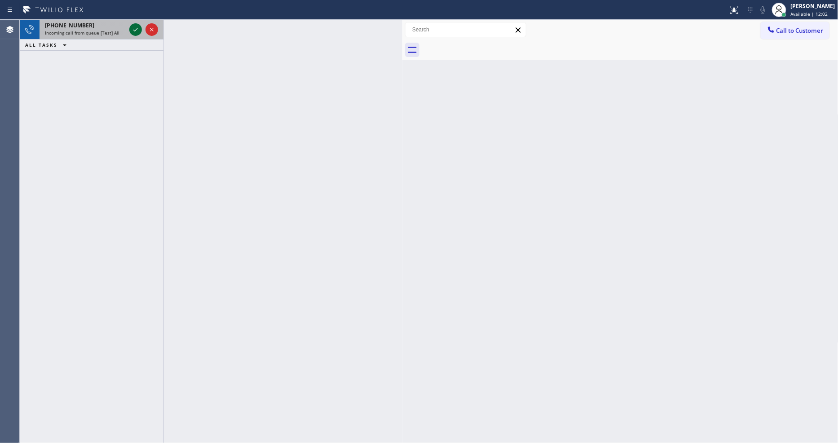
click at [134, 31] on icon at bounding box center [135, 30] width 4 height 4
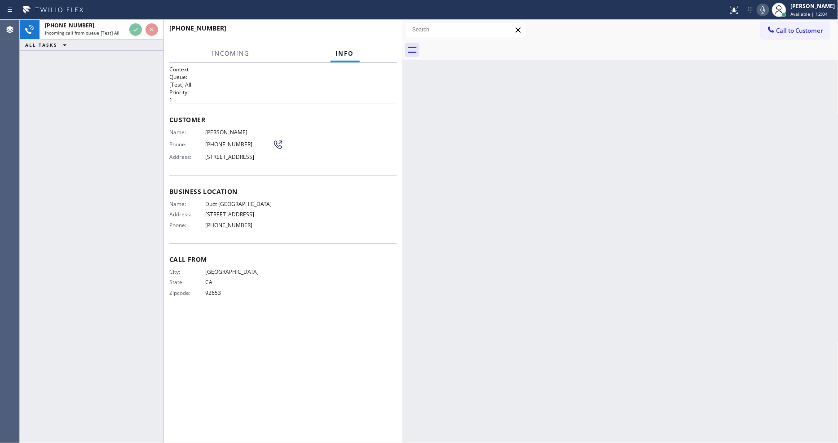
click at [342, 100] on p "1" at bounding box center [283, 100] width 228 height 8
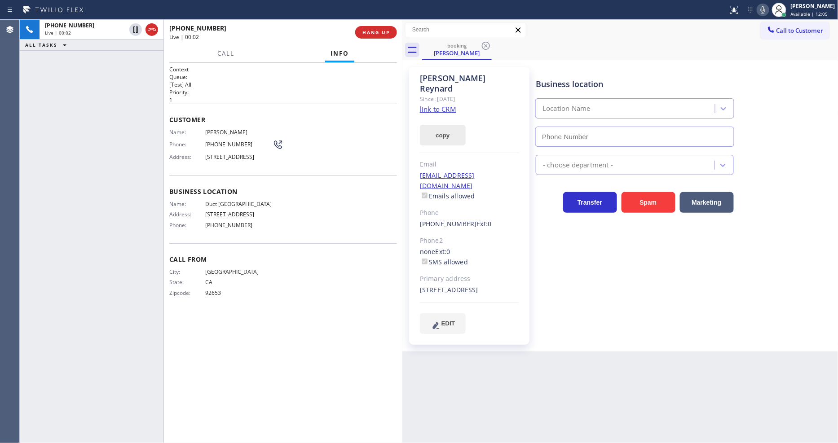
type input "[PHONE_NUMBER]"
click at [429, 105] on link "link to CRM" at bounding box center [438, 109] width 36 height 9
drag, startPoint x: 136, startPoint y: 28, endPoint x: 145, endPoint y: 27, distance: 9.4
click at [136, 28] on icon at bounding box center [135, 29] width 11 height 11
click at [754, 9] on icon at bounding box center [763, 9] width 4 height 7
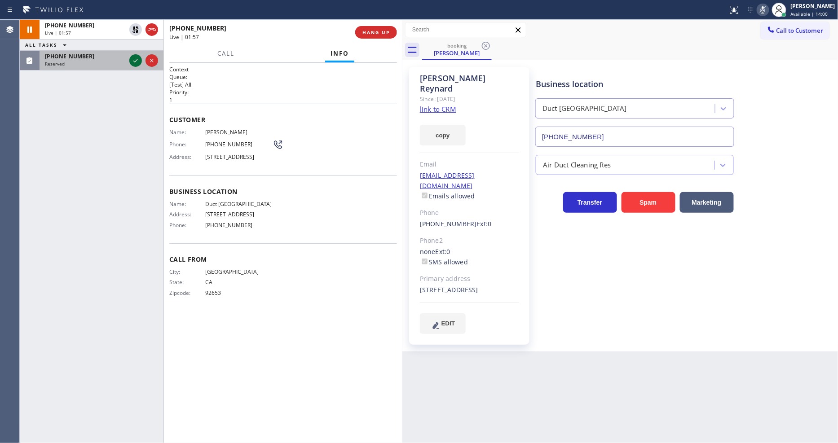
click at [135, 59] on icon at bounding box center [135, 60] width 11 height 11
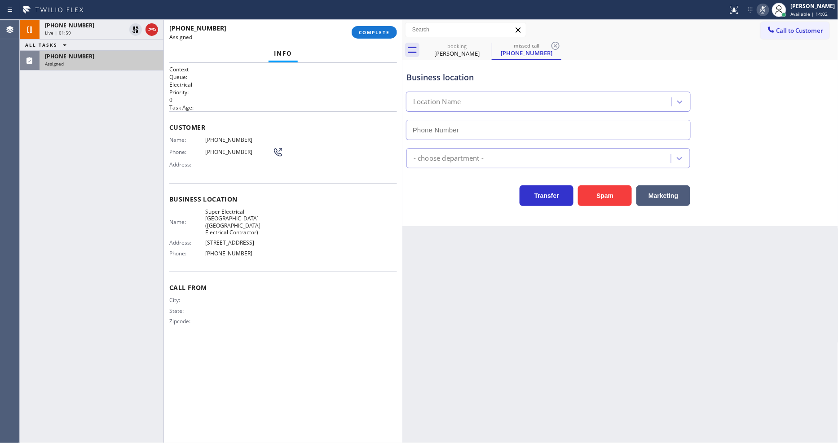
type input "[PHONE_NUMBER]"
click at [370, 35] on span "COMPLETE" at bounding box center [374, 32] width 31 height 6
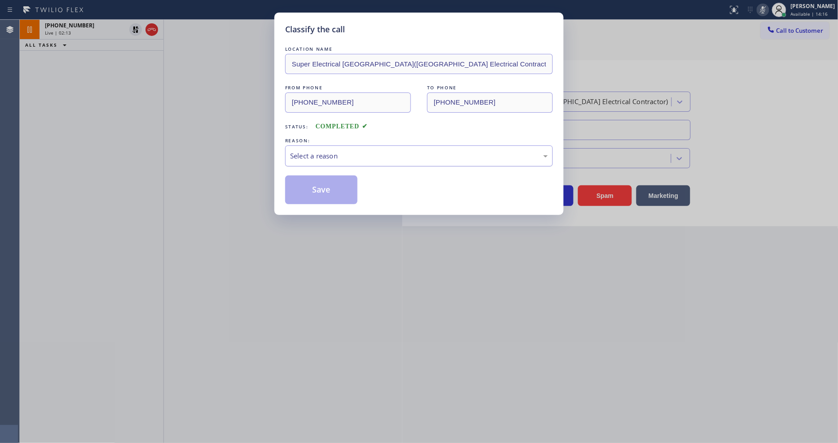
click at [338, 152] on div "Select a reason" at bounding box center [419, 156] width 258 height 10
click at [338, 191] on button "Save" at bounding box center [321, 190] width 72 height 29
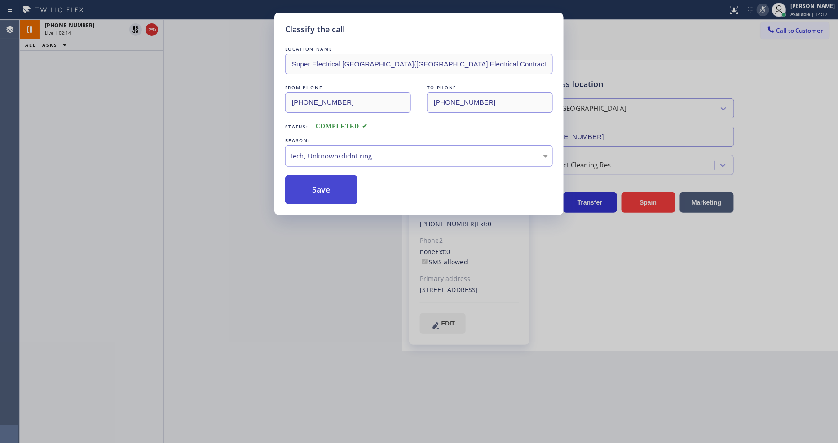
click at [338, 191] on button "Save" at bounding box center [321, 190] width 72 height 29
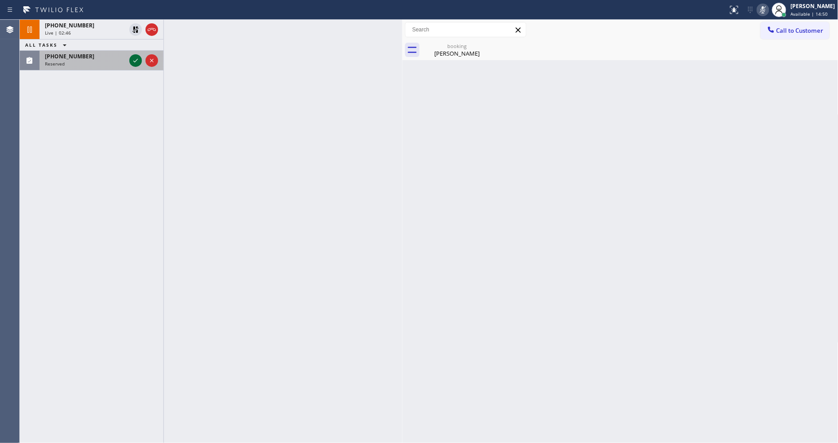
click at [133, 57] on icon at bounding box center [135, 60] width 11 height 11
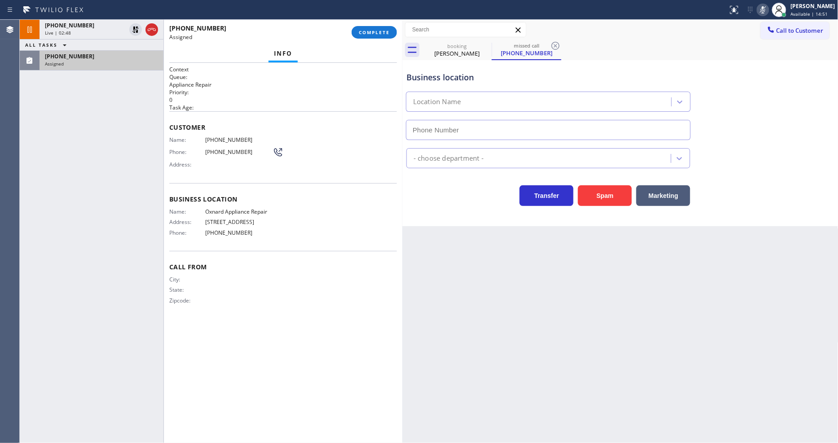
type input "[PHONE_NUMBER]"
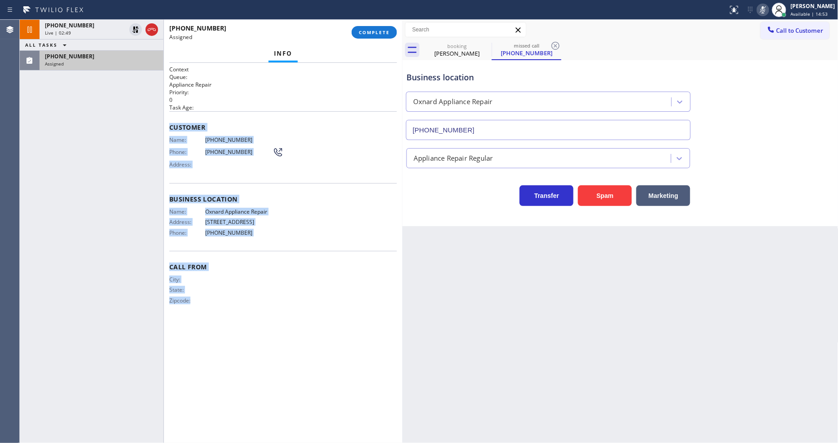
drag, startPoint x: 169, startPoint y: 124, endPoint x: 256, endPoint y: 381, distance: 271.7
click at [256, 381] on div "Context Queue: Appliance Repair Priority: 0 Task Age: Customer Name: [PHONE_NUM…" at bounding box center [283, 253] width 228 height 375
copy div "Customer Name: [PHONE_NUMBER] Phone: [PHONE_NUMBER] Address: Business location …"
click at [380, 28] on button "COMPLETE" at bounding box center [374, 32] width 45 height 13
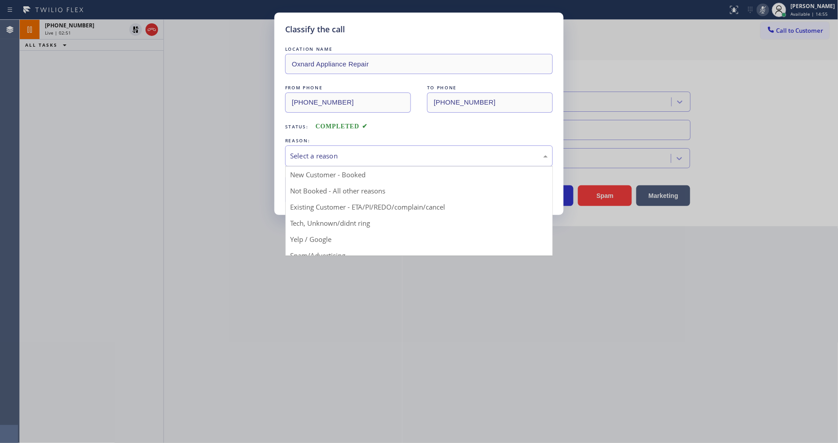
click at [311, 192] on button "Save" at bounding box center [321, 190] width 72 height 29
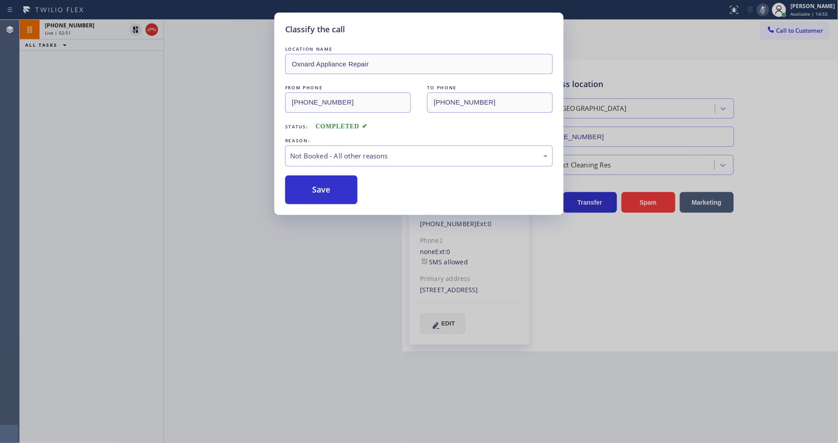
click at [311, 192] on button "Save" at bounding box center [321, 190] width 72 height 29
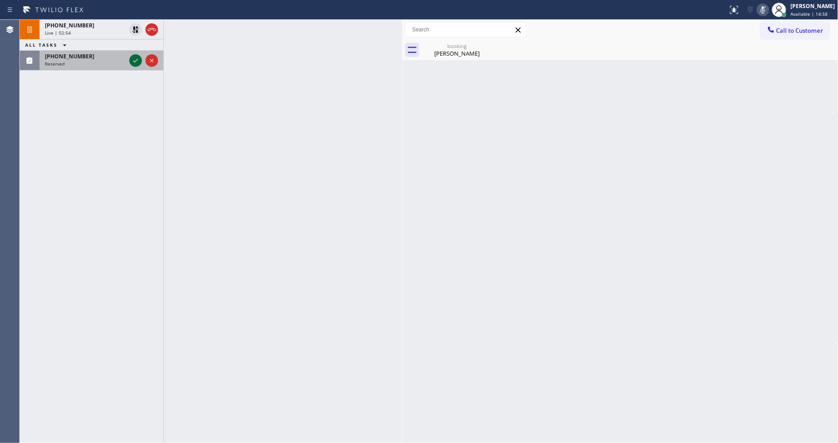
click at [134, 62] on icon at bounding box center [135, 60] width 11 height 11
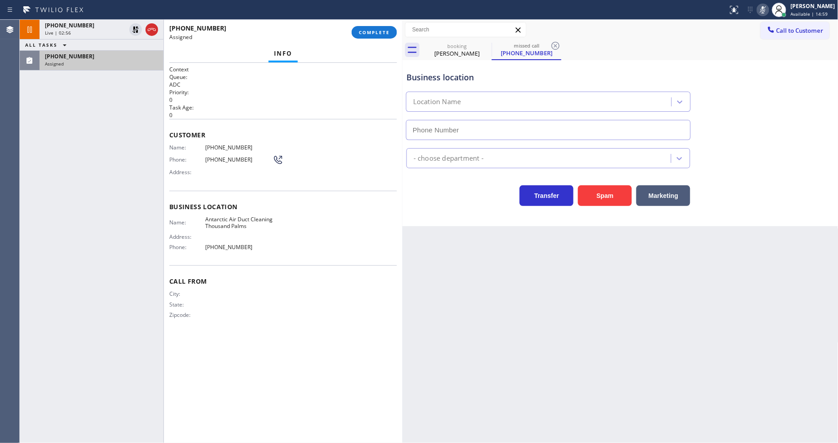
type input "[PHONE_NUMBER]"
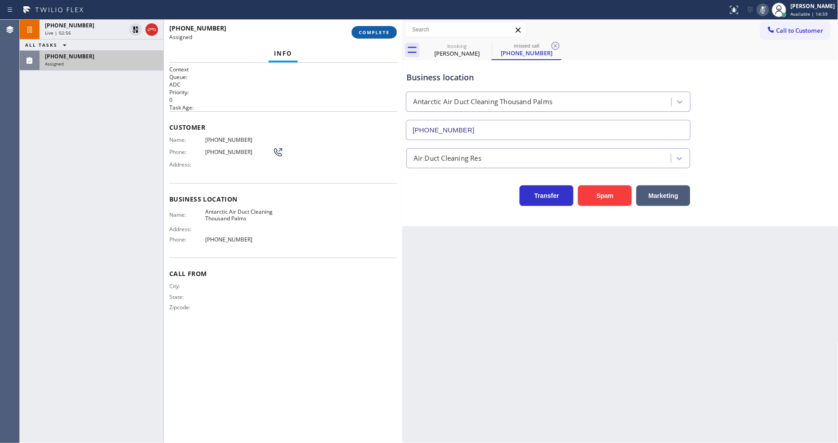
click at [364, 32] on span "COMPLETE" at bounding box center [374, 32] width 31 height 6
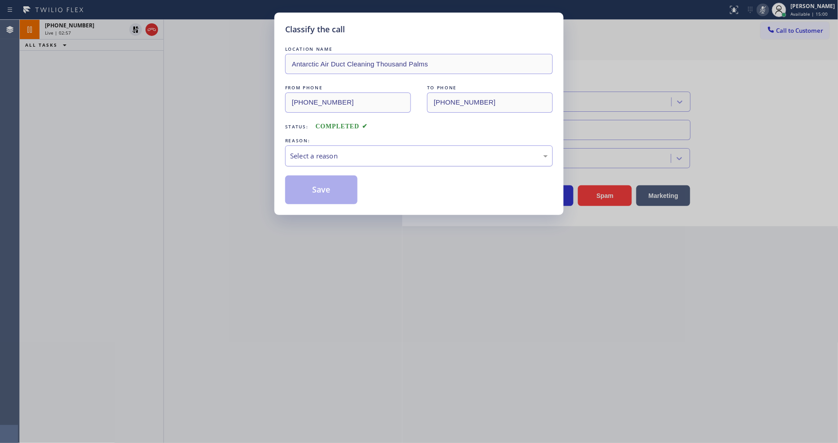
click at [352, 146] on div "Select a reason" at bounding box center [419, 156] width 268 height 21
click at [337, 179] on button "Save" at bounding box center [321, 190] width 72 height 29
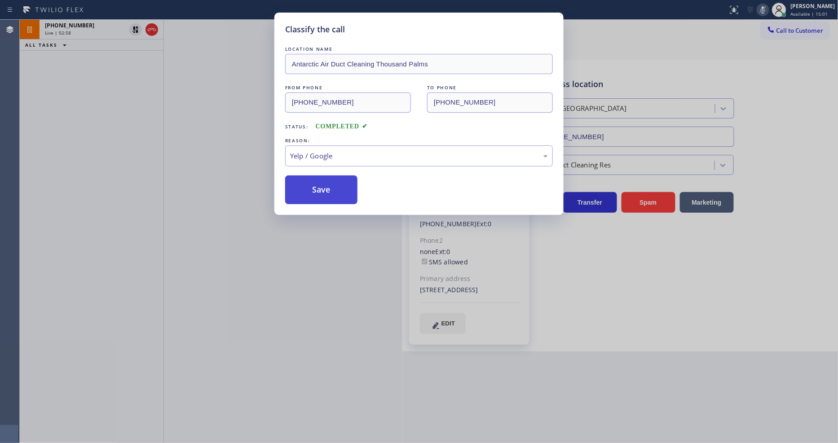
click at [337, 179] on button "Save" at bounding box center [321, 190] width 72 height 29
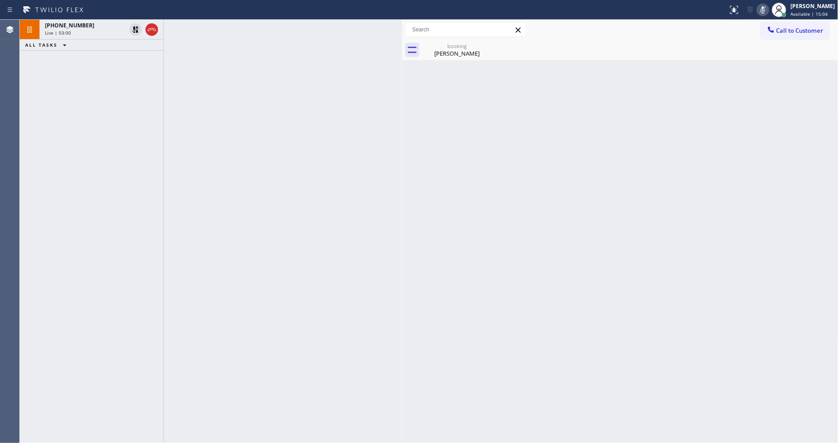
click at [315, 346] on div at bounding box center [283, 232] width 239 height 424
click at [135, 28] on icon at bounding box center [136, 30] width 6 height 6
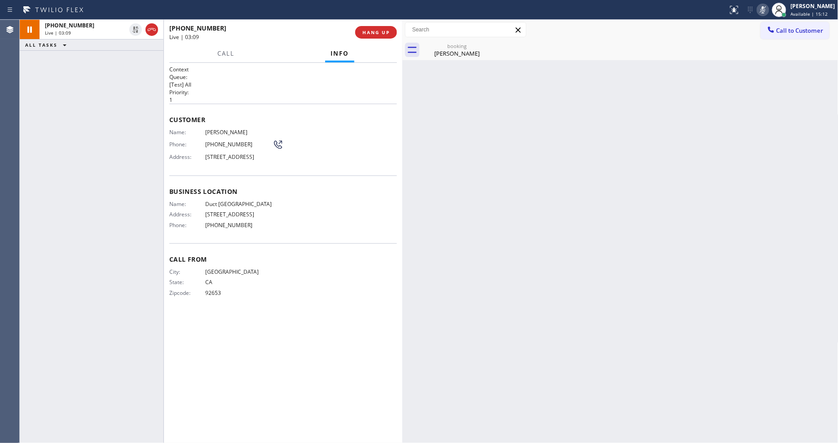
click at [754, 7] on icon at bounding box center [763, 9] width 11 height 11
click at [754, 13] on div at bounding box center [779, 10] width 20 height 20
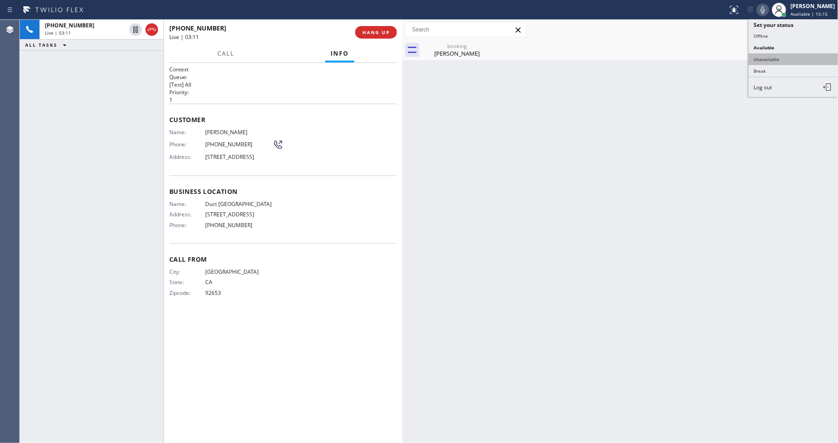
click at [754, 56] on button "Unavailable" at bounding box center [794, 59] width 90 height 12
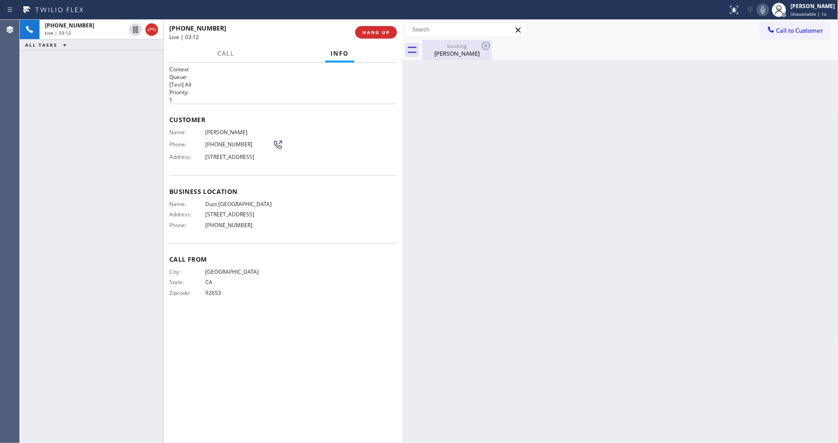
click at [442, 59] on div "booking [PERSON_NAME]" at bounding box center [457, 50] width 68 height 20
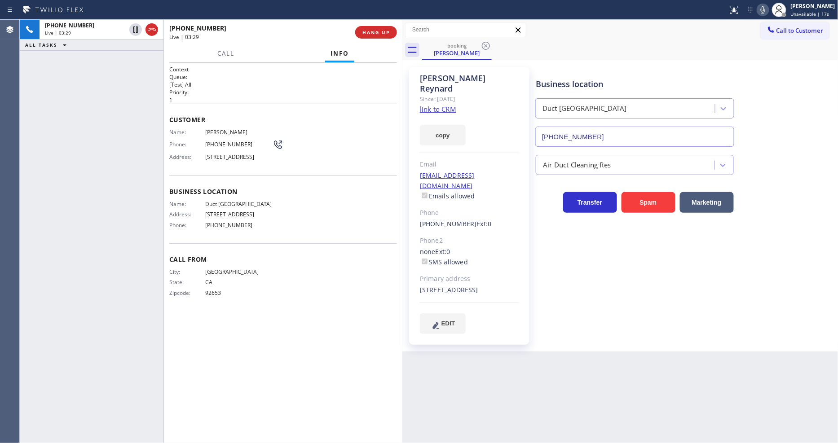
click at [665, 316] on div "Business location [GEOGRAPHIC_DATA] [PHONE_NUMBER] Air Duct Cleaning Res Transf…" at bounding box center [685, 200] width 302 height 262
click at [388, 30] on span "HANG UP" at bounding box center [376, 32] width 27 height 6
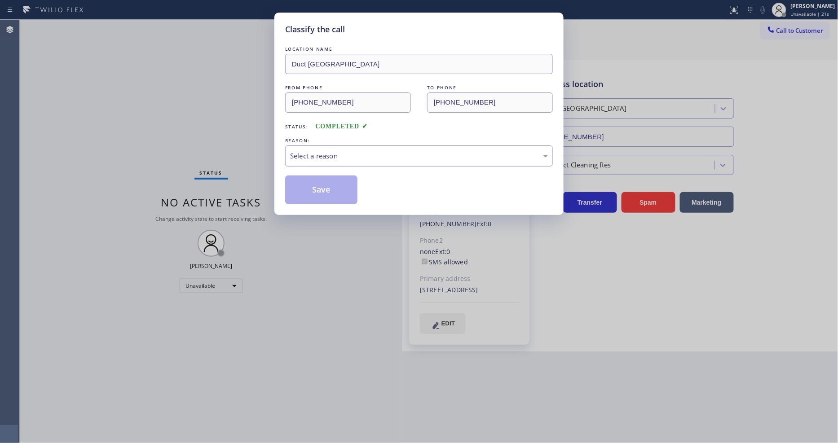
click at [346, 157] on div "Select a reason" at bounding box center [419, 156] width 258 height 10
click at [333, 187] on button "Save" at bounding box center [321, 190] width 72 height 29
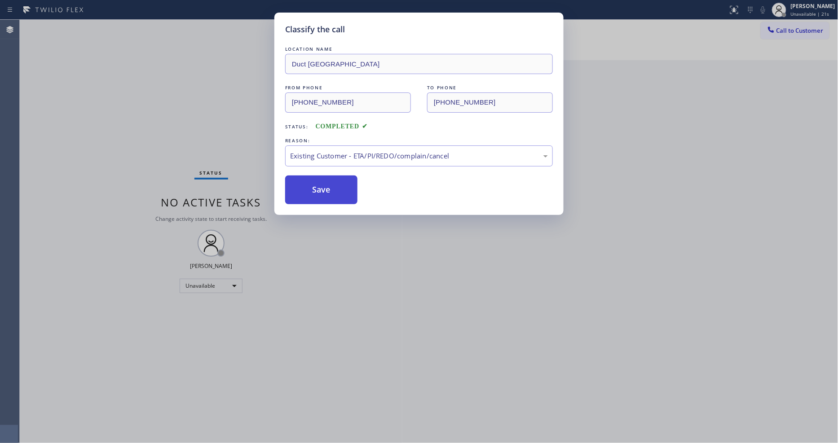
click at [333, 187] on button "Save" at bounding box center [321, 190] width 72 height 29
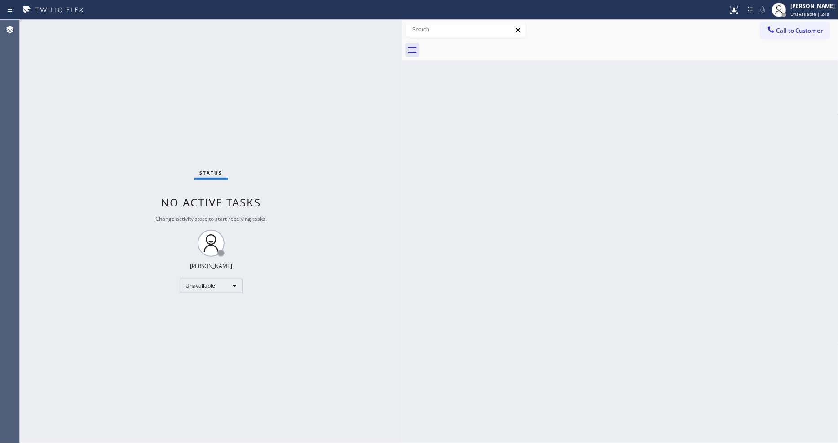
drag, startPoint x: 818, startPoint y: 28, endPoint x: 799, endPoint y: 30, distance: 18.9
click at [754, 28] on button "Call to Customer" at bounding box center [795, 30] width 69 height 17
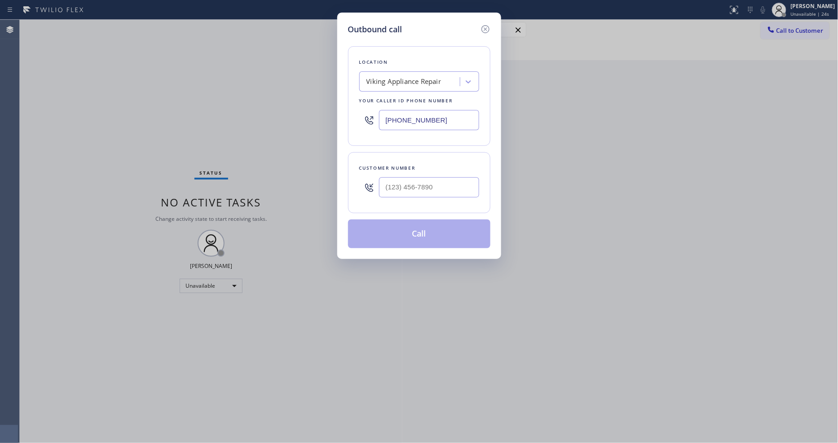
click at [414, 71] on div "Viking Appliance Repair" at bounding box center [419, 81] width 120 height 20
paste input "Oxnard Appliance Repair"
type input "Oxnard Appliance Repair"
click at [410, 103] on div "Oxnard Appliance Repair" at bounding box center [419, 101] width 120 height 16
type input "[PHONE_NUMBER]"
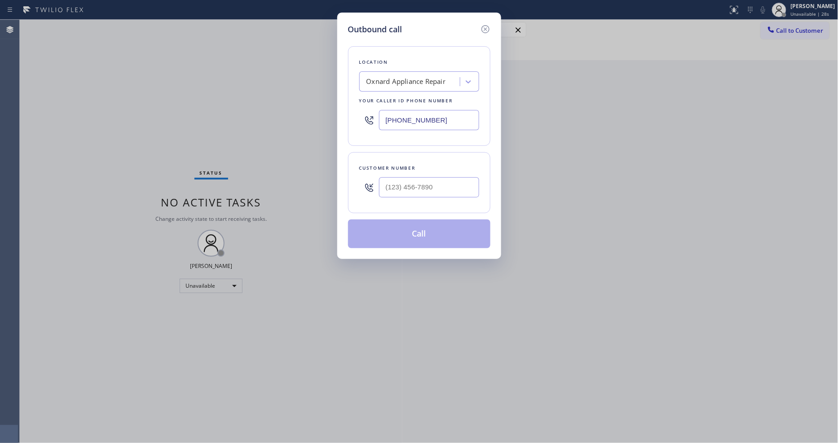
drag, startPoint x: 238, startPoint y: 168, endPoint x: 274, endPoint y: 179, distance: 38.1
click at [238, 168] on div "Outbound call Location Oxnard Appliance Repair Your caller id phone number [PHO…" at bounding box center [419, 221] width 838 height 443
click at [400, 180] on input "(___) ___-____" at bounding box center [429, 187] width 100 height 20
paste input "805) 207-4776"
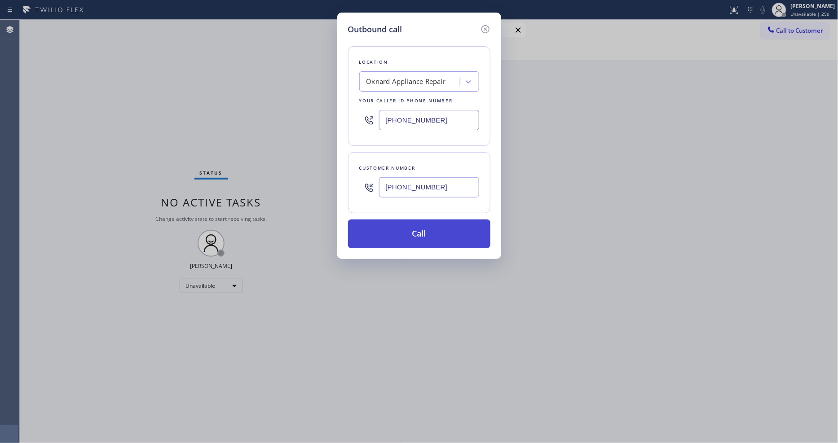
type input "[PHONE_NUMBER]"
click at [411, 229] on button "Call" at bounding box center [419, 234] width 142 height 29
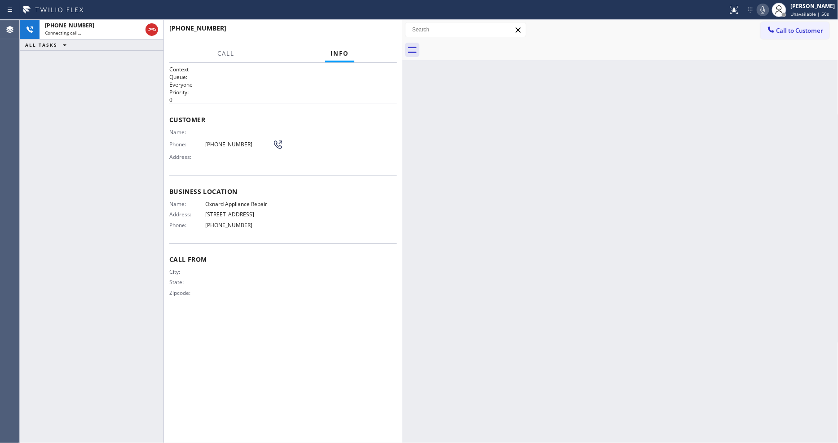
click at [754, 10] on icon at bounding box center [763, 9] width 11 height 11
click at [754, 10] on rect at bounding box center [763, 9] width 6 height 6
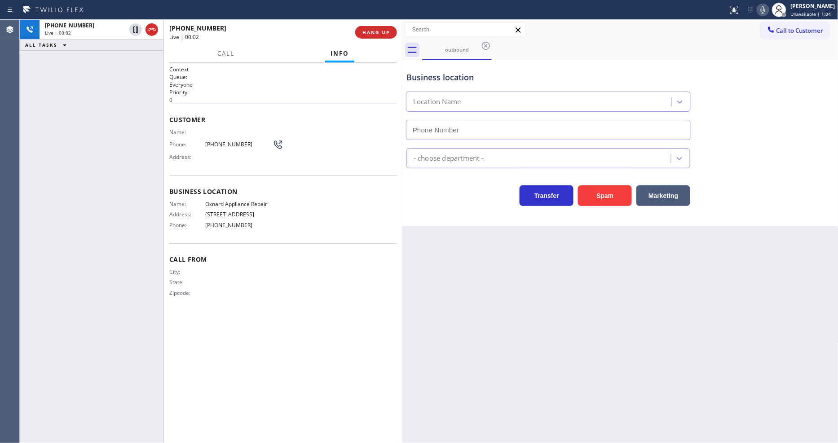
type input "[PHONE_NUMBER]"
click at [582, 264] on div "Back to Dashboard Change Sender ID Customers Technicians Select a contact Outbo…" at bounding box center [620, 232] width 436 height 424
click at [118, 137] on div "[PHONE_NUMBER] Live | 00:31 ALL TASKS ALL TASKS ACTIVE TASKS TASKS IN WRAP UP" at bounding box center [92, 232] width 144 height 424
click at [376, 35] on span "HANG UP" at bounding box center [376, 32] width 27 height 6
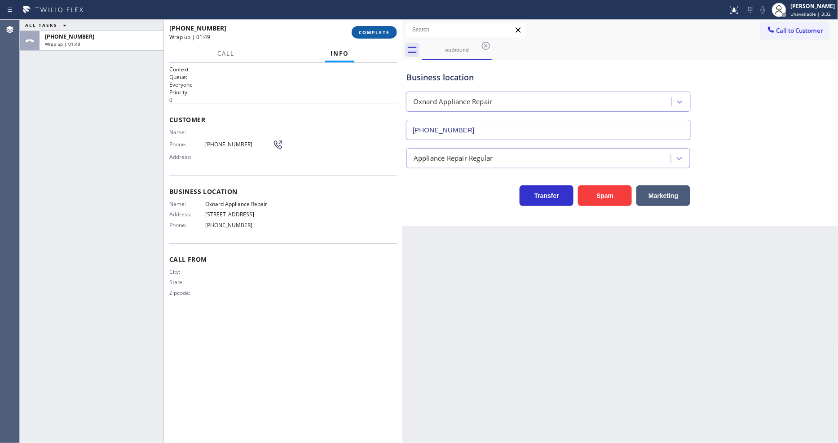
click at [391, 27] on button "COMPLETE" at bounding box center [374, 32] width 45 height 13
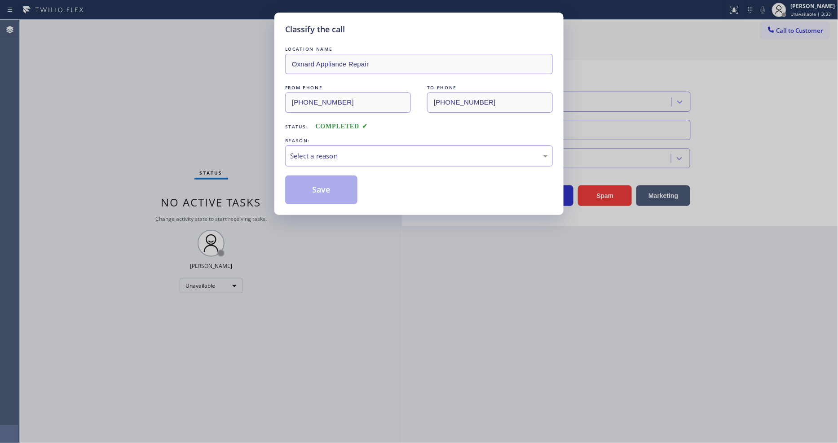
click at [358, 151] on div "Select a reason" at bounding box center [419, 156] width 258 height 10
click at [342, 191] on button "Save" at bounding box center [321, 190] width 72 height 29
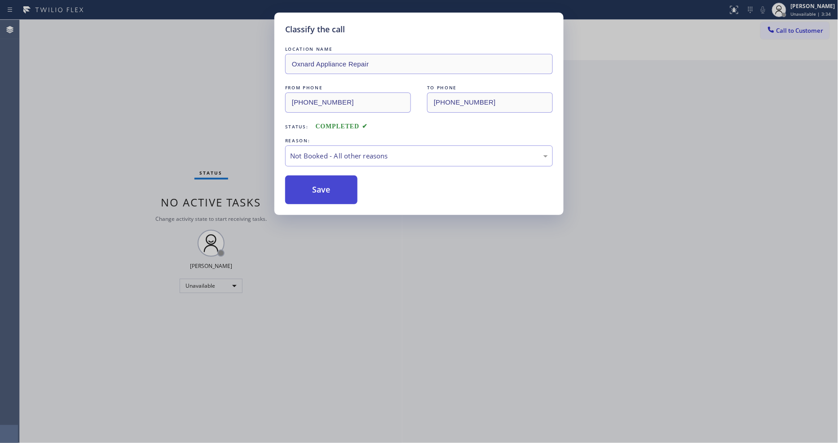
click at [342, 191] on button "Save" at bounding box center [321, 190] width 72 height 29
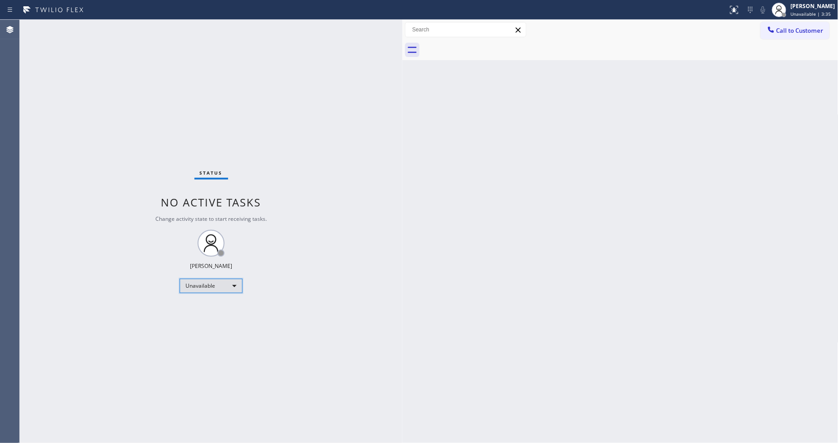
click at [216, 287] on div "Unavailable" at bounding box center [211, 286] width 63 height 14
click at [212, 306] on li "Available" at bounding box center [210, 310] width 61 height 11
drag, startPoint x: 573, startPoint y: 315, endPoint x: 381, endPoint y: 391, distance: 206.1
click at [573, 315] on div "Back to Dashboard Change Sender ID Customers Technicians Select a contact Outbo…" at bounding box center [620, 232] width 436 height 424
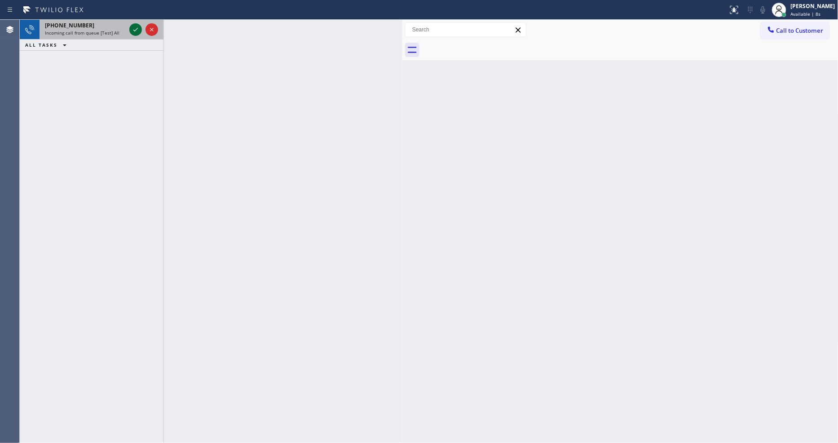
click at [137, 29] on icon at bounding box center [135, 30] width 4 height 4
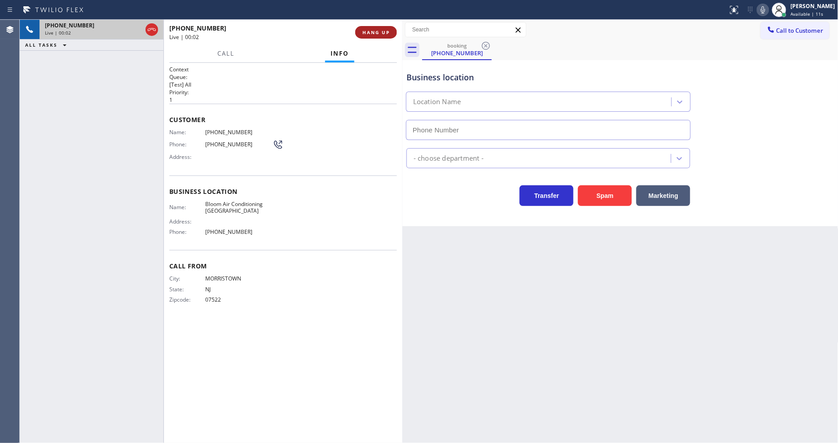
type input "[PHONE_NUMBER]"
click at [384, 30] on span "HANG UP" at bounding box center [376, 32] width 27 height 6
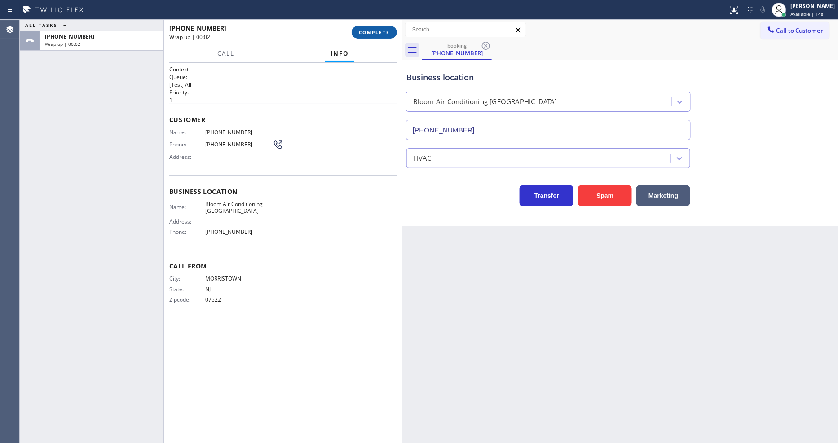
click at [384, 30] on span "COMPLETE" at bounding box center [374, 32] width 31 height 6
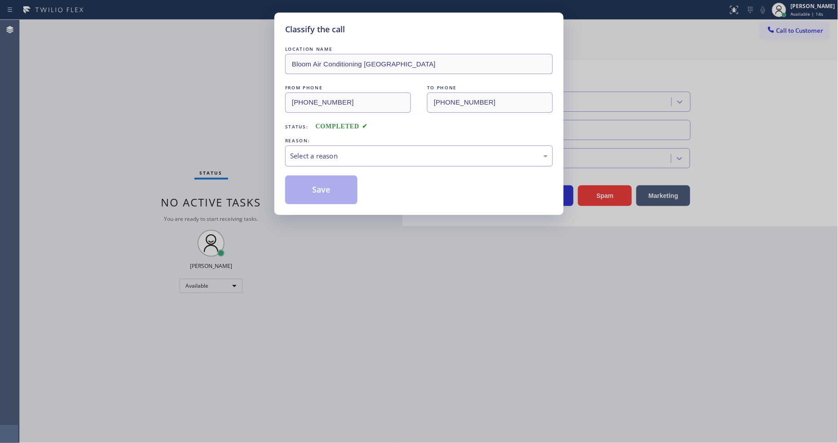
click at [321, 162] on div "Select a reason" at bounding box center [419, 156] width 268 height 21
click at [330, 181] on button "Save" at bounding box center [321, 190] width 72 height 29
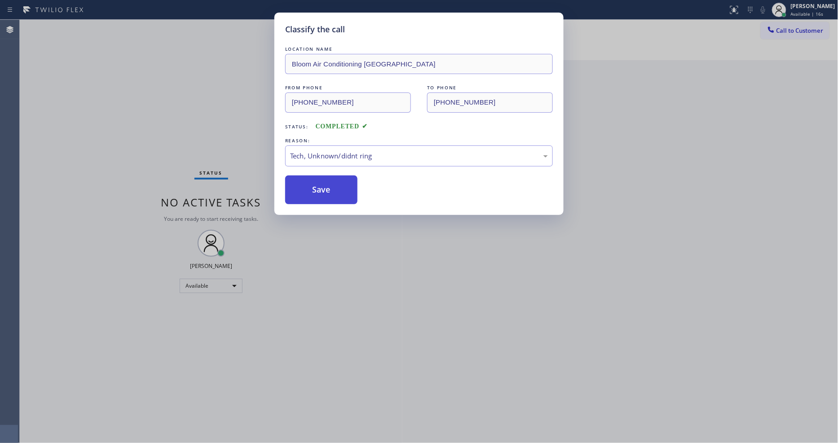
click at [330, 181] on button "Save" at bounding box center [321, 190] width 72 height 29
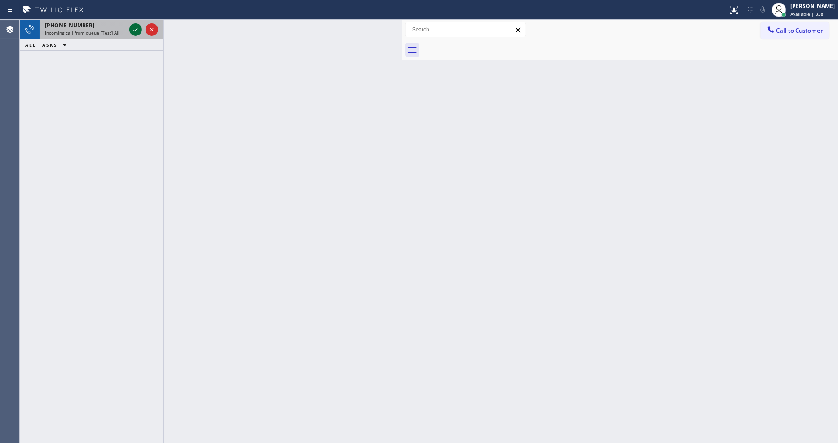
click at [132, 25] on icon at bounding box center [135, 29] width 11 height 11
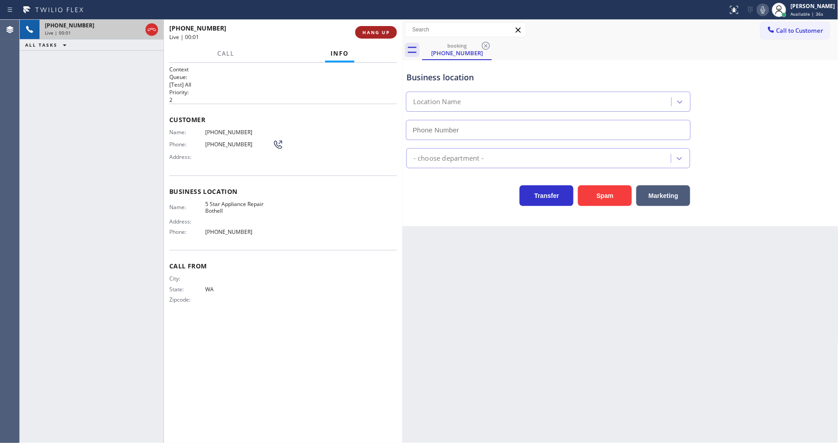
type input "[PHONE_NUMBER]"
click at [371, 29] on span "HANG UP" at bounding box center [376, 32] width 27 height 6
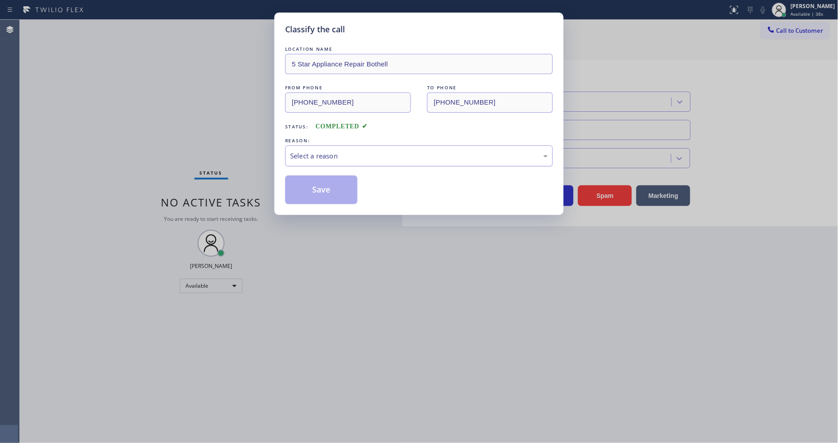
click at [324, 151] on div "Select a reason" at bounding box center [419, 156] width 258 height 10
click at [330, 190] on button "Save" at bounding box center [321, 190] width 72 height 29
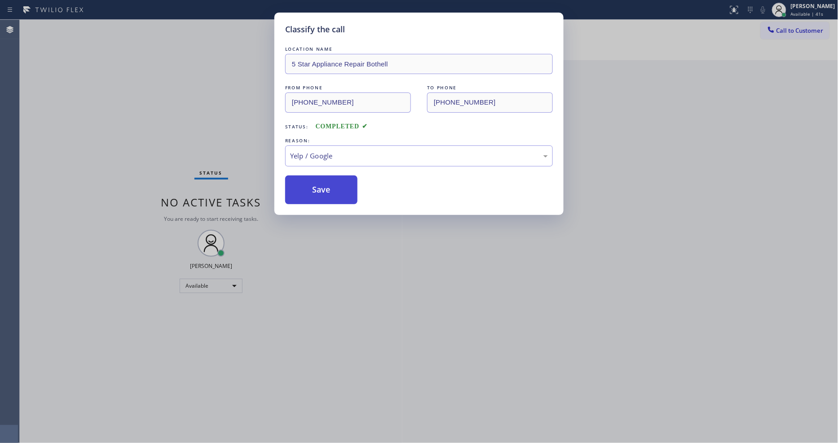
click at [330, 190] on button "Save" at bounding box center [321, 190] width 72 height 29
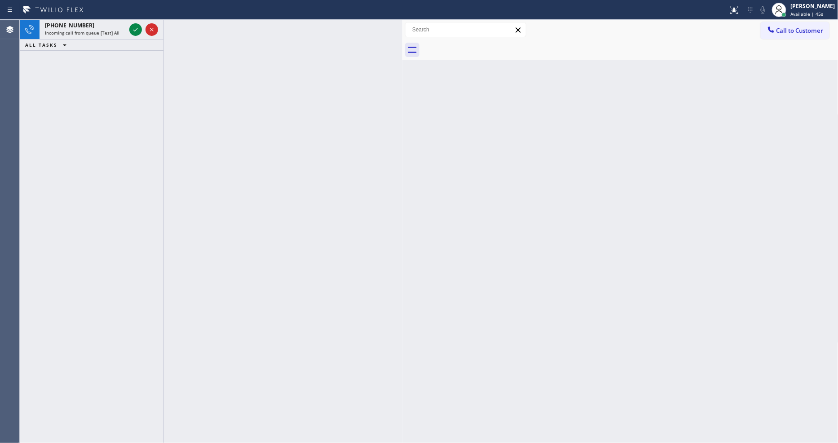
click at [136, 30] on icon at bounding box center [135, 30] width 4 height 4
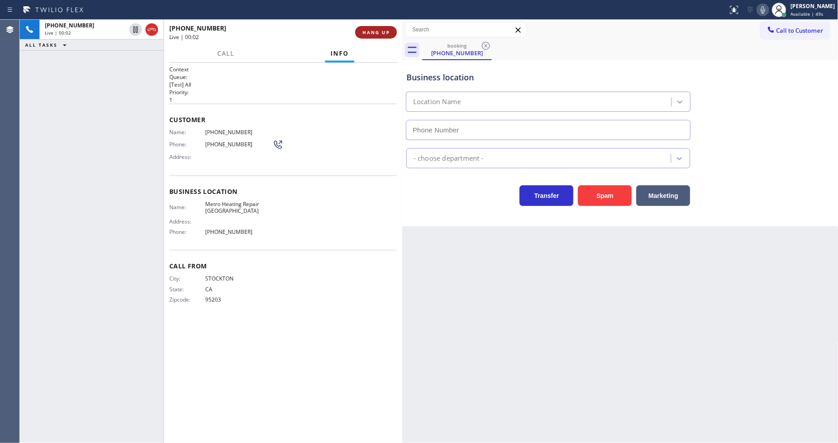
type input "[PHONE_NUMBER]"
click at [373, 30] on span "HANG UP" at bounding box center [376, 32] width 27 height 6
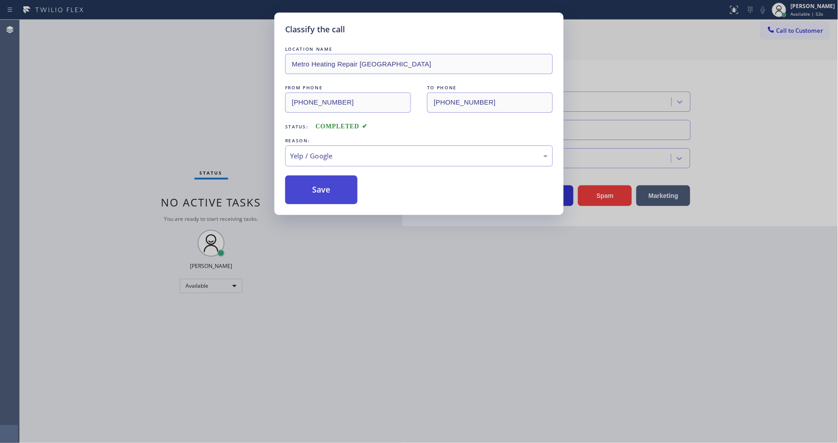
click at [345, 190] on button "Save" at bounding box center [321, 190] width 72 height 29
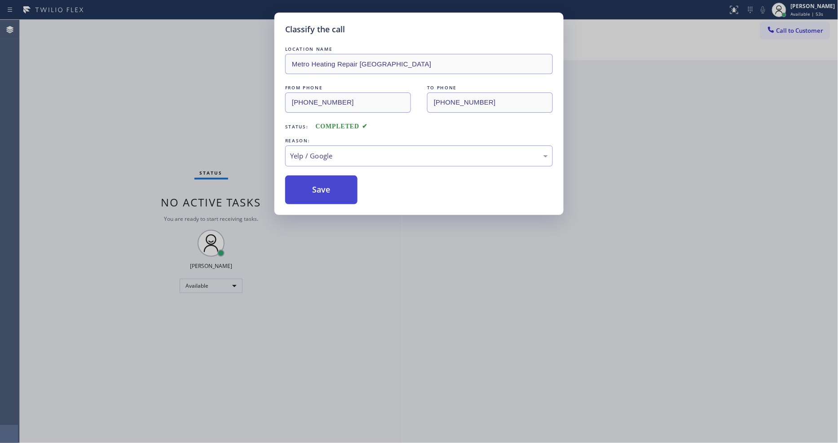
click at [345, 190] on button "Save" at bounding box center [321, 190] width 72 height 29
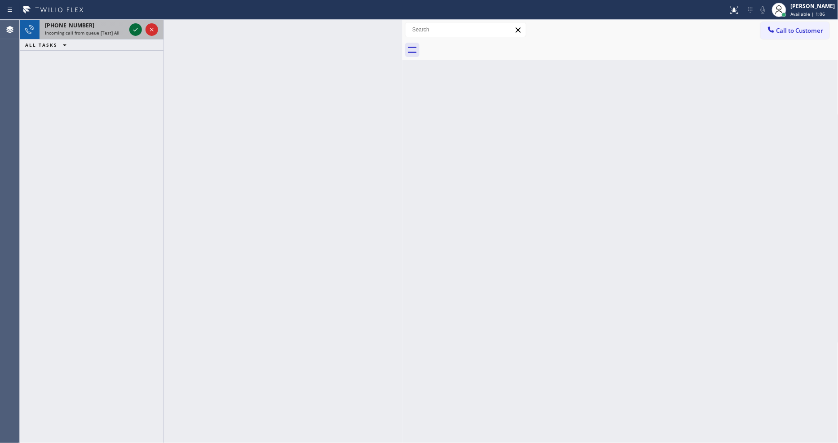
click at [137, 30] on icon at bounding box center [135, 29] width 11 height 11
click at [133, 30] on icon at bounding box center [135, 29] width 11 height 11
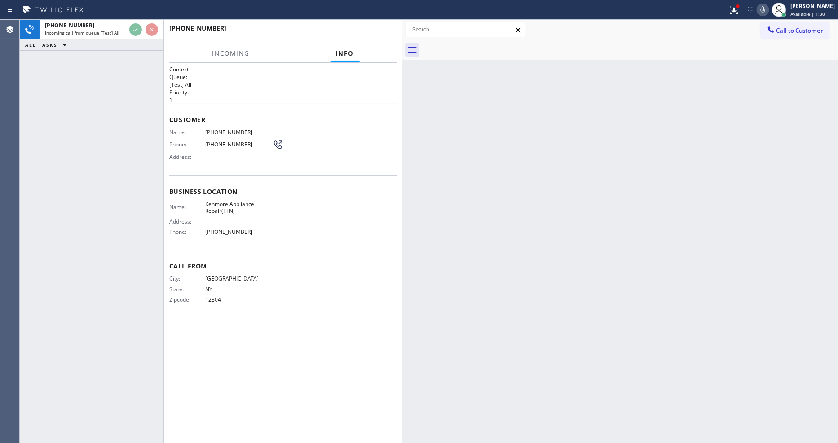
click at [382, 330] on div "Context Queue: [Test] All Priority: 1 Customer Name: [PHONE_NUMBER] Phone: [PHO…" at bounding box center [283, 253] width 228 height 375
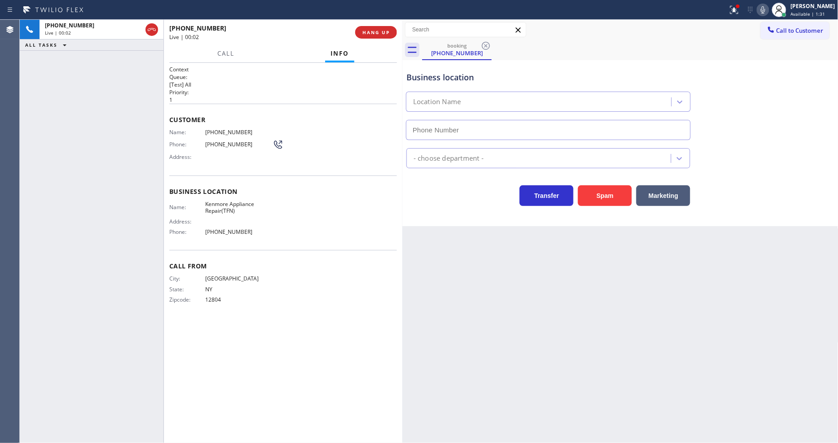
type input "[PHONE_NUMBER]"
click at [587, 332] on div "Back to Dashboard Change Sender ID Customers Technicians Select a contact Outbo…" at bounding box center [620, 232] width 436 height 424
click at [239, 204] on span "Kenmore Appliance Repair(TFN)" at bounding box center [238, 208] width 67 height 14
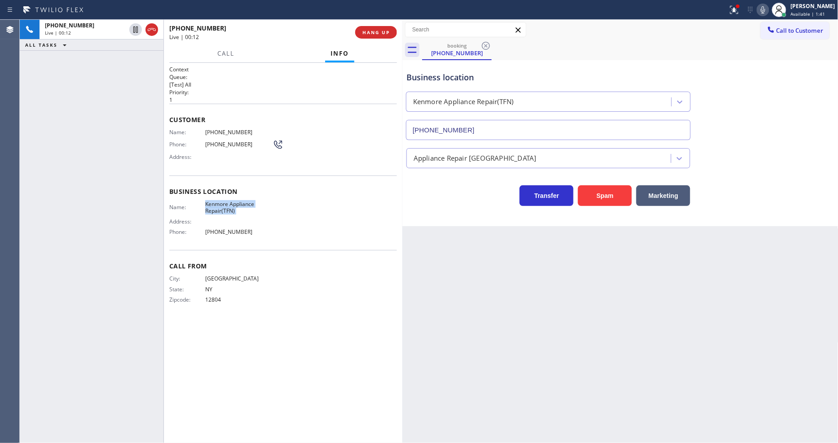
click at [217, 129] on span "[PHONE_NUMBER]" at bounding box center [238, 132] width 67 height 7
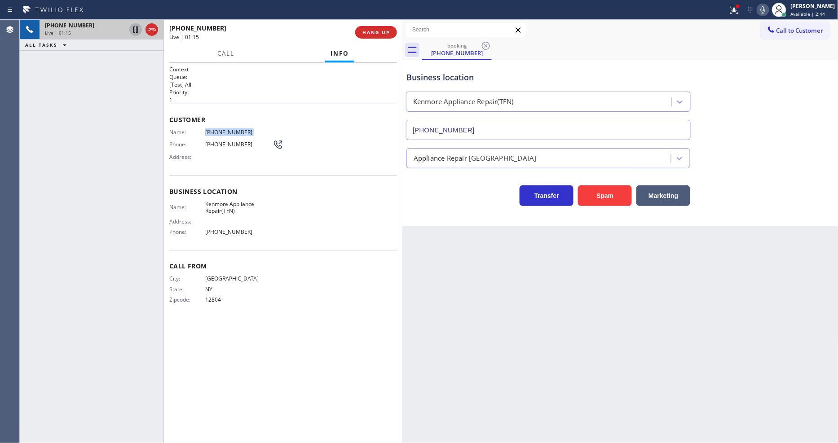
click at [132, 25] on icon at bounding box center [135, 29] width 11 height 11
click at [754, 9] on icon at bounding box center [763, 9] width 11 height 11
click at [136, 27] on icon at bounding box center [135, 29] width 11 height 11
click at [754, 12] on icon at bounding box center [763, 9] width 11 height 11
click at [734, 12] on div at bounding box center [735, 9] width 20 height 11
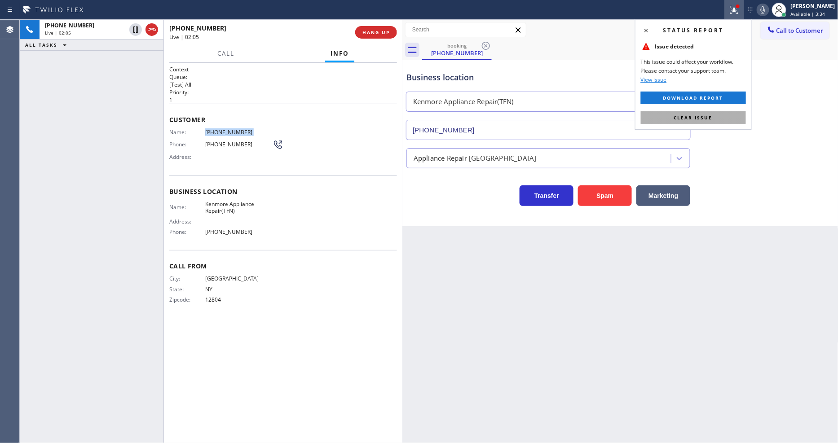
click at [692, 119] on span "Clear issue" at bounding box center [693, 118] width 39 height 6
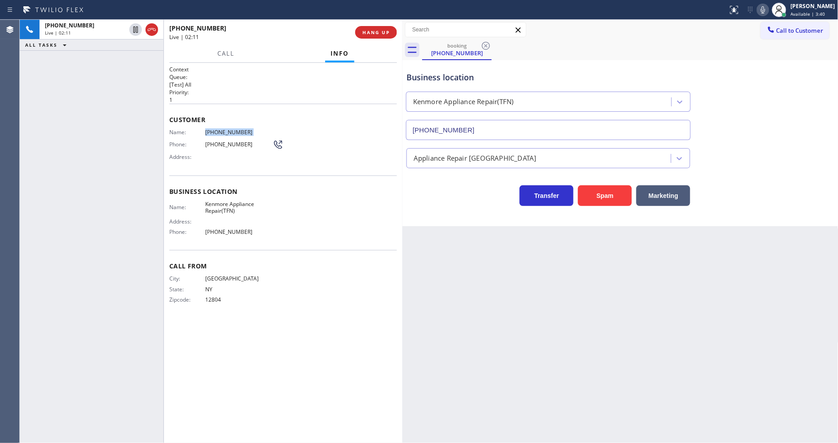
click at [288, 357] on div "Context Queue: [Test] All Priority: 1 Customer Name: [PHONE_NUMBER] Phone: [PHO…" at bounding box center [283, 253] width 228 height 375
click at [543, 316] on div "Back to Dashboard Change Sender ID Customers Technicians Select a contact Outbo…" at bounding box center [620, 232] width 436 height 424
drag, startPoint x: 282, startPoint y: 286, endPoint x: 289, endPoint y: 331, distance: 45.5
click at [282, 286] on div "City: [GEOGRAPHIC_DATA]: [US_STATE] Zipcode: 12804" at bounding box center [283, 290] width 228 height 31
click at [212, 201] on span "Kenmore Appliance Repair(TFN)" at bounding box center [238, 208] width 67 height 14
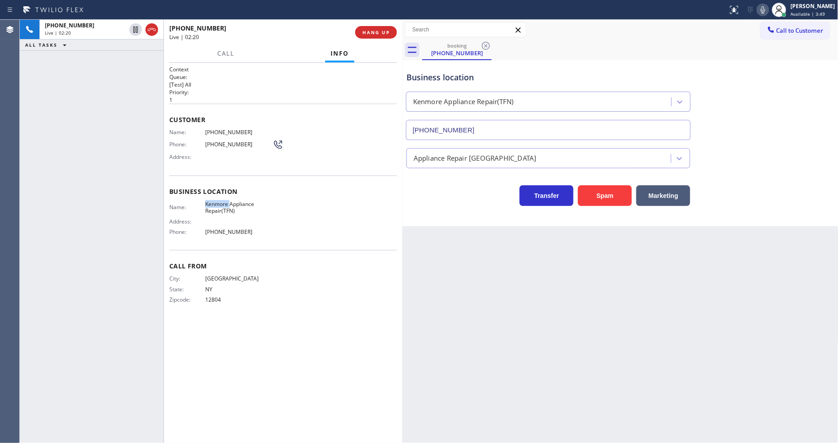
click at [212, 201] on span "Kenmore Appliance Repair(TFN)" at bounding box center [238, 208] width 67 height 14
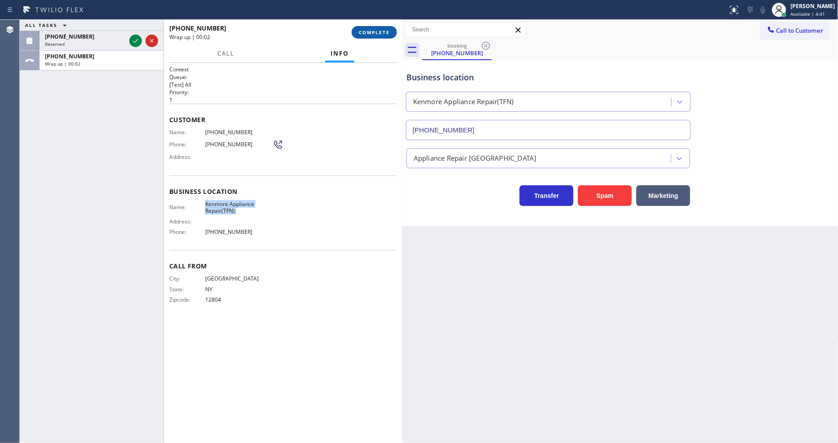
click at [362, 32] on span "COMPLETE" at bounding box center [374, 32] width 31 height 6
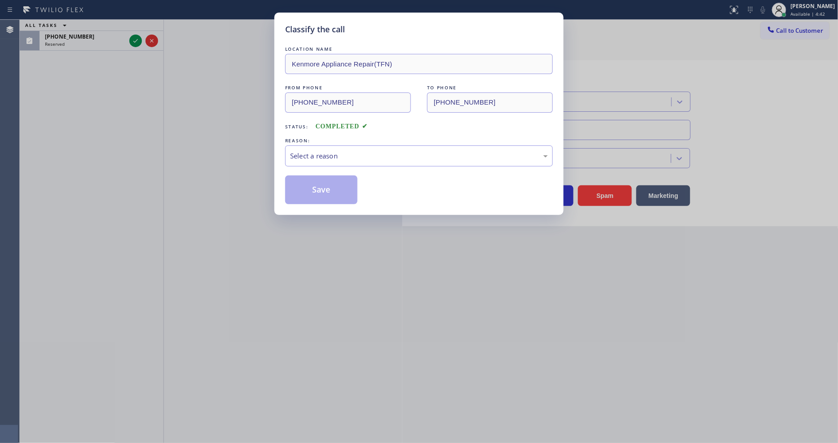
click at [328, 153] on div "Select a reason" at bounding box center [419, 156] width 258 height 10
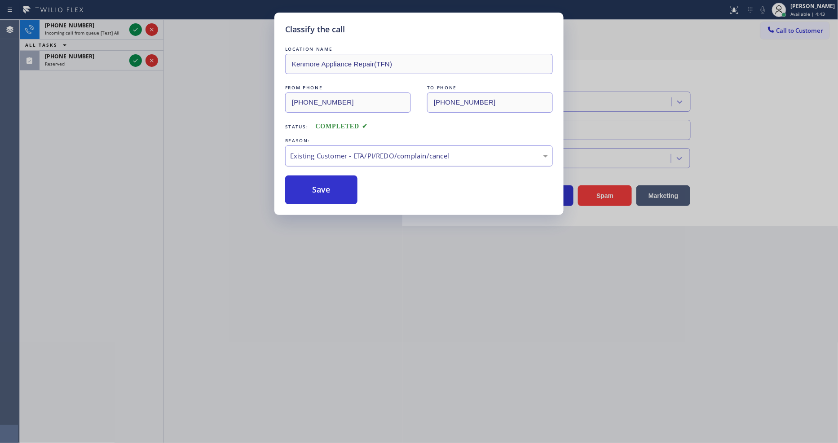
click at [317, 158] on div "Existing Customer - ETA/PI/REDO/complain/cancel" at bounding box center [419, 156] width 268 height 21
click at [314, 189] on button "Save" at bounding box center [321, 190] width 72 height 29
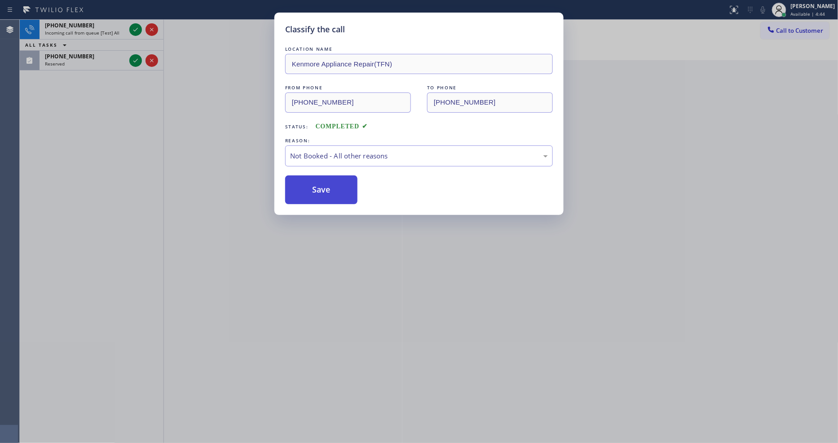
click at [314, 189] on button "Save" at bounding box center [321, 190] width 72 height 29
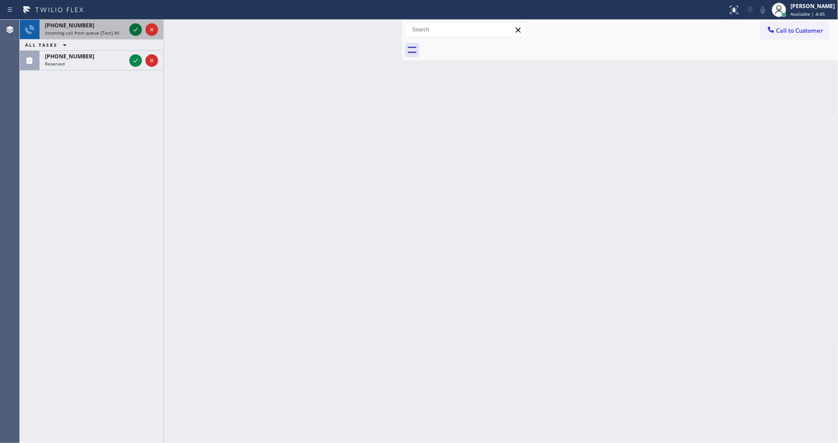
click at [133, 30] on icon at bounding box center [135, 29] width 11 height 11
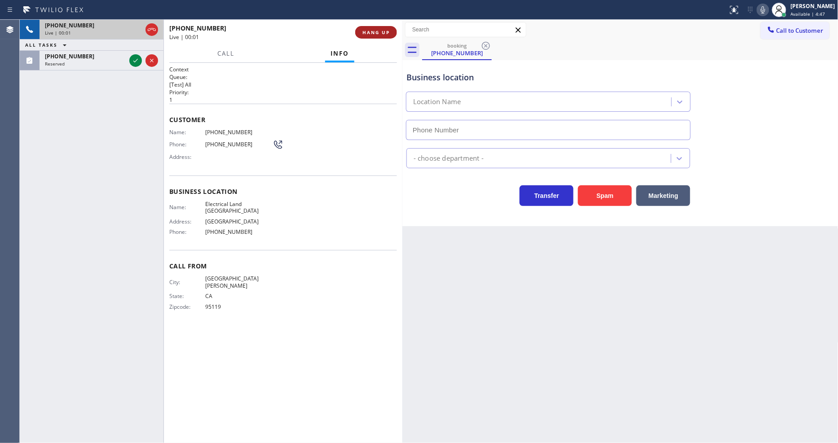
type input "[PHONE_NUMBER]"
drag, startPoint x: 360, startPoint y: 27, endPoint x: 367, endPoint y: 32, distance: 7.7
click at [361, 29] on button "HANG UP" at bounding box center [376, 32] width 42 height 13
click at [367, 32] on span "HANG UP" at bounding box center [376, 32] width 27 height 6
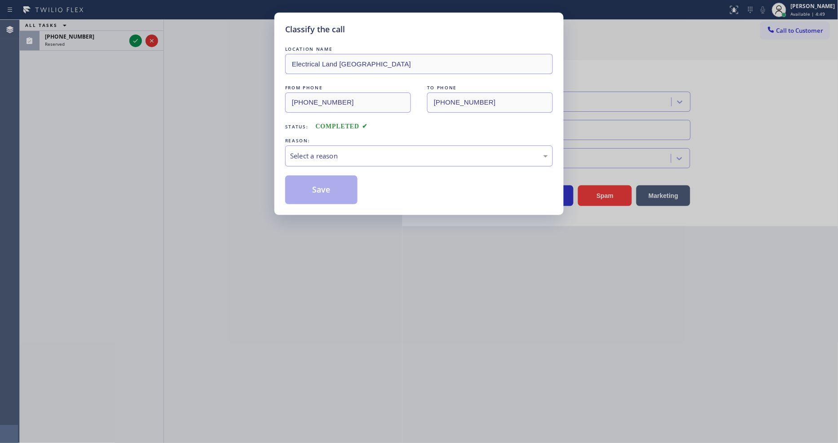
click at [340, 153] on div "Select a reason" at bounding box center [419, 156] width 258 height 10
click at [333, 188] on button "Save" at bounding box center [321, 190] width 72 height 29
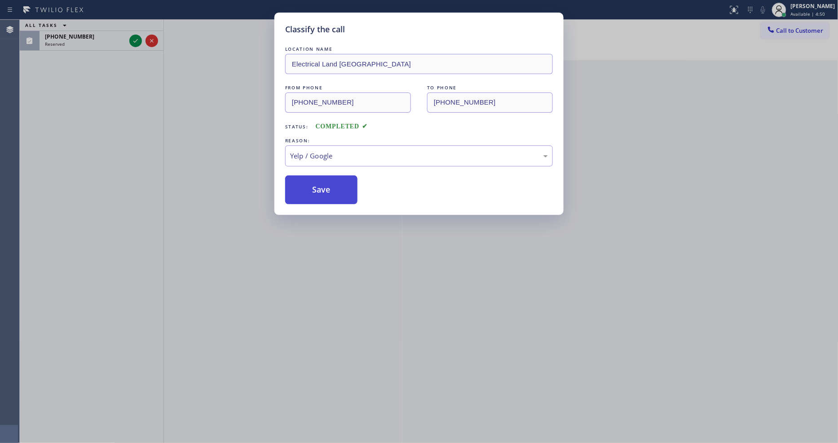
click at [333, 188] on button "Save" at bounding box center [321, 190] width 72 height 29
drag, startPoint x: 333, startPoint y: 188, endPoint x: 333, endPoint y: 177, distance: 11.2
click at [333, 185] on button "Save" at bounding box center [321, 190] width 72 height 29
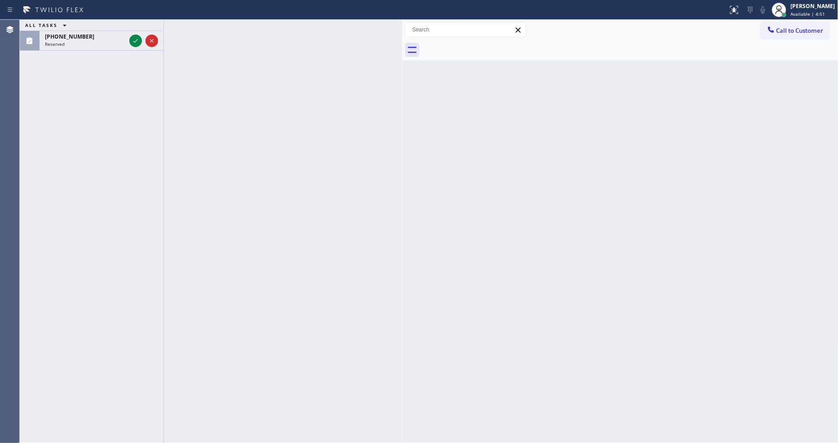
click at [135, 42] on icon at bounding box center [135, 41] width 4 height 4
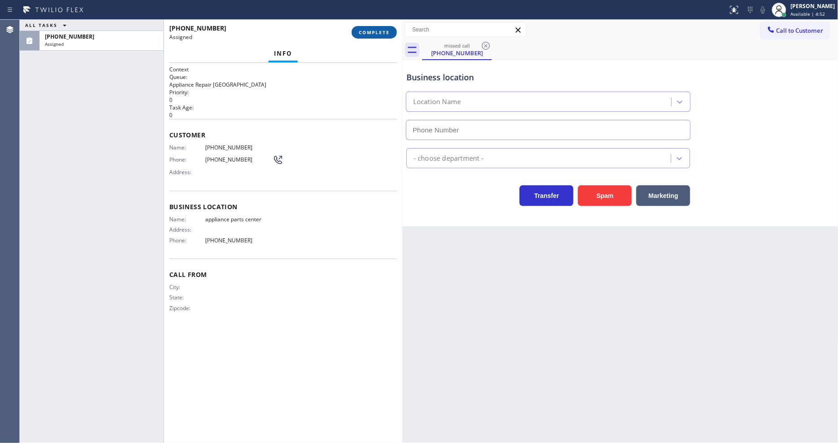
click at [357, 37] on button "COMPLETE" at bounding box center [374, 32] width 45 height 13
type input "[PHONE_NUMBER]"
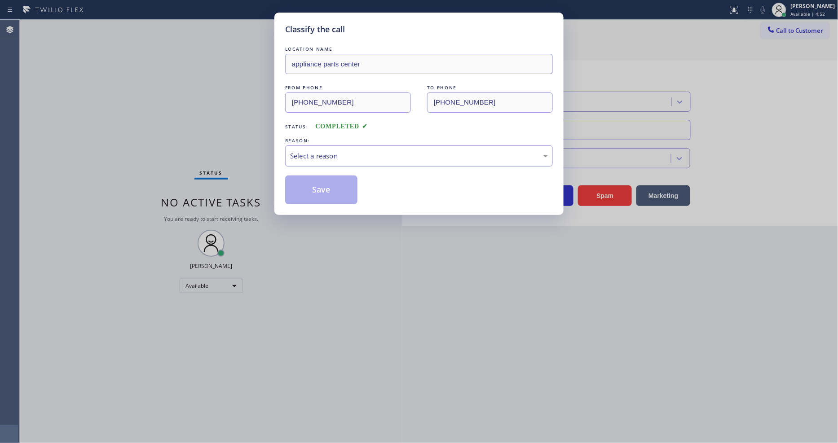
click at [337, 151] on div "Select a reason" at bounding box center [419, 156] width 258 height 10
click at [325, 186] on button "Save" at bounding box center [321, 190] width 72 height 29
drag, startPoint x: 325, startPoint y: 186, endPoint x: 325, endPoint y: 166, distance: 19.3
click at [325, 183] on button "Save" at bounding box center [321, 190] width 72 height 29
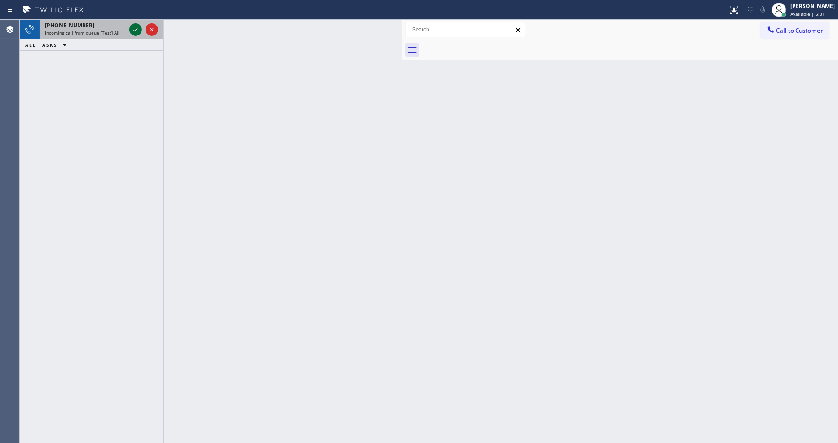
click at [137, 30] on icon at bounding box center [135, 29] width 11 height 11
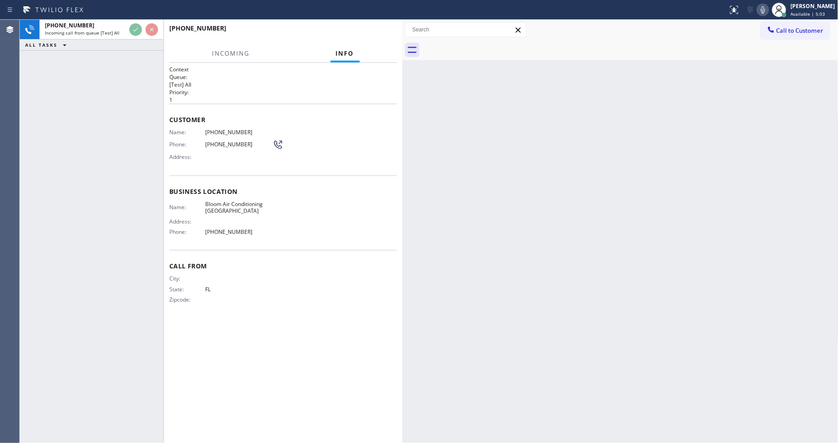
click at [344, 330] on div "Context Queue: [Test] All Priority: 1 Customer Name: [PHONE_NUMBER] Phone: [PHO…" at bounding box center [283, 253] width 228 height 375
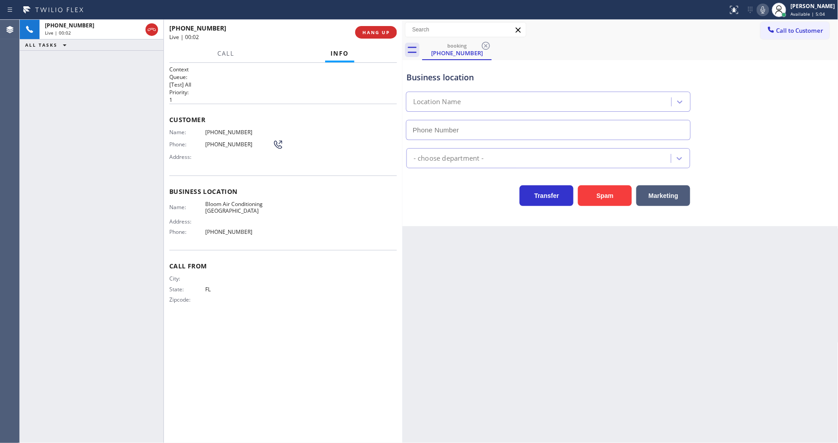
type input "[PHONE_NUMBER]"
click at [392, 28] on button "HANG UP" at bounding box center [376, 32] width 42 height 13
click at [392, 29] on button "HANG UP" at bounding box center [376, 32] width 42 height 13
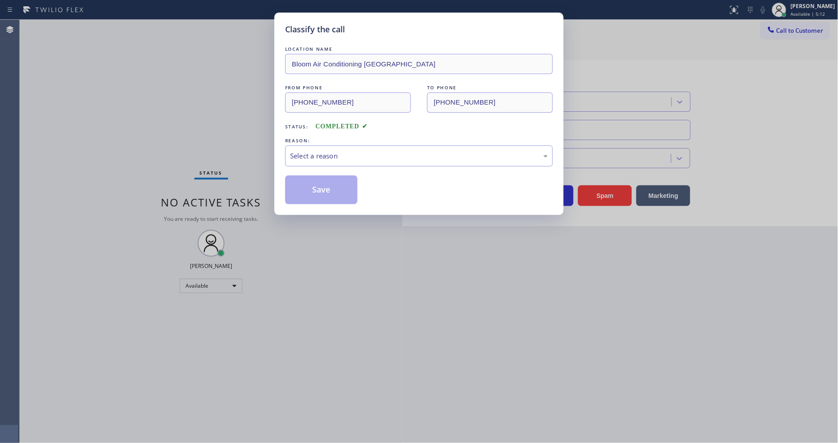
click at [349, 151] on div "Select a reason" at bounding box center [419, 156] width 258 height 10
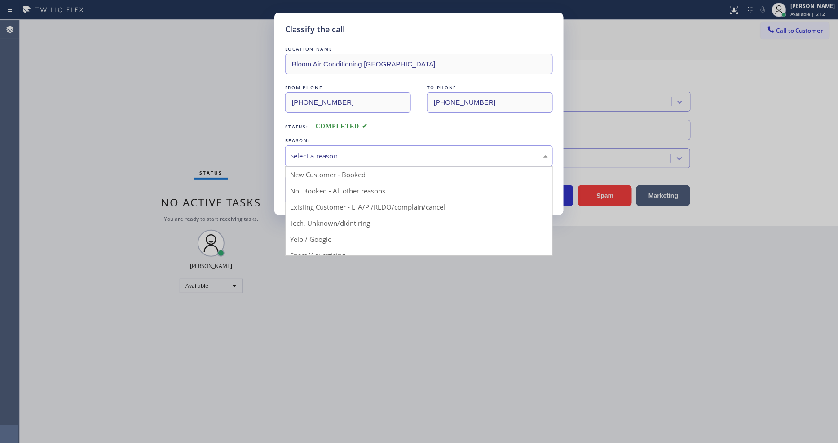
drag, startPoint x: 345, startPoint y: 224, endPoint x: 344, endPoint y: 194, distance: 30.1
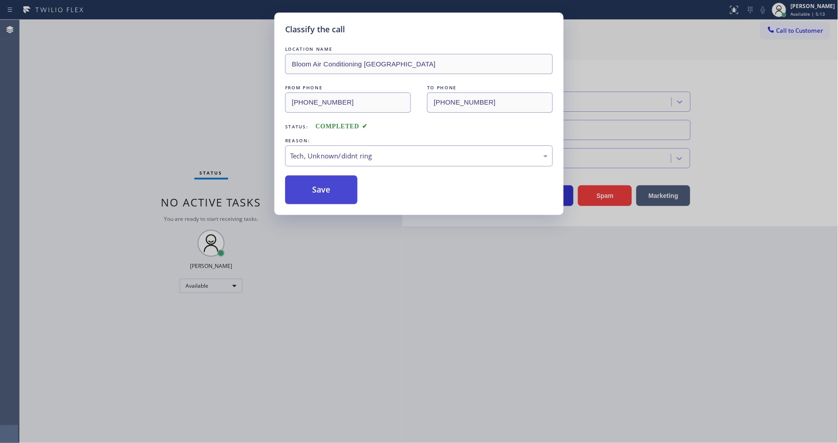
click at [343, 189] on button "Save" at bounding box center [321, 190] width 72 height 29
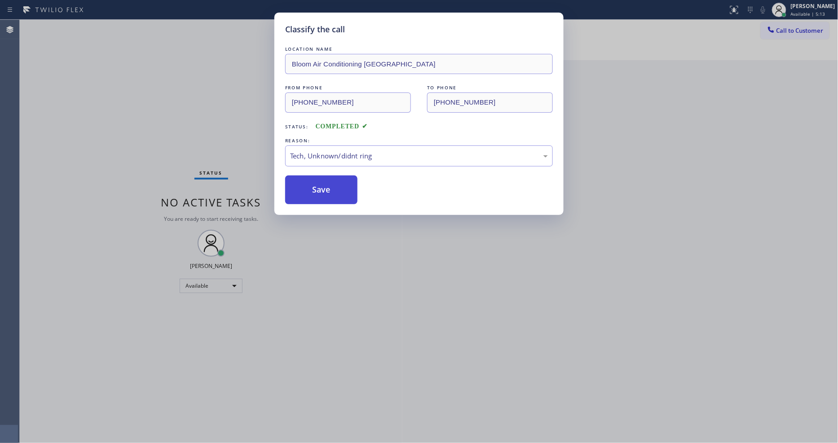
click at [343, 189] on button "Save" at bounding box center [321, 190] width 72 height 29
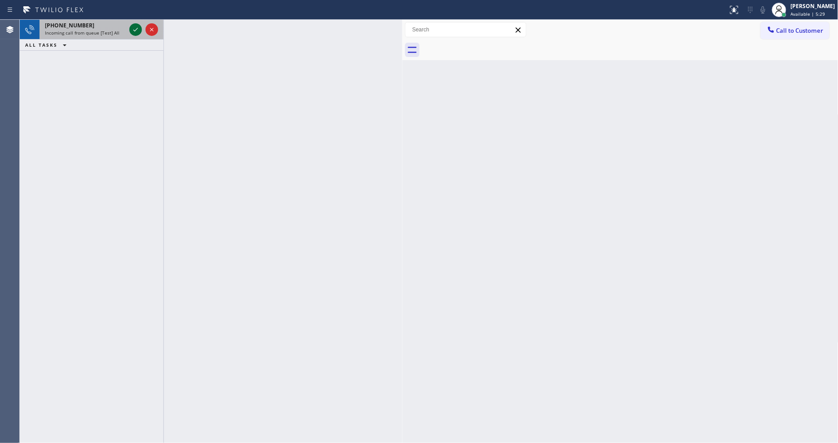
click at [135, 27] on icon at bounding box center [135, 29] width 11 height 11
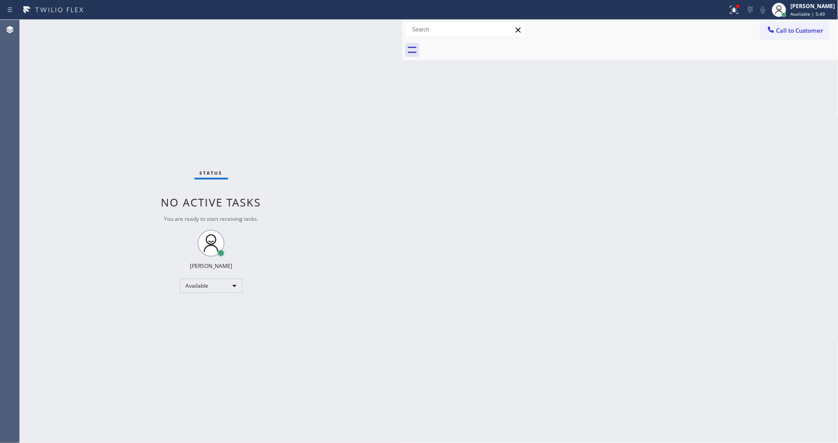
click at [608, 299] on div "Back to Dashboard Change Sender ID Customers Technicians Select a contact Outbo…" at bounding box center [620, 232] width 436 height 424
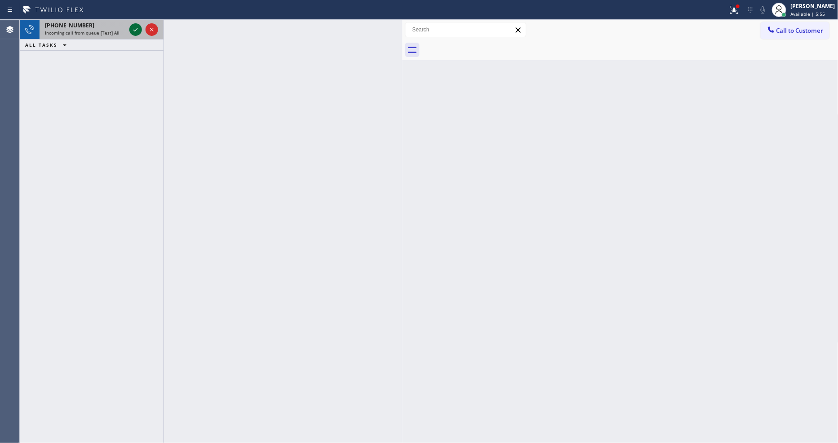
click at [132, 31] on icon at bounding box center [135, 29] width 11 height 11
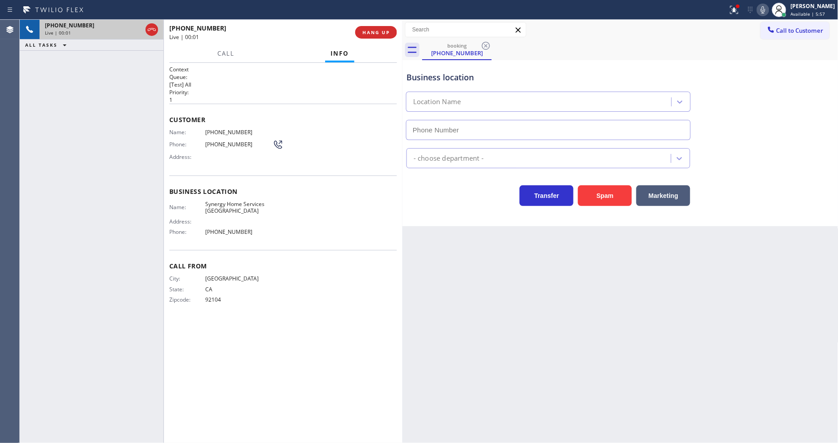
type input "[PHONE_NUMBER]"
click at [375, 41] on div "[PHONE_NUMBER] Live | 00:02 HANG UP" at bounding box center [283, 32] width 228 height 23
click at [376, 37] on button "HANG UP" at bounding box center [376, 32] width 42 height 13
click at [376, 32] on span "HANG UP" at bounding box center [376, 32] width 27 height 6
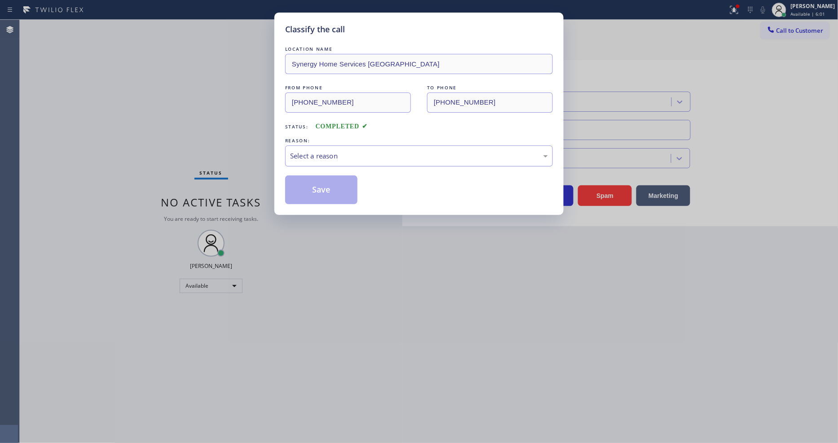
click at [318, 155] on div "Select a reason" at bounding box center [419, 156] width 258 height 10
click at [330, 177] on button "Save" at bounding box center [321, 190] width 72 height 29
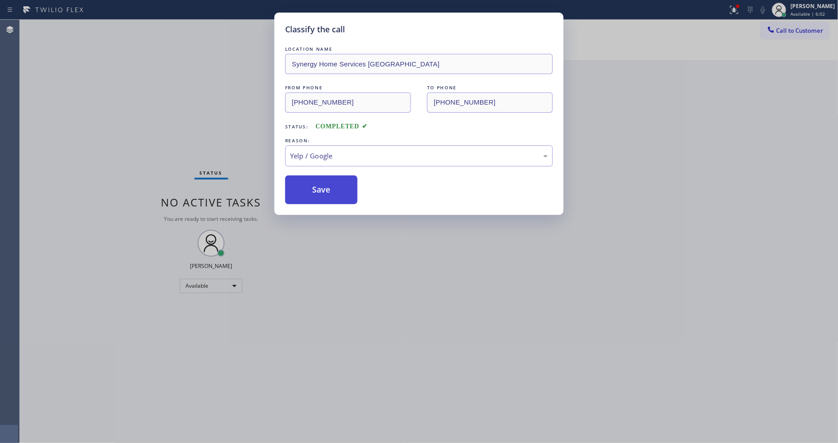
click at [330, 177] on button "Save" at bounding box center [321, 190] width 72 height 29
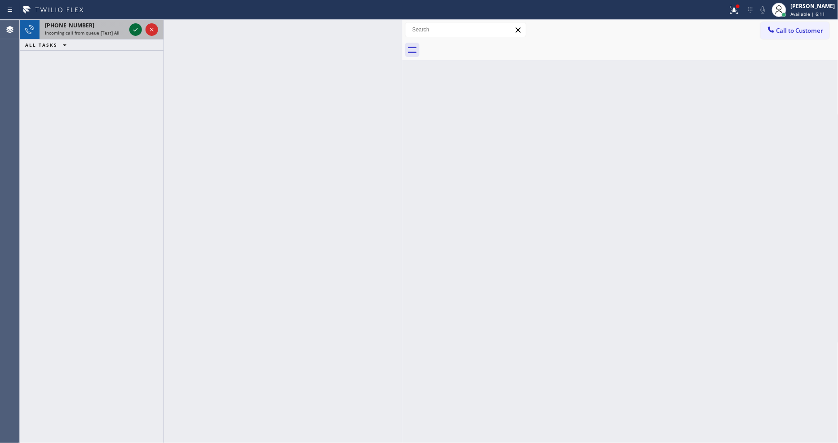
click at [135, 28] on icon at bounding box center [135, 29] width 11 height 11
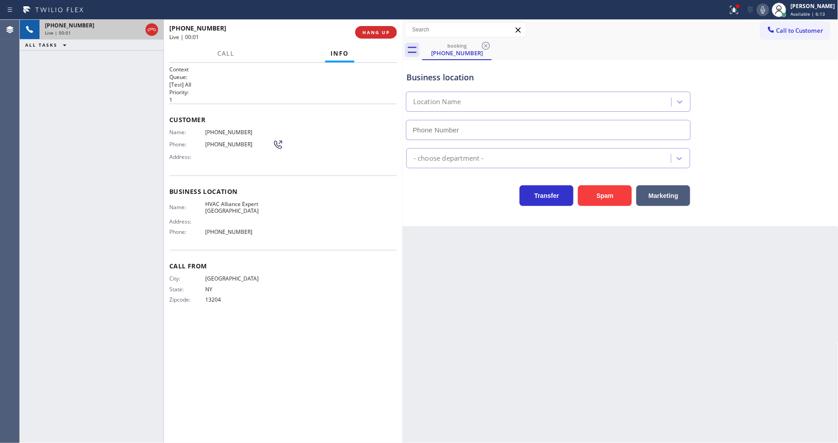
type input "[PHONE_NUMBER]"
click at [389, 31] on span "HANG UP" at bounding box center [376, 32] width 27 height 6
click at [388, 31] on span "HANG UP" at bounding box center [376, 32] width 27 height 6
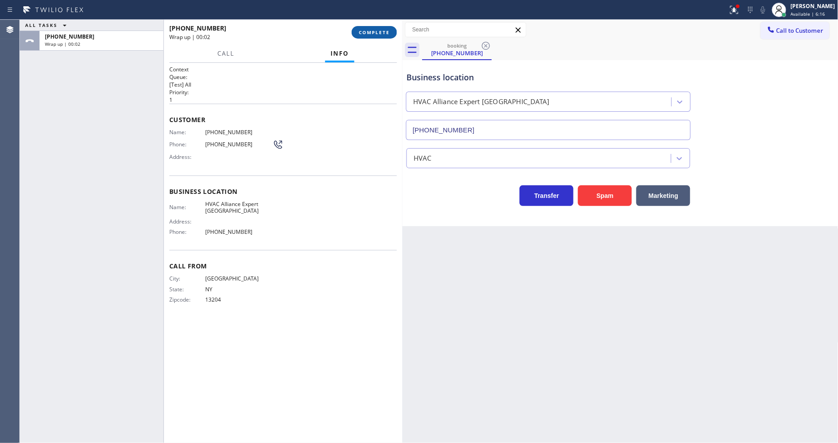
click at [388, 31] on span "COMPLETE" at bounding box center [374, 32] width 31 height 6
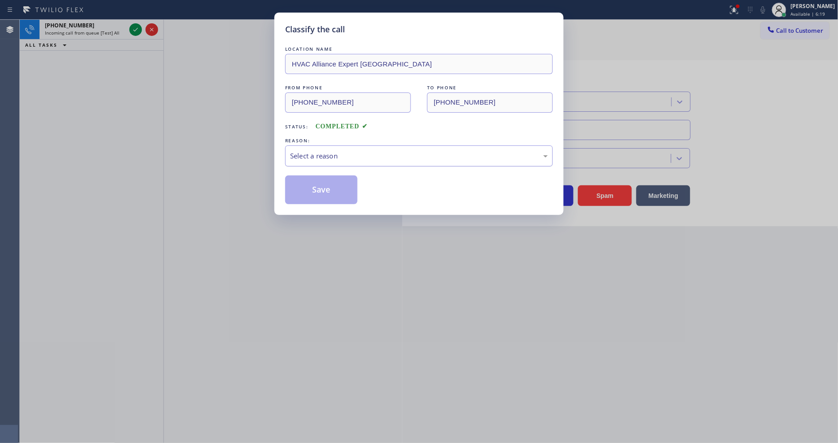
click at [317, 151] on div "Select a reason" at bounding box center [419, 156] width 258 height 10
click at [331, 176] on button "Save" at bounding box center [321, 190] width 72 height 29
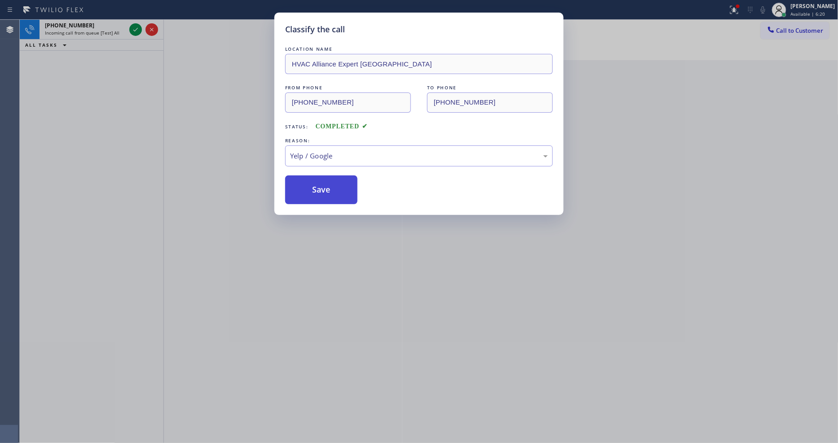
click at [331, 181] on button "Save" at bounding box center [321, 190] width 72 height 29
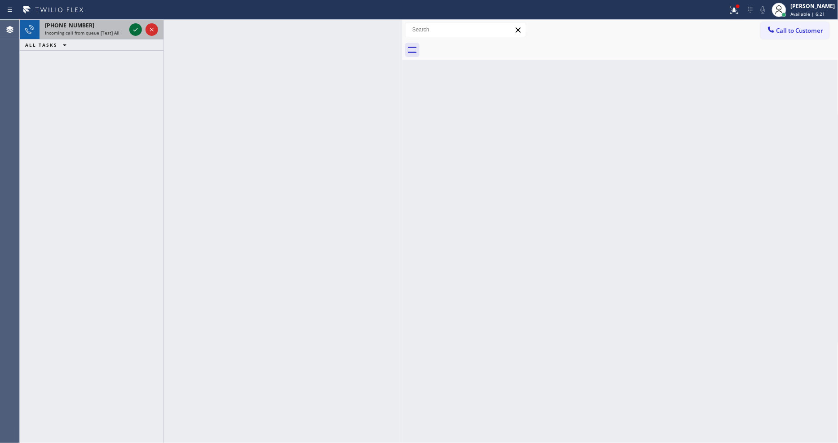
click at [137, 27] on icon at bounding box center [135, 29] width 11 height 11
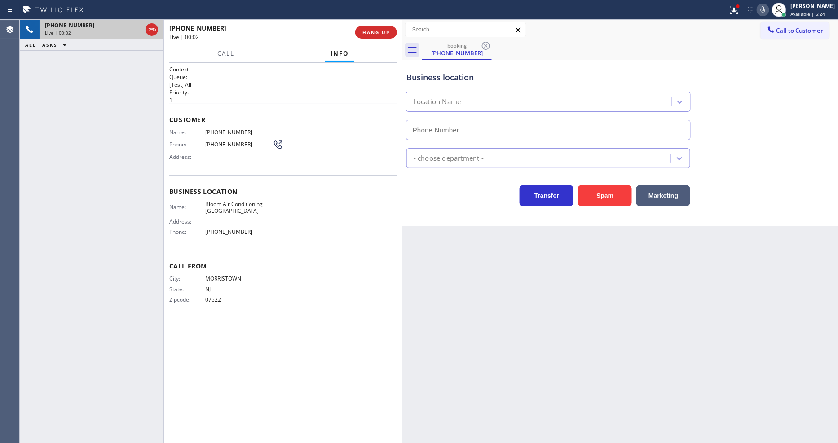
type input "[PHONE_NUMBER]"
click at [584, 268] on div "Back to Dashboard Change Sender ID Customers Technicians Select a contact Outbo…" at bounding box center [620, 232] width 436 height 424
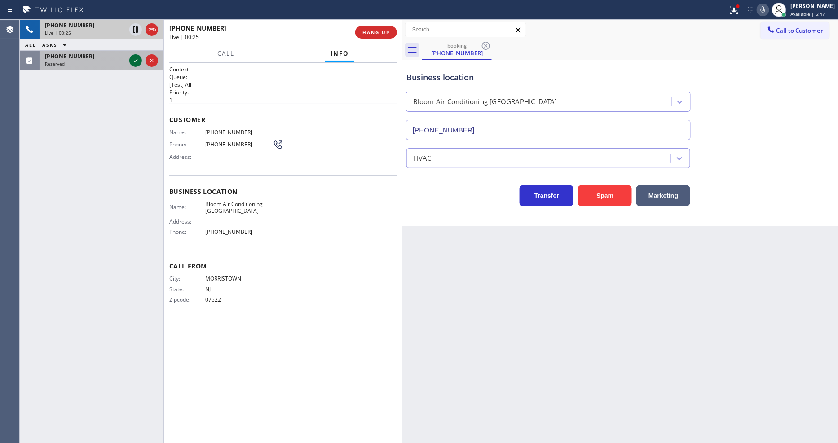
click at [138, 62] on icon at bounding box center [135, 60] width 11 height 11
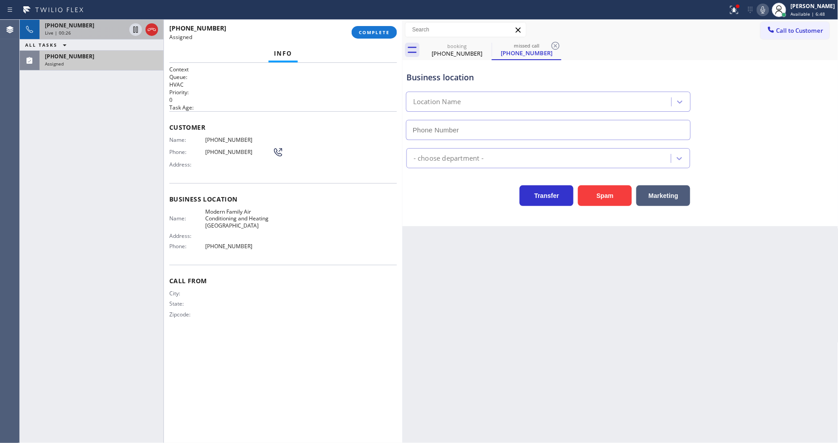
type input "[PHONE_NUMBER]"
click at [372, 29] on span "COMPLETE" at bounding box center [374, 32] width 31 height 6
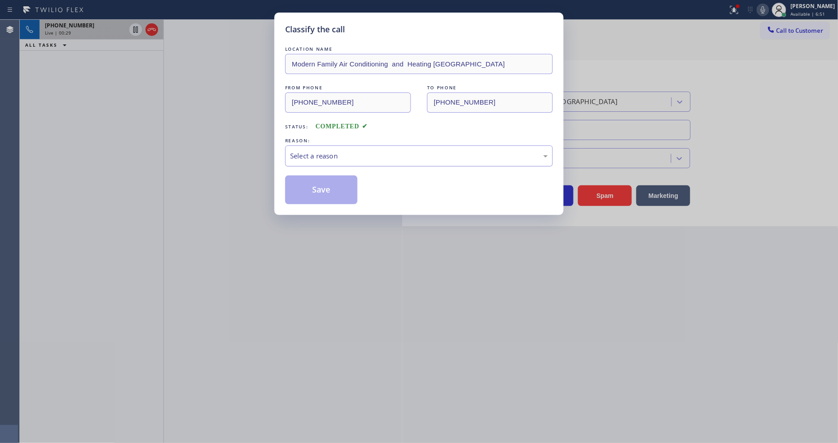
click at [333, 155] on div "Select a reason" at bounding box center [419, 156] width 258 height 10
click at [326, 186] on button "Save" at bounding box center [321, 190] width 72 height 29
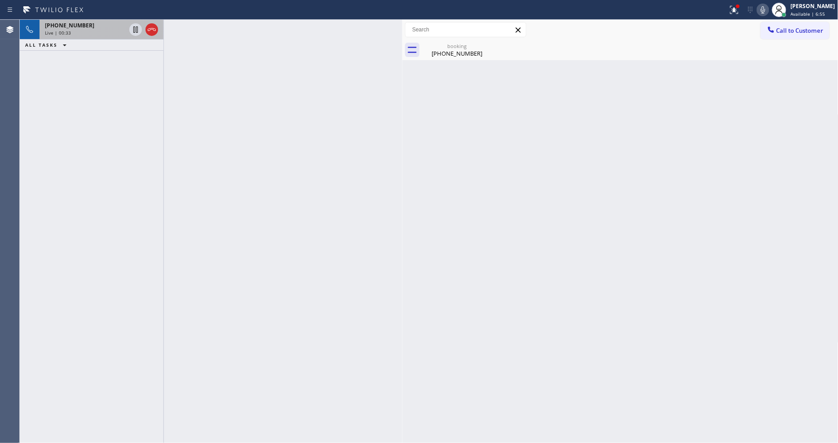
click at [83, 25] on div "[PHONE_NUMBER]" at bounding box center [85, 26] width 81 height 8
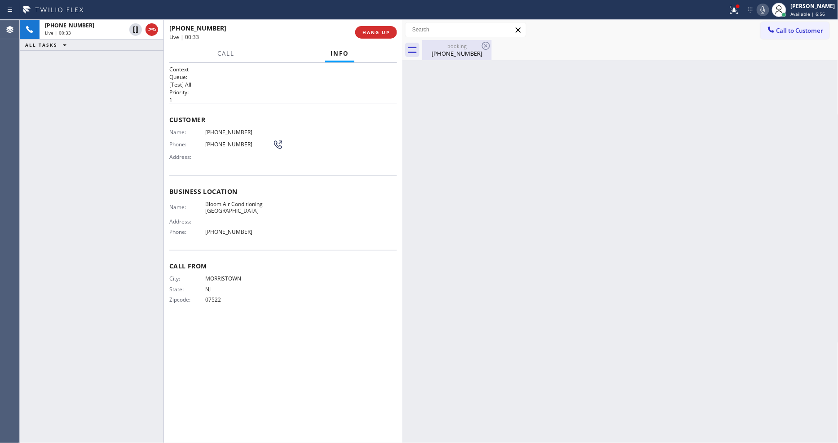
click at [443, 52] on div "[PHONE_NUMBER]" at bounding box center [457, 53] width 68 height 8
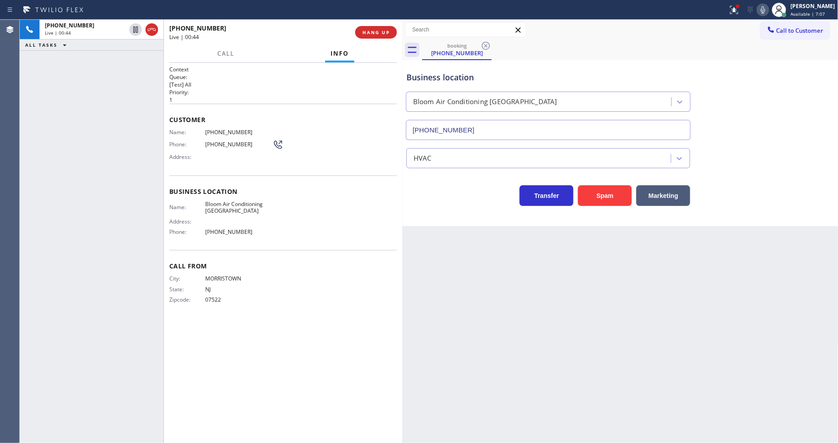
click at [335, 330] on div "Context Queue: [Test] All Priority: 1 Customer Name: [PHONE_NUMBER] Phone: [PHO…" at bounding box center [283, 253] width 228 height 375
drag, startPoint x: 562, startPoint y: 295, endPoint x: 347, endPoint y: 247, distance: 219.9
click at [562, 295] on div "Back to Dashboard Change Sender ID Customers Technicians Select a contact Outbo…" at bounding box center [620, 232] width 436 height 424
click at [230, 208] on span "Bloom Air Conditioning [GEOGRAPHIC_DATA]" at bounding box center [238, 208] width 67 height 14
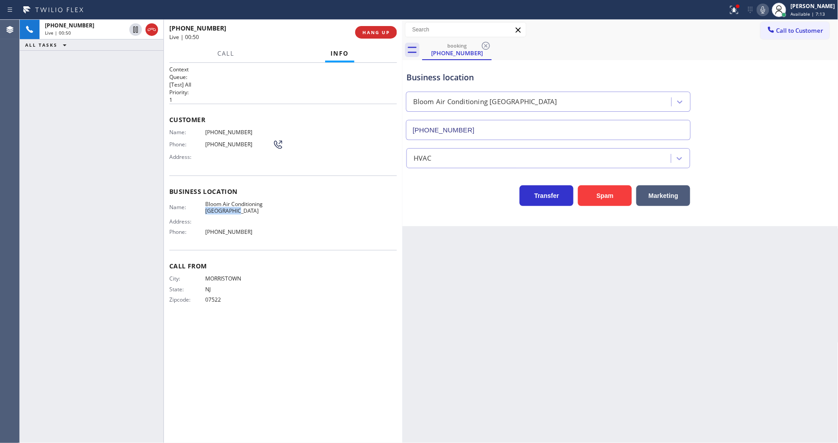
click at [230, 208] on span "Bloom Air Conditioning [GEOGRAPHIC_DATA]" at bounding box center [238, 208] width 67 height 14
click at [221, 131] on span "[PHONE_NUMBER]" at bounding box center [238, 132] width 67 height 7
click at [136, 30] on icon at bounding box center [135, 29] width 11 height 11
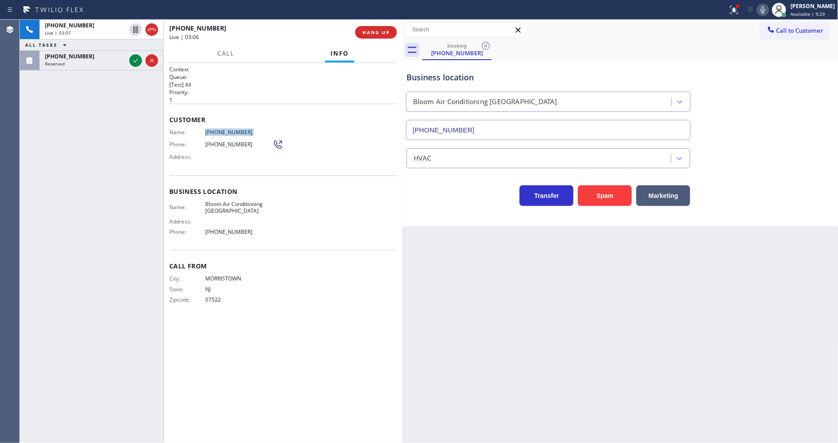
click at [754, 10] on icon at bounding box center [763, 9] width 4 height 7
click at [135, 61] on icon at bounding box center [135, 60] width 11 height 11
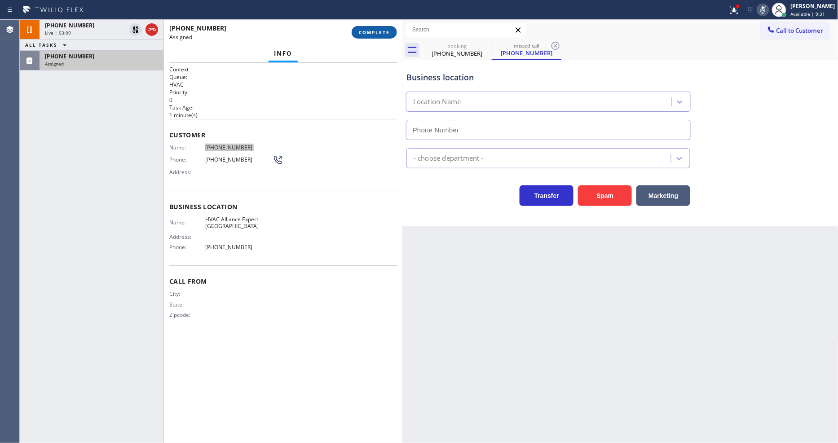
type input "[PHONE_NUMBER]"
click at [374, 36] on button "COMPLETE" at bounding box center [374, 32] width 45 height 13
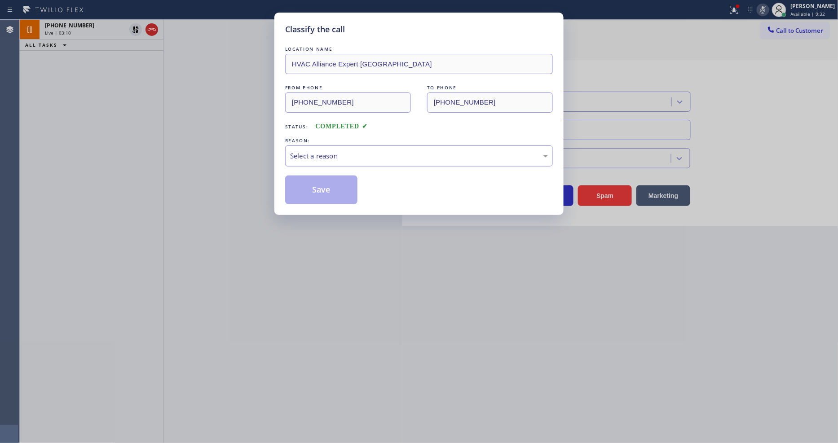
click at [332, 151] on div "Select a reason" at bounding box center [419, 156] width 258 height 10
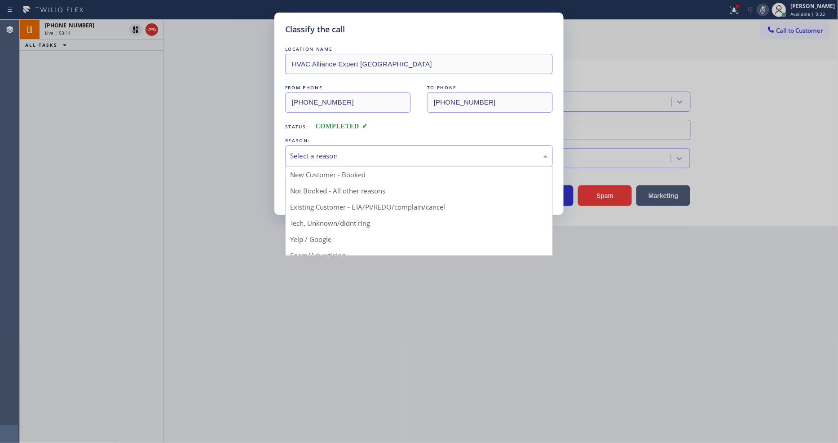
drag, startPoint x: 318, startPoint y: 233, endPoint x: 318, endPoint y: 186, distance: 46.7
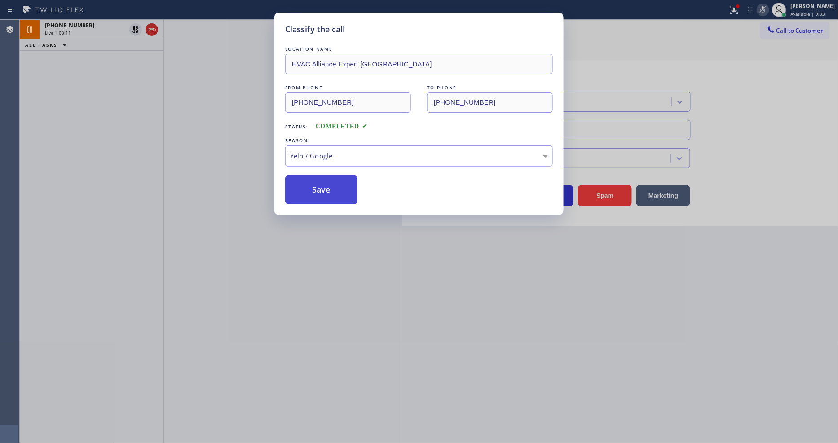
click at [318, 186] on button "Save" at bounding box center [321, 190] width 72 height 29
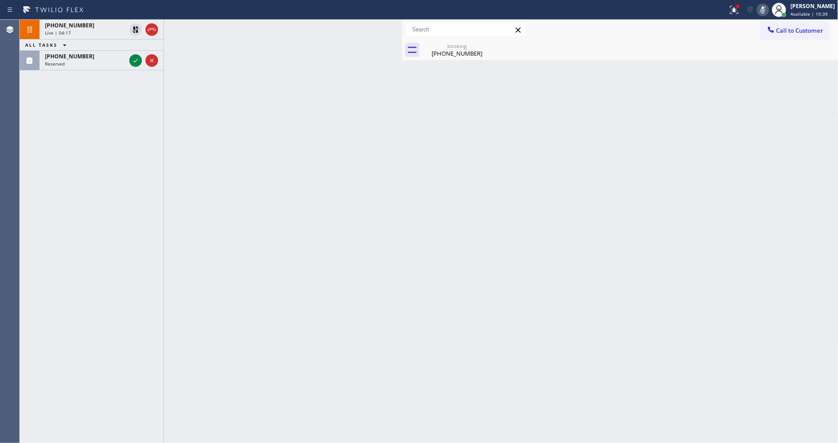
drag, startPoint x: 137, startPoint y: 59, endPoint x: 148, endPoint y: 138, distance: 79.8
click at [137, 59] on icon at bounding box center [135, 60] width 11 height 11
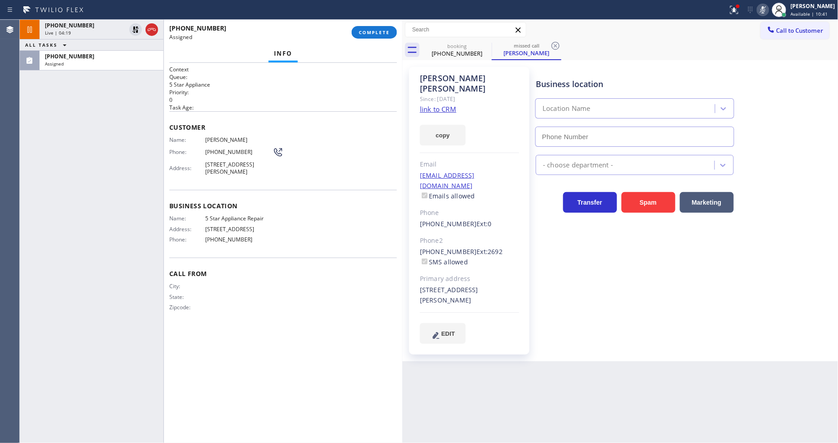
type input "[PHONE_NUMBER]"
click at [428, 105] on link "link to CRM" at bounding box center [438, 109] width 36 height 9
click at [208, 164] on span "[STREET_ADDRESS][PERSON_NAME]" at bounding box center [238, 168] width 67 height 14
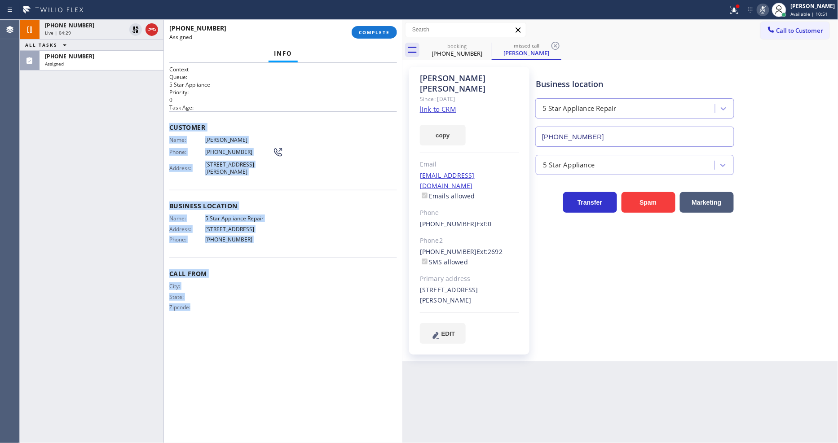
drag, startPoint x: 168, startPoint y: 117, endPoint x: 243, endPoint y: 345, distance: 239.5
click at [243, 345] on div "Context Queue: 5 Star Appliance Priority: 0 Task Age: Customer Name: [PERSON_NA…" at bounding box center [283, 253] width 239 height 380
click at [389, 33] on span "COMPLETE" at bounding box center [374, 32] width 31 height 6
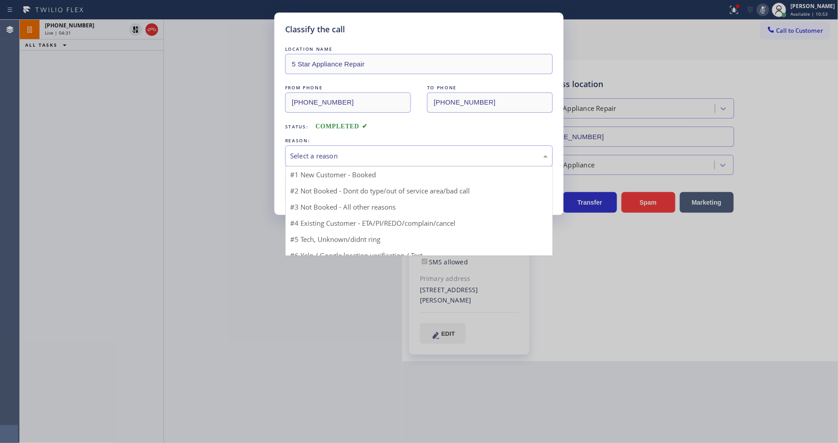
click at [332, 146] on div "Select a reason" at bounding box center [419, 156] width 268 height 21
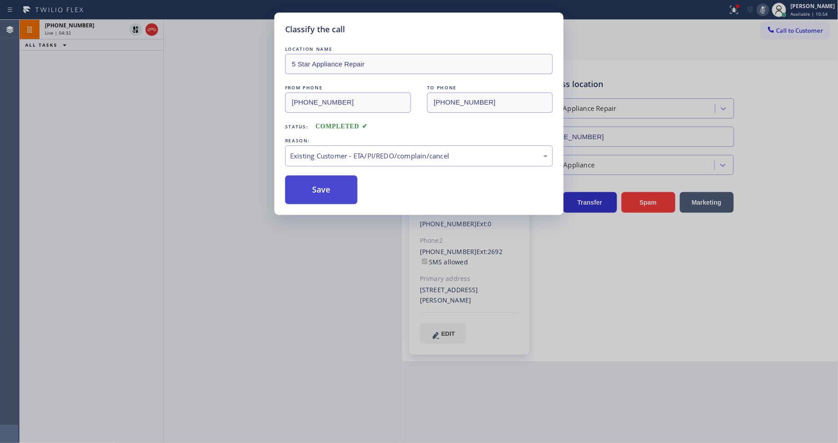
click at [335, 186] on button "Save" at bounding box center [321, 190] width 72 height 29
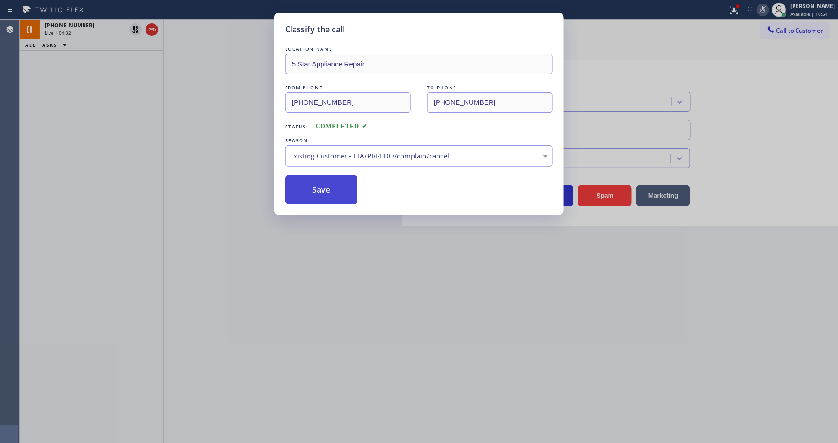
click at [335, 186] on button "Save" at bounding box center [321, 190] width 72 height 29
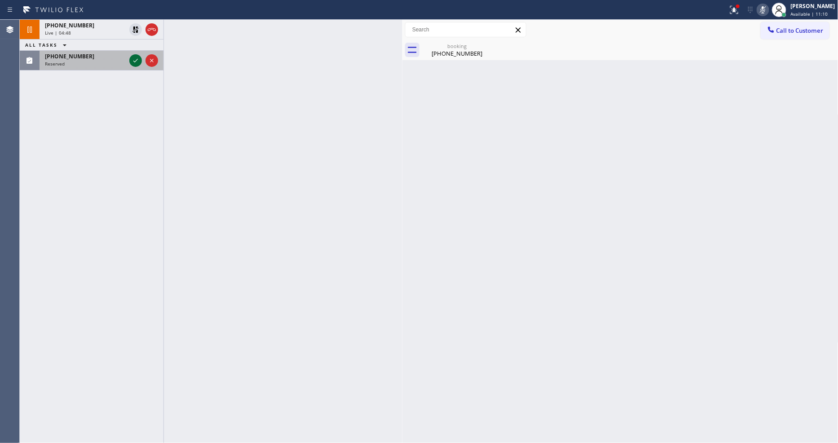
drag, startPoint x: 131, startPoint y: 58, endPoint x: 136, endPoint y: 127, distance: 68.5
click at [131, 58] on icon at bounding box center [135, 60] width 11 height 11
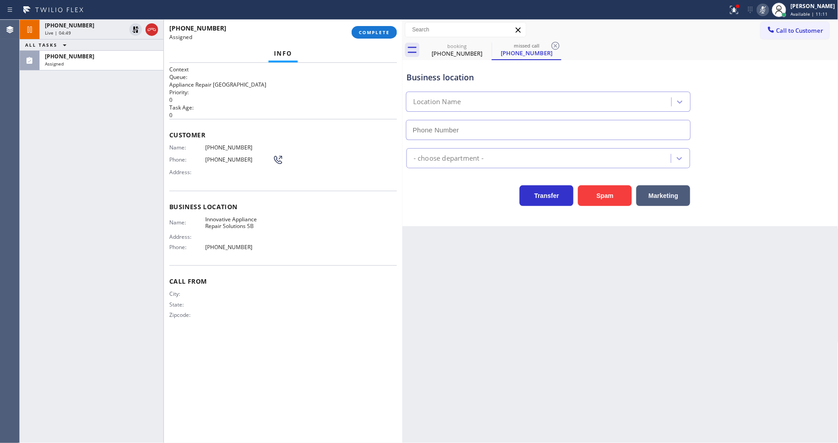
click at [186, 144] on span "Name:" at bounding box center [187, 147] width 36 height 7
type input "[PHONE_NUMBER]"
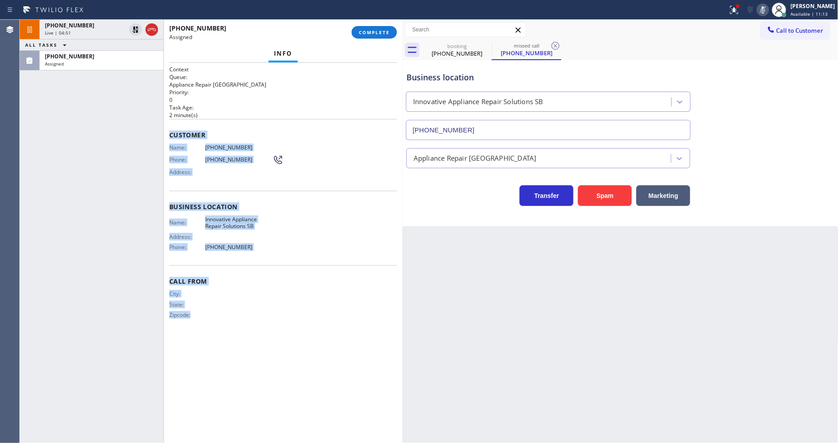
drag, startPoint x: 171, startPoint y: 126, endPoint x: 246, endPoint y: 411, distance: 294.8
click at [246, 399] on div "Context Queue: Appliance Repair High End Priority: 0 Task Age: [DEMOGRAPHIC_DAT…" at bounding box center [283, 253] width 228 height 375
click at [392, 33] on button "COMPLETE" at bounding box center [374, 32] width 45 height 13
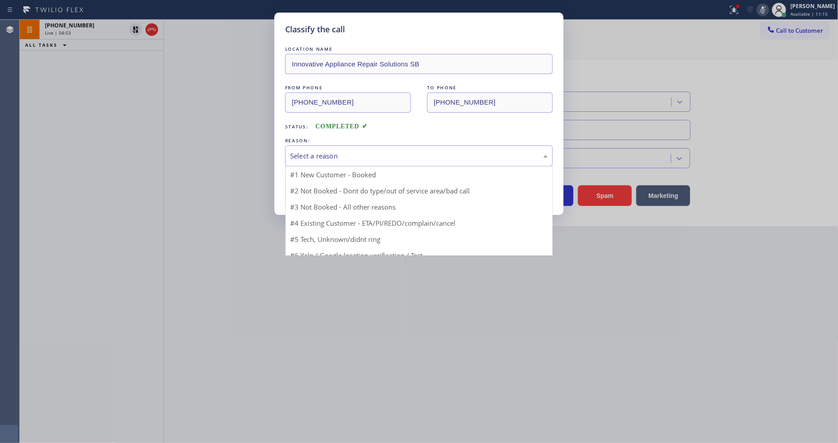
click at [327, 155] on div "Select a reason" at bounding box center [419, 156] width 258 height 10
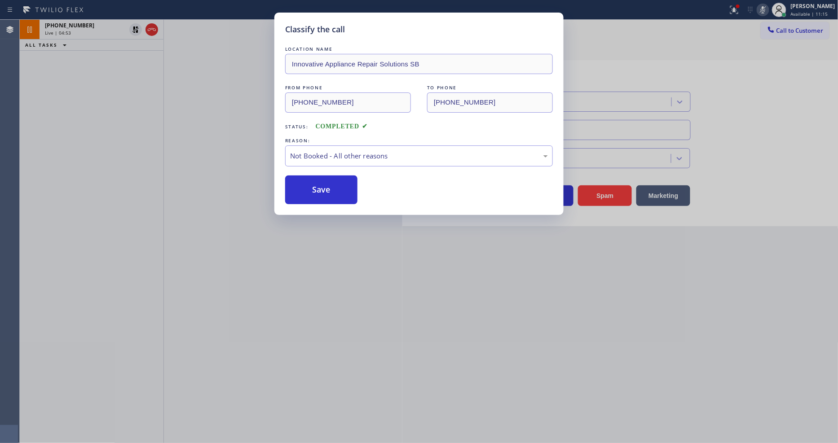
click at [321, 190] on button "Save" at bounding box center [321, 190] width 72 height 29
drag, startPoint x: 321, startPoint y: 190, endPoint x: 344, endPoint y: 305, distance: 117.3
click at [321, 190] on button "Save" at bounding box center [321, 190] width 72 height 29
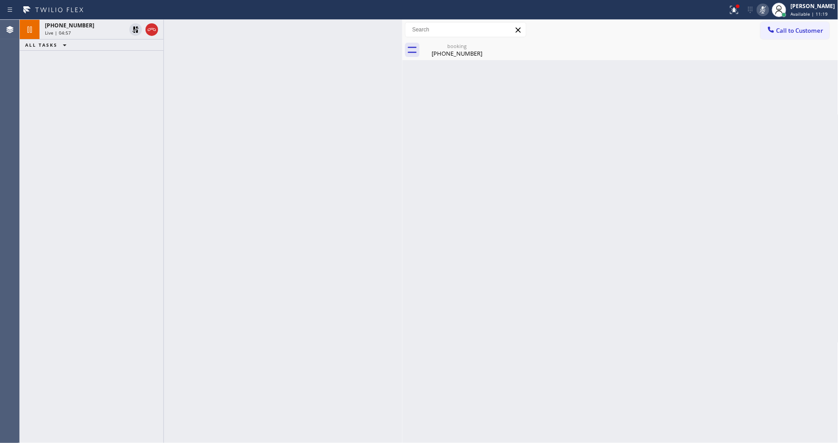
drag, startPoint x: 52, startPoint y: 25, endPoint x: 408, endPoint y: 72, distance: 359.3
click at [52, 25] on span "[PHONE_NUMBER]" at bounding box center [69, 26] width 49 height 8
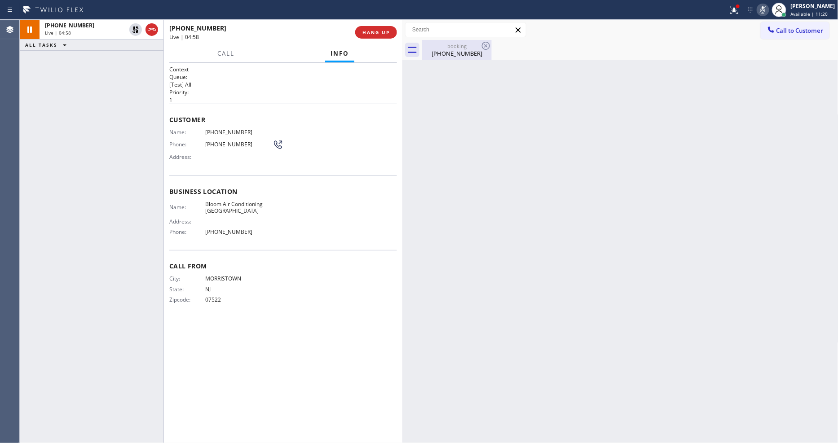
click at [444, 55] on div "[PHONE_NUMBER]" at bounding box center [457, 53] width 68 height 8
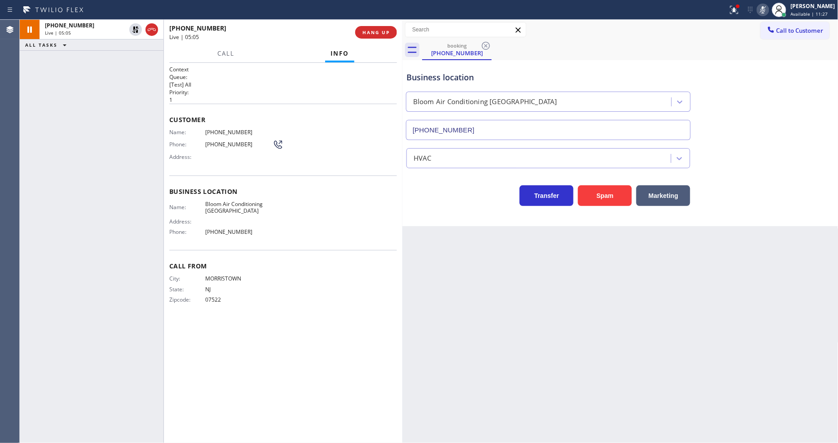
click at [589, 276] on div "Back to Dashboard Change Sender ID Customers Technicians Select a contact Outbo…" at bounding box center [620, 232] width 436 height 424
click at [361, 339] on div "Context Queue: [Test] All Priority: 1 Customer Name: [PHONE_NUMBER] Phone: [PHO…" at bounding box center [283, 253] width 228 height 375
click at [740, 15] on icon at bounding box center [734, 9] width 11 height 11
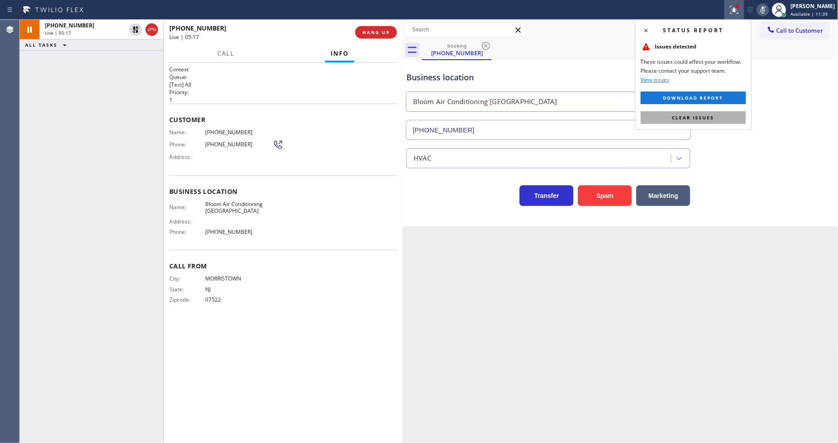
click at [721, 118] on button "Clear issues" at bounding box center [693, 117] width 105 height 13
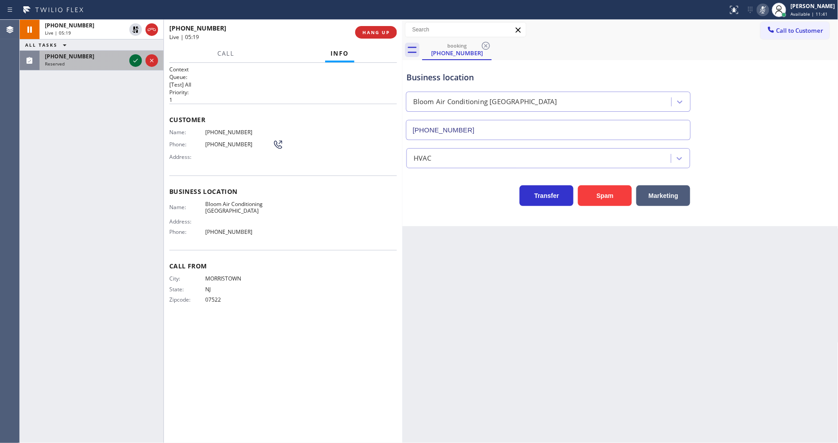
click at [131, 60] on icon at bounding box center [135, 60] width 11 height 11
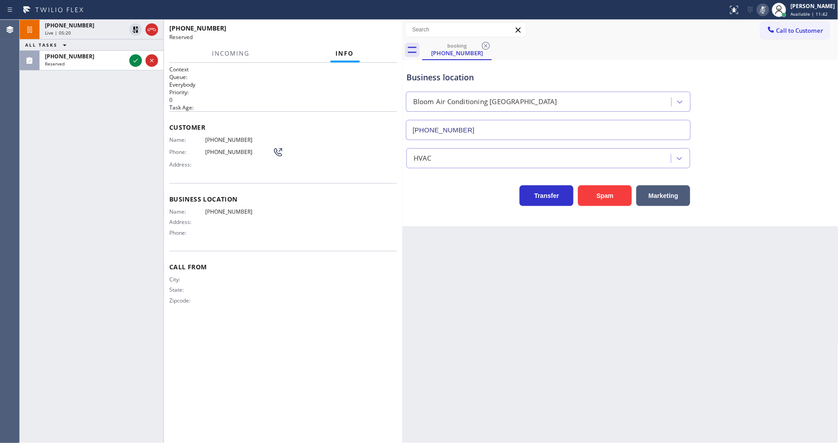
click at [322, 173] on div "Customer Name: [PHONE_NUMBER] Phone: [PHONE_NUMBER] Address:" at bounding box center [283, 147] width 228 height 72
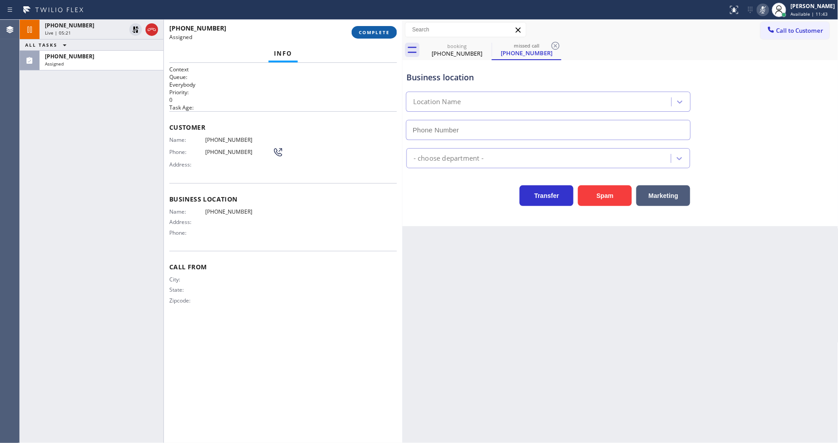
click at [378, 35] on span "COMPLETE" at bounding box center [374, 32] width 31 height 6
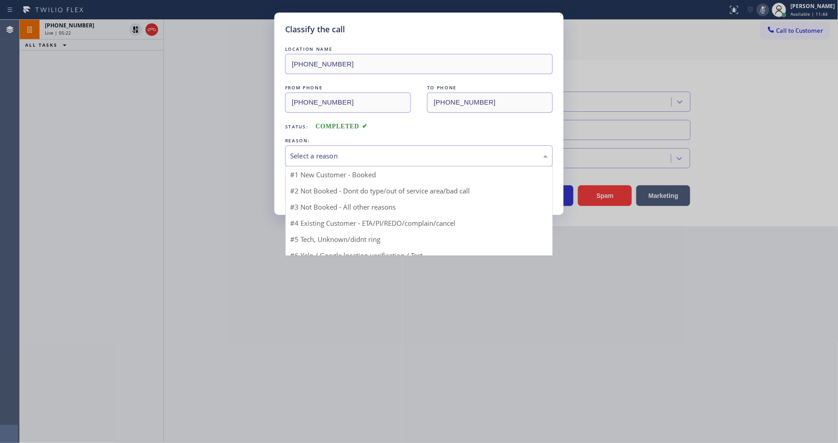
click at [344, 154] on div "Select a reason" at bounding box center [419, 156] width 258 height 10
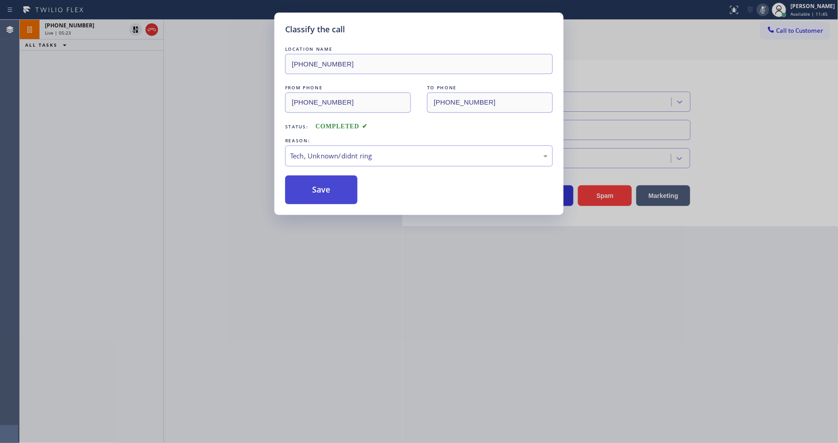
click at [339, 192] on button "Save" at bounding box center [321, 190] width 72 height 29
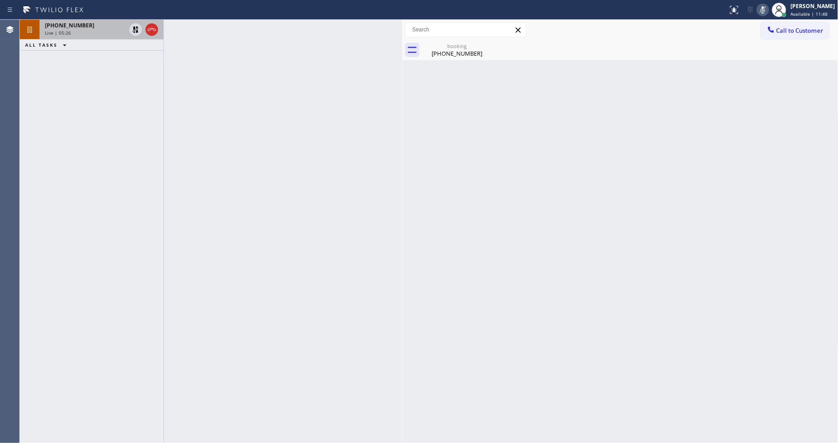
click at [99, 34] on div "Live | 05:26" at bounding box center [85, 33] width 81 height 6
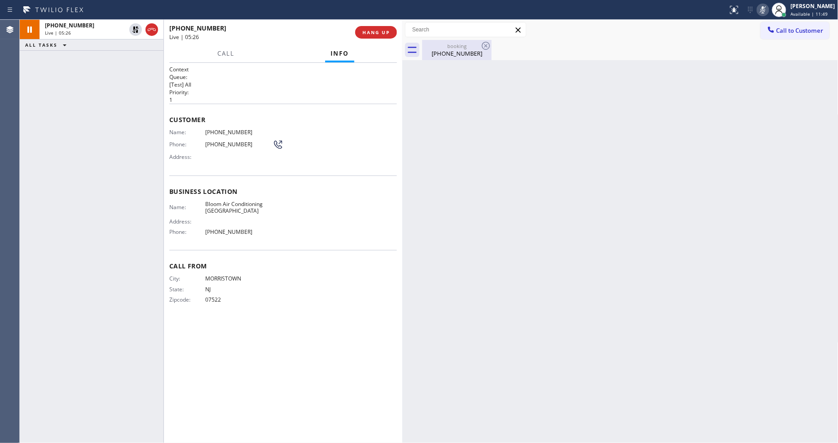
click at [441, 59] on div "booking [PHONE_NUMBER]" at bounding box center [457, 50] width 68 height 20
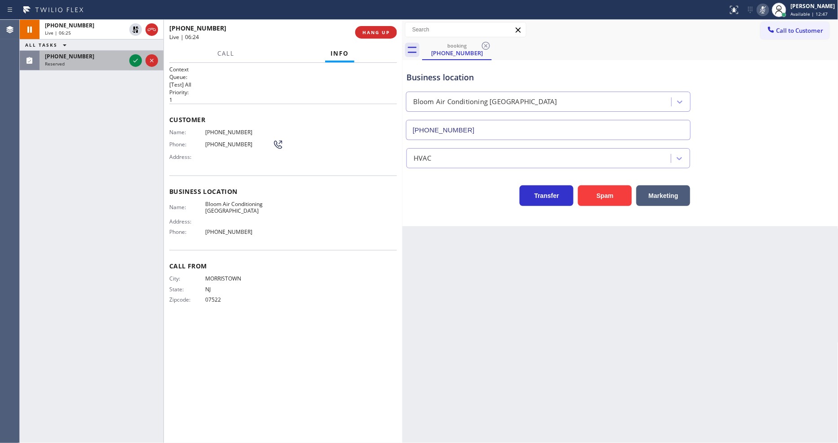
drag, startPoint x: 133, startPoint y: 61, endPoint x: 138, endPoint y: 69, distance: 9.2
click at [133, 61] on icon at bounding box center [135, 61] width 4 height 4
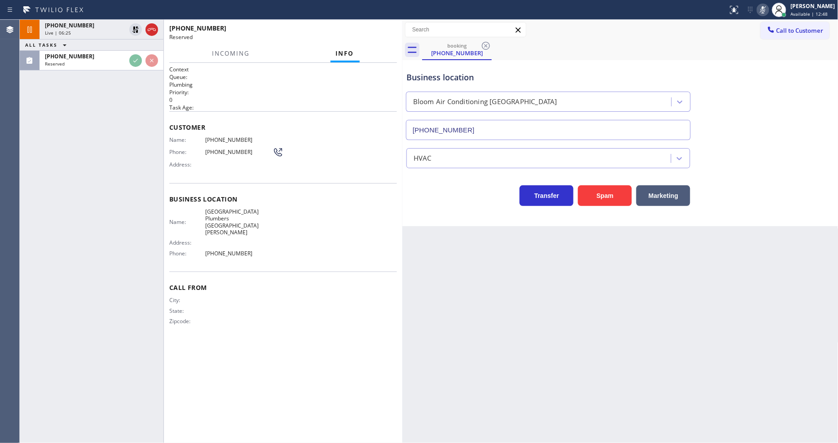
click at [142, 150] on div "[PHONE_NUMBER] Live | 06:25 ALL TASKS ALL TASKS ACTIVE TASKS TASKS IN WRAP UP […" at bounding box center [92, 232] width 144 height 424
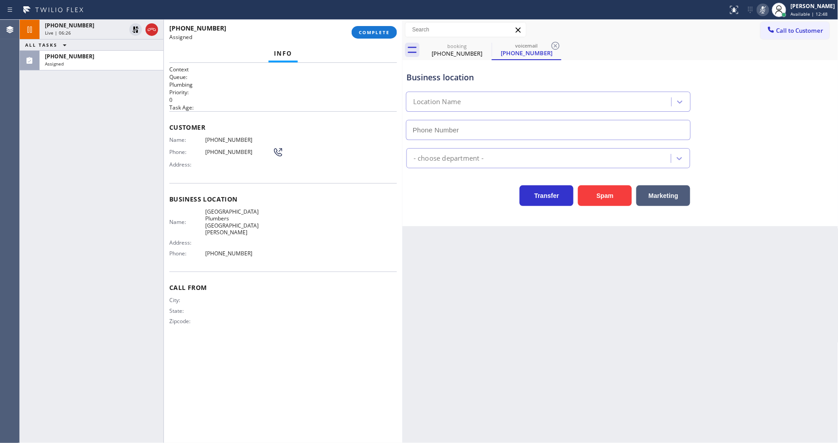
click at [219, 154] on div "Phone: [PHONE_NUMBER]" at bounding box center [226, 152] width 114 height 11
type input "[PHONE_NUMBER]"
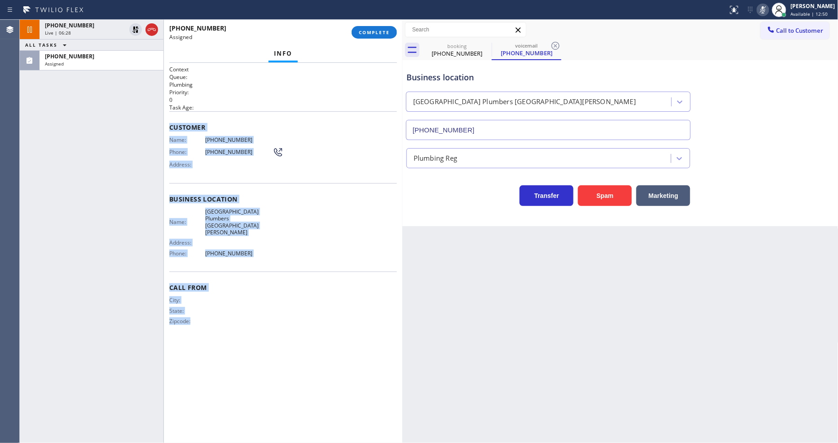
drag, startPoint x: 169, startPoint y: 124, endPoint x: 248, endPoint y: 366, distance: 254.6
click at [248, 366] on div "Context Queue: Plumbing Priority: 0 Task Age: Customer Name: [PHONE_NUMBER] Pho…" at bounding box center [283, 253] width 228 height 375
click at [371, 30] on span "COMPLETE" at bounding box center [374, 32] width 31 height 6
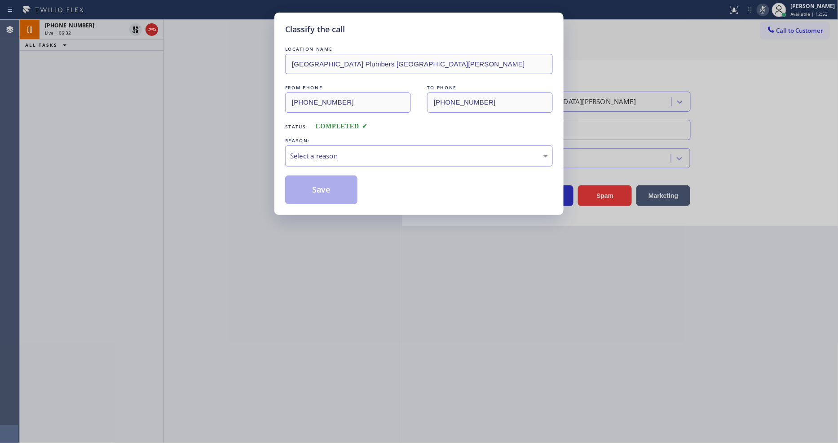
click at [335, 156] on div "Select a reason" at bounding box center [419, 156] width 258 height 10
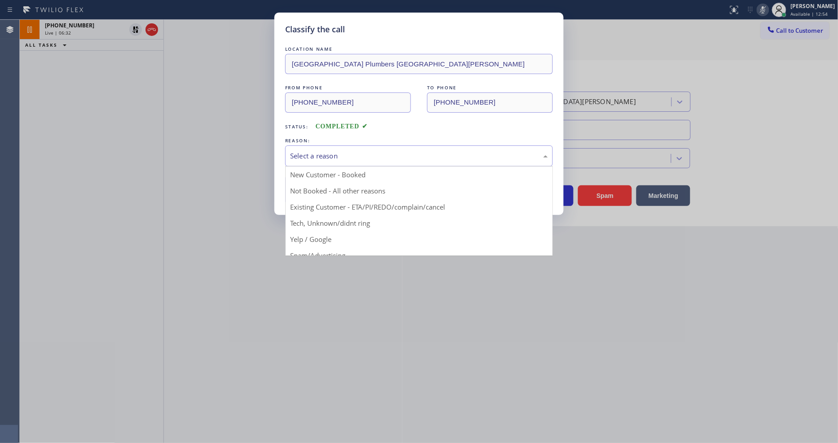
click at [321, 190] on button "Save" at bounding box center [321, 190] width 72 height 29
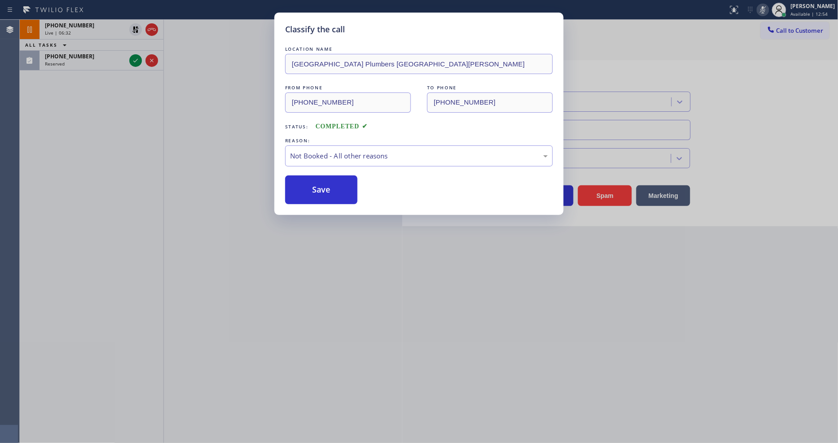
click at [321, 190] on button "Save" at bounding box center [321, 190] width 72 height 29
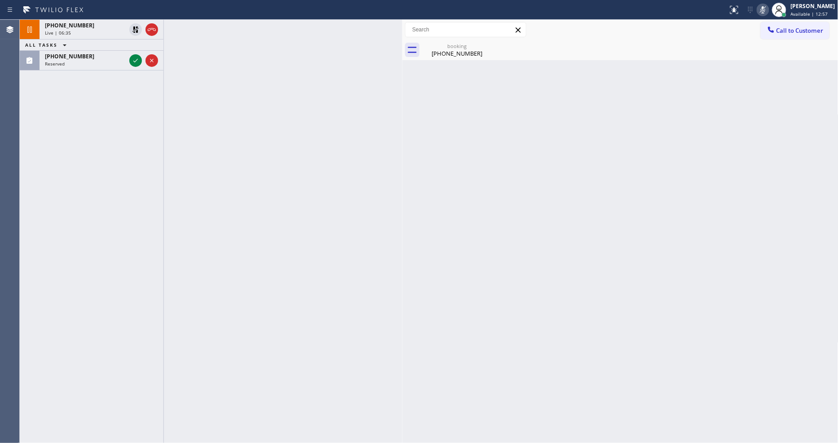
click at [132, 62] on icon at bounding box center [135, 60] width 11 height 11
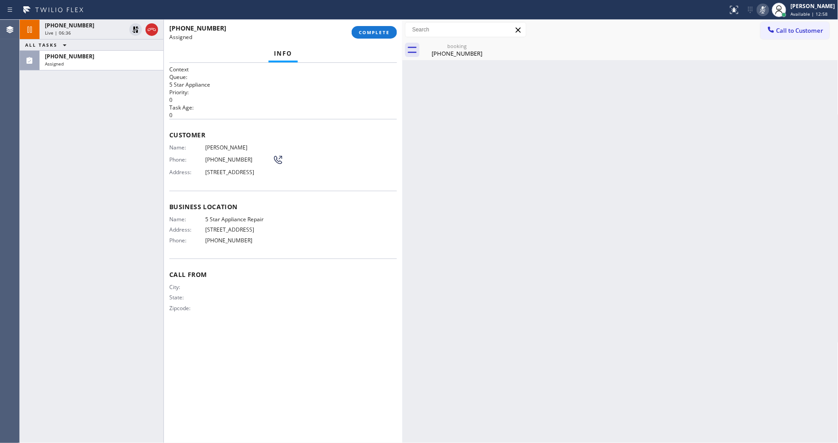
click at [214, 144] on span "[PERSON_NAME]" at bounding box center [238, 147] width 67 height 7
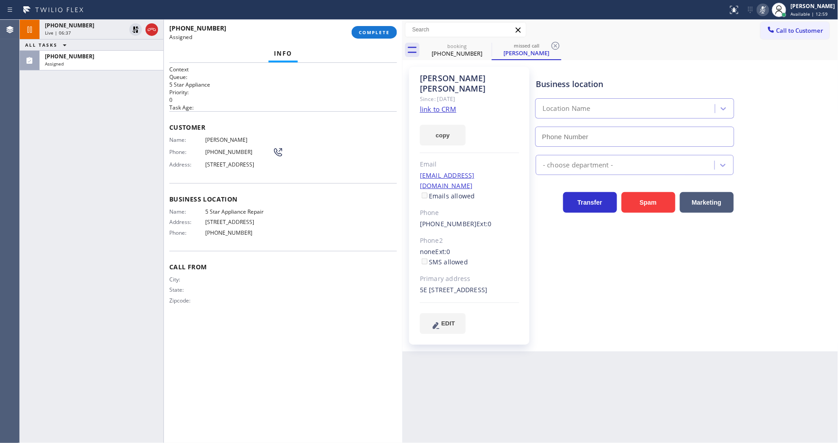
type input "[PHONE_NUMBER]"
click at [430, 105] on link "link to CRM" at bounding box center [438, 109] width 36 height 9
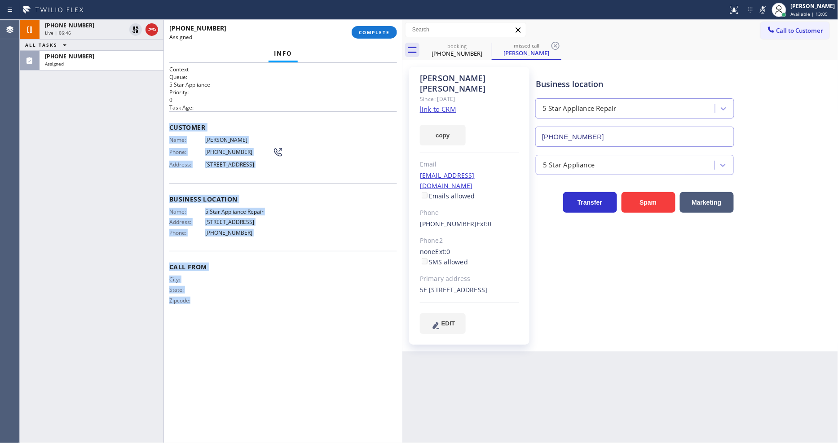
drag, startPoint x: 167, startPoint y: 119, endPoint x: 357, endPoint y: 124, distance: 189.6
click at [248, 393] on div "Context Queue: 5 Star Appliance Priority: 0 Task Age: Customer Name: David Zago…" at bounding box center [283, 253] width 239 height 380
copy div "Customer Name: David Zagorski Phone: (917) 566-2268 Address: 107-40 Queens Boul…"
click at [376, 37] on button "COMPLETE" at bounding box center [374, 32] width 45 height 13
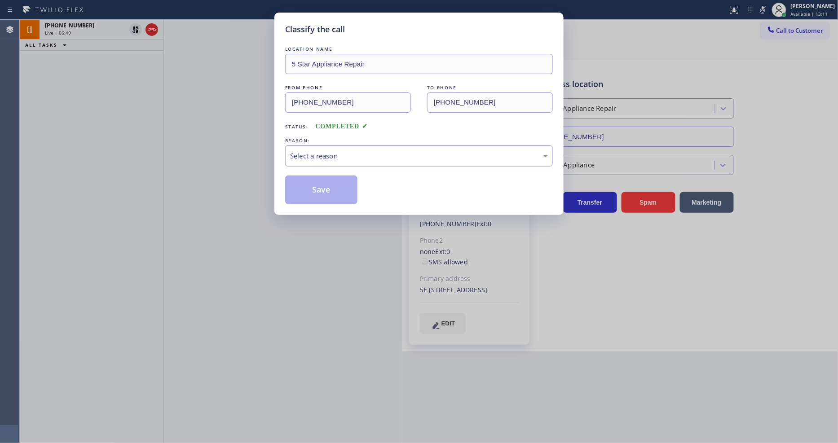
click at [335, 155] on div "Select a reason" at bounding box center [419, 156] width 258 height 10
click at [326, 185] on button "Save" at bounding box center [321, 190] width 72 height 29
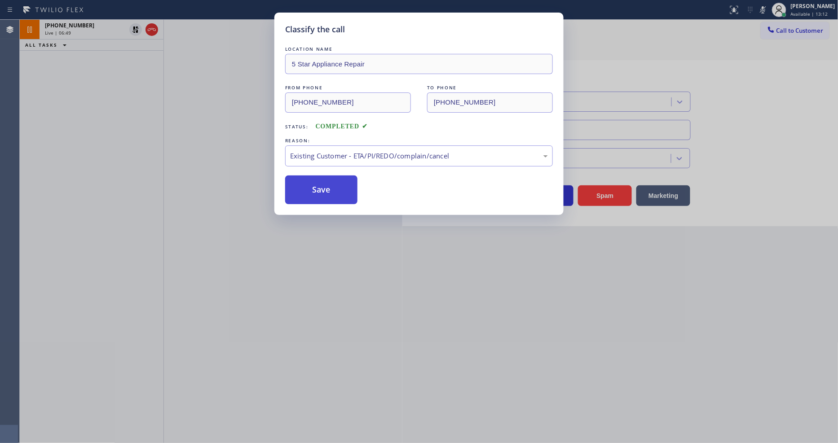
click at [326, 185] on button "Save" at bounding box center [321, 190] width 72 height 29
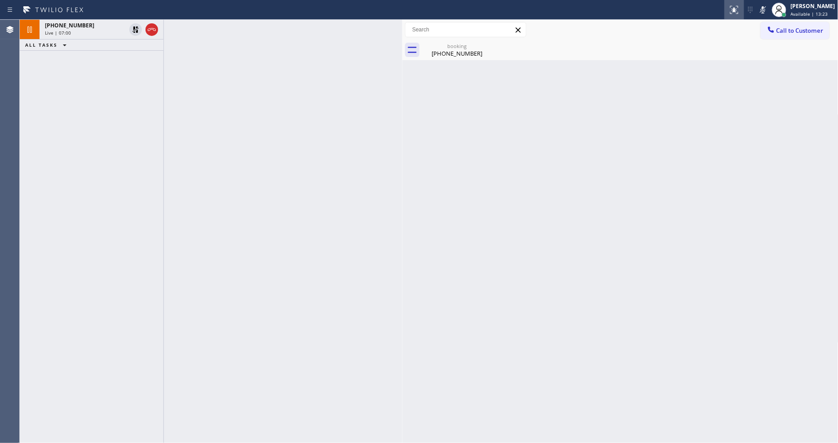
drag, startPoint x: 135, startPoint y: 27, endPoint x: 744, endPoint y: 16, distance: 609.7
click at [135, 27] on icon at bounding box center [136, 30] width 6 height 6
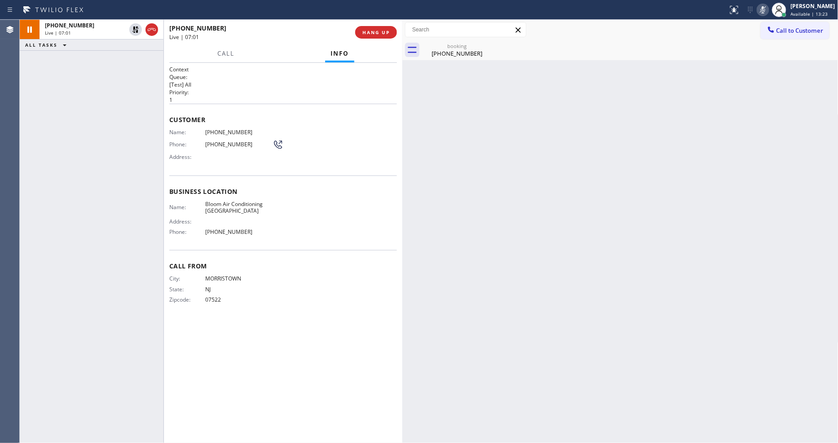
click at [765, 7] on icon at bounding box center [763, 9] width 4 height 7
click at [251, 40] on div "Live | 07:37" at bounding box center [259, 37] width 180 height 8
click at [376, 35] on span "HANG UP" at bounding box center [376, 32] width 27 height 6
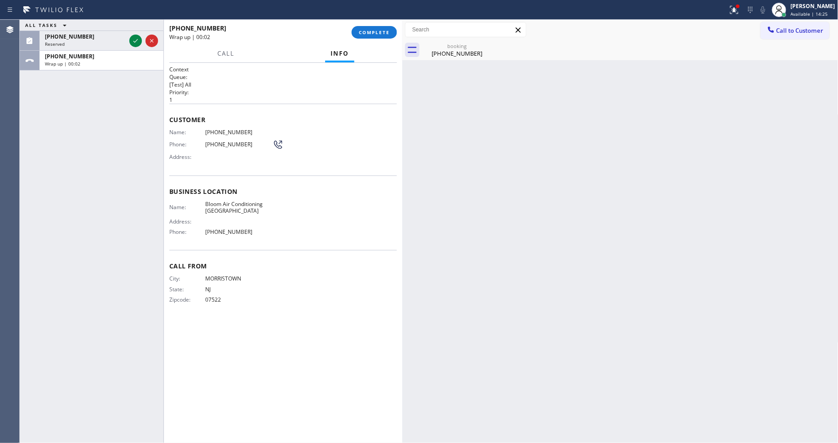
click at [335, 151] on div "Name: (973) 978-1914 Phone: (973) 978-1914 Address:" at bounding box center [283, 146] width 228 height 35
click at [376, 23] on div "+19739781914 Wrap up | 00:03 COMPLETE" at bounding box center [283, 32] width 228 height 23
click at [379, 36] on button "COMPLETE" at bounding box center [374, 32] width 45 height 13
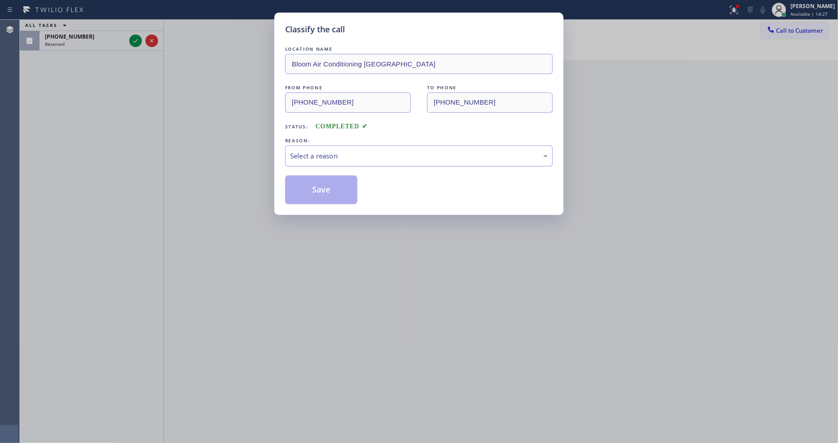
click at [327, 155] on div "Select a reason" at bounding box center [419, 156] width 258 height 10
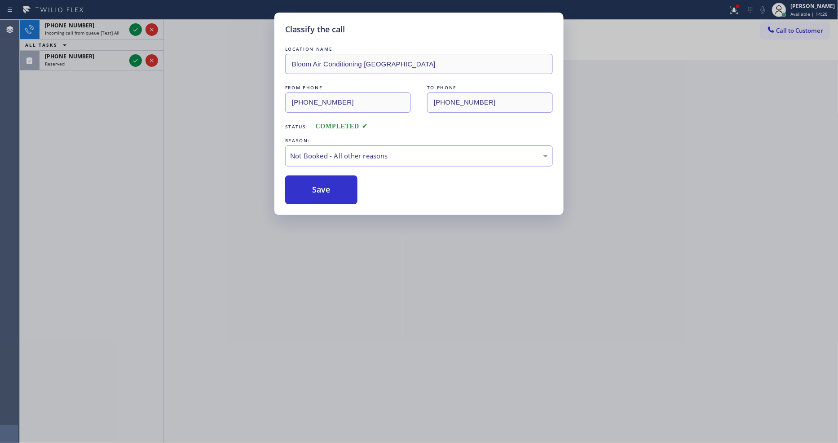
click at [337, 181] on button "Save" at bounding box center [321, 190] width 72 height 29
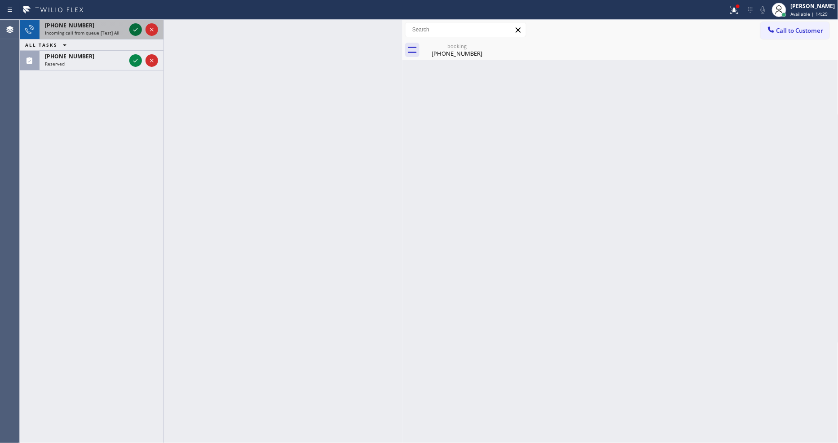
click at [136, 29] on icon at bounding box center [135, 29] width 11 height 11
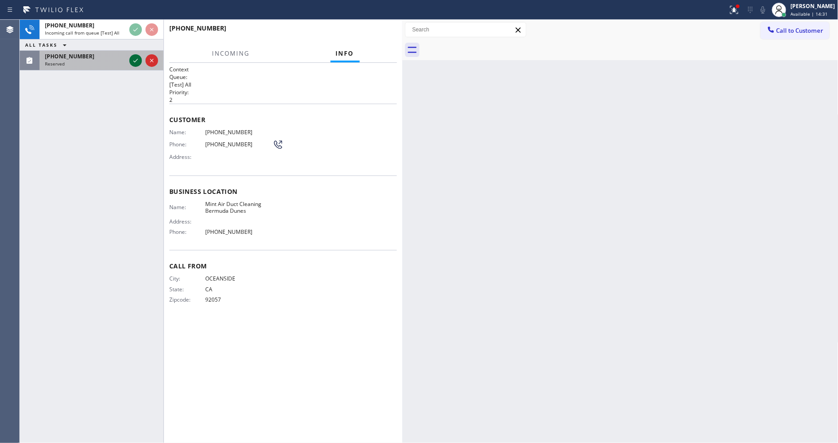
drag, startPoint x: 135, startPoint y: 62, endPoint x: 364, endPoint y: 53, distance: 229.3
click at [134, 62] on icon at bounding box center [135, 60] width 11 height 11
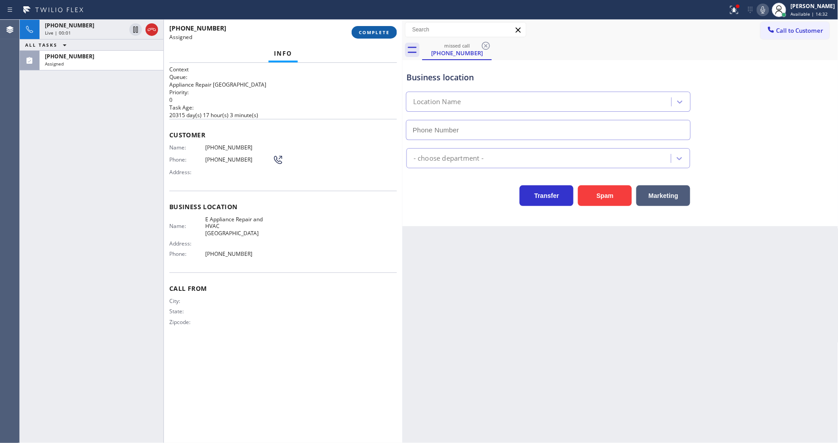
click at [376, 31] on span "COMPLETE" at bounding box center [374, 32] width 31 height 6
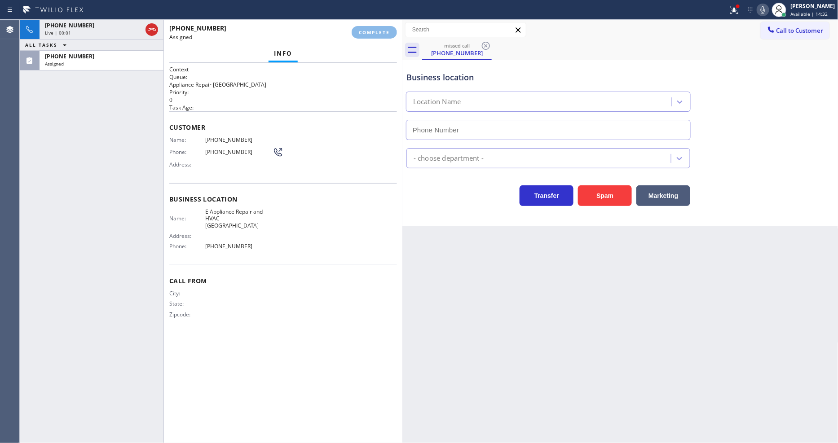
type input "(720) 776-5696"
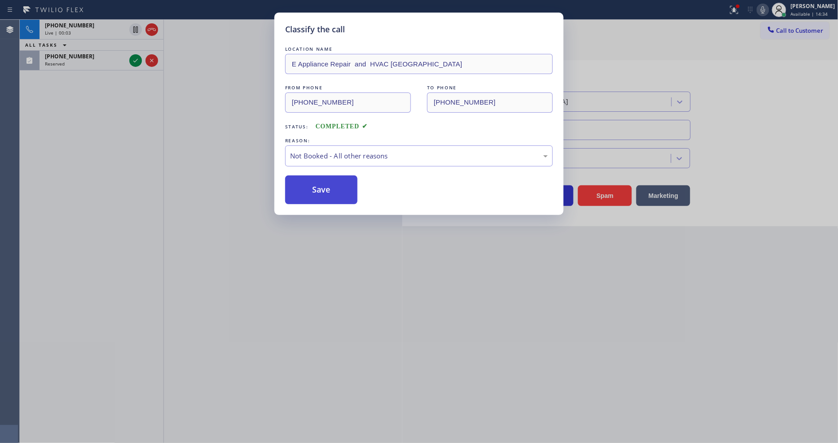
click at [319, 186] on button "Save" at bounding box center [321, 190] width 72 height 29
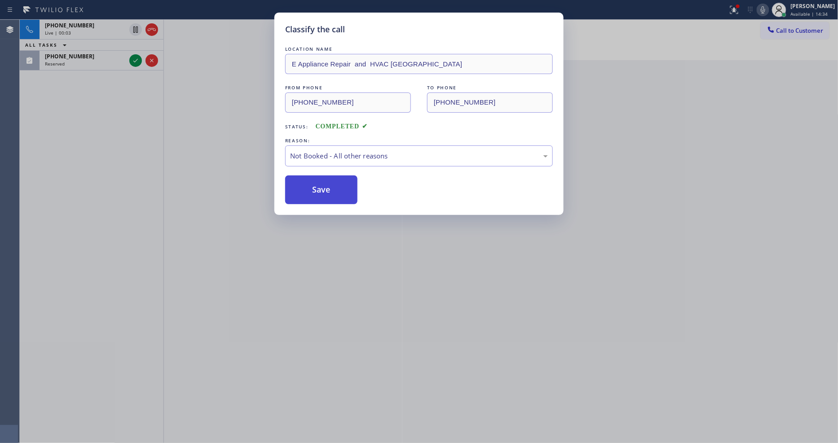
click at [319, 186] on button "Save" at bounding box center [321, 190] width 72 height 29
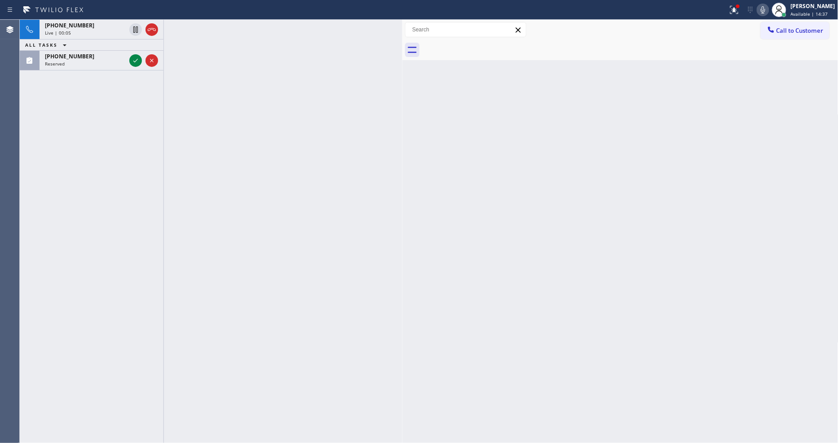
drag, startPoint x: 143, startPoint y: 28, endPoint x: 464, endPoint y: 27, distance: 321.6
click at [147, 28] on div at bounding box center [144, 30] width 32 height 20
click at [149, 28] on icon at bounding box center [152, 29] width 8 height 3
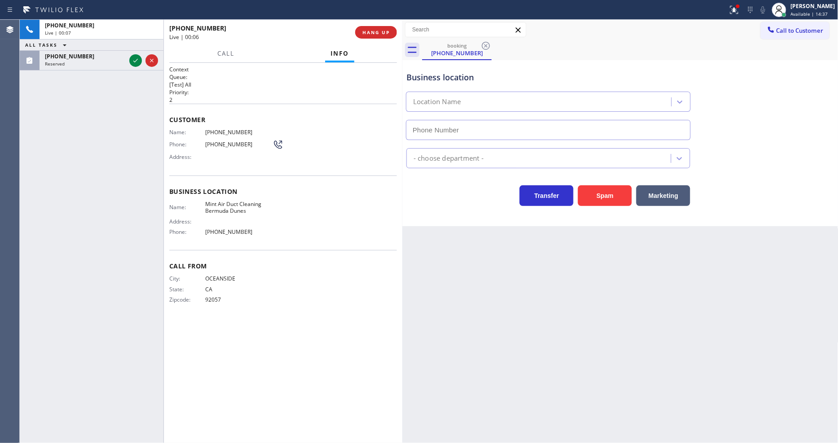
click at [787, 8] on div at bounding box center [779, 10] width 14 height 14
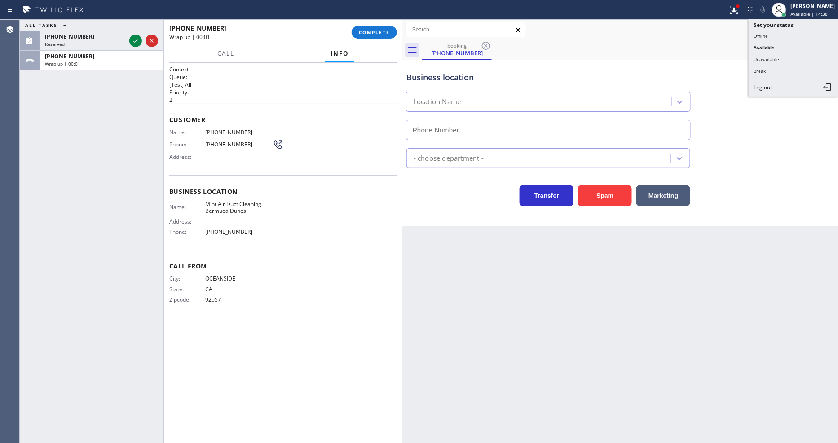
click at [772, 60] on button "Unavailable" at bounding box center [794, 59] width 90 height 12
type input "(760) 388-9894"
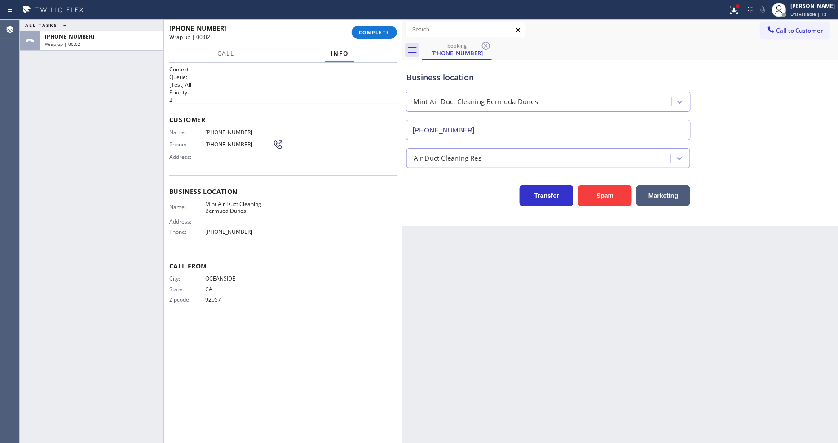
drag, startPoint x: 380, startPoint y: 35, endPoint x: 411, endPoint y: 61, distance: 40.4
click at [380, 34] on span "COMPLETE" at bounding box center [374, 32] width 31 height 6
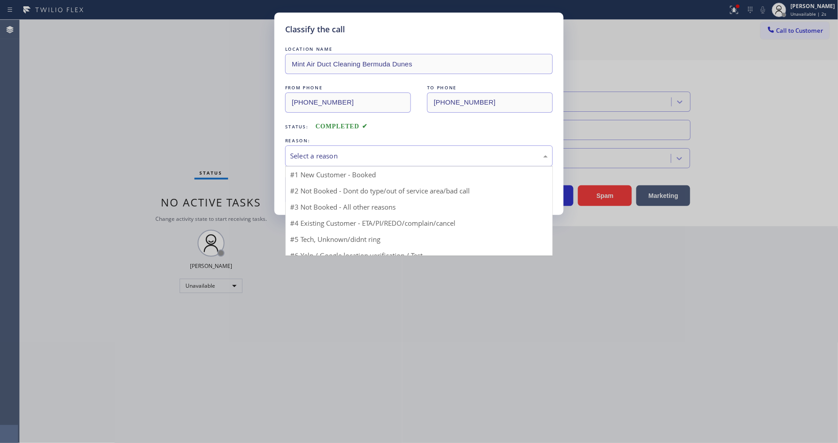
click at [337, 159] on div "Select a reason" at bounding box center [419, 156] width 268 height 21
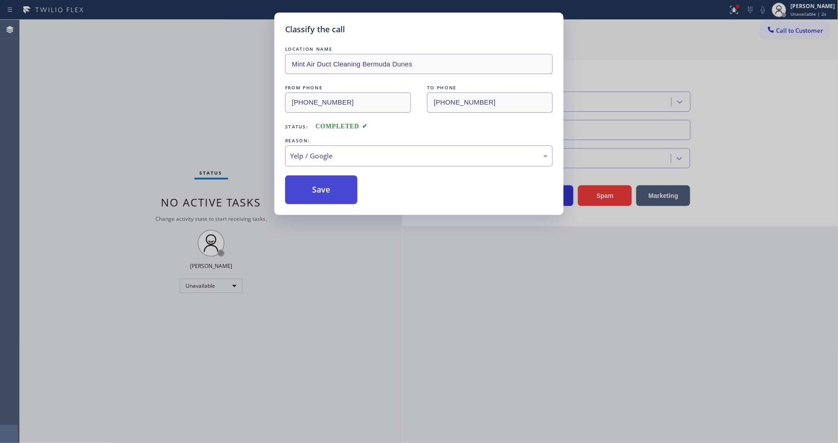
drag, startPoint x: 321, startPoint y: 230, endPoint x: 330, endPoint y: 194, distance: 37.4
click at [331, 187] on button "Save" at bounding box center [321, 190] width 72 height 29
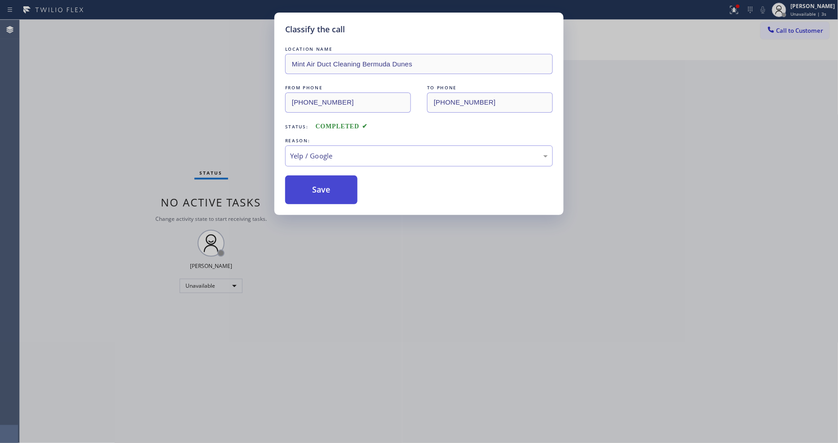
click at [331, 187] on button "Save" at bounding box center [321, 190] width 72 height 29
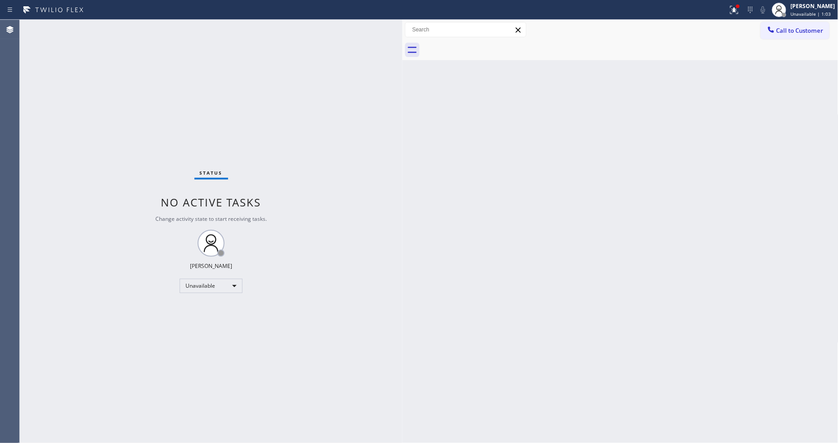
drag, startPoint x: 773, startPoint y: 30, endPoint x: 748, endPoint y: 42, distance: 27.5
click at [773, 30] on icon at bounding box center [771, 30] width 6 height 6
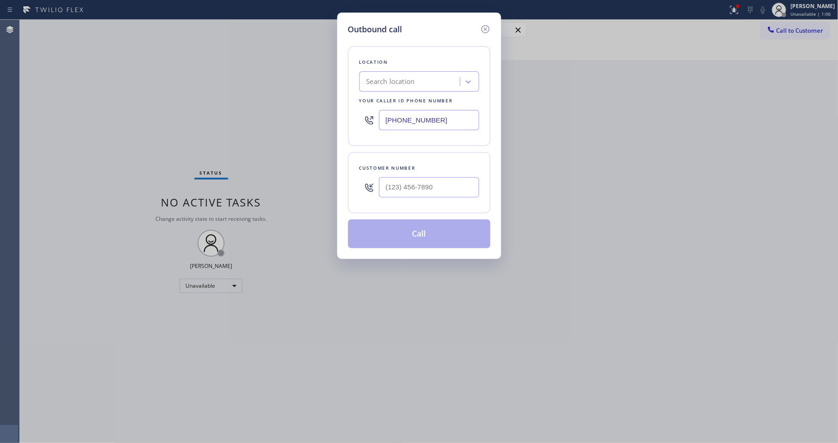
drag, startPoint x: 239, startPoint y: 155, endPoint x: 345, endPoint y: 139, distance: 107.2
click at [239, 155] on div "Outbound call Location Search location Your caller id phone number (818) 338-66…" at bounding box center [419, 221] width 838 height 443
click at [396, 88] on div "Search location" at bounding box center [419, 81] width 120 height 20
paste input "Innovative Appliance Repair Solutions SB"
type input "Innovative Appliance Repair Solutions SB"
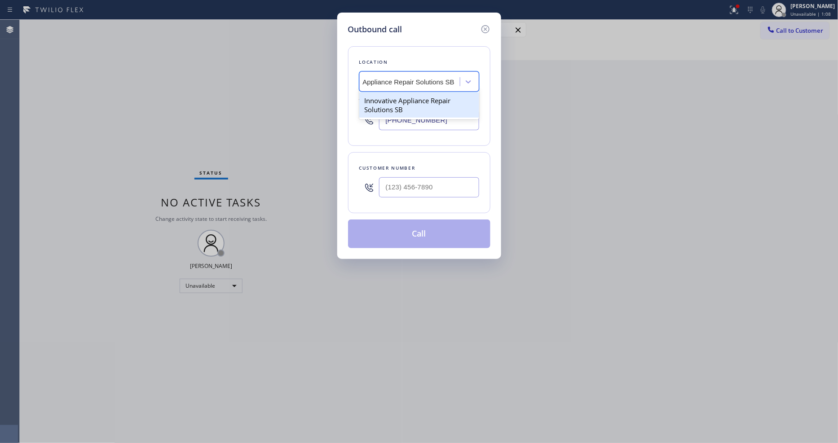
click at [394, 103] on div "Innovative Appliance Repair Solutions SB" at bounding box center [419, 105] width 120 height 25
type input "[PHONE_NUMBER]"
drag, startPoint x: 236, startPoint y: 104, endPoint x: 306, endPoint y: 123, distance: 72.7
click at [236, 104] on div "Outbound call Location Innovative Appliance Repair Solutions SB Your caller id …" at bounding box center [419, 221] width 838 height 443
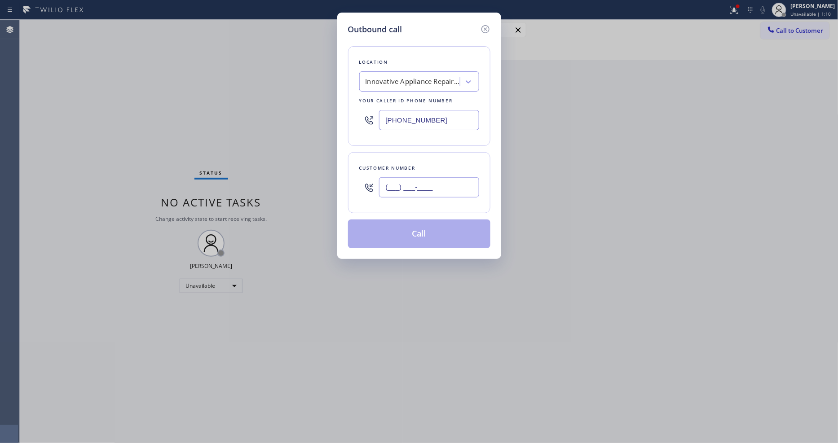
click at [447, 181] on input "(___) ___-____" at bounding box center [429, 187] width 100 height 20
paste input "805) 252-9379"
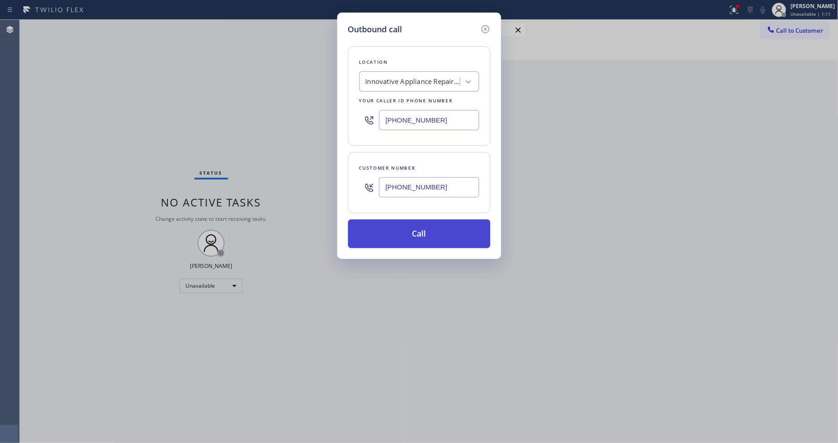
type input "[PHONE_NUMBER]"
click at [405, 234] on button "Call" at bounding box center [419, 234] width 142 height 29
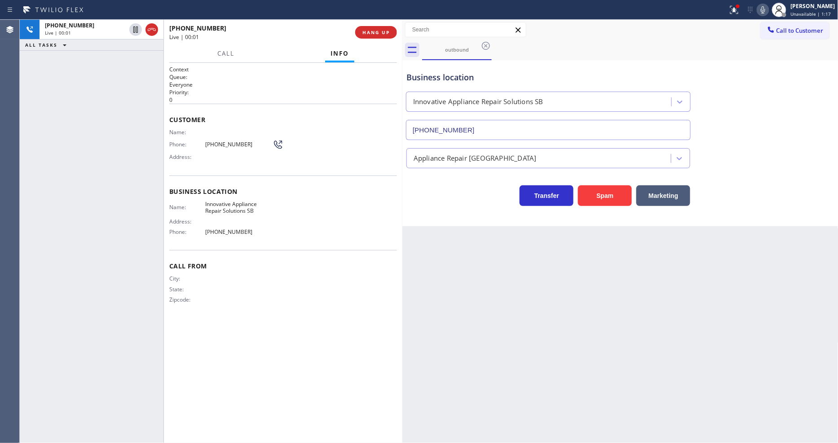
type input "[PHONE_NUMBER]"
click at [272, 92] on h2 "Priority:" at bounding box center [283, 92] width 228 height 8
click at [239, 203] on span "Innovative Appliance Repair Solutions SB" at bounding box center [238, 208] width 67 height 14
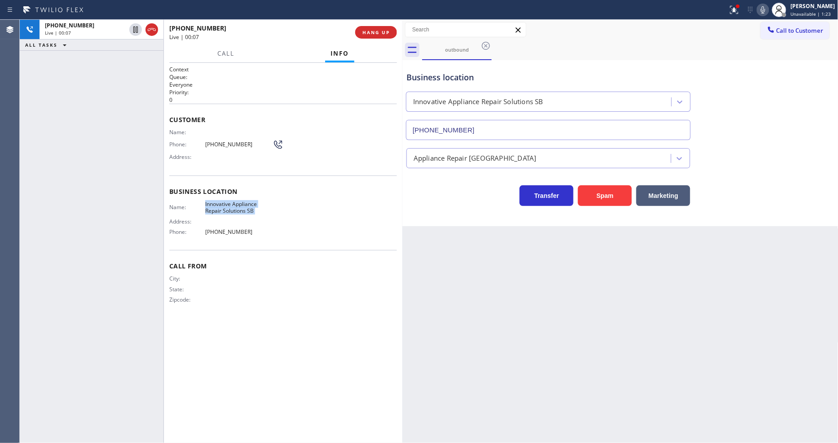
copy span "Innovative Appliance Repair Solutions SB"
click at [697, 331] on div "Back to Dashboard Change Sender ID Customers Technicians Select a contact Outbo…" at bounding box center [620, 232] width 436 height 424
click at [222, 146] on div "Phone: (805) 252-9379" at bounding box center [226, 144] width 114 height 11
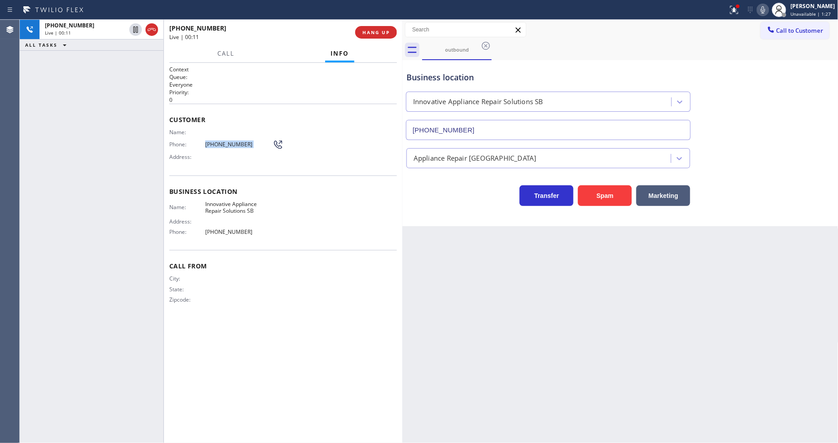
copy div "[PHONE_NUMBER]"
drag, startPoint x: 666, startPoint y: 339, endPoint x: 478, endPoint y: 343, distance: 187.4
click at [666, 339] on div "Back to Dashboard Change Sender ID Customers Technicians Select a contact Outbo…" at bounding box center [620, 232] width 436 height 424
drag, startPoint x: 130, startPoint y: 123, endPoint x: 247, endPoint y: 84, distance: 123.0
click at [130, 123] on div "+18052529379 Live | 00:43 ALL TASKS ALL TASKS ACTIVE TASKS TASKS IN WRAP UP" at bounding box center [92, 232] width 144 height 424
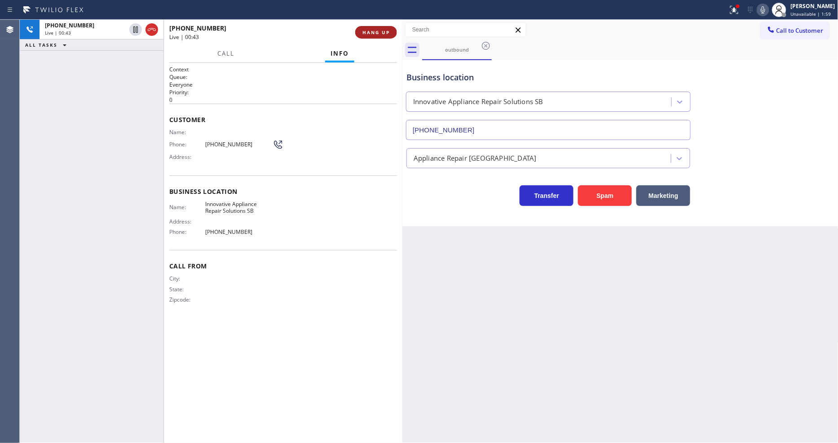
click at [384, 32] on span "HANG UP" at bounding box center [376, 32] width 27 height 6
click at [810, 7] on div "[PERSON_NAME]" at bounding box center [813, 6] width 44 height 8
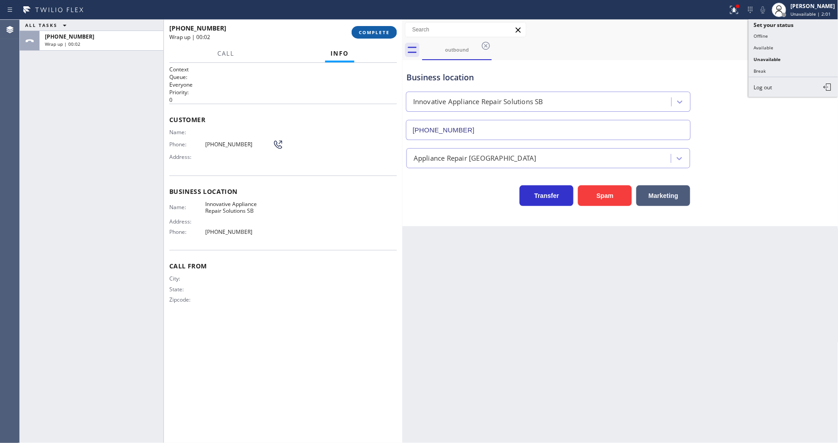
click at [371, 28] on button "COMPLETE" at bounding box center [374, 32] width 45 height 13
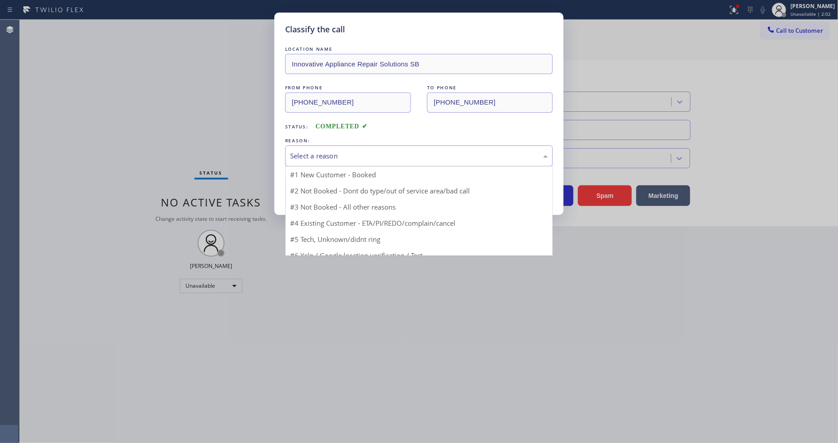
click at [308, 158] on div "Select a reason" at bounding box center [419, 156] width 258 height 10
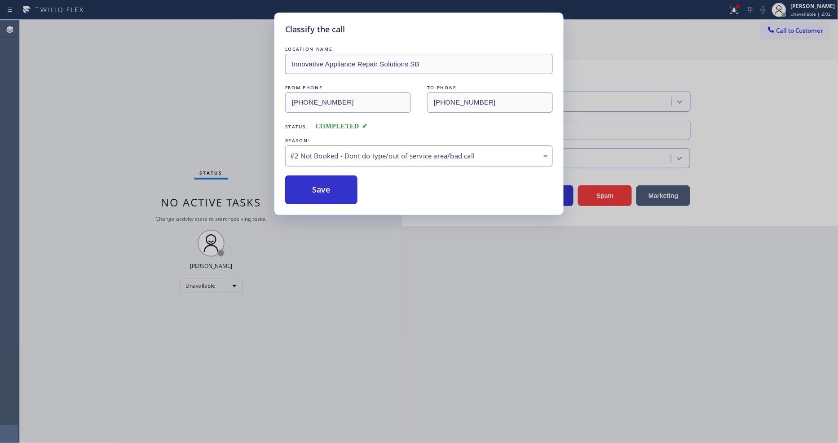
click at [306, 184] on button "Save" at bounding box center [321, 190] width 72 height 29
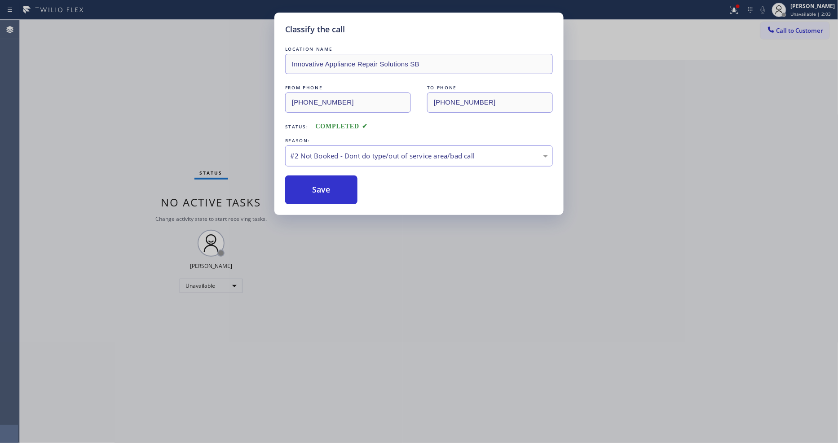
click at [306, 184] on button "Save" at bounding box center [321, 190] width 72 height 29
